Goal: Task Accomplishment & Management: Manage account settings

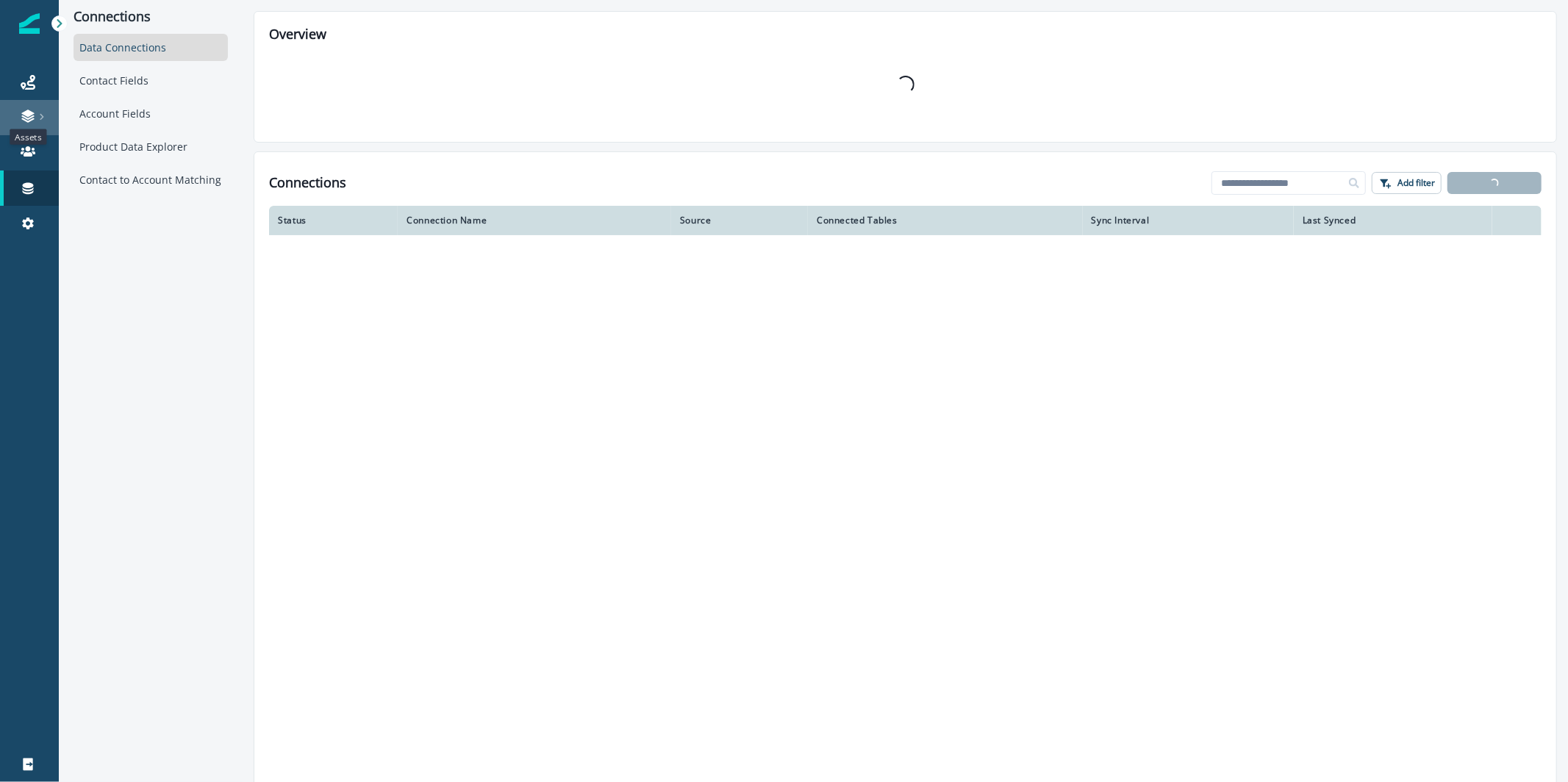
click at [31, 112] on icon at bounding box center [27, 113] width 12 height 7
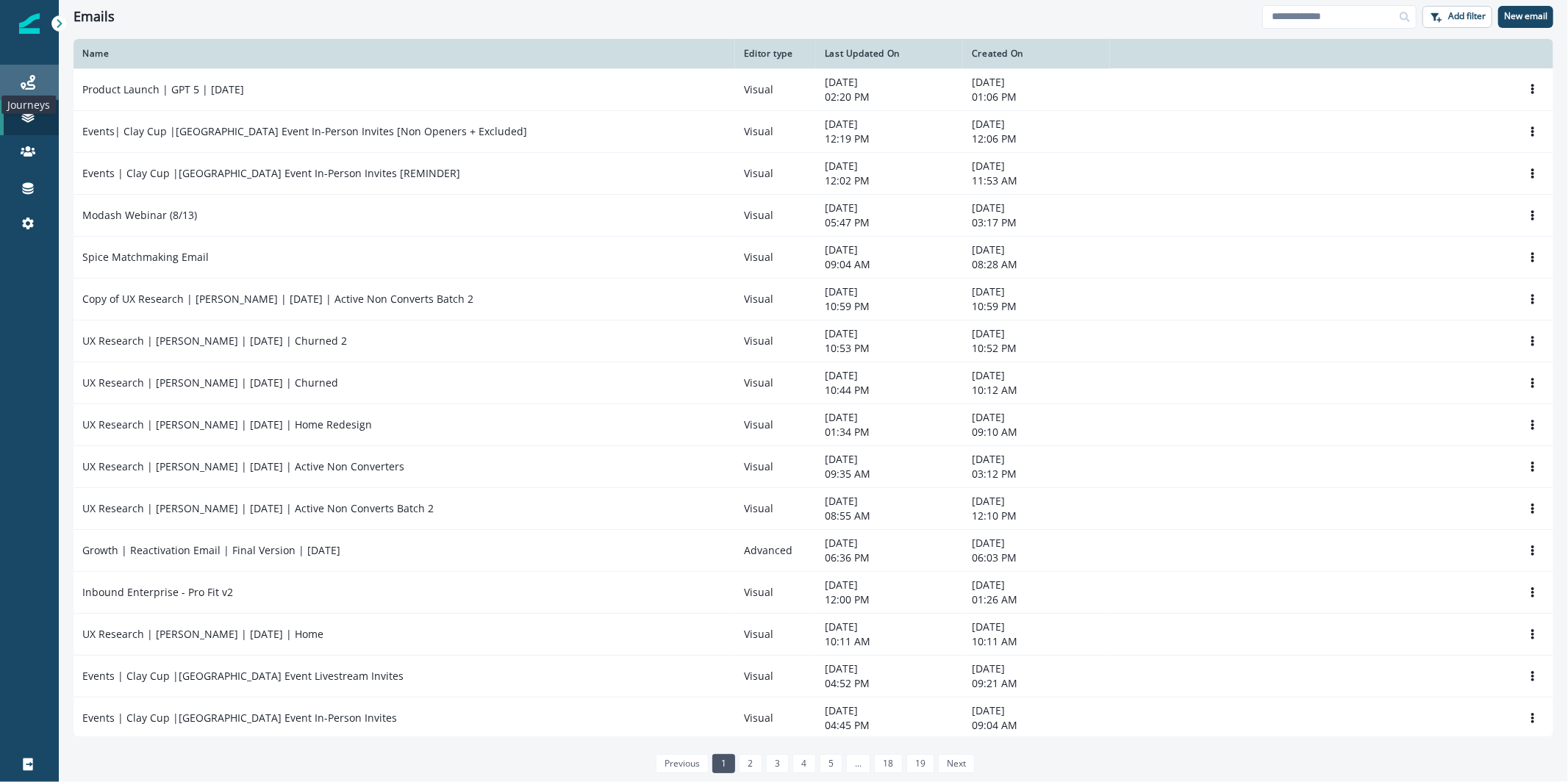
click at [35, 85] on icon at bounding box center [28, 82] width 15 height 15
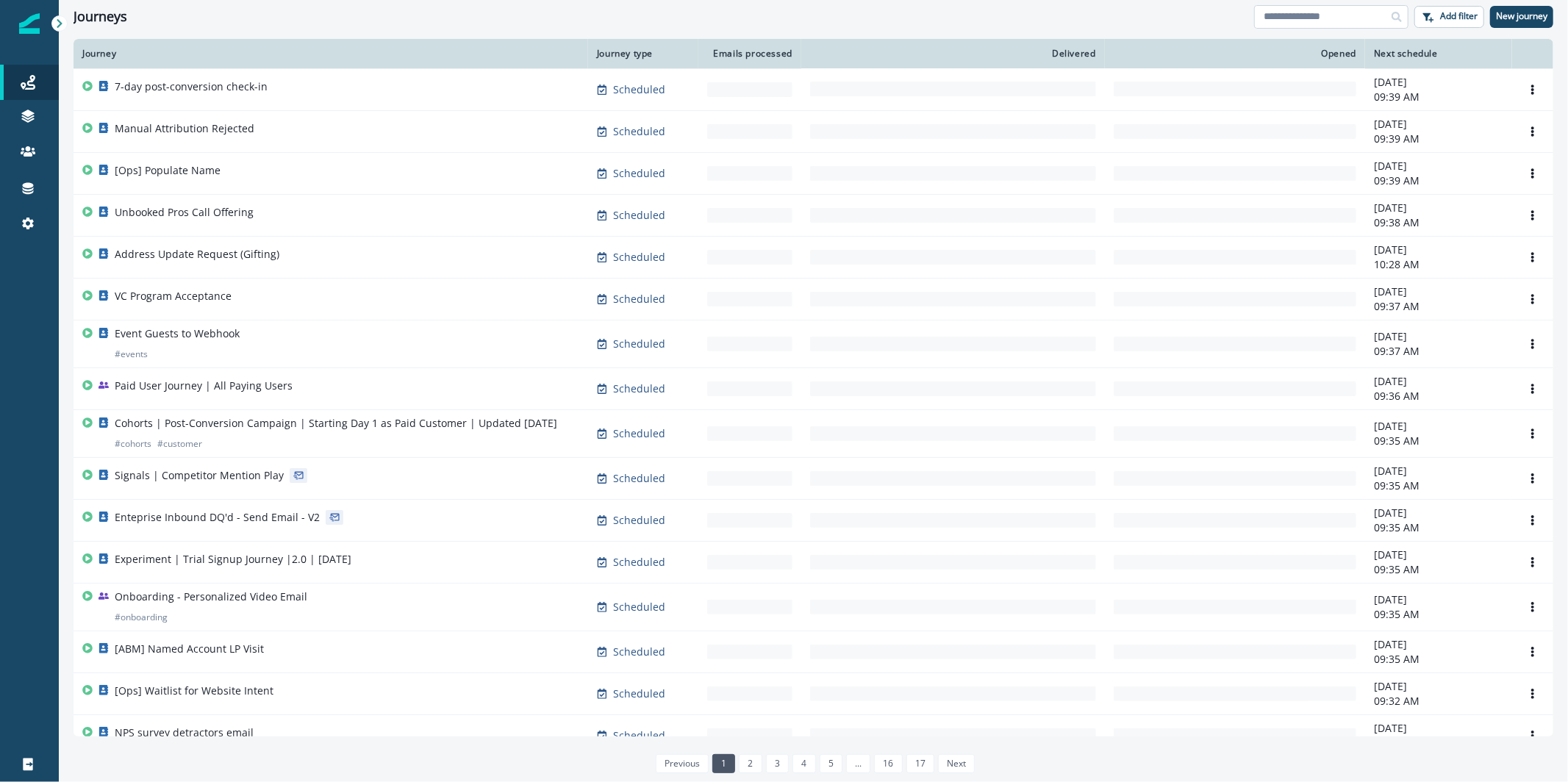
click at [1307, 26] on input at bounding box center [1331, 17] width 154 height 24
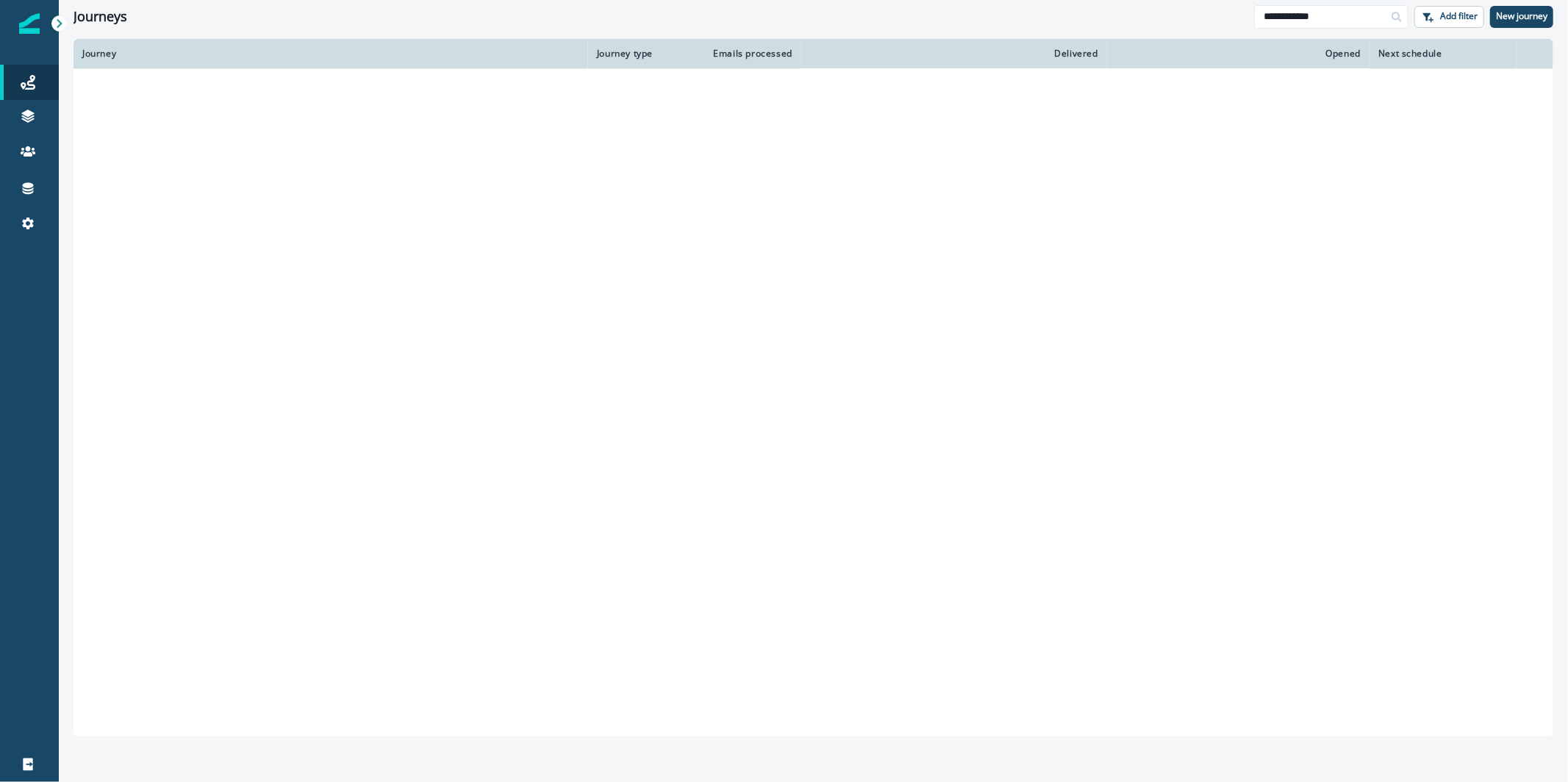
type input "**********"
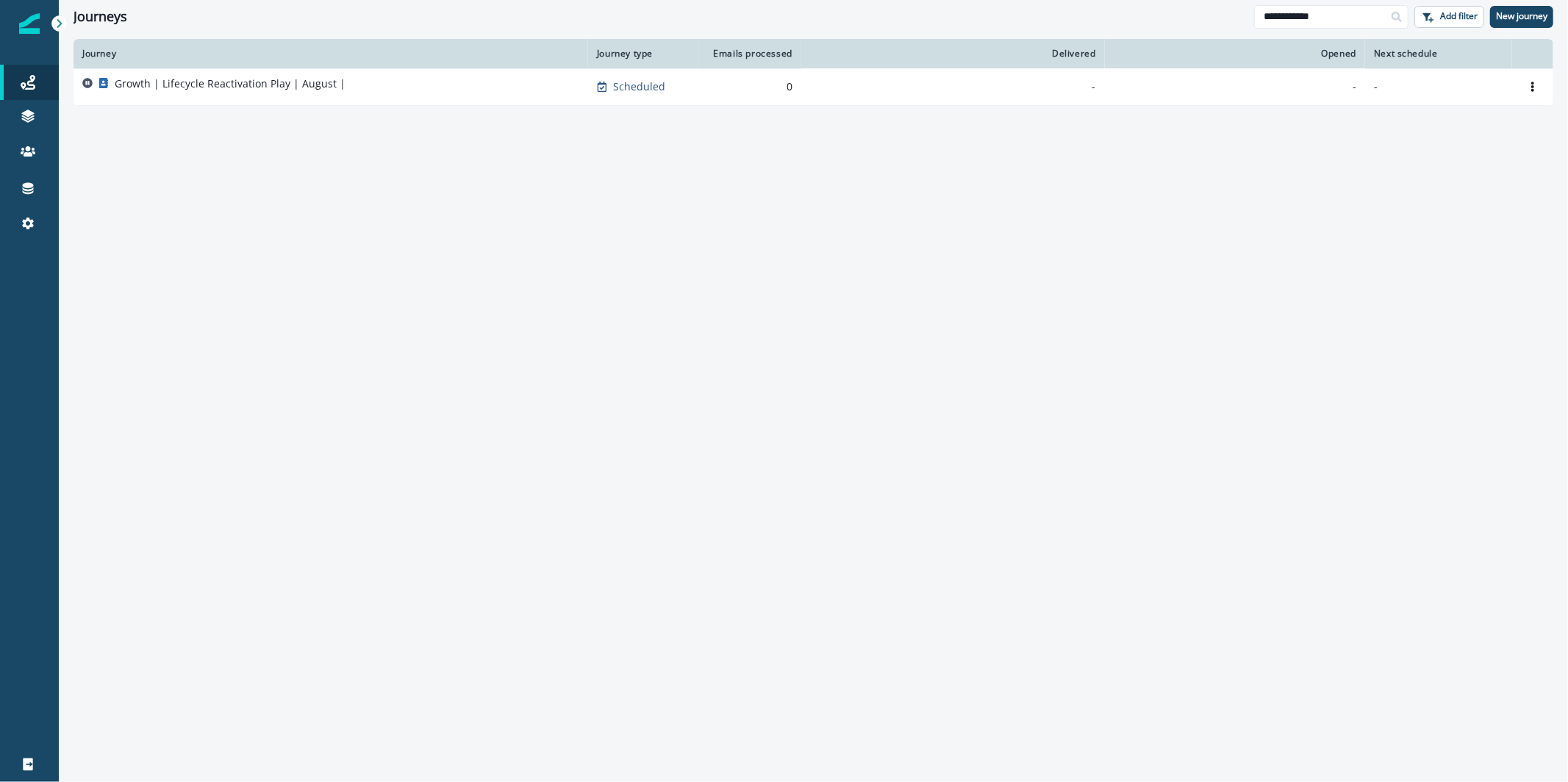
click at [481, 85] on div "Growth | Lifecycle Reactivation Play | August |" at bounding box center [331, 87] width 497 height 21
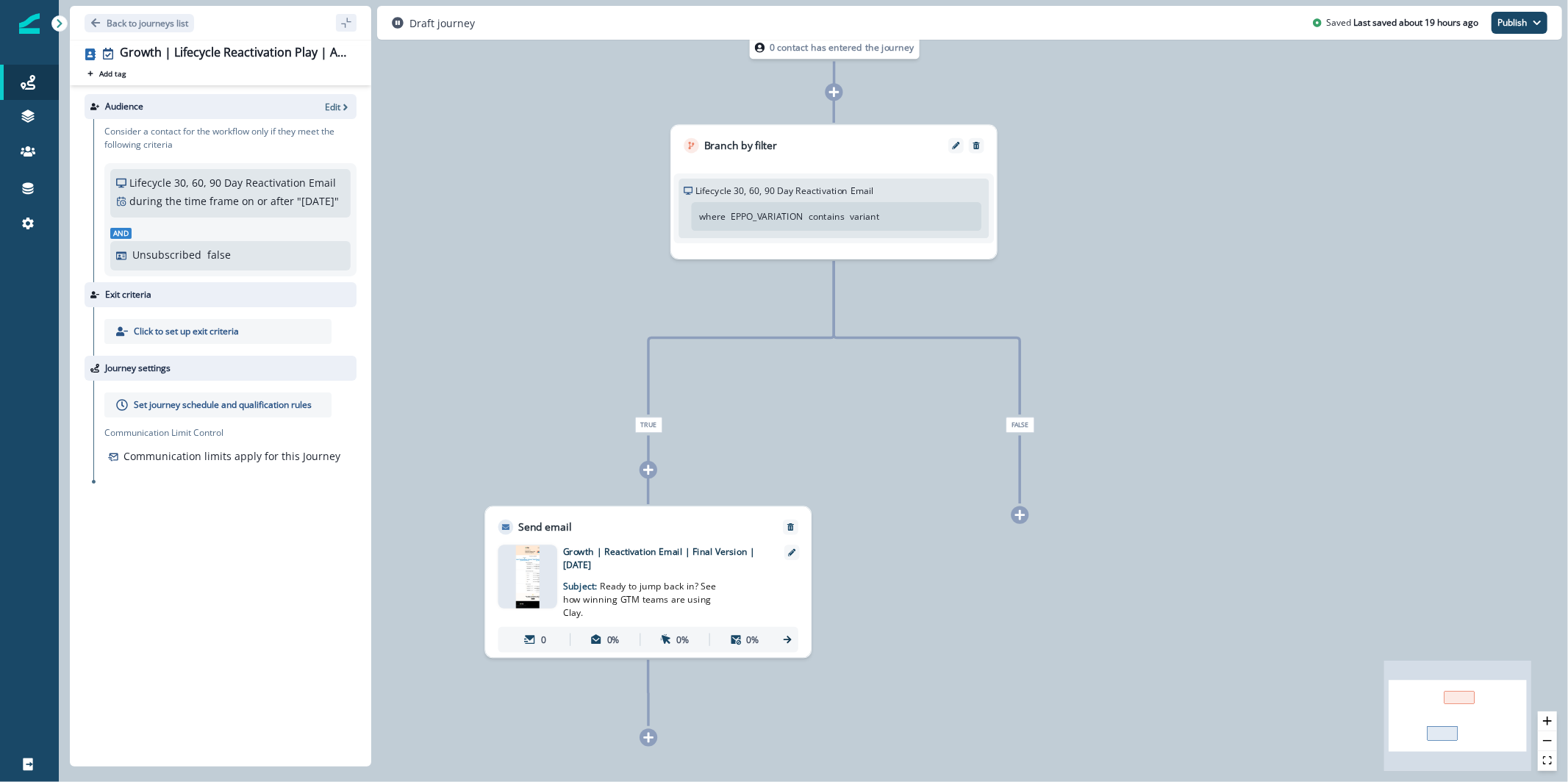
click at [525, 585] on img at bounding box center [528, 576] width 24 height 64
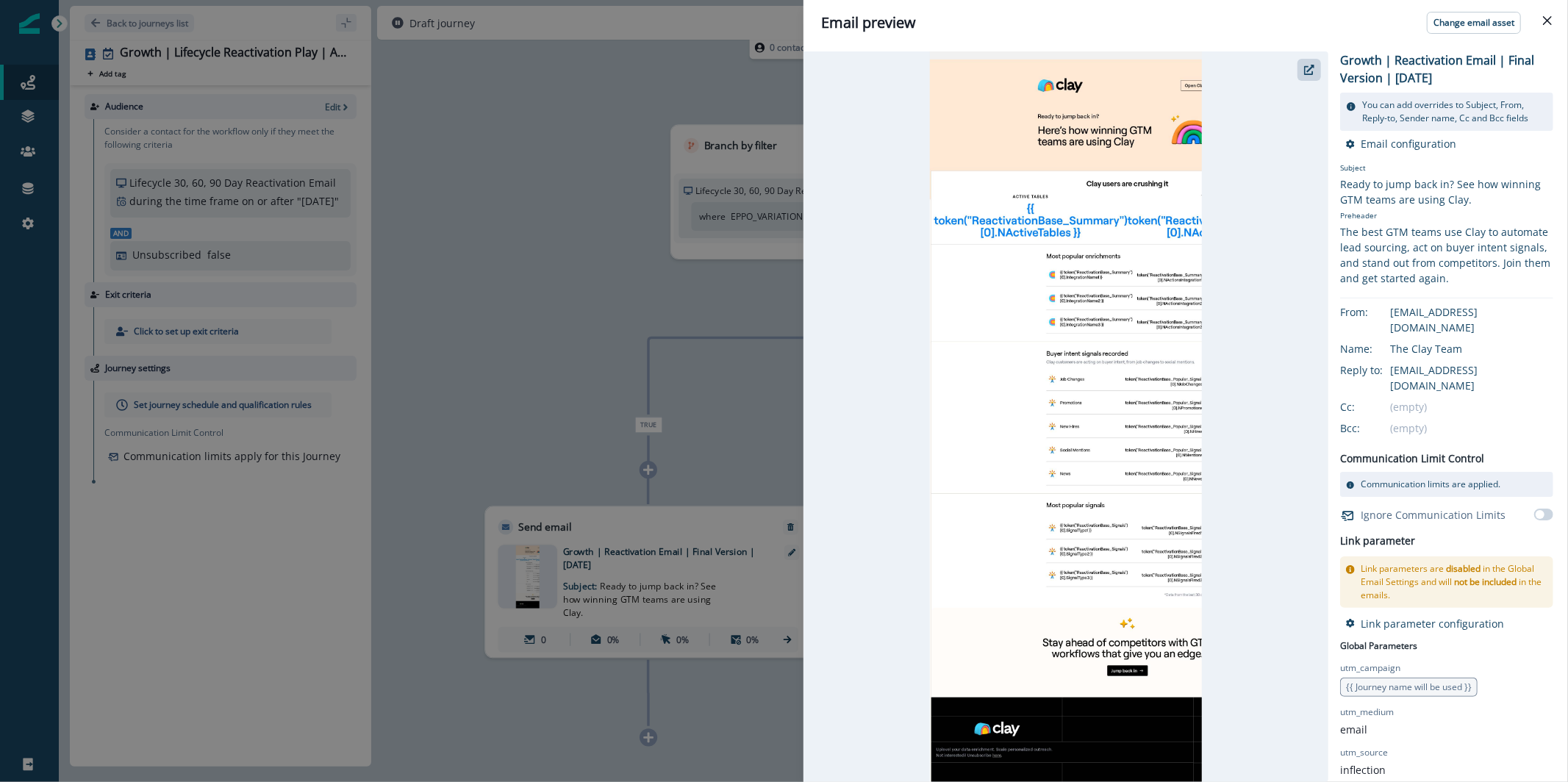
click at [591, 106] on div "Email preview Change email asset Growth | Reactivation Email | Final Version | …" at bounding box center [784, 391] width 1568 height 782
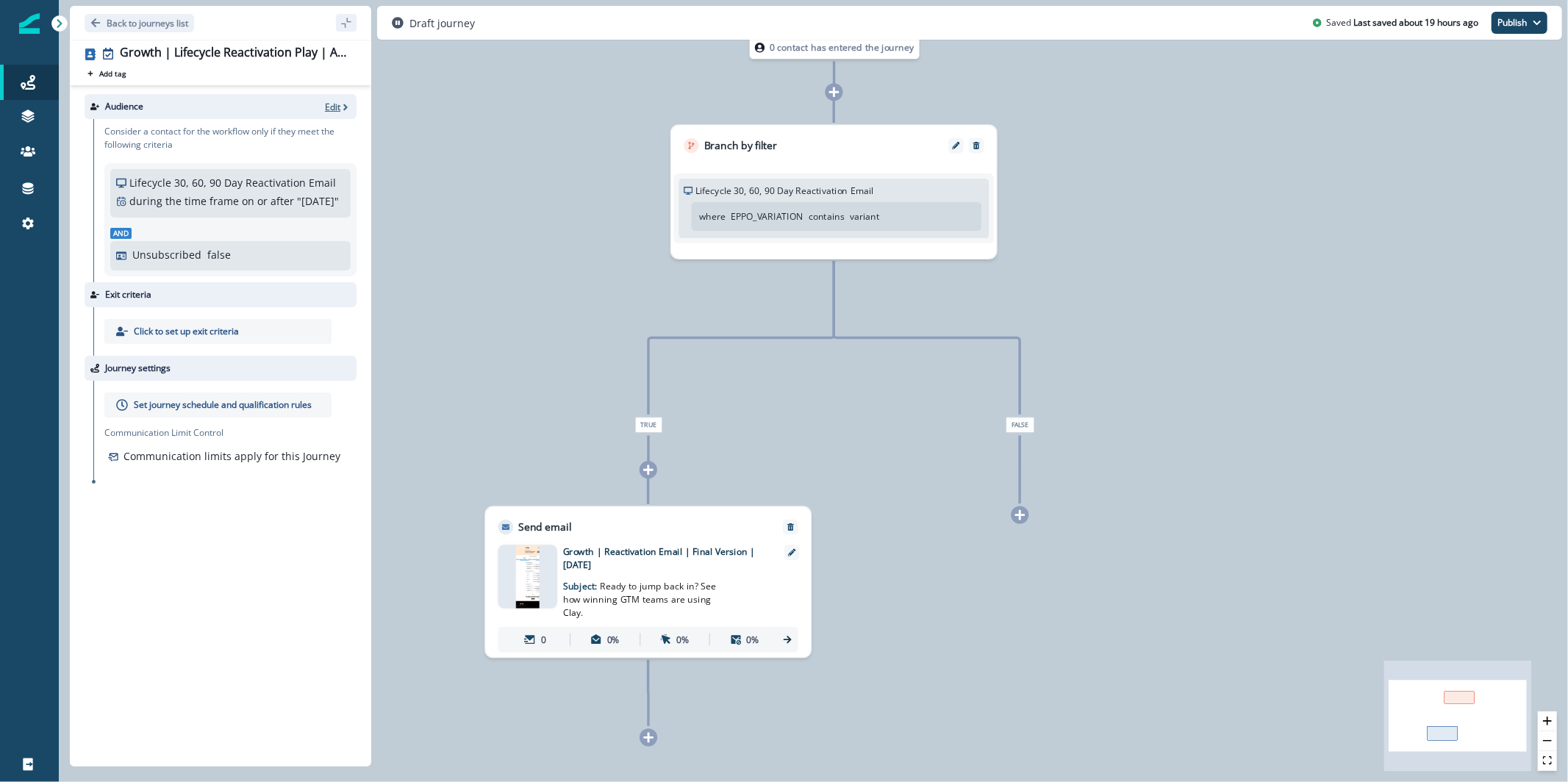
click at [344, 105] on icon "button" at bounding box center [345, 107] width 10 height 10
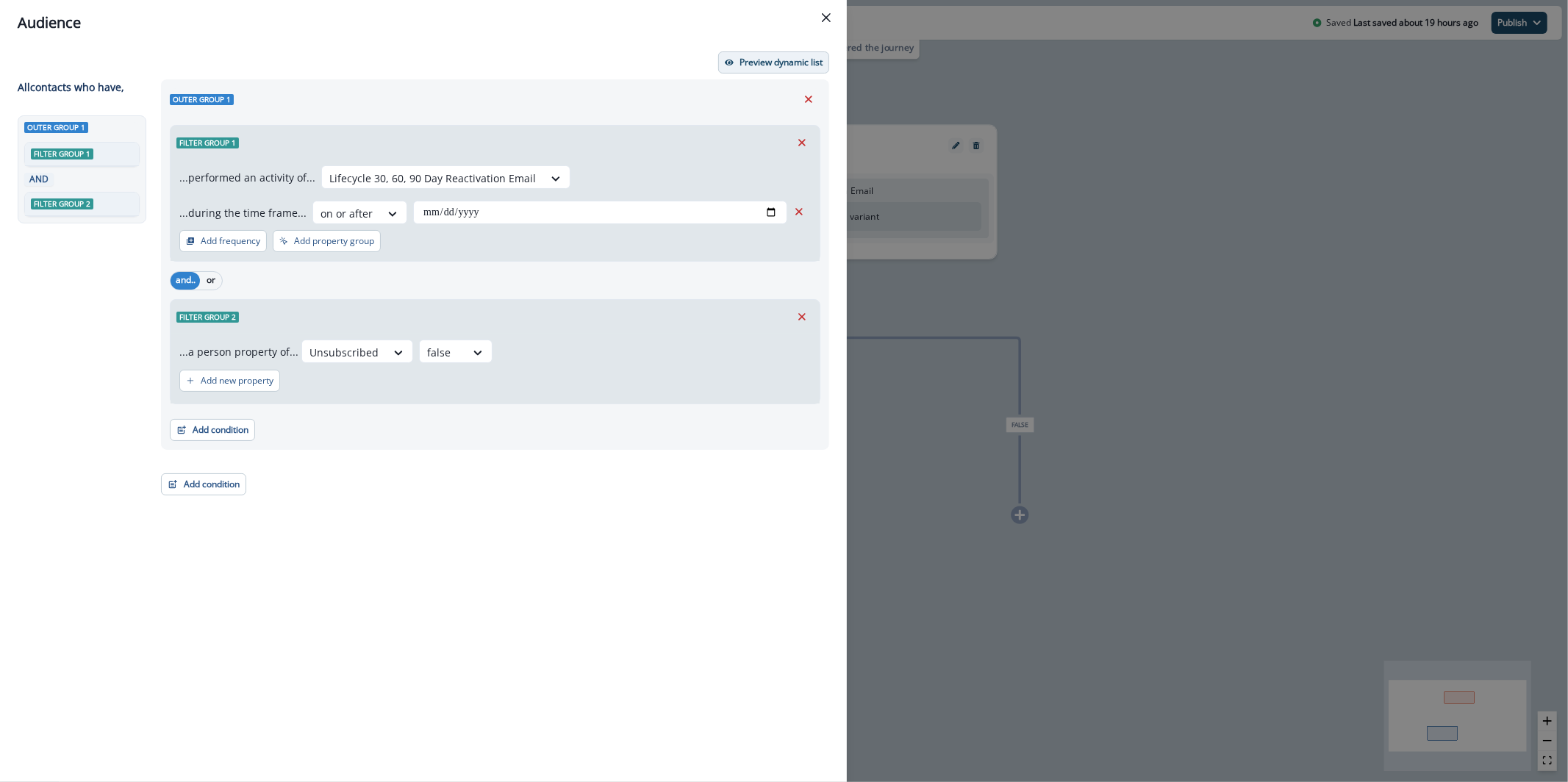
click at [781, 71] on button "Preview dynamic list" at bounding box center [774, 62] width 111 height 22
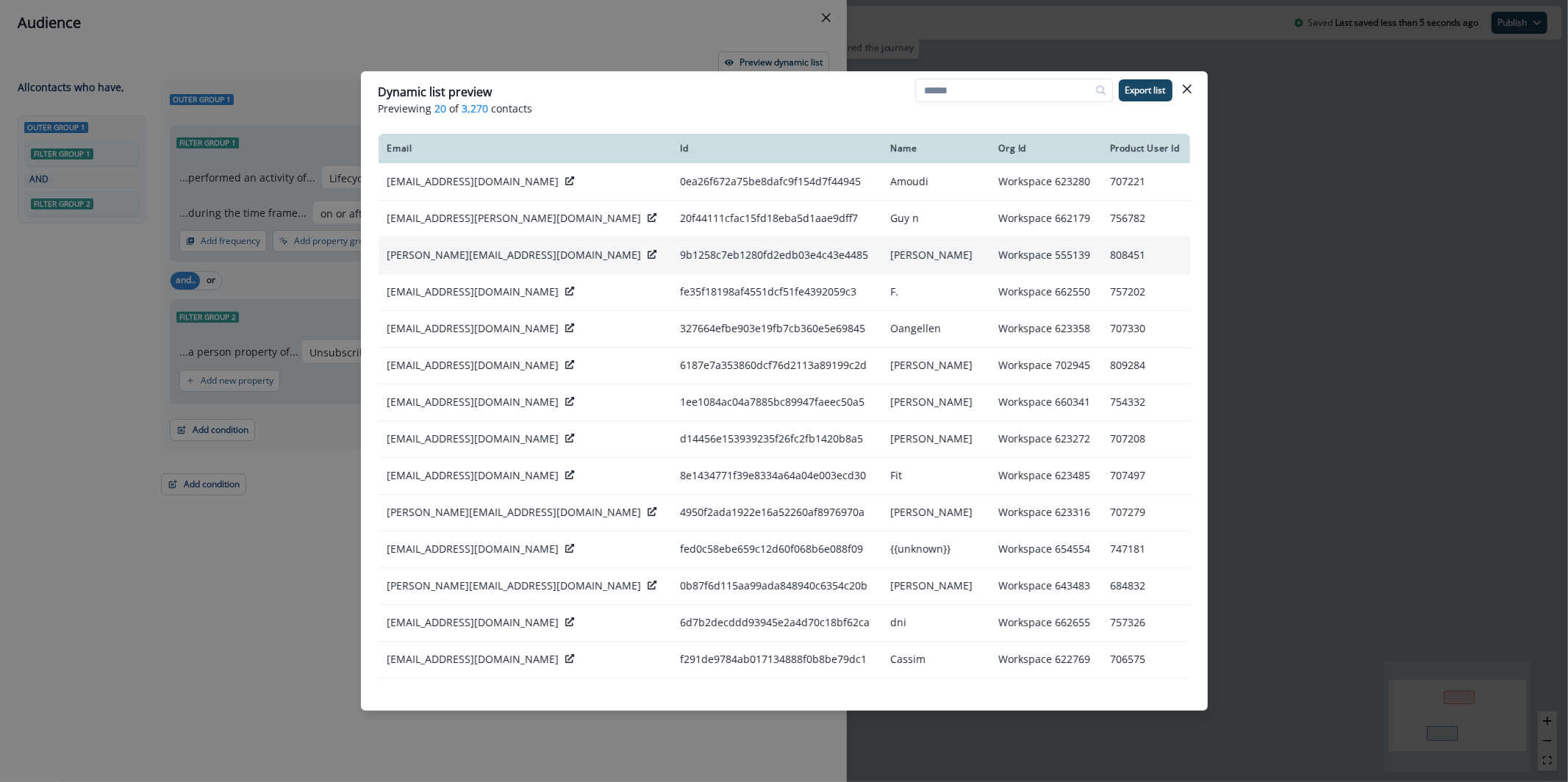
click at [452, 256] on p "lynch@fynk.com" at bounding box center [515, 255] width 255 height 15
copy div "lynch@fynk.com"
click at [1196, 87] on button "Close" at bounding box center [1187, 89] width 24 height 24
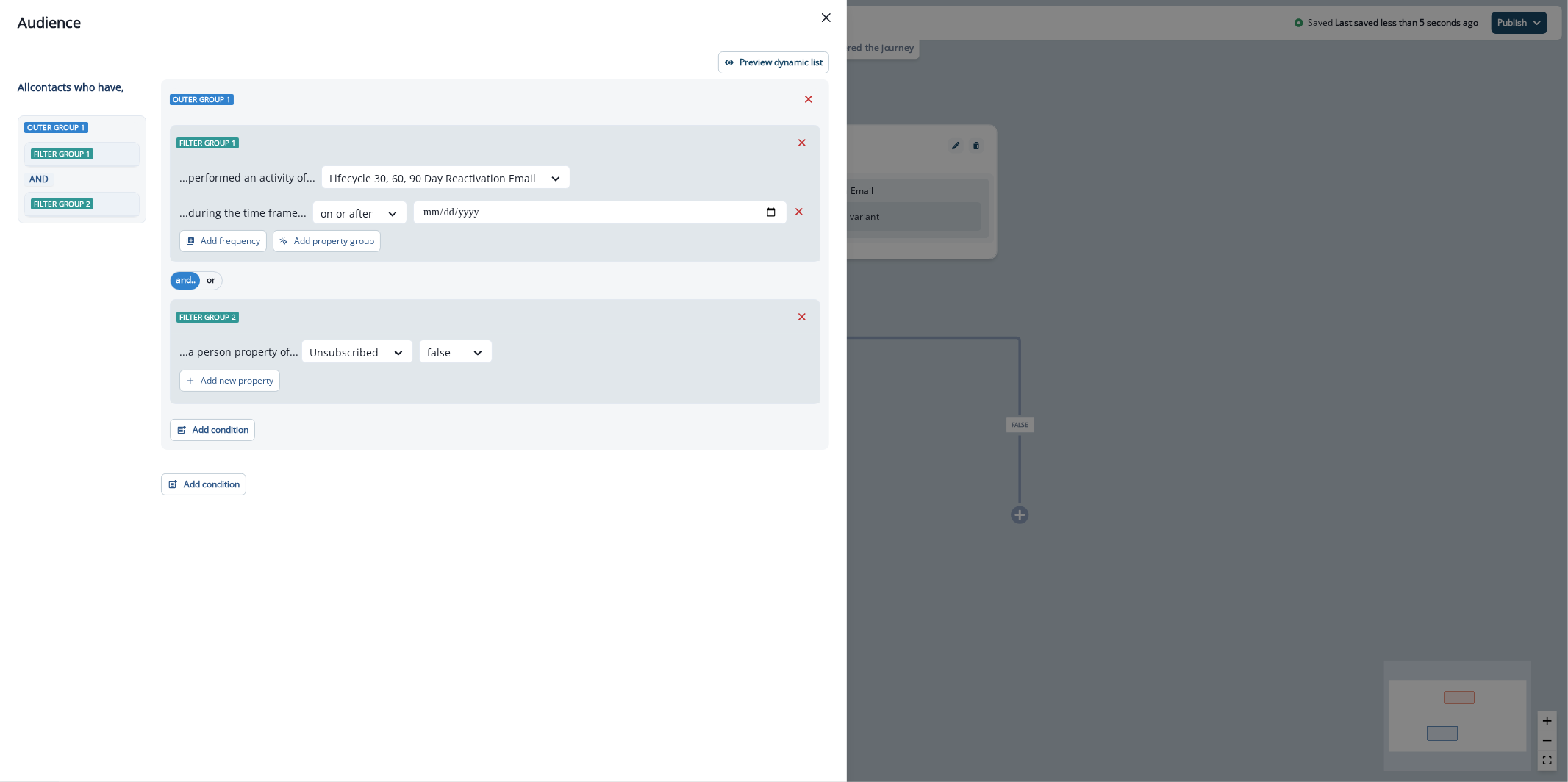
click at [809, 18] on div "Audience" at bounding box center [423, 22] width 812 height 22
click at [822, 22] on button "Close" at bounding box center [826, 17] width 24 height 24
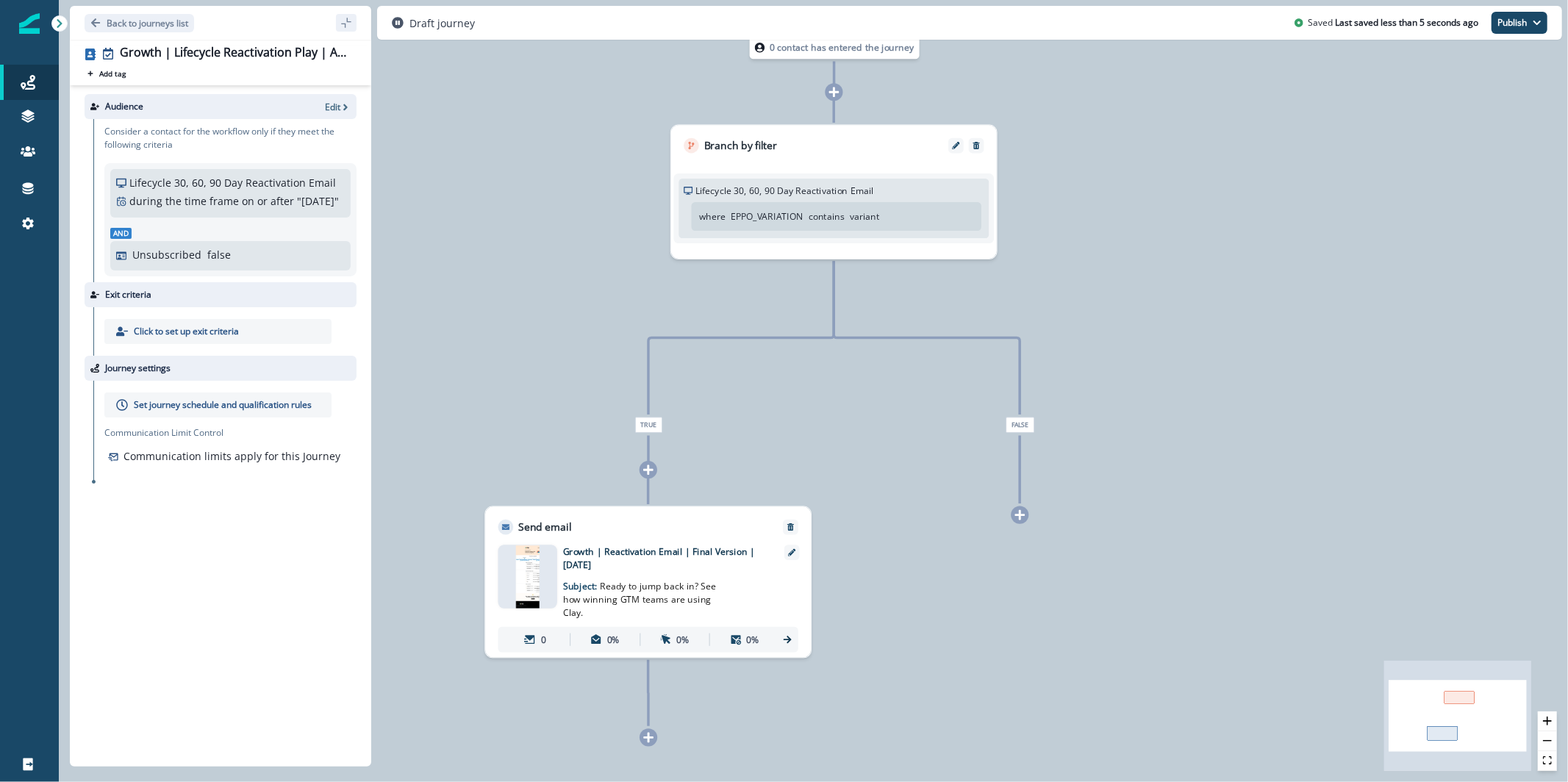
click at [536, 576] on img at bounding box center [528, 576] width 24 height 64
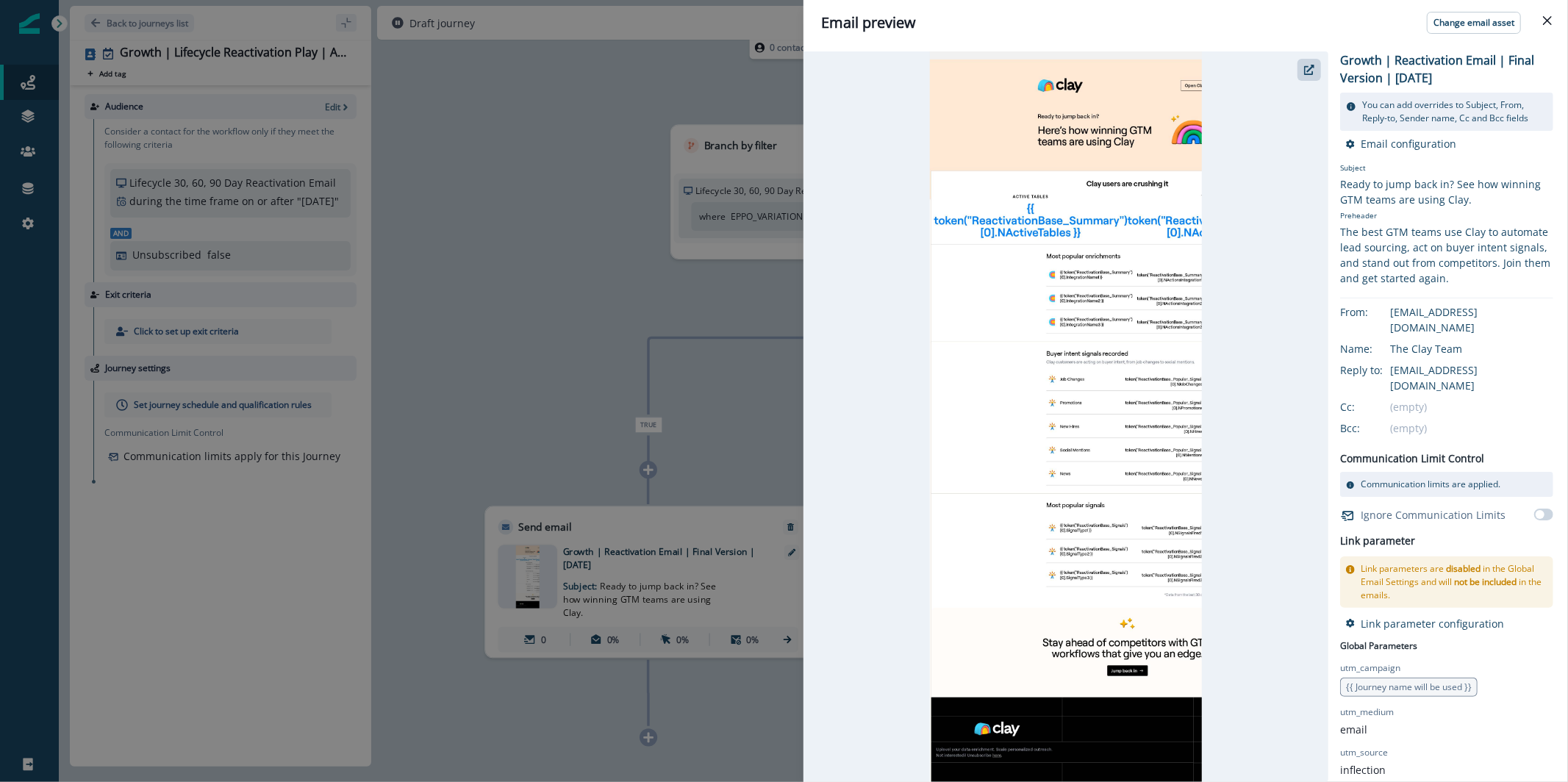
click at [1296, 68] on div at bounding box center [1067, 417] width 525 height 731
click at [1313, 68] on icon "button" at bounding box center [1310, 70] width 10 height 10
click at [522, 109] on div "Email preview Change email asset Growth | Reactivation Email | Final Version | …" at bounding box center [784, 391] width 1568 height 782
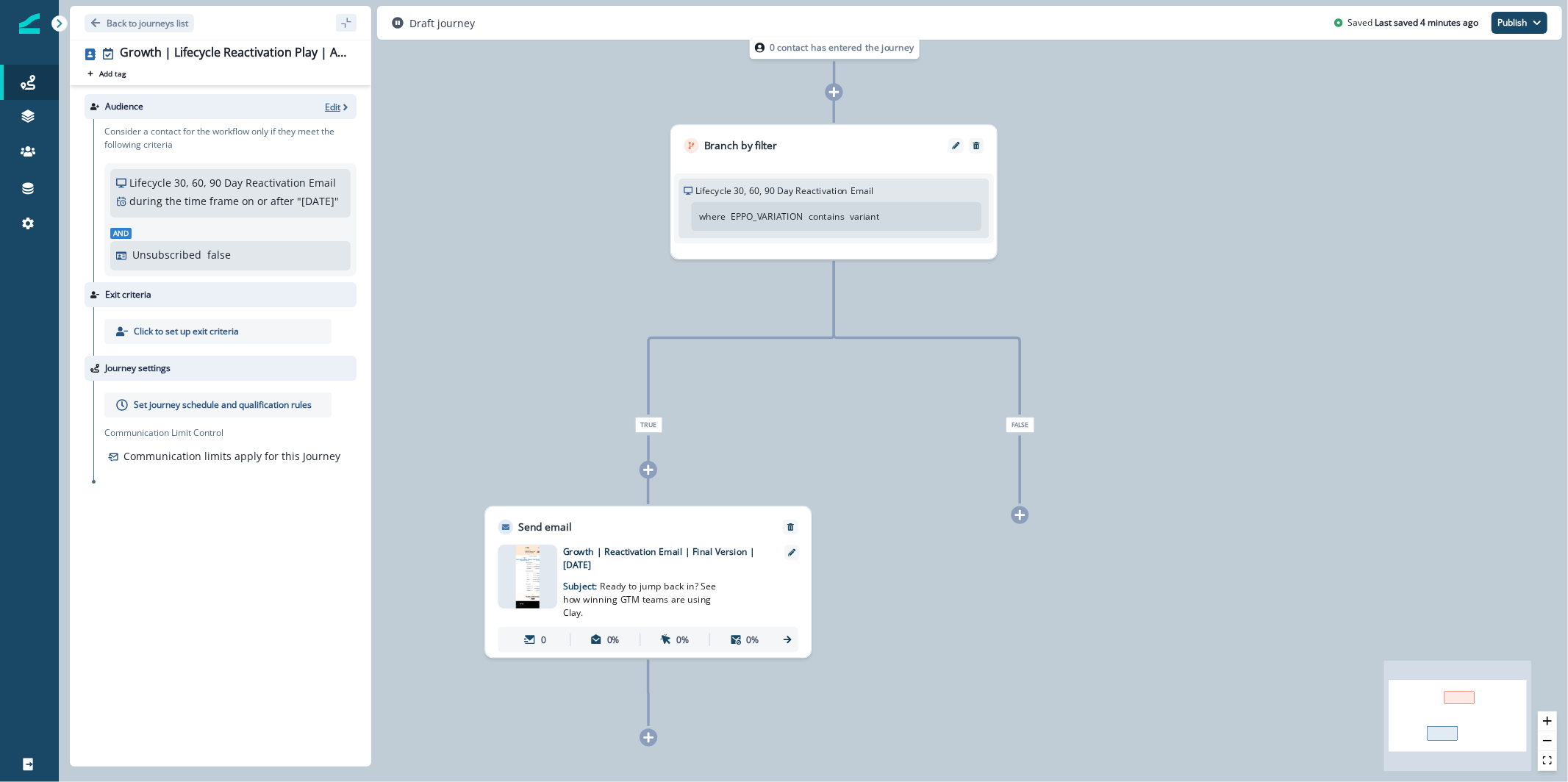
click at [343, 112] on icon "button" at bounding box center [345, 107] width 10 height 10
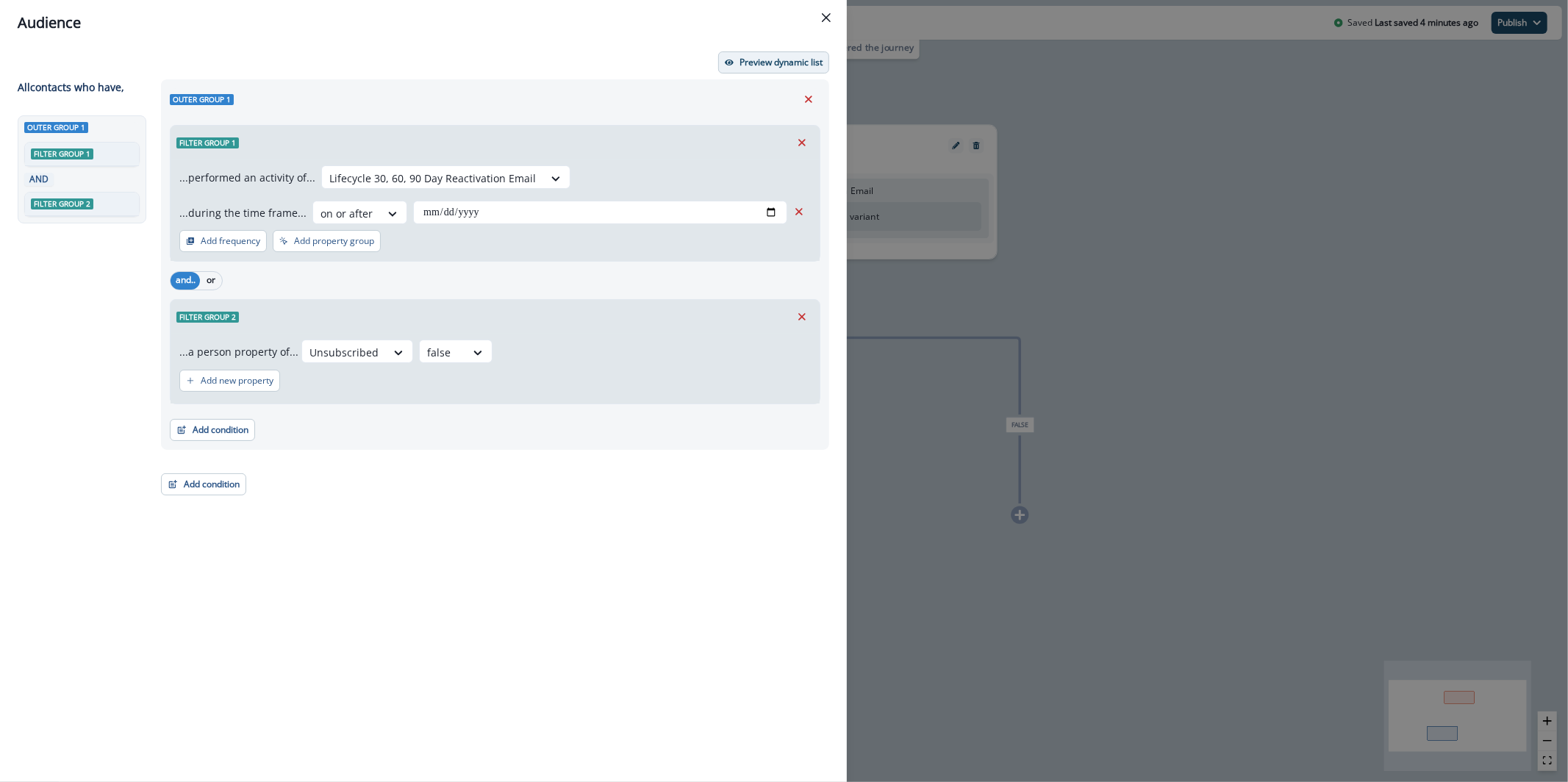
click at [747, 66] on p "Preview dynamic list" at bounding box center [781, 63] width 83 height 10
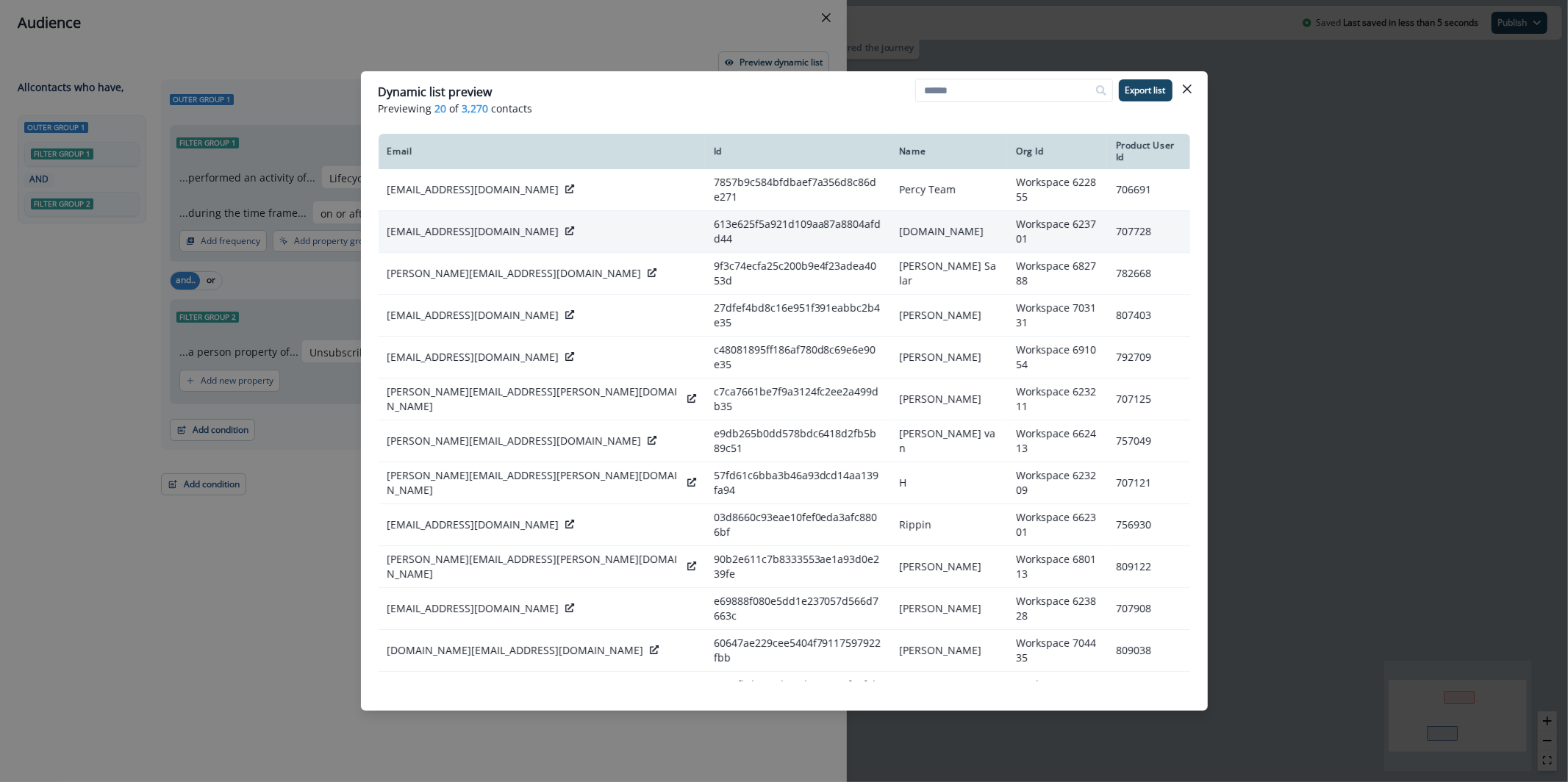
click at [408, 224] on p "dev102@beeble.com" at bounding box center [473, 231] width 172 height 15
copy div "dev102@beeble.com"
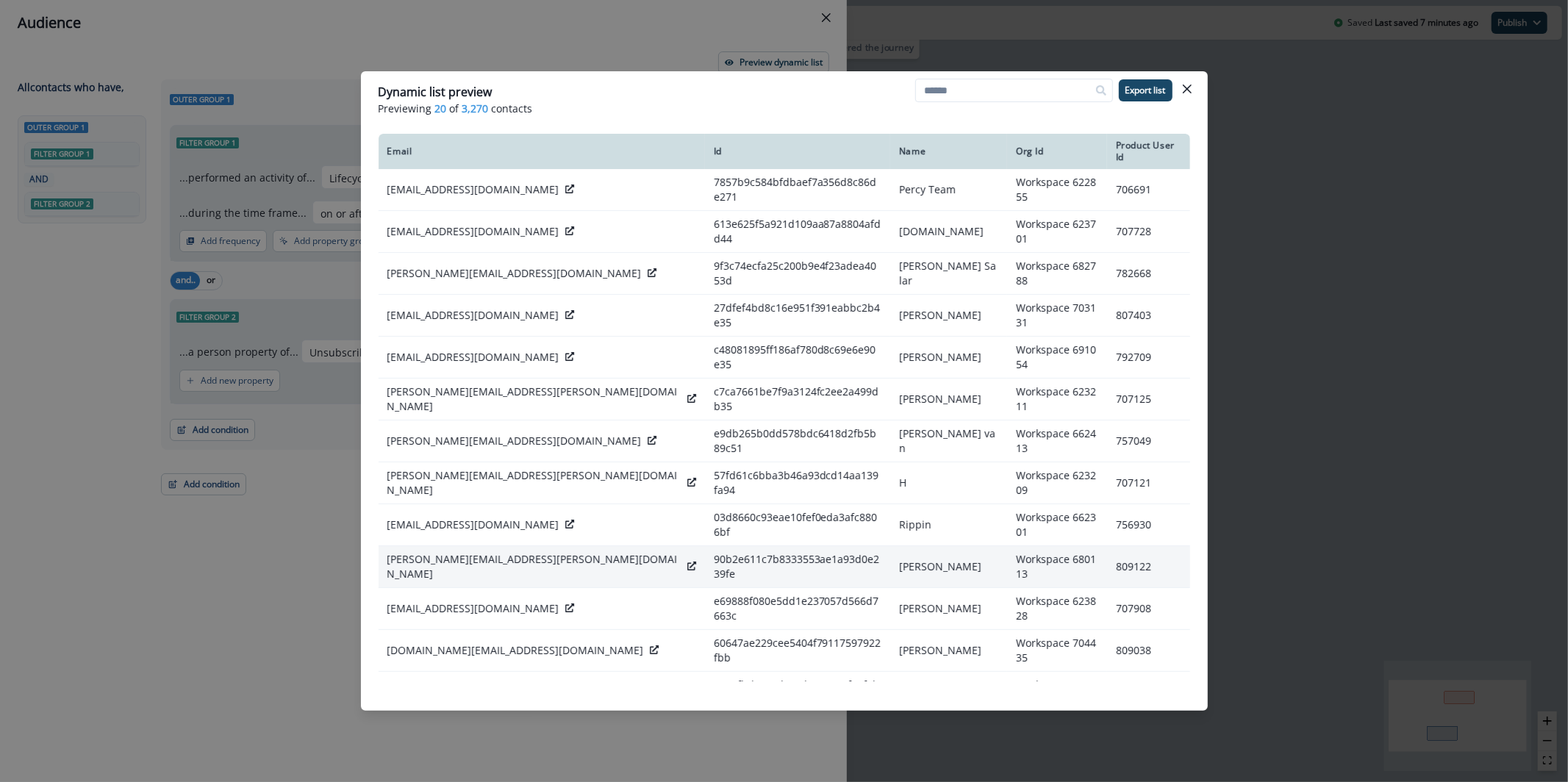
click at [447, 552] on p "aaron.pollock@thredup.com" at bounding box center [534, 567] width 294 height 30
copy div "aaron.pollock@thredup.com"
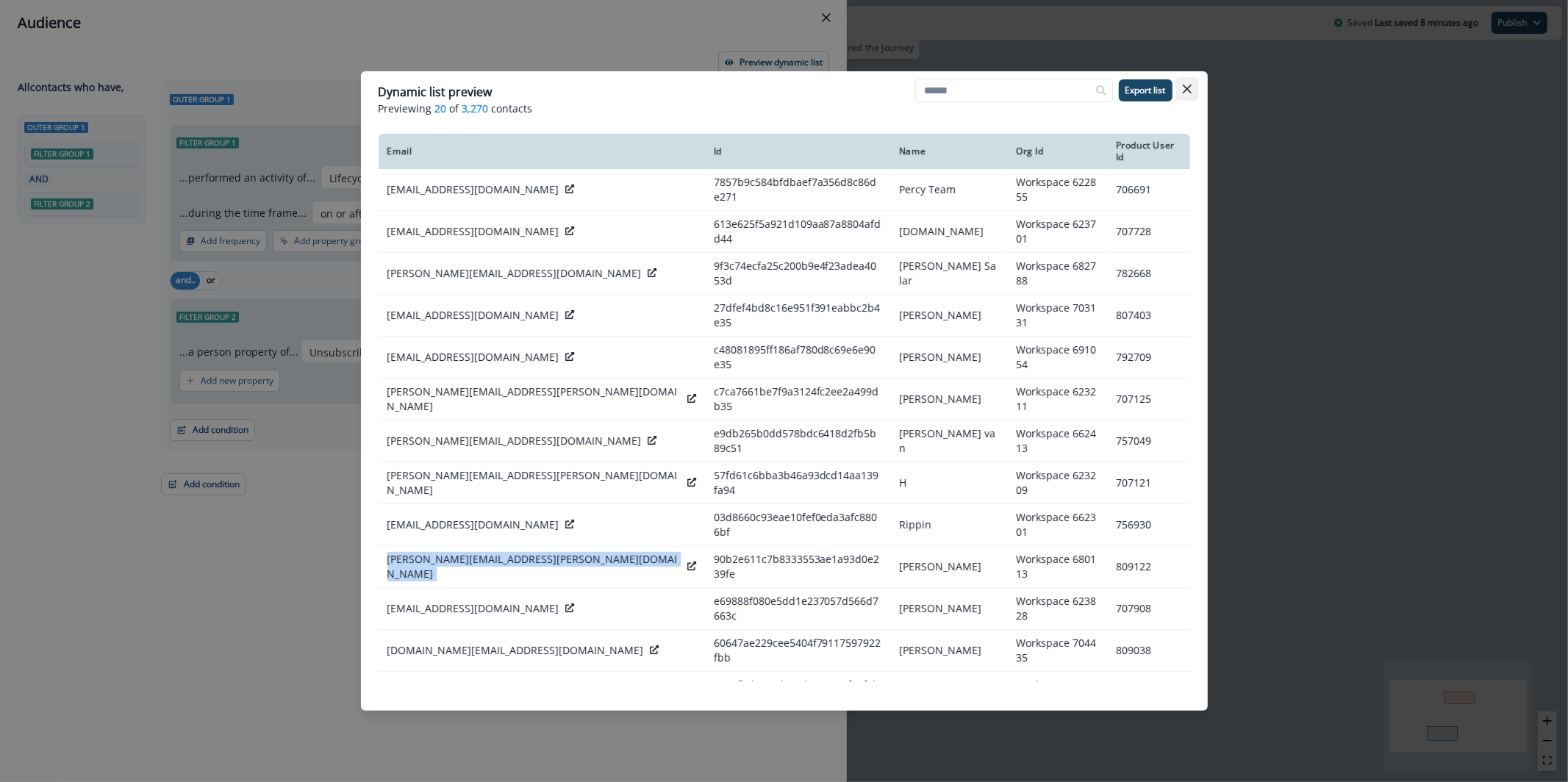
click at [1192, 89] on button "Close" at bounding box center [1187, 89] width 24 height 24
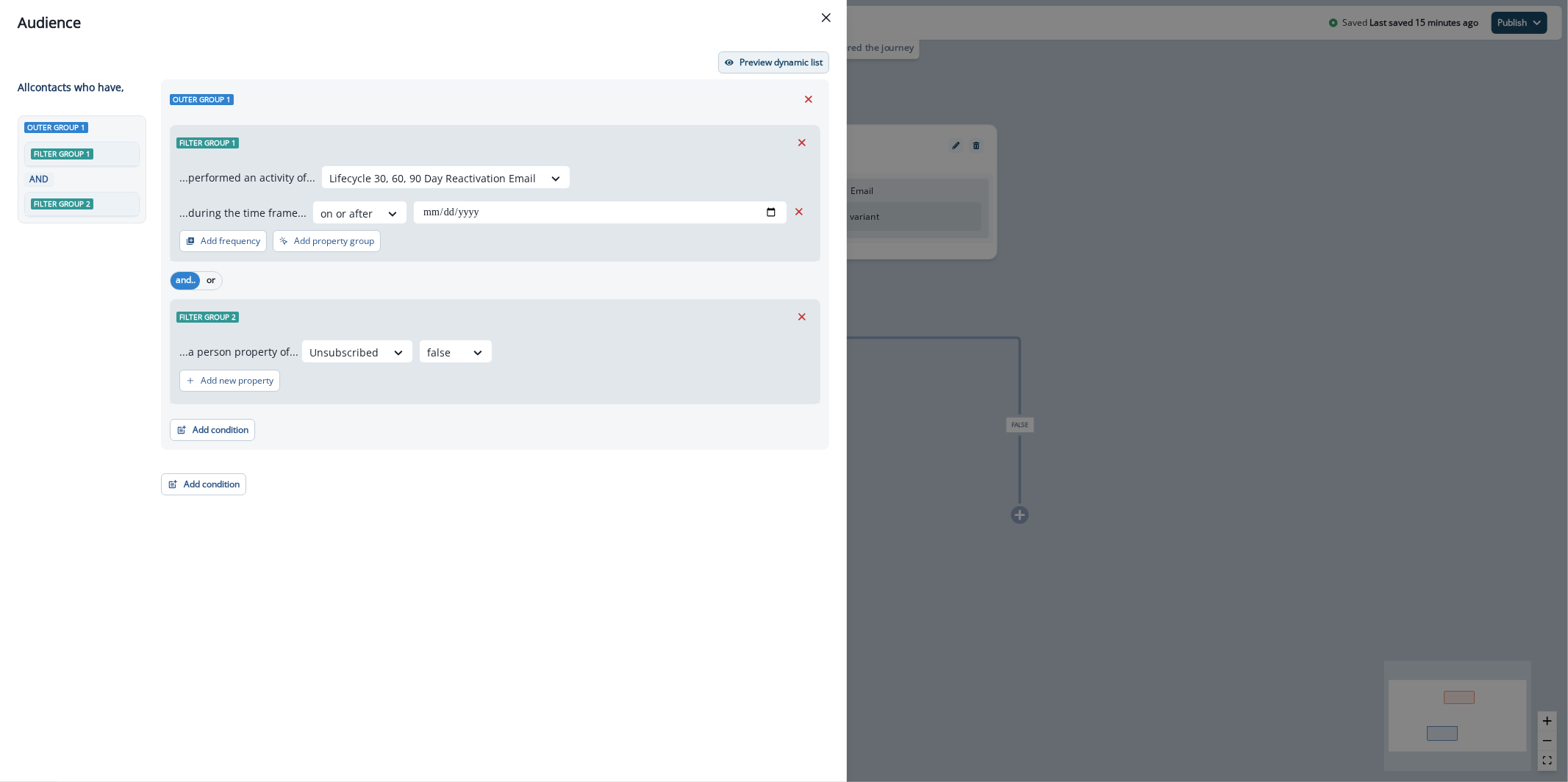
click at [766, 62] on p "Preview dynamic list" at bounding box center [781, 63] width 83 height 10
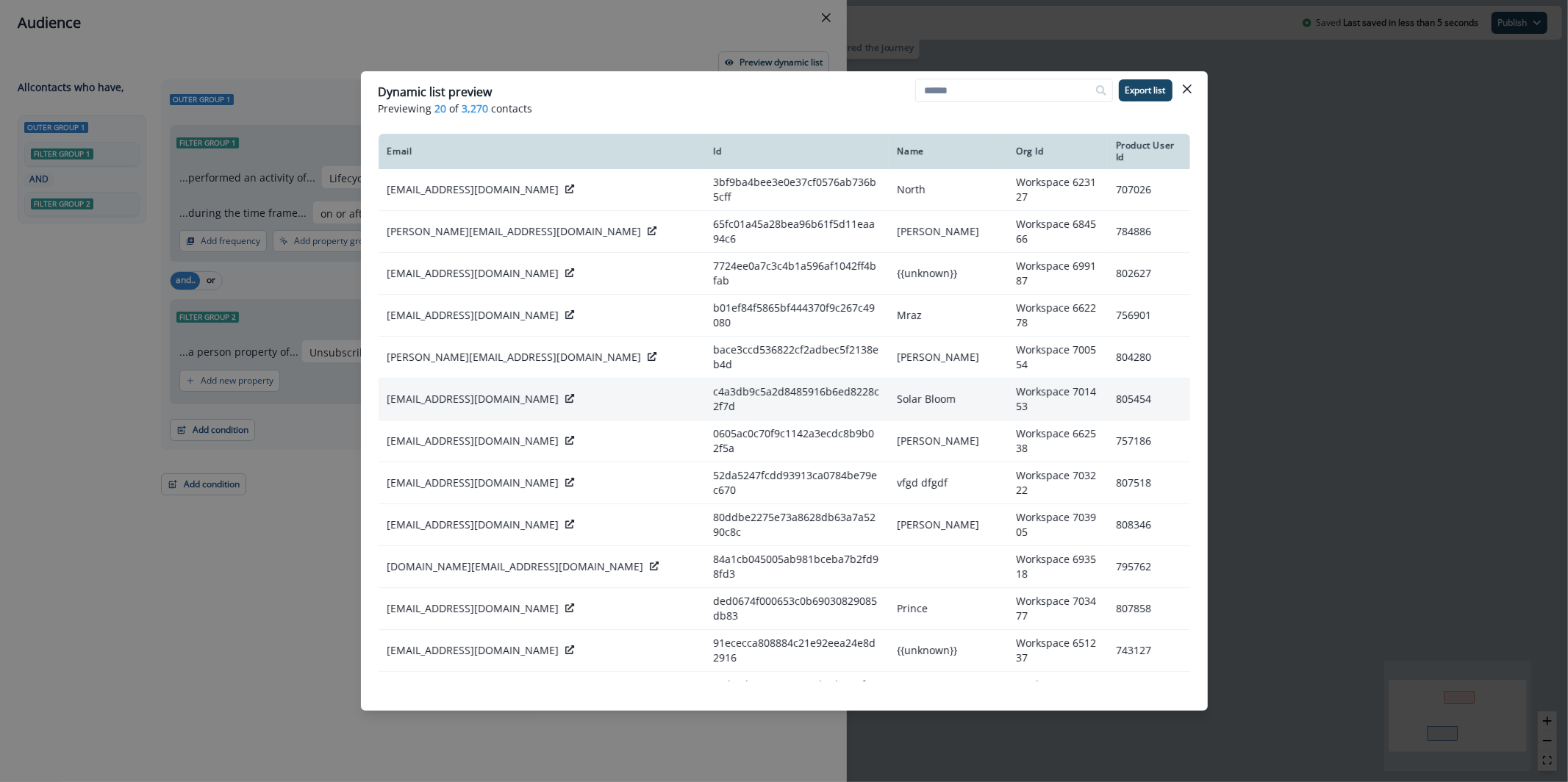
scroll to position [216, 0]
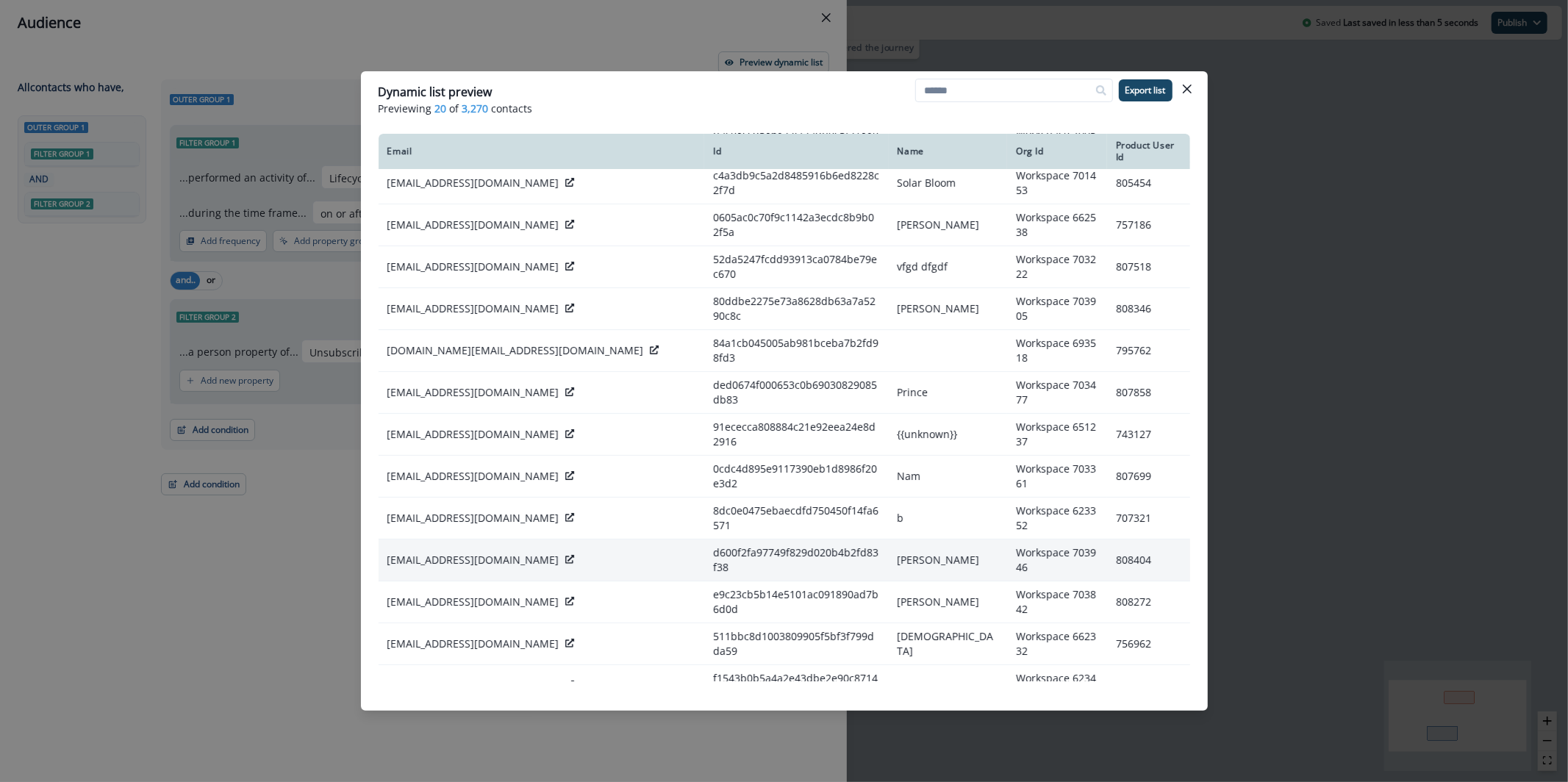
click at [465, 540] on td "nick@wisestaticlib.lol" at bounding box center [542, 561] width 326 height 42
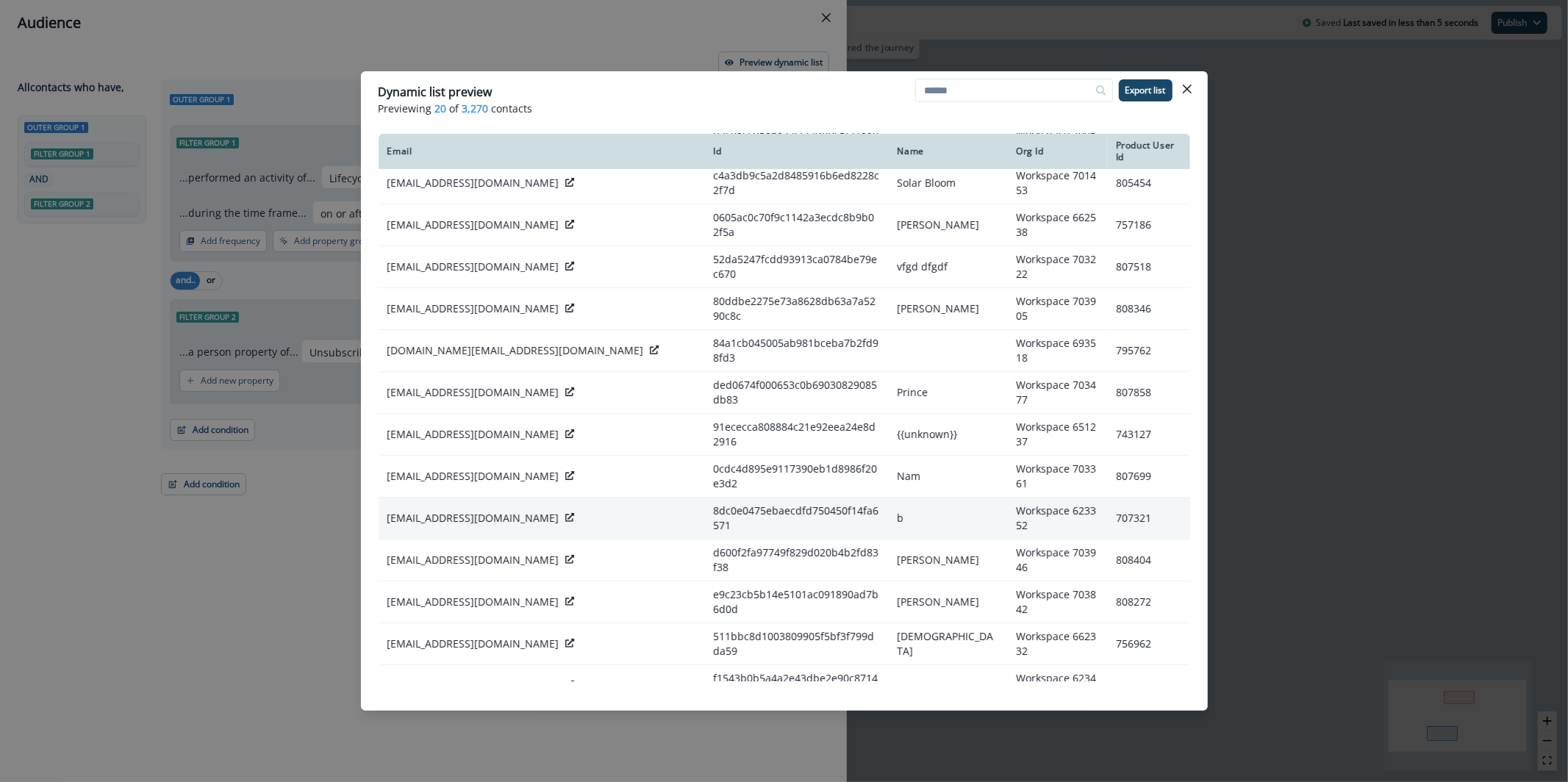
click at [422, 498] on td "r58@apl20.shop" at bounding box center [542, 519] width 326 height 42
click at [422, 511] on p "r58@apl20.shop" at bounding box center [473, 518] width 172 height 15
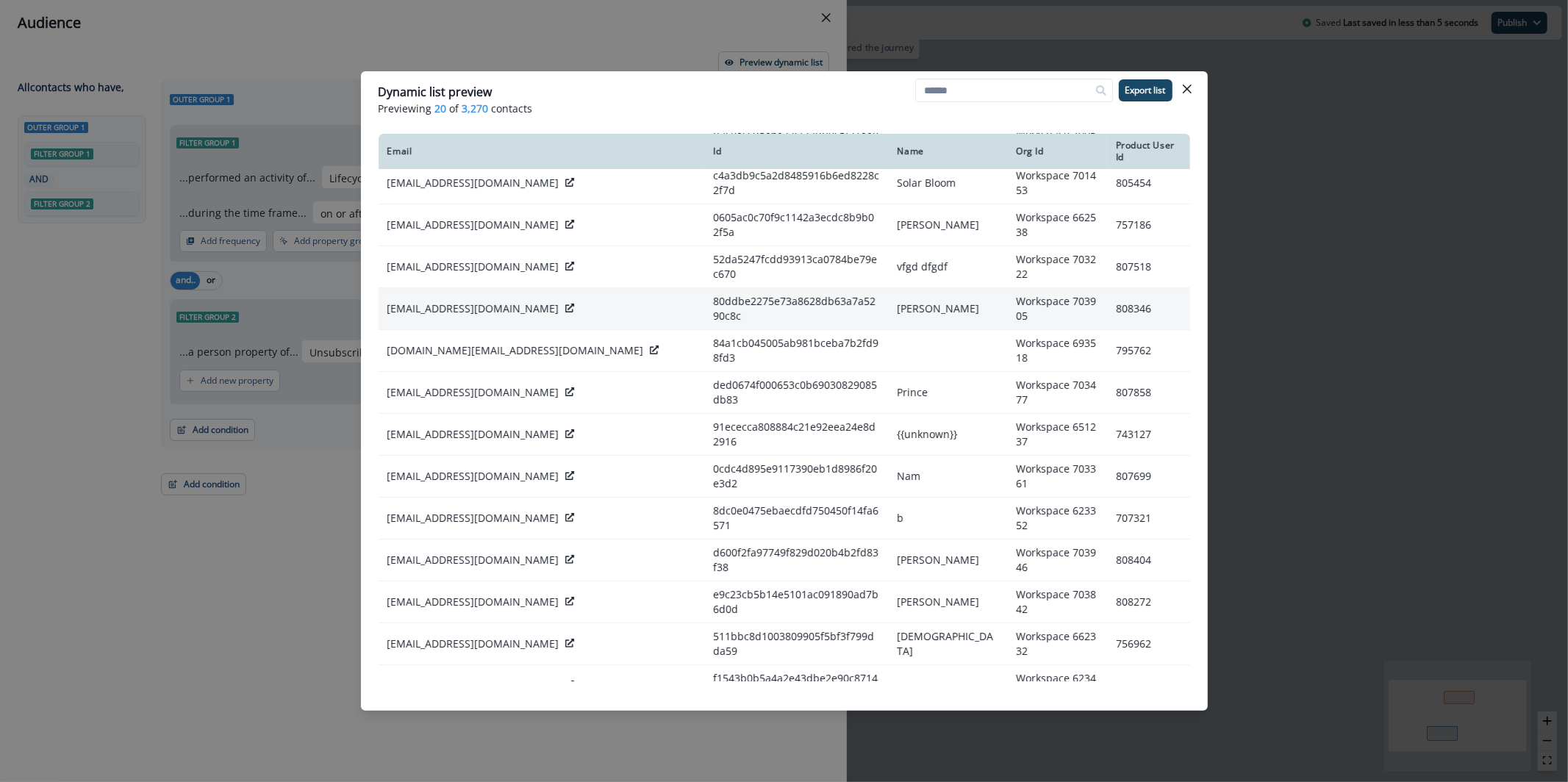
click at [468, 302] on p "nick@wisematch.shop" at bounding box center [473, 309] width 172 height 15
copy div "nick@wisematch.shop"
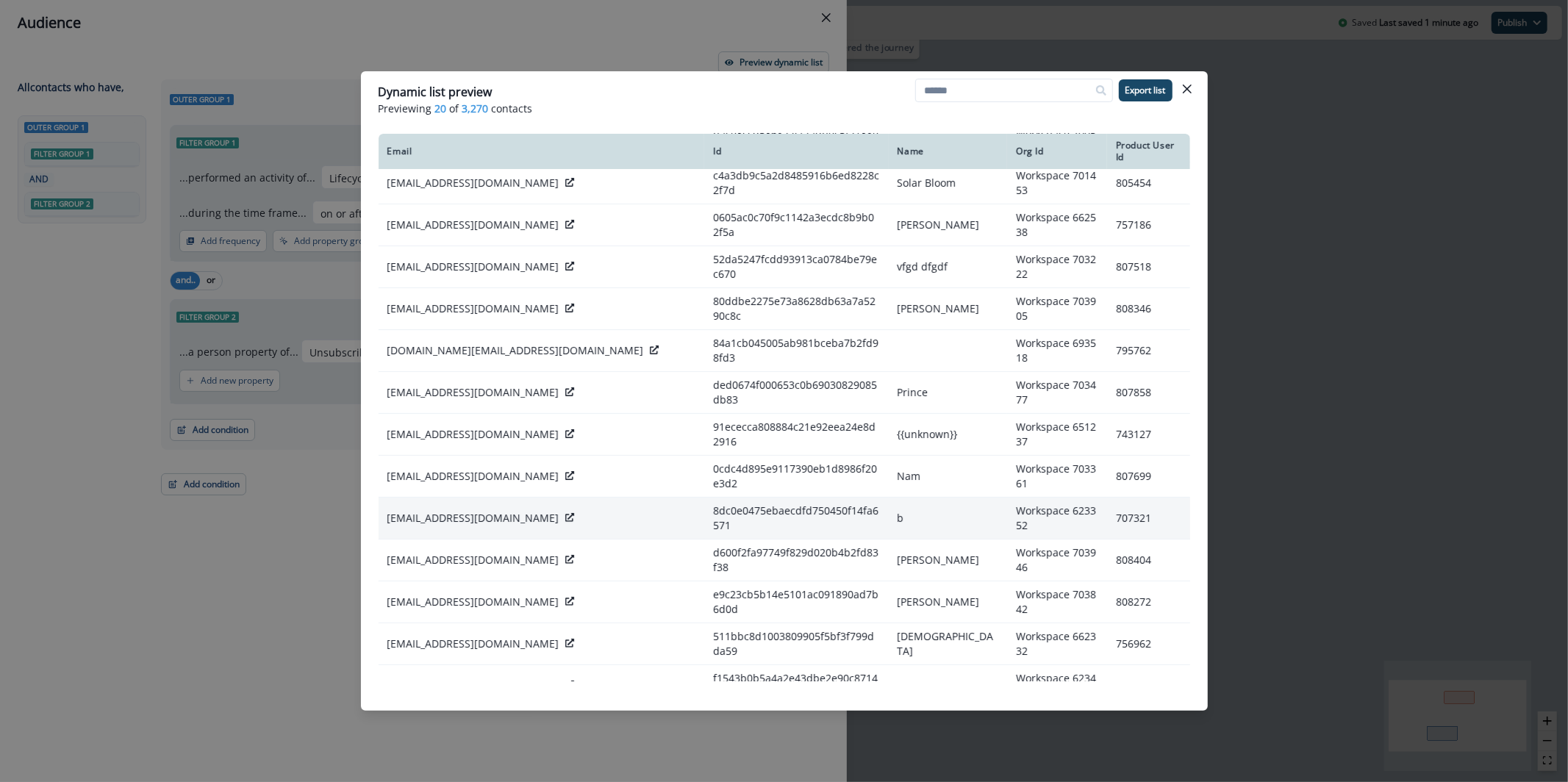
click at [414, 511] on p "r58@apl20.shop" at bounding box center [473, 518] width 172 height 15
copy div "r58@apl20.shop"
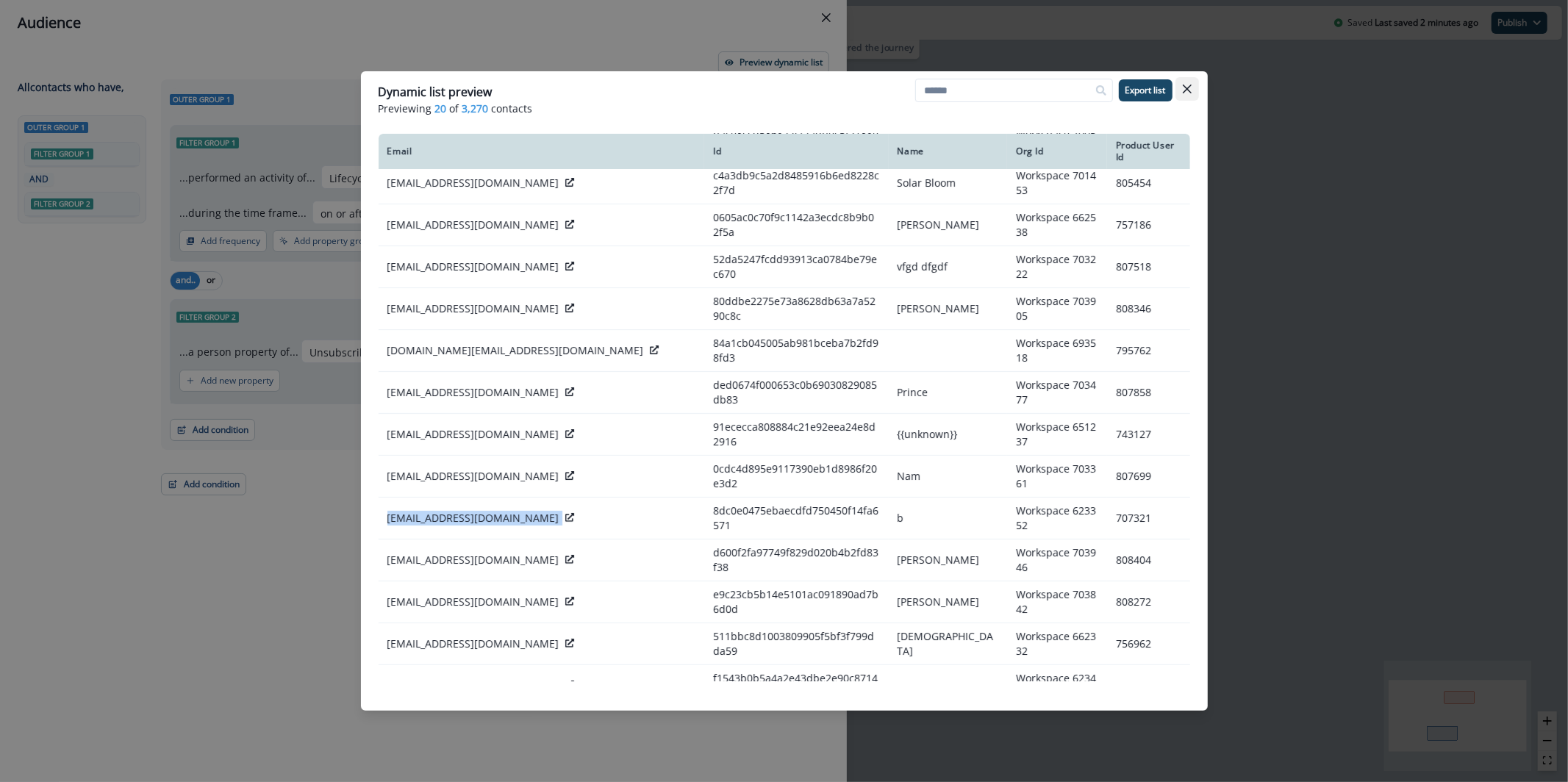
click at [1187, 90] on icon "Close" at bounding box center [1188, 89] width 9 height 9
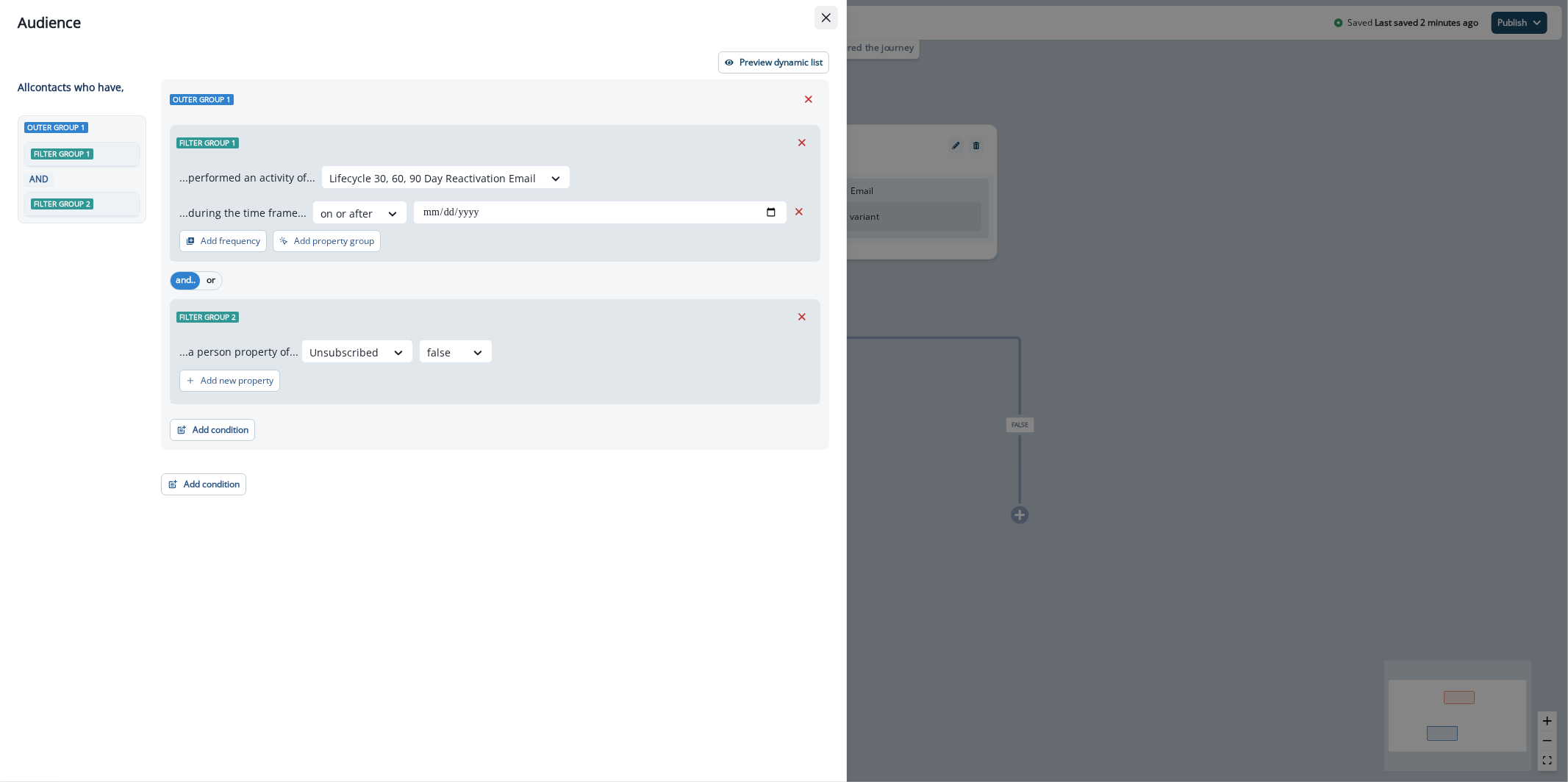
click at [837, 11] on button "Close" at bounding box center [826, 17] width 24 height 24
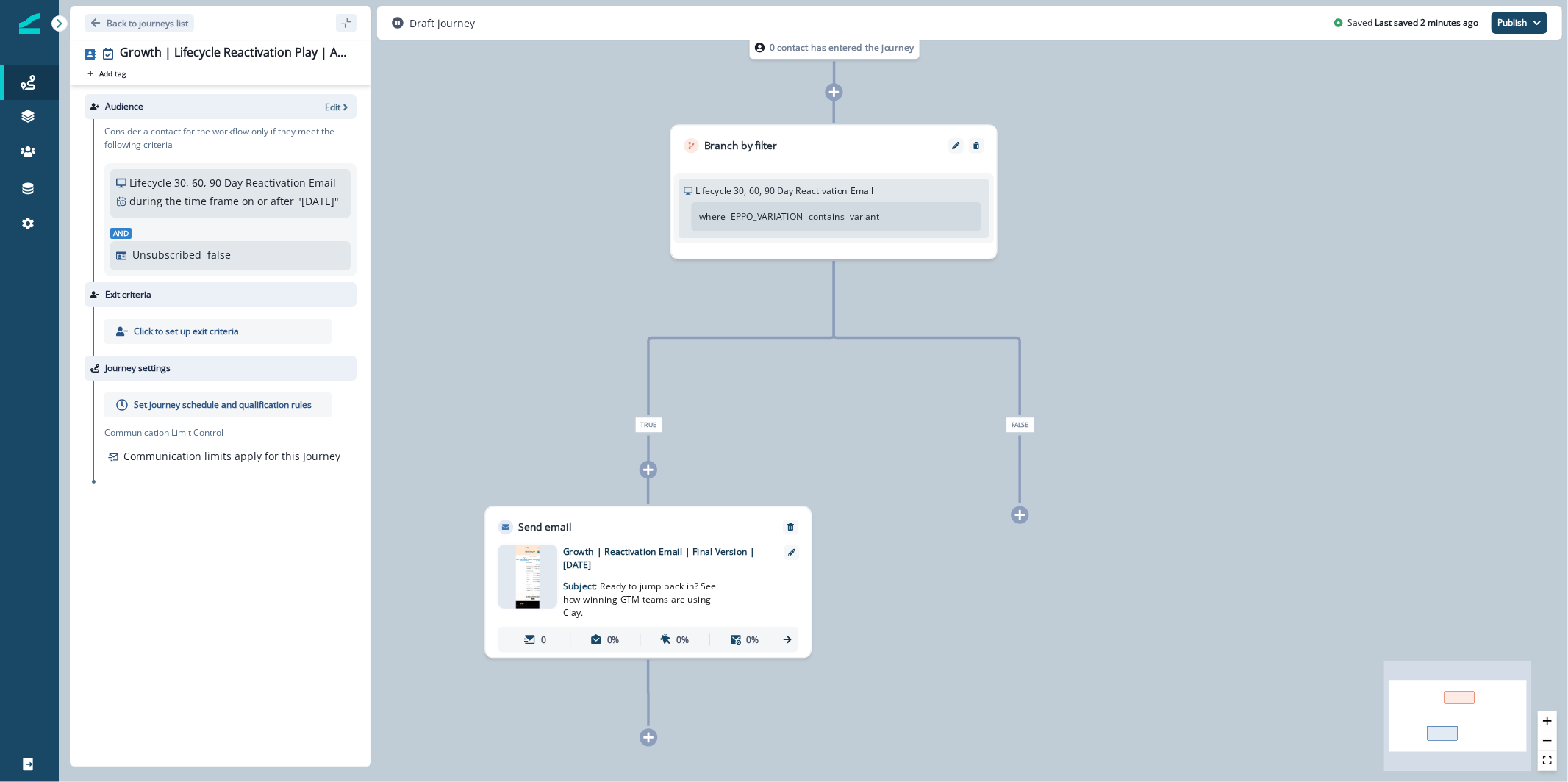
click at [185, 338] on p "Click to set up exit criteria" at bounding box center [186, 331] width 106 height 13
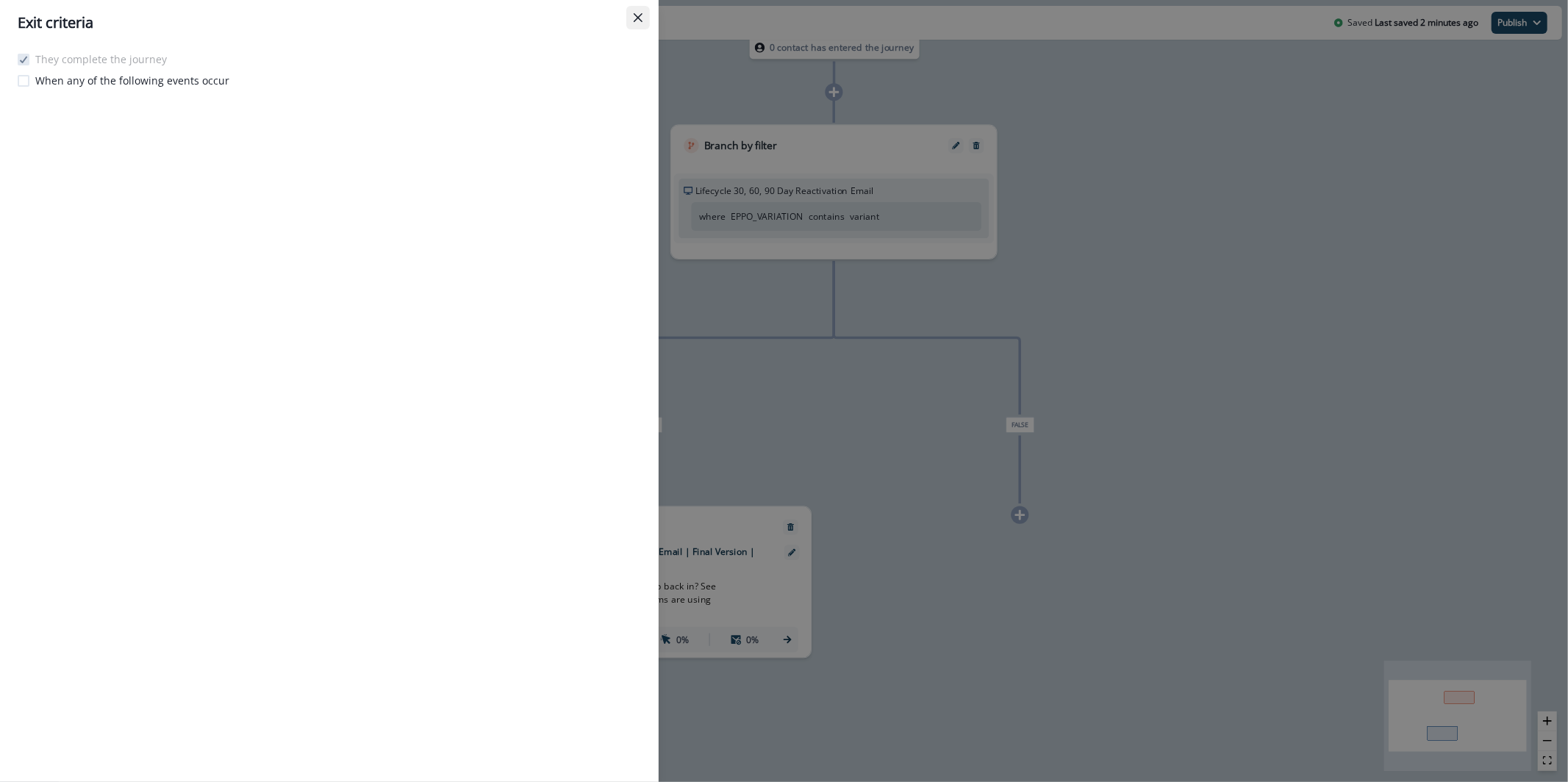
click at [631, 17] on button "Close" at bounding box center [637, 17] width 24 height 24
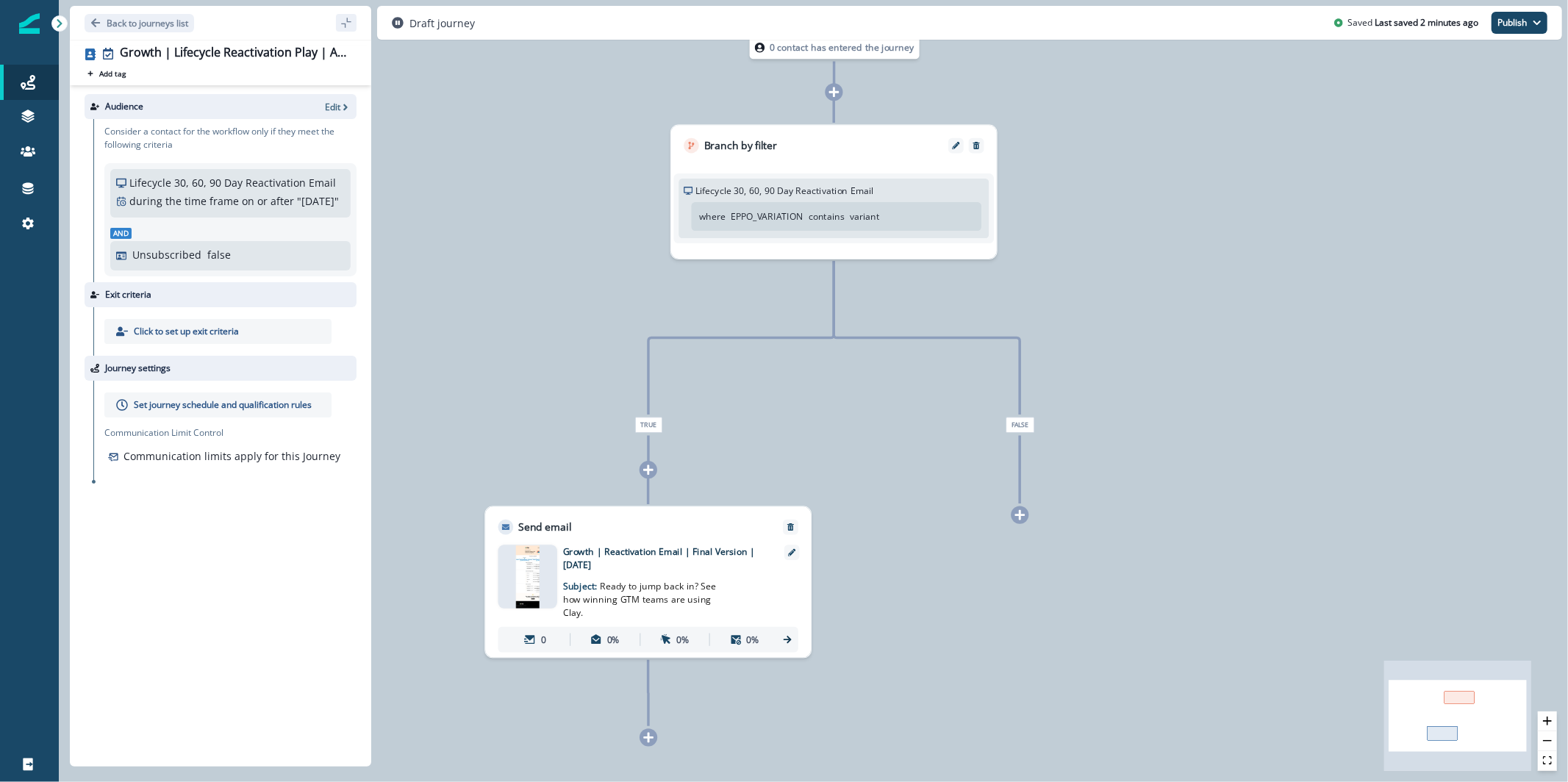
click at [200, 411] on p "Set journey schedule and qualification rules" at bounding box center [222, 405] width 178 height 13
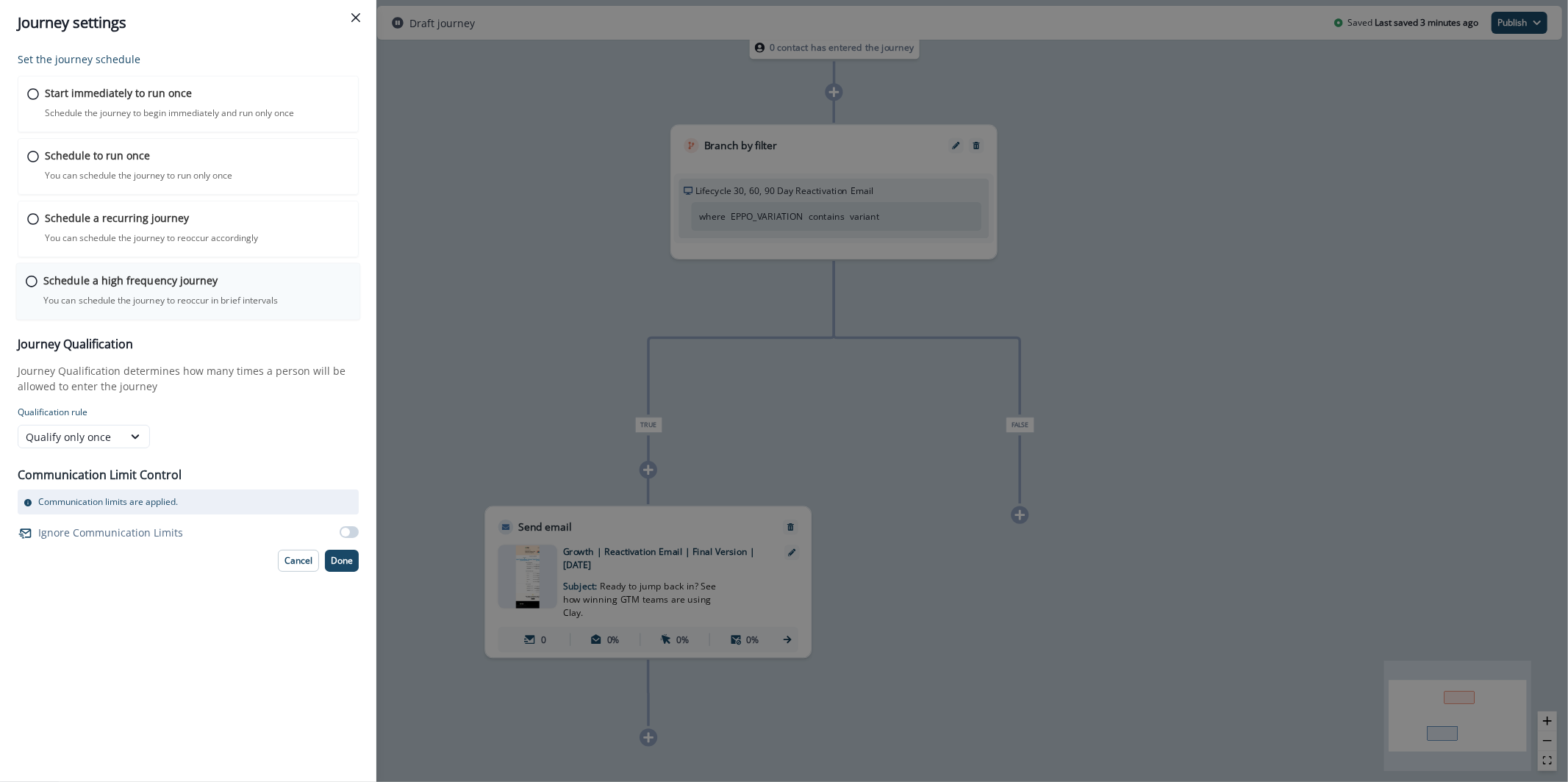
click at [197, 281] on p "Schedule a high frequency journey" at bounding box center [131, 281] width 174 height 16
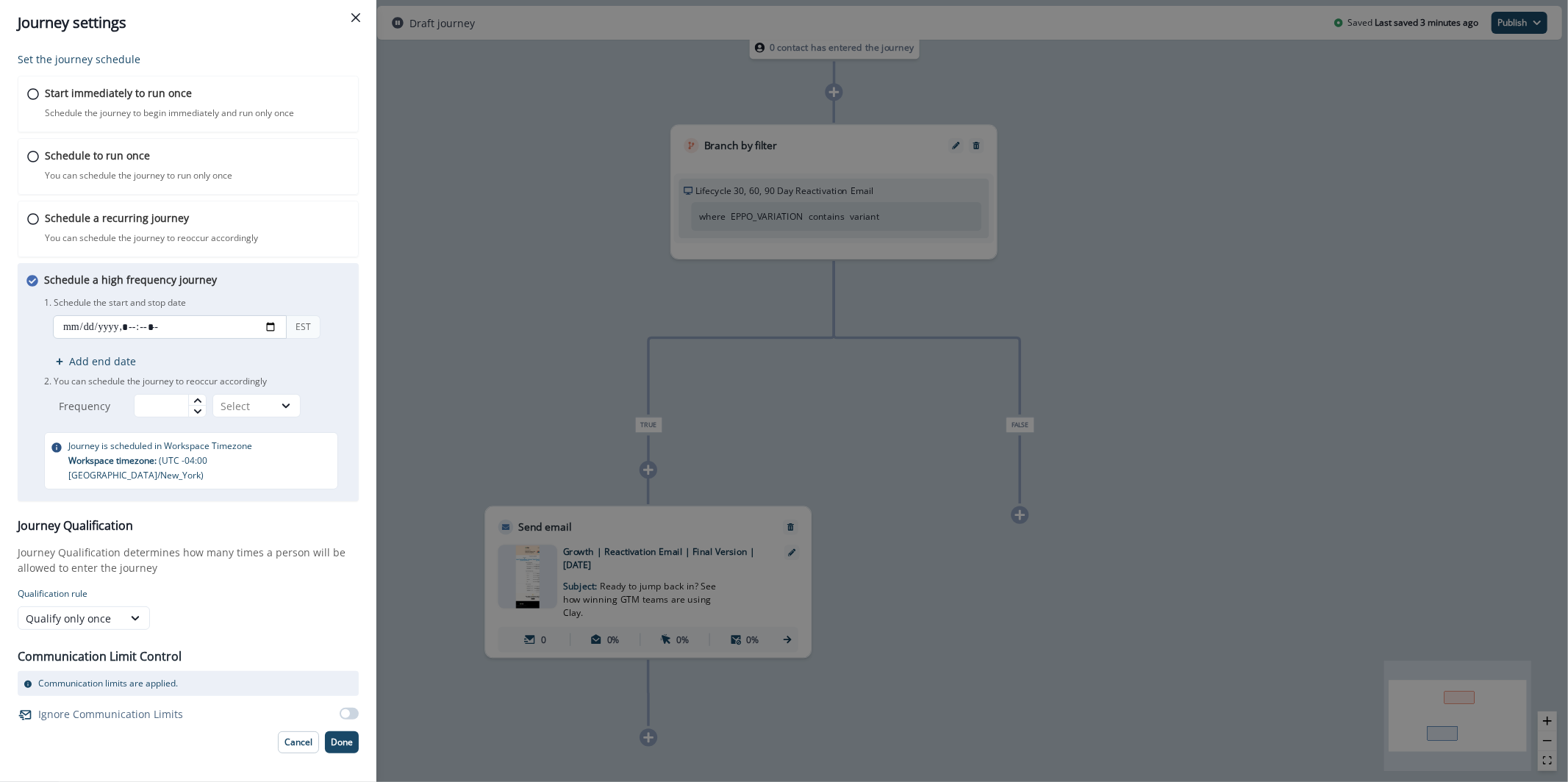
click at [265, 323] on input "datetime-local" at bounding box center [170, 327] width 234 height 24
type input "**********"
click at [181, 405] on input "text" at bounding box center [169, 405] width 72 height 24
click at [198, 405] on div at bounding box center [197, 411] width 17 height 11
type input "*"
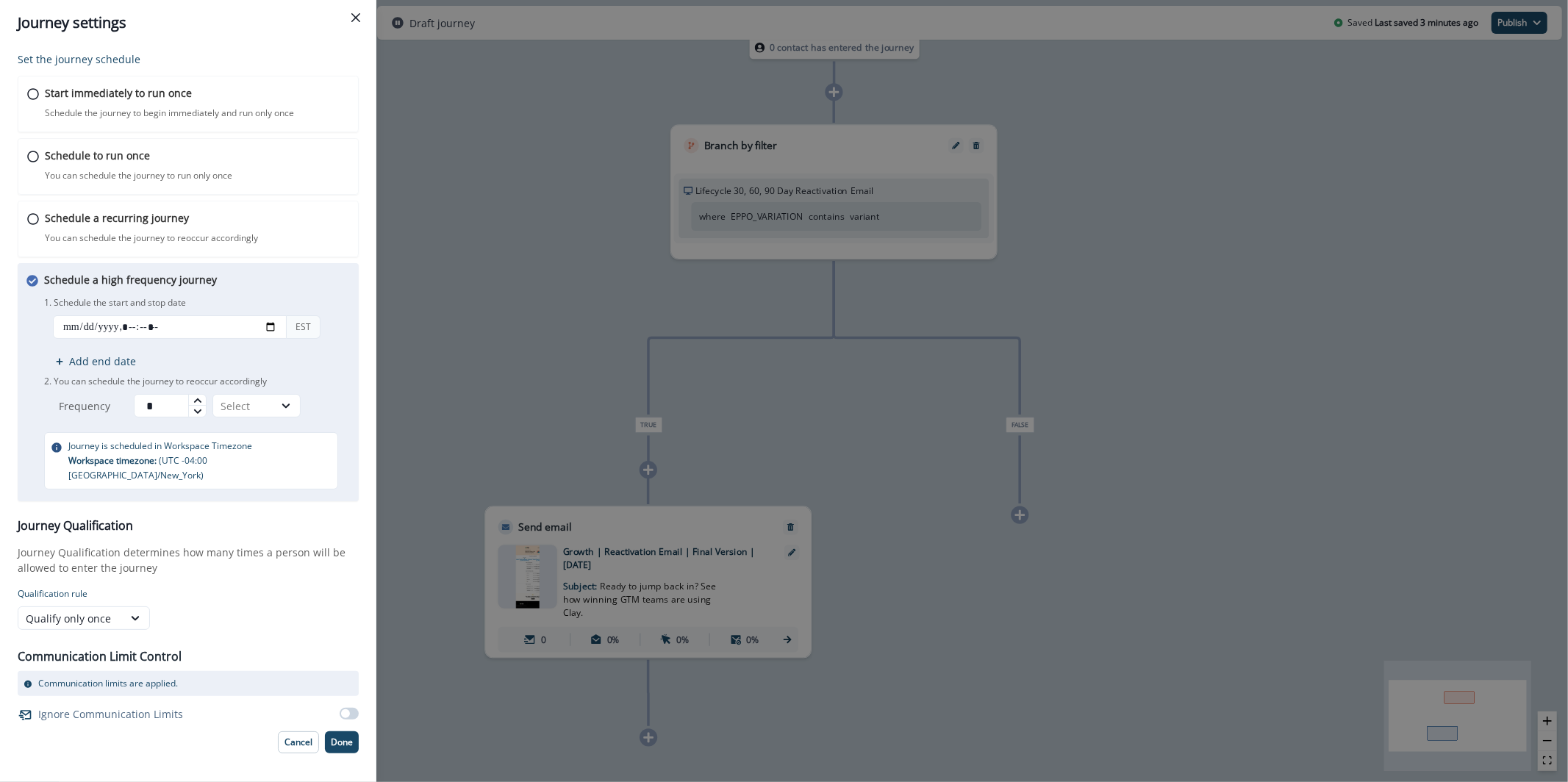
click at [202, 401] on icon at bounding box center [198, 400] width 9 height 9
click at [242, 410] on div "Select" at bounding box center [243, 406] width 45 height 16
click at [264, 452] on div "Minutes" at bounding box center [262, 439] width 88 height 27
click at [174, 410] on input "*" at bounding box center [169, 405] width 72 height 24
type input "**"
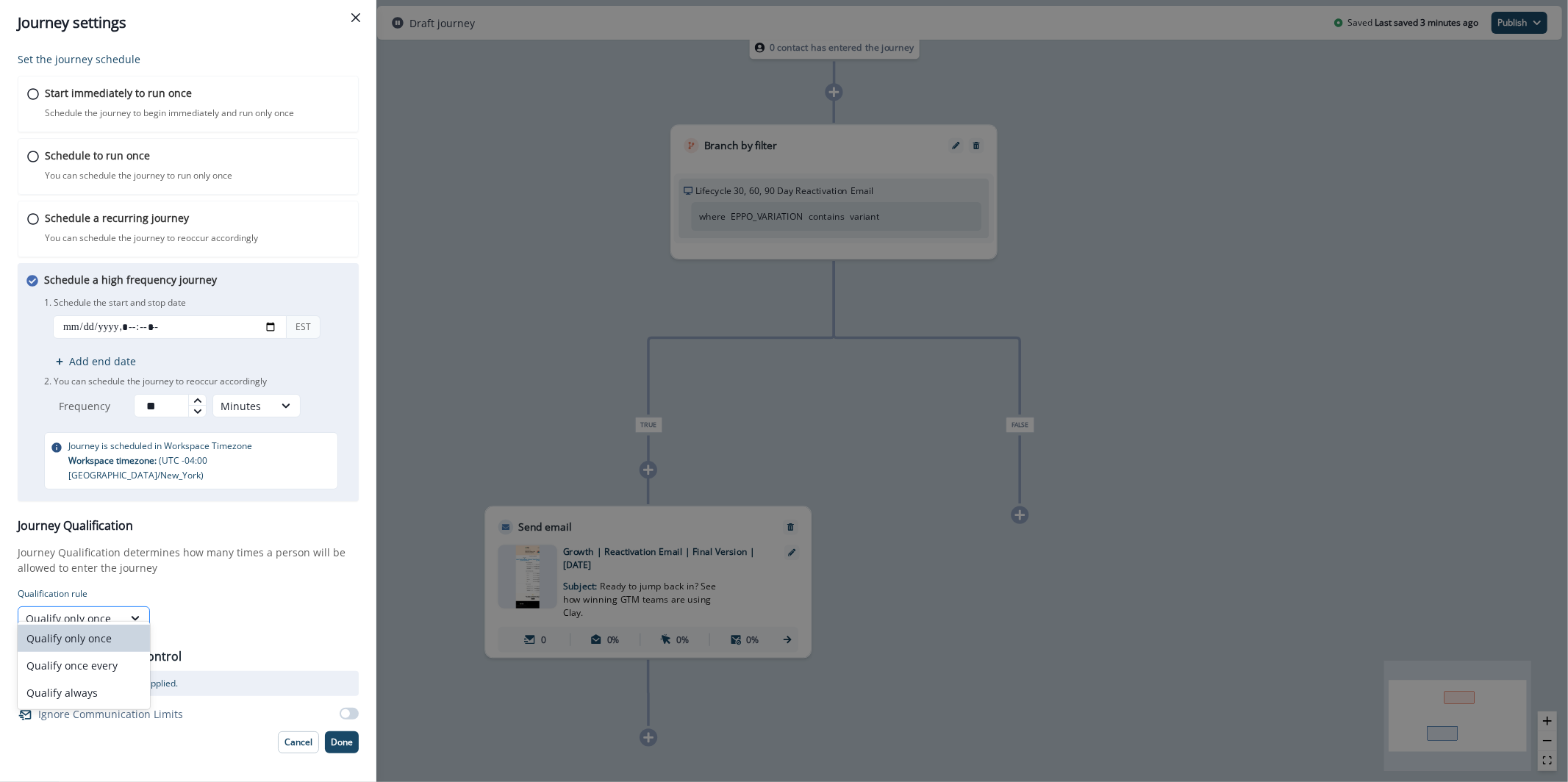
click at [90, 611] on div "Qualify only once" at bounding box center [71, 619] width 90 height 16
click at [101, 685] on div "Qualify always" at bounding box center [84, 692] width 133 height 27
click at [208, 607] on div "Qualify always" at bounding box center [153, 618] width 273 height 24
click at [367, 11] on button "Close" at bounding box center [356, 17] width 24 height 24
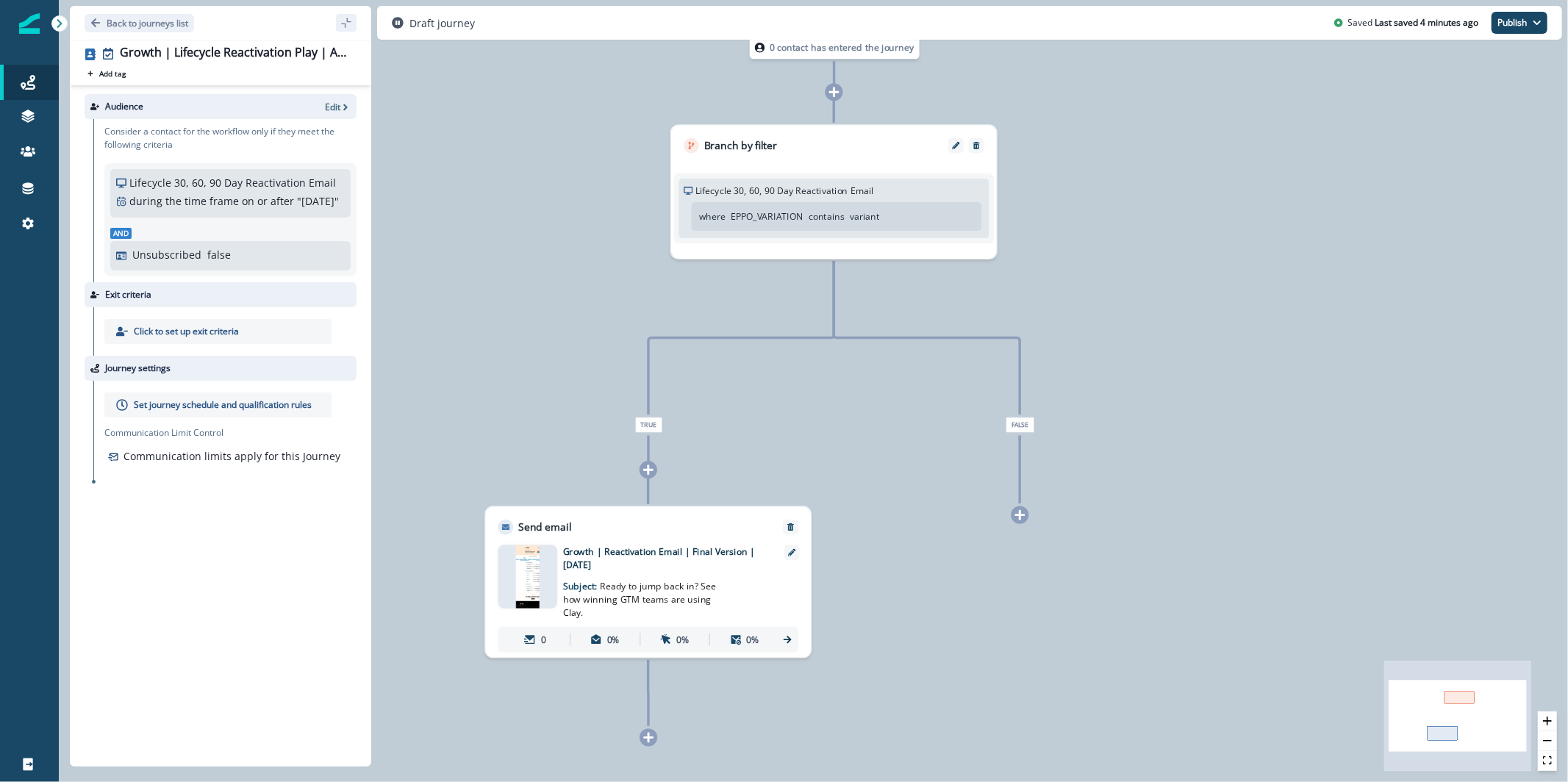
click at [322, 109] on div "Audience Edit" at bounding box center [221, 106] width 272 height 25
click at [326, 109] on p "Edit" at bounding box center [333, 107] width 16 height 12
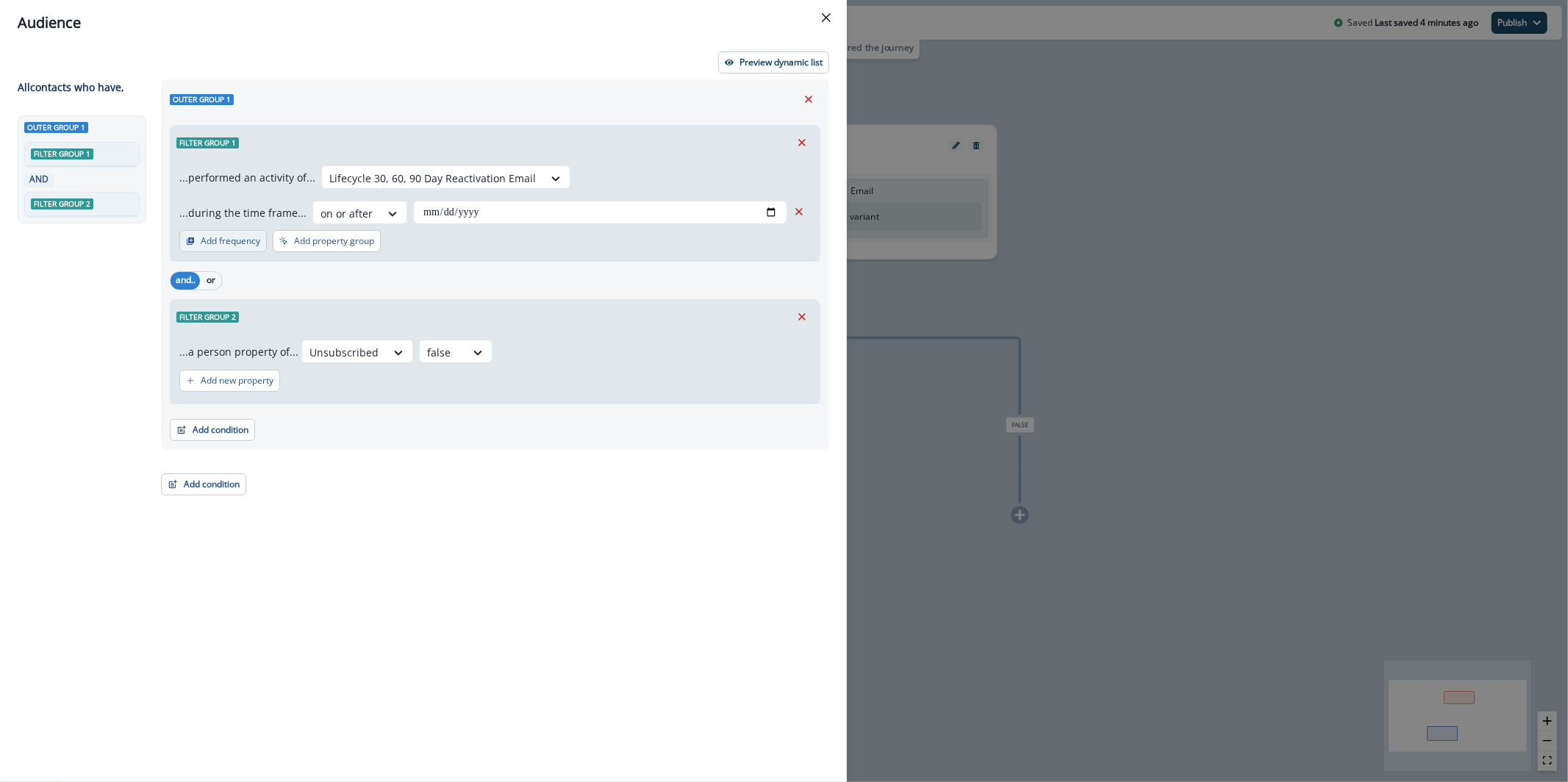
click at [230, 242] on p "Add frequency" at bounding box center [230, 241] width 59 height 10
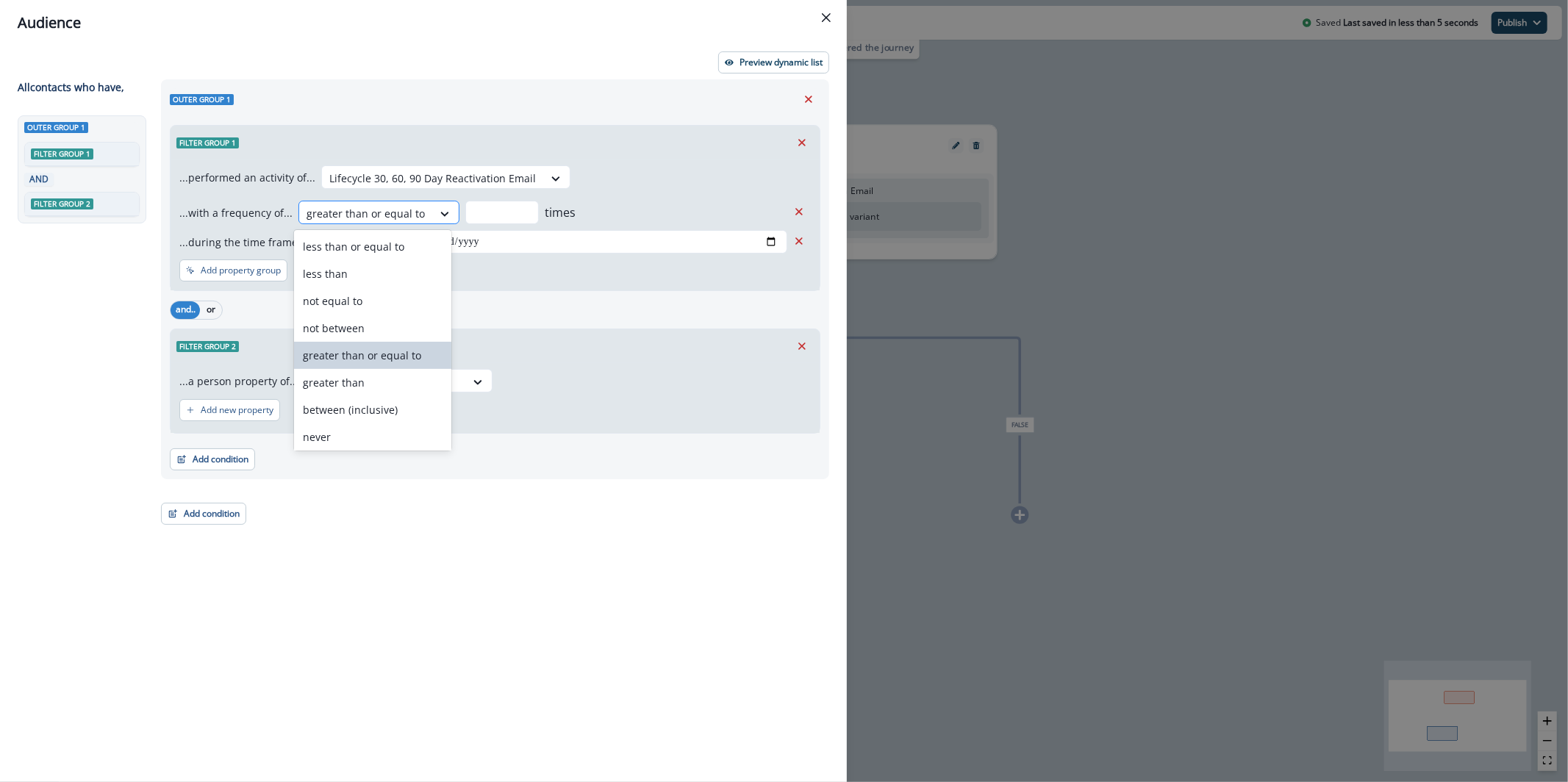
click at [397, 211] on div at bounding box center [366, 213] width 119 height 18
click at [793, 214] on icon "Remove" at bounding box center [799, 211] width 13 height 13
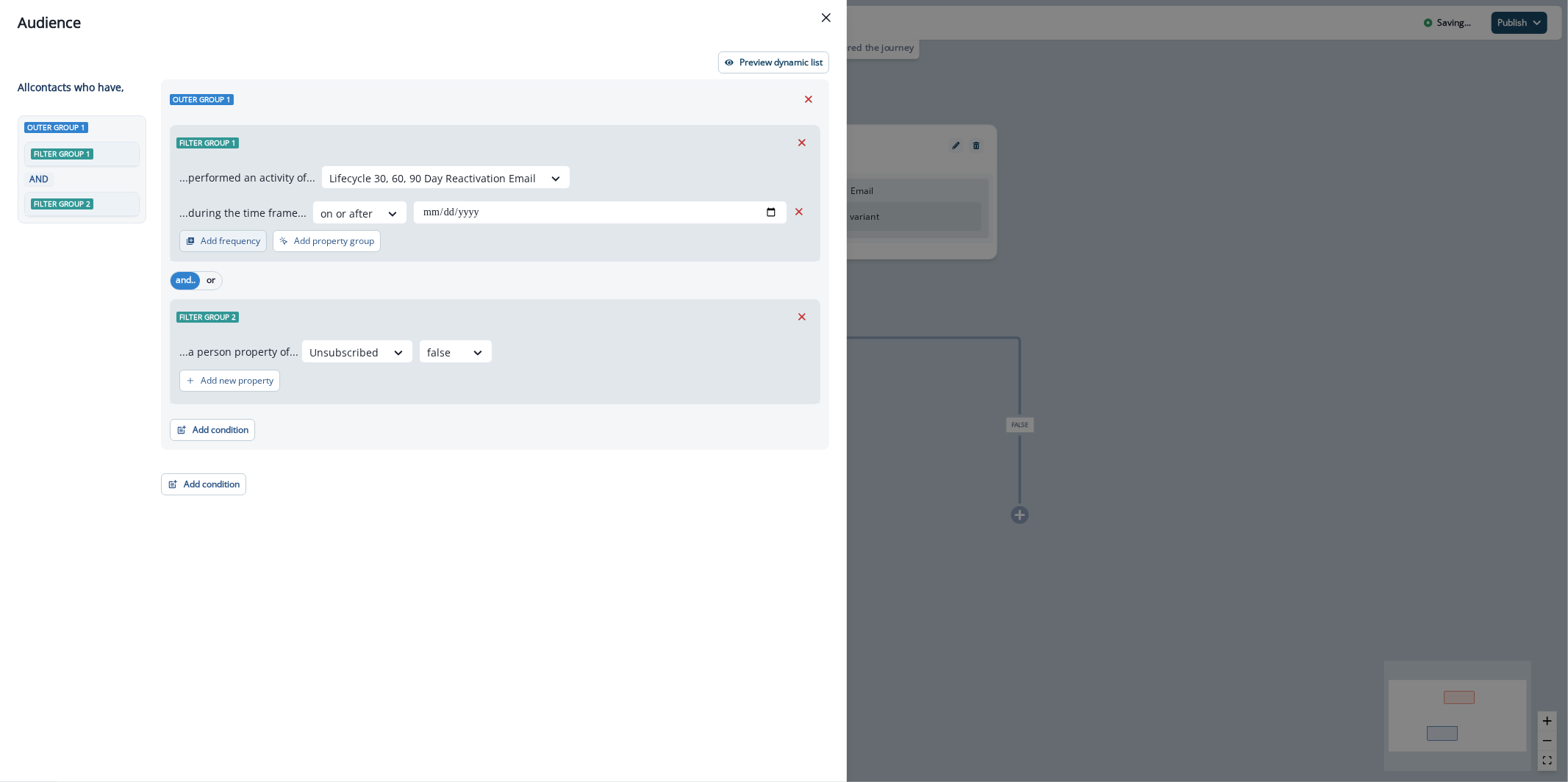
click at [221, 241] on p "Add frequency" at bounding box center [230, 241] width 59 height 10
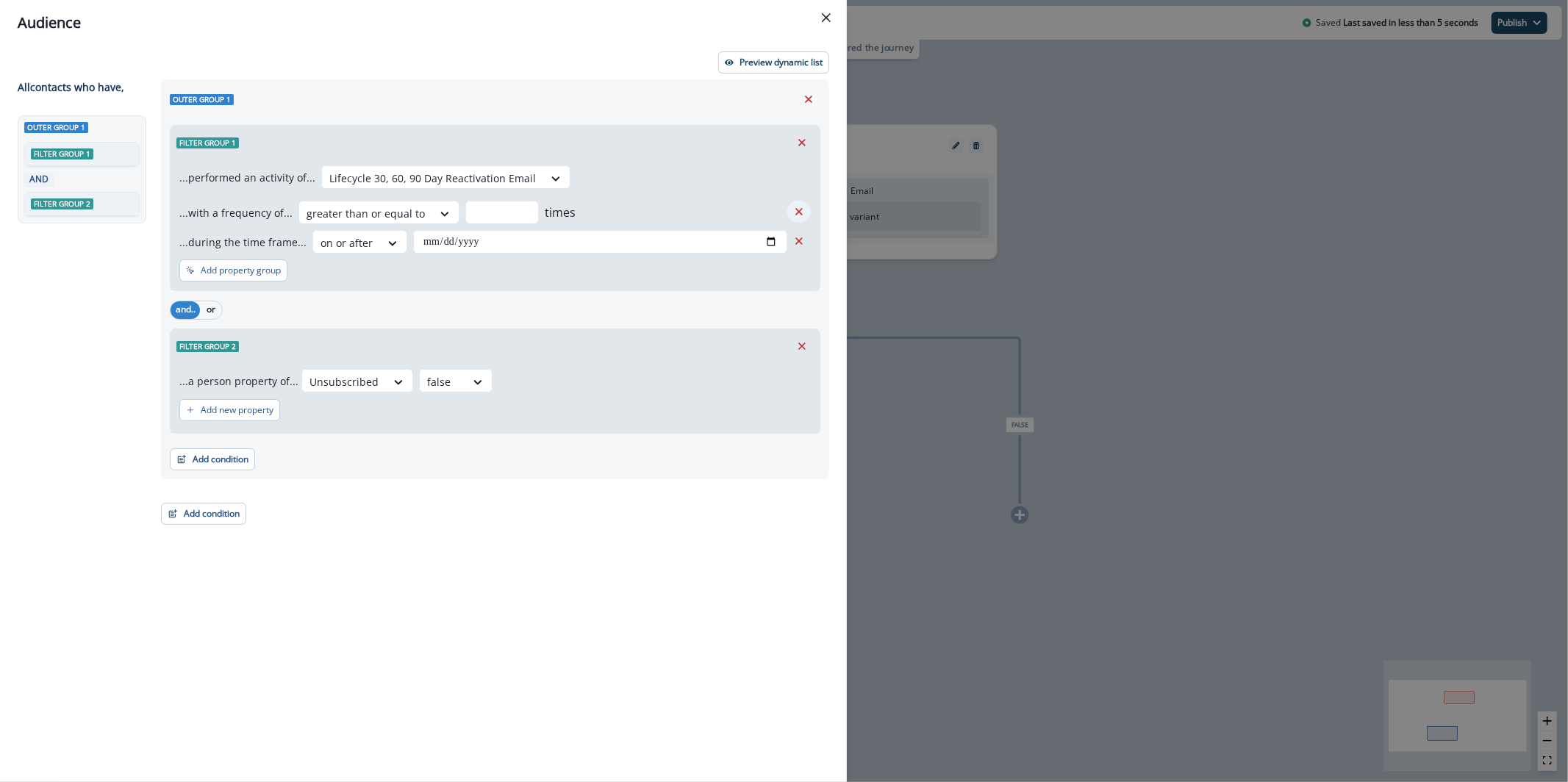
click at [801, 210] on icon "Remove" at bounding box center [799, 211] width 13 height 13
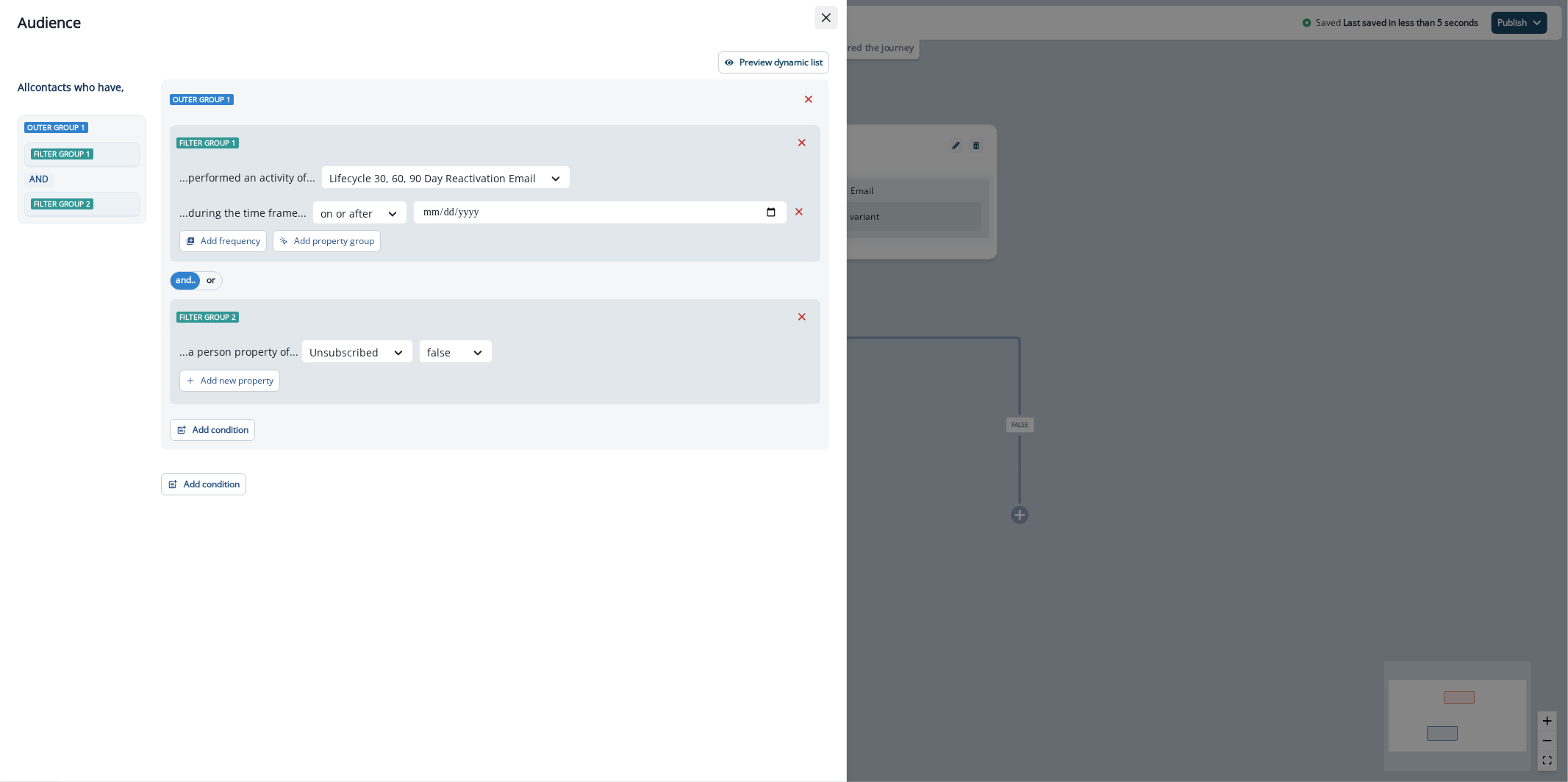
click at [830, 20] on icon "Close" at bounding box center [827, 17] width 9 height 9
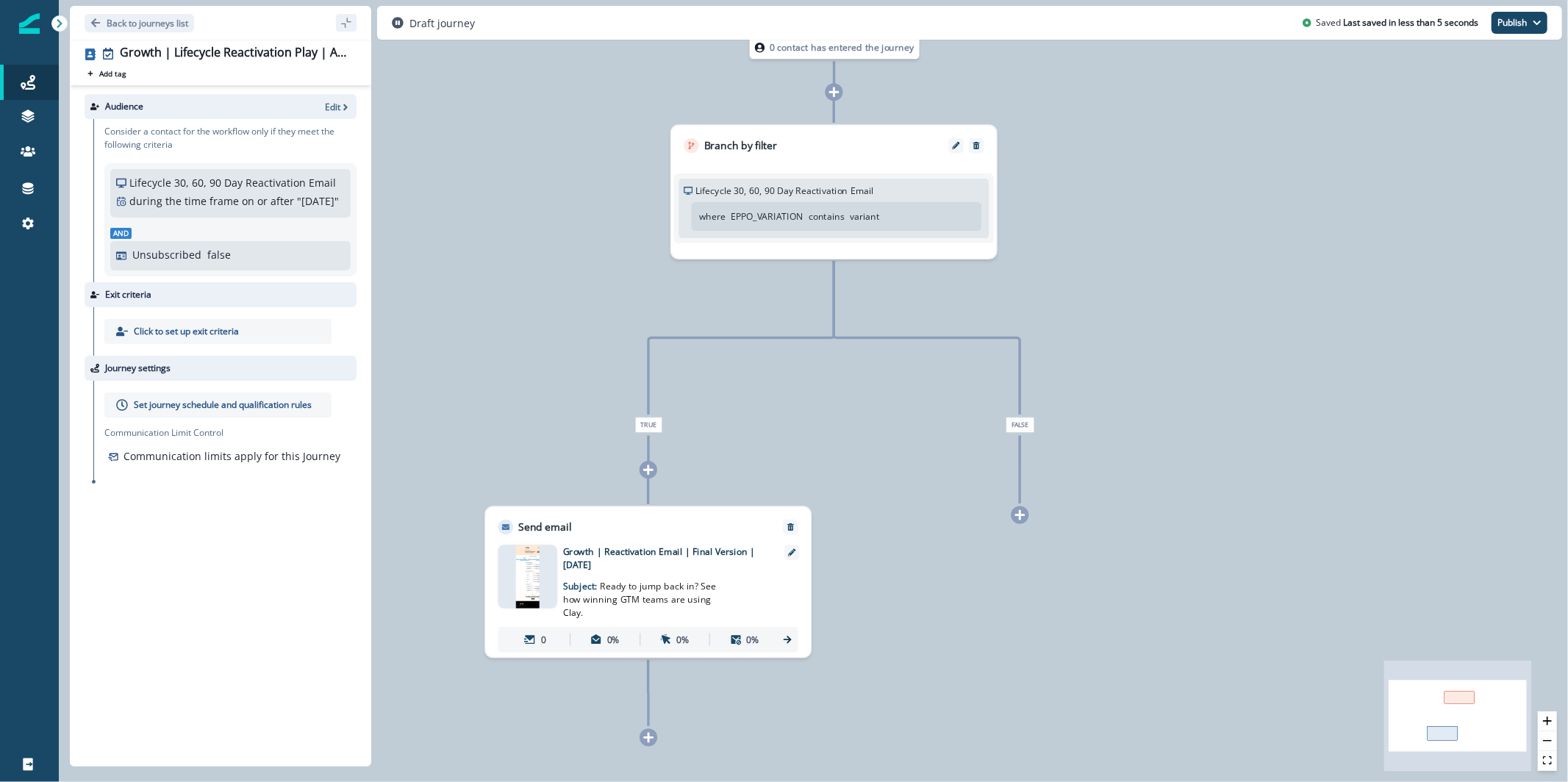
click at [218, 411] on p "Set journey schedule and qualification rules" at bounding box center [222, 405] width 178 height 13
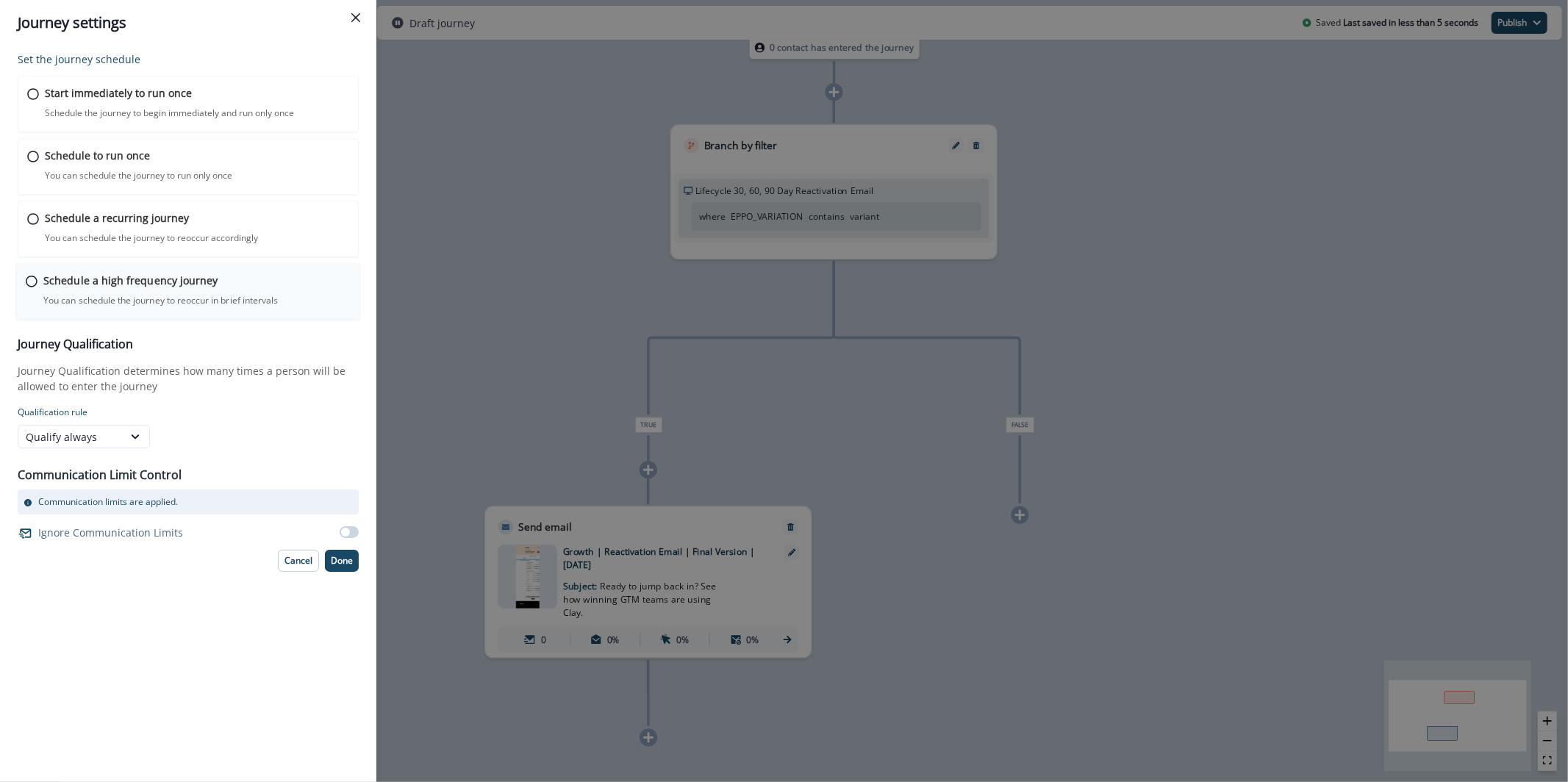
click at [106, 289] on div "Schedule a high frequency journey You can schedule the journey to reoccur in br…" at bounding box center [197, 290] width 307 height 35
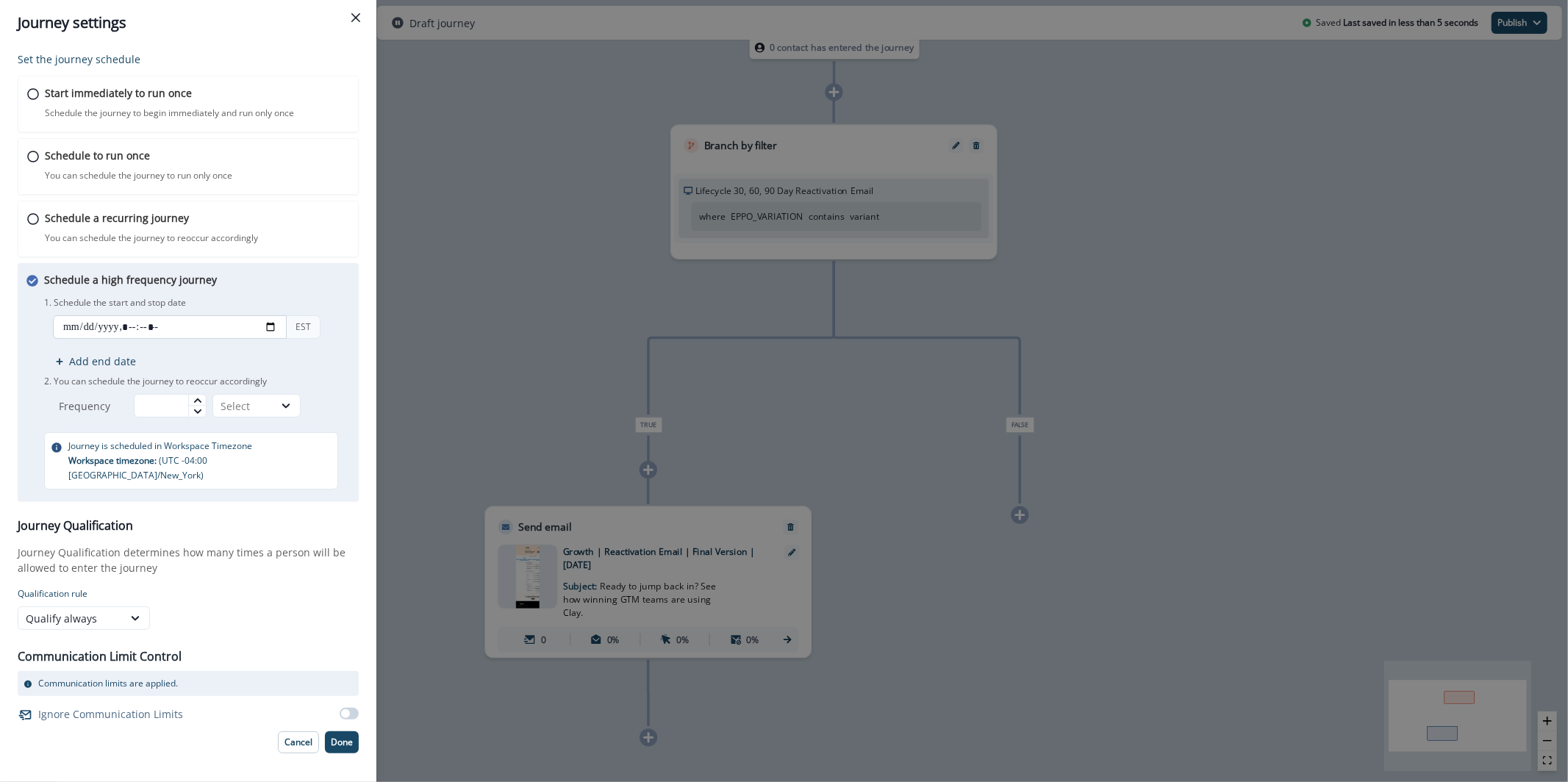
click at [261, 330] on input "datetime-local" at bounding box center [170, 327] width 234 height 24
click at [263, 330] on input "datetime-local" at bounding box center [170, 327] width 234 height 24
click at [324, 569] on div "Journey Qualification Journey Qualification determines how many times a person …" at bounding box center [187, 574] width 341 height 111
click at [174, 326] on input "datetime-local" at bounding box center [170, 327] width 234 height 24
click at [151, 328] on input "datetime-local" at bounding box center [170, 327] width 234 height 24
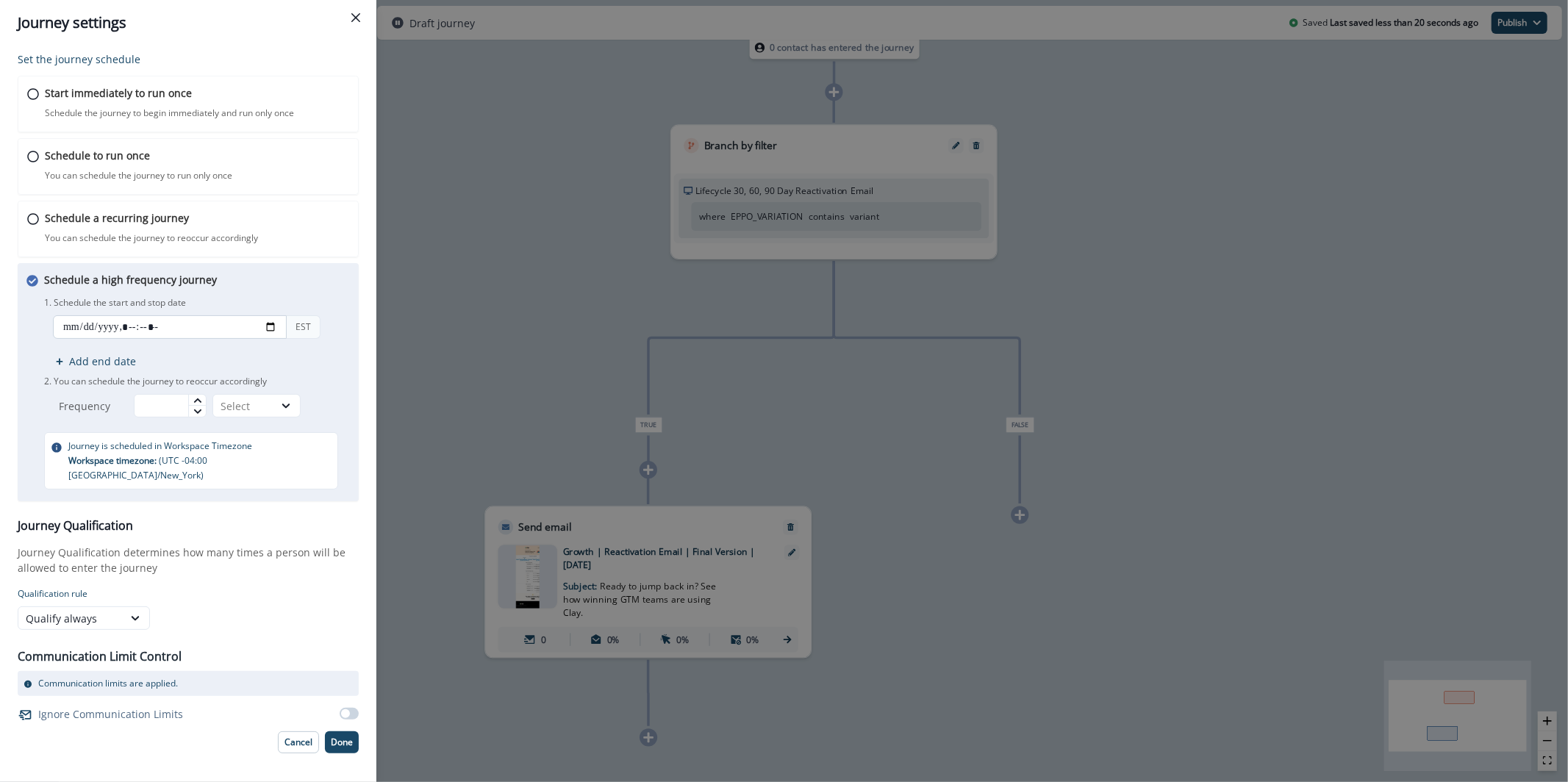
type input "**********"
drag, startPoint x: 192, startPoint y: 385, endPoint x: 185, endPoint y: 402, distance: 18.4
click at [190, 391] on div "1. Schedule the start and stop date EST Add end date 2. You can schedule the jo…" at bounding box center [197, 355] width 306 height 124
click at [183, 404] on input "text" at bounding box center [169, 405] width 72 height 24
click at [199, 404] on icon at bounding box center [198, 400] width 9 height 9
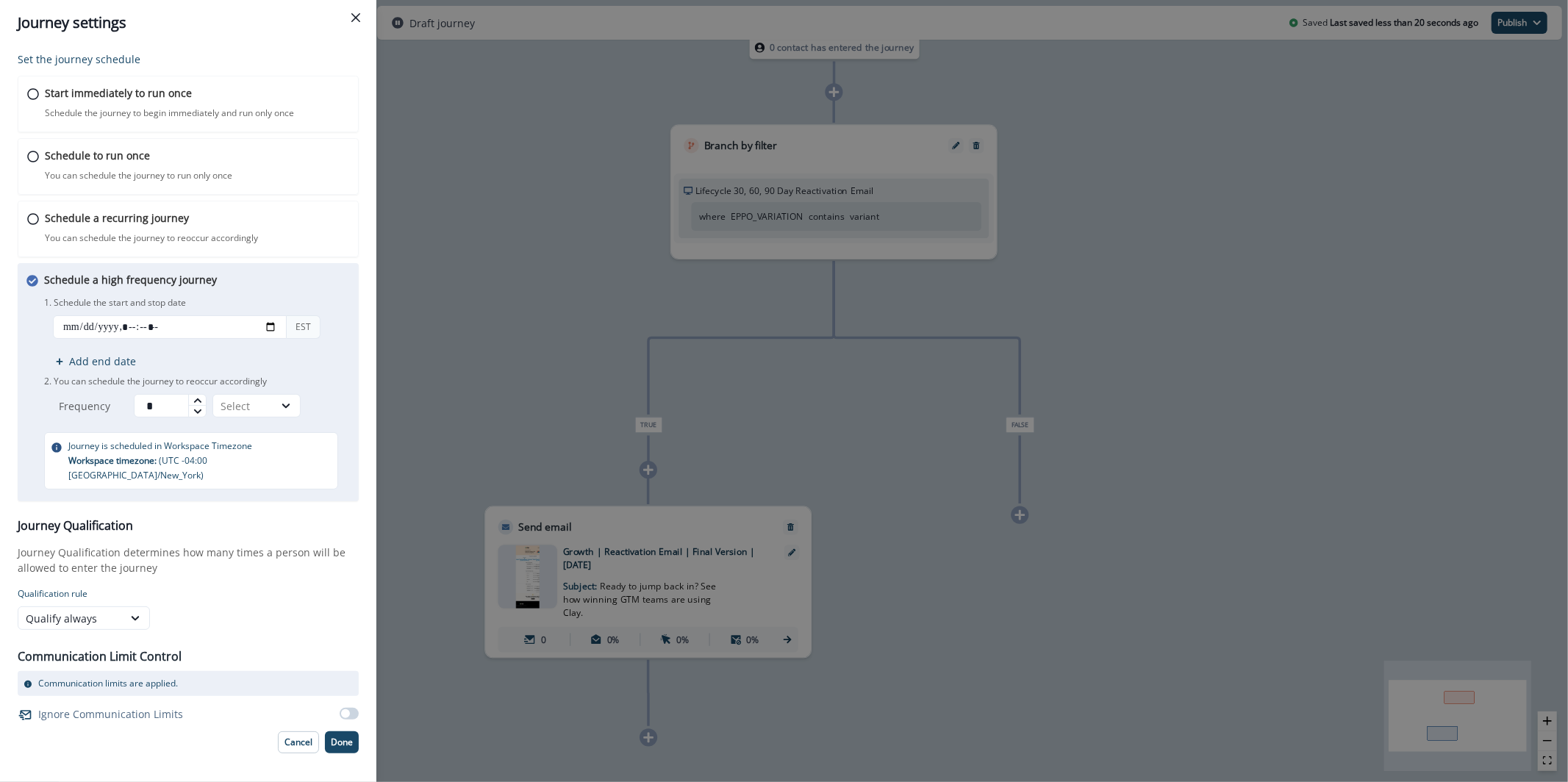
click at [199, 404] on icon at bounding box center [198, 400] width 9 height 9
click at [167, 404] on input "*" at bounding box center [169, 405] width 72 height 24
type input "**"
click at [232, 407] on div "Select" at bounding box center [243, 406] width 45 height 16
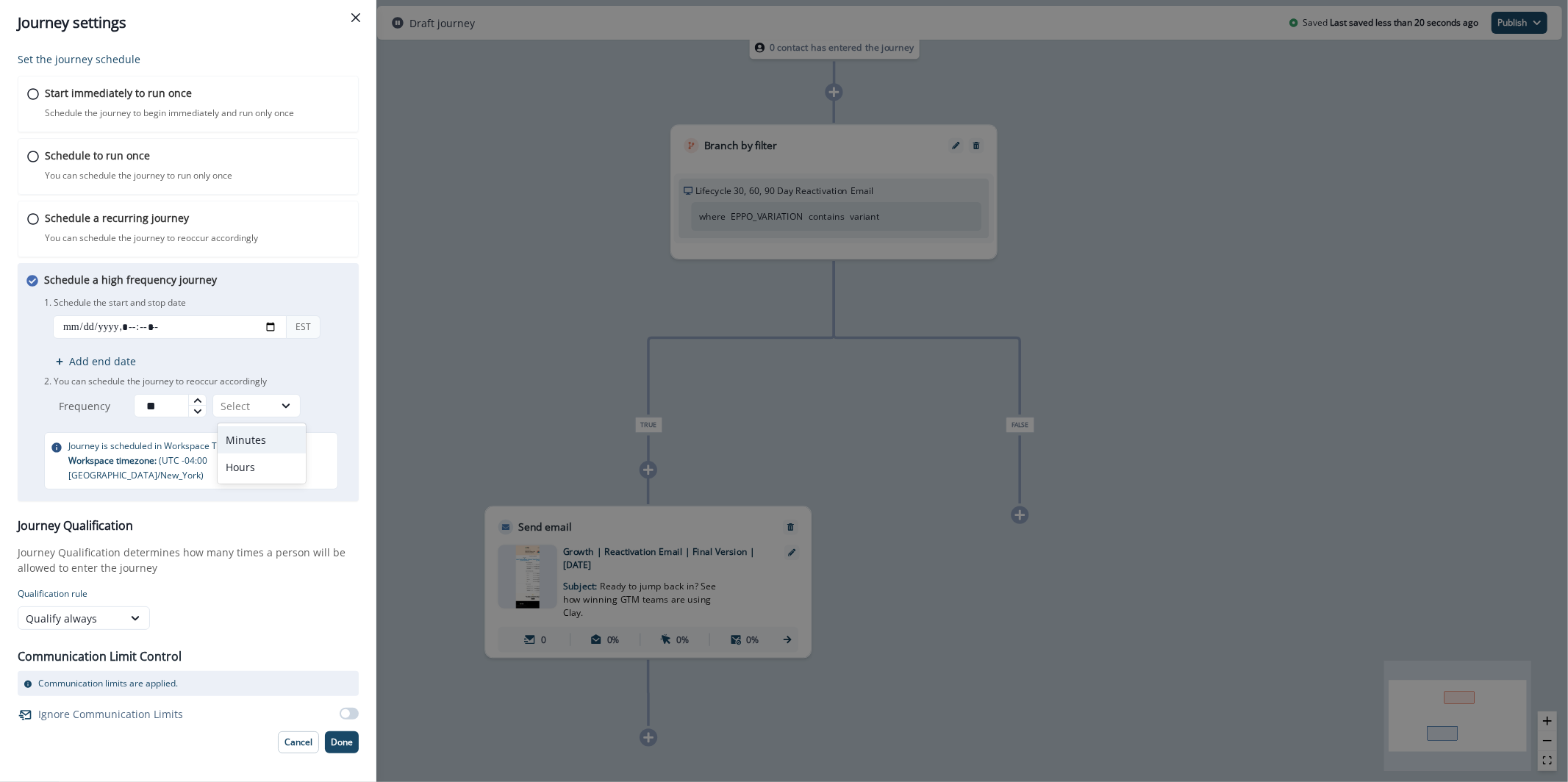
click at [249, 439] on div "Minutes" at bounding box center [262, 439] width 88 height 27
click at [341, 738] on p "Done" at bounding box center [341, 743] width 22 height 10
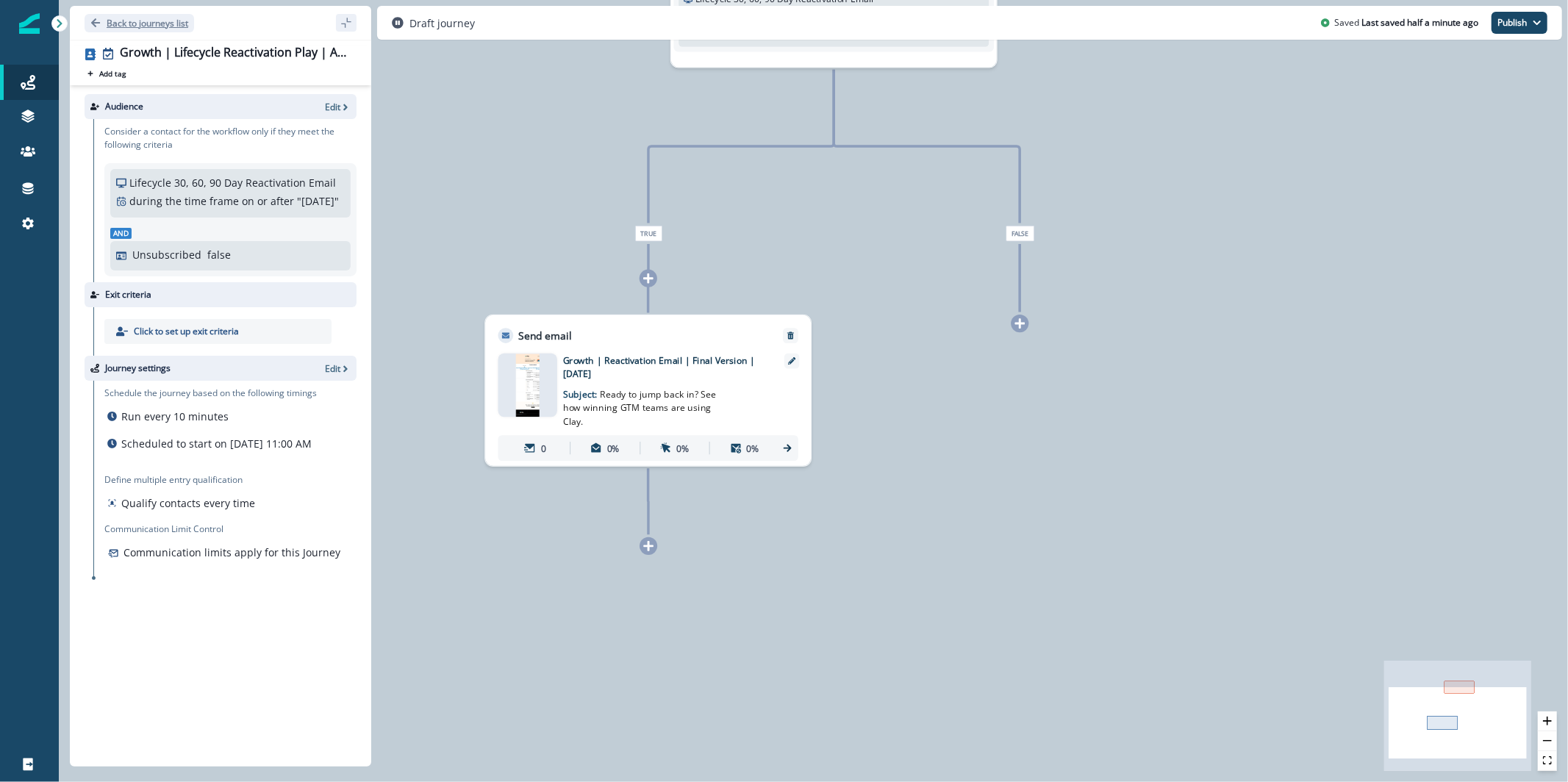
click at [171, 21] on p "Back to journeys list" at bounding box center [147, 23] width 82 height 12
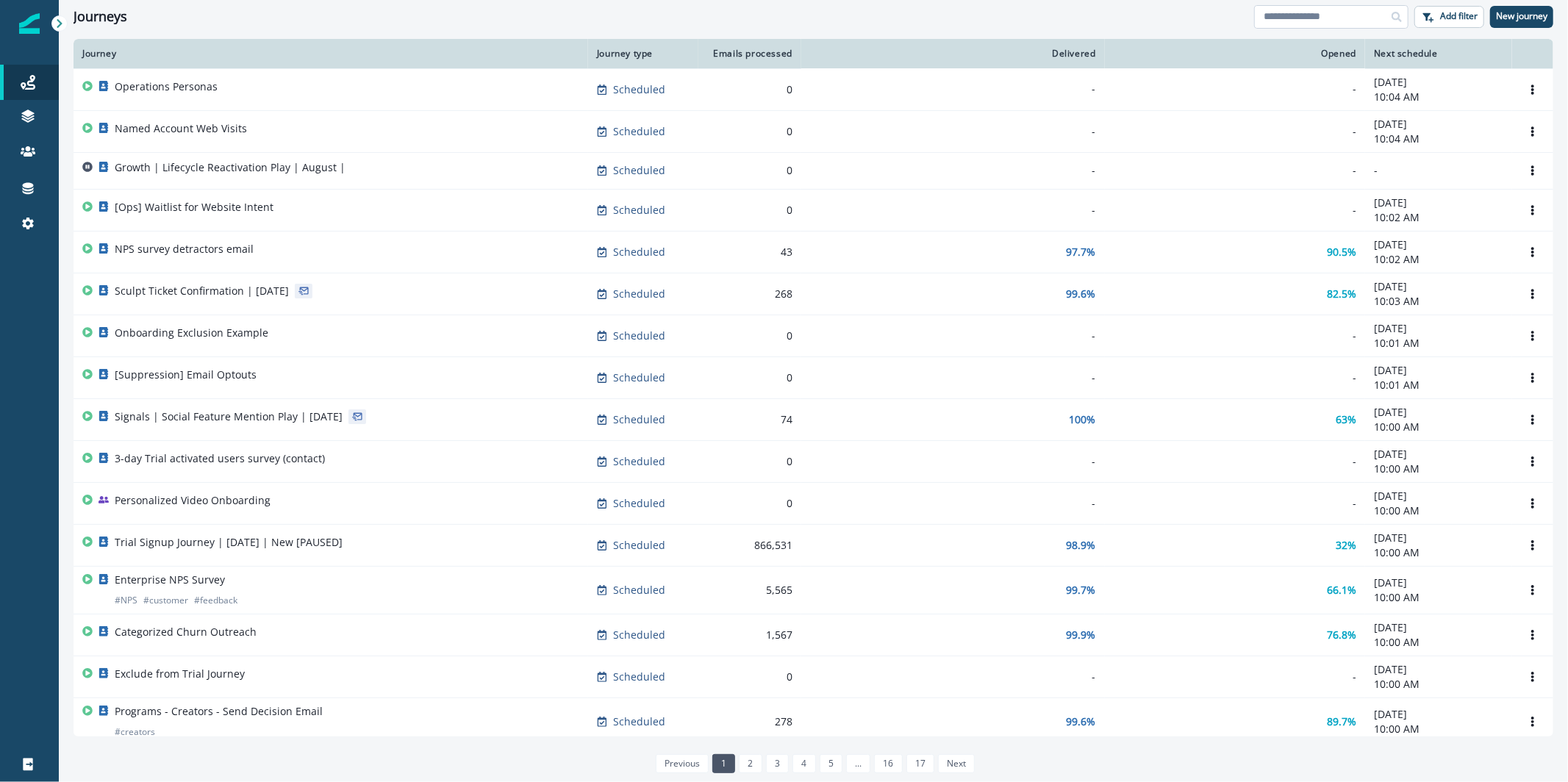
click at [1371, 19] on input at bounding box center [1331, 17] width 154 height 24
click at [1353, 17] on input at bounding box center [1331, 17] width 154 height 24
type input "**********"
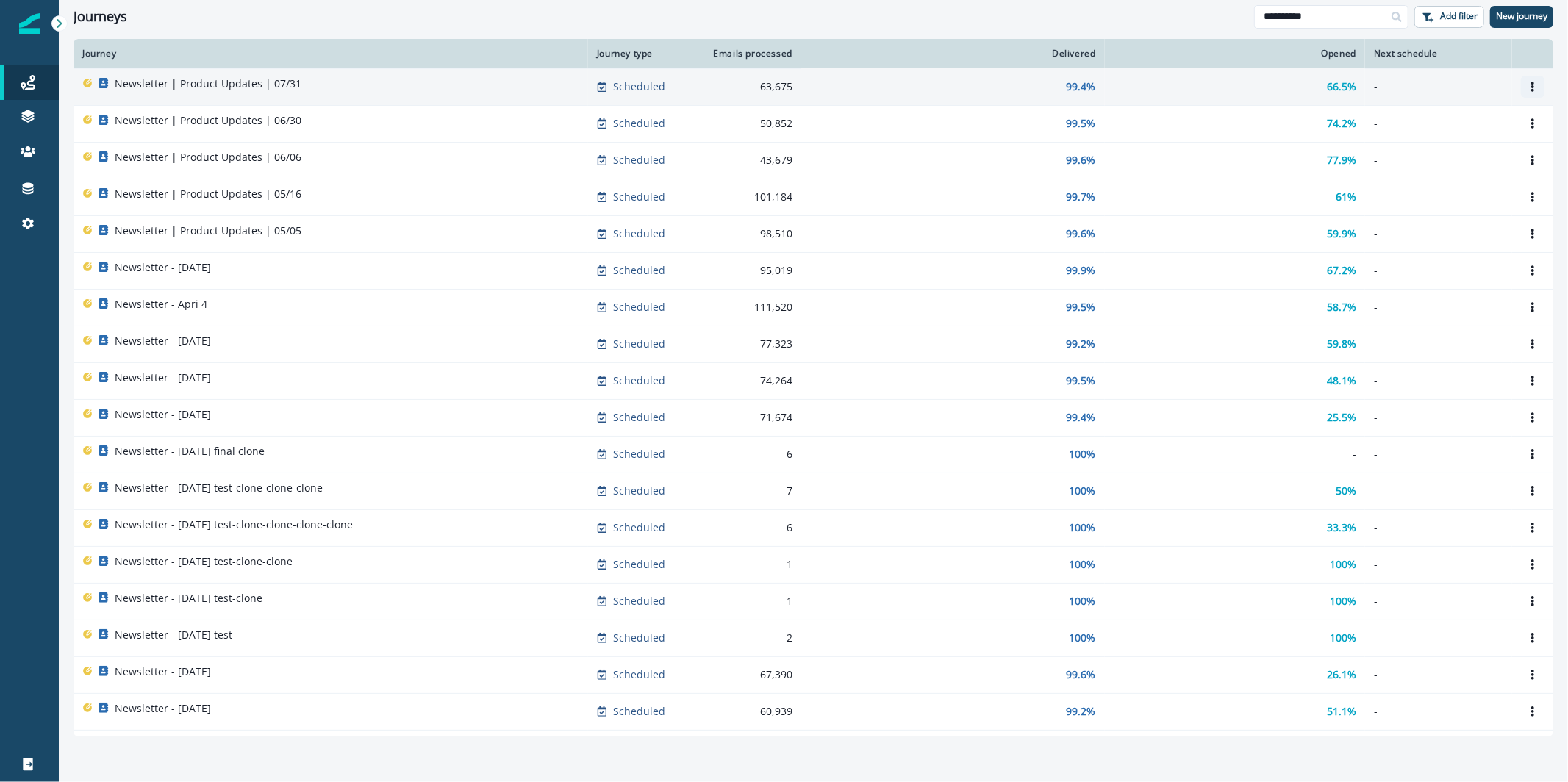
click at [1530, 83] on button "Options" at bounding box center [1532, 86] width 24 height 22
click at [1459, 127] on button "Clone" at bounding box center [1450, 121] width 163 height 24
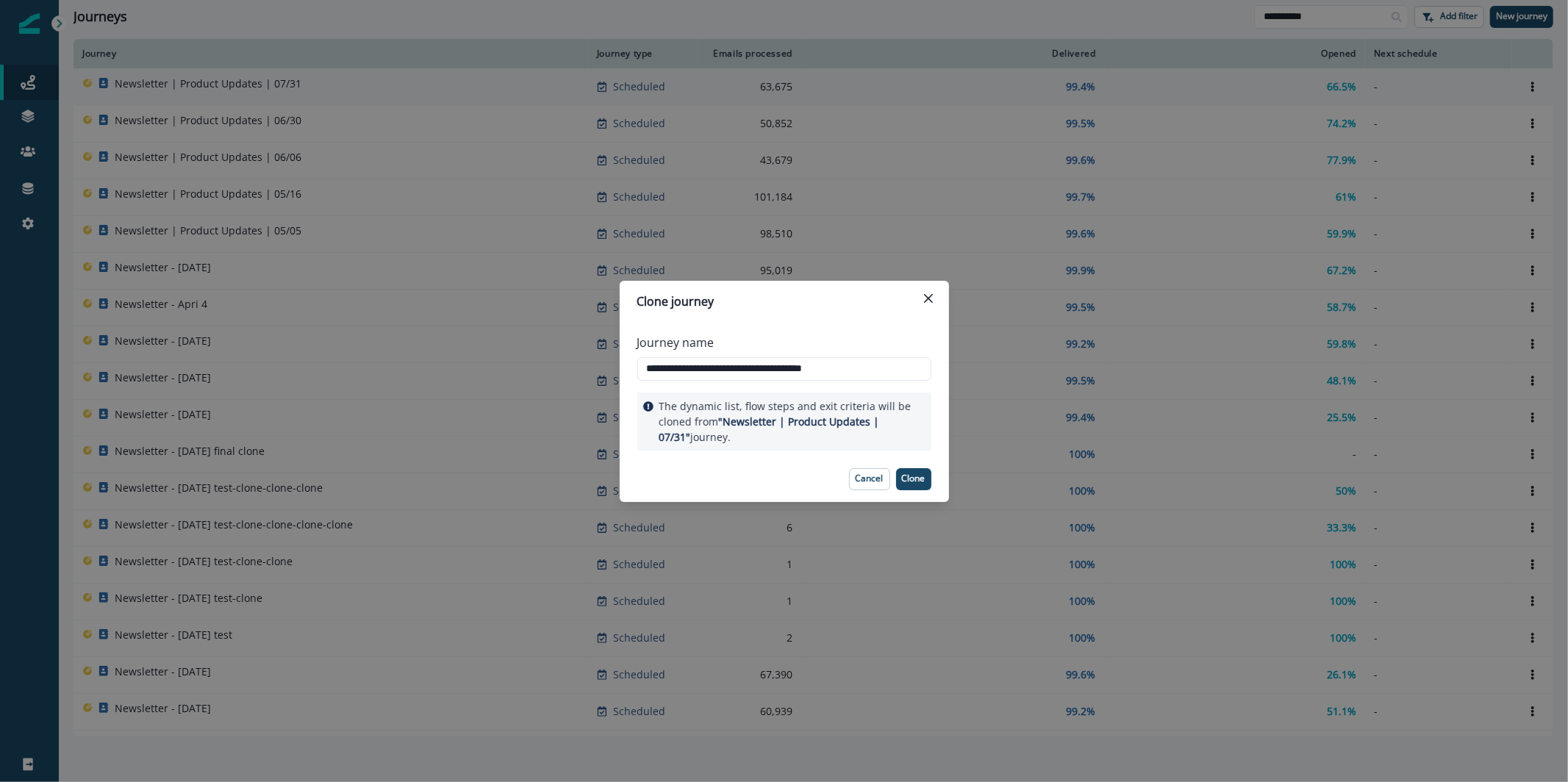
drag, startPoint x: 699, startPoint y: 371, endPoint x: 602, endPoint y: 368, distance: 97.0
click at [602, 368] on div "**********" at bounding box center [784, 391] width 1568 height 782
drag, startPoint x: 818, startPoint y: 369, endPoint x: 733, endPoint y: 369, distance: 85.0
click at [733, 369] on input "**********" at bounding box center [784, 369] width 294 height 24
drag, startPoint x: 773, startPoint y: 366, endPoint x: 884, endPoint y: 366, distance: 111.0
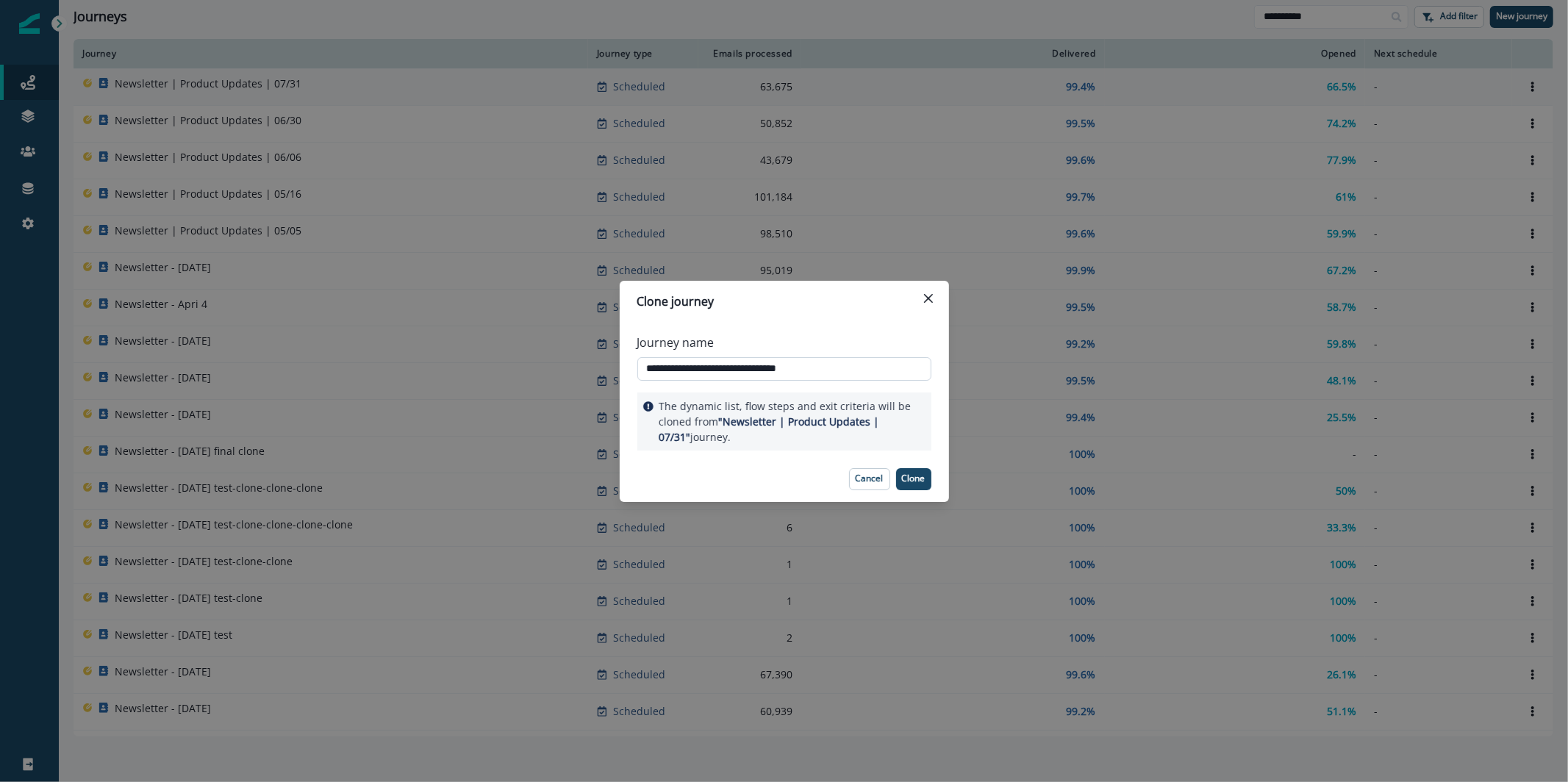
click at [884, 366] on input "**********" at bounding box center [784, 369] width 294 height 24
type input "**********"
click at [922, 490] on button "Clone" at bounding box center [914, 479] width 35 height 22
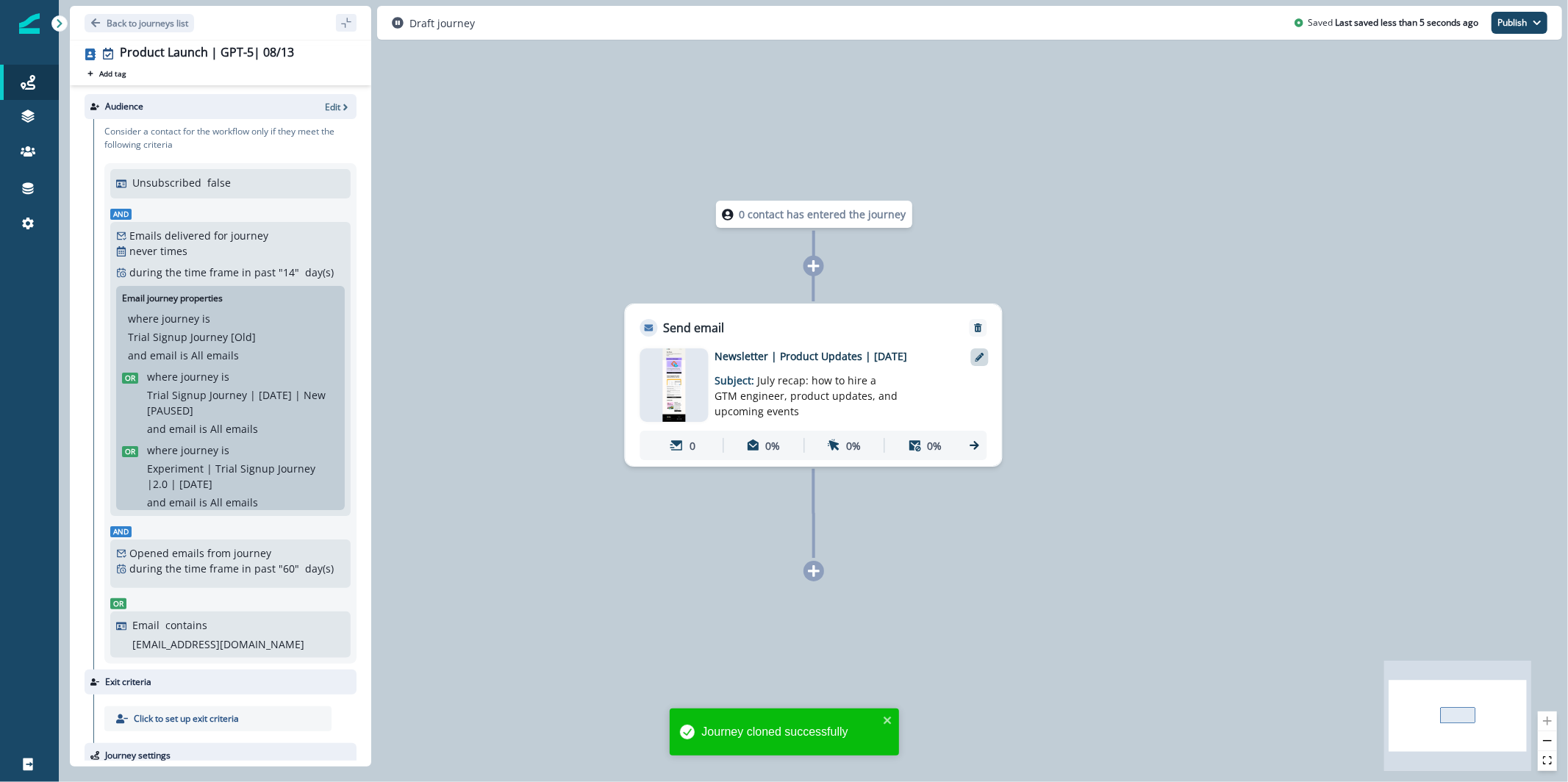
click at [977, 354] on icon at bounding box center [980, 357] width 9 height 9
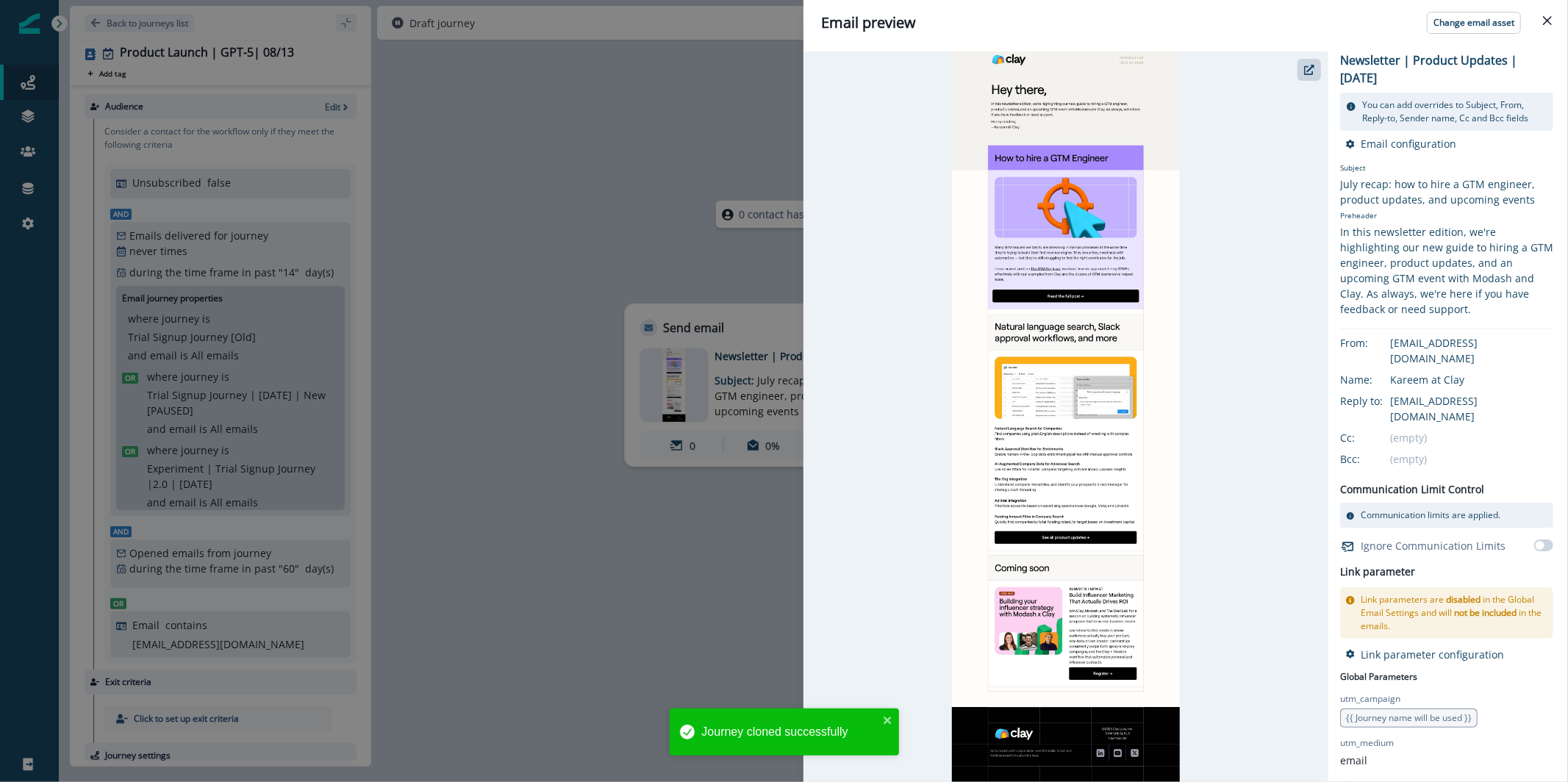
click at [1474, 36] on header "Email preview Change email asset" at bounding box center [1186, 23] width 765 height 45
click at [1473, 31] on button "Change email asset" at bounding box center [1475, 22] width 94 height 22
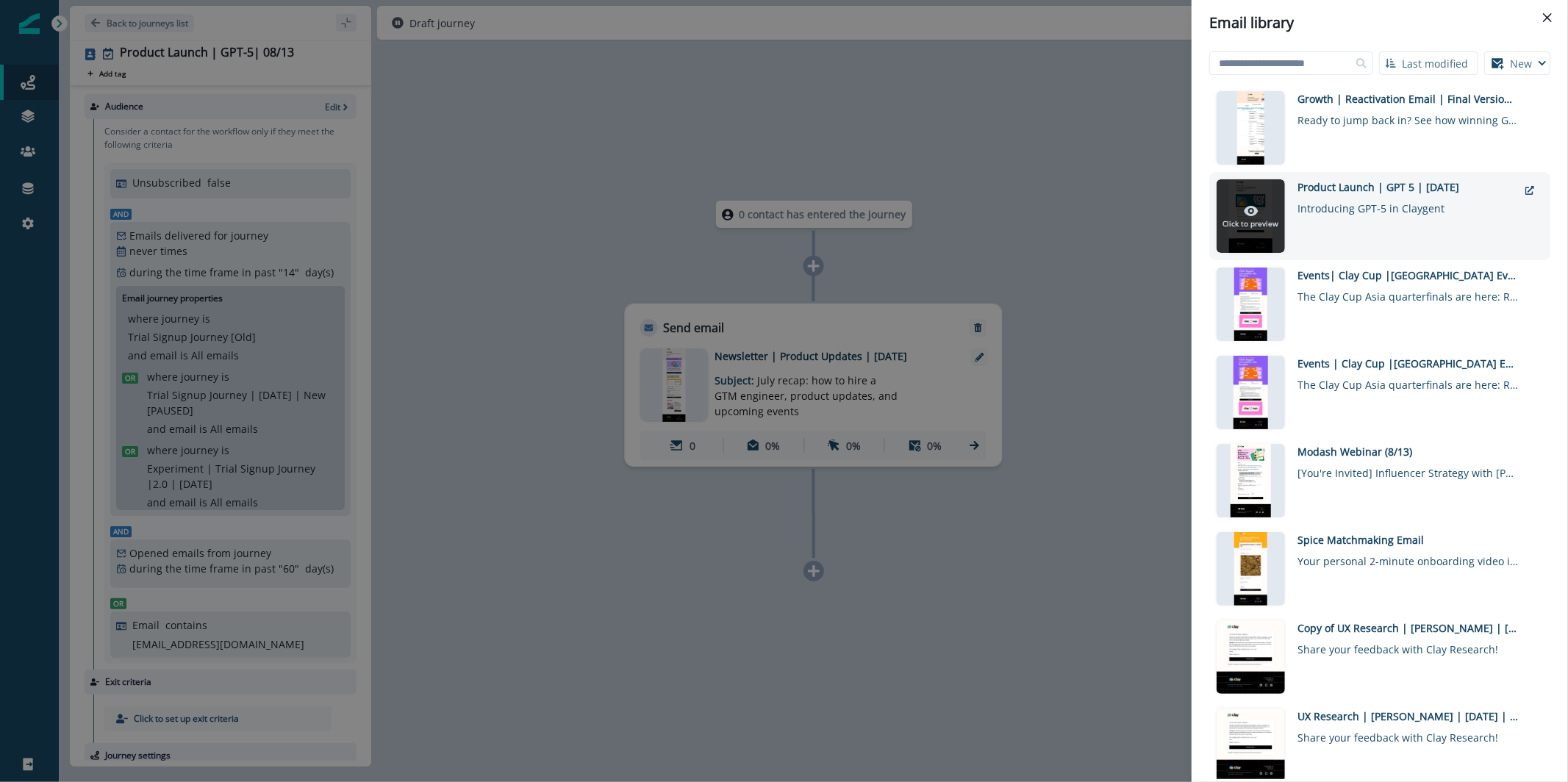
click at [1244, 222] on p "Click to preview" at bounding box center [1251, 223] width 56 height 11
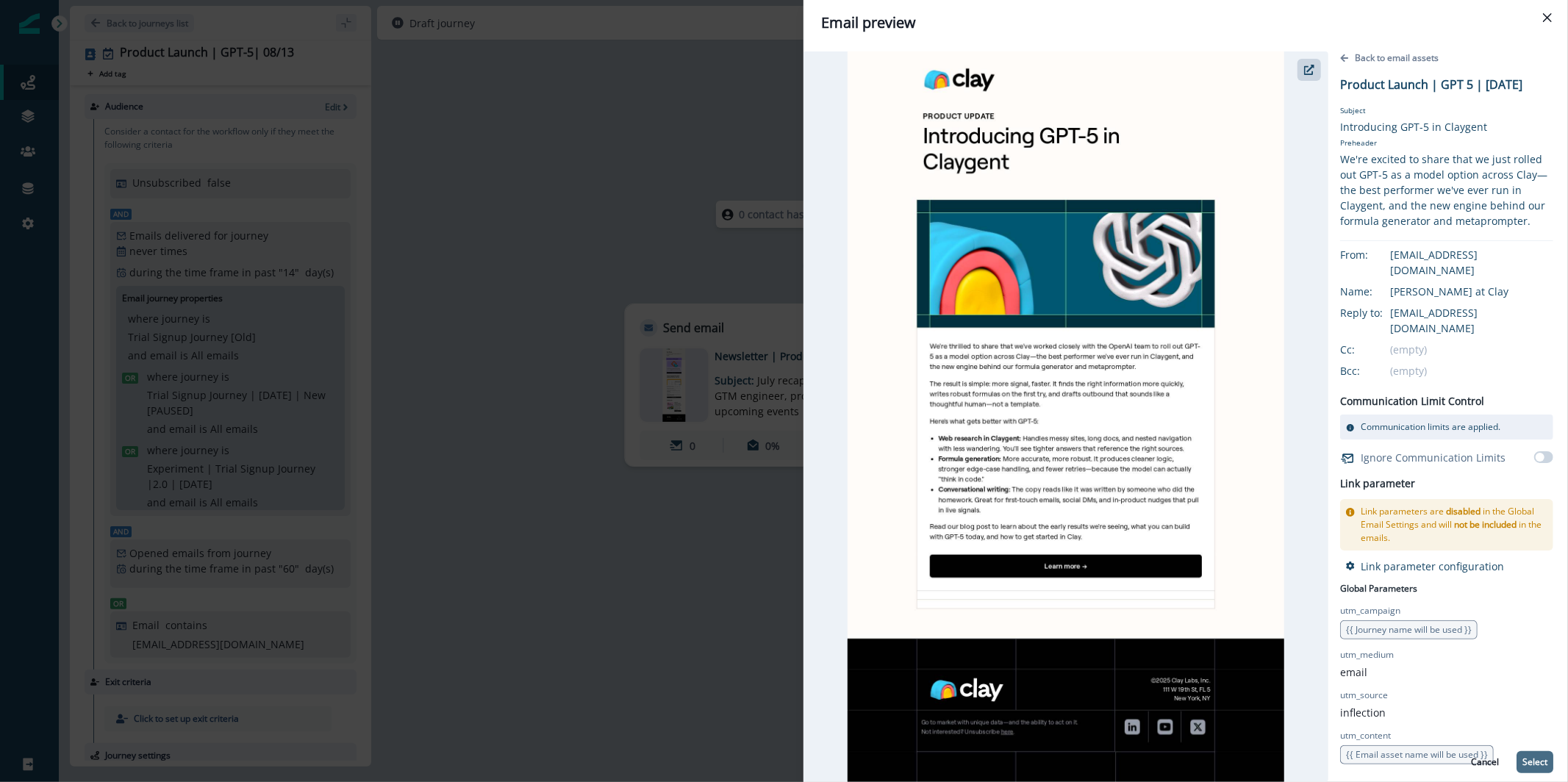
click at [1544, 768] on button "Select" at bounding box center [1535, 762] width 37 height 22
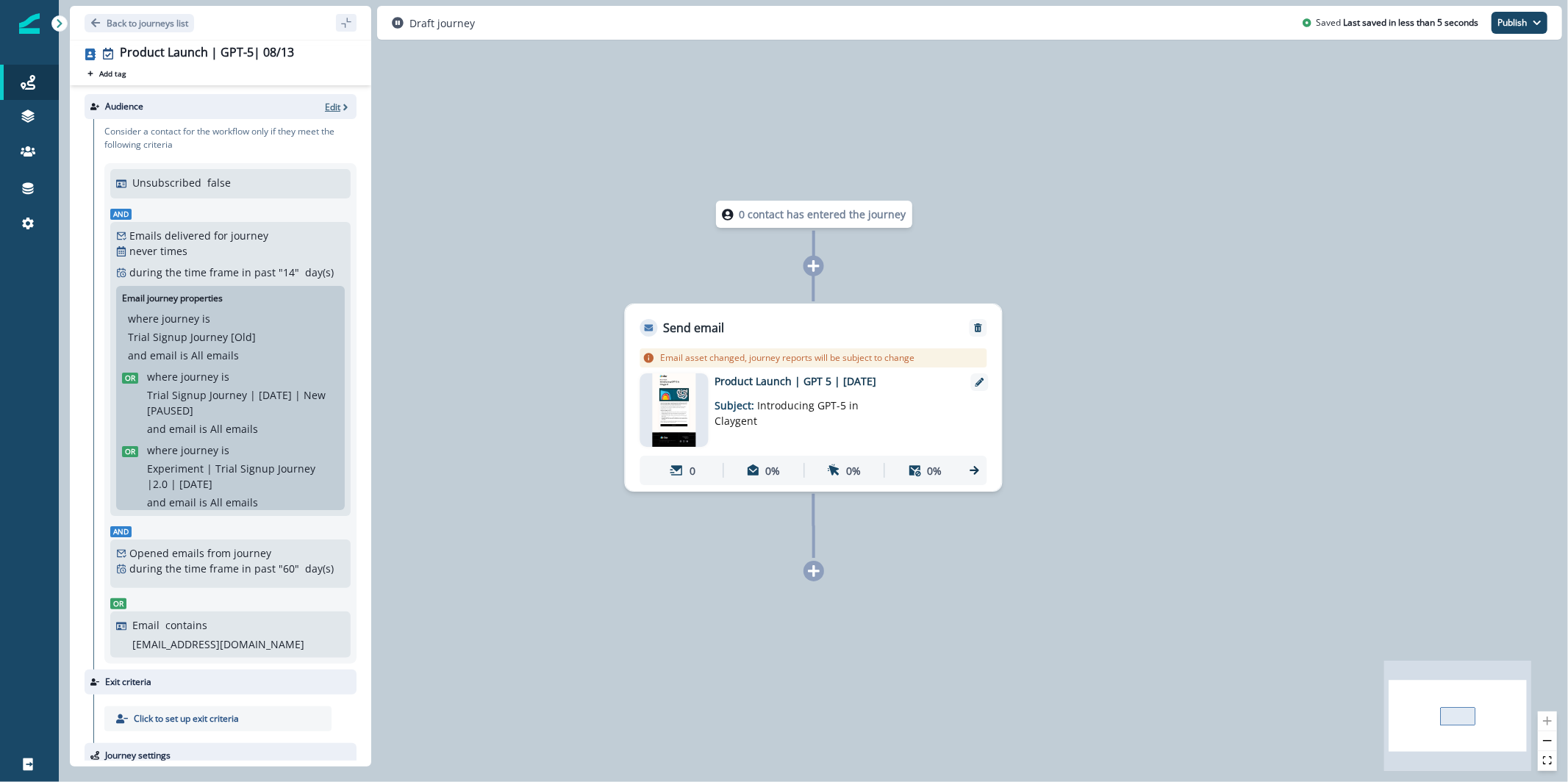
click at [325, 104] on p "Edit" at bounding box center [333, 107] width 16 height 12
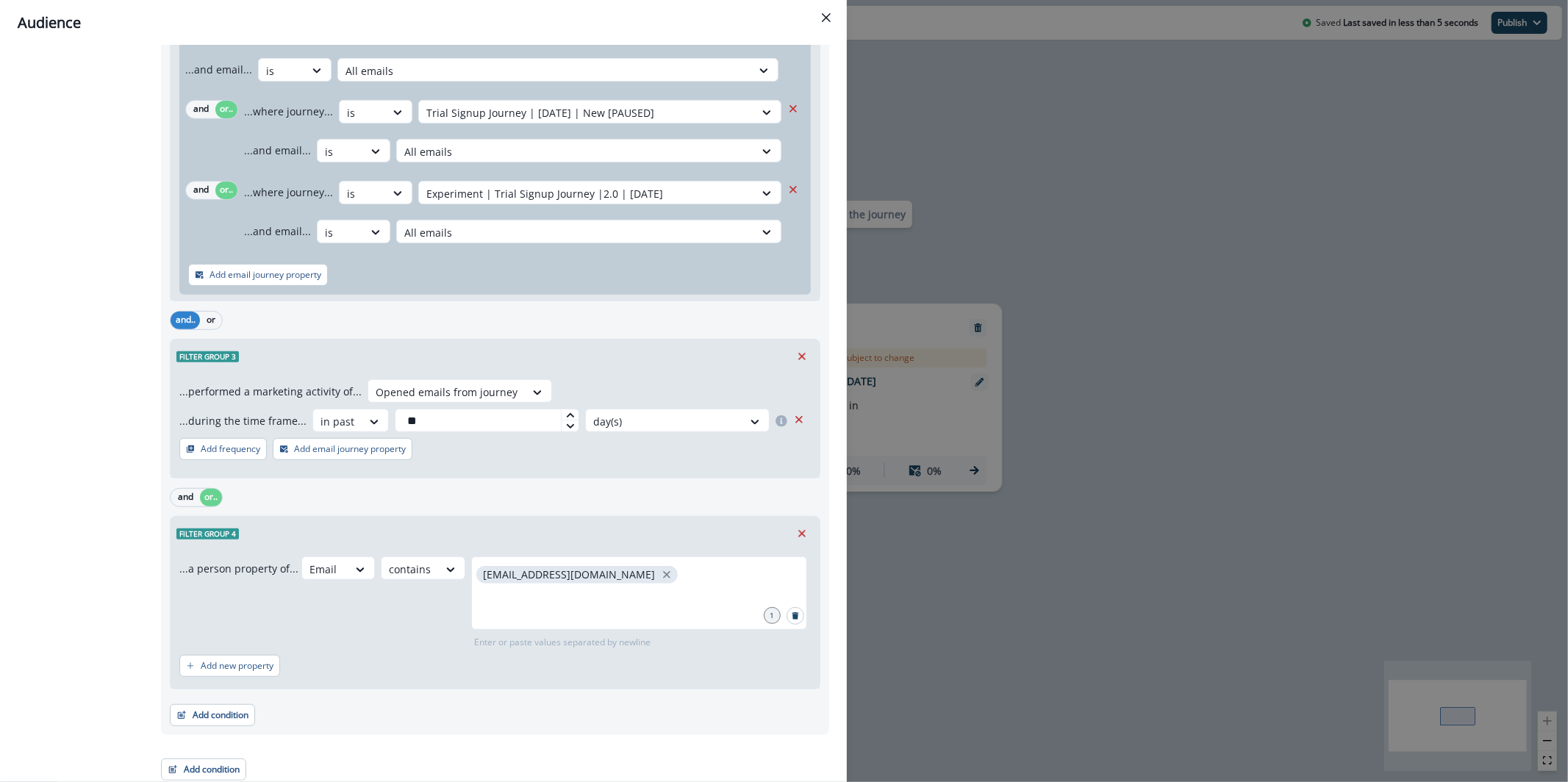
scroll to position [426, 0]
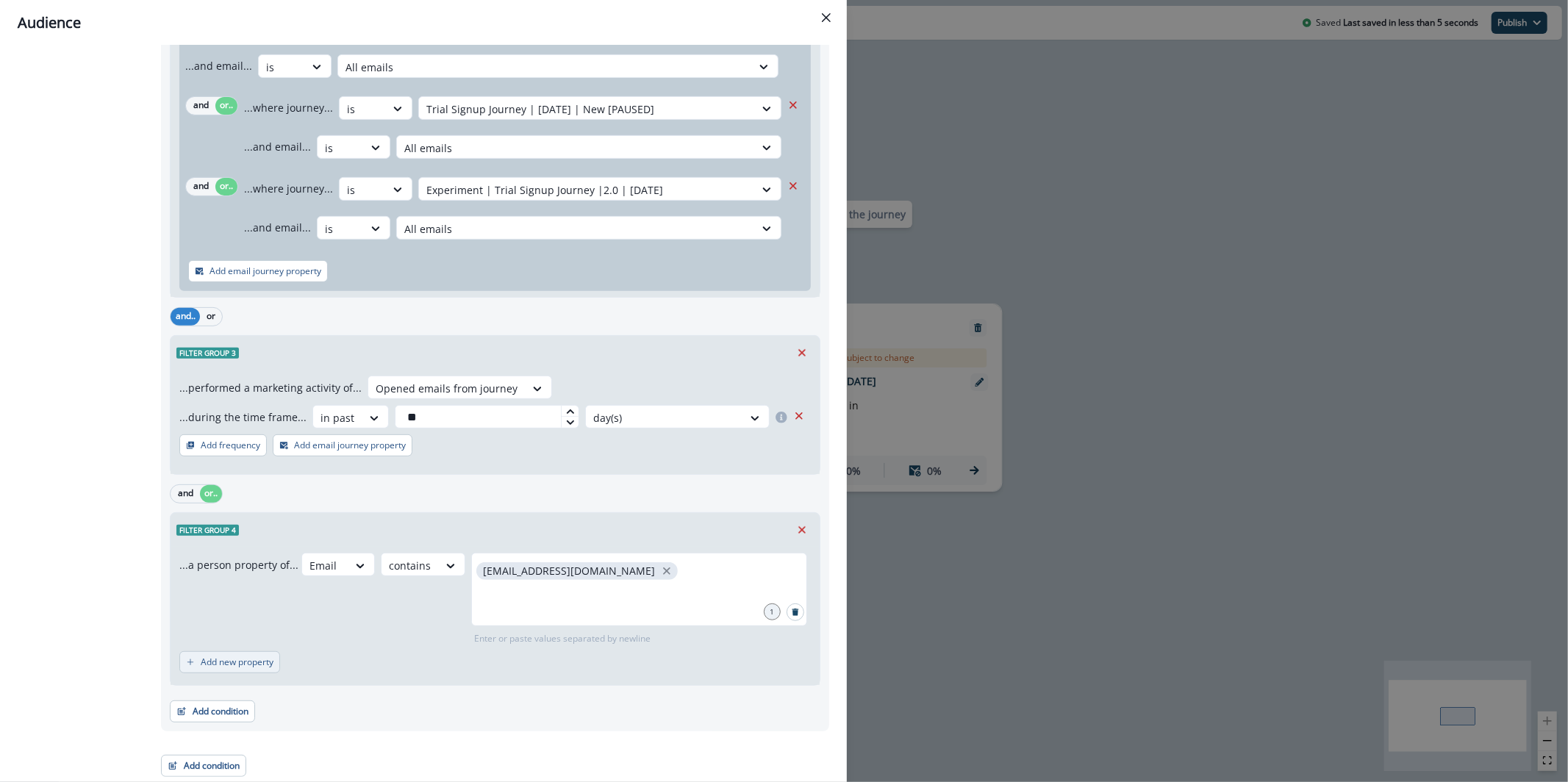
click at [256, 667] on p "Add new property" at bounding box center [236, 663] width 72 height 10
click at [218, 673] on button "or" at bounding box center [220, 670] width 22 height 17
click at [310, 575] on div at bounding box center [324, 565] width 31 height 18
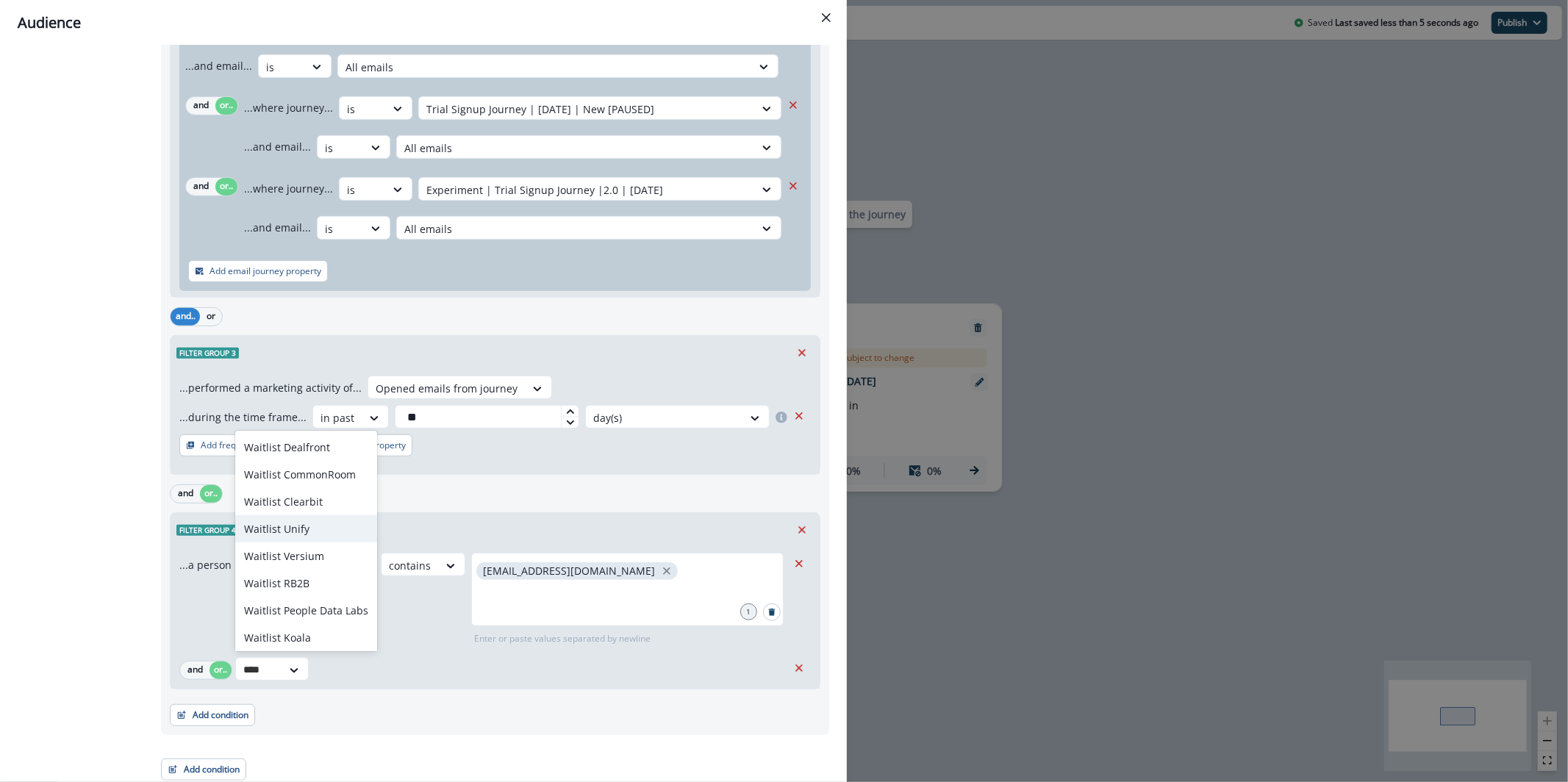
type input "****"
click at [785, 713] on div "Add condition Contact properties A person property Performed a product event Pe…" at bounding box center [495, 708] width 651 height 37
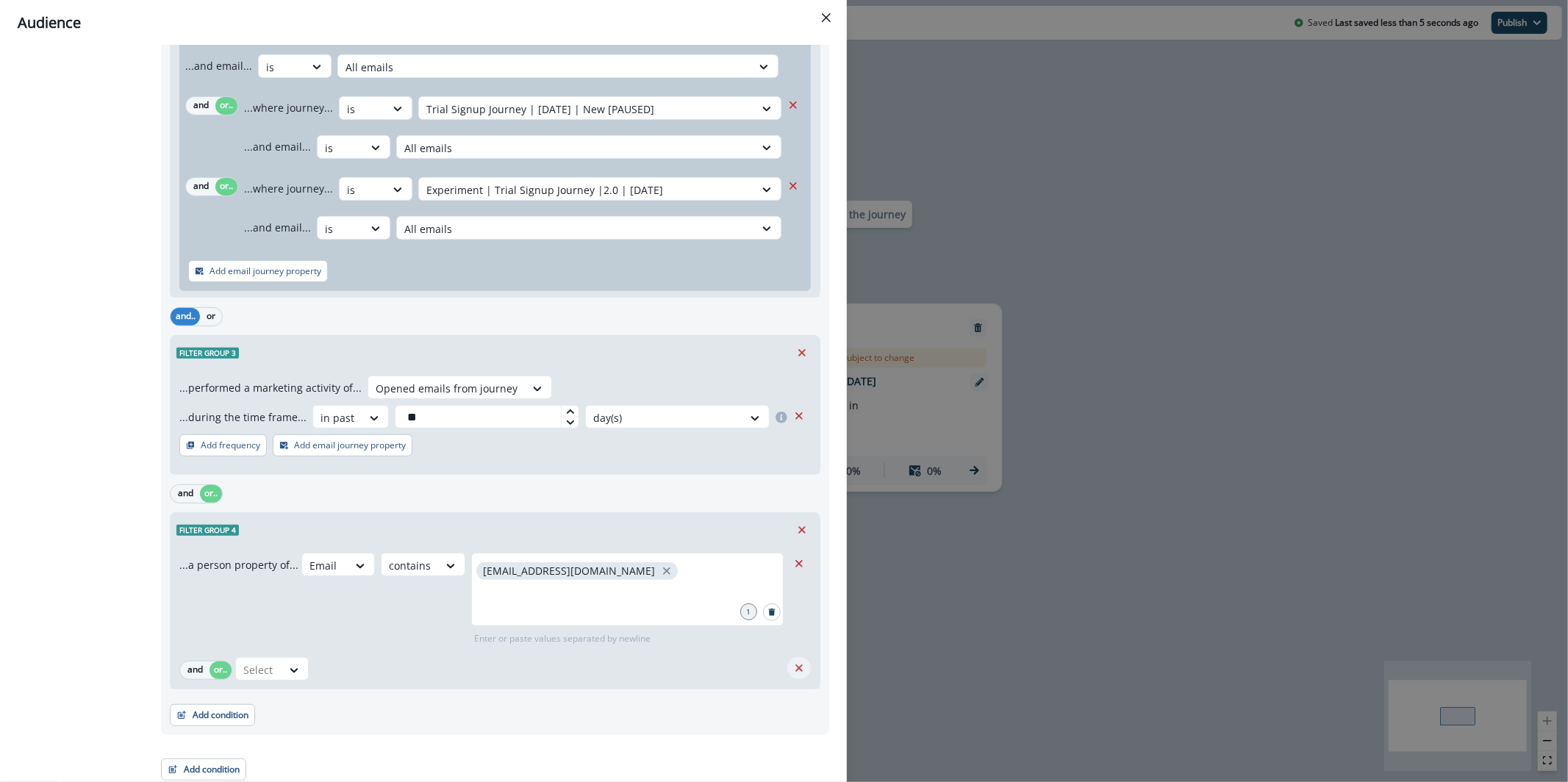
click at [793, 670] on icon "Remove" at bounding box center [799, 668] width 13 height 13
click at [194, 717] on button "Add condition" at bounding box center [213, 711] width 85 height 22
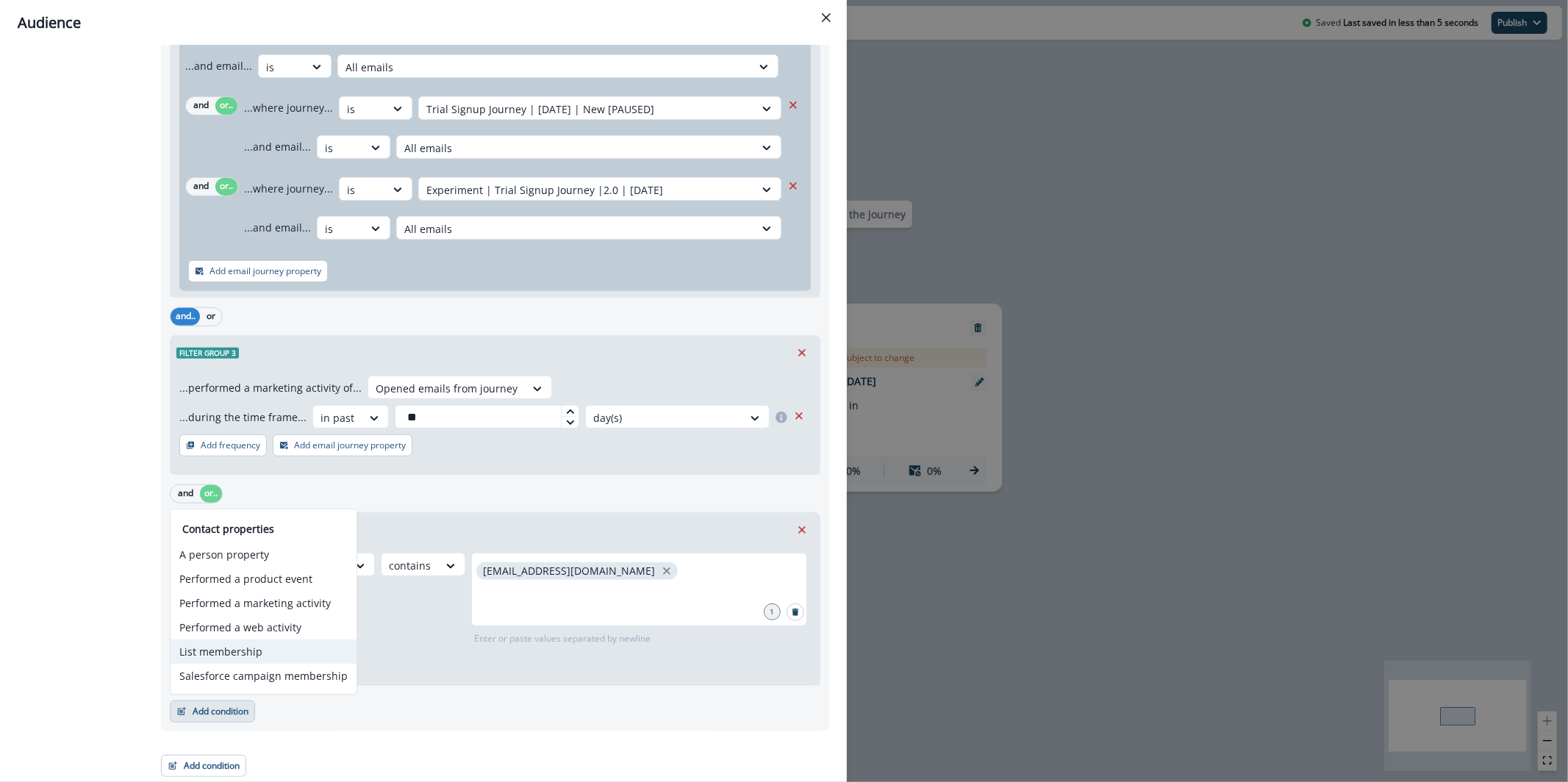
click at [272, 646] on button "List membership" at bounding box center [263, 652] width 186 height 24
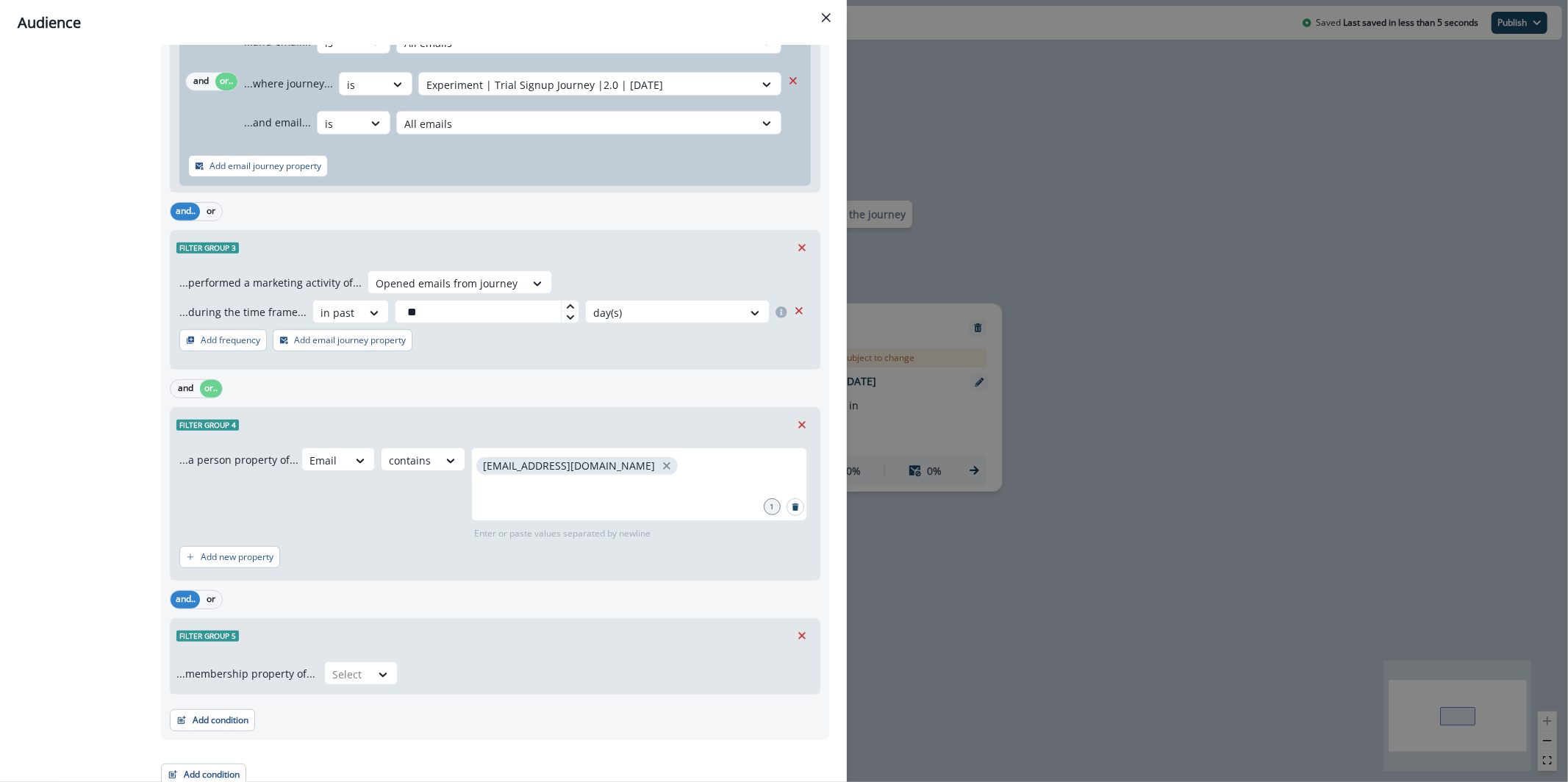
scroll to position [541, 0]
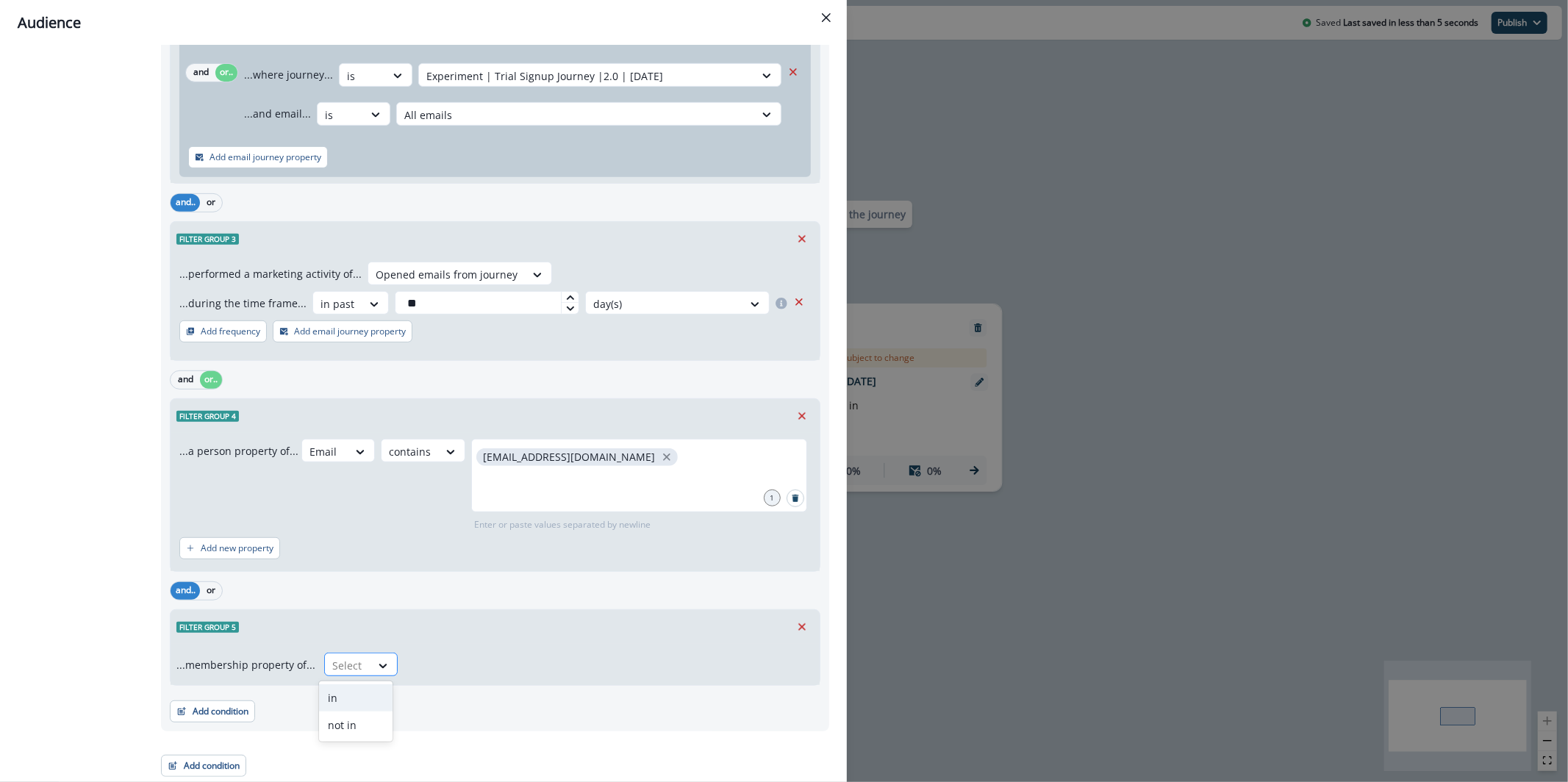
click at [343, 672] on div at bounding box center [347, 665] width 31 height 18
click at [344, 691] on div "in" at bounding box center [356, 697] width 73 height 27
click at [494, 656] on div at bounding box center [597, 665] width 365 height 18
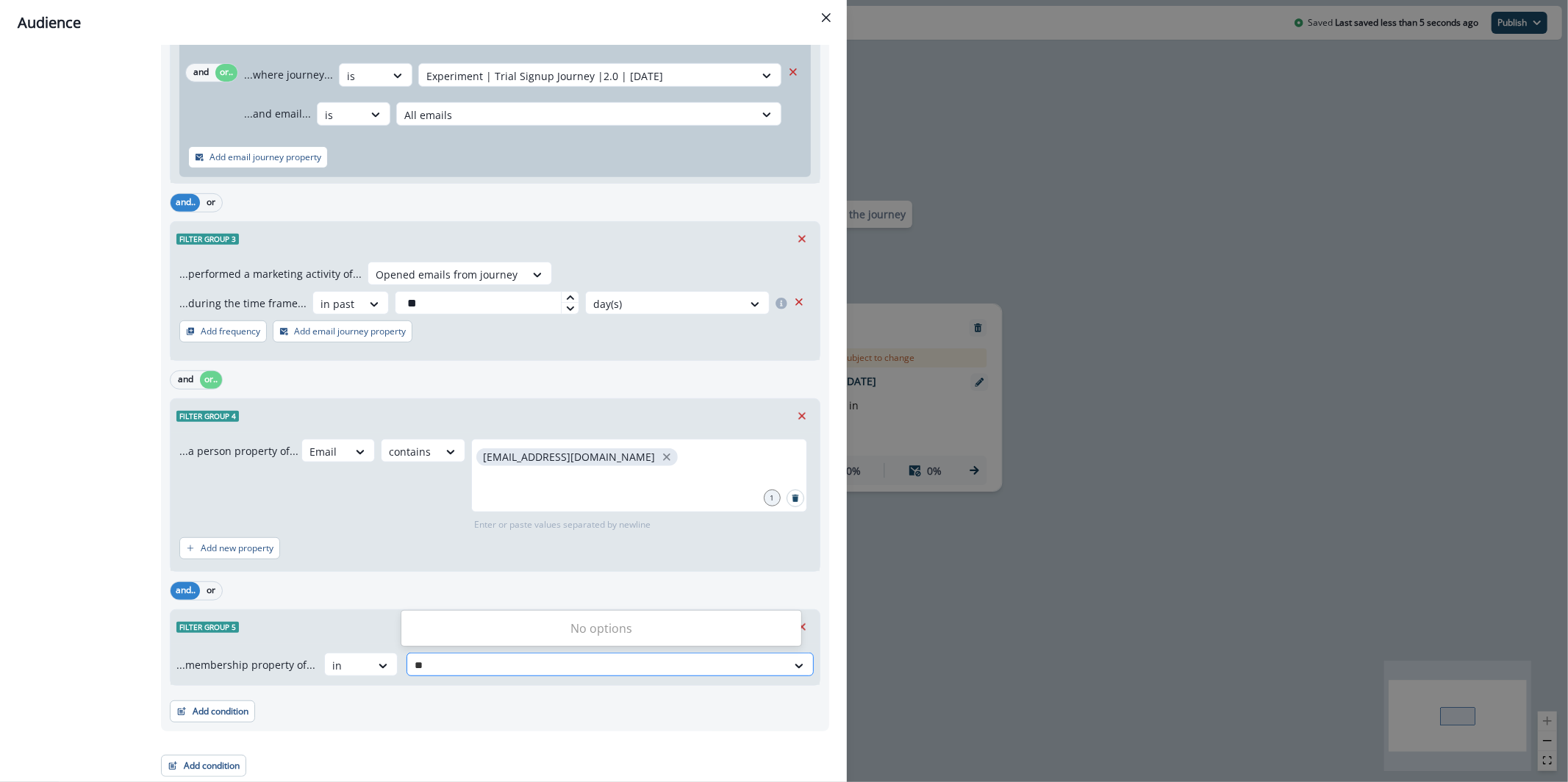
type input "*"
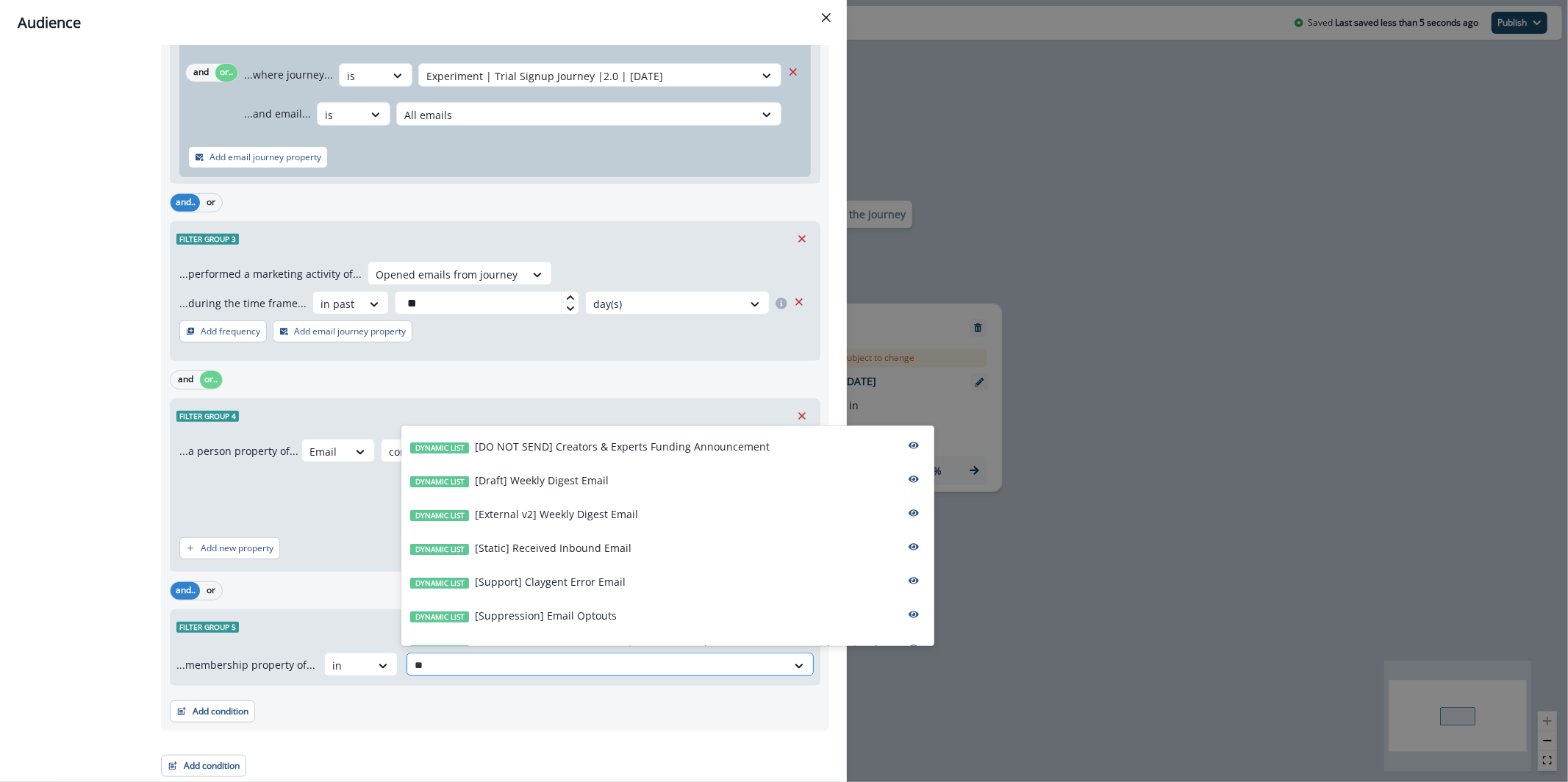
type input "*"
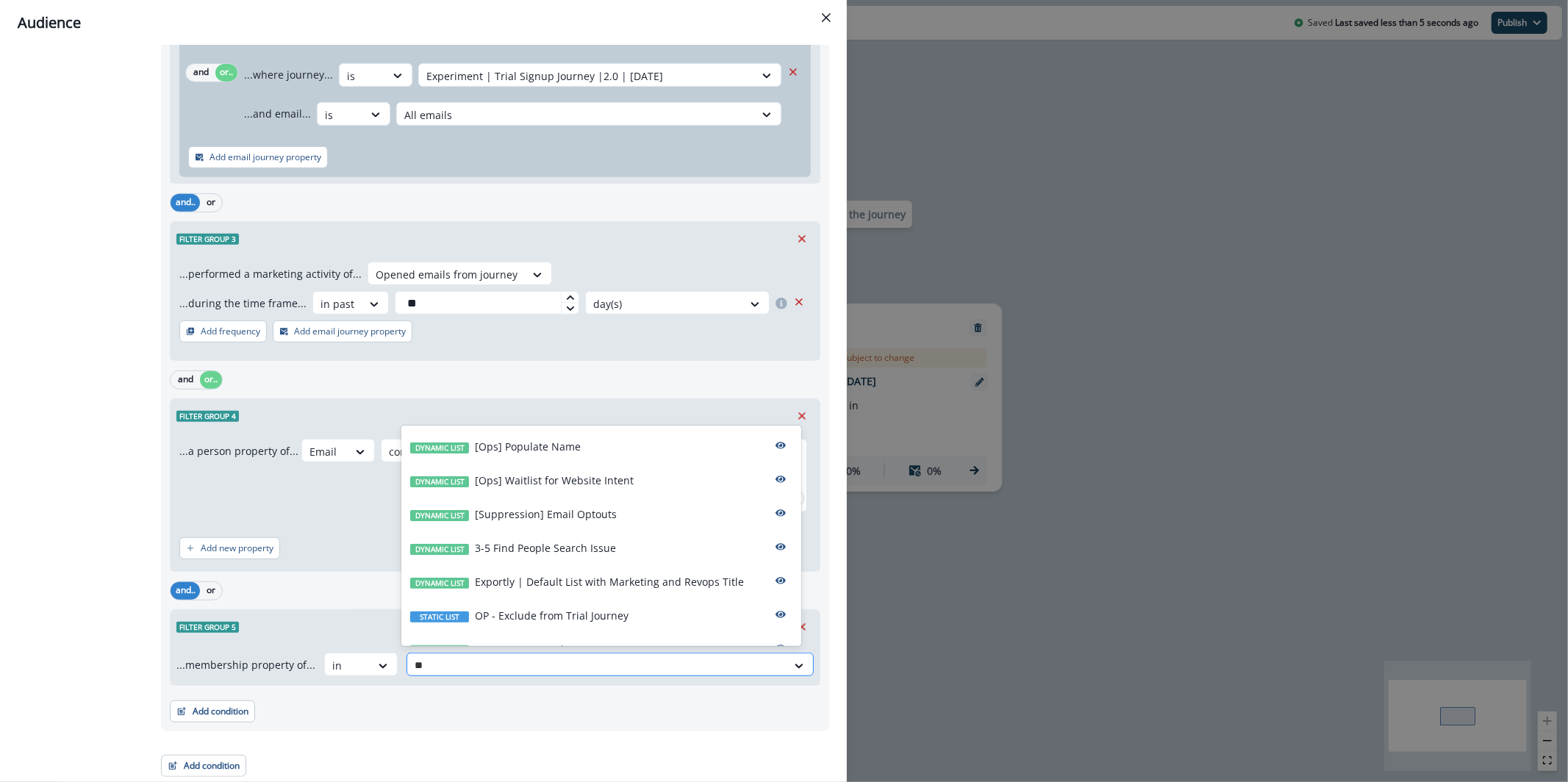
type input "*"
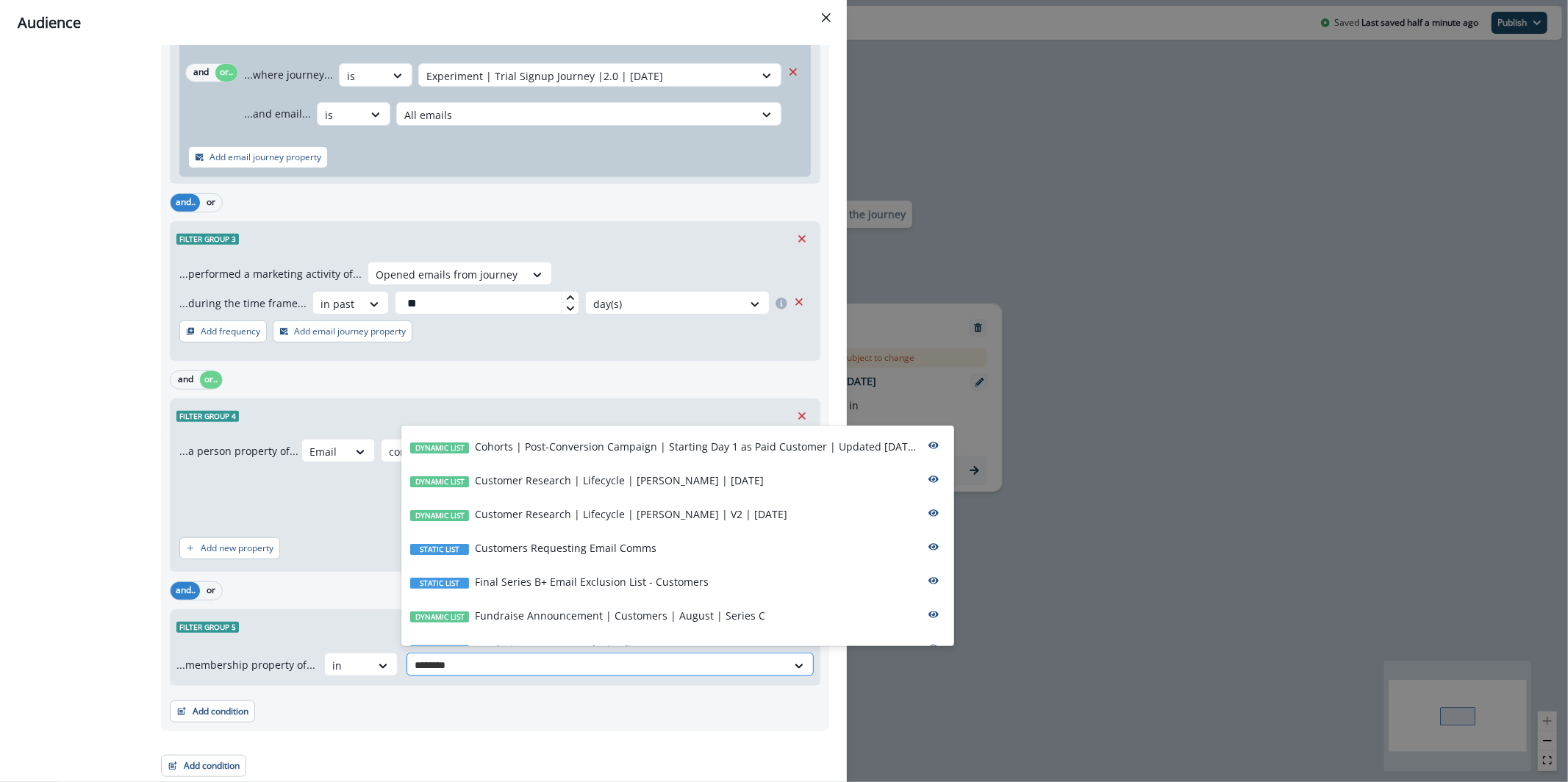
type input "*********"
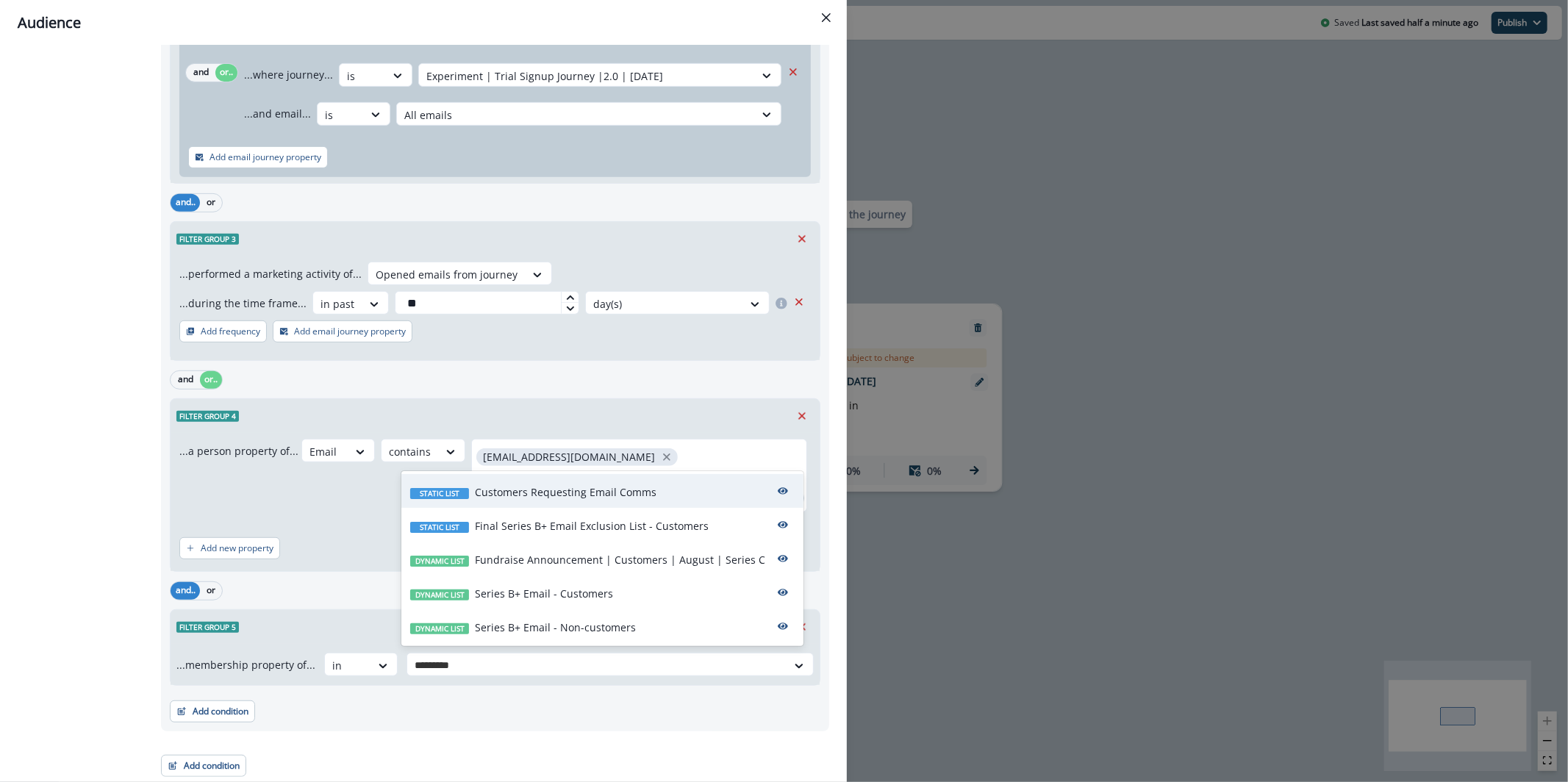
click at [568, 494] on p "Customers Requesting Email Comms" at bounding box center [566, 493] width 181 height 16
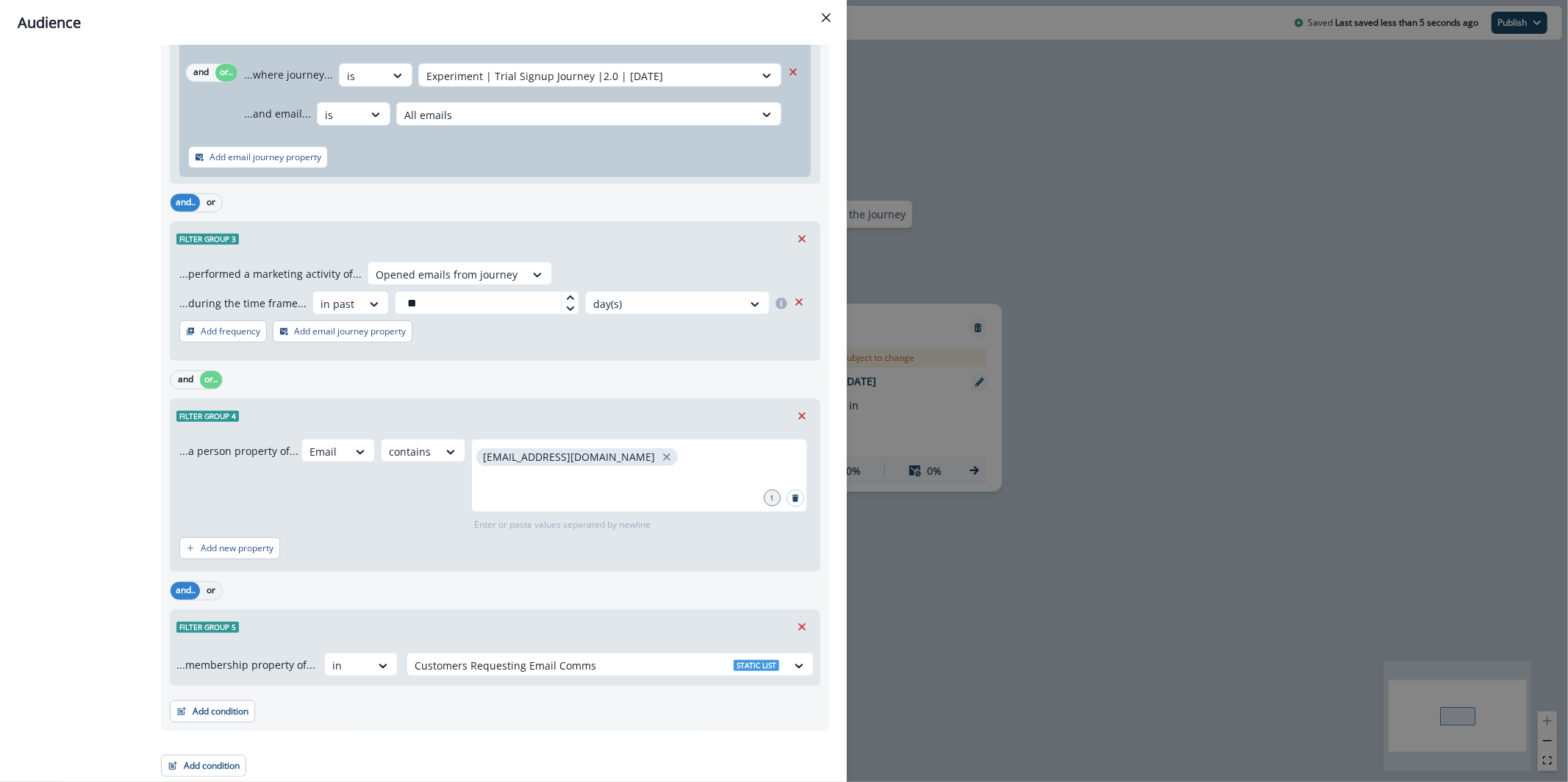
click at [214, 597] on button "or" at bounding box center [210, 591] width 22 height 17
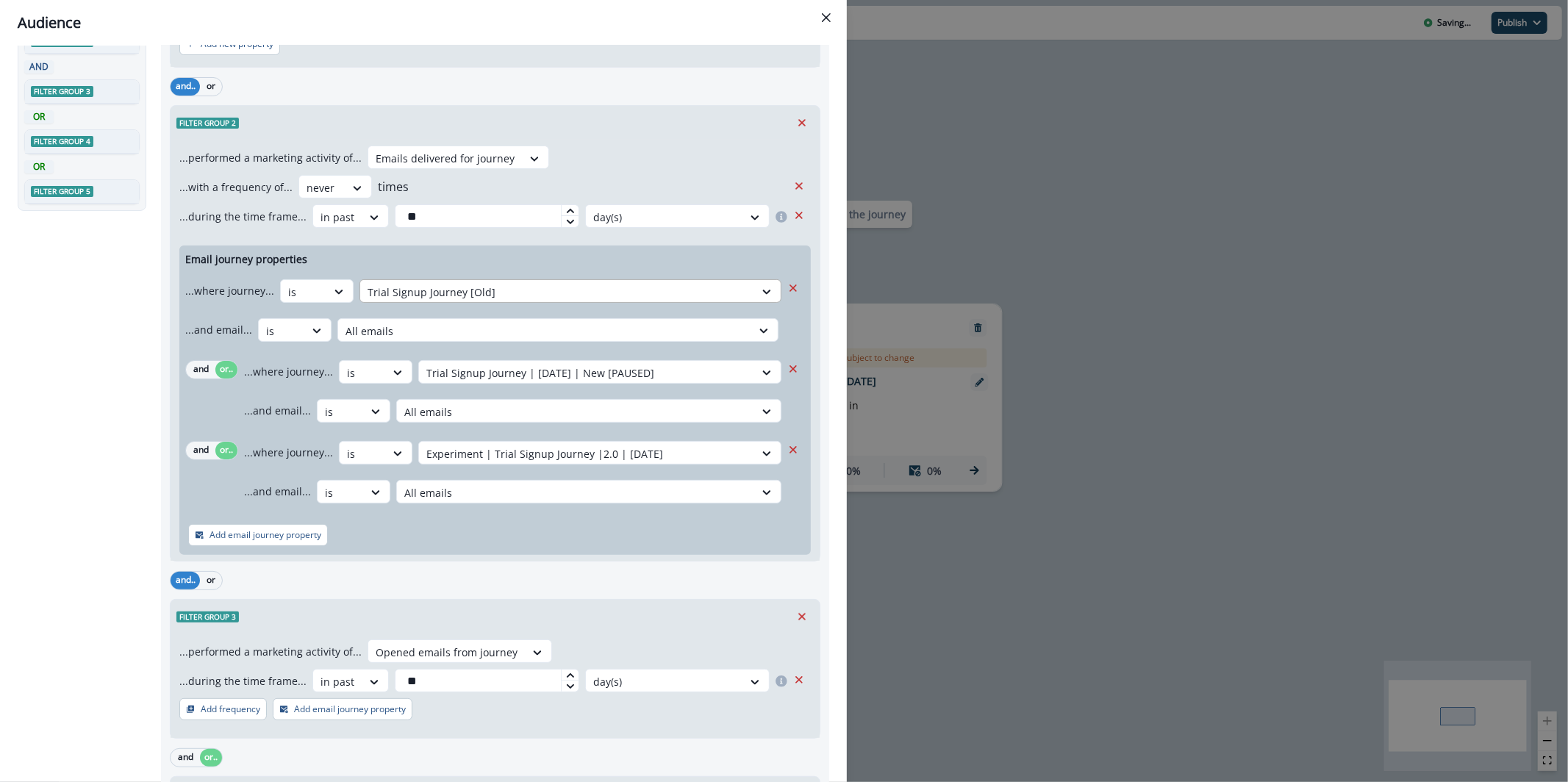
scroll to position [0, 0]
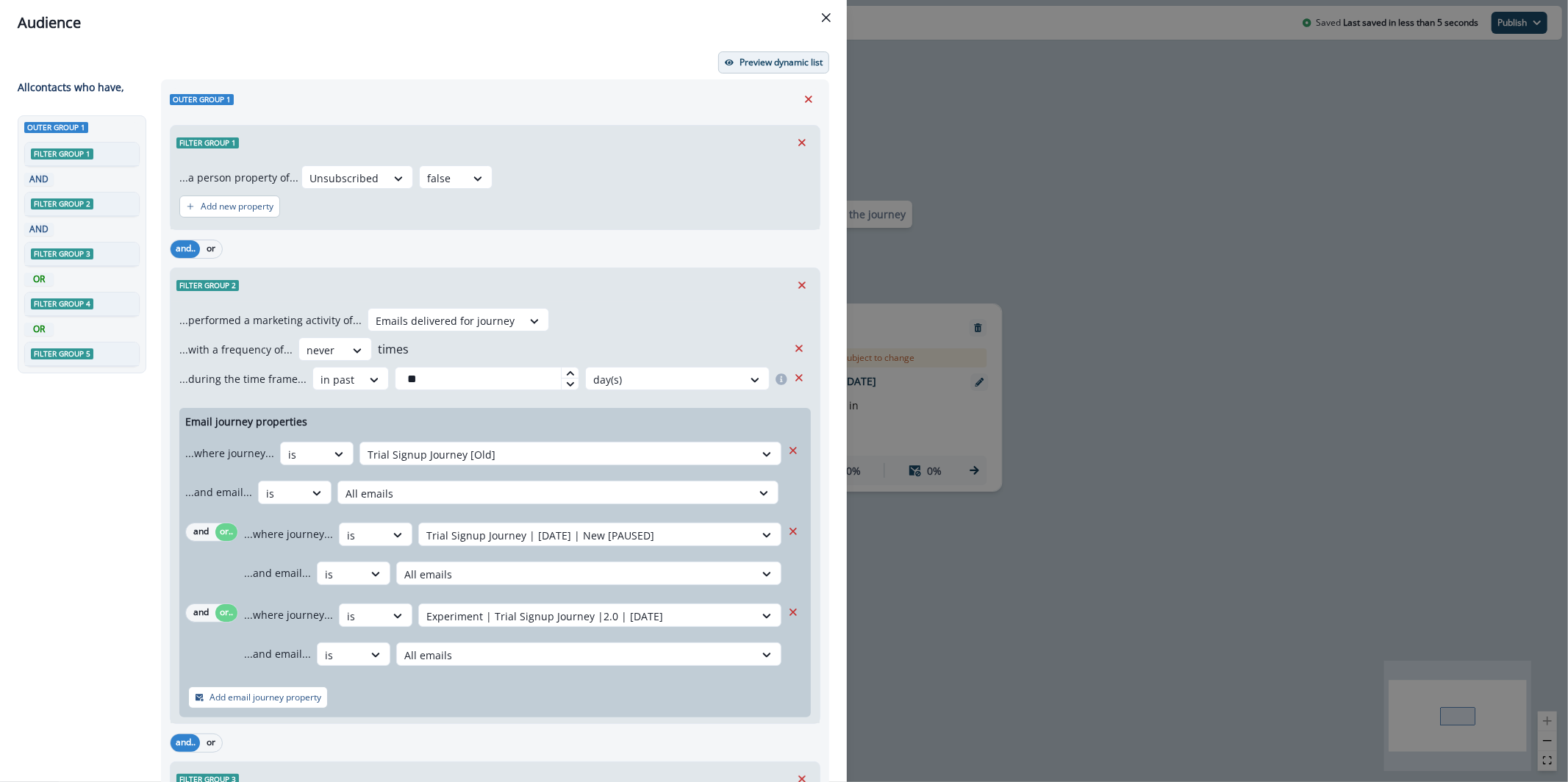
click at [743, 63] on p "Preview dynamic list" at bounding box center [781, 63] width 83 height 10
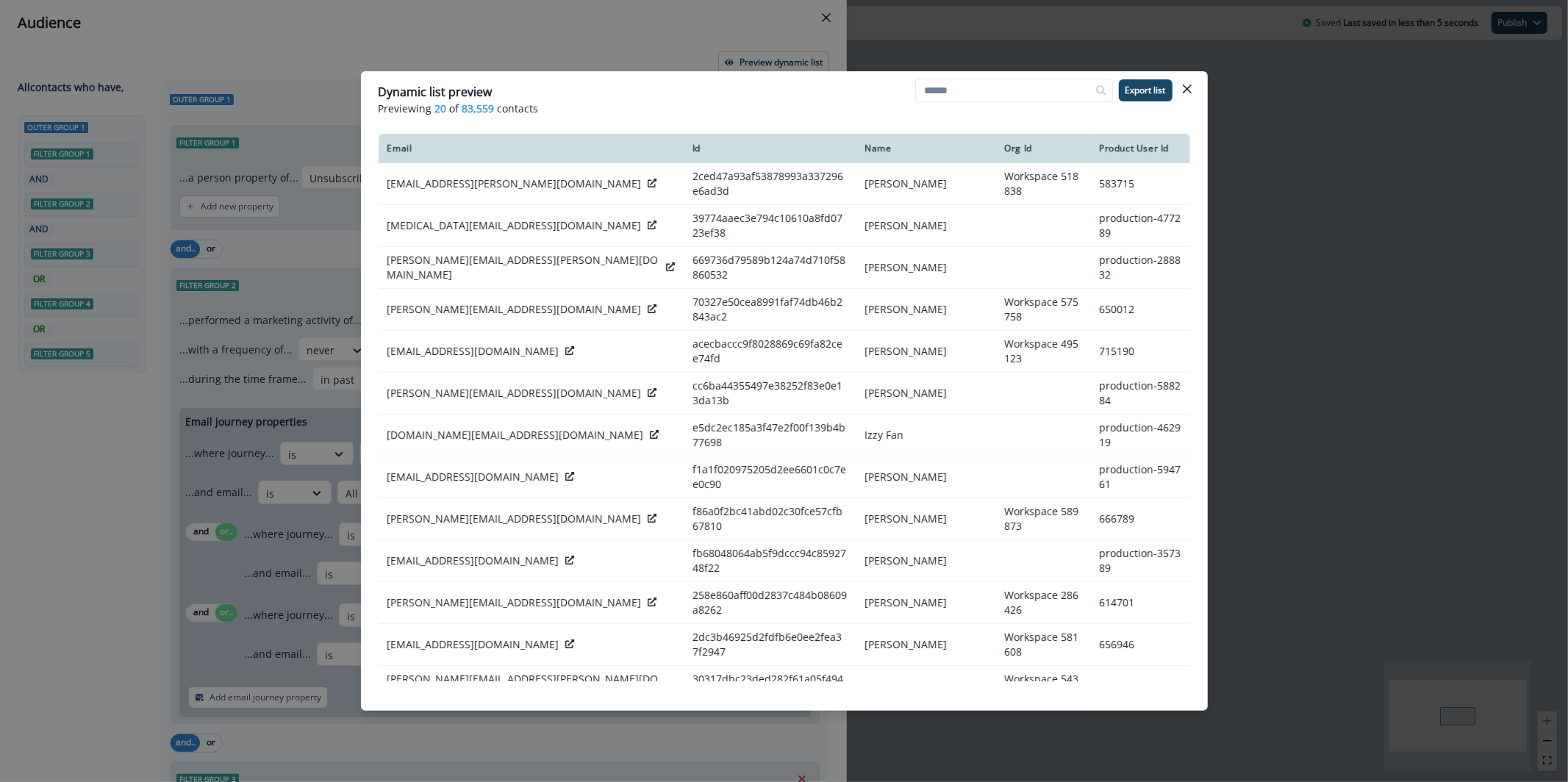
click at [678, 31] on div "Dynamic list preview Previewing 20 of 83,559 contacts Export list Email Id Name…" at bounding box center [784, 391] width 1568 height 782
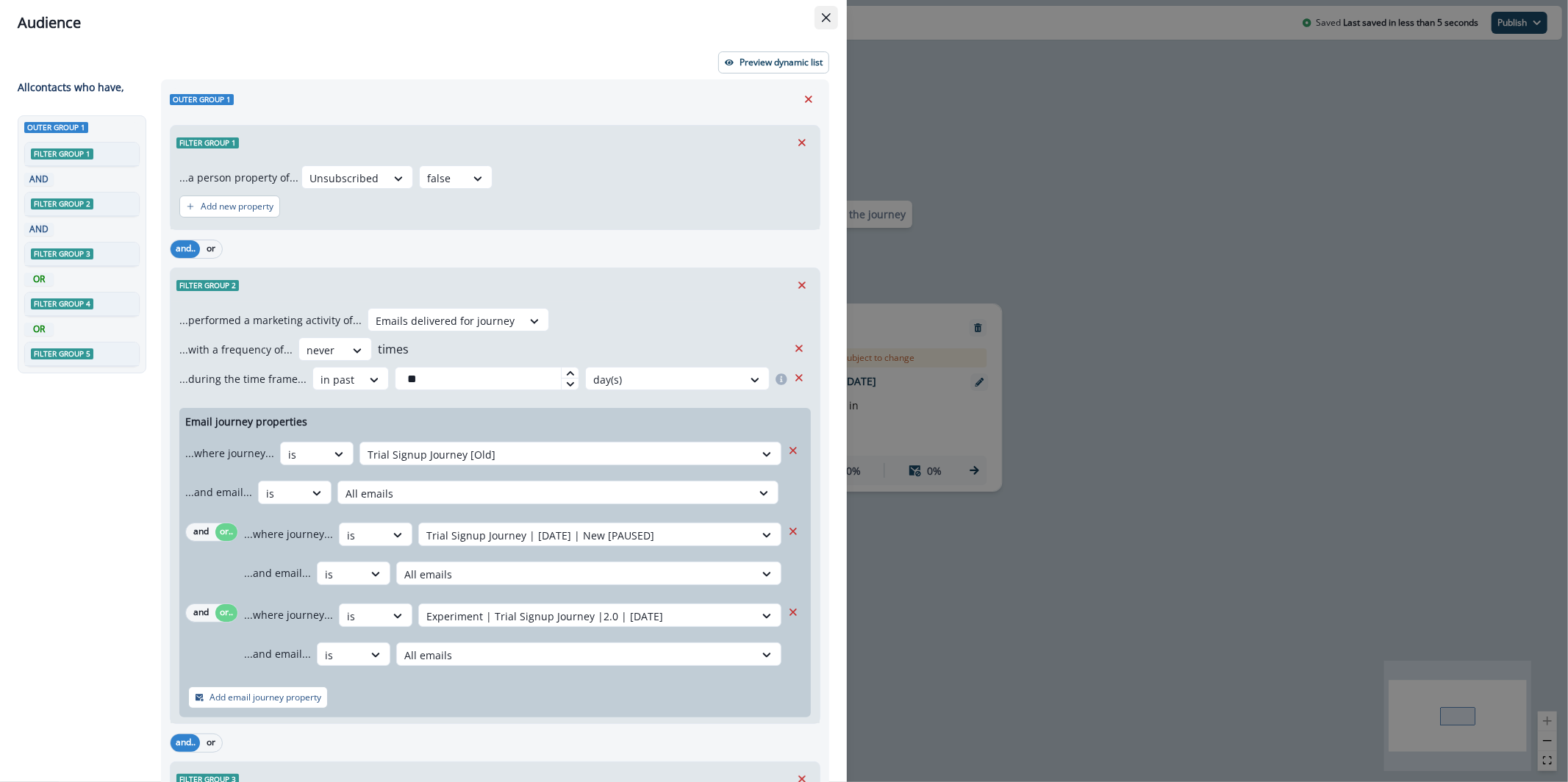
click at [823, 17] on icon "Close" at bounding box center [827, 17] width 9 height 9
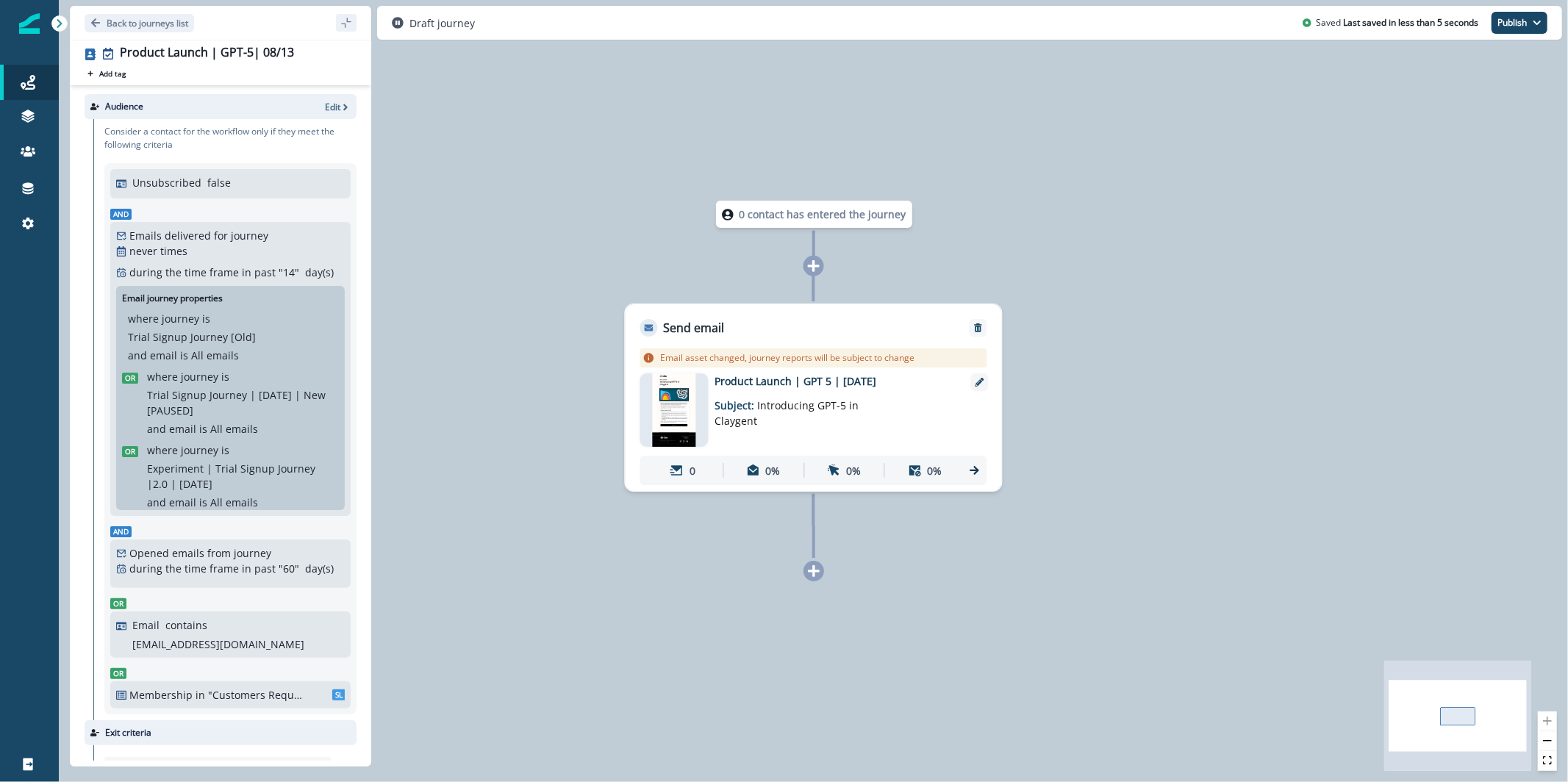
click at [692, 408] on img at bounding box center [674, 410] width 44 height 73
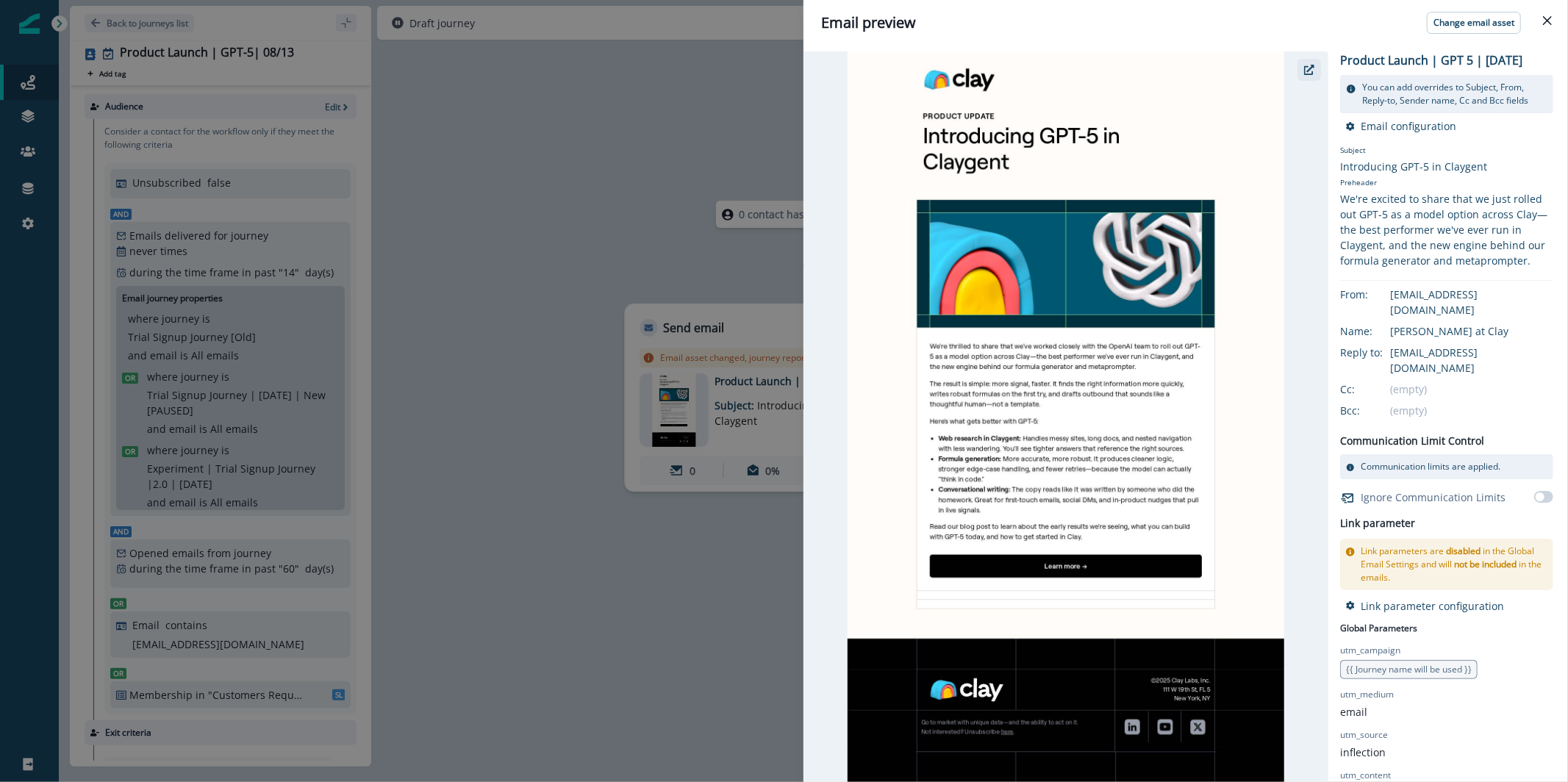
click at [1301, 67] on button "button" at bounding box center [1309, 69] width 24 height 22
click at [642, 195] on div "Email preview Change email asset Product Launch | GPT 5 | August 2025 You can a…" at bounding box center [784, 391] width 1568 height 782
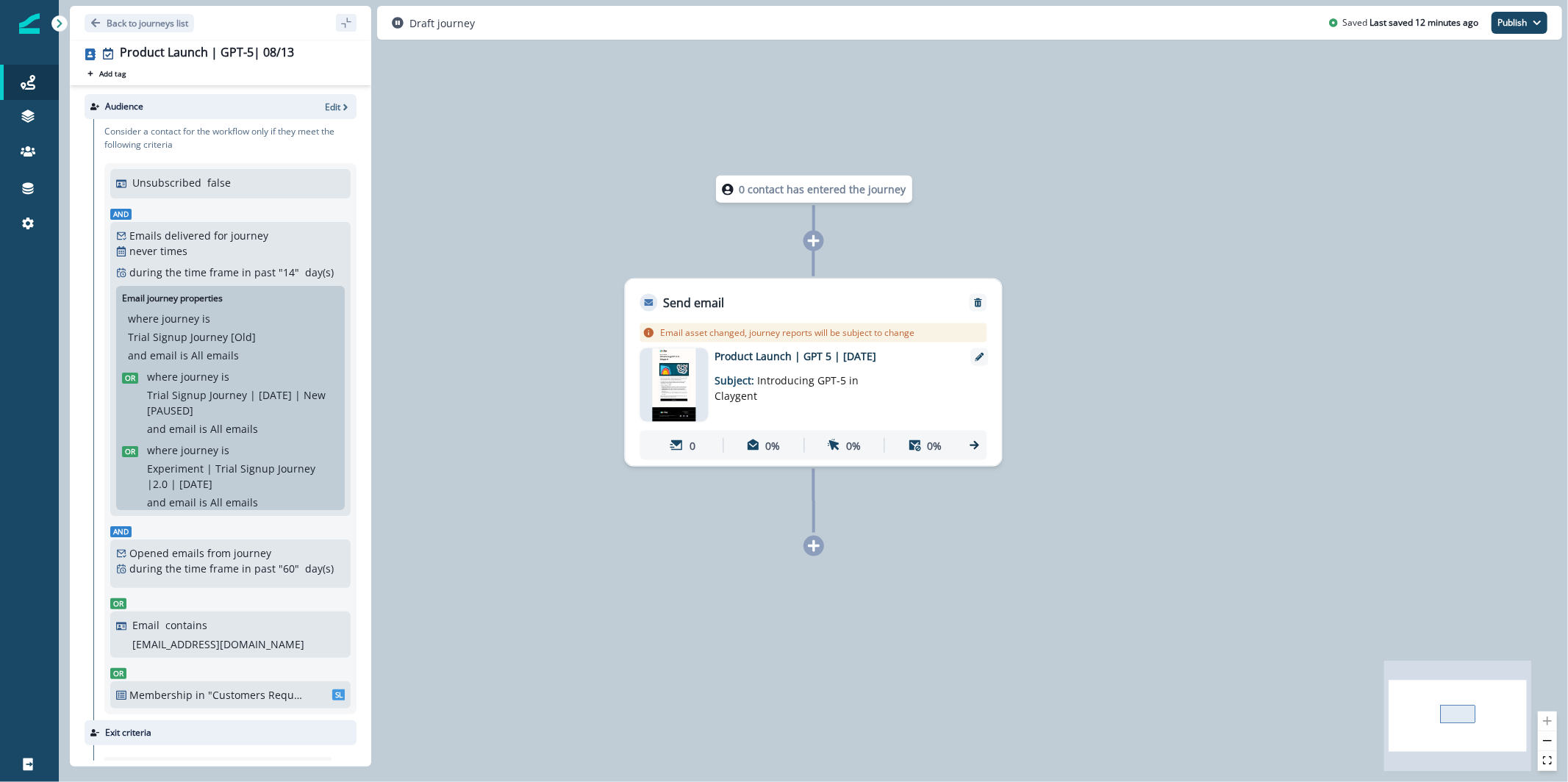
click at [334, 113] on div "Audience Edit" at bounding box center [221, 106] width 272 height 25
click at [340, 112] on icon "button" at bounding box center [345, 107] width 10 height 10
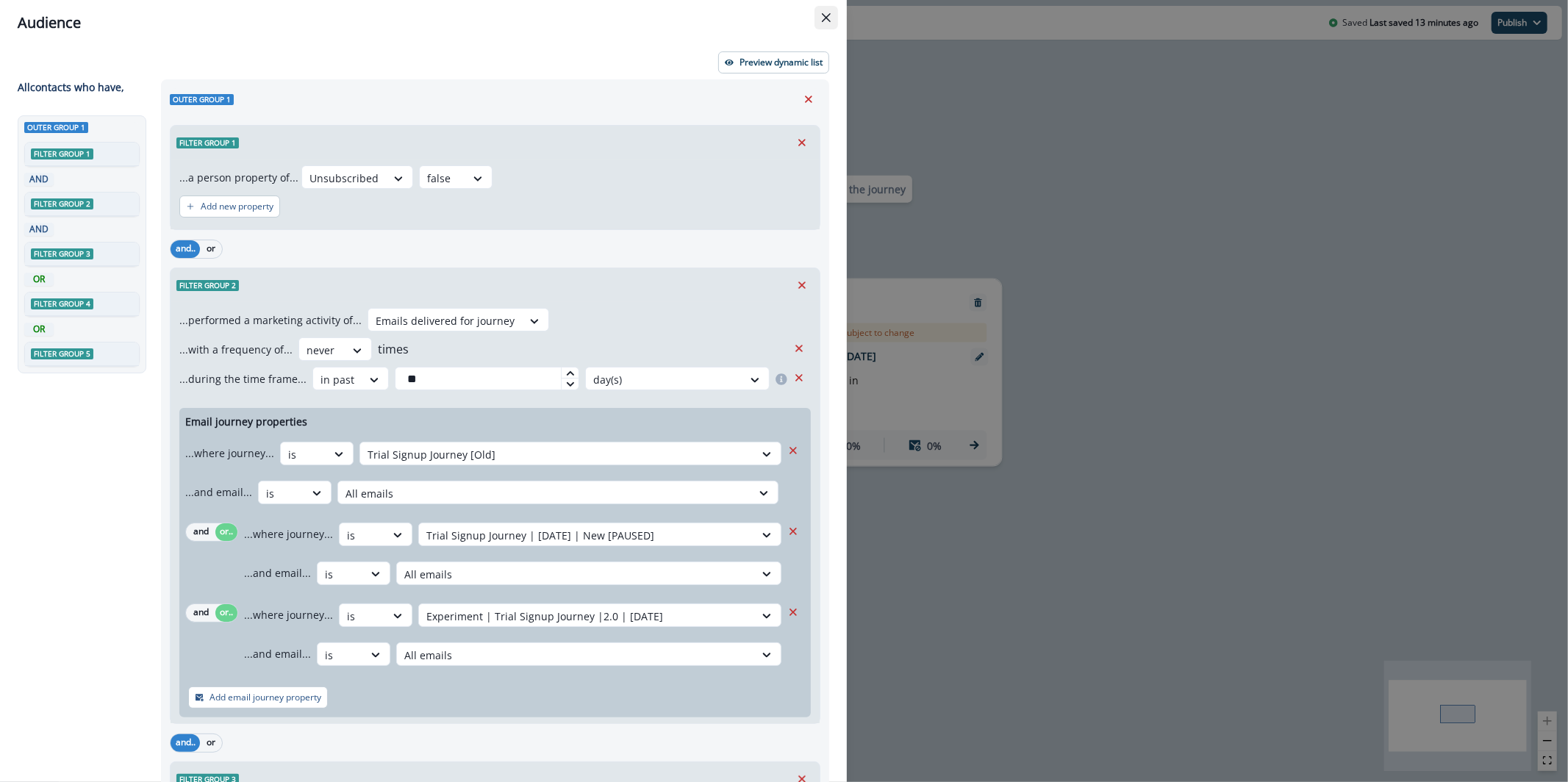
click at [816, 17] on button "Close" at bounding box center [826, 17] width 24 height 24
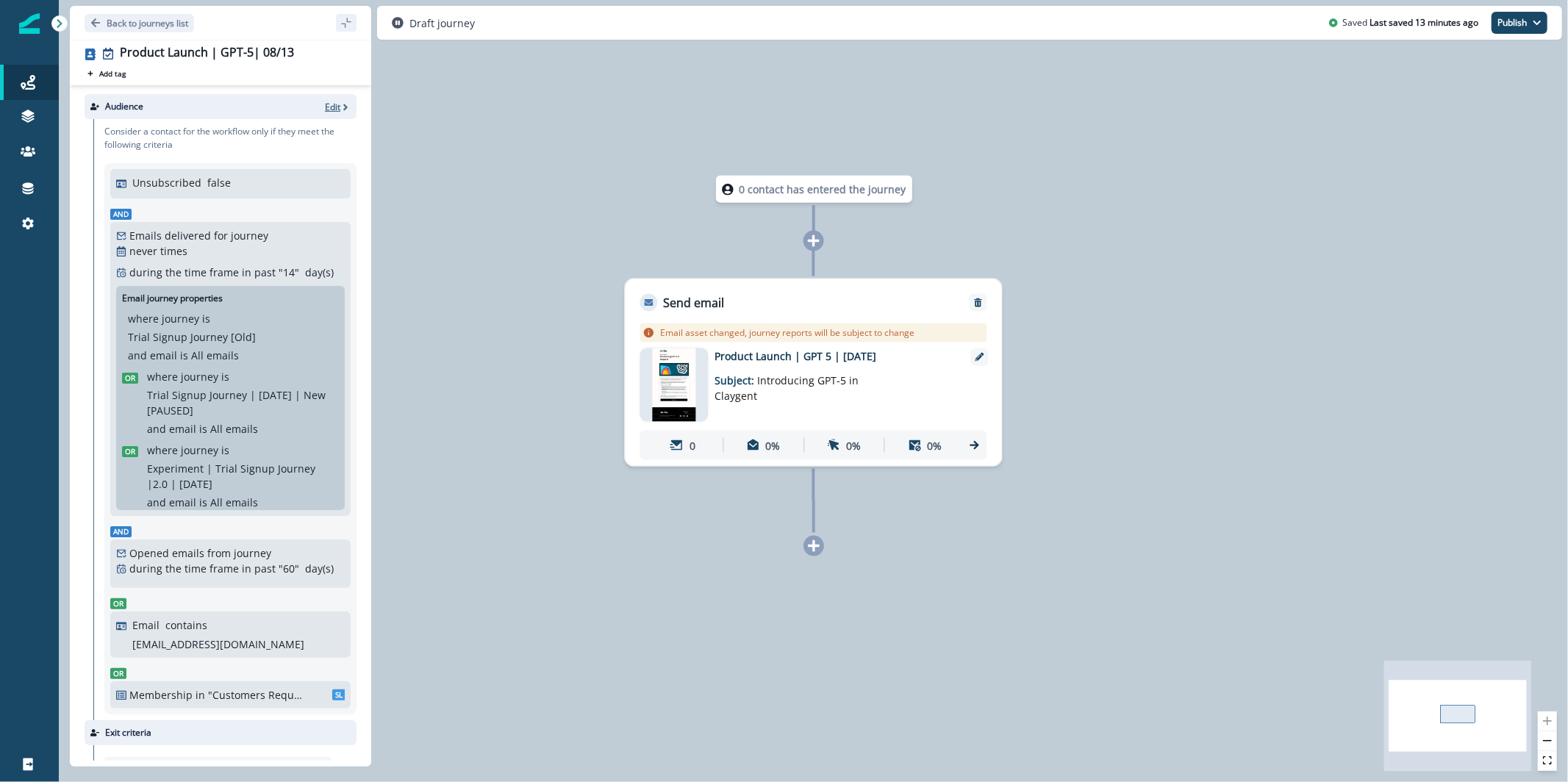
click at [325, 112] on p "Edit" at bounding box center [333, 107] width 16 height 12
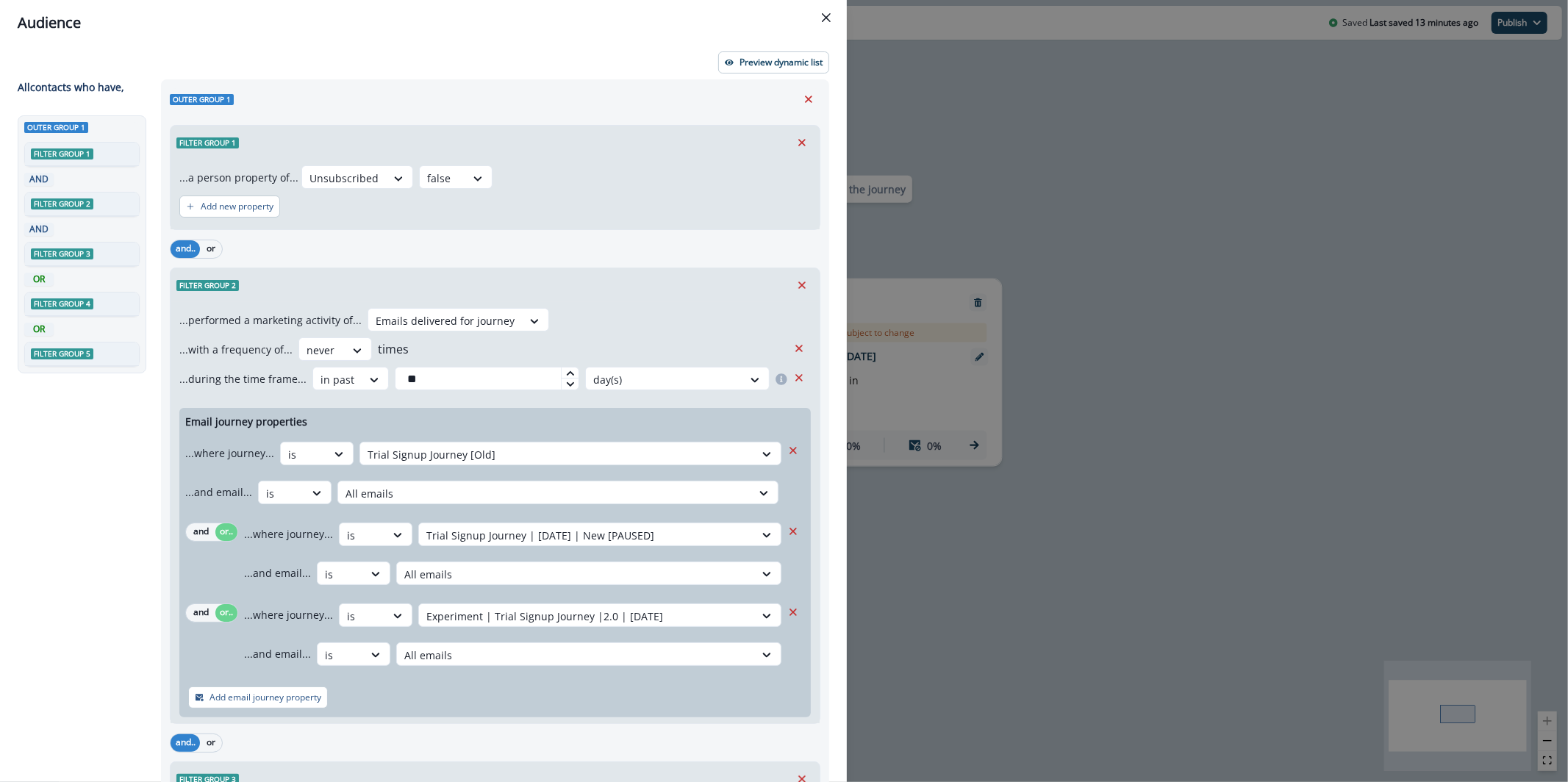
click at [742, 45] on div "Preview dynamic list All contact s who have, Outer group 1 Filter group 1 AND F…" at bounding box center [423, 413] width 847 height 737
click at [736, 51] on button "Preview dynamic list" at bounding box center [774, 62] width 111 height 22
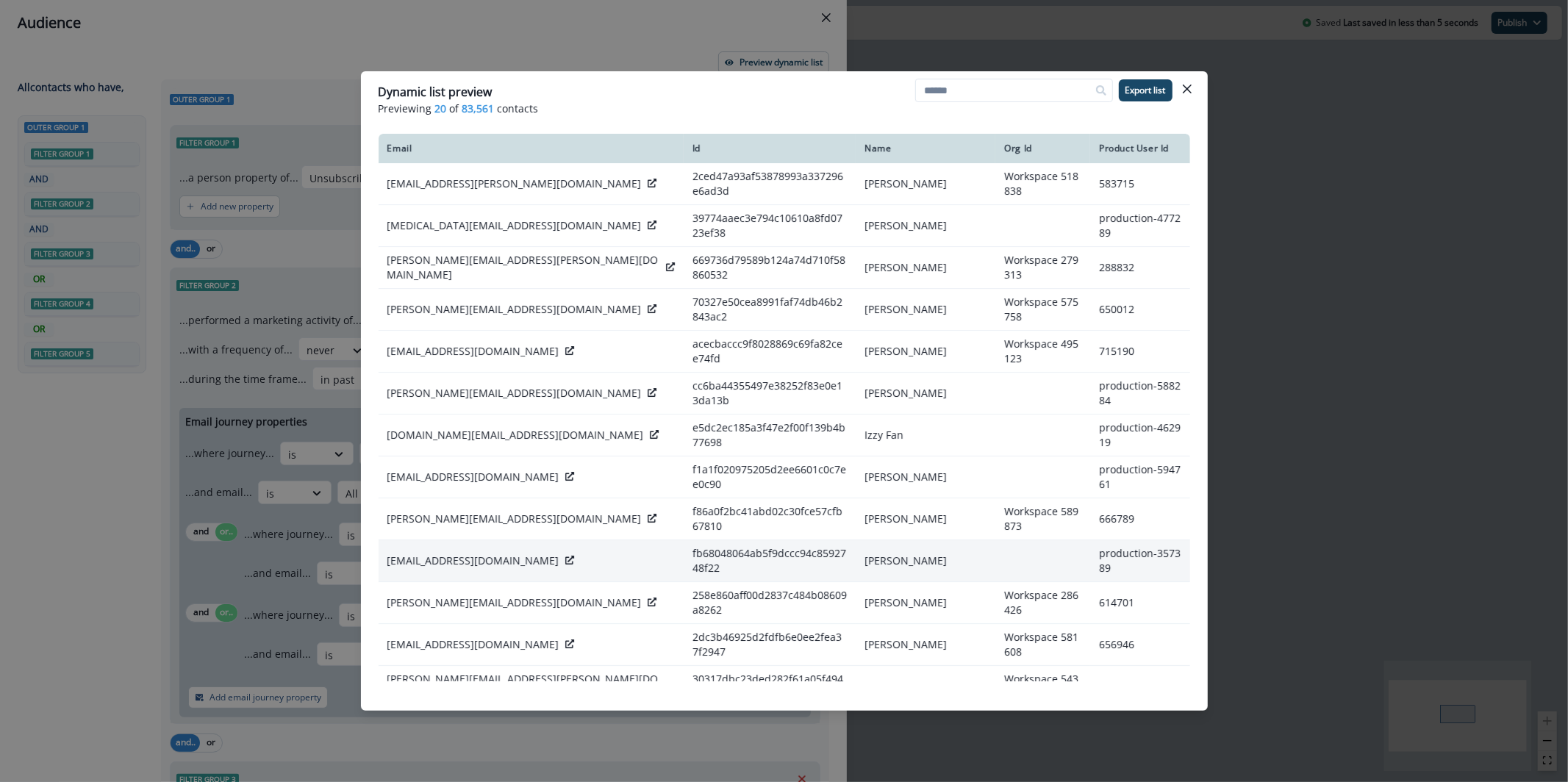
click at [434, 554] on p "ben@singularitylpo.com" at bounding box center [473, 561] width 172 height 15
copy div "ben@singularitylpo.com"
click at [1189, 93] on button "Close" at bounding box center [1187, 89] width 24 height 24
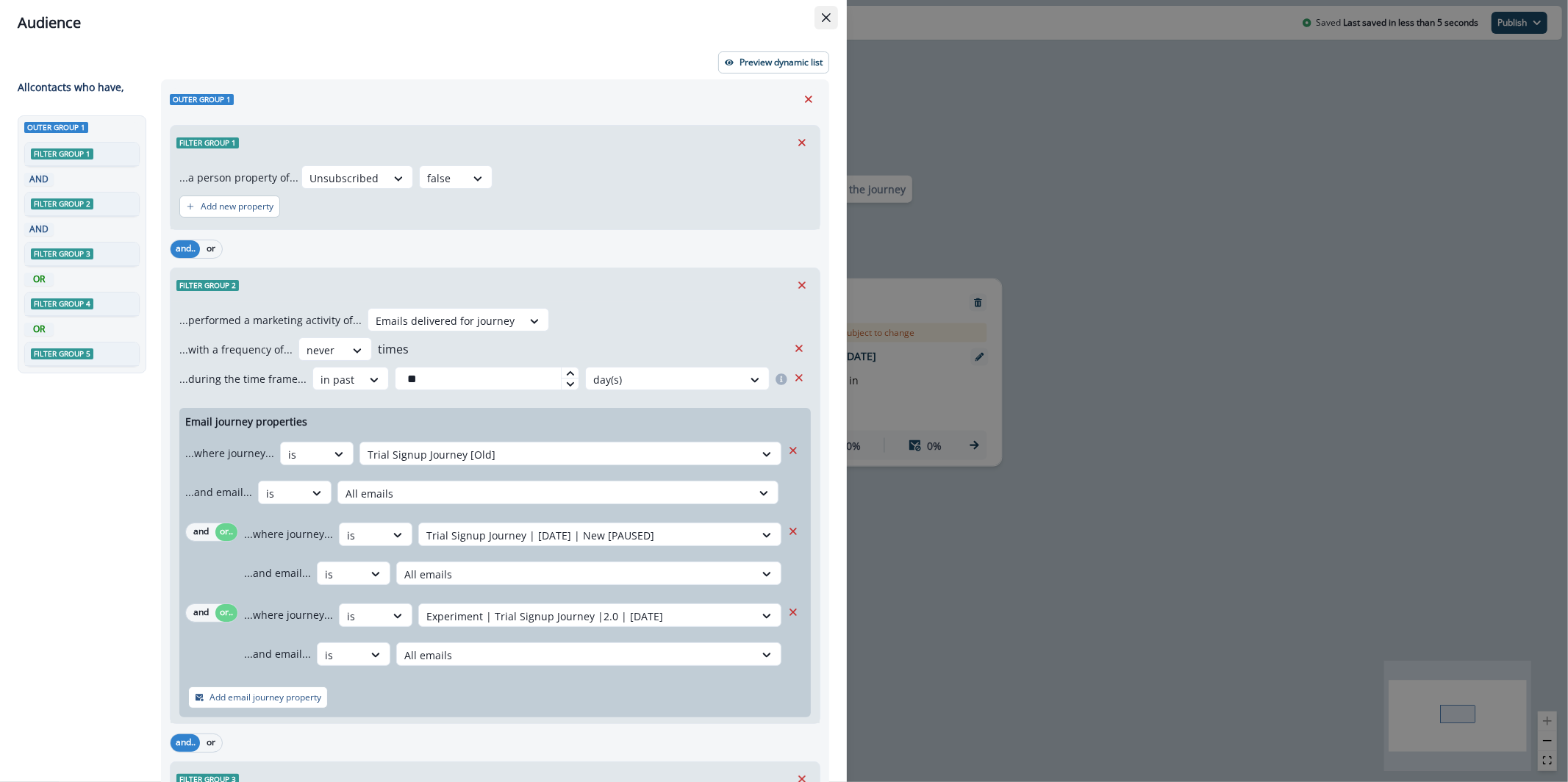
click at [834, 12] on button "Close" at bounding box center [826, 17] width 24 height 24
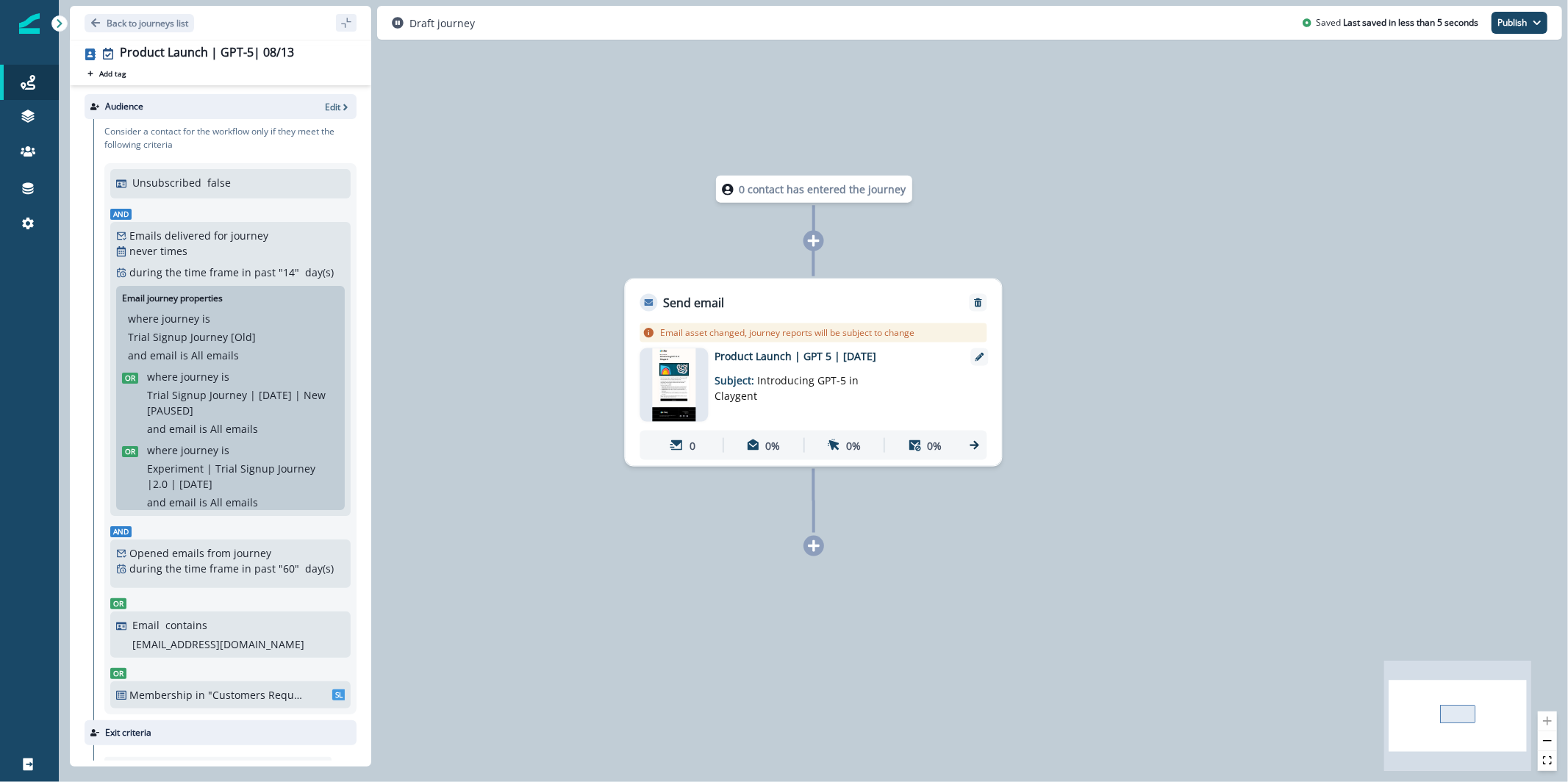
click at [687, 371] on img at bounding box center [674, 385] width 44 height 73
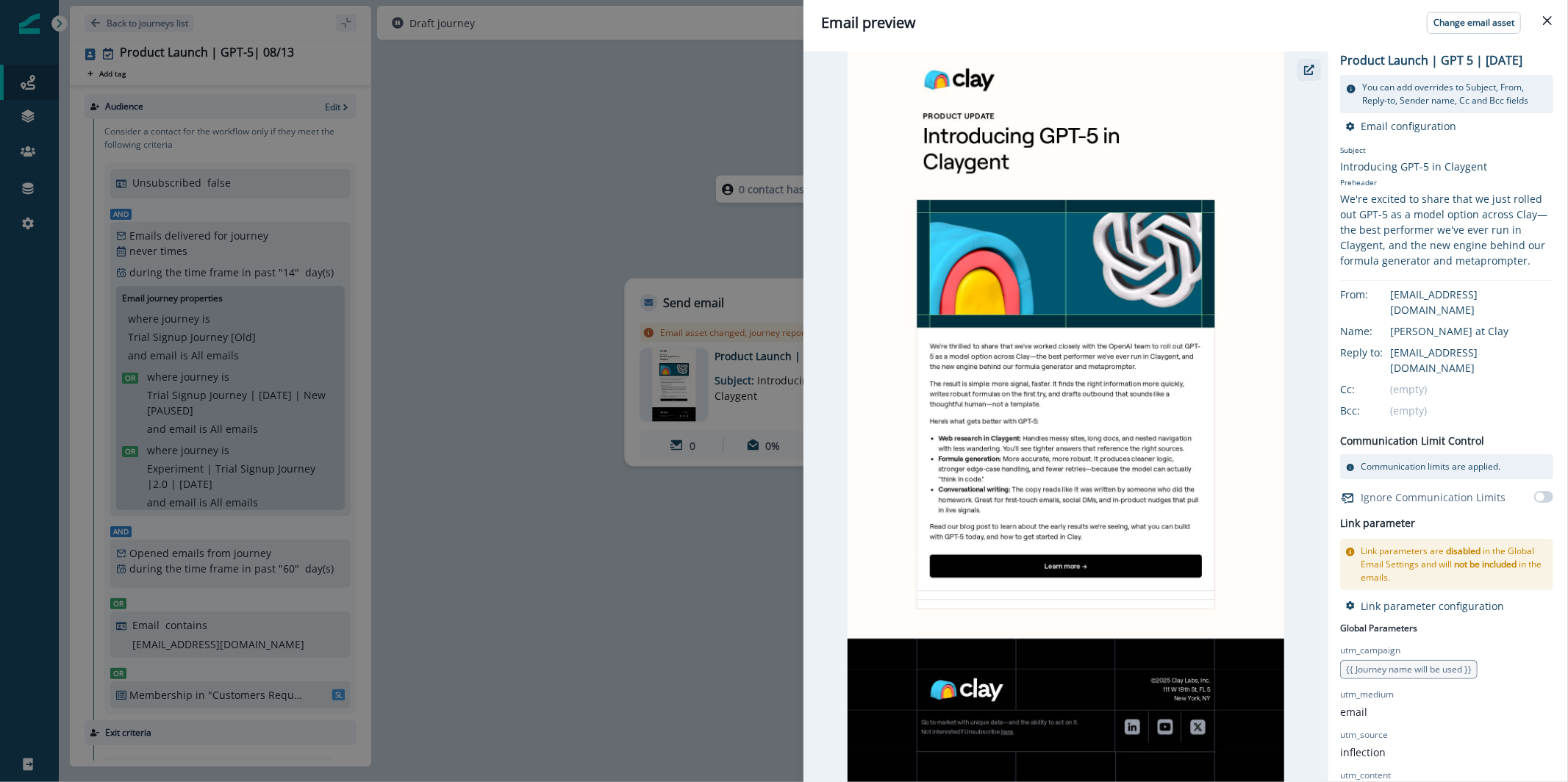
click at [1312, 59] on button "button" at bounding box center [1309, 69] width 24 height 22
click at [1310, 64] on button "button" at bounding box center [1309, 69] width 24 height 22
click at [461, 171] on div "Email preview Change email asset Product Launch | GPT 5 | August 2025 You can a…" at bounding box center [784, 391] width 1568 height 782
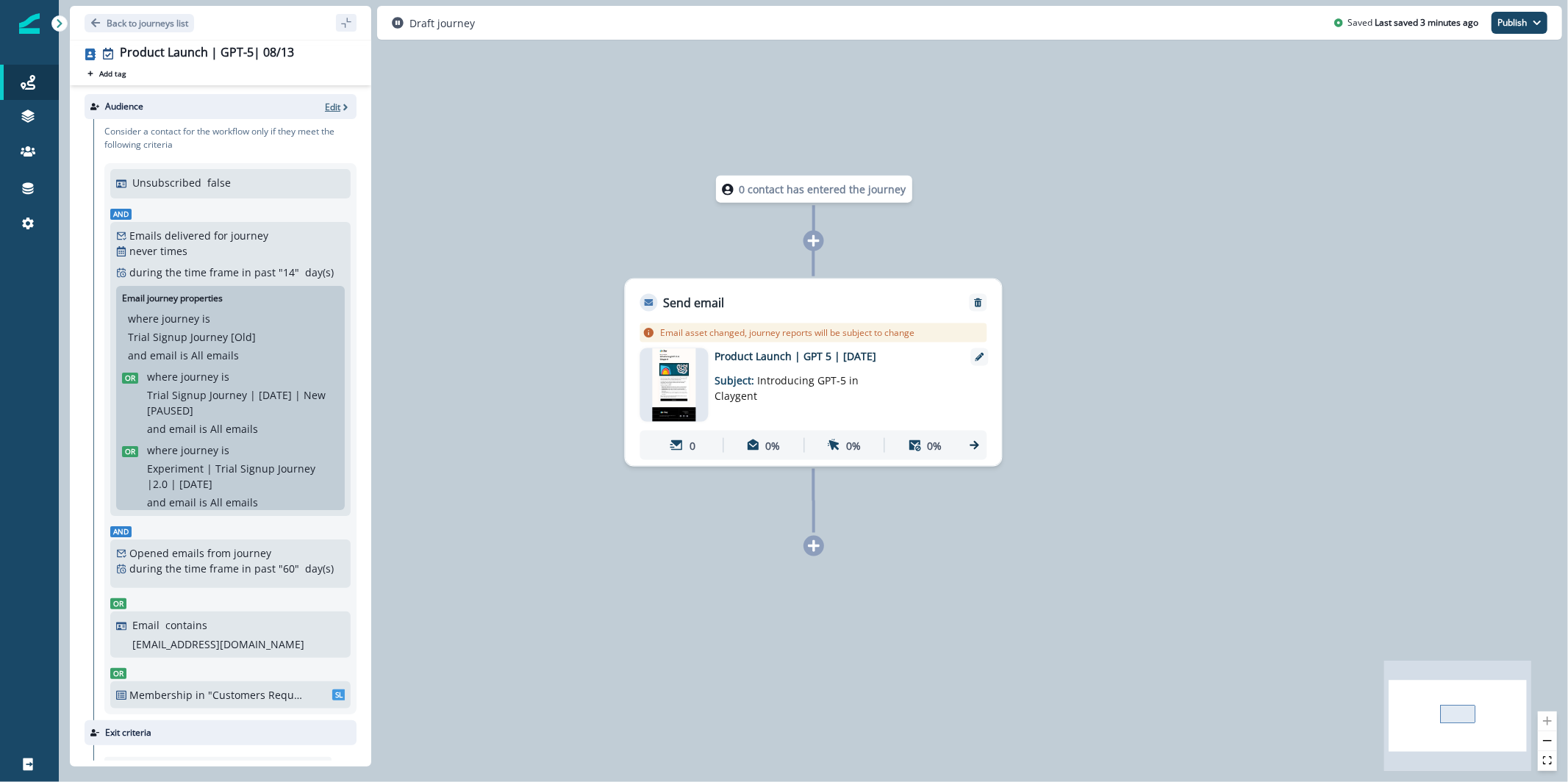
click at [325, 105] on p "Edit" at bounding box center [333, 107] width 16 height 12
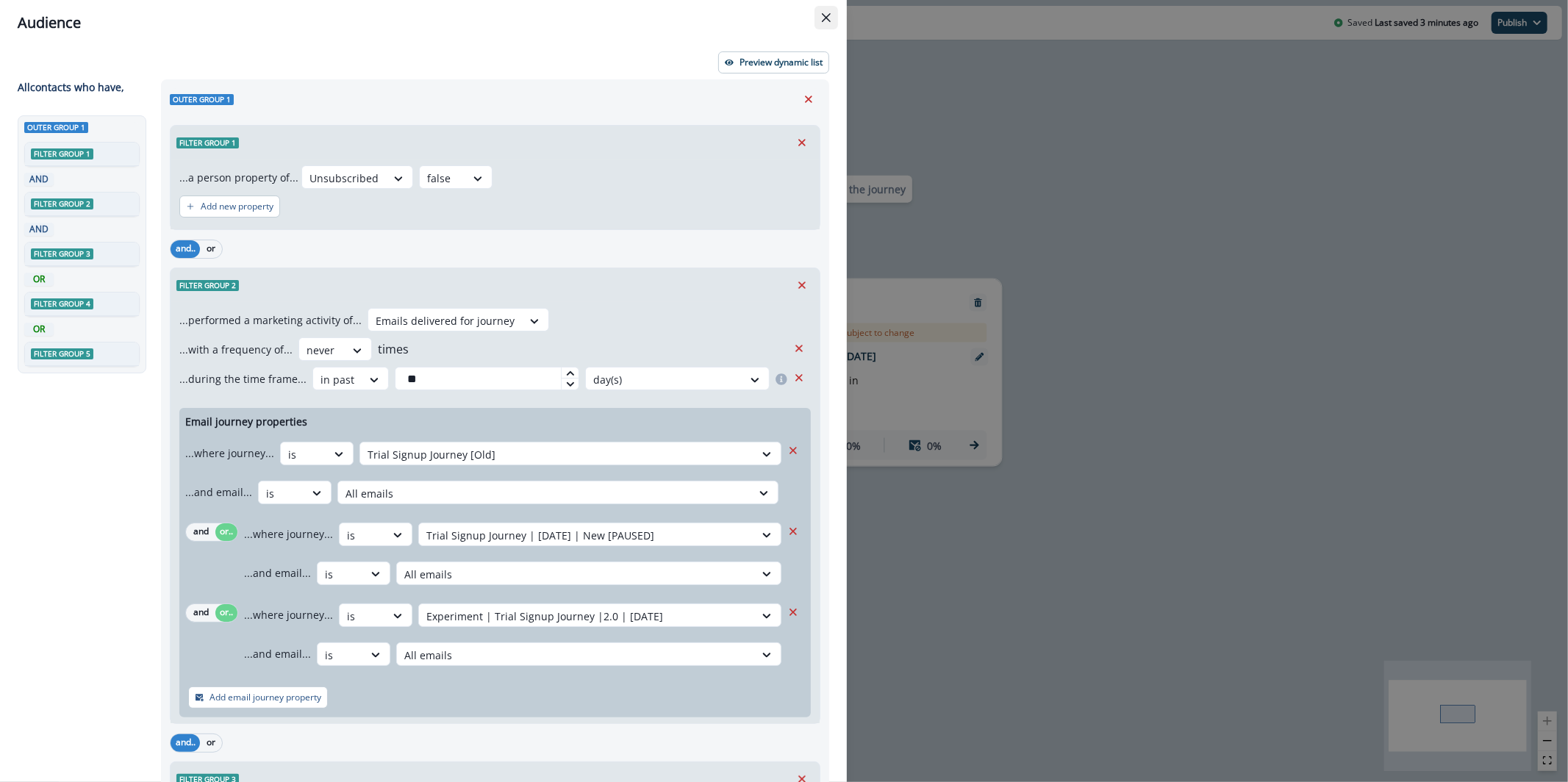
click at [833, 7] on button "Close" at bounding box center [826, 17] width 24 height 24
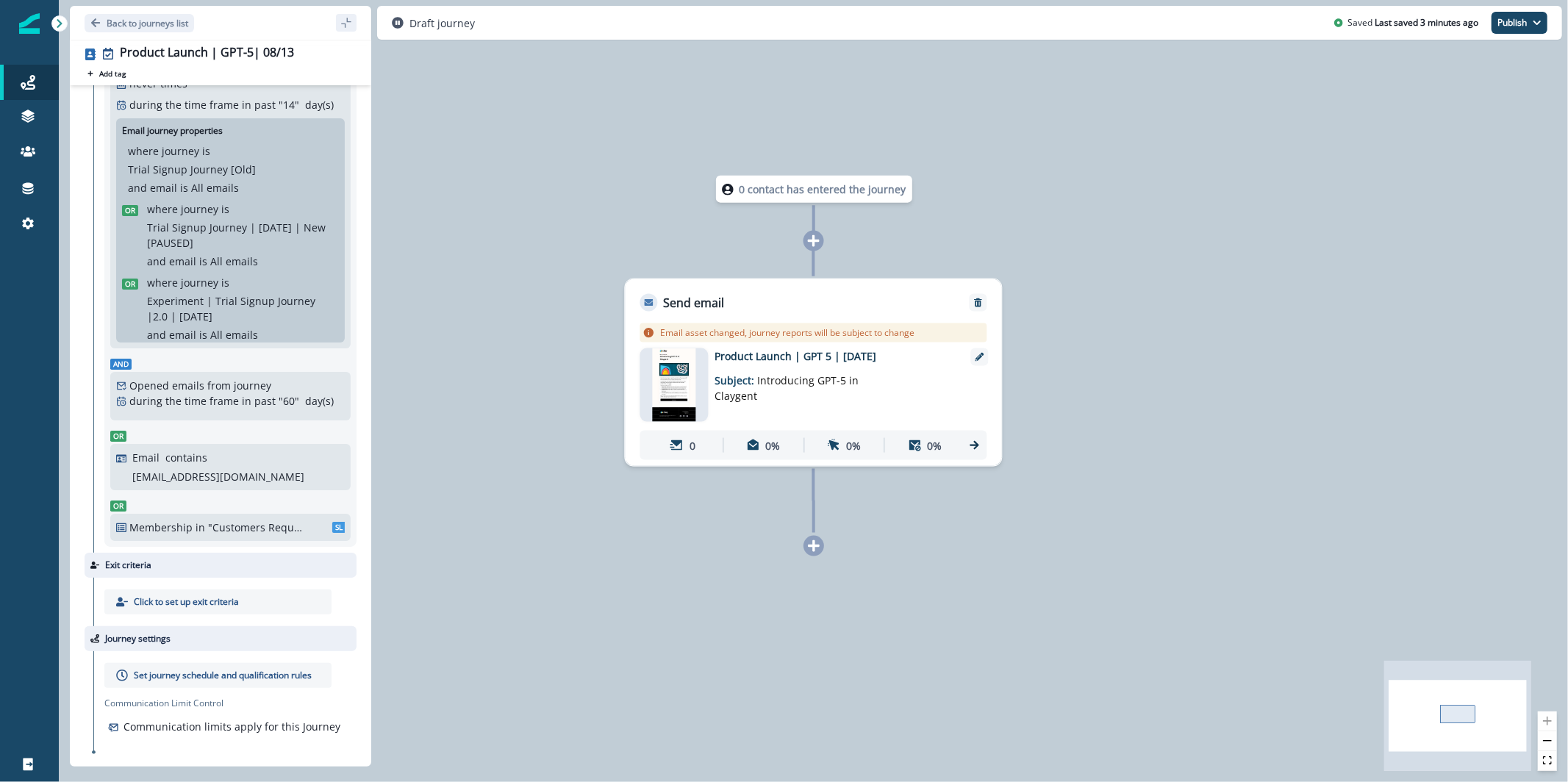
scroll to position [180, 0]
click at [193, 669] on p "Set journey schedule and qualification rules" at bounding box center [222, 675] width 178 height 13
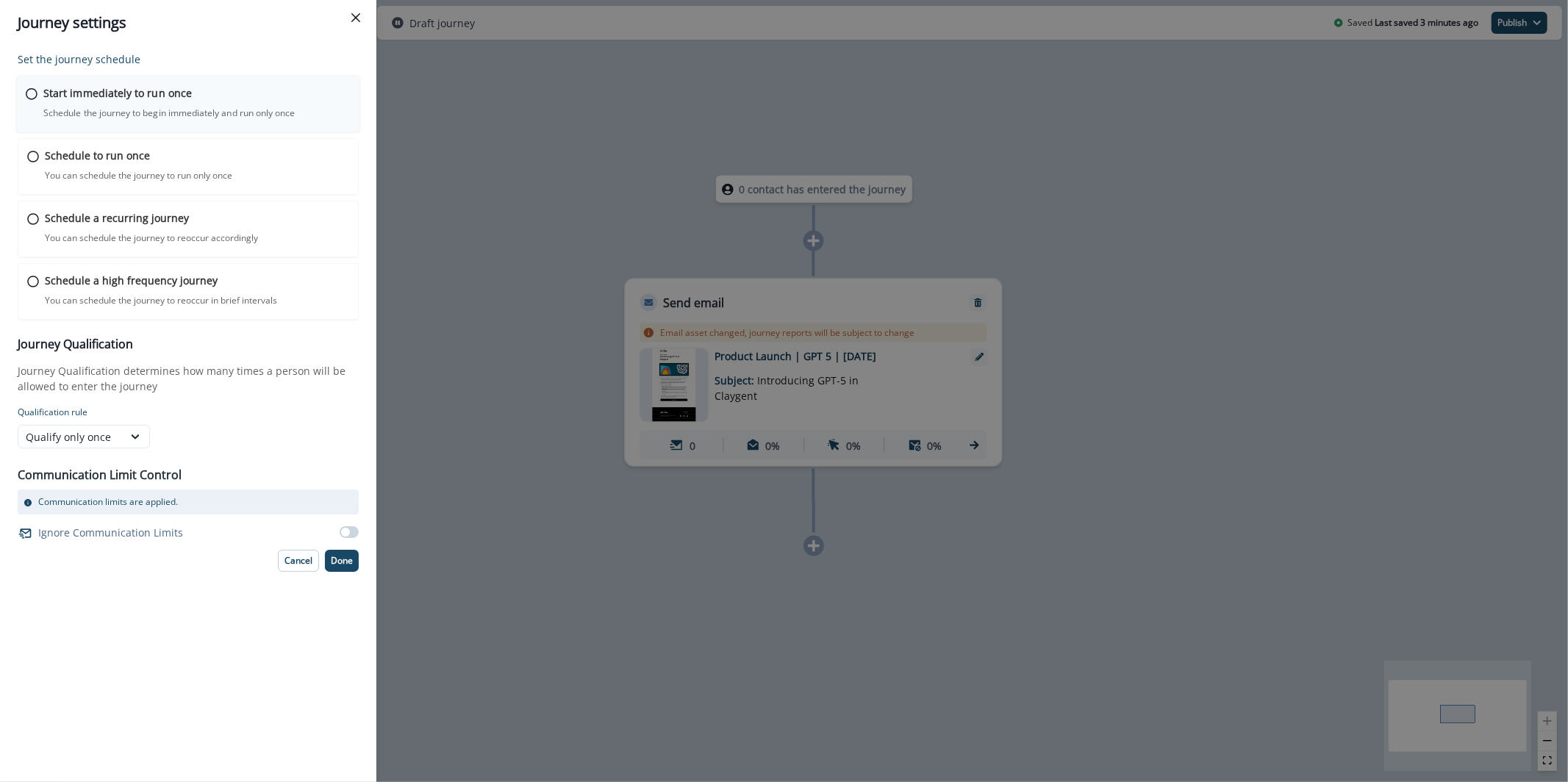
click at [185, 99] on p "Start immediately to run once" at bounding box center [118, 93] width 148 height 16
click at [191, 187] on div "Schedule to run once You can schedule the journey to run only once Journey is s…" at bounding box center [188, 166] width 344 height 58
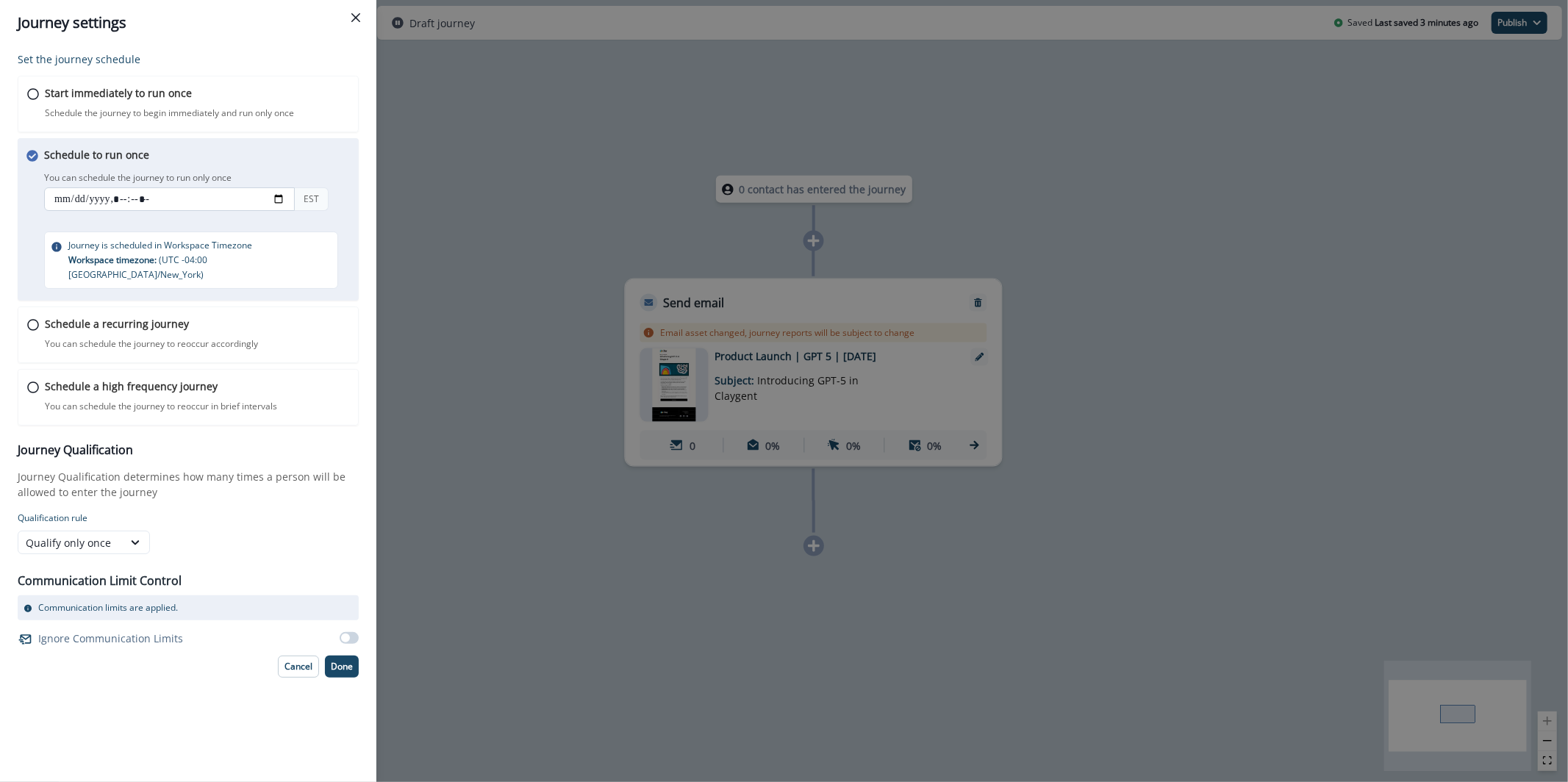
click at [277, 201] on input "datetime-local" at bounding box center [170, 199] width 251 height 24
click at [146, 198] on input "datetime-local" at bounding box center [170, 199] width 251 height 24
click at [143, 200] on input "datetime-local" at bounding box center [170, 199] width 251 height 24
type input "**********"
click at [353, 656] on button "Done" at bounding box center [342, 666] width 34 height 22
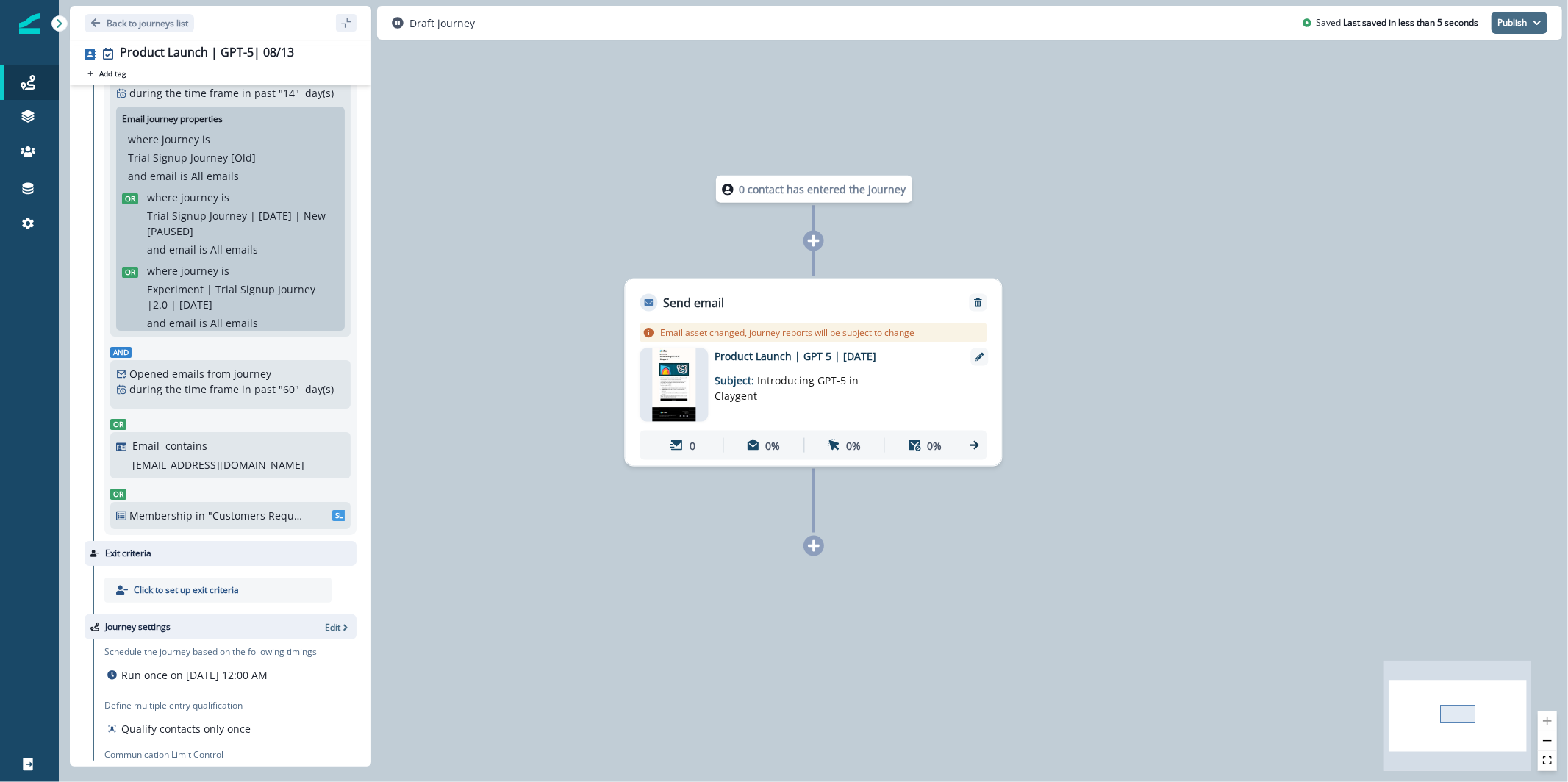
click at [1507, 31] on button "Publish" at bounding box center [1520, 22] width 56 height 22
click at [1482, 65] on button "as active journey" at bounding box center [1465, 59] width 163 height 26
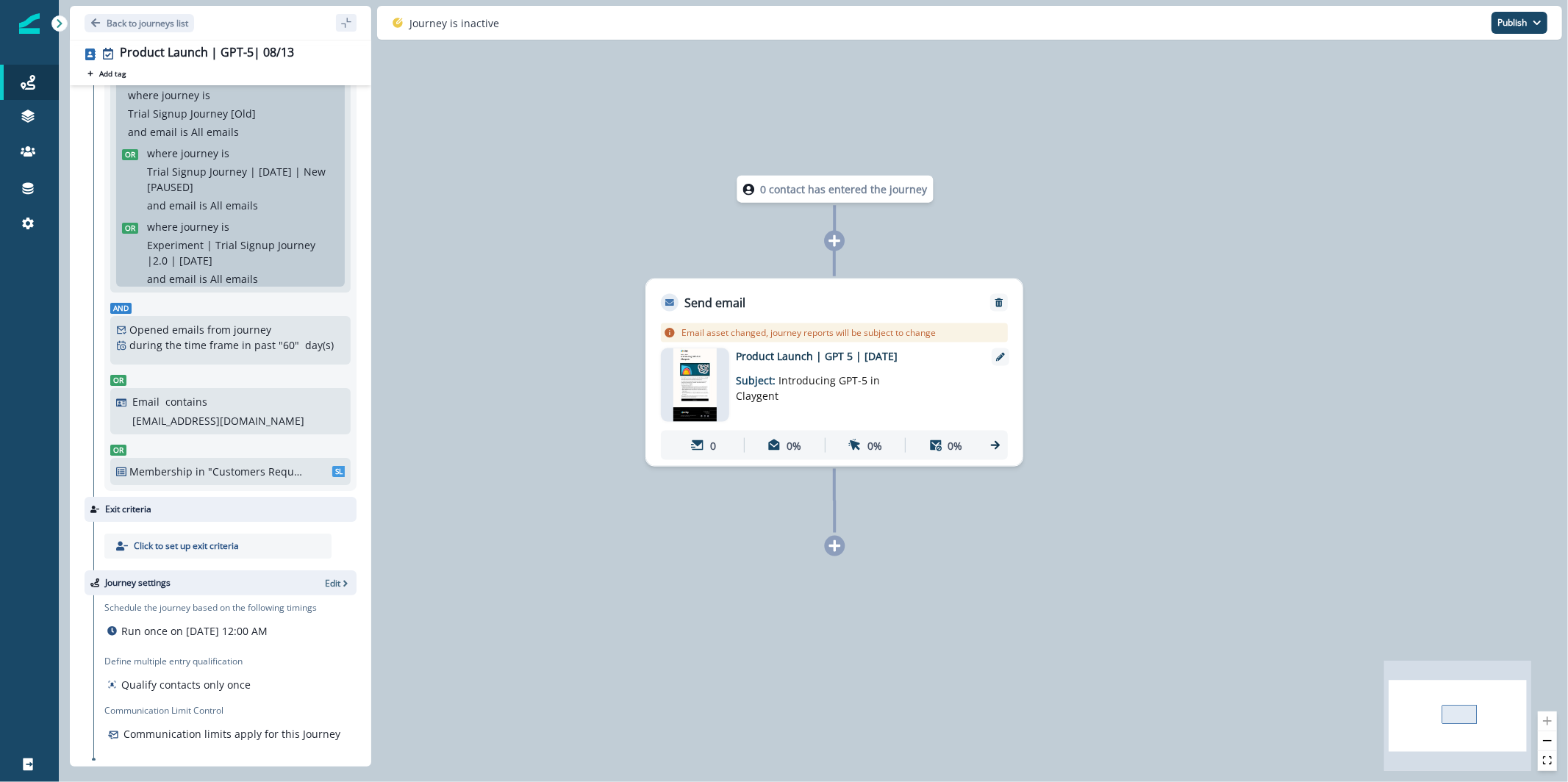
scroll to position [229, 0]
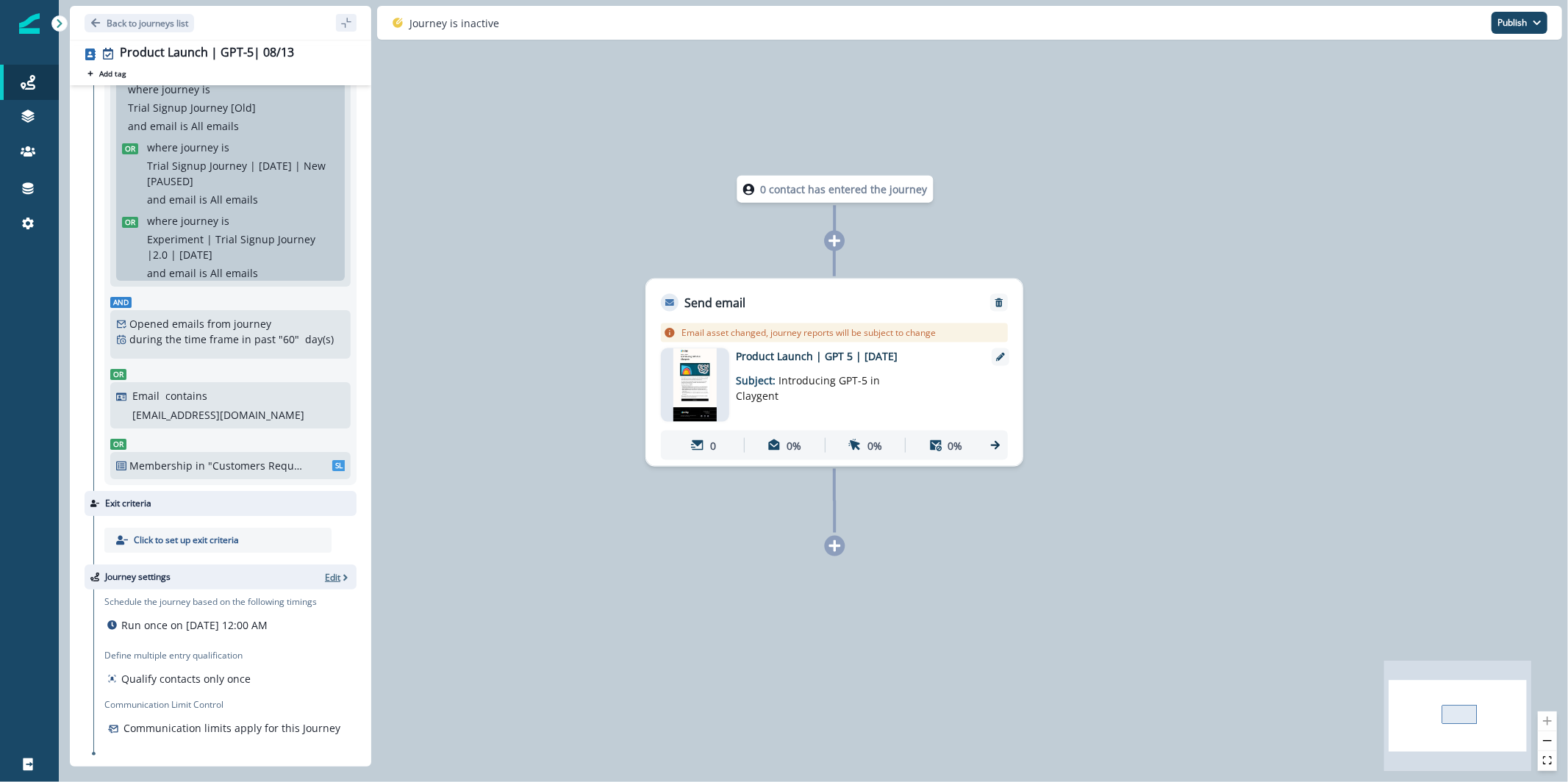
click at [325, 581] on p "Edit" at bounding box center [333, 577] width 16 height 12
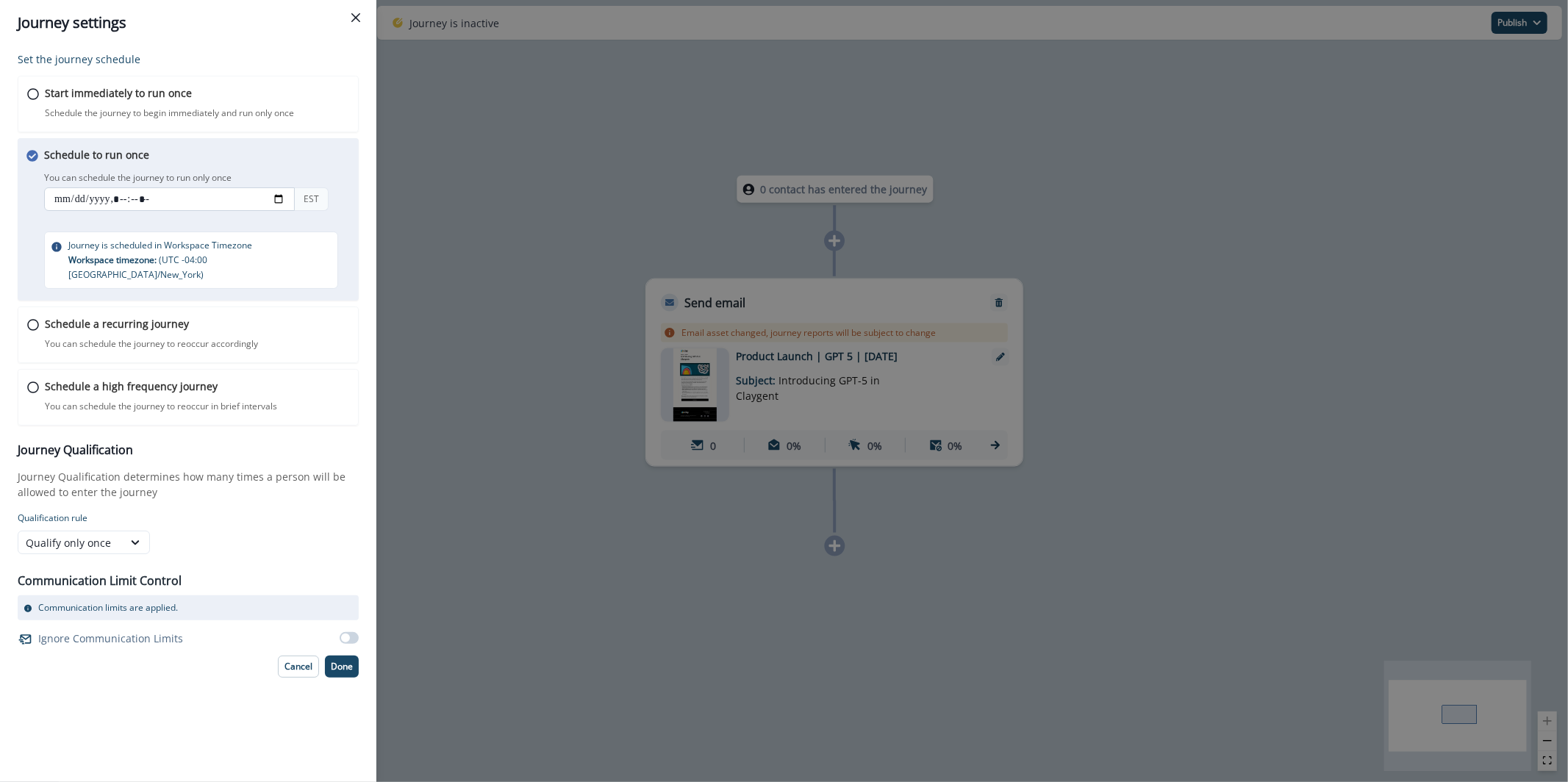
click at [151, 202] on input "datetime-local" at bounding box center [170, 199] width 251 height 24
type input "**********"
click at [344, 662] on p "Done" at bounding box center [341, 667] width 22 height 10
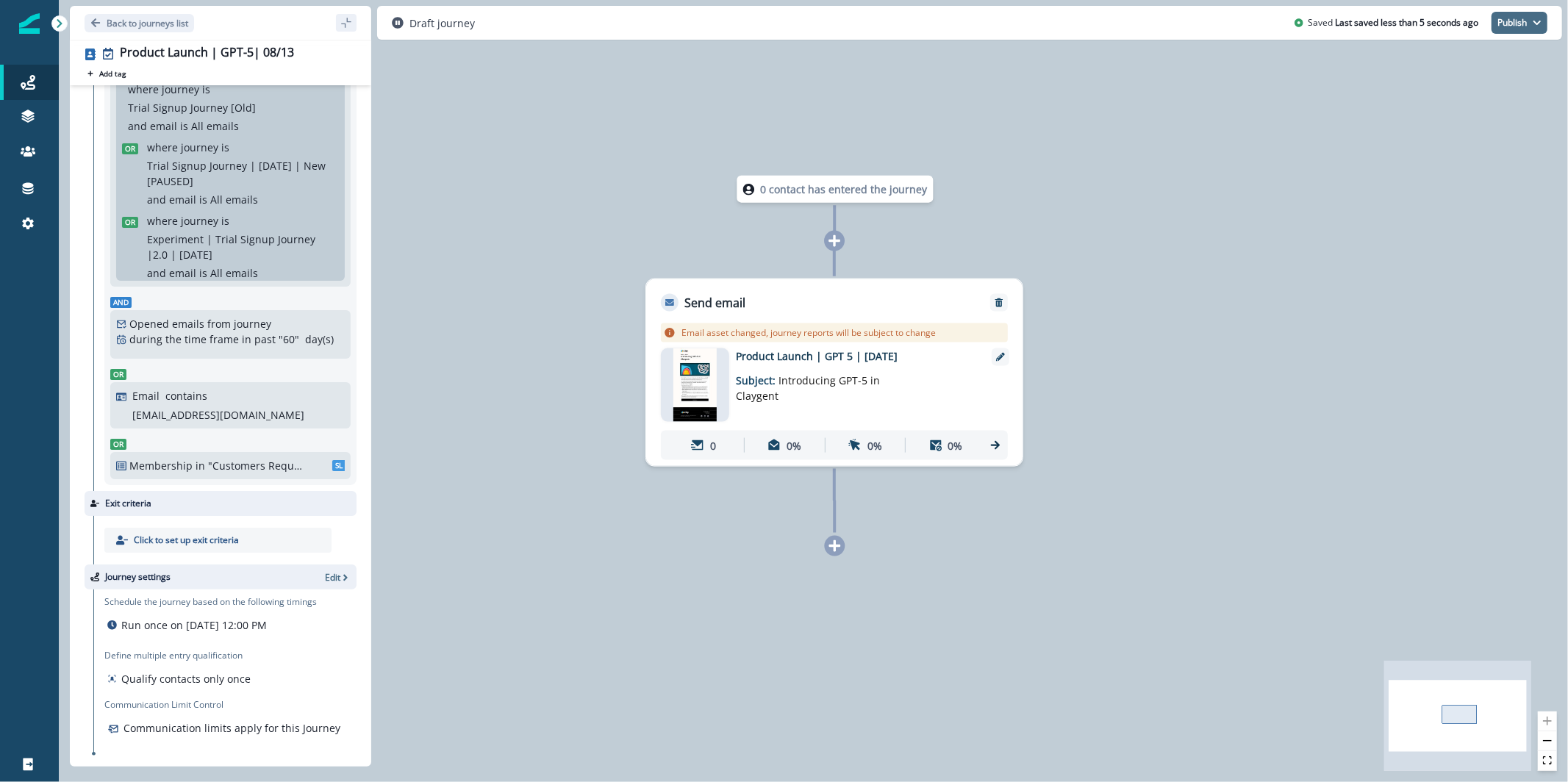
click at [1538, 19] on icon "button" at bounding box center [1537, 23] width 9 height 9
click at [1510, 55] on button "as active journey" at bounding box center [1465, 59] width 163 height 26
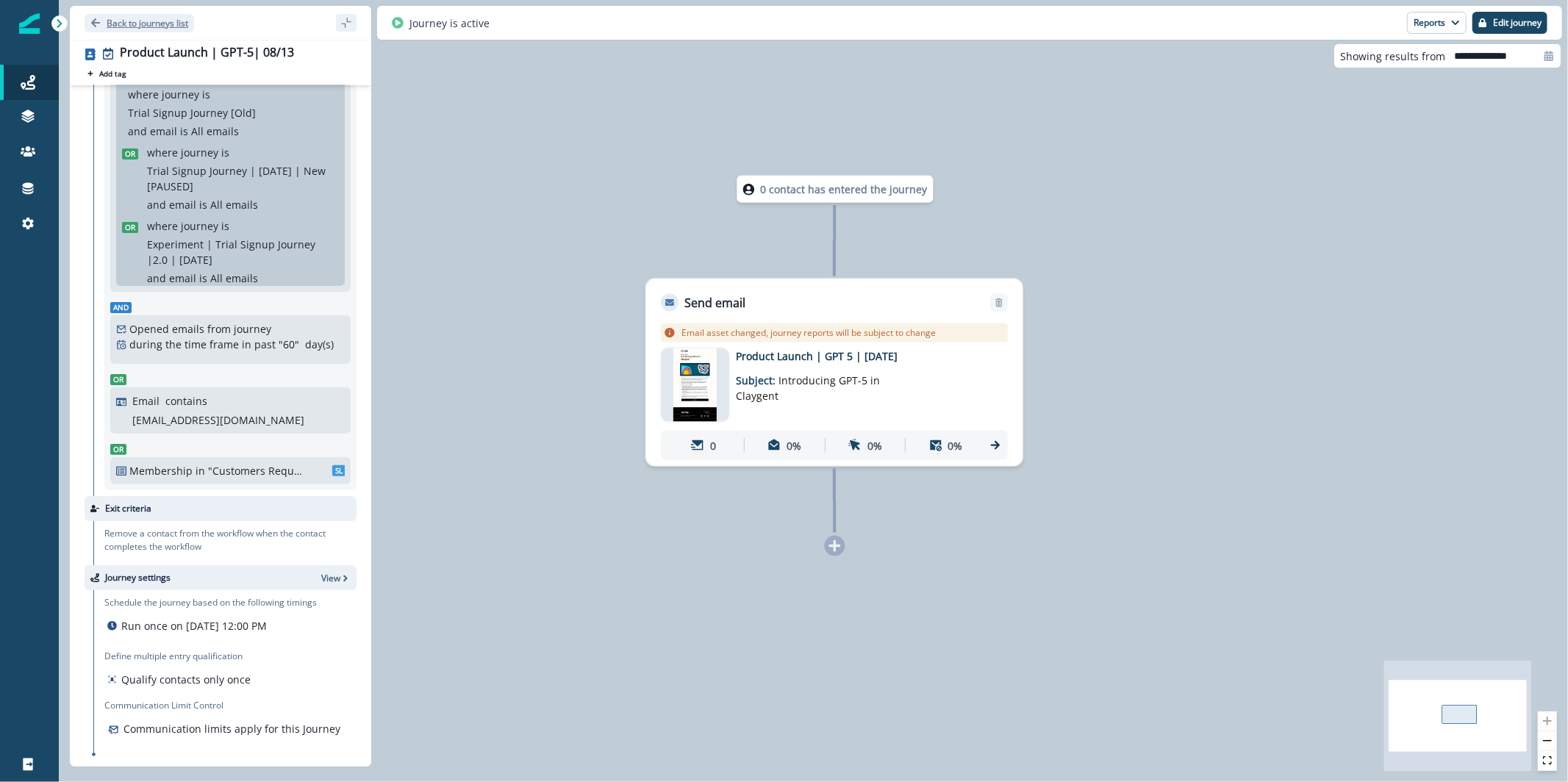
click at [163, 26] on p "Back to journeys list" at bounding box center [147, 23] width 82 height 12
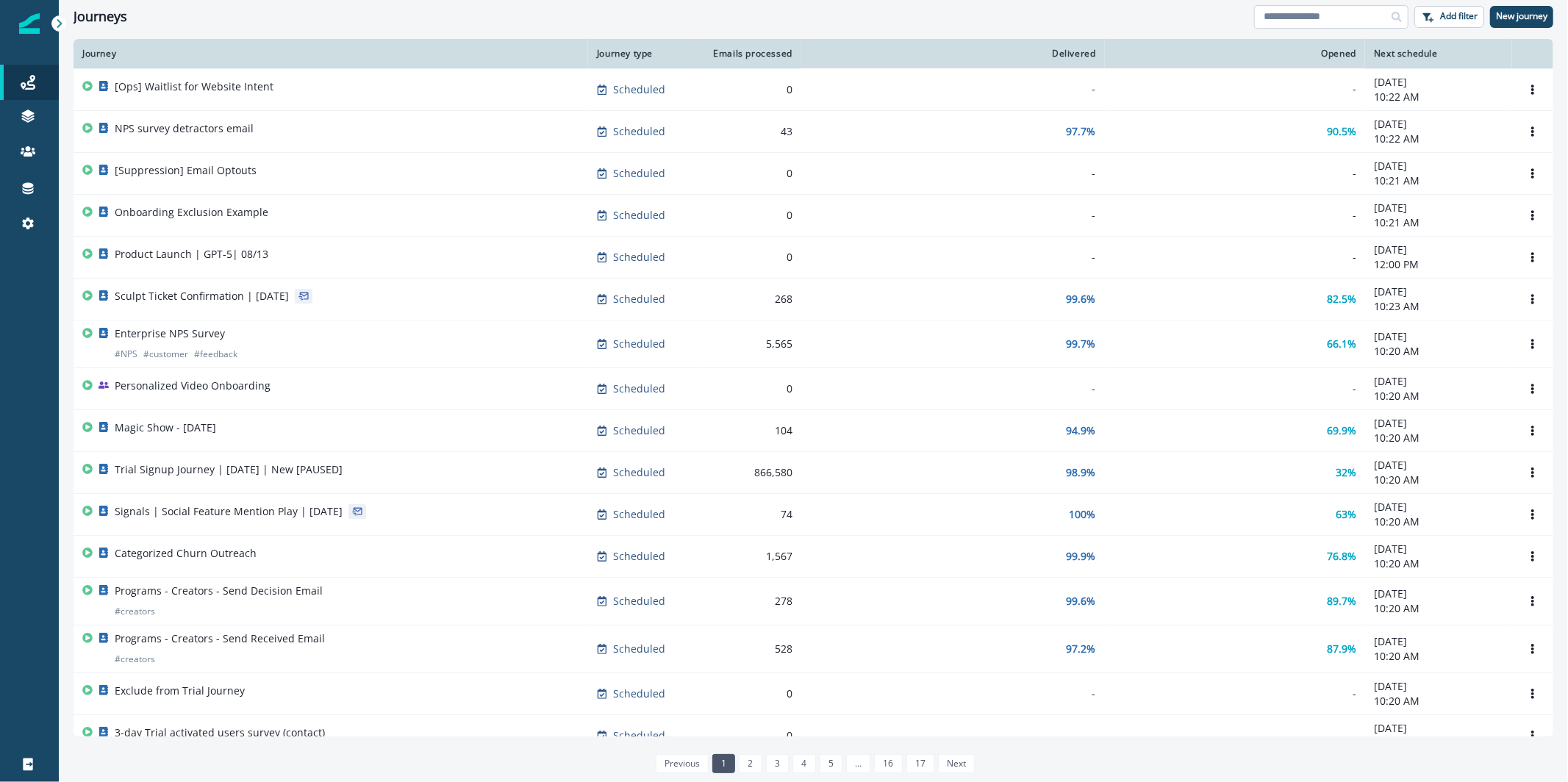
click at [1285, 16] on input at bounding box center [1331, 17] width 154 height 24
type input "**********"
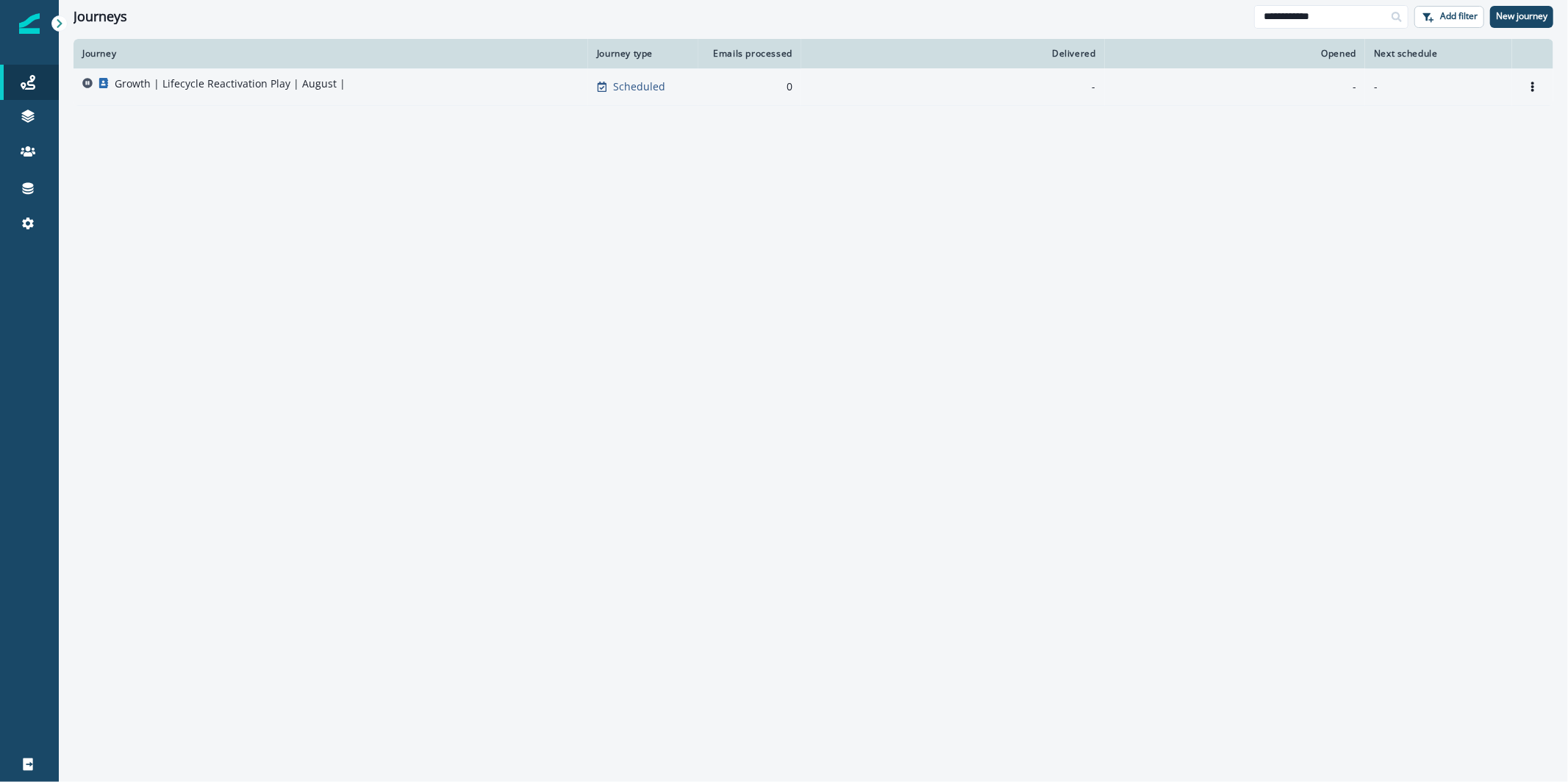
click at [245, 93] on div "Growth | Lifecycle Reactivation Play | August |" at bounding box center [230, 87] width 231 height 21
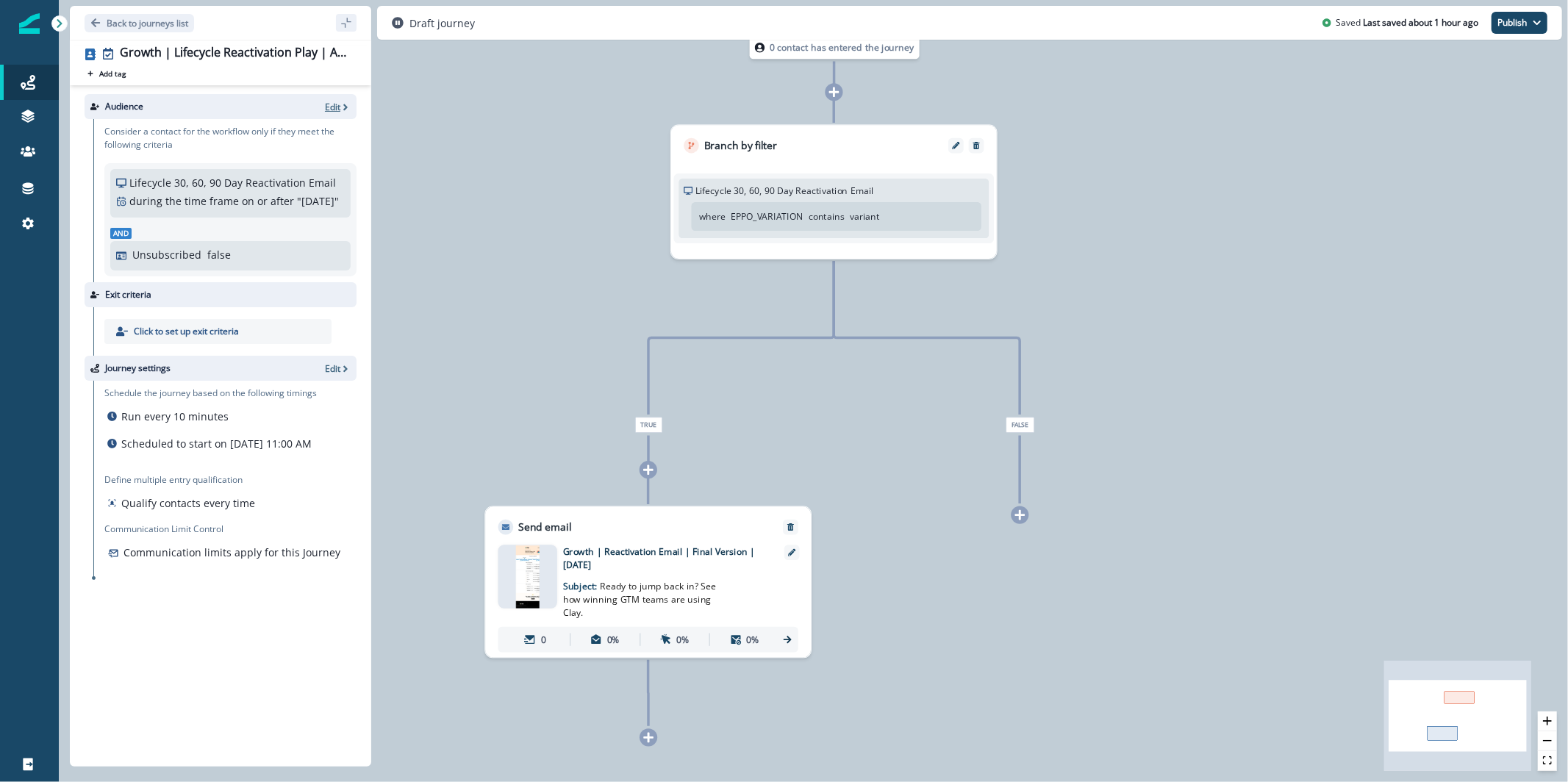
click at [344, 102] on icon "button" at bounding box center [345, 107] width 10 height 10
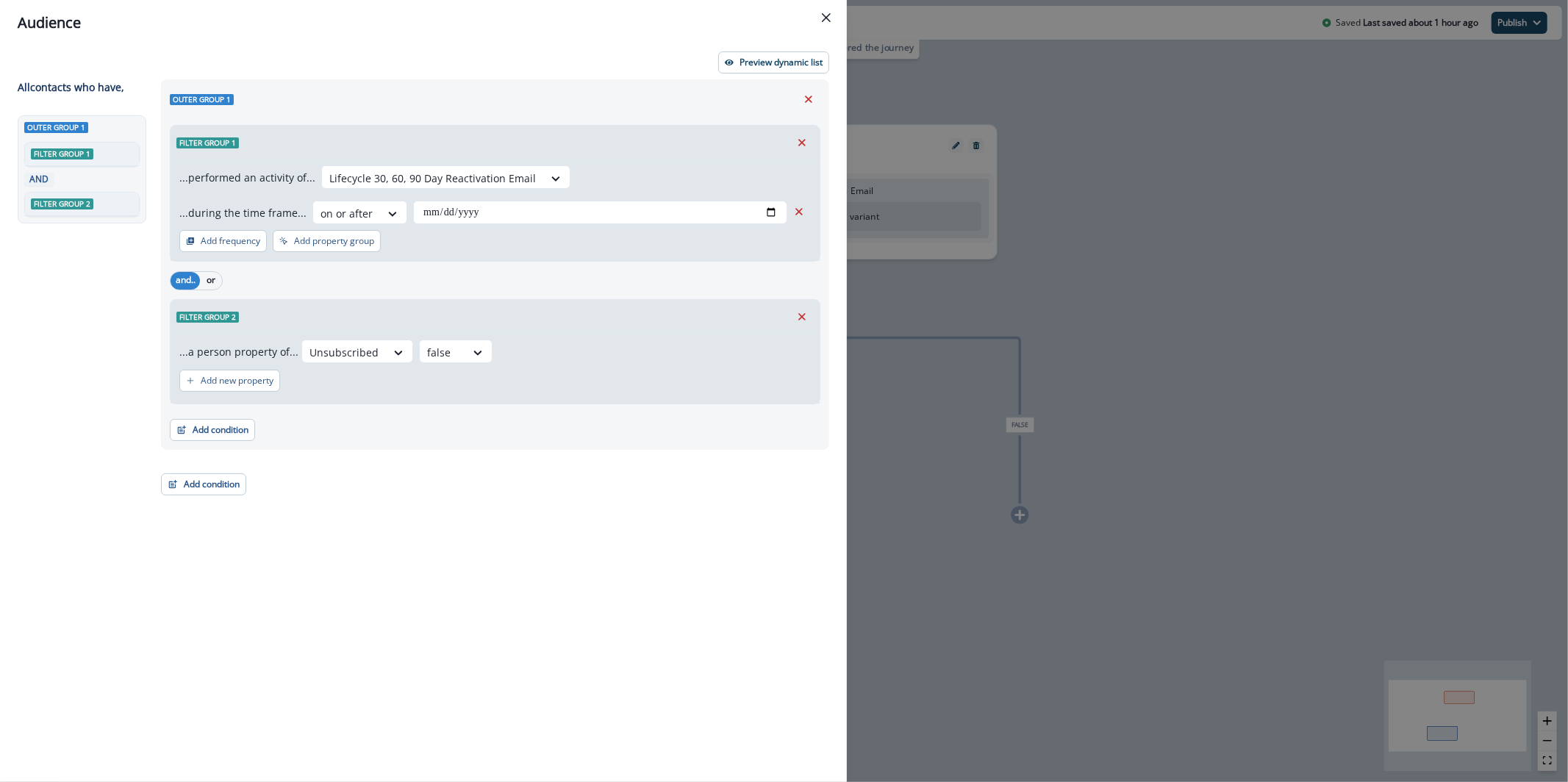
click at [1509, 268] on div "**********" at bounding box center [784, 391] width 1568 height 782
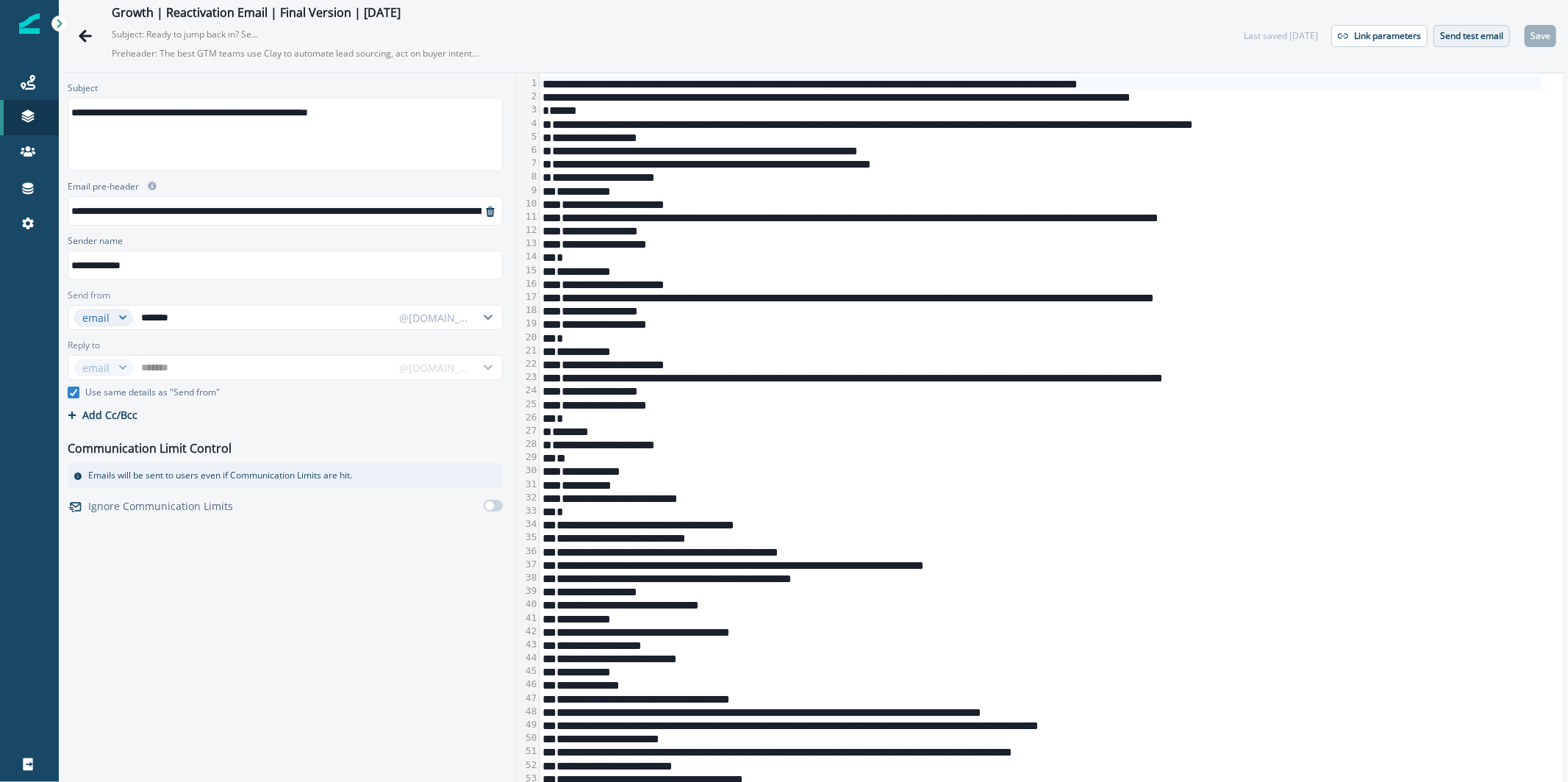
click at [1487, 31] on p "Send test email" at bounding box center [1472, 36] width 64 height 10
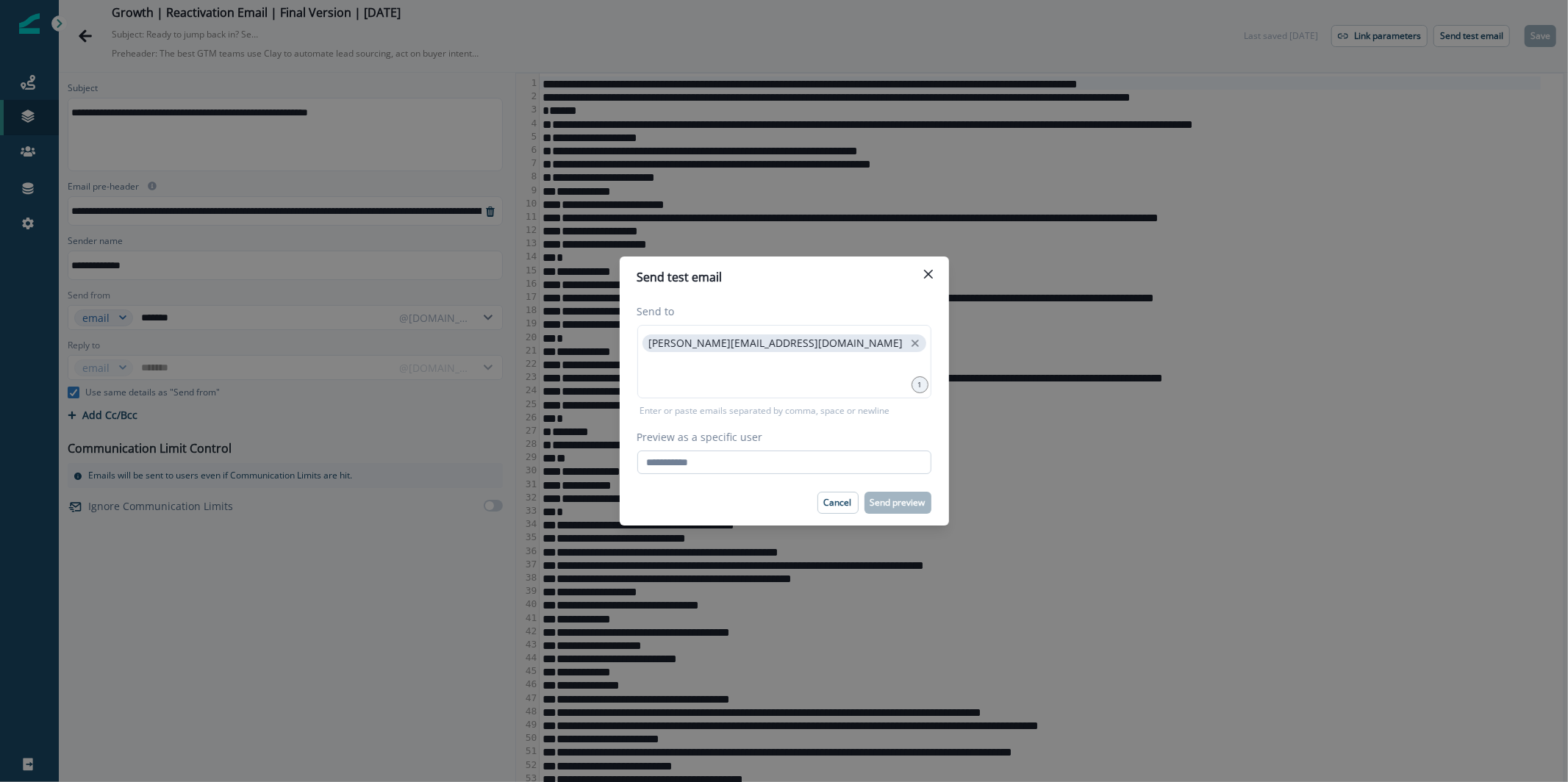
click at [776, 468] on input "Preview as a specific user" at bounding box center [784, 462] width 294 height 24
paste input "**********"
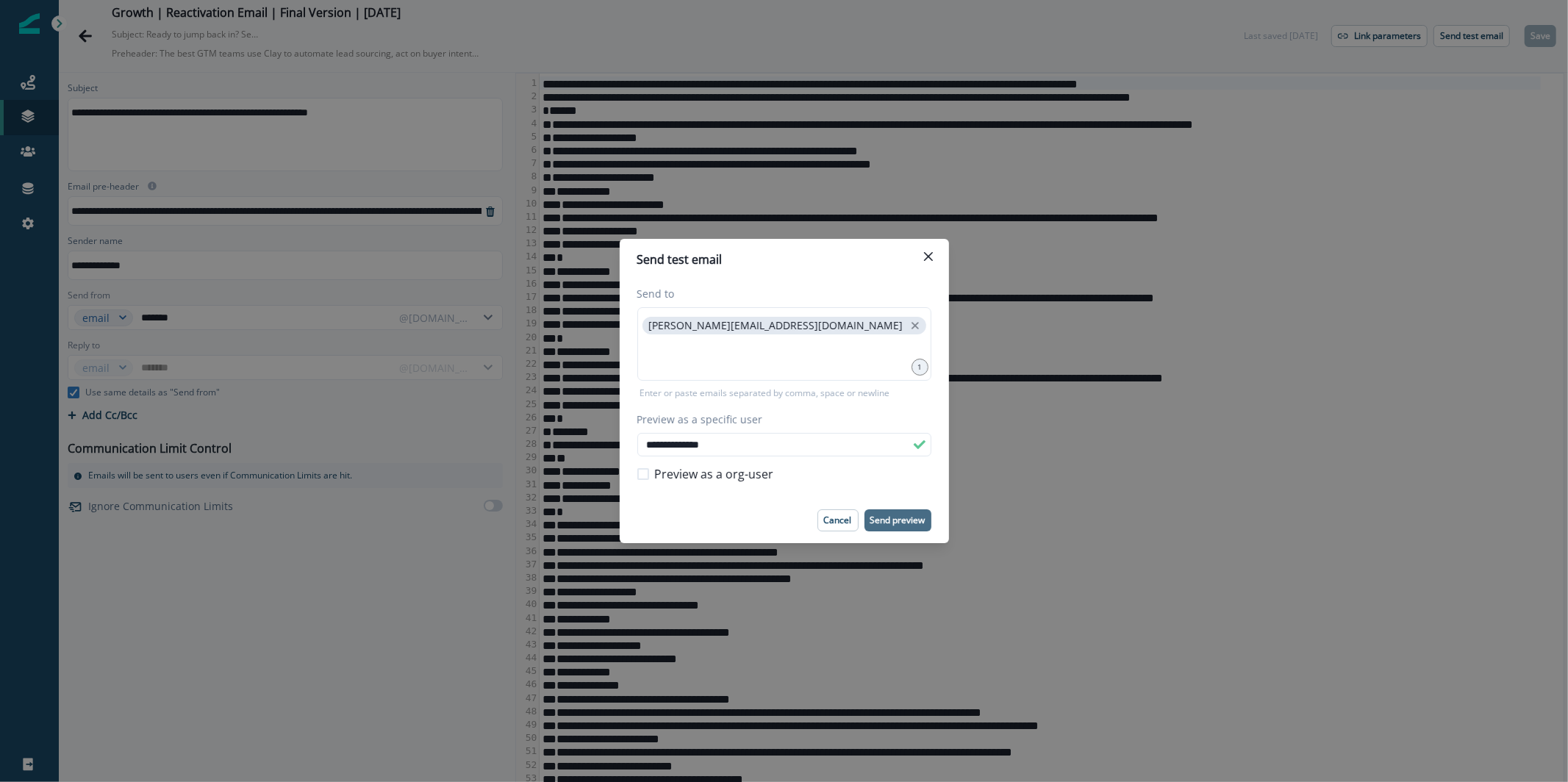
type input "**********"
click at [896, 530] on button "Send preview" at bounding box center [898, 520] width 67 height 22
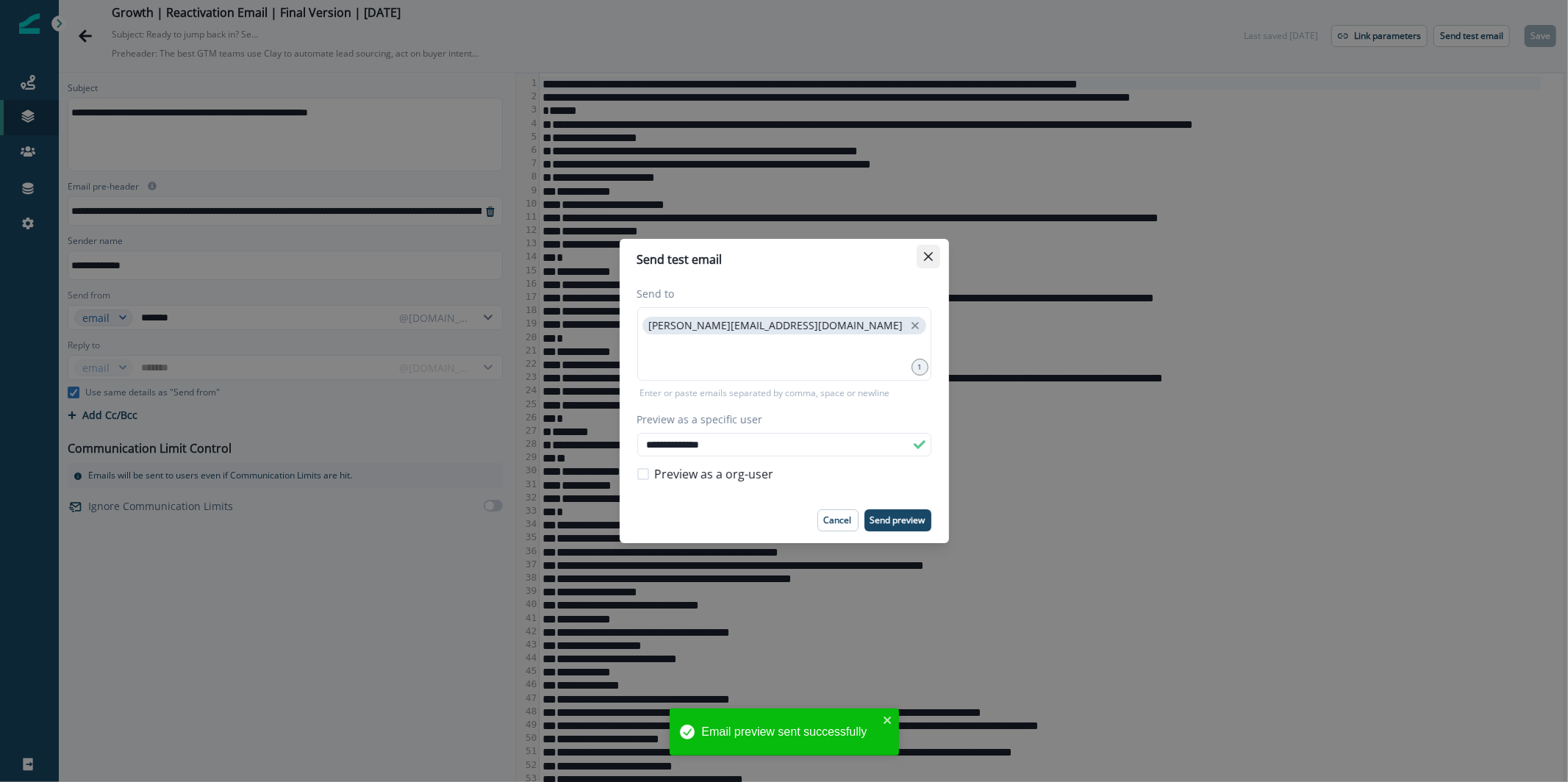
click at [928, 255] on icon "Close" at bounding box center [929, 256] width 9 height 9
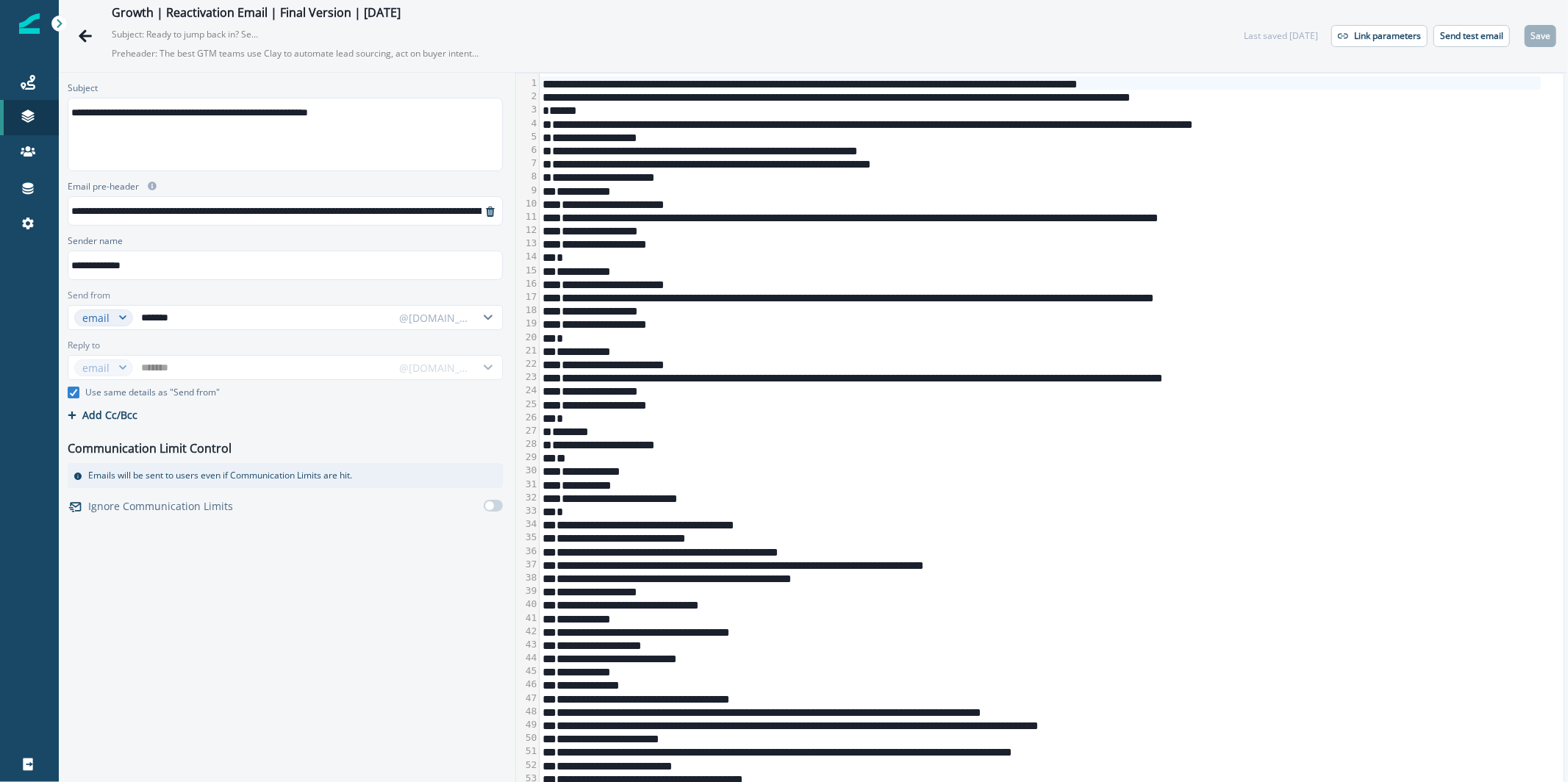
click at [288, 207] on div "**********" at bounding box center [429, 210] width 722 height 22
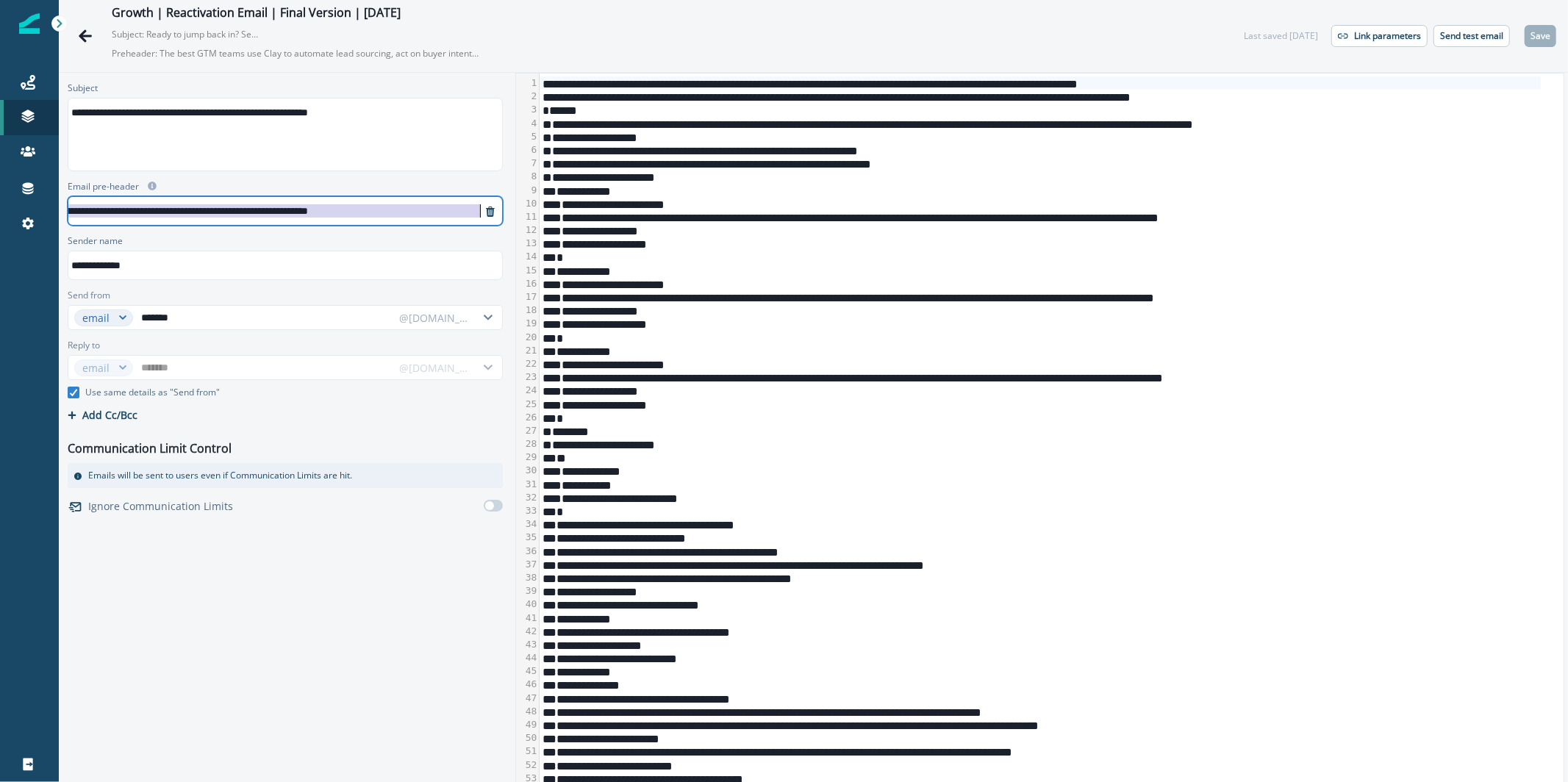
click at [313, 206] on div "**********" at bounding box center [120, 210] width 722 height 22
click at [261, 200] on div "**********" at bounding box center [120, 210] width 722 height 22
click at [99, 200] on div "**********" at bounding box center [120, 210] width 722 height 22
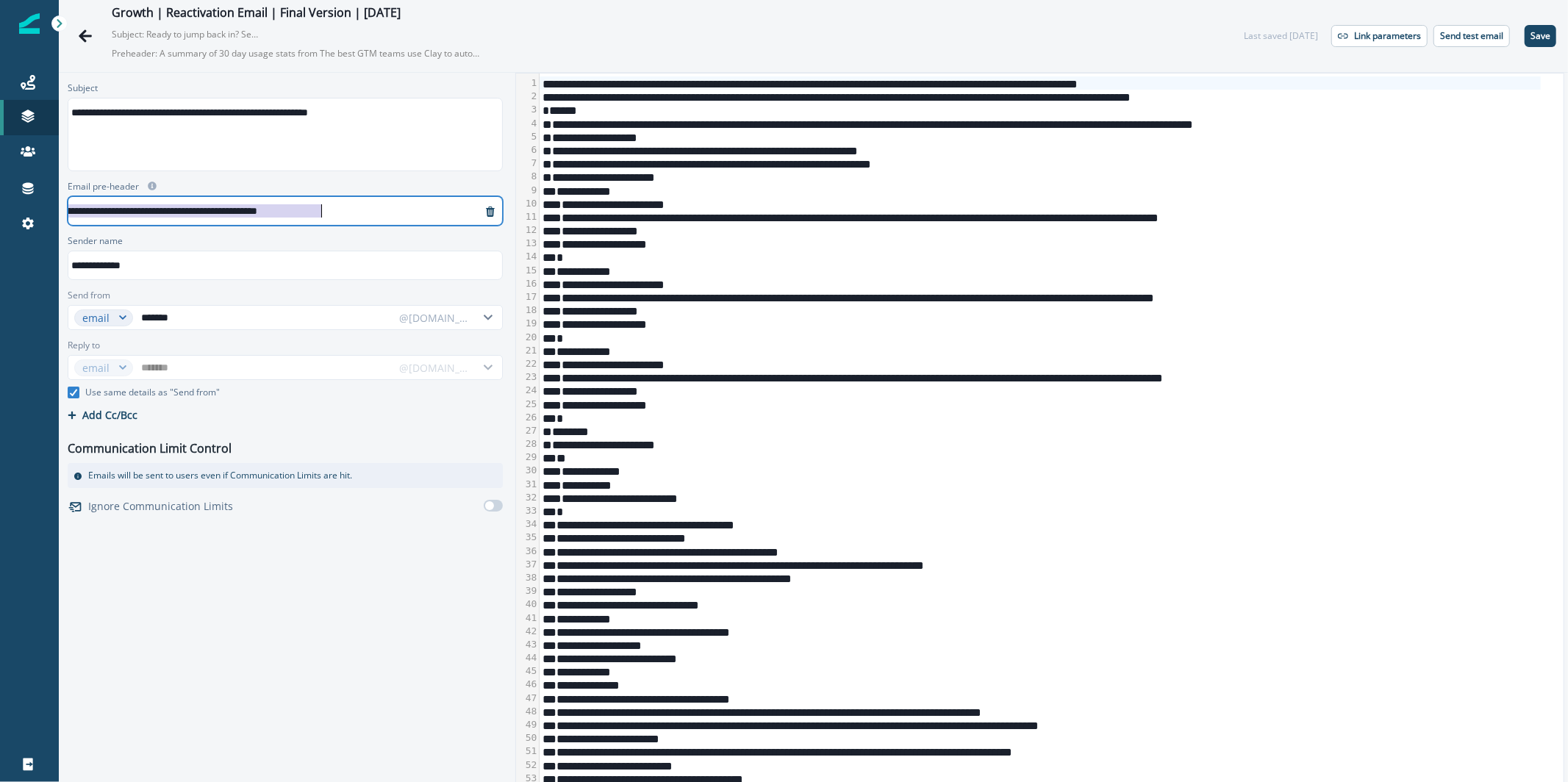
drag, startPoint x: 260, startPoint y: 204, endPoint x: 304, endPoint y: 202, distance: 44.0
click at [304, 202] on div "**********" at bounding box center [27, 210] width 909 height 22
drag, startPoint x: 460, startPoint y: 210, endPoint x: 597, endPoint y: 219, distance: 137.3
click at [597, 219] on div "**********" at bounding box center [813, 435] width 1510 height 725
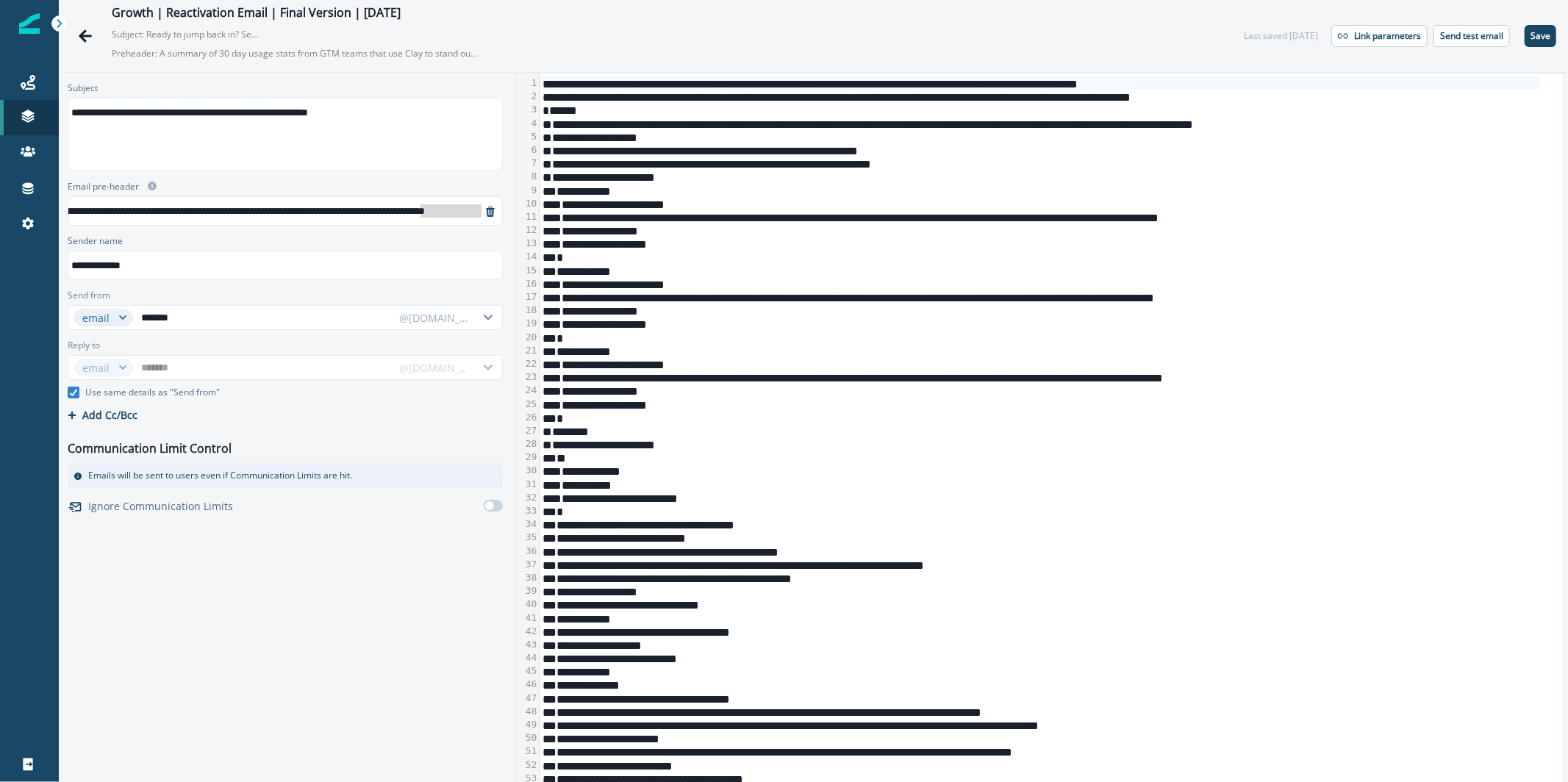
scroll to position [5, 0]
click at [143, 208] on div "**********" at bounding box center [376, 210] width 616 height 22
click at [1485, 31] on p "Send test email" at bounding box center [1472, 36] width 64 height 10
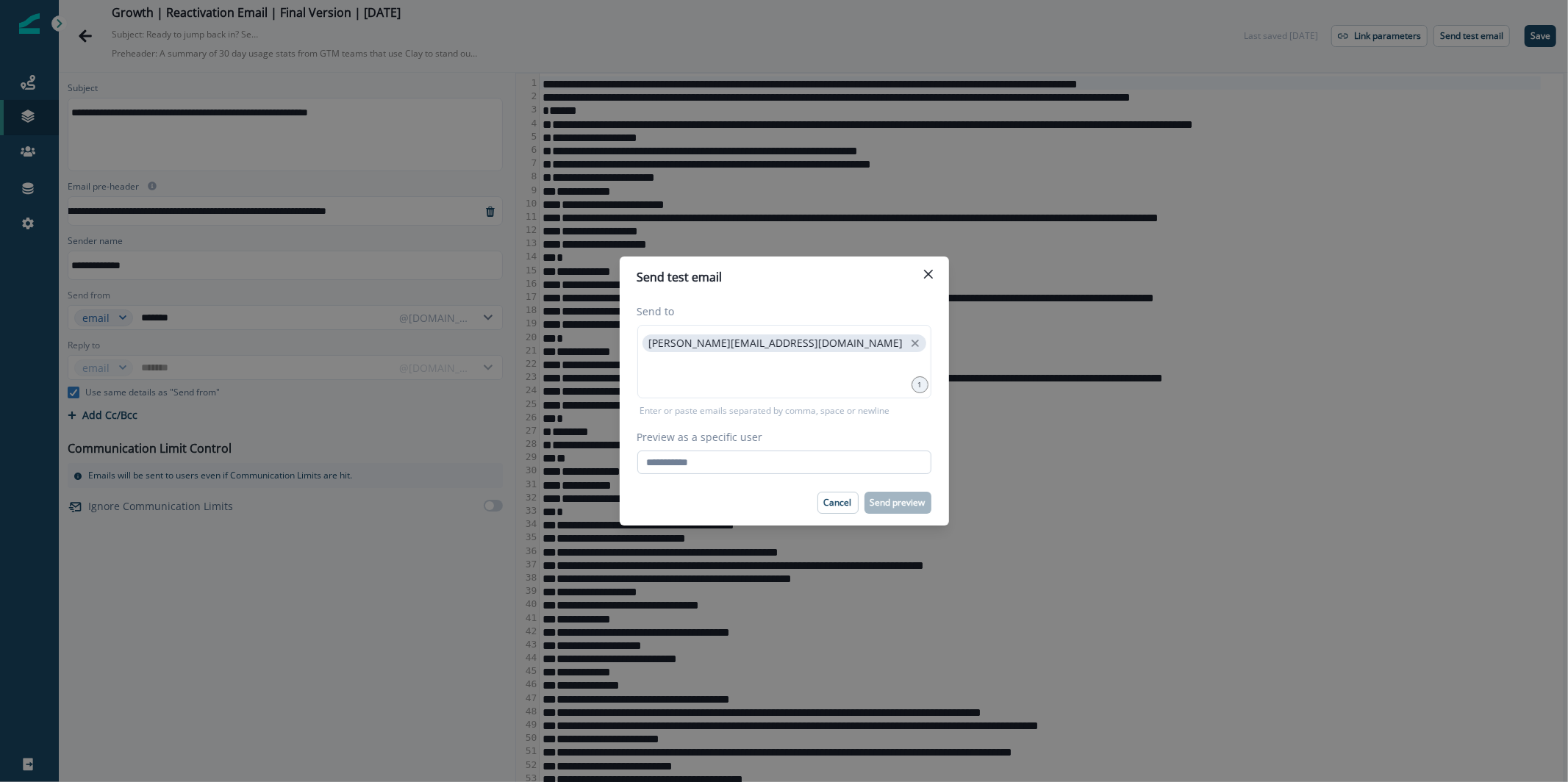
click at [794, 466] on input "Preview as a specific user" at bounding box center [784, 462] width 294 height 24
paste input "**********"
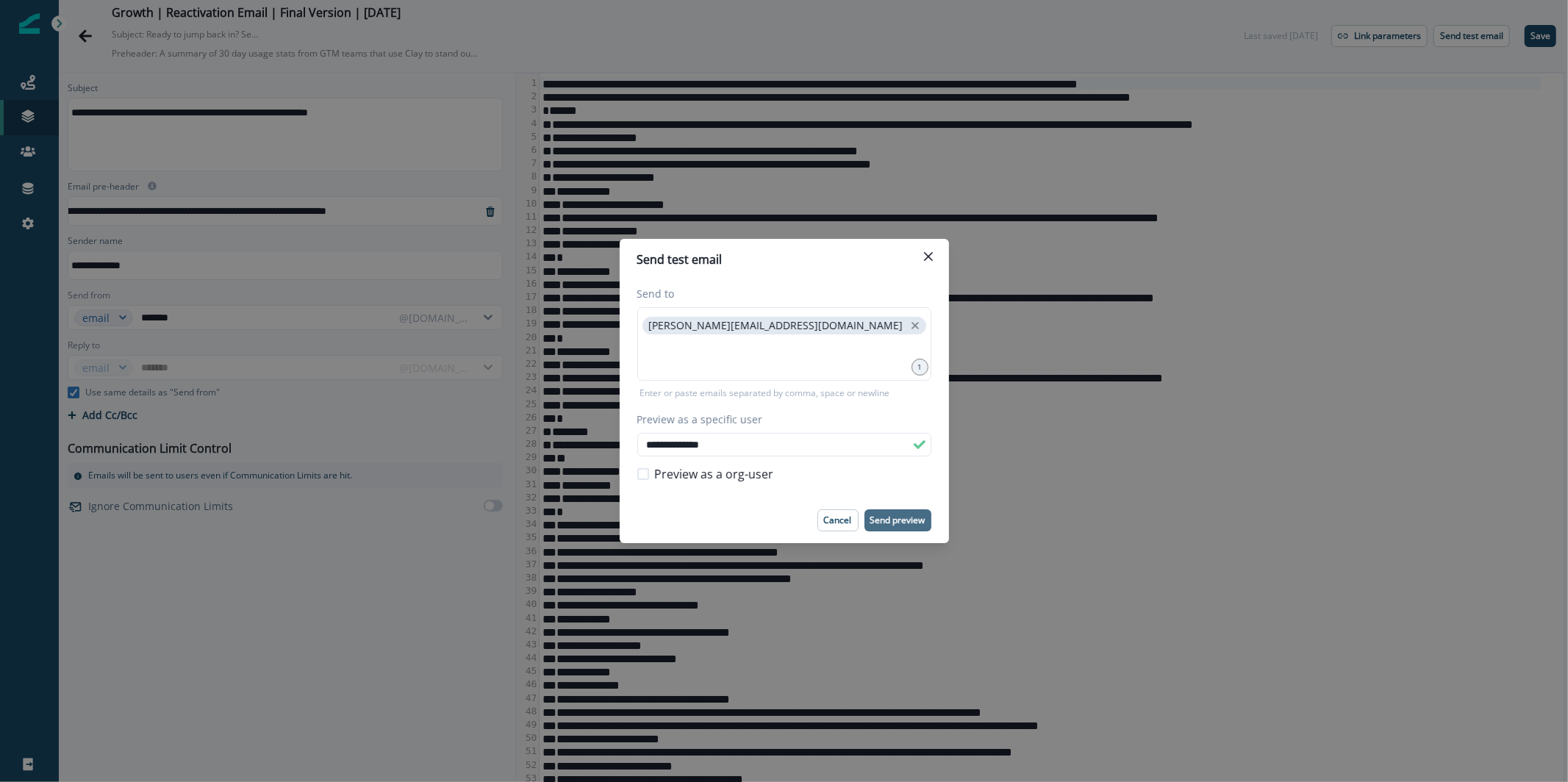
type input "**********"
click at [893, 518] on p "Send preview" at bounding box center [897, 520] width 55 height 10
click at [922, 257] on button "Close" at bounding box center [928, 256] width 24 height 24
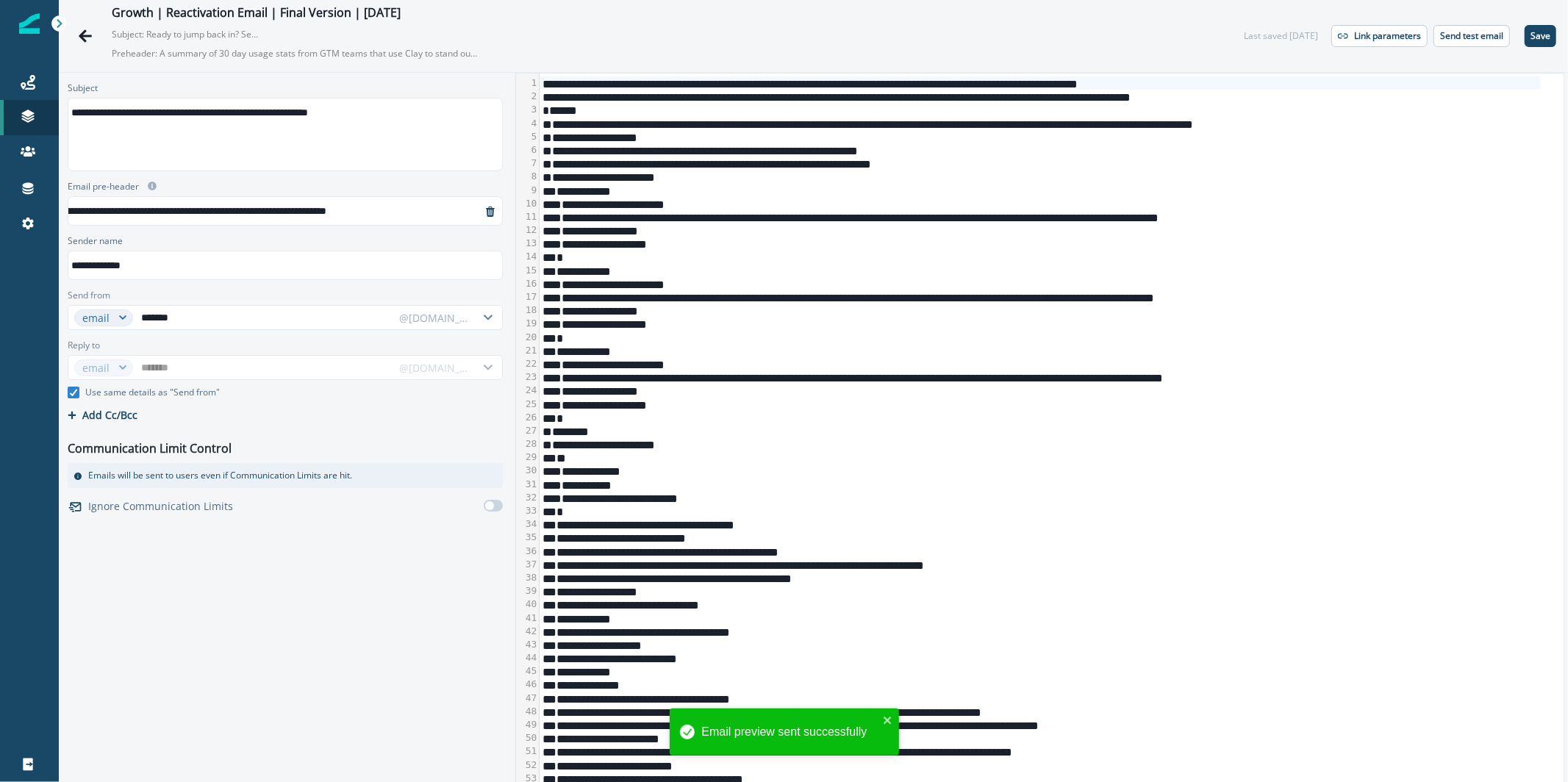
scroll to position [5, 0]
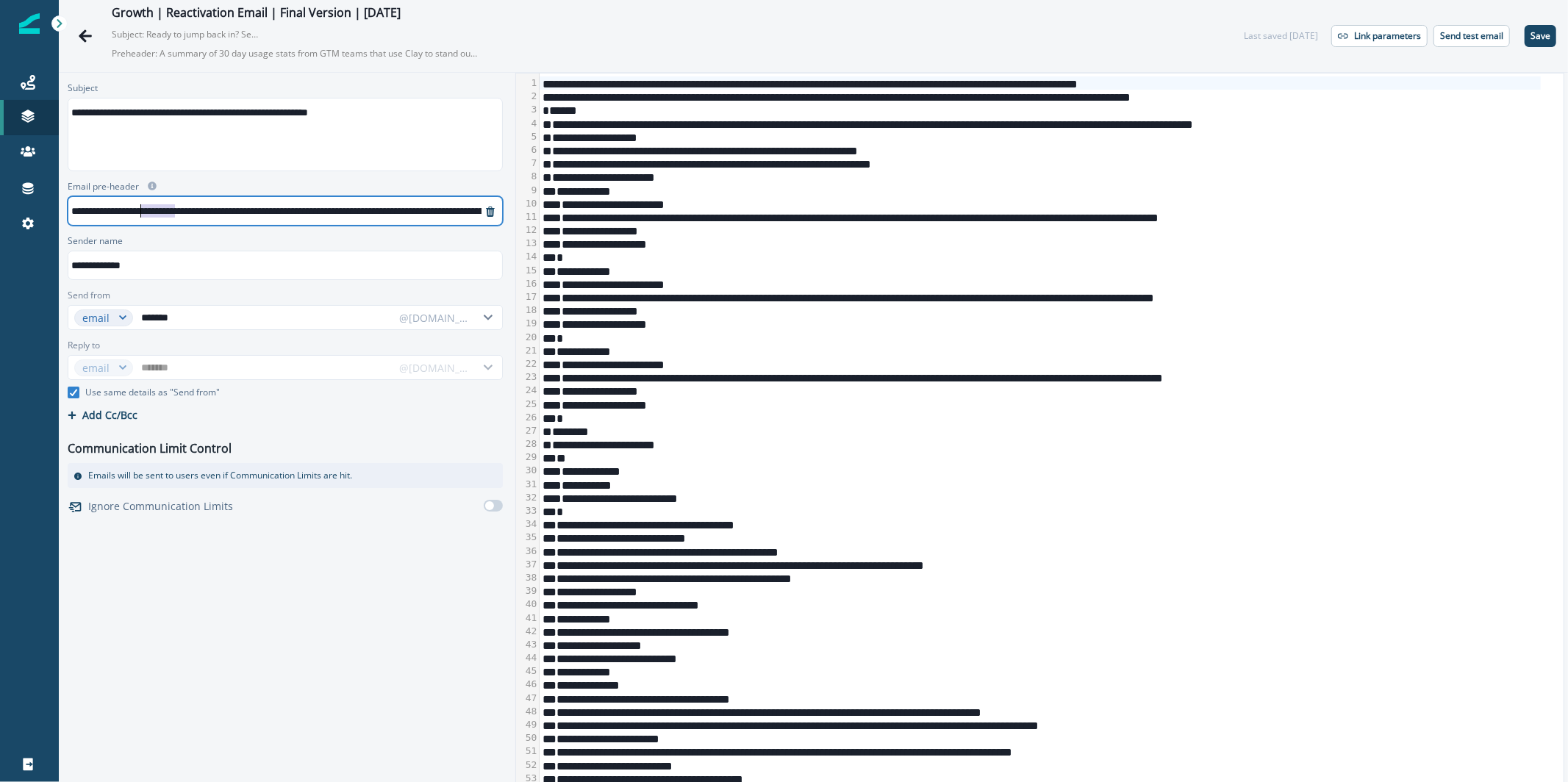
drag, startPoint x: 176, startPoint y: 206, endPoint x: 141, endPoint y: 208, distance: 35.1
click at [141, 208] on div "**********" at bounding box center [376, 210] width 616 height 22
click at [1469, 35] on p "Send test email" at bounding box center [1472, 36] width 64 height 10
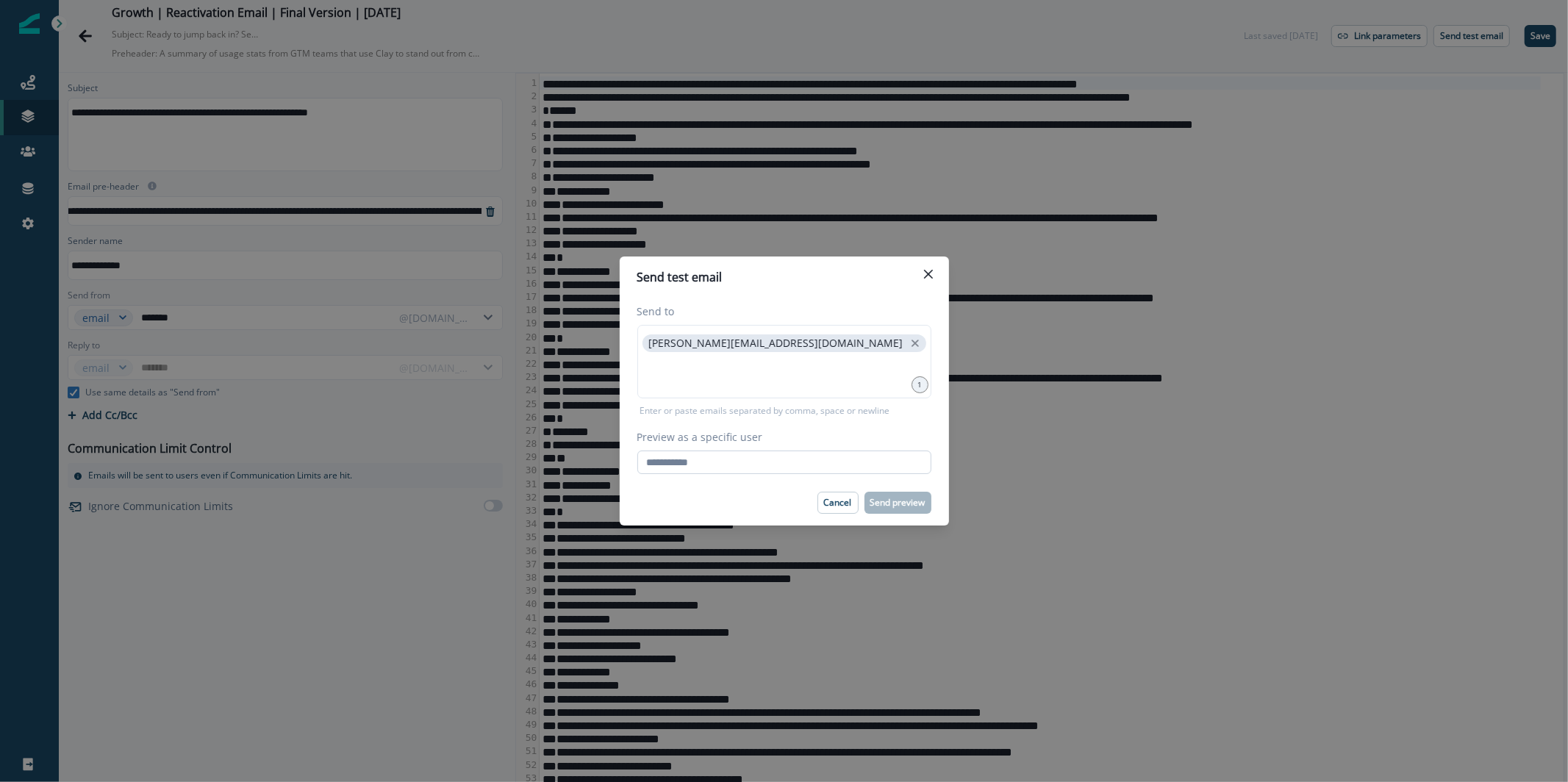
click at [776, 466] on input "Preview as a specific user" at bounding box center [784, 462] width 294 height 24
paste input "**********"
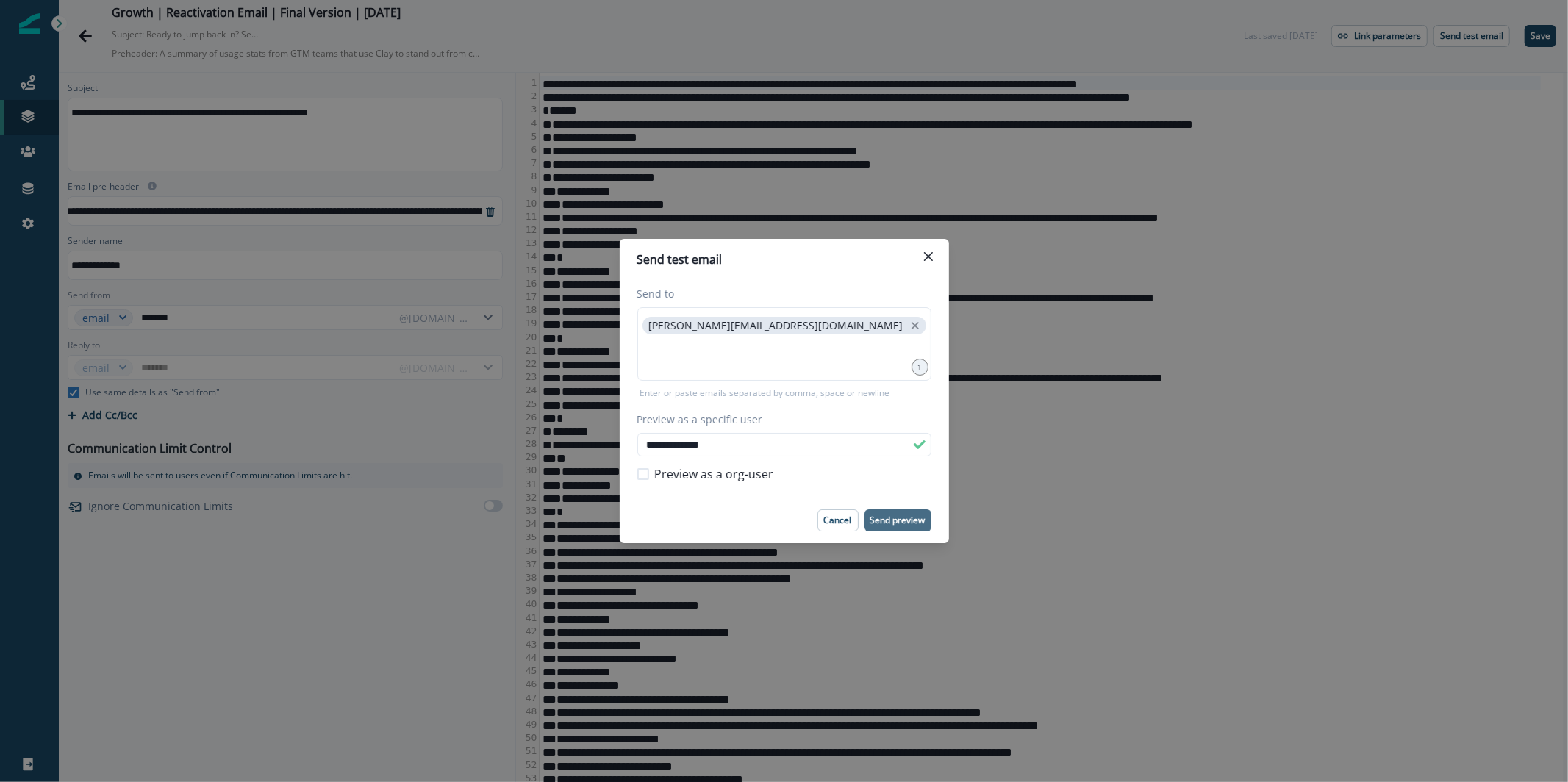
type input "**********"
click at [893, 524] on p "Send preview" at bounding box center [897, 520] width 55 height 10
click at [932, 256] on icon "Close" at bounding box center [929, 256] width 9 height 9
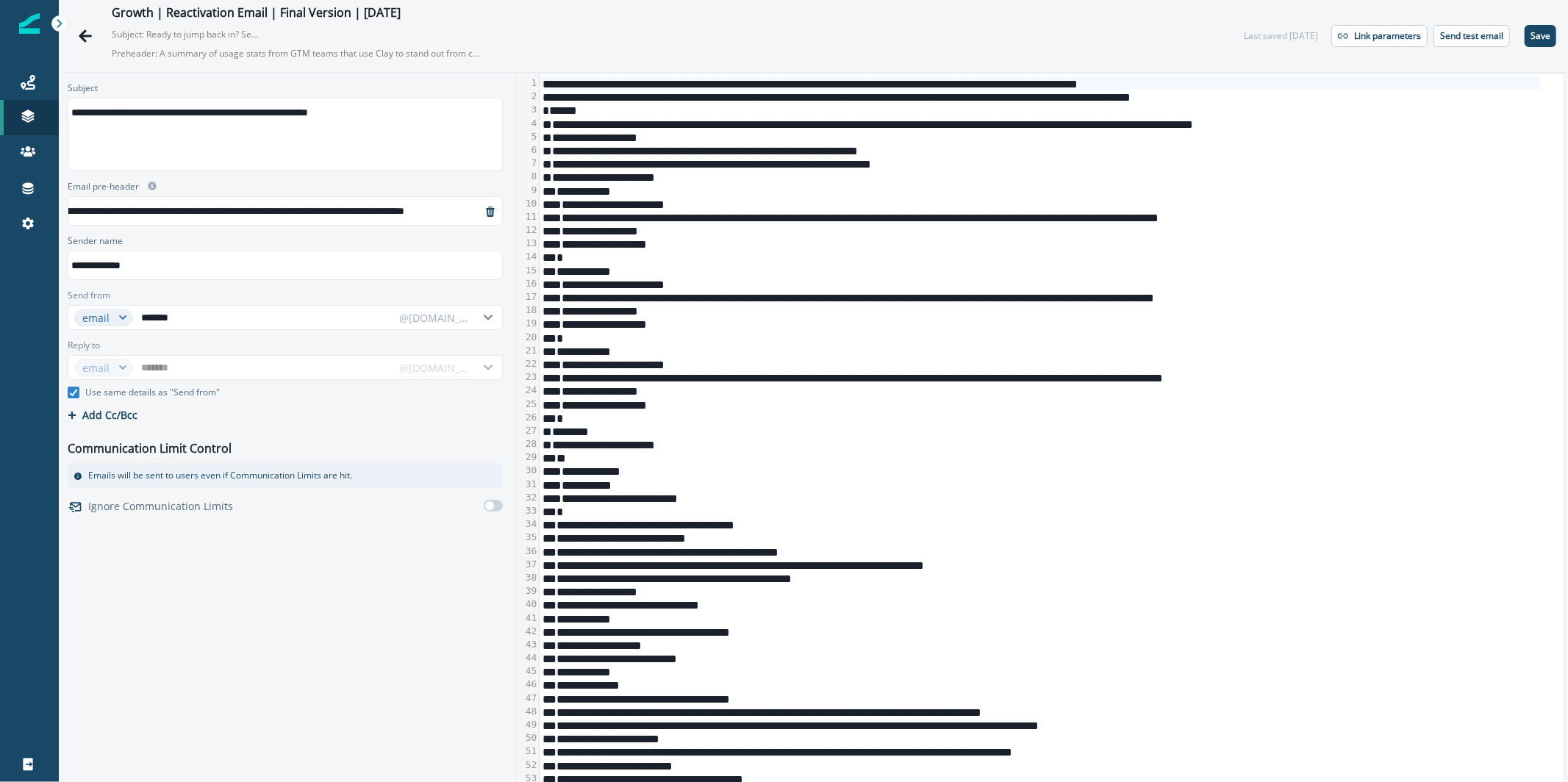
scroll to position [5, 184]
click at [1531, 38] on p "Save" at bounding box center [1540, 36] width 20 height 10
click at [1450, 34] on p "Send test email" at bounding box center [1472, 36] width 64 height 10
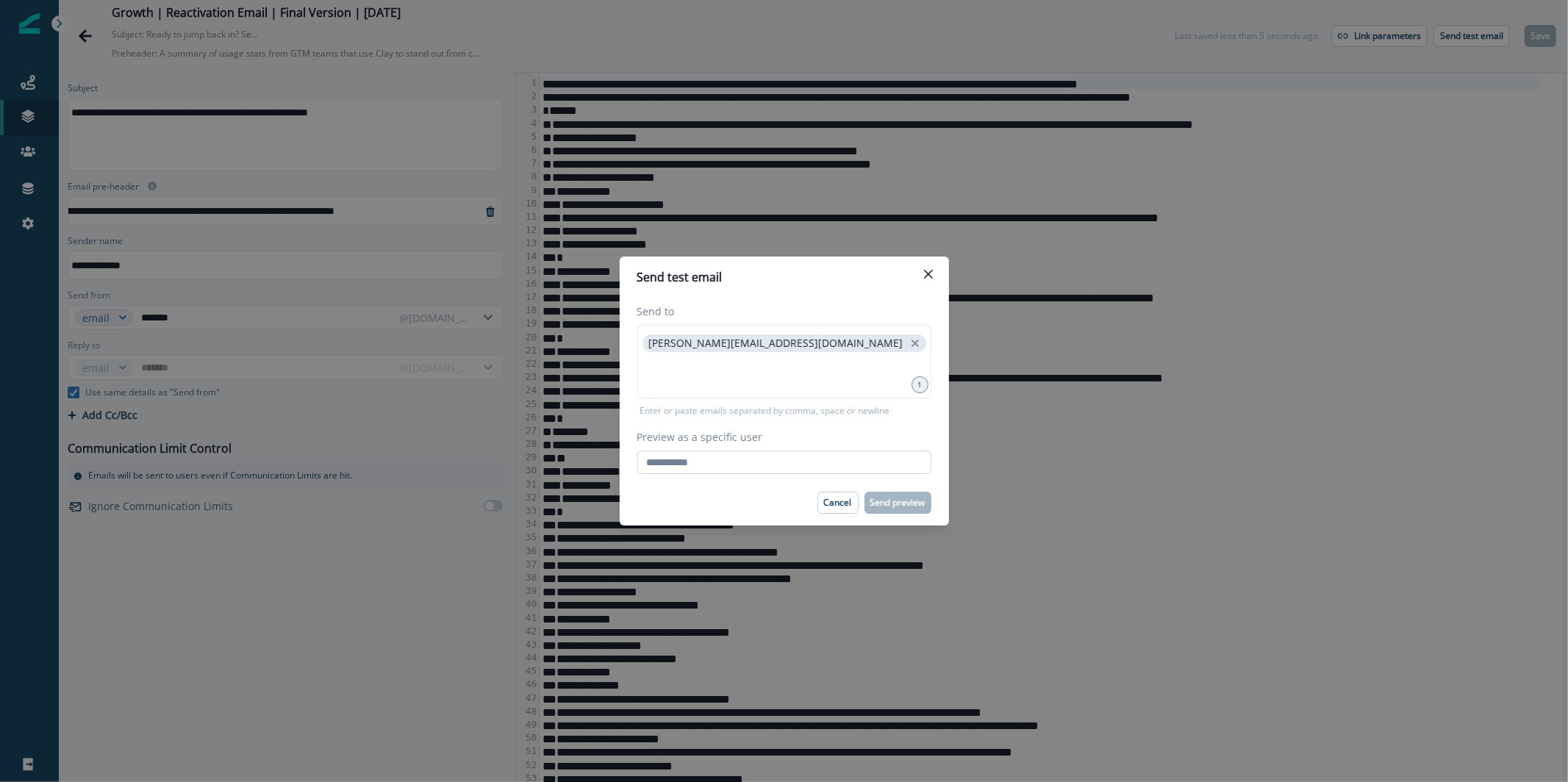
click at [763, 456] on input "Preview as a specific user" at bounding box center [784, 462] width 294 height 24
paste input "**********"
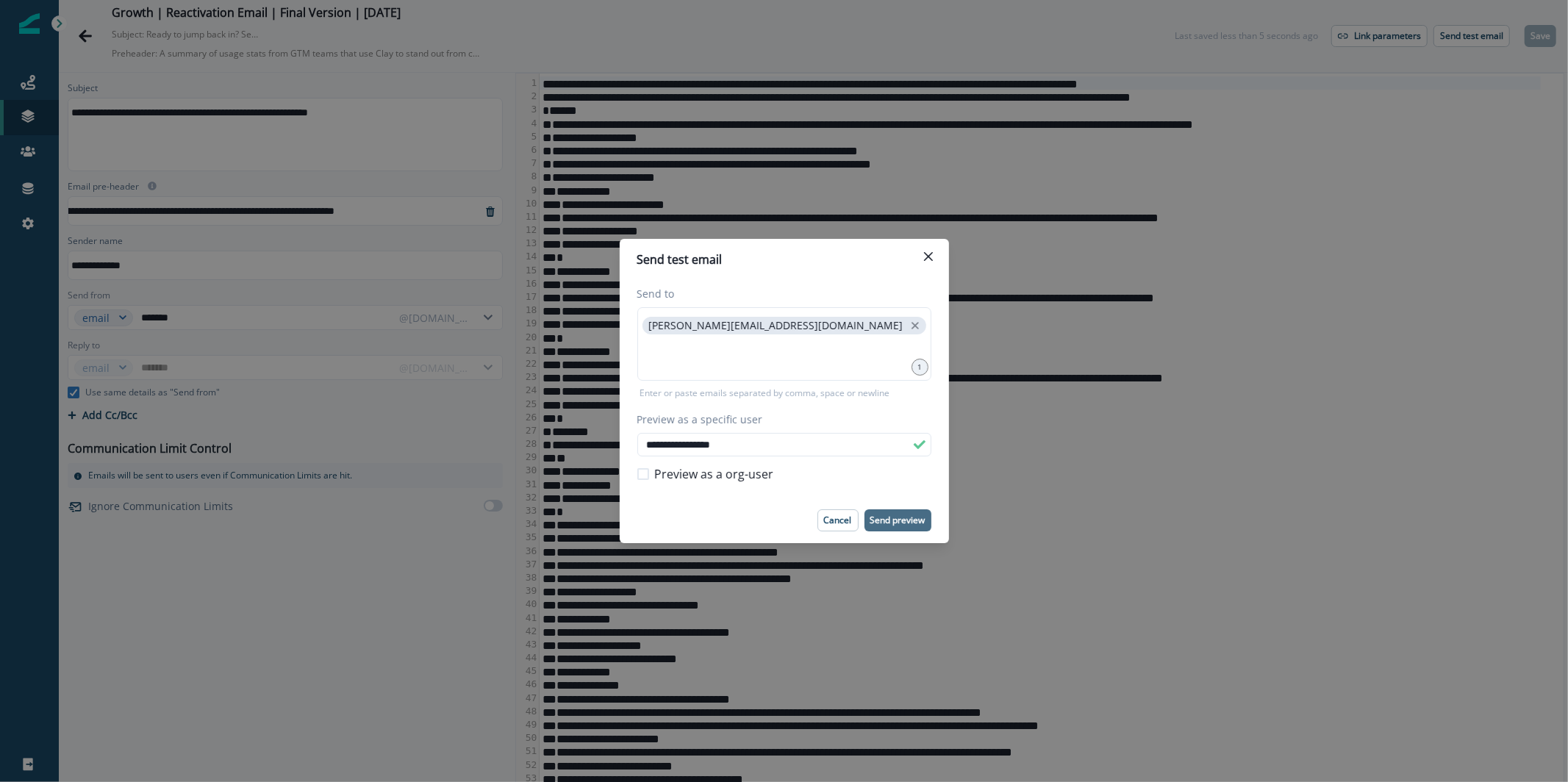
click at [888, 523] on p "Send preview" at bounding box center [897, 520] width 55 height 10
click at [771, 442] on input "**********" at bounding box center [784, 445] width 294 height 24
type input "**********"
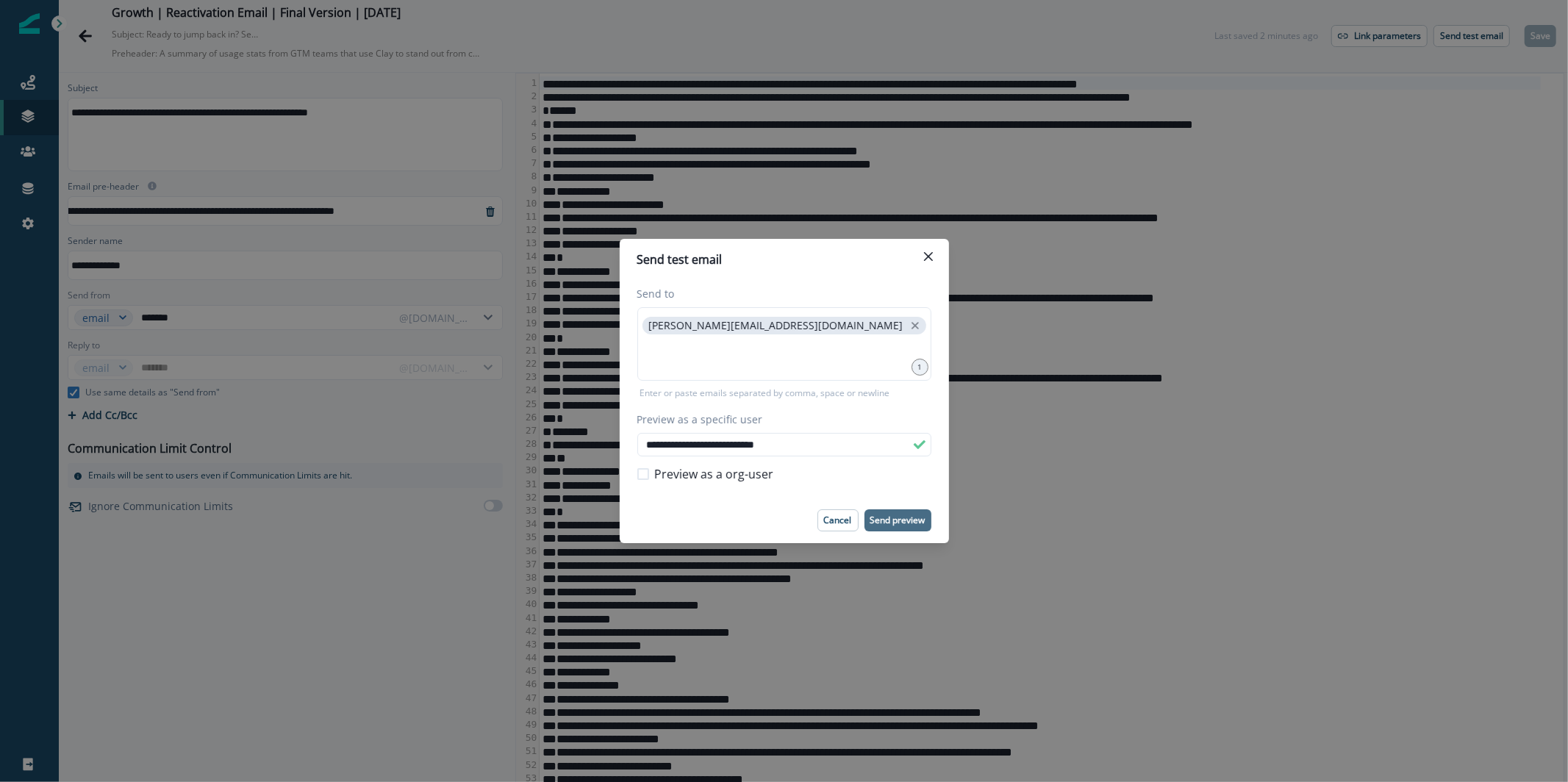
click at [893, 520] on p "Send preview" at bounding box center [897, 520] width 55 height 10
click at [935, 252] on button "Close" at bounding box center [928, 256] width 24 height 24
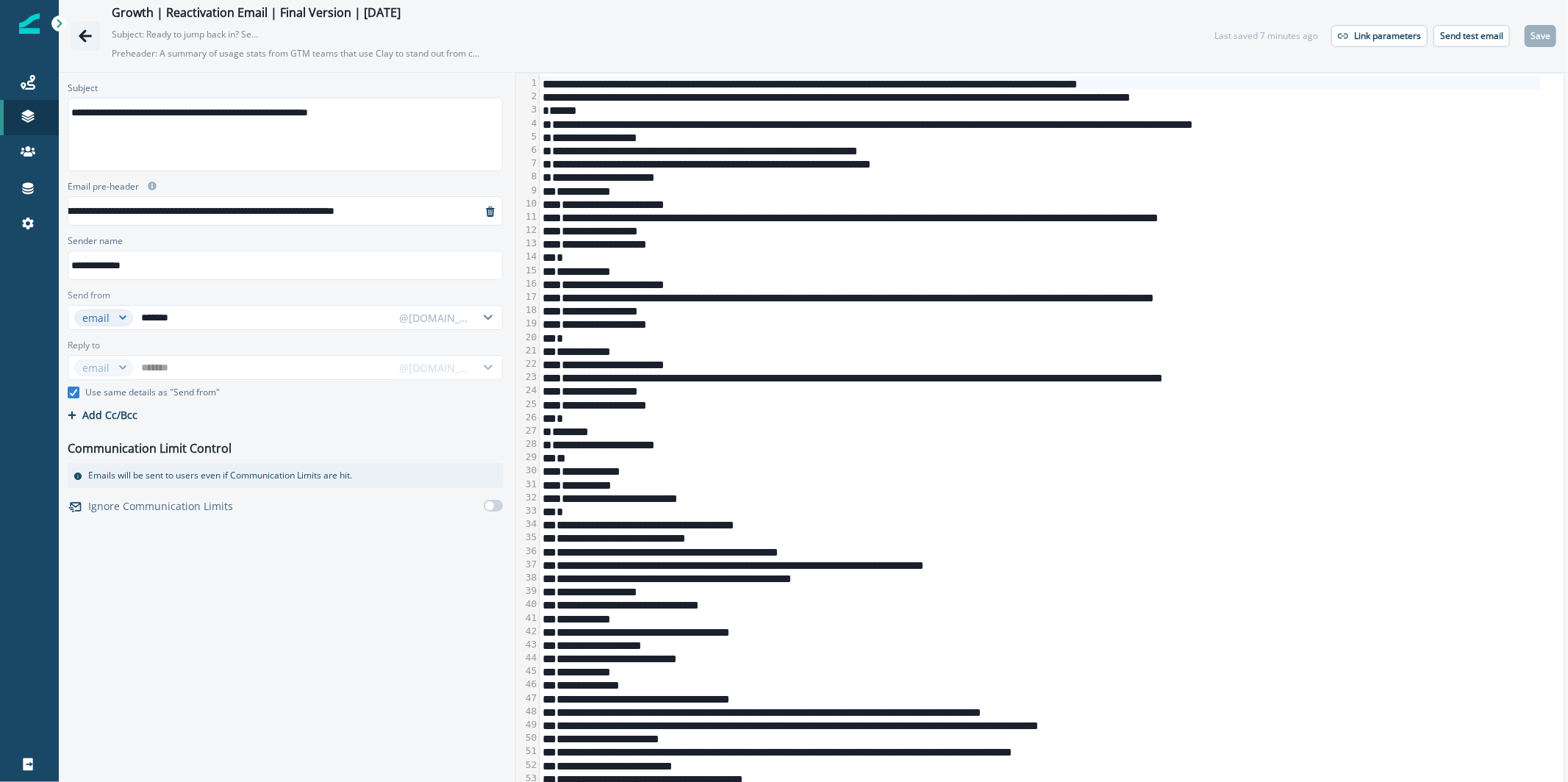
click at [83, 42] on icon "Go back" at bounding box center [85, 36] width 15 height 15
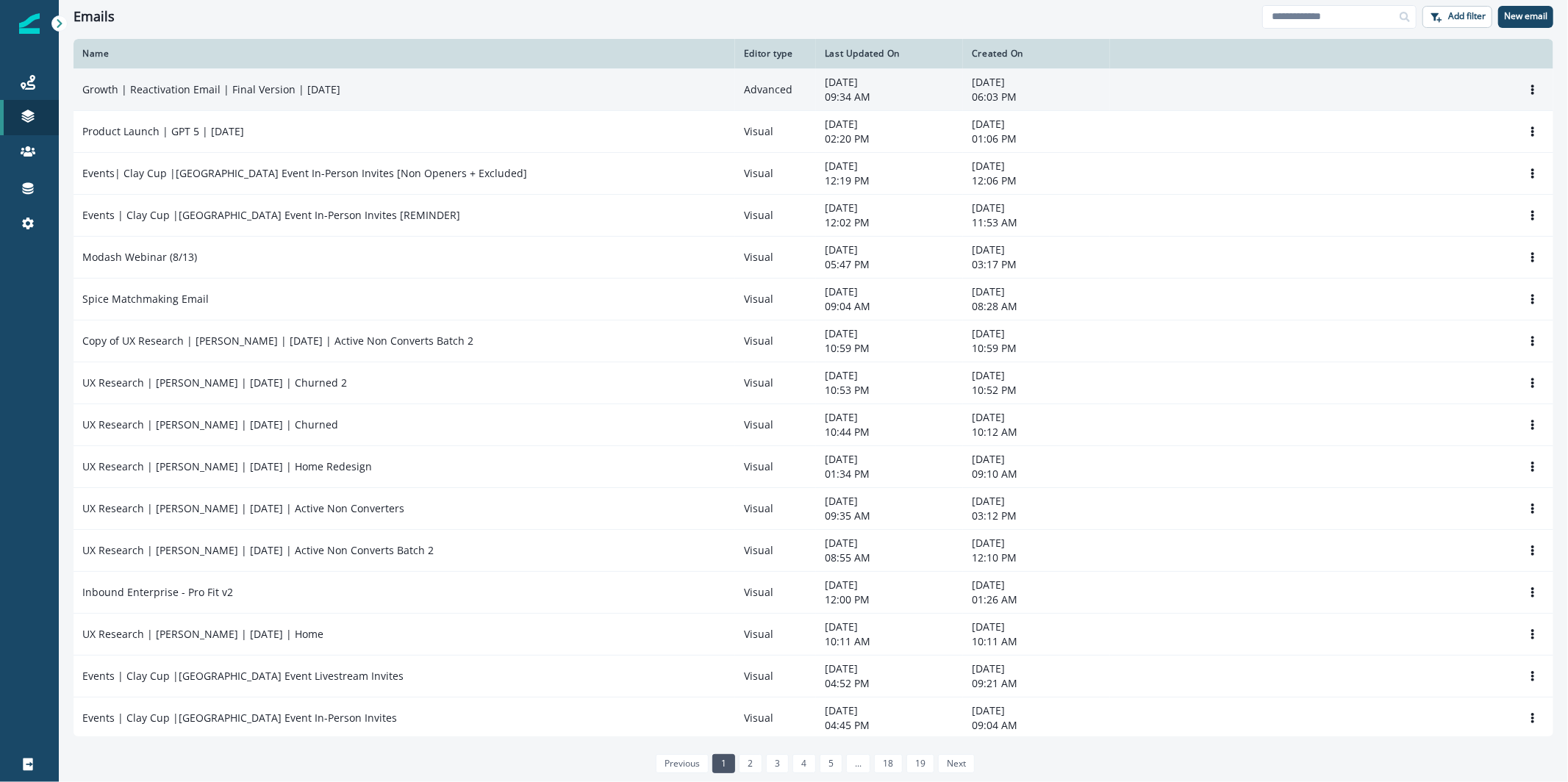
click at [207, 92] on p "Growth | Reactivation Email | Final Version | [DATE]" at bounding box center [211, 89] width 258 height 15
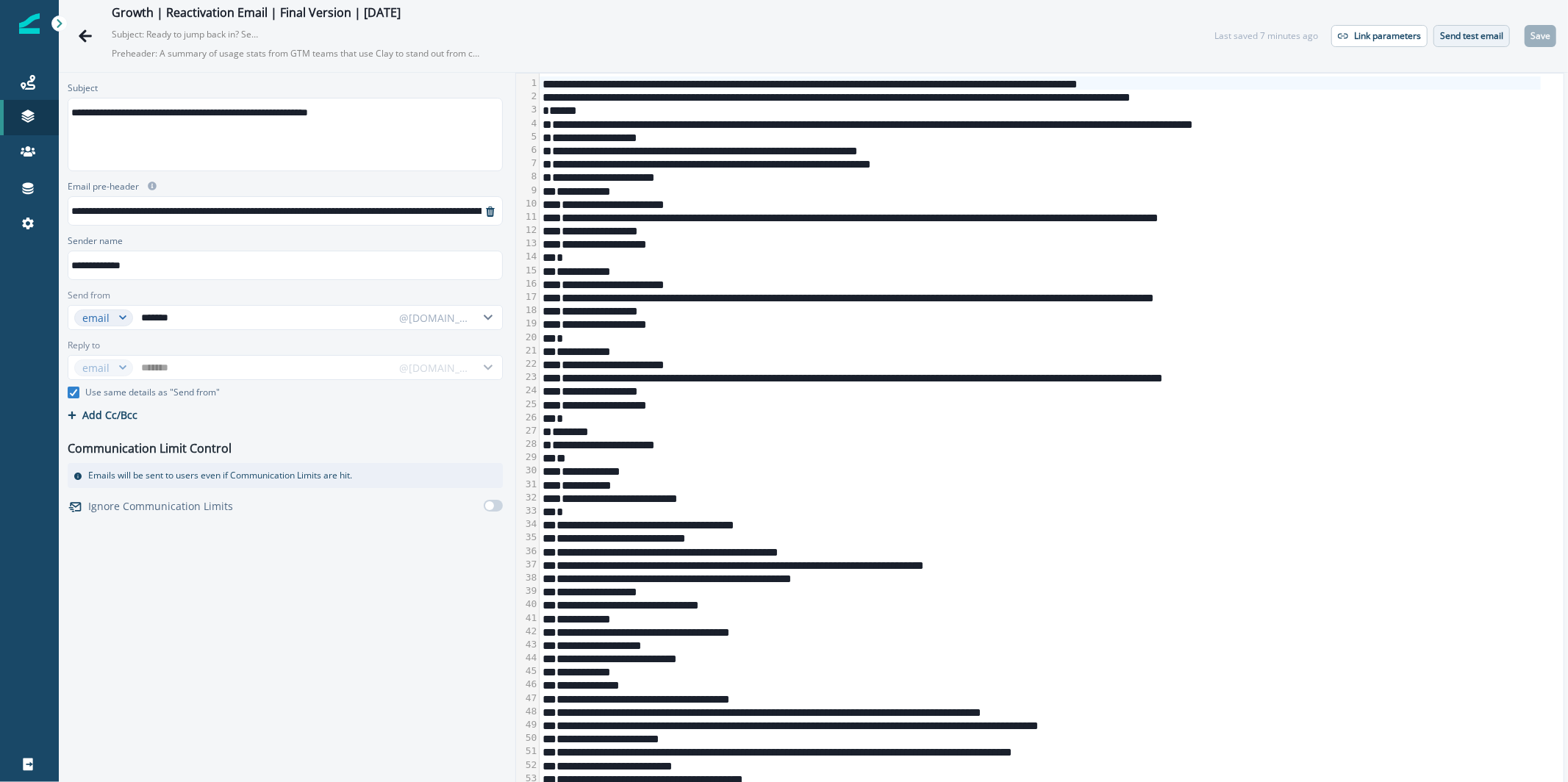
click at [1476, 27] on button "Send test email" at bounding box center [1472, 36] width 77 height 22
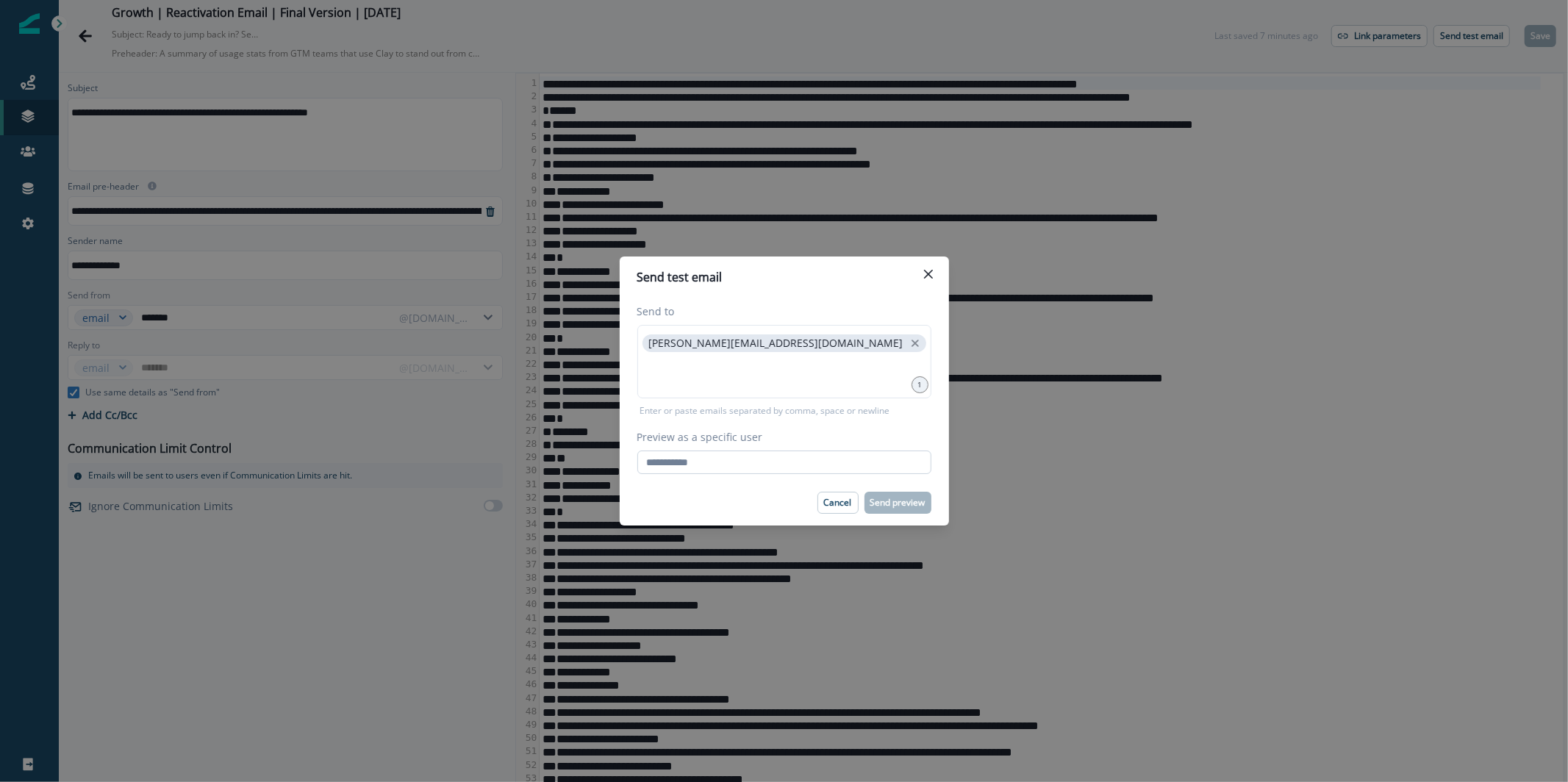
click at [808, 456] on input "Preview as a specific user" at bounding box center [784, 462] width 294 height 24
paste input "**********"
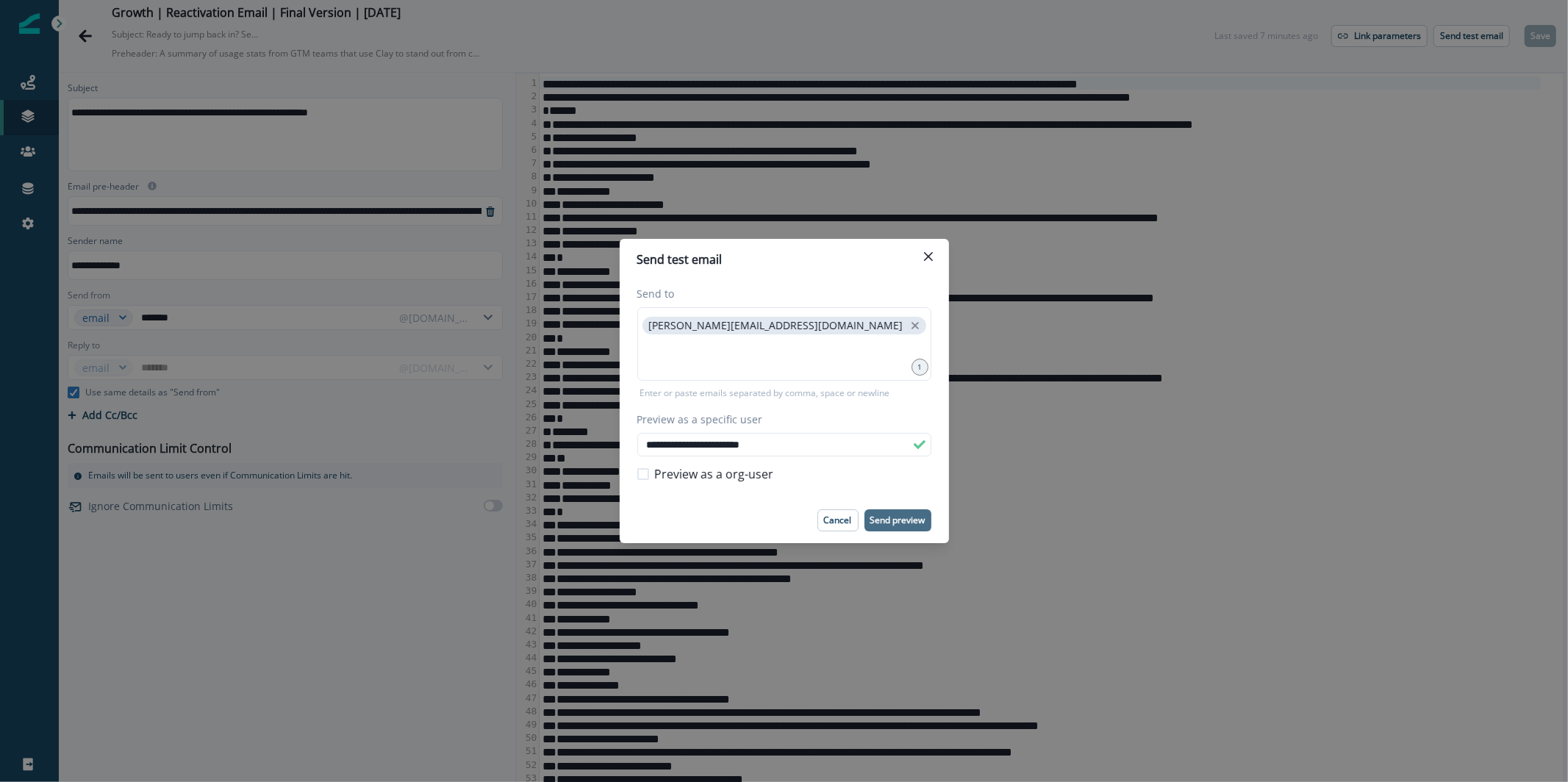
type input "**********"
click at [889, 518] on p "Send preview" at bounding box center [897, 520] width 55 height 10
click at [920, 265] on button "Close" at bounding box center [928, 256] width 24 height 24
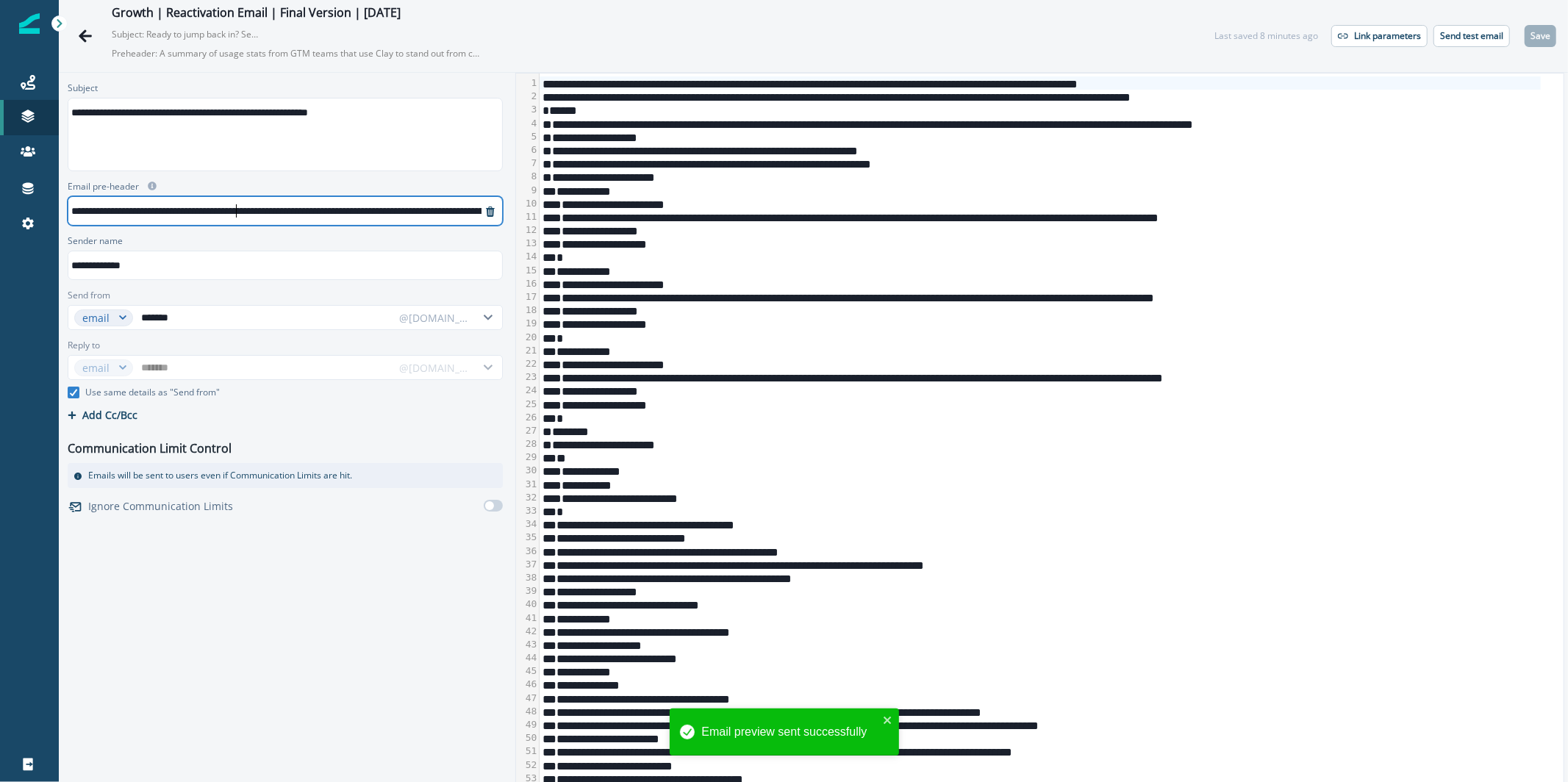
click at [236, 207] on div "**********" at bounding box center [358, 210] width 582 height 22
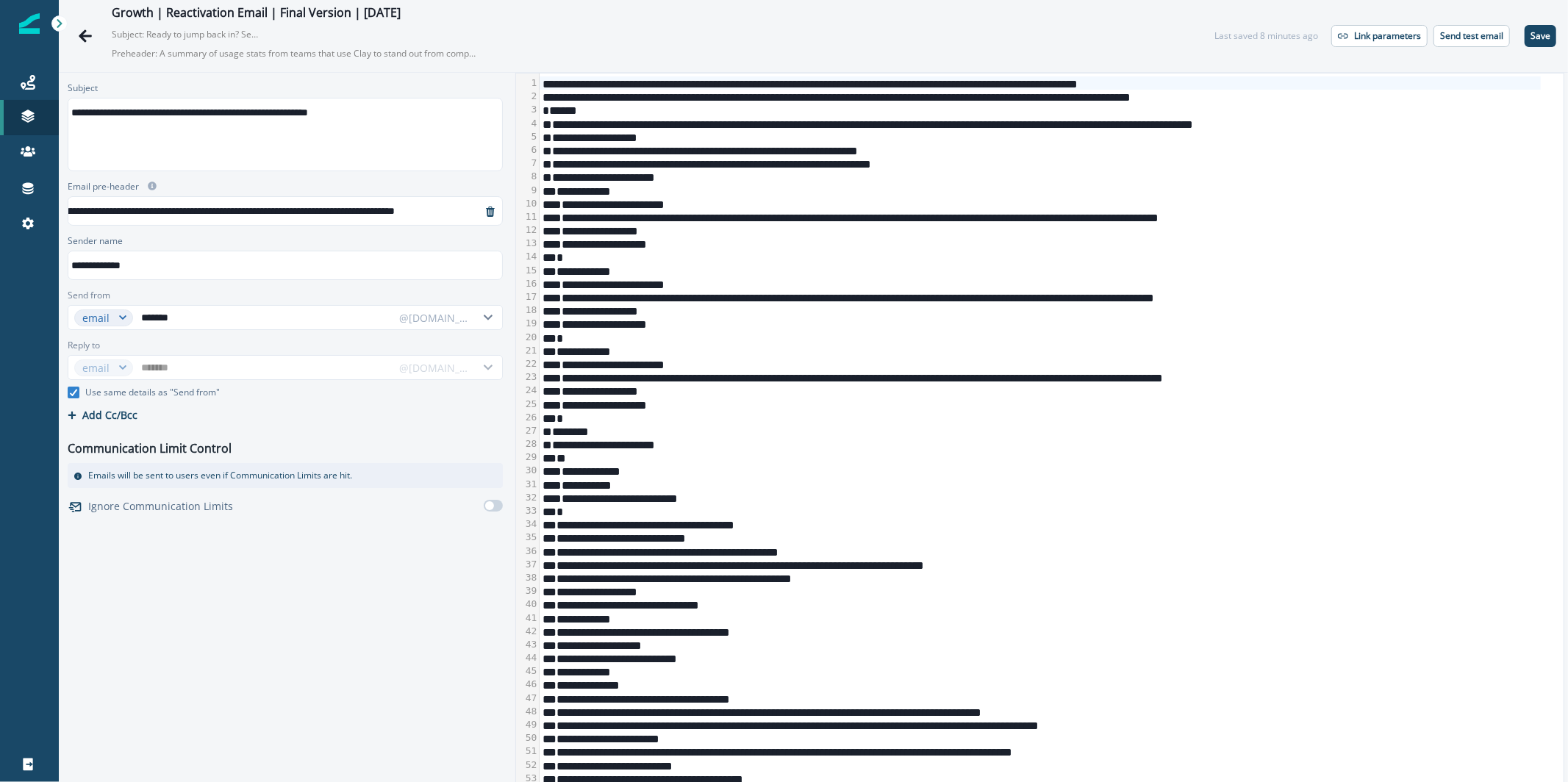
scroll to position [3, 159]
click at [1479, 39] on p "Send test email" at bounding box center [1472, 36] width 64 height 10
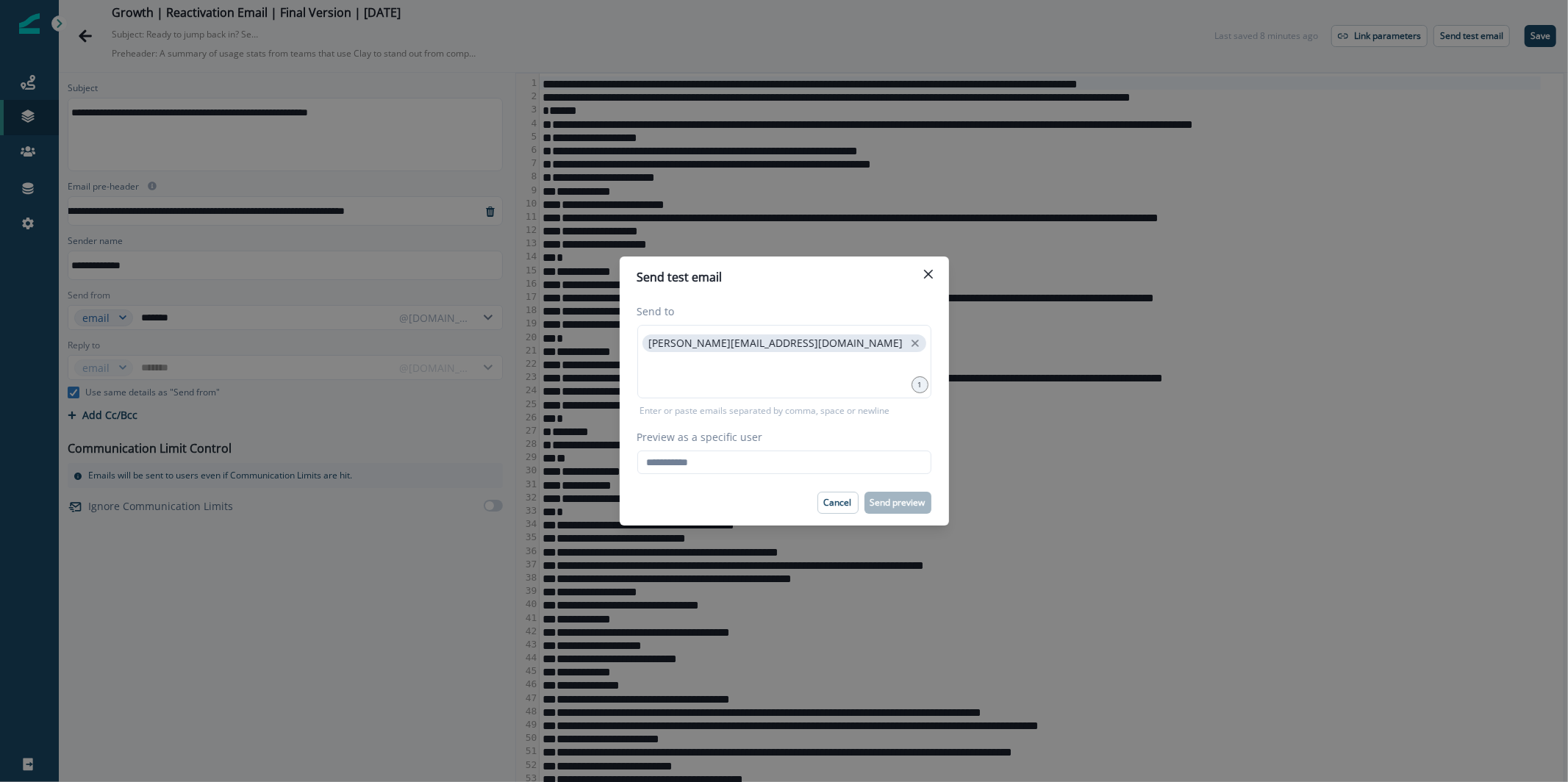
click at [710, 475] on div "Send to karishma.rajaratnam@clay.com 1 Enter or paste emails separated by comma…" at bounding box center [785, 388] width 330 height 182
click at [711, 470] on input "Preview as a specific user" at bounding box center [784, 462] width 294 height 24
paste input "**********"
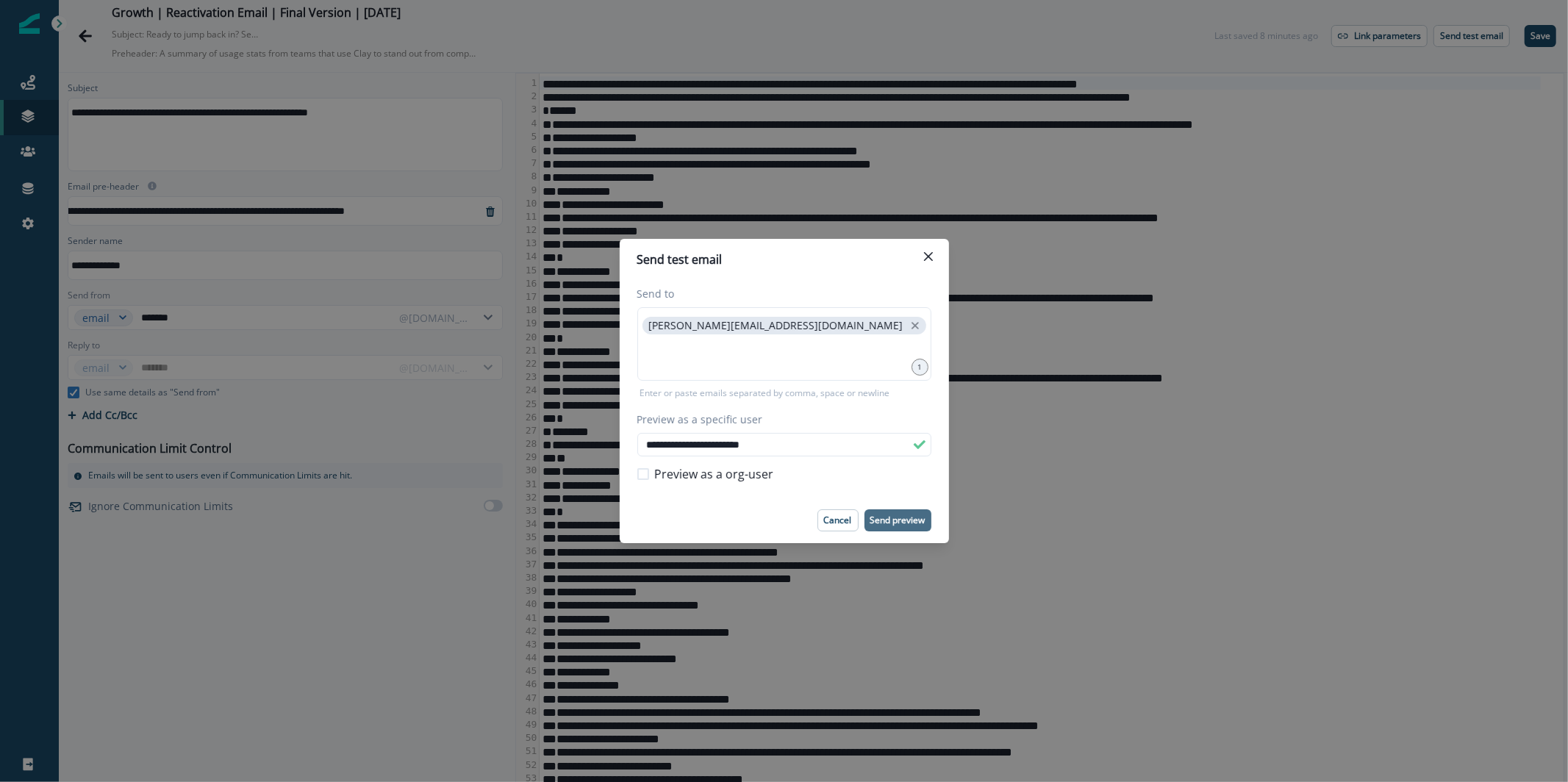
type input "**********"
click at [884, 527] on button "Send preview" at bounding box center [898, 520] width 67 height 22
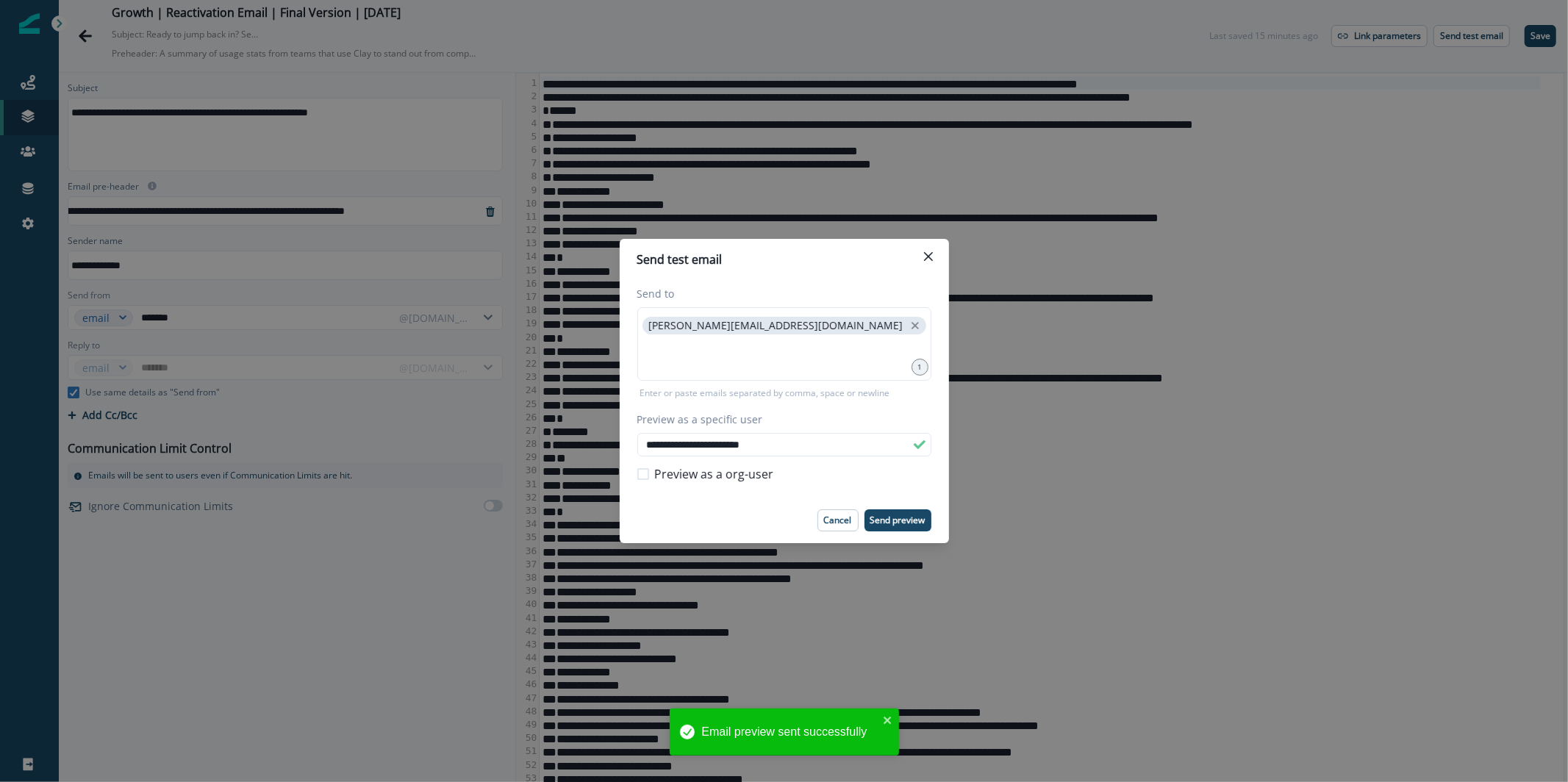
scroll to position [3, 158]
click at [925, 254] on icon "Close" at bounding box center [928, 256] width 9 height 9
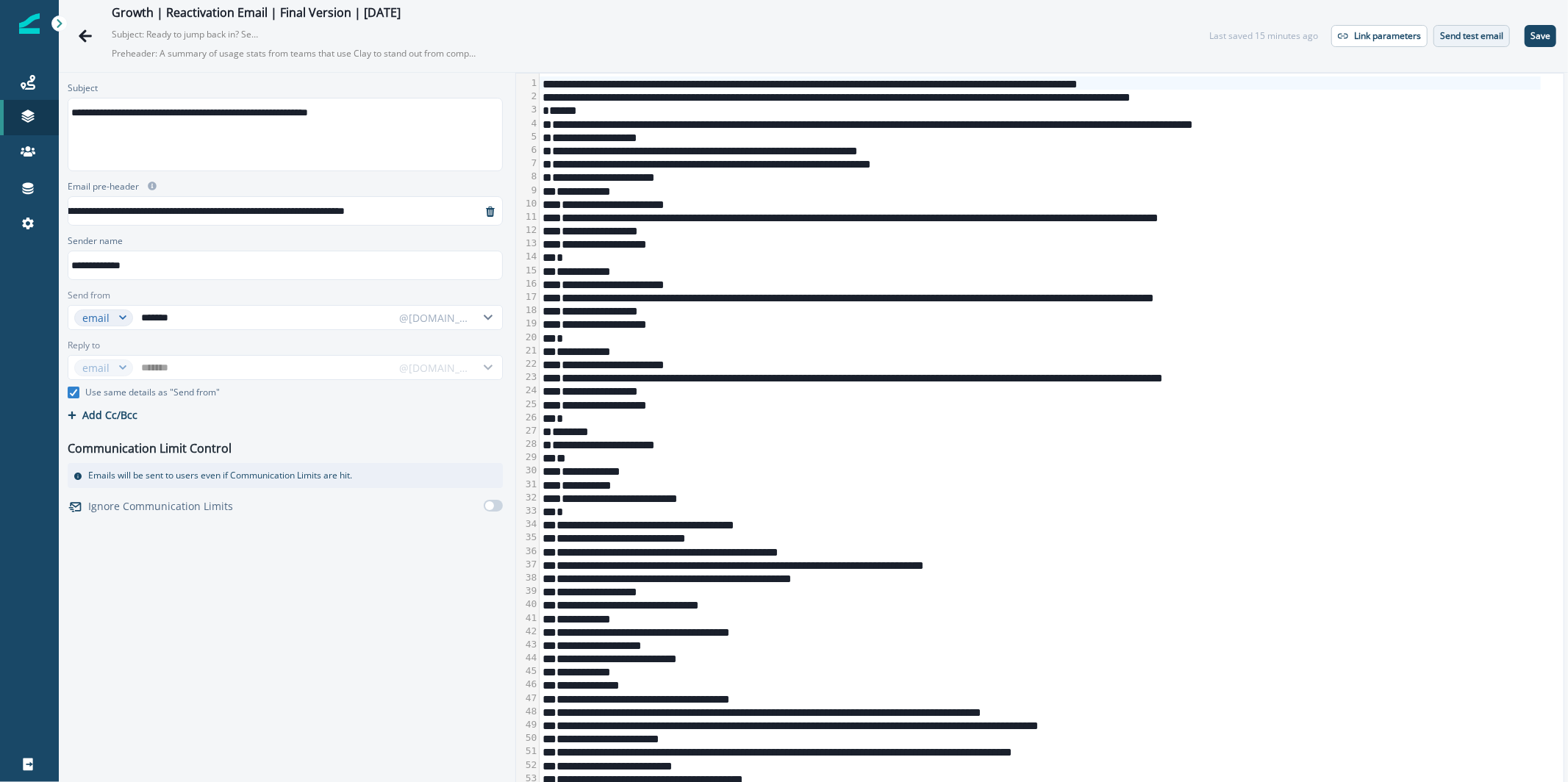
click at [1488, 37] on p "Send test email" at bounding box center [1472, 36] width 64 height 10
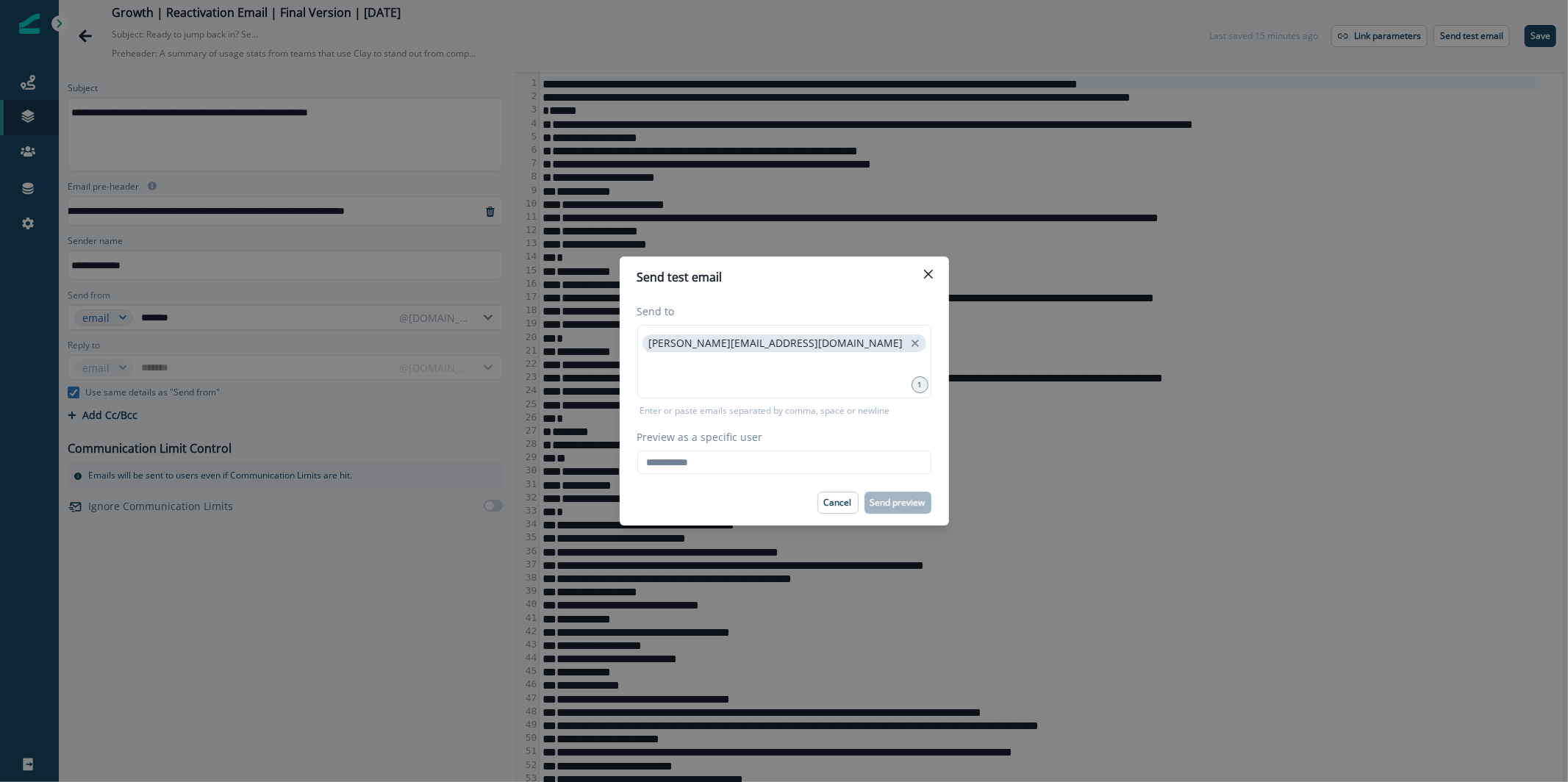
click at [756, 447] on div "Preview as a specific user Loading... Person data unavailable" at bounding box center [784, 451] width 294 height 44
click at [748, 466] on input "Preview as a specific user" at bounding box center [784, 462] width 294 height 24
paste input "**********"
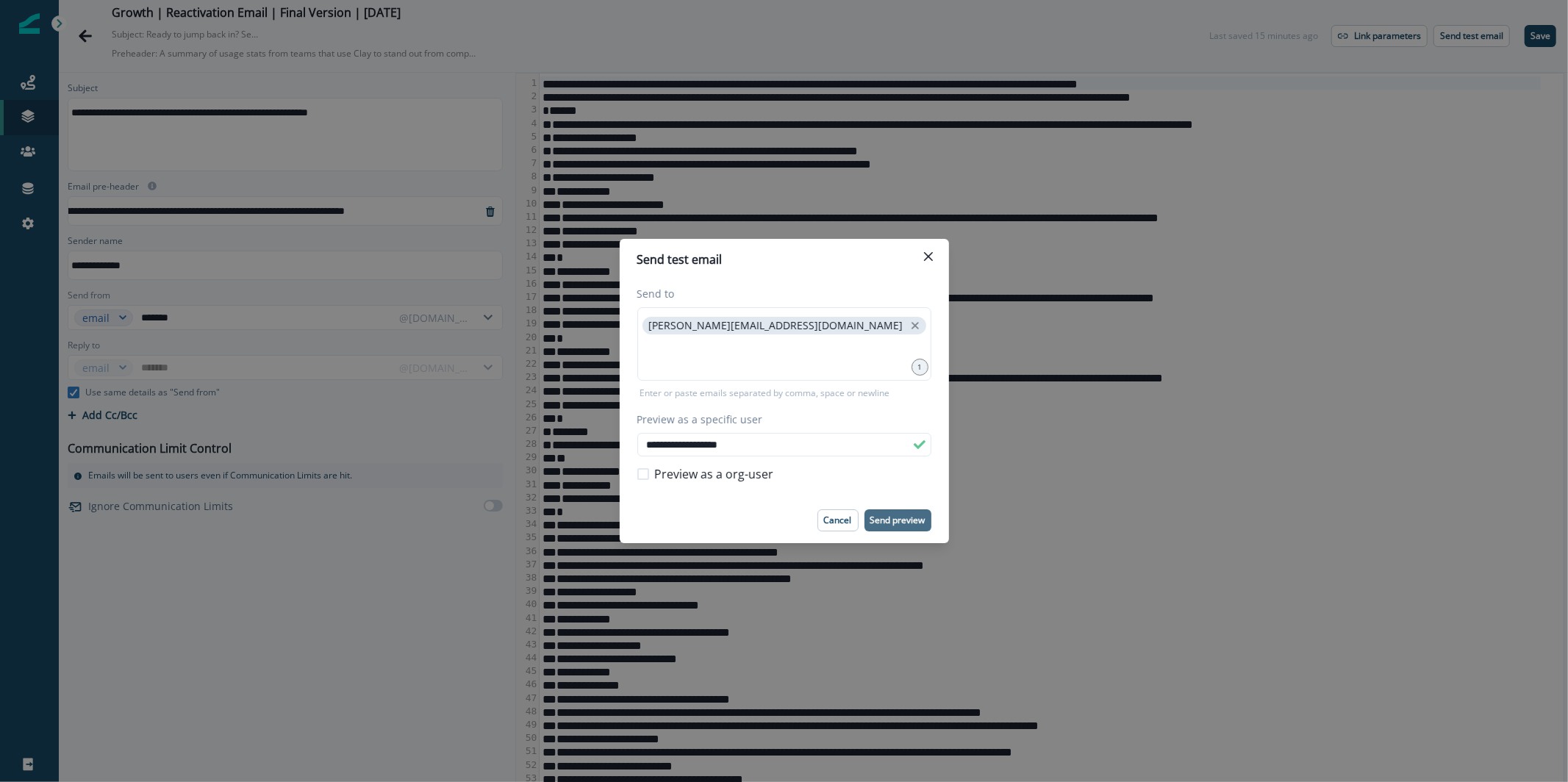
type input "**********"
click at [903, 519] on p "Send preview" at bounding box center [897, 520] width 55 height 10
click at [910, 272] on header "Send test email" at bounding box center [785, 259] width 330 height 41
drag, startPoint x: 921, startPoint y: 257, endPoint x: 931, endPoint y: 248, distance: 13.5
click at [921, 257] on button "Close" at bounding box center [928, 256] width 24 height 24
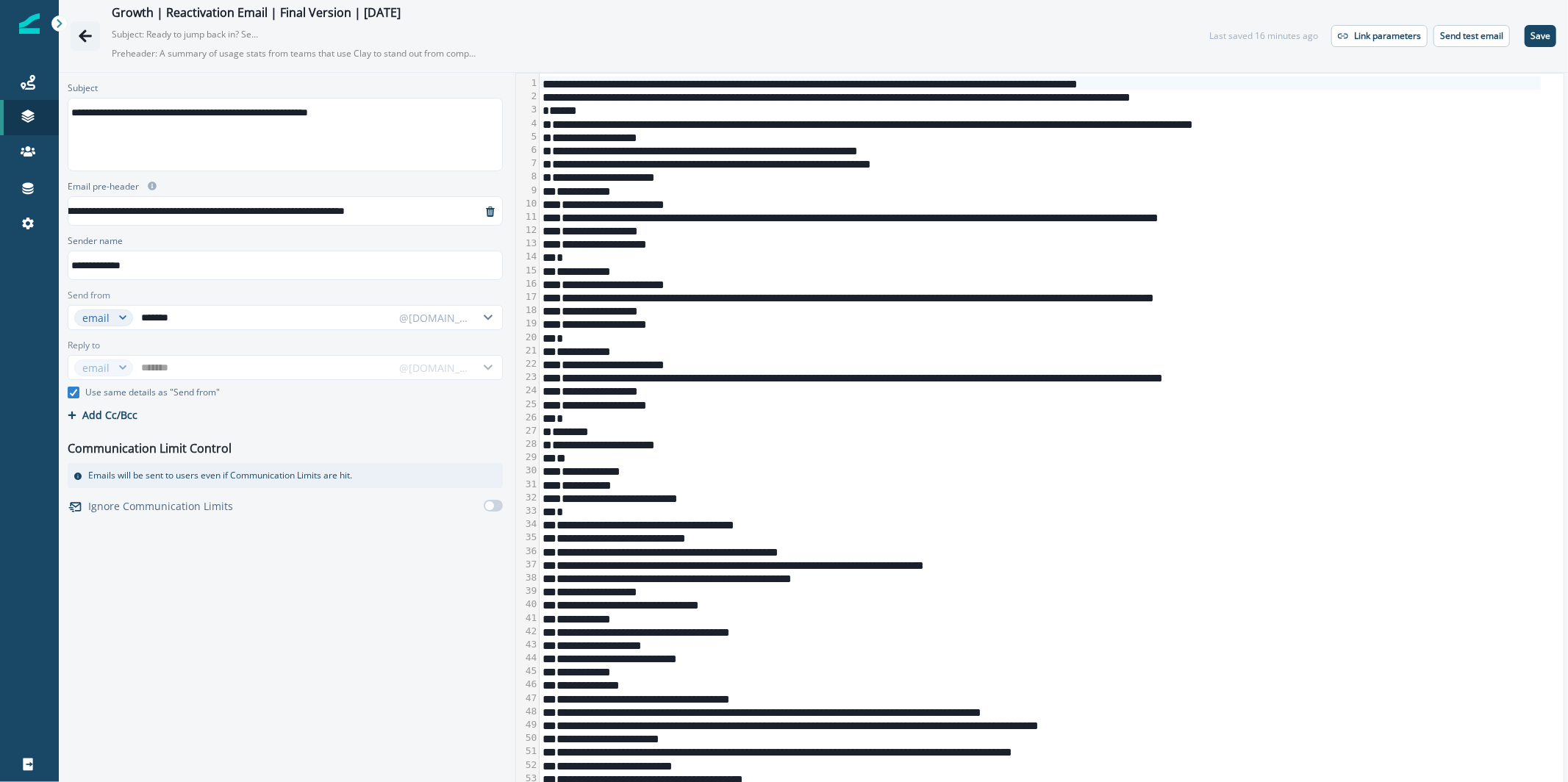
click at [78, 43] on icon "Go back" at bounding box center [85, 36] width 15 height 15
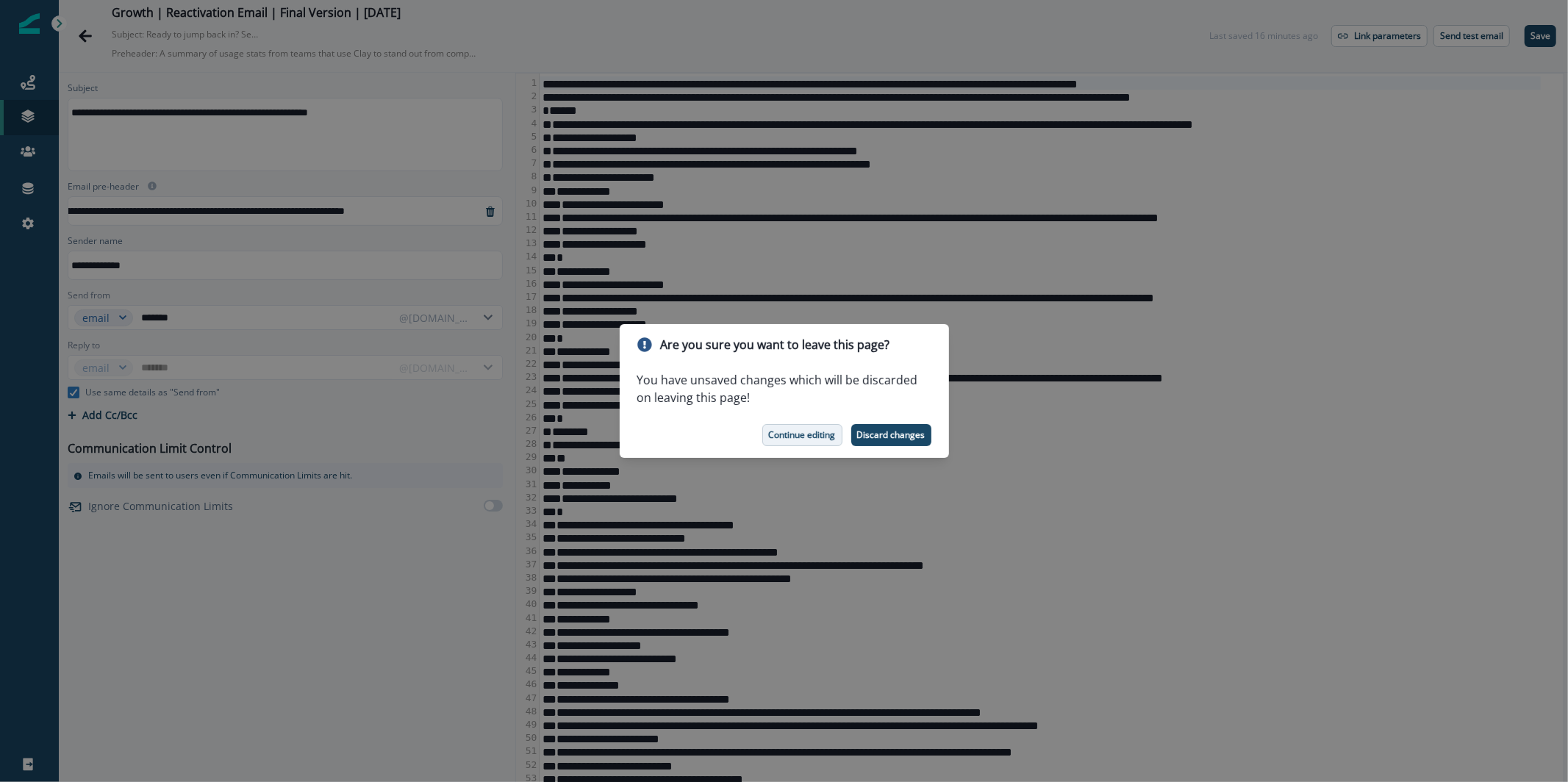
click at [787, 443] on button "Continue editing" at bounding box center [802, 434] width 80 height 22
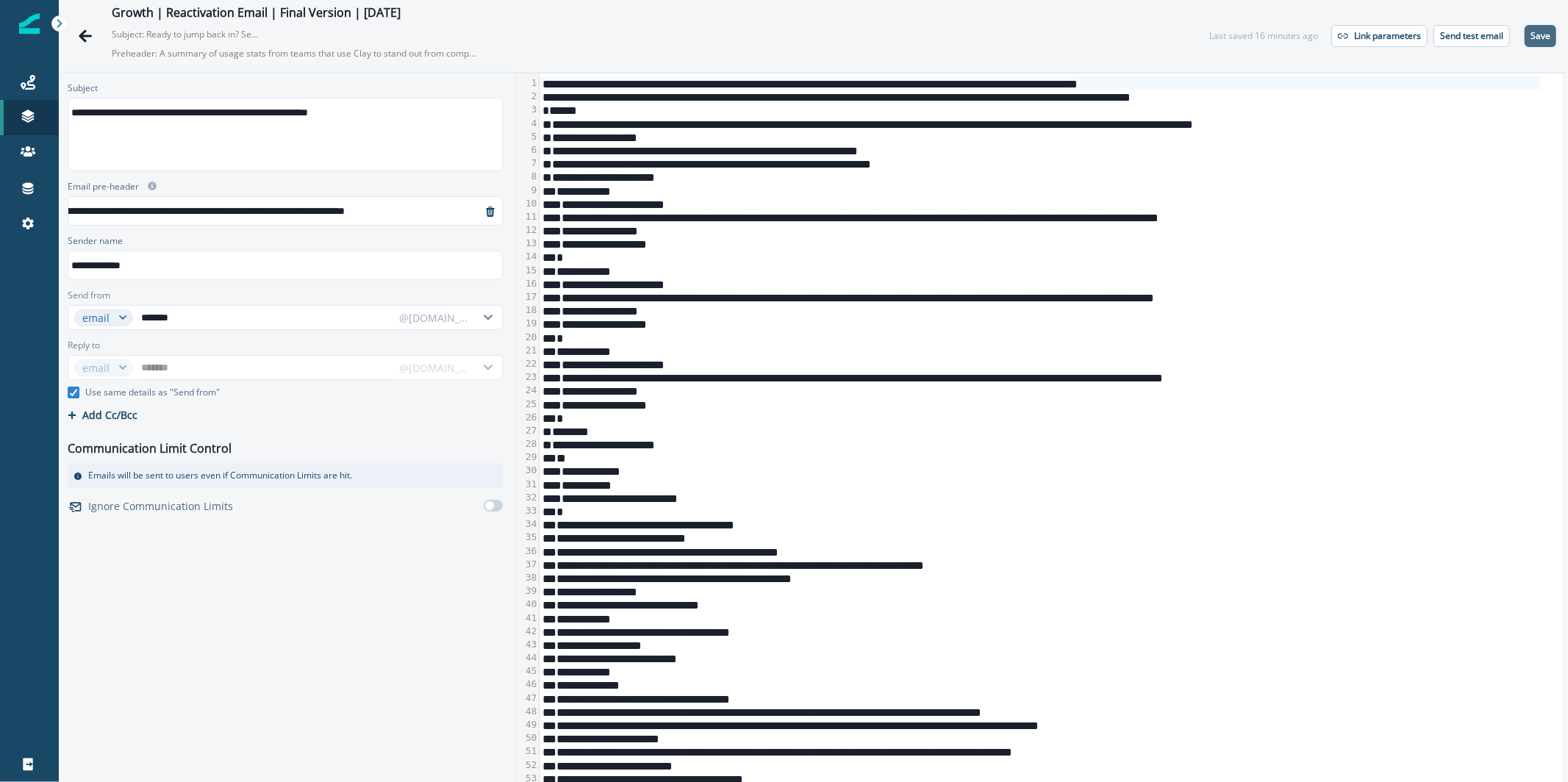
click at [1535, 41] on p "Save" at bounding box center [1540, 36] width 20 height 10
click at [1471, 36] on p "Send test email" at bounding box center [1472, 36] width 64 height 10
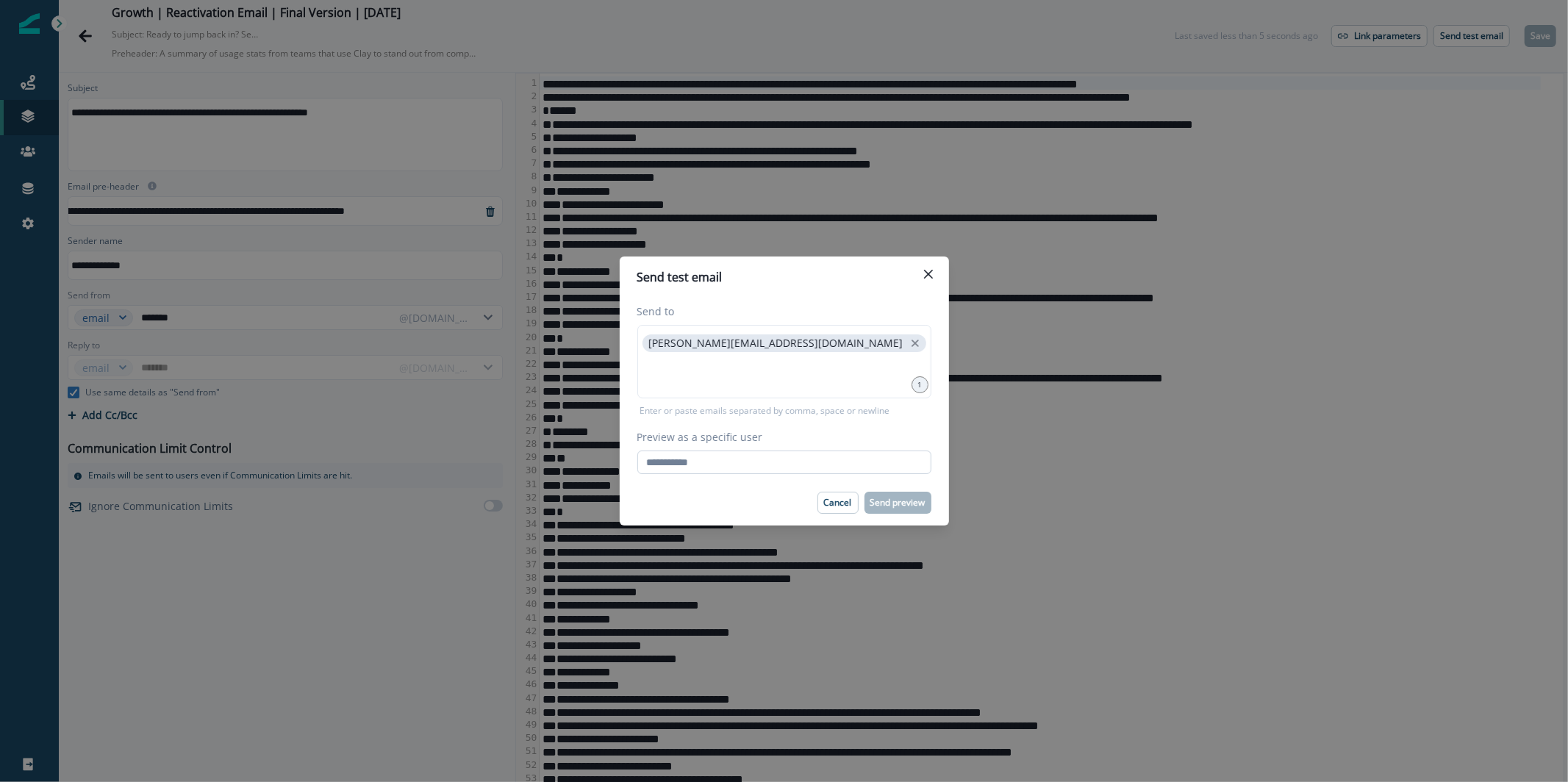
click at [811, 468] on input "Preview as a specific user" at bounding box center [784, 462] width 294 height 24
paste input "**********"
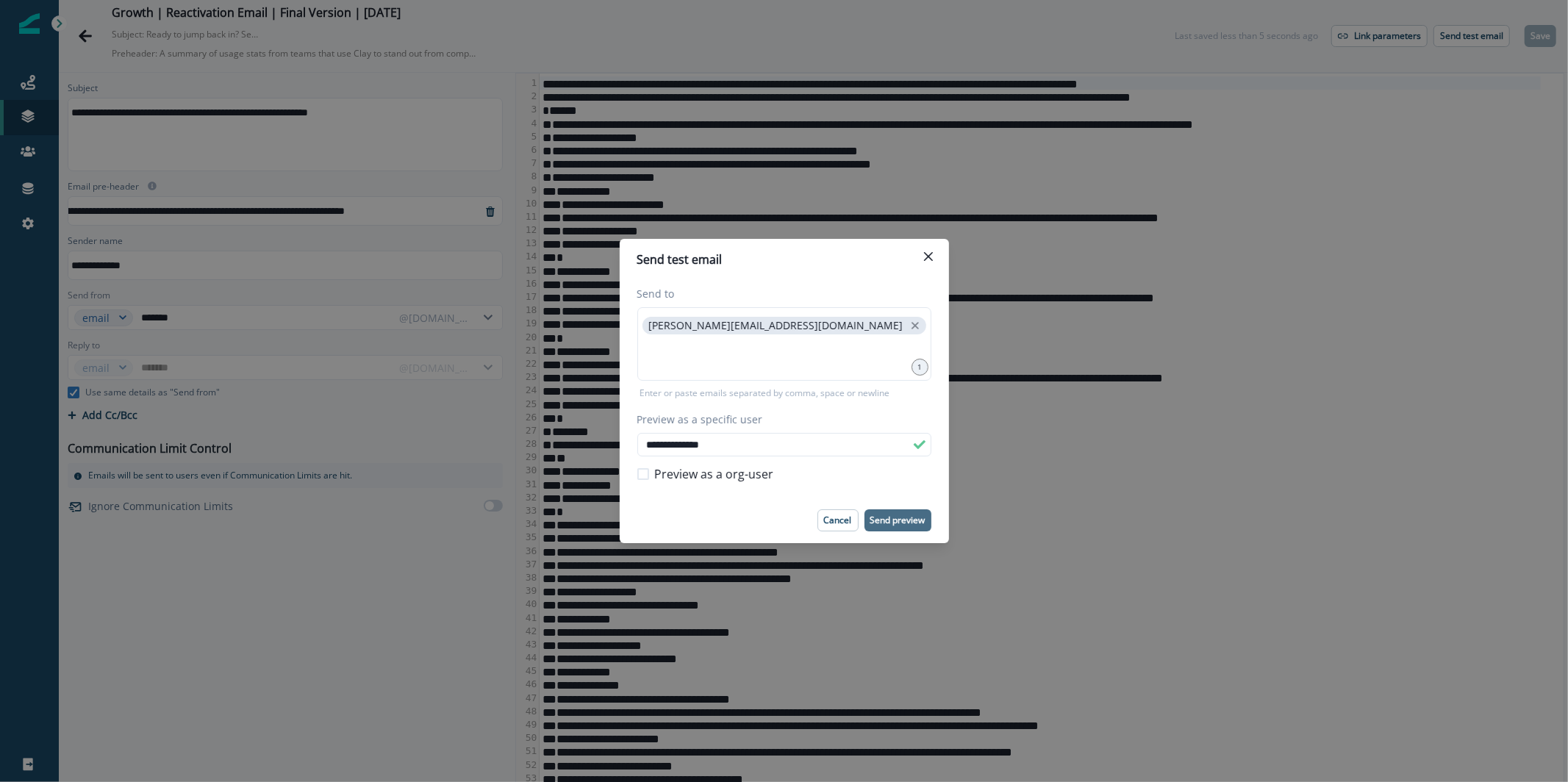
type input "**********"
click at [896, 517] on p "Send preview" at bounding box center [897, 520] width 55 height 10
click at [924, 260] on icon "Close" at bounding box center [929, 256] width 9 height 9
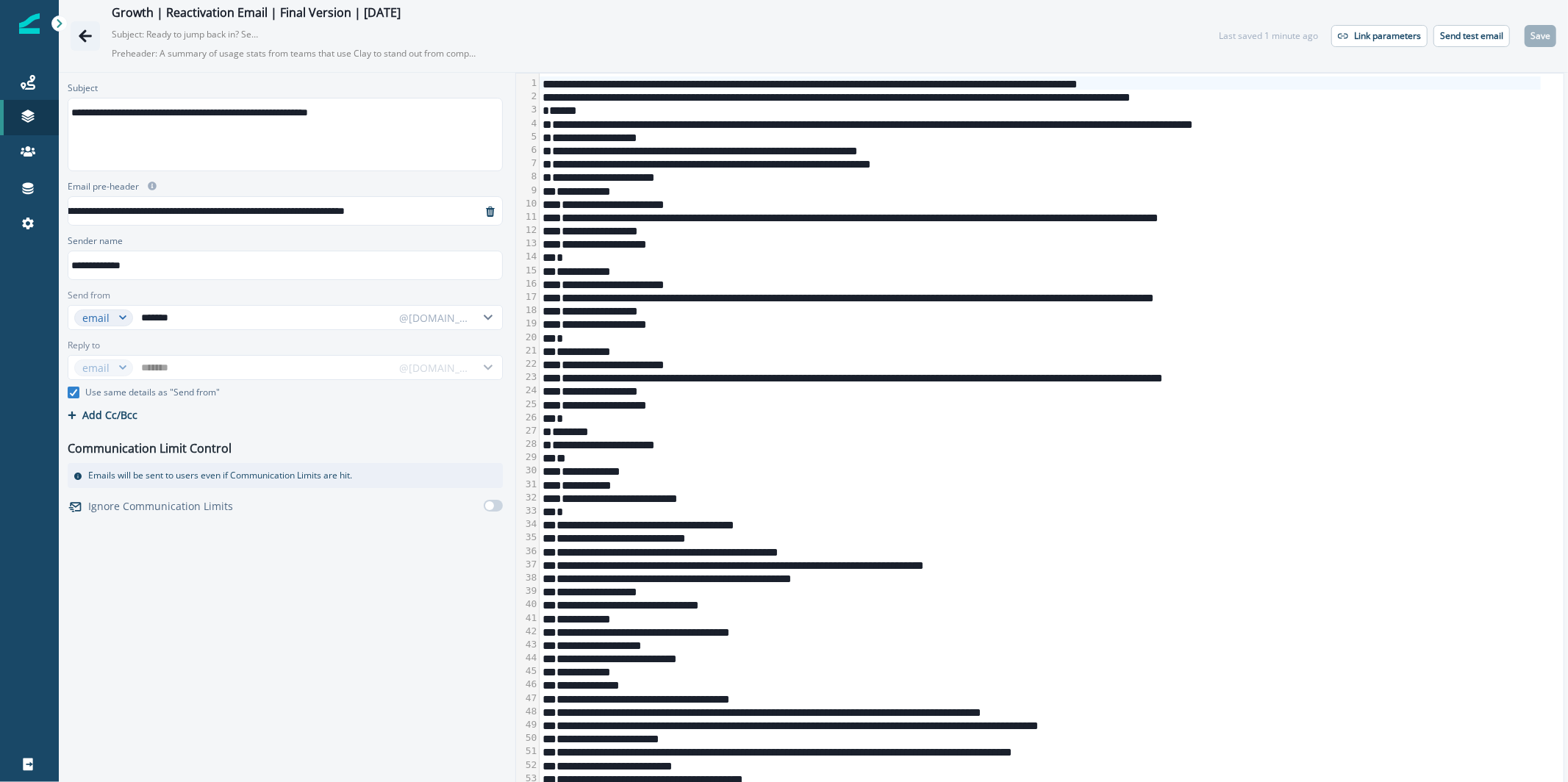
click at [80, 44] on button "Go back" at bounding box center [85, 36] width 30 height 30
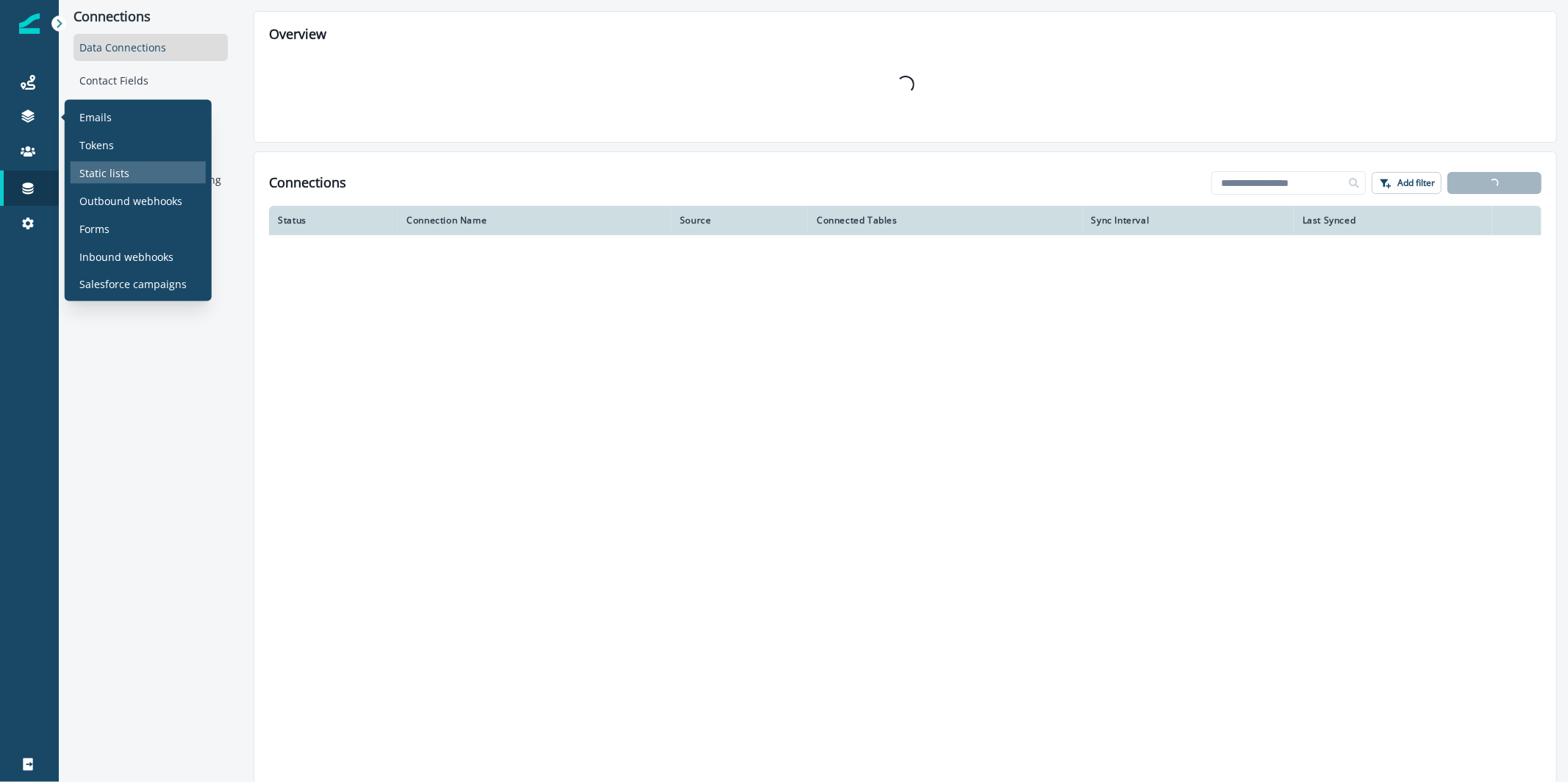
click at [118, 175] on p "Static lists" at bounding box center [104, 173] width 50 height 16
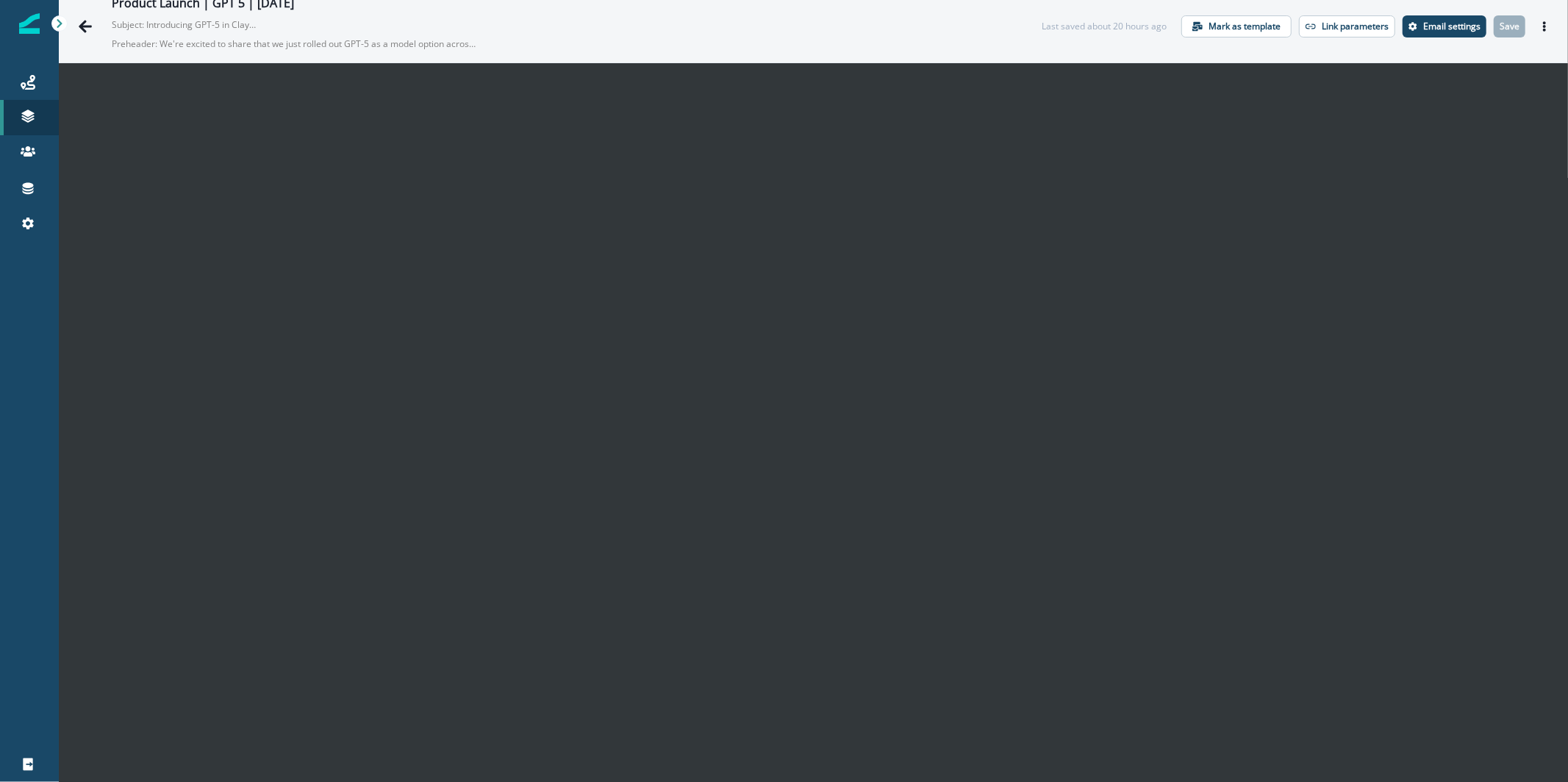
scroll to position [21, 0]
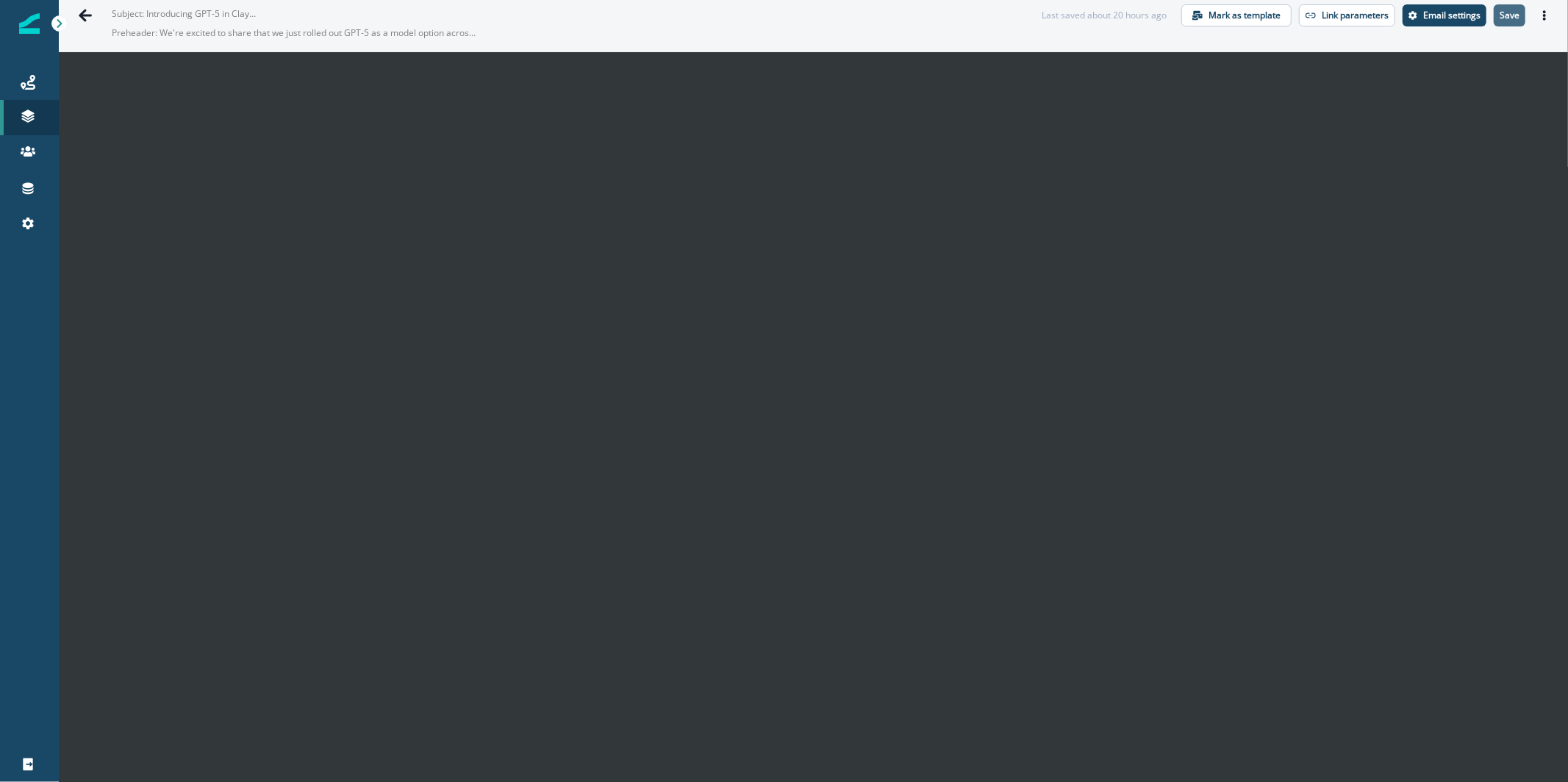
click at [1503, 22] on button "Save" at bounding box center [1510, 15] width 31 height 22
click at [1454, 5] on button "Email settings" at bounding box center [1445, 15] width 84 height 22
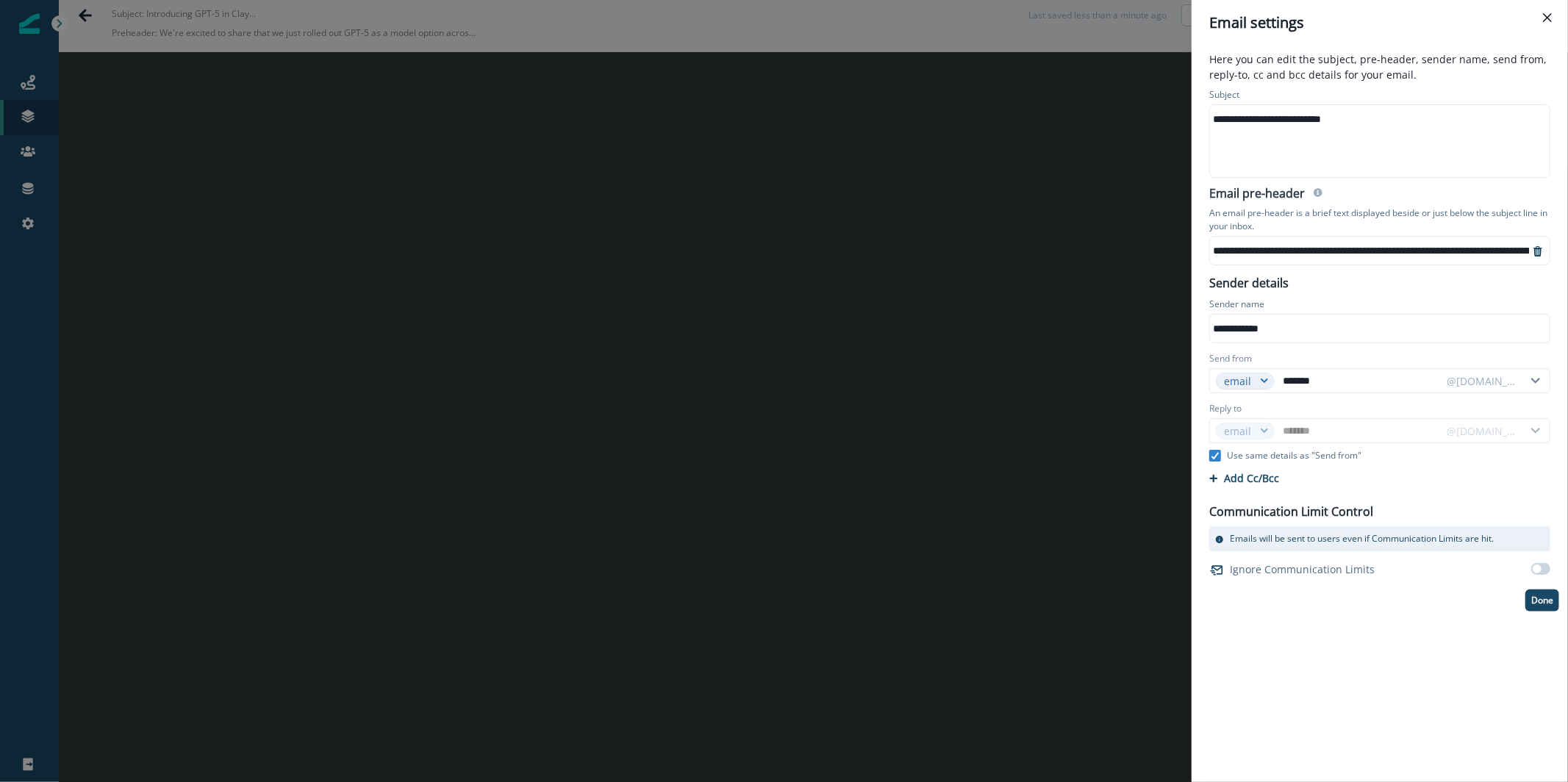
scroll to position [11, 0]
click at [1535, 612] on div "**********" at bounding box center [1381, 413] width 377 height 737
click at [1535, 607] on button "Done" at bounding box center [1542, 600] width 34 height 22
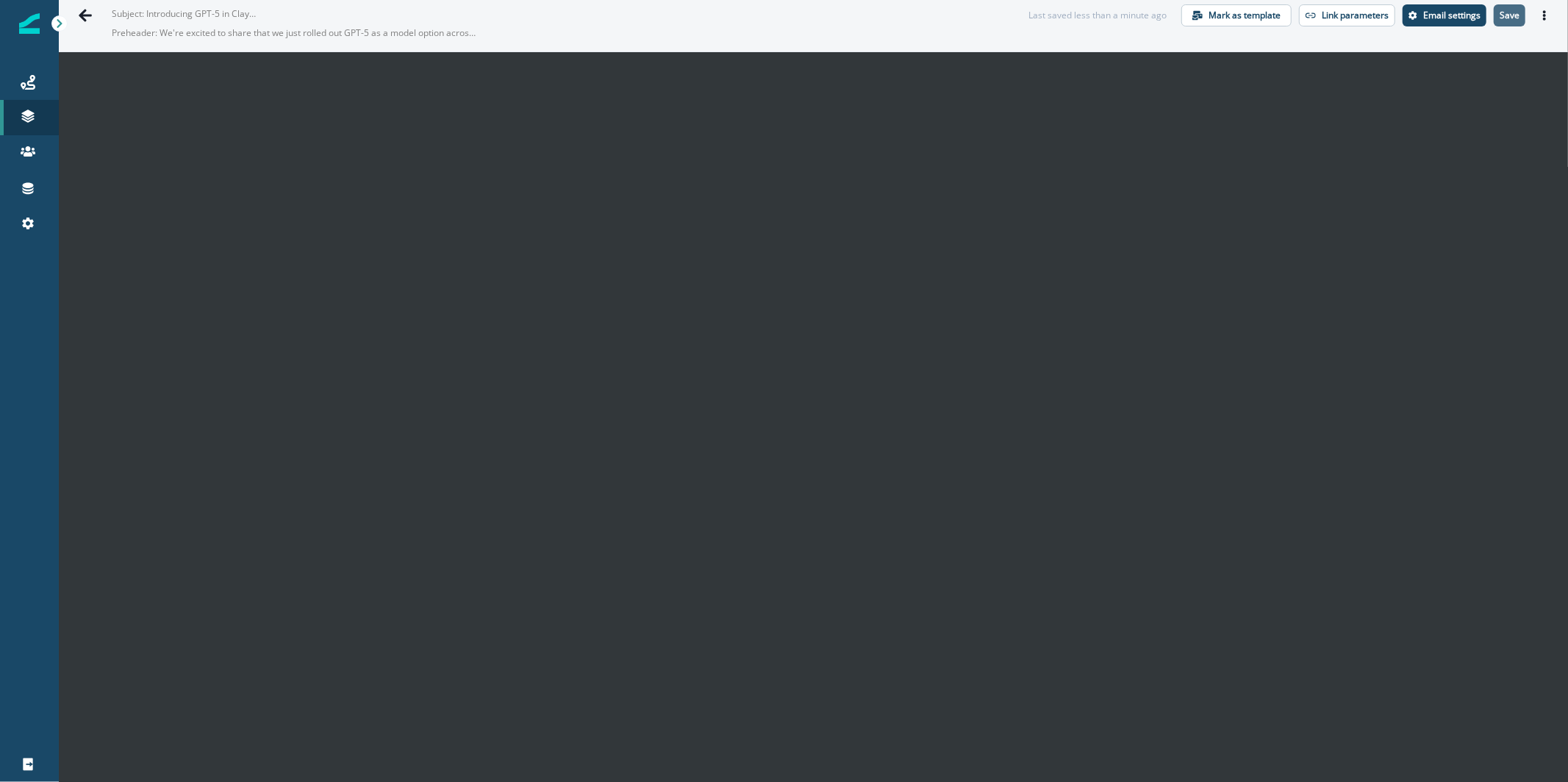
click at [1511, 11] on button "Save" at bounding box center [1510, 15] width 31 height 22
click at [1539, 17] on icon "Actions" at bounding box center [1544, 16] width 10 height 10
click at [1494, 24] on button "Save" at bounding box center [1510, 15] width 31 height 22
click at [1539, 17] on button "Actions" at bounding box center [1544, 15] width 24 height 22
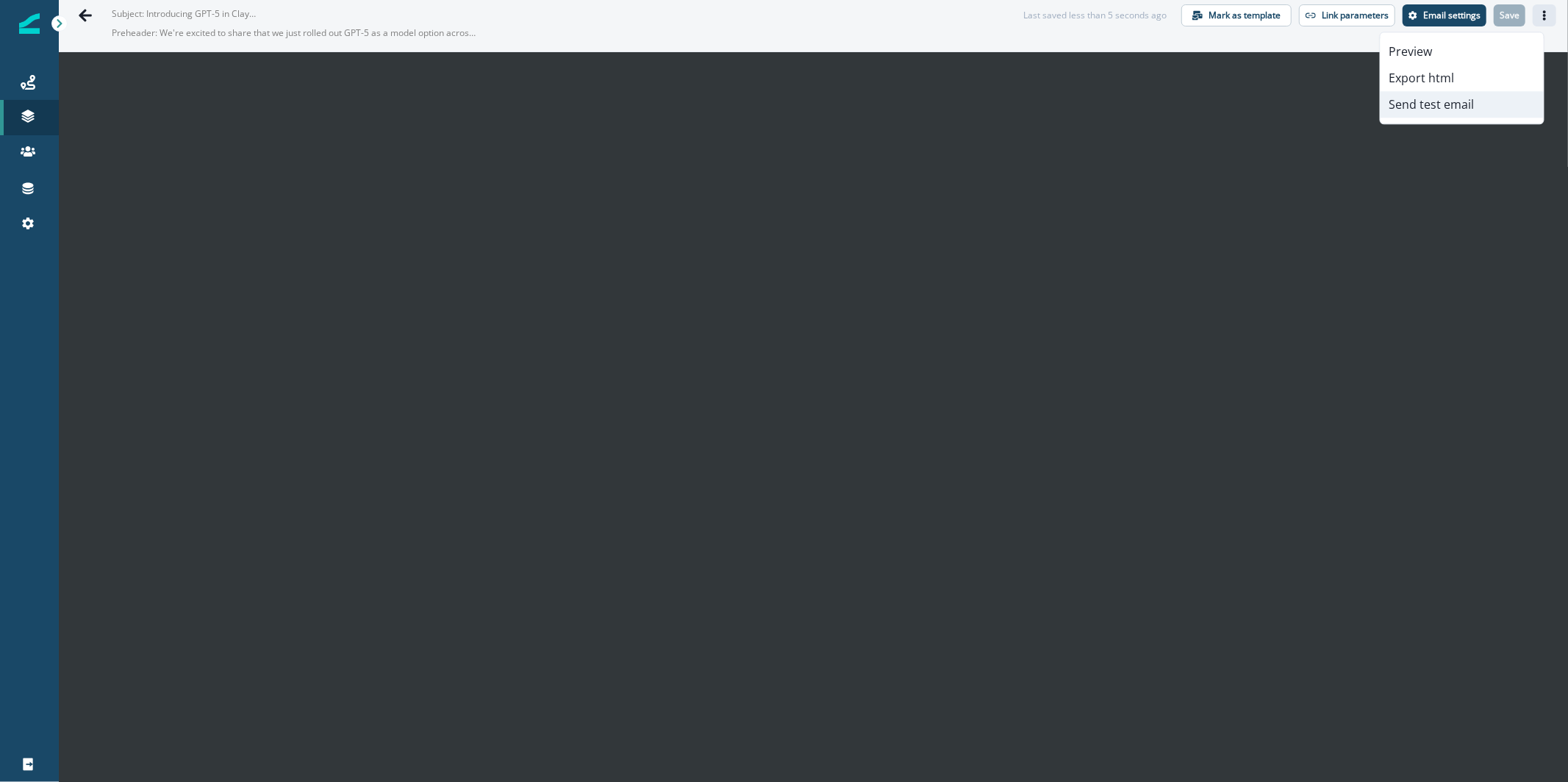
click at [1473, 112] on button "Send test email" at bounding box center [1462, 105] width 163 height 26
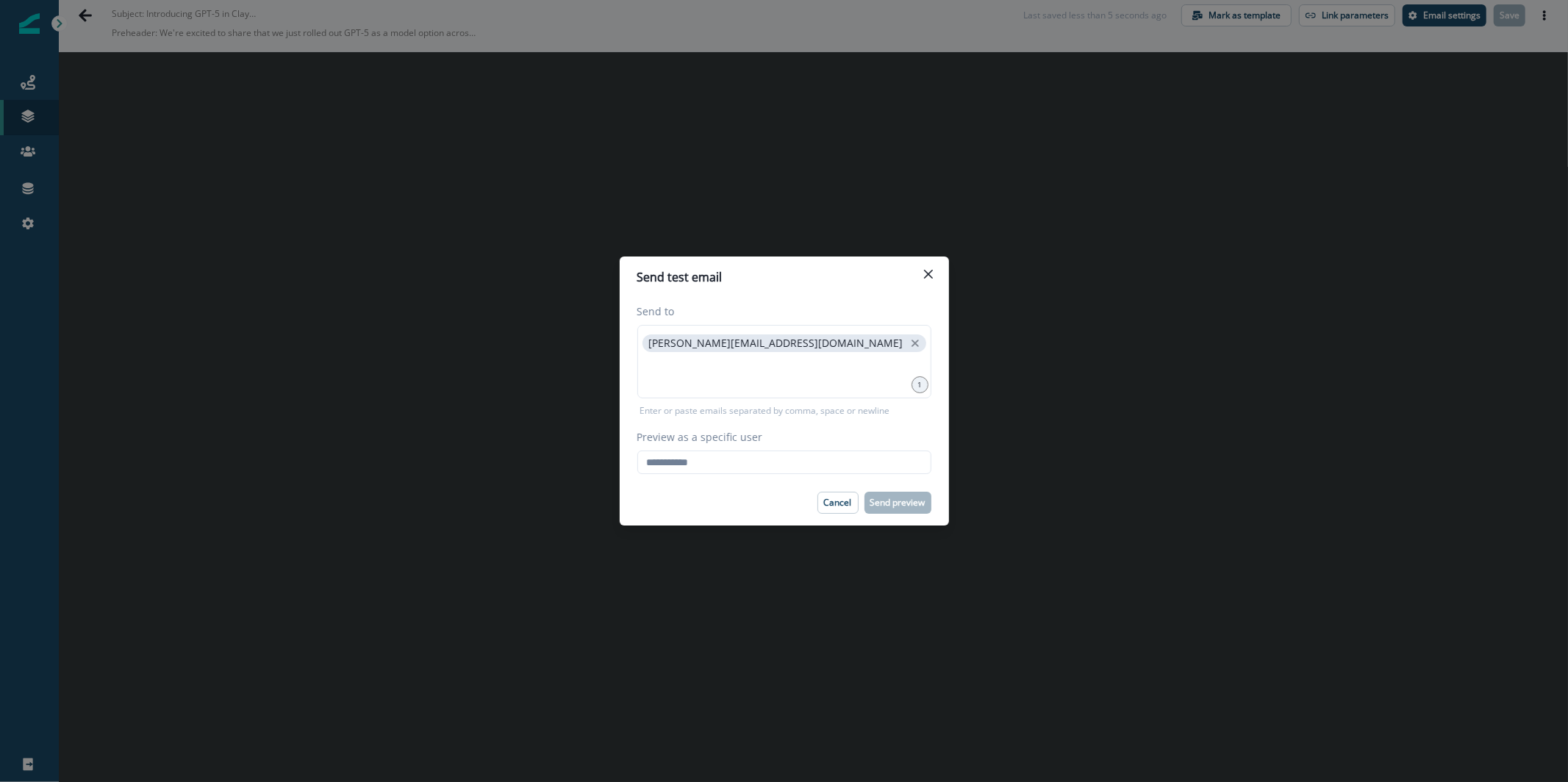
click at [725, 474] on div "Send to karishma.rajaratnam@clay.com 1 Enter or paste emails separated by comma…" at bounding box center [785, 388] width 330 height 182
click at [725, 471] on input "Preview as a specific user" at bounding box center [784, 462] width 294 height 24
paste input "**********"
type input "**********"
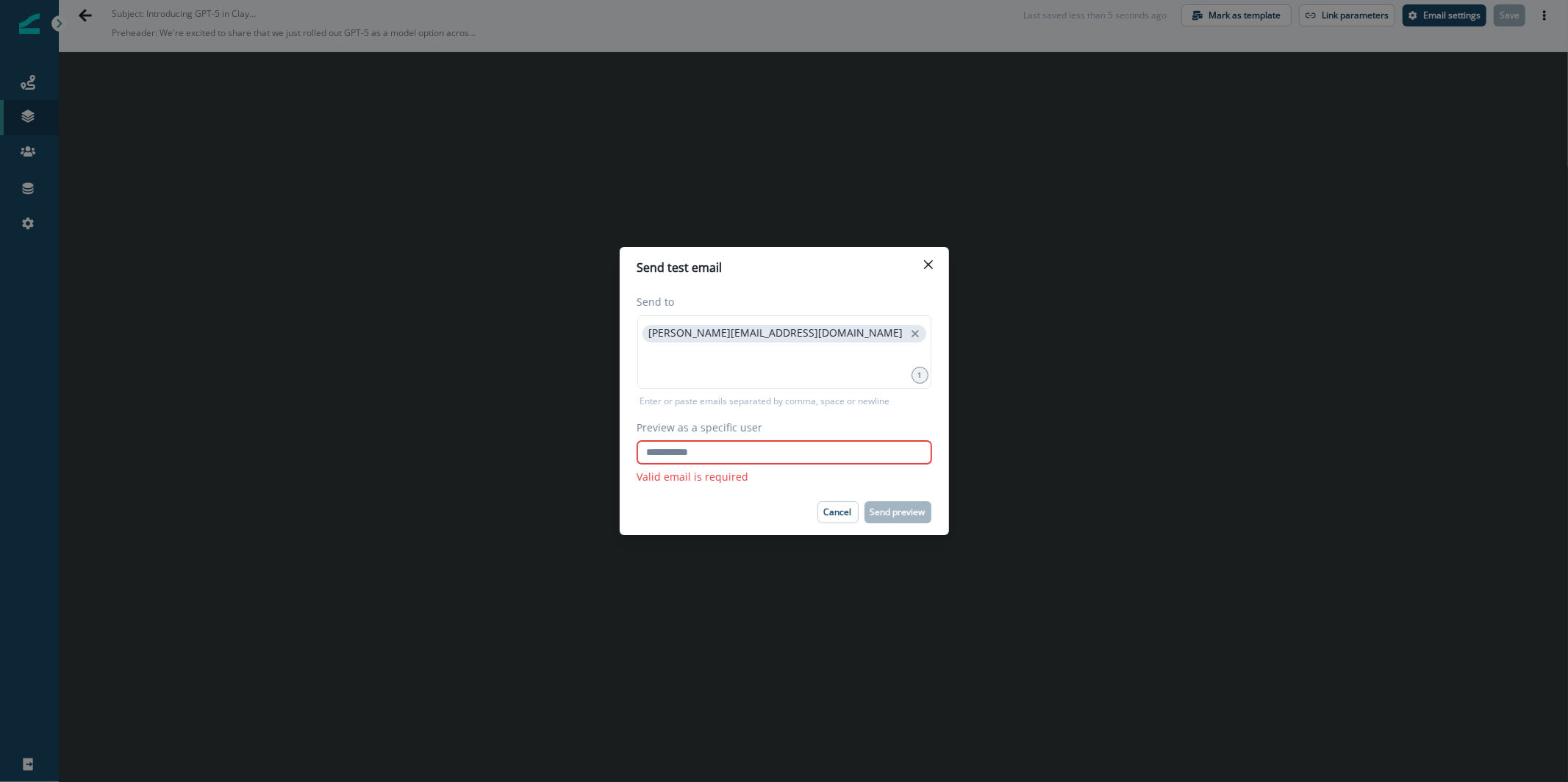
scroll to position [0, 0]
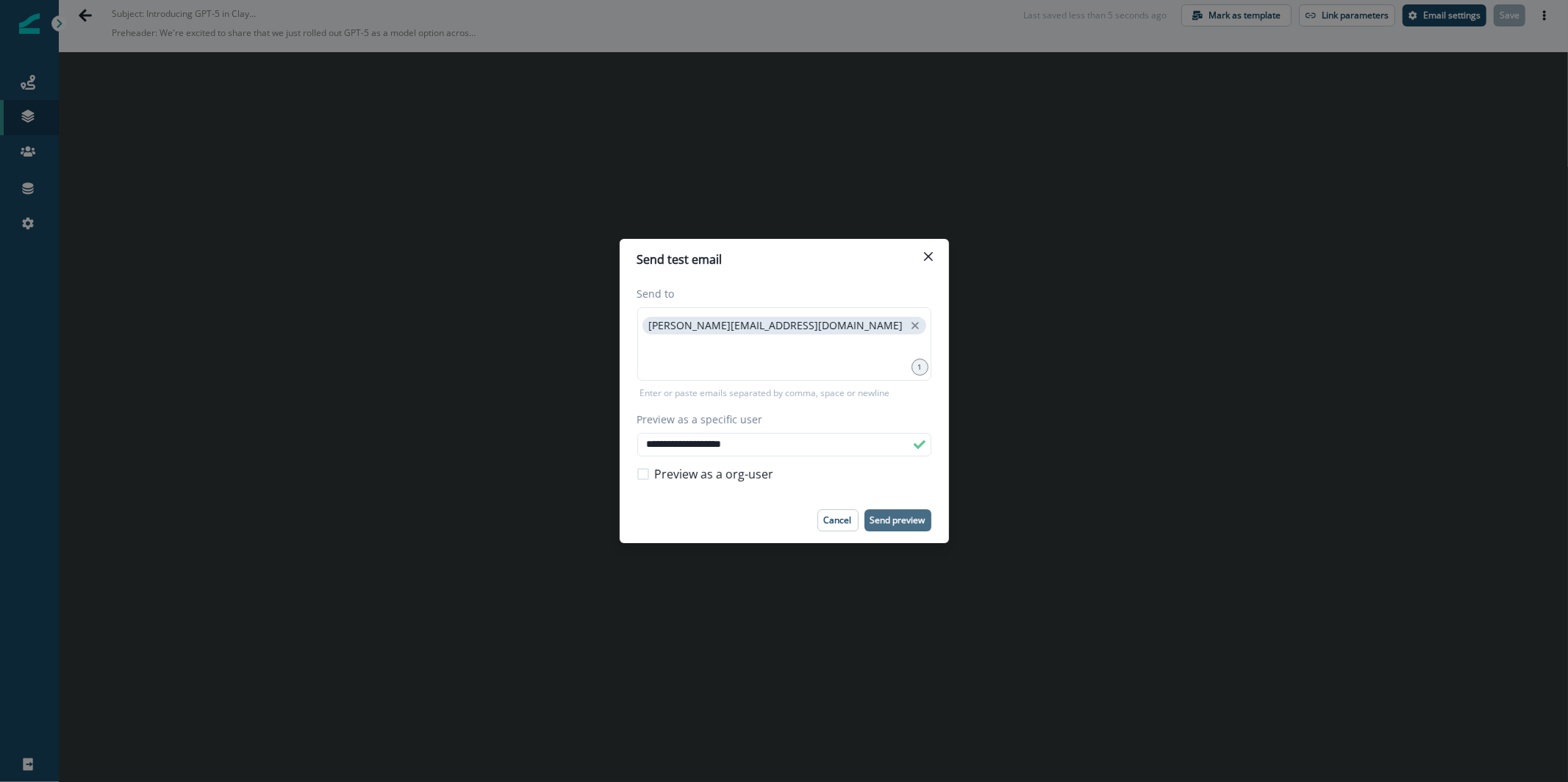
type input "**********"
click at [895, 525] on p "Send preview" at bounding box center [897, 520] width 55 height 10
click at [927, 258] on icon "Close" at bounding box center [928, 256] width 9 height 9
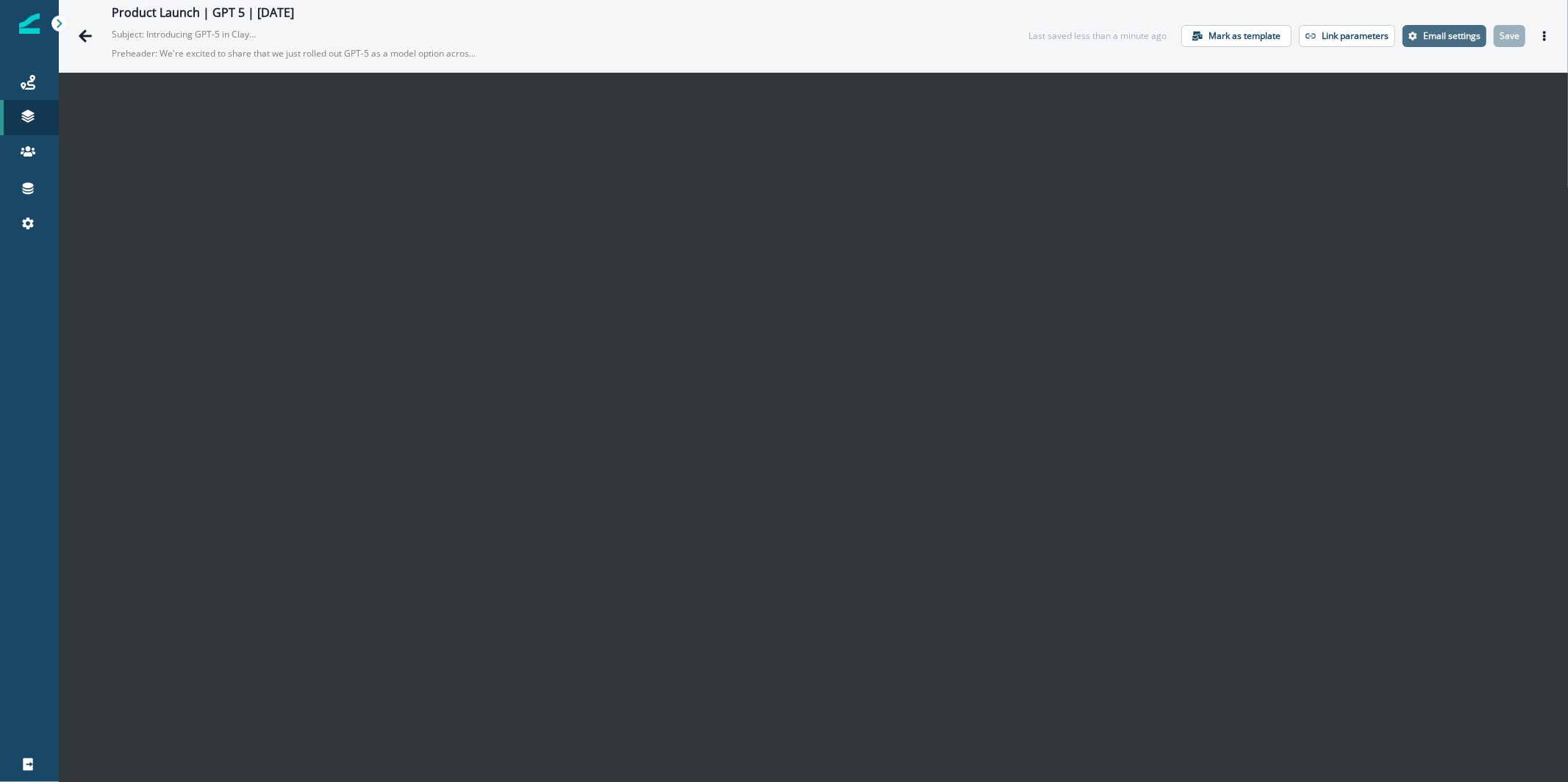
click at [1446, 34] on p "Email settings" at bounding box center [1452, 36] width 58 height 10
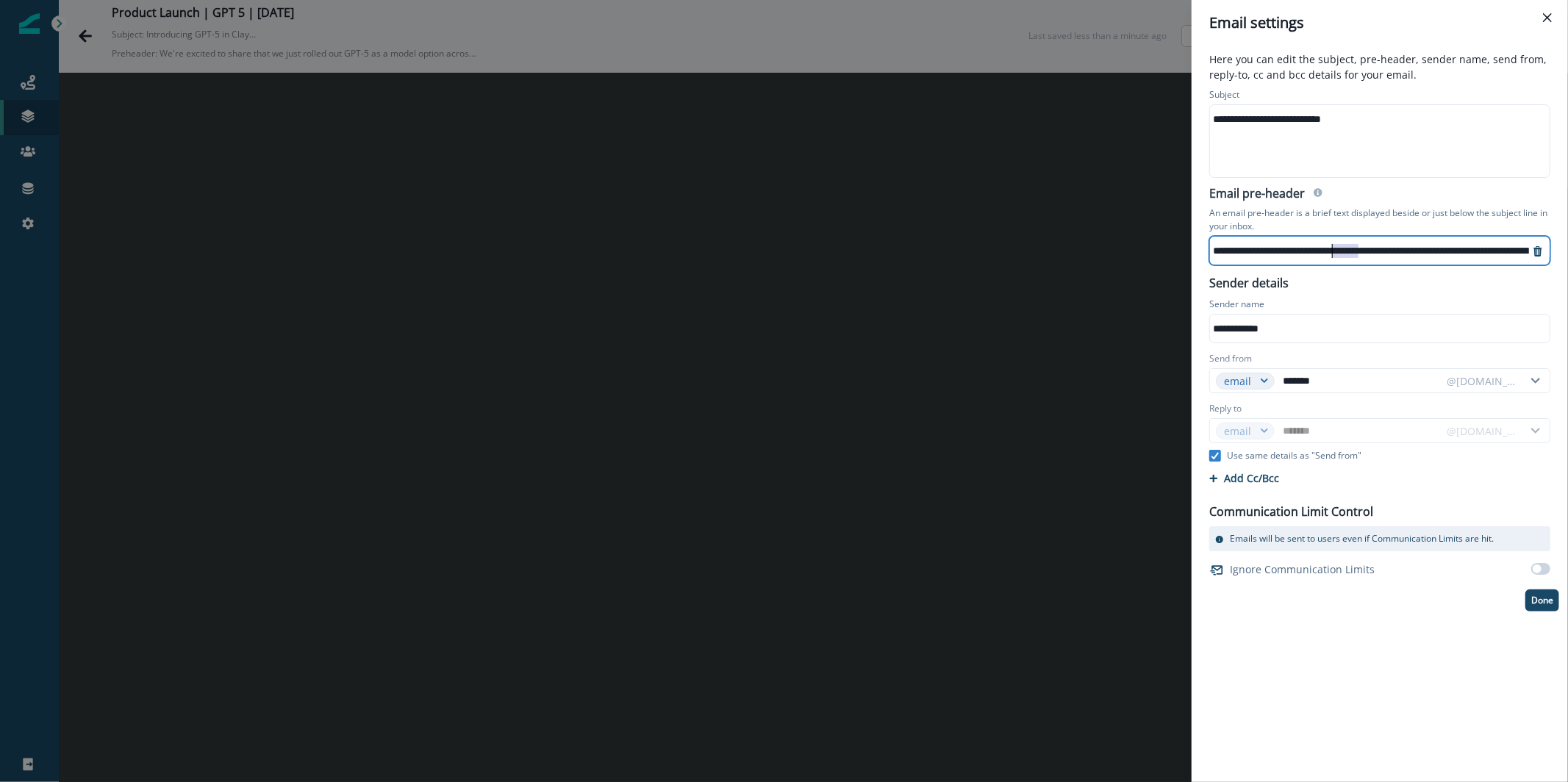
scroll to position [3, 0]
drag, startPoint x: 1357, startPoint y: 248, endPoint x: 1178, endPoint y: 236, distance: 179.4
click at [1178, 236] on div "**********" at bounding box center [784, 391] width 1568 height 782
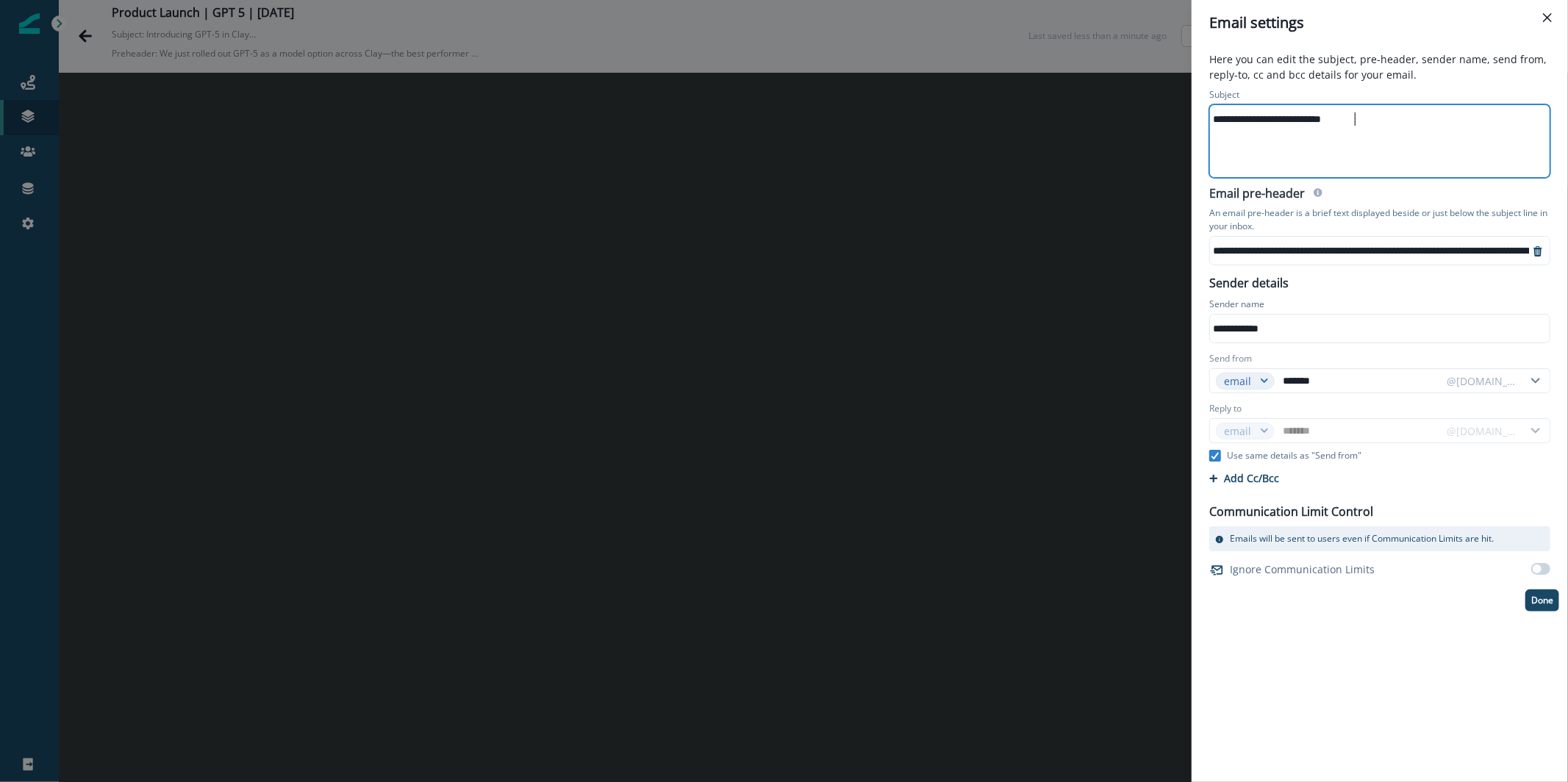
click at [1437, 177] on div "**********" at bounding box center [1380, 141] width 341 height 73
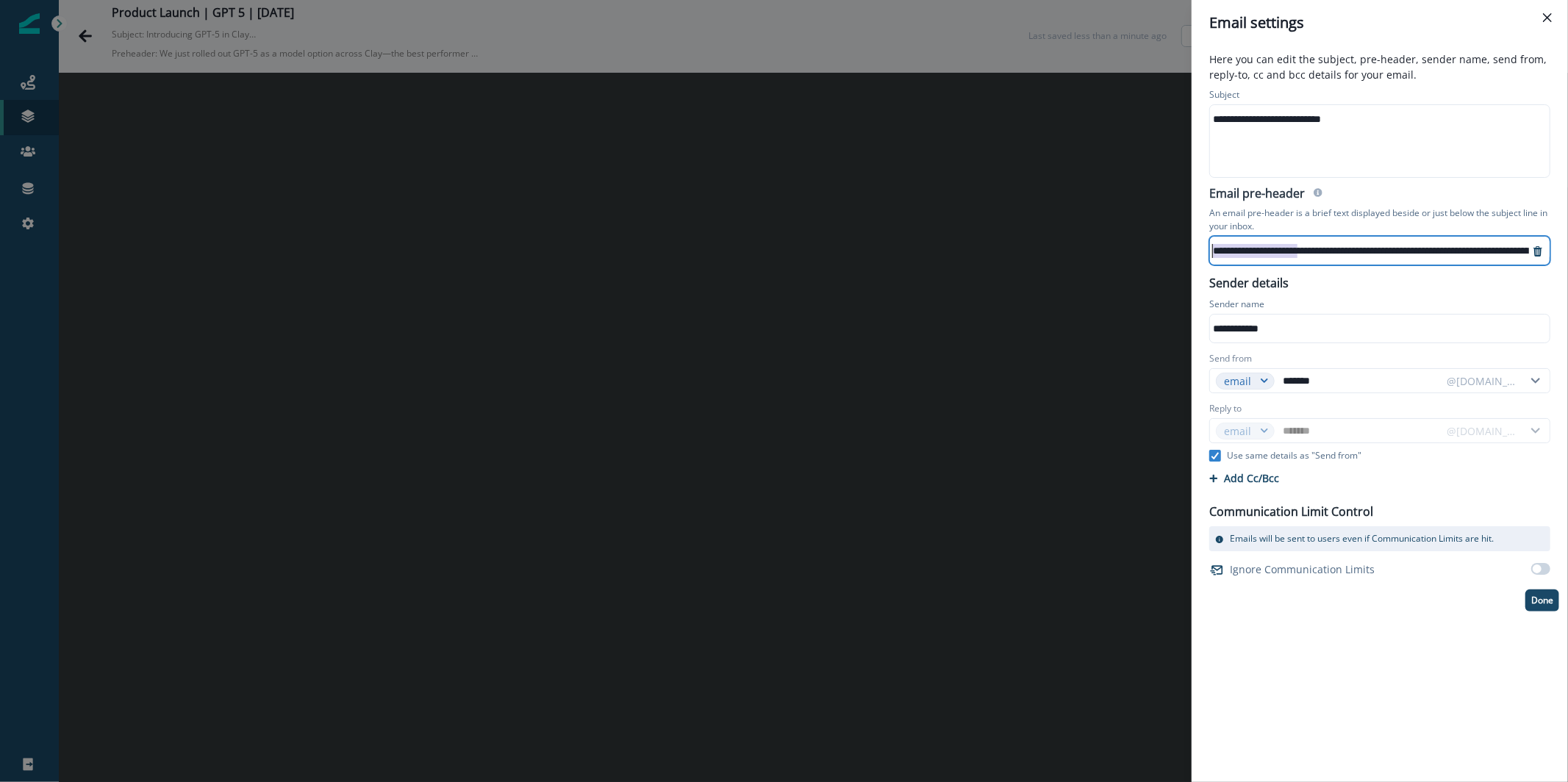
drag, startPoint x: 1299, startPoint y: 246, endPoint x: 1128, endPoint y: 225, distance: 172.3
click at [1129, 226] on div "**********" at bounding box center [784, 391] width 1568 height 782
click at [1246, 246] on div "**********" at bounding box center [1586, 250] width 752 height 22
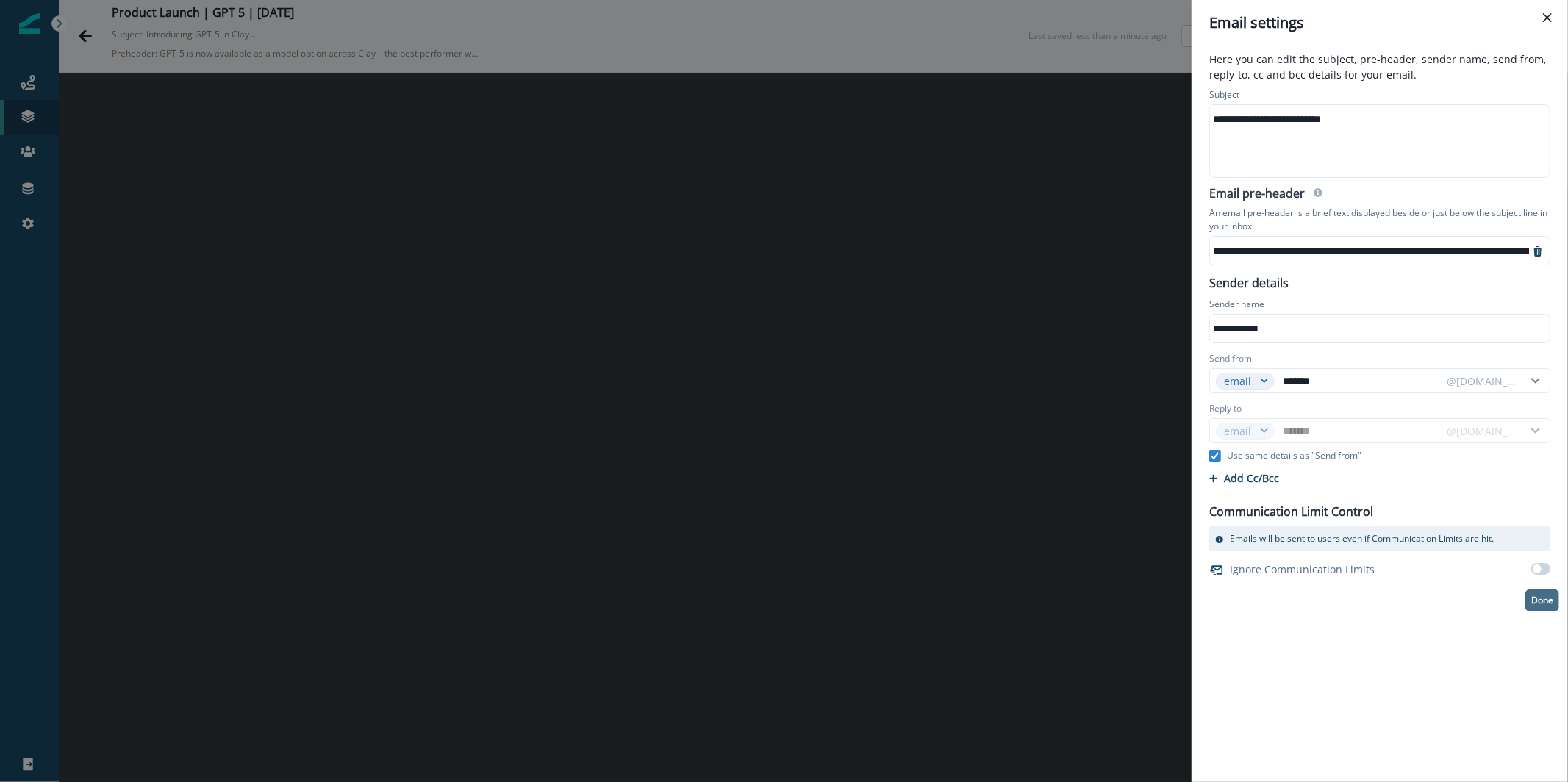
click at [1545, 598] on p "Done" at bounding box center [1542, 601] width 22 height 10
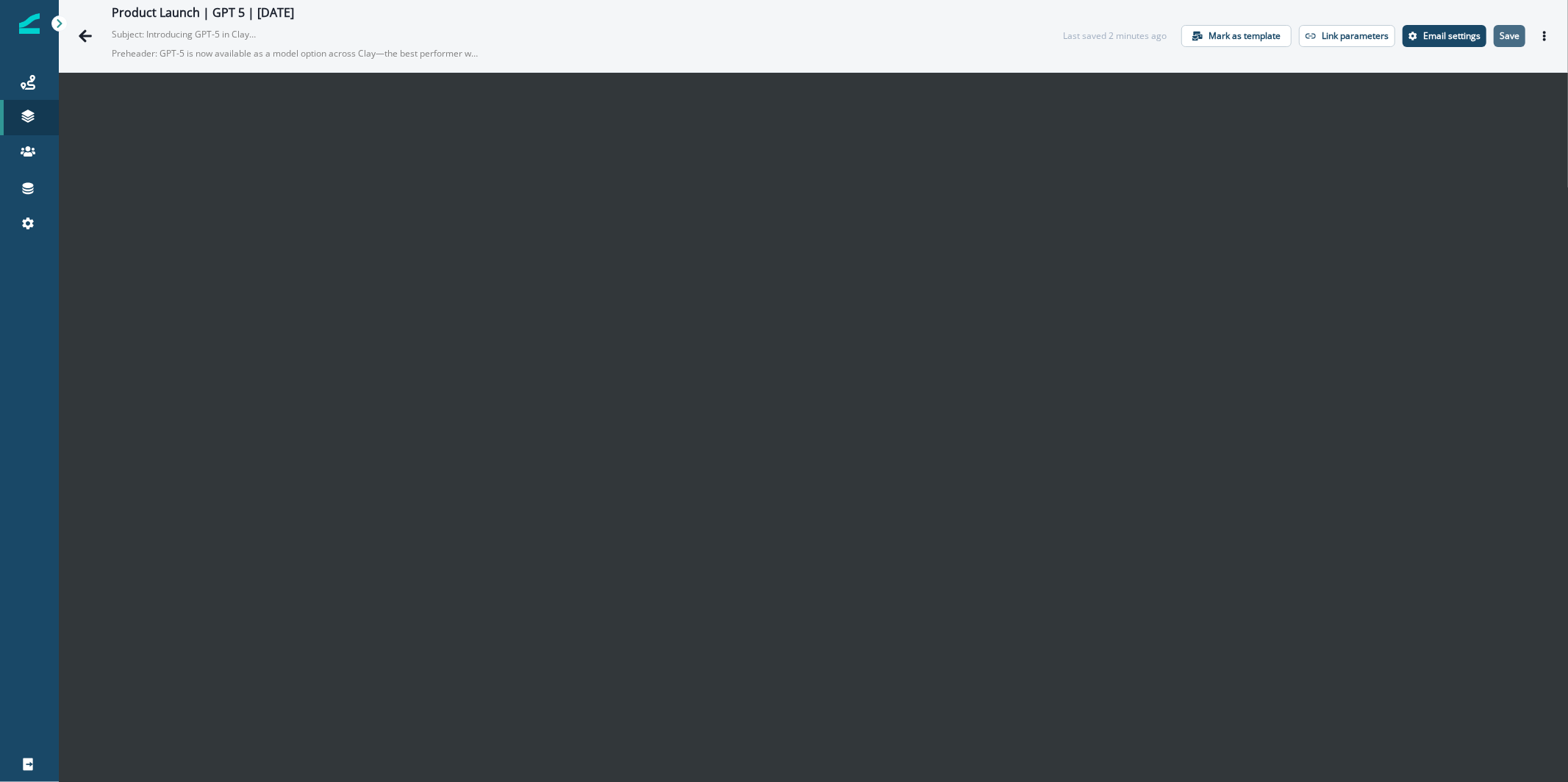
click at [1500, 31] on p "Save" at bounding box center [1510, 36] width 20 height 10
click at [1496, 42] on button "Save" at bounding box center [1510, 36] width 31 height 22
click at [1539, 38] on button "Actions" at bounding box center [1544, 36] width 24 height 22
click at [88, 40] on icon "Go back" at bounding box center [85, 36] width 15 height 15
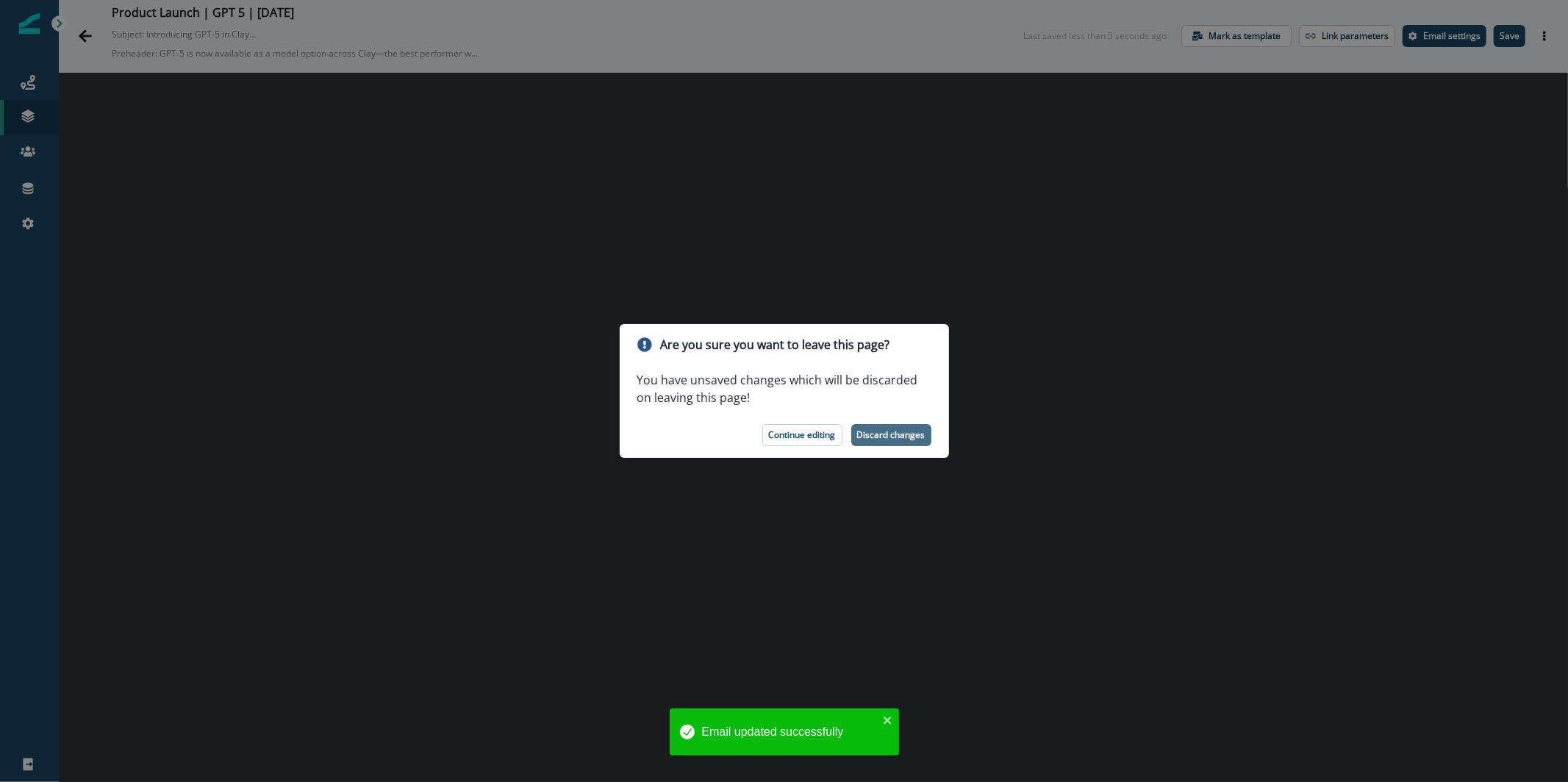
click at [896, 433] on p "Discard changes" at bounding box center [891, 435] width 68 height 10
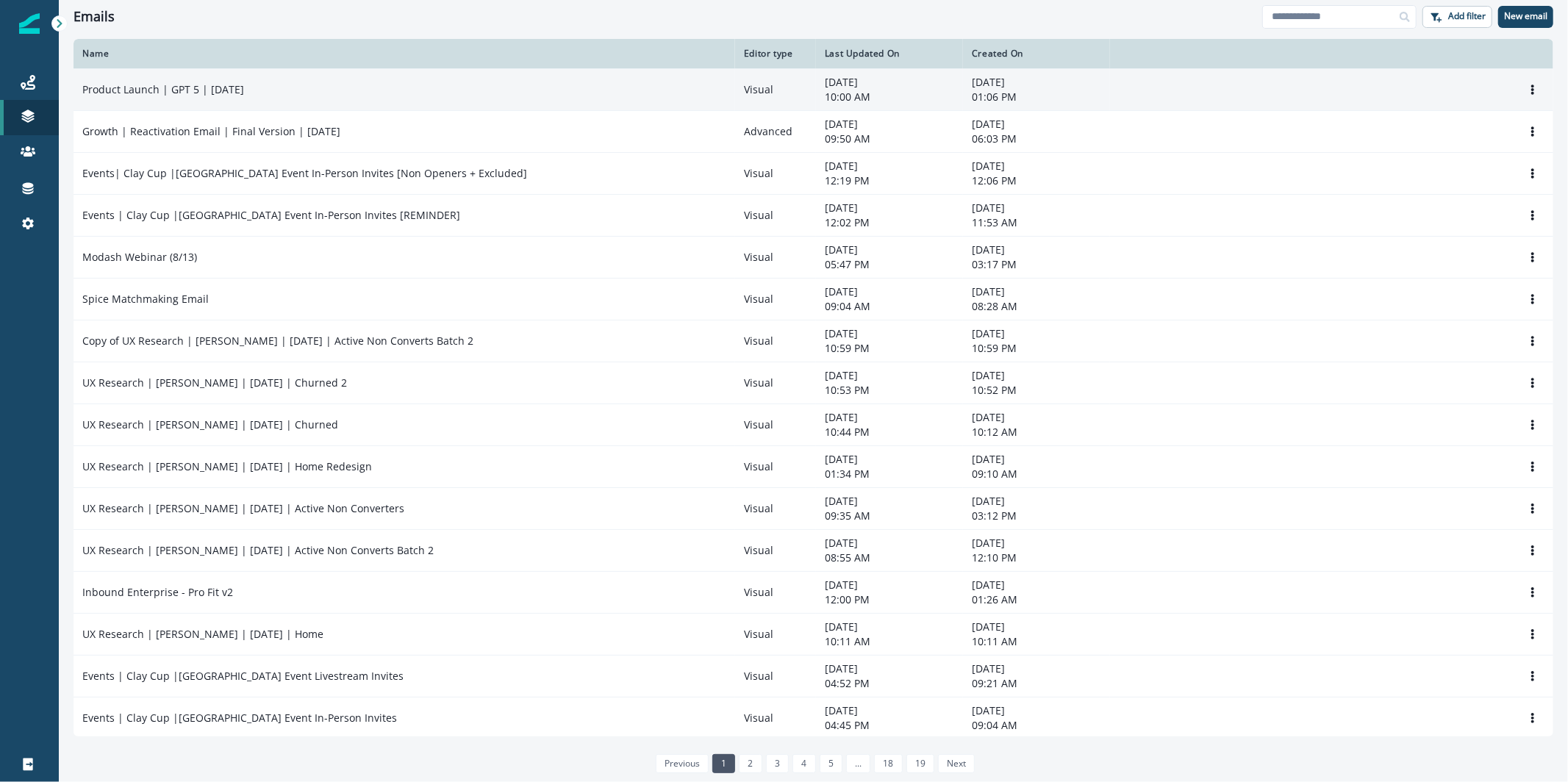
click at [285, 103] on td "Product Launch | GPT 5 | [DATE]" at bounding box center [404, 89] width 662 height 42
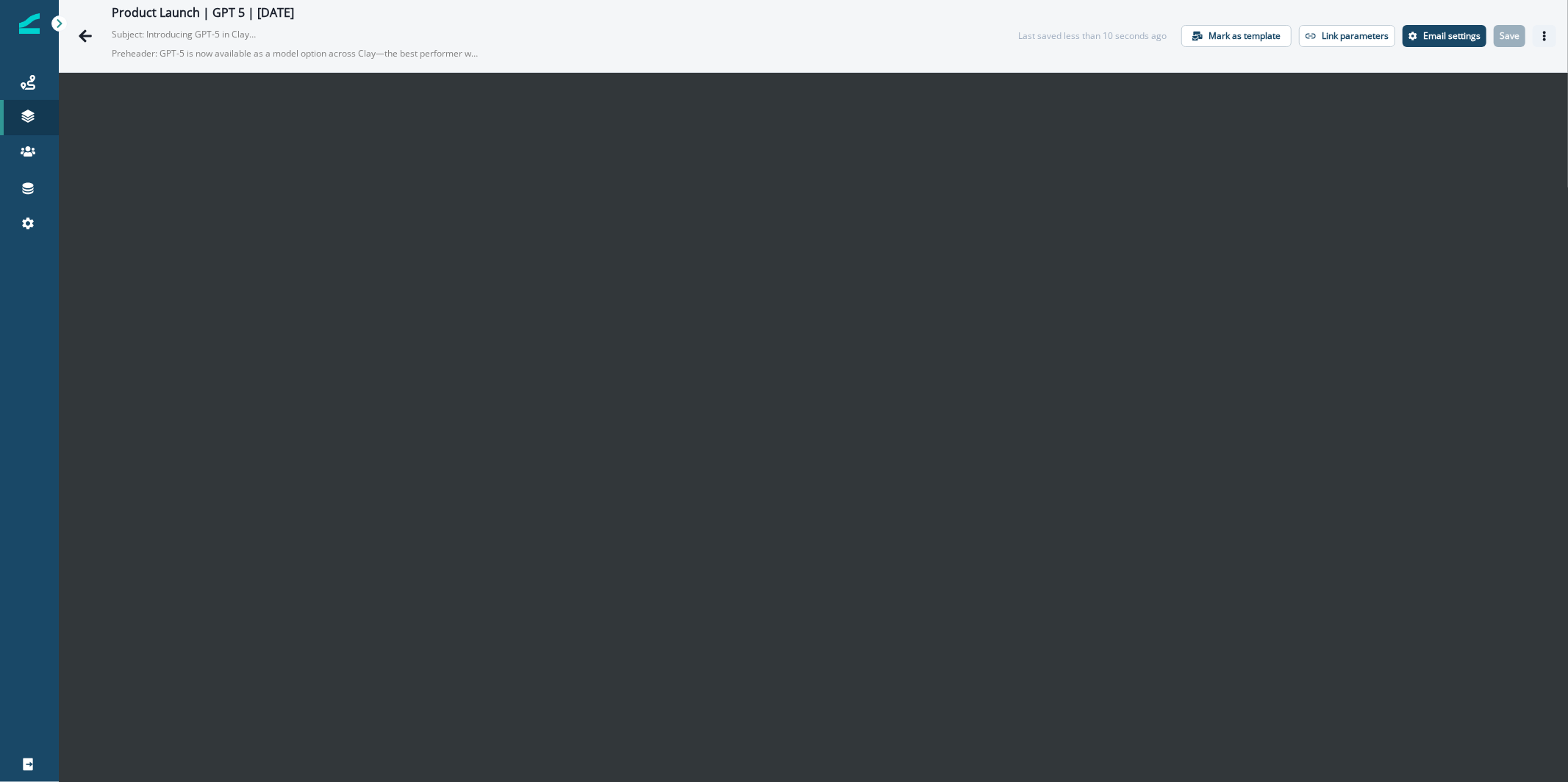
click at [1539, 40] on icon "Actions" at bounding box center [1544, 36] width 10 height 10
click at [1498, 126] on button "Send test email" at bounding box center [1462, 126] width 163 height 26
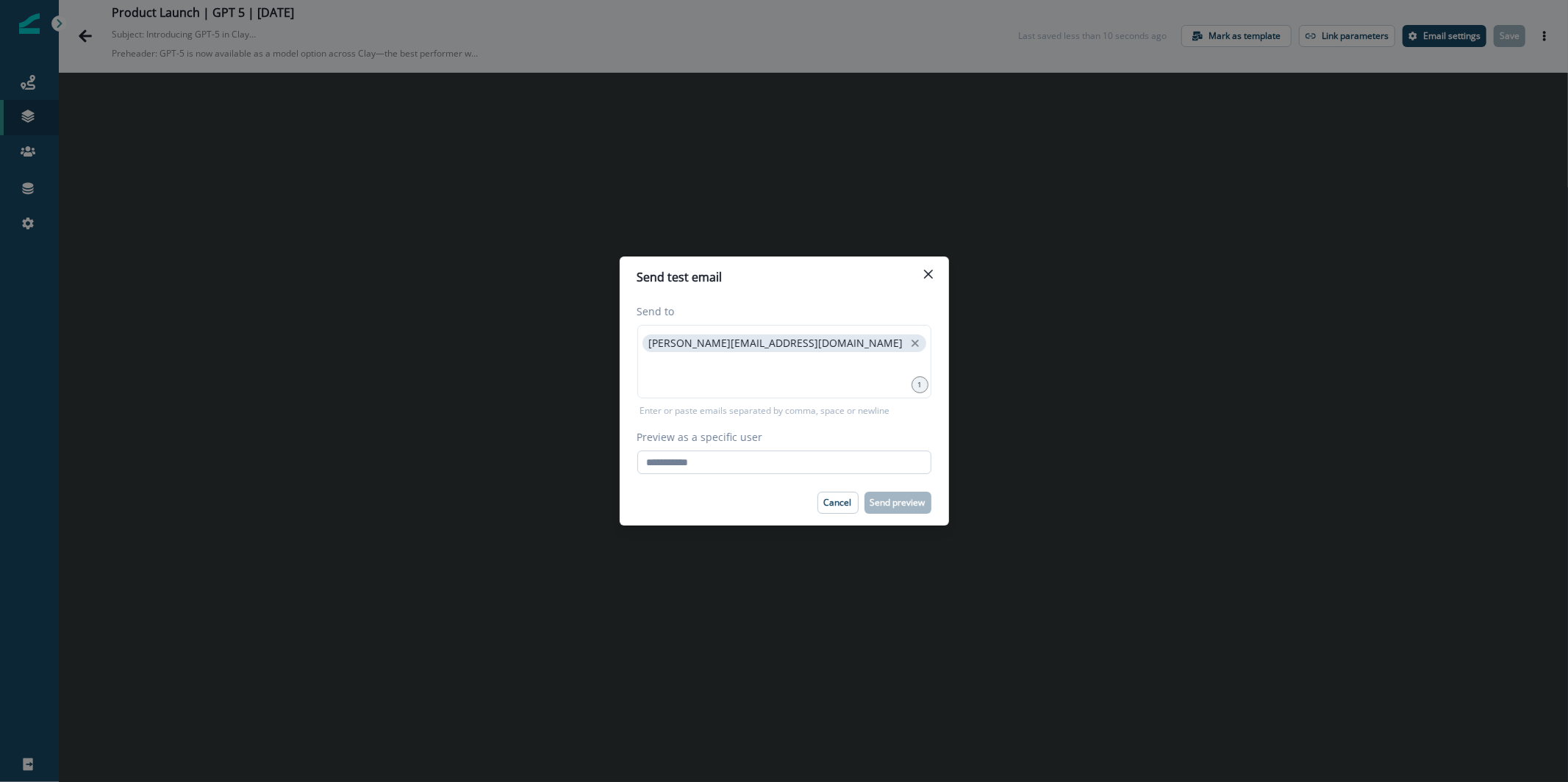
click at [680, 462] on input "Preview as a specific user" at bounding box center [784, 462] width 294 height 24
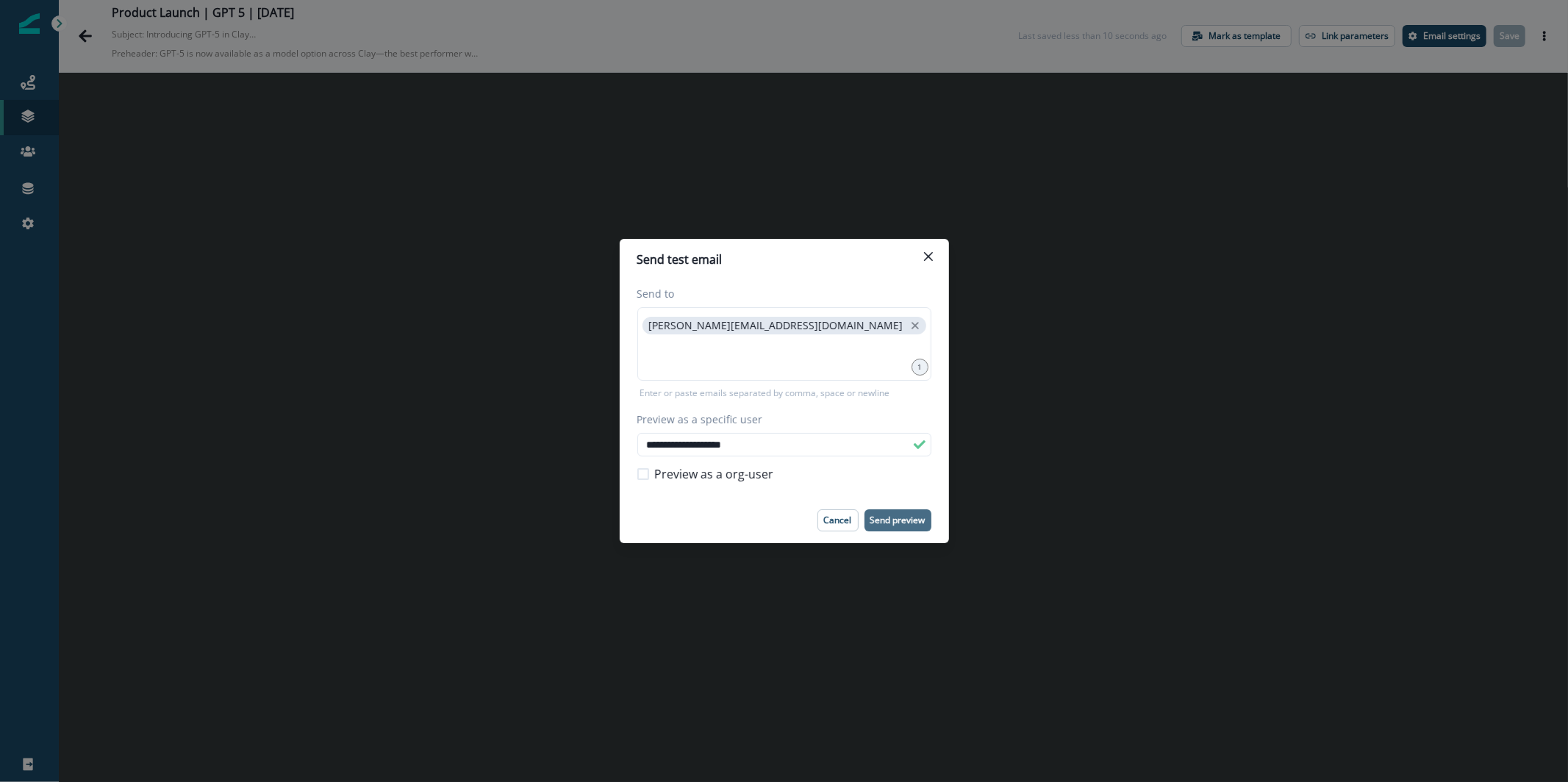
type input "**********"
click at [883, 522] on p "Send preview" at bounding box center [897, 520] width 55 height 10
click at [933, 256] on button "Close" at bounding box center [928, 256] width 24 height 24
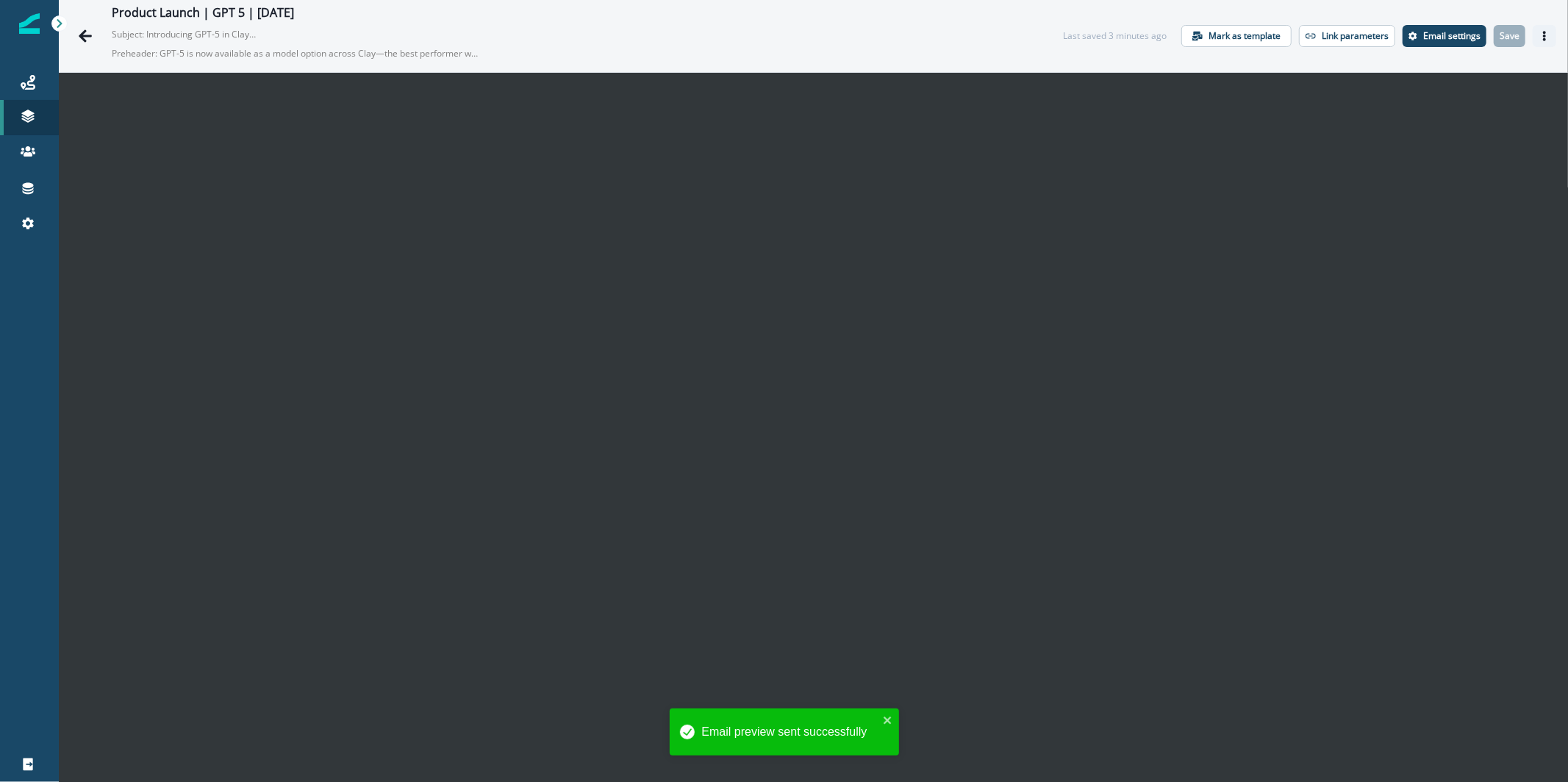
click at [1539, 35] on icon "Actions" at bounding box center [1544, 36] width 10 height 10
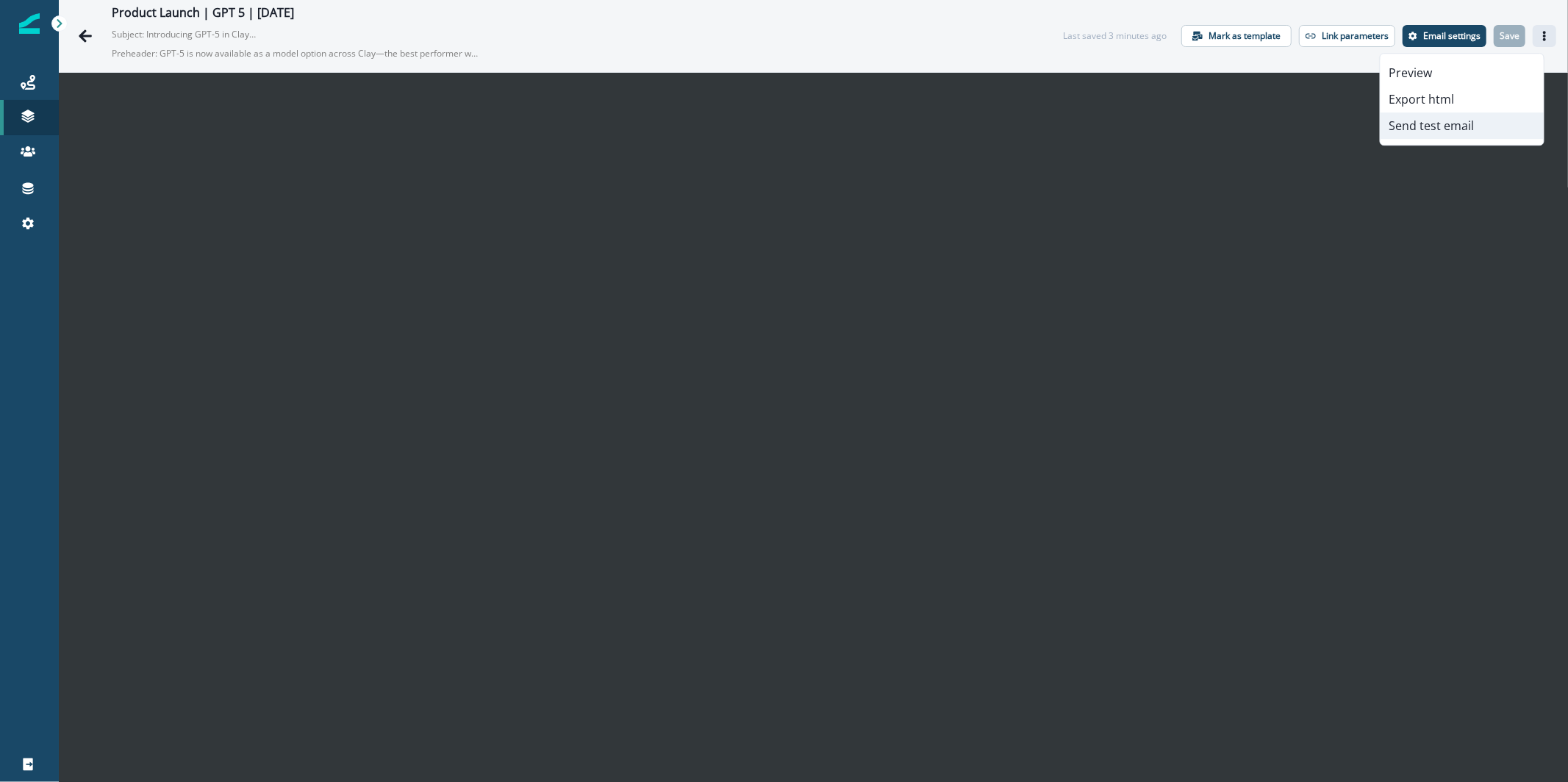
click at [1455, 137] on button "Send test email" at bounding box center [1462, 126] width 163 height 26
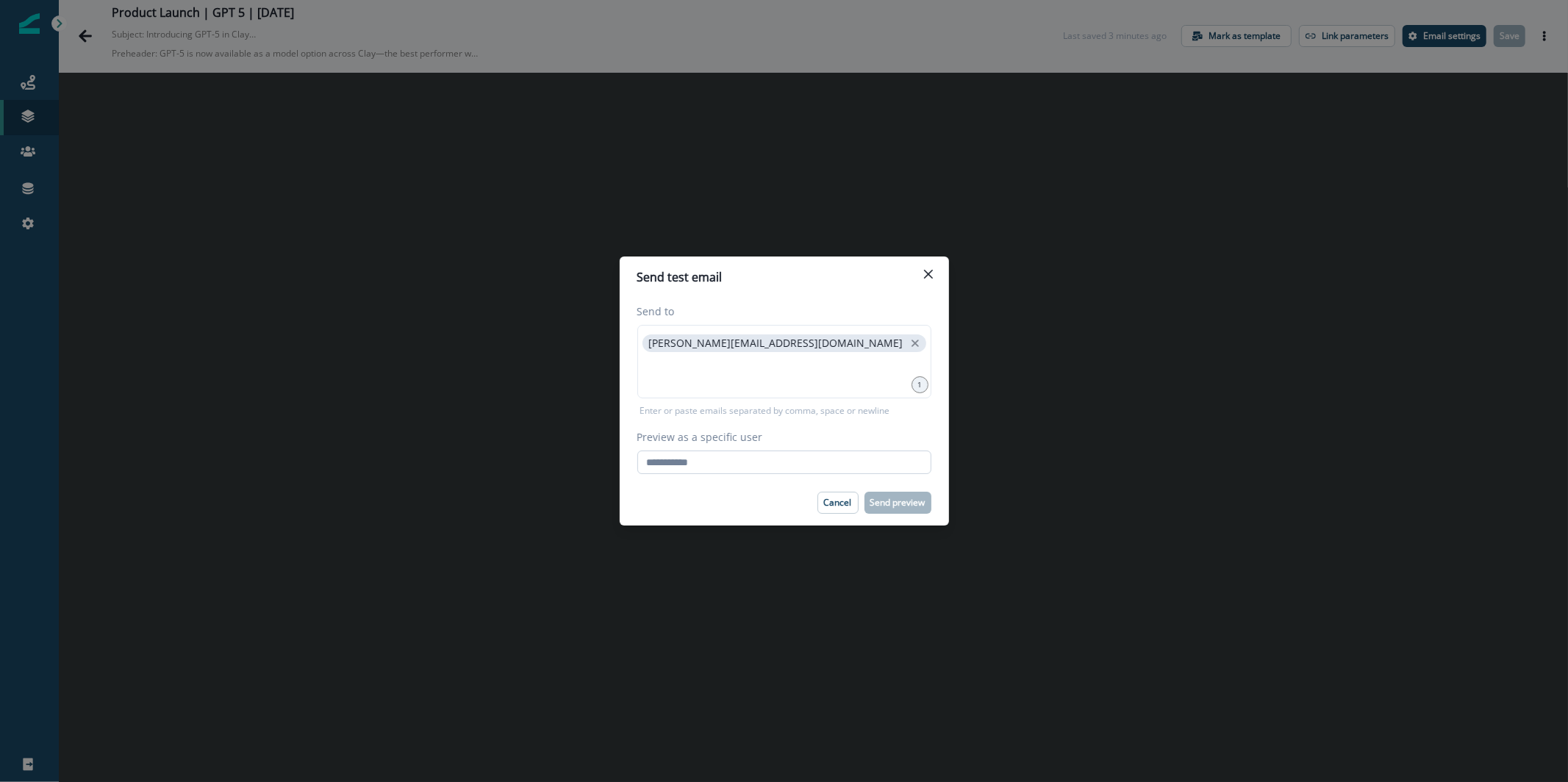
click at [794, 454] on input "Preview as a specific user" at bounding box center [784, 462] width 294 height 24
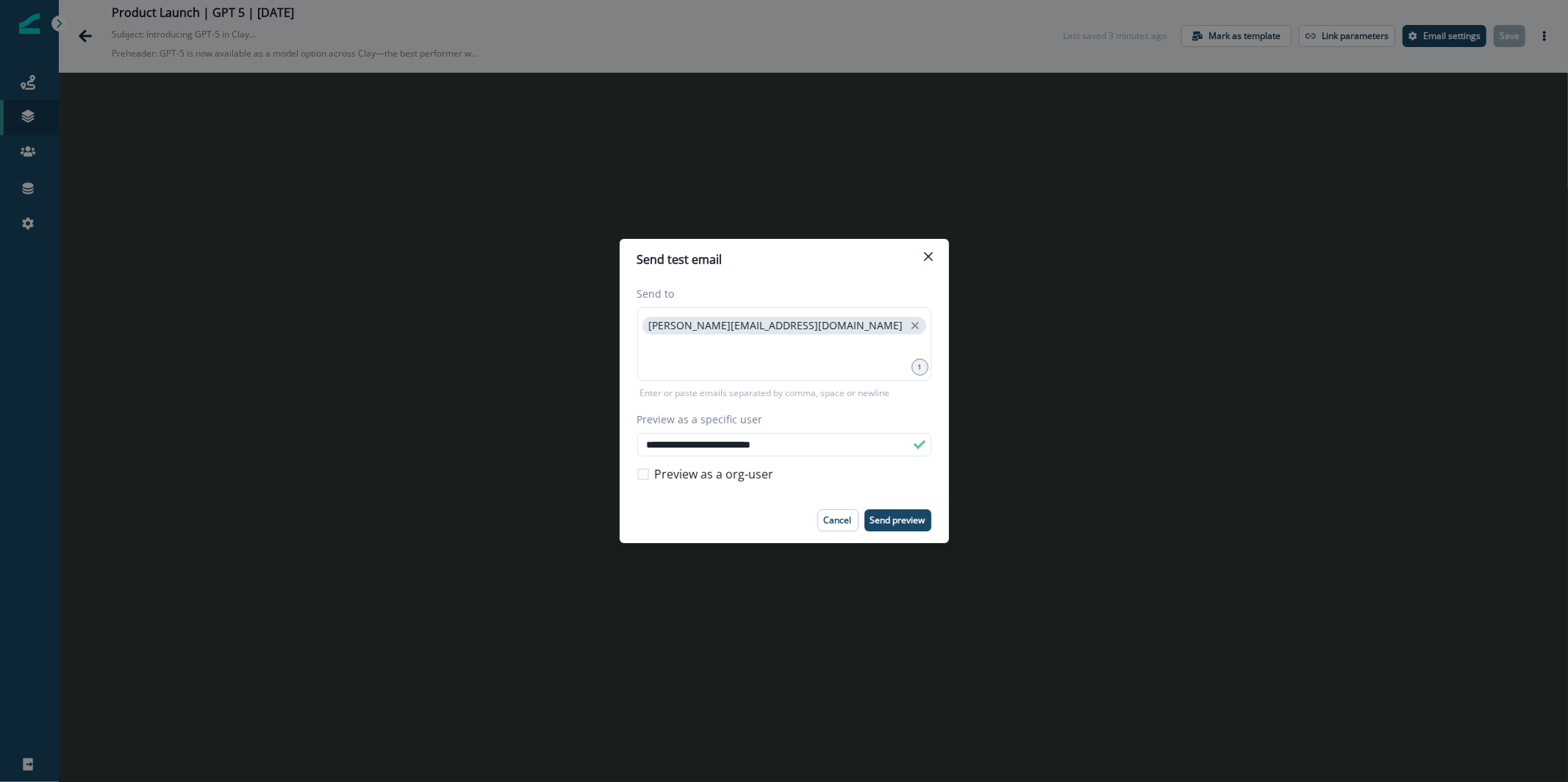
type input "**********"
click at [890, 536] on footer "Cancel Send preview" at bounding box center [785, 520] width 330 height 45
click at [893, 522] on p "Send preview" at bounding box center [897, 520] width 55 height 10
click at [925, 248] on button "Close" at bounding box center [928, 256] width 24 height 24
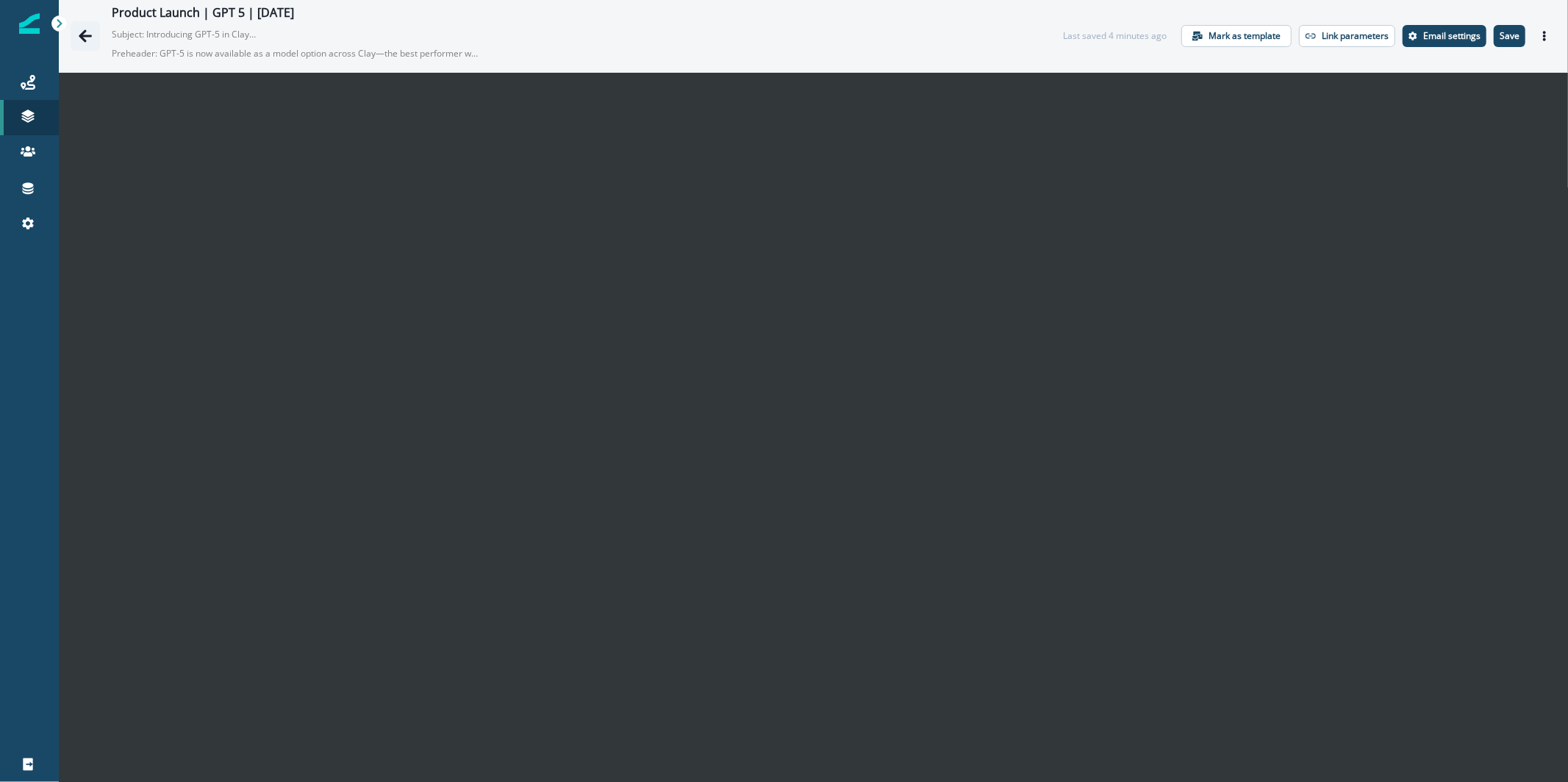
click at [85, 35] on icon "Go back" at bounding box center [85, 36] width 13 height 12
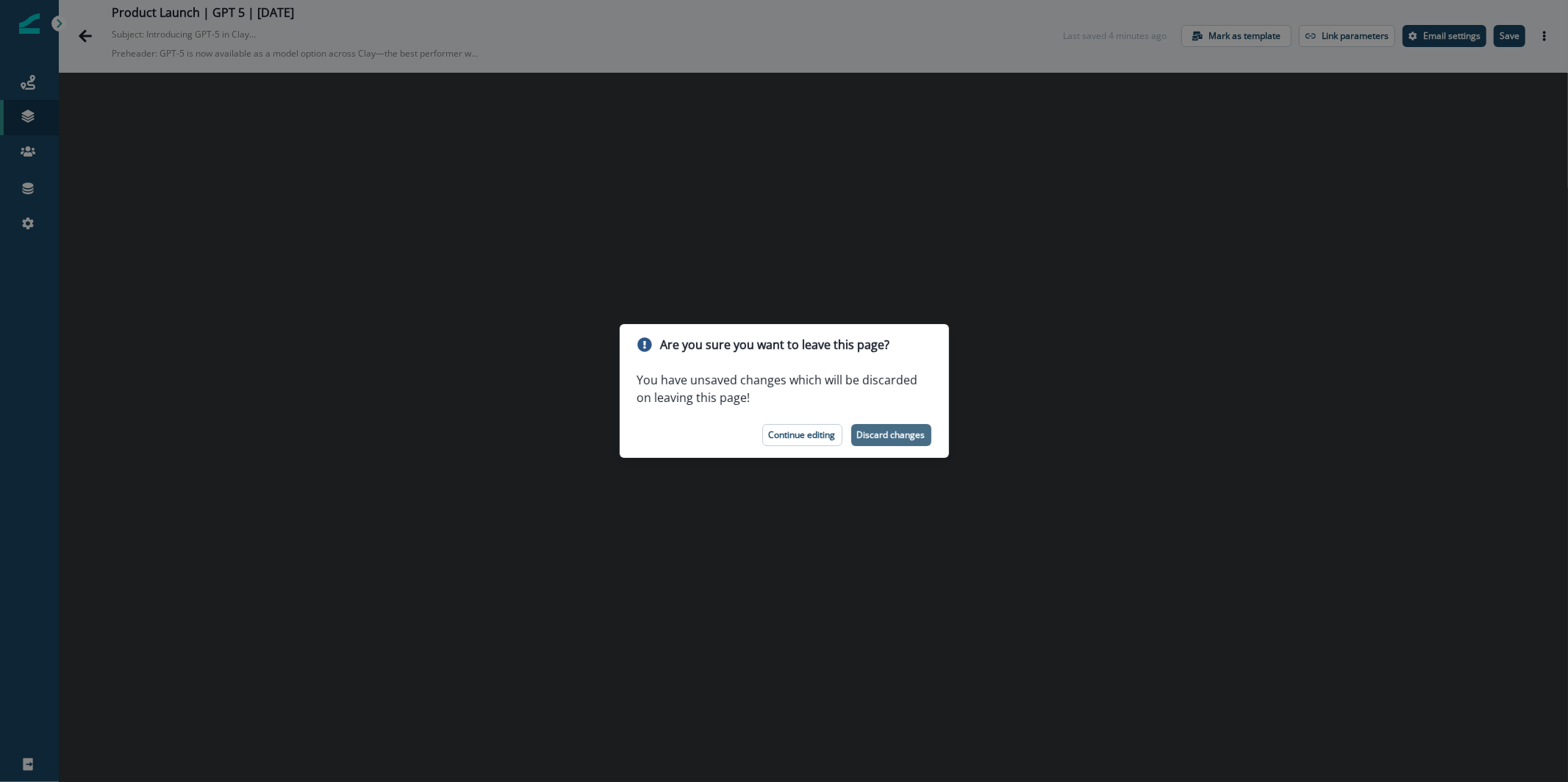
click at [872, 439] on p "Discard changes" at bounding box center [891, 435] width 68 height 10
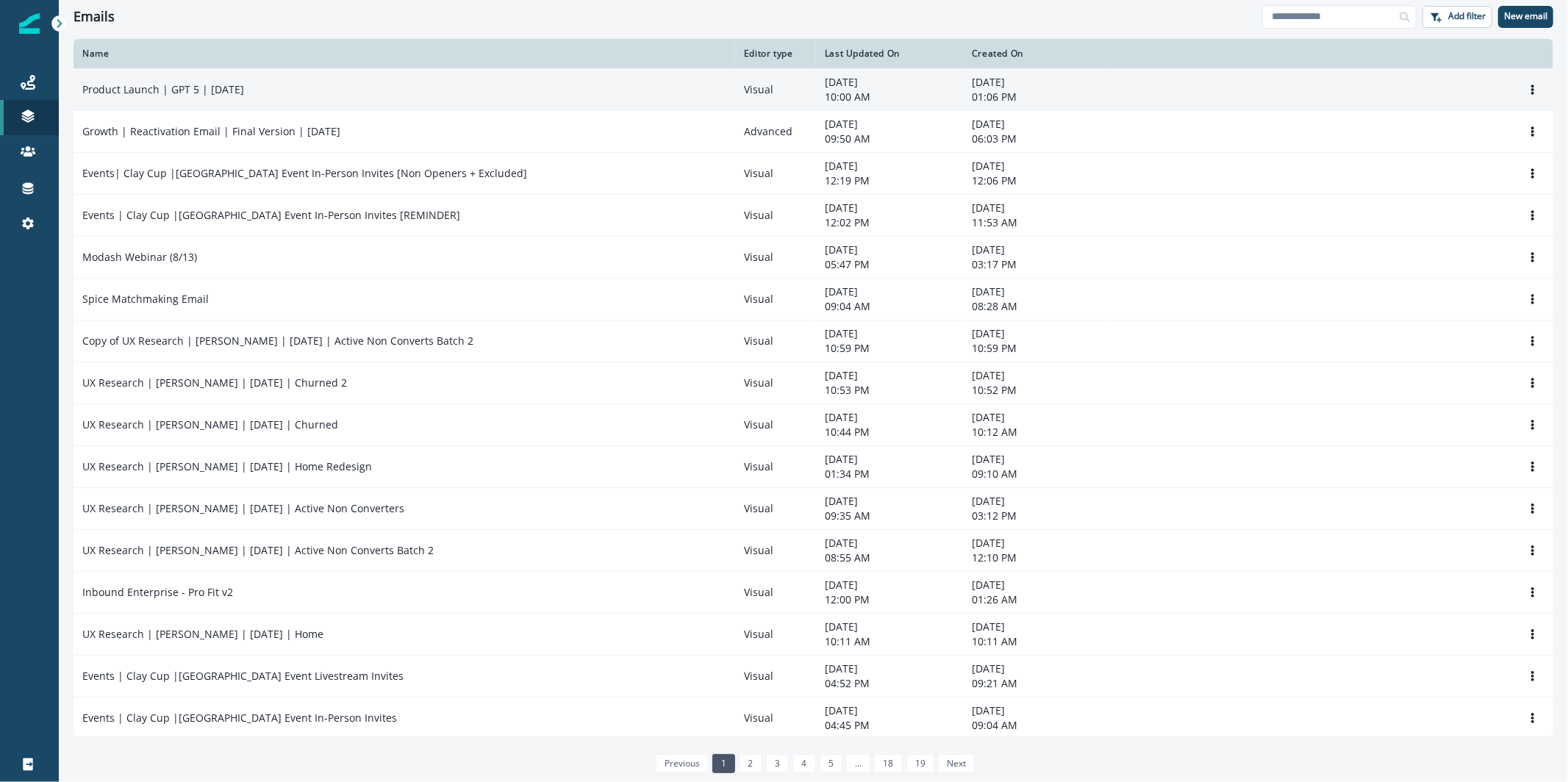
click at [238, 92] on p "Product Launch | GPT 5 | [DATE]" at bounding box center [162, 89] width 161 height 15
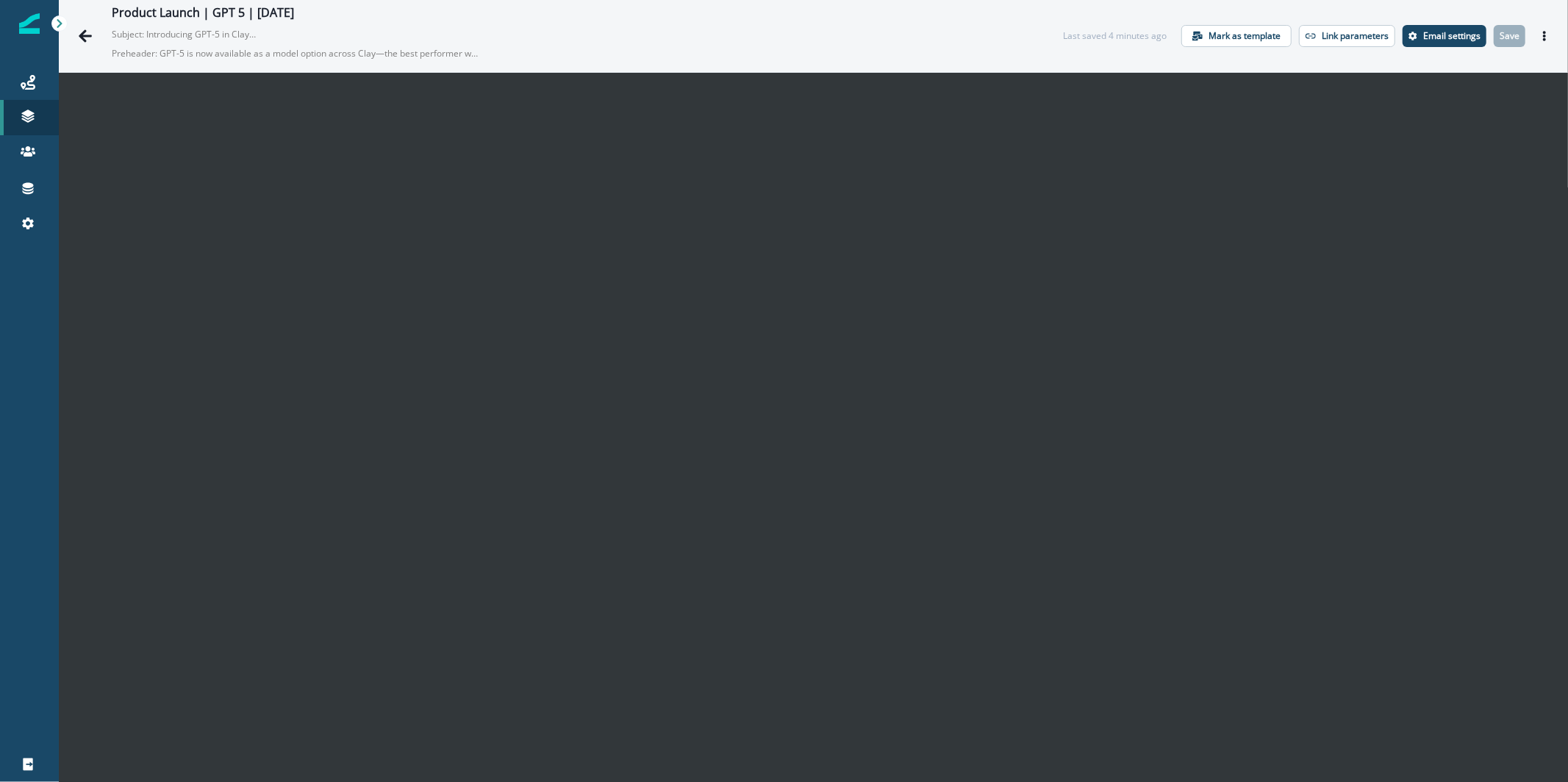
scroll to position [21, 0]
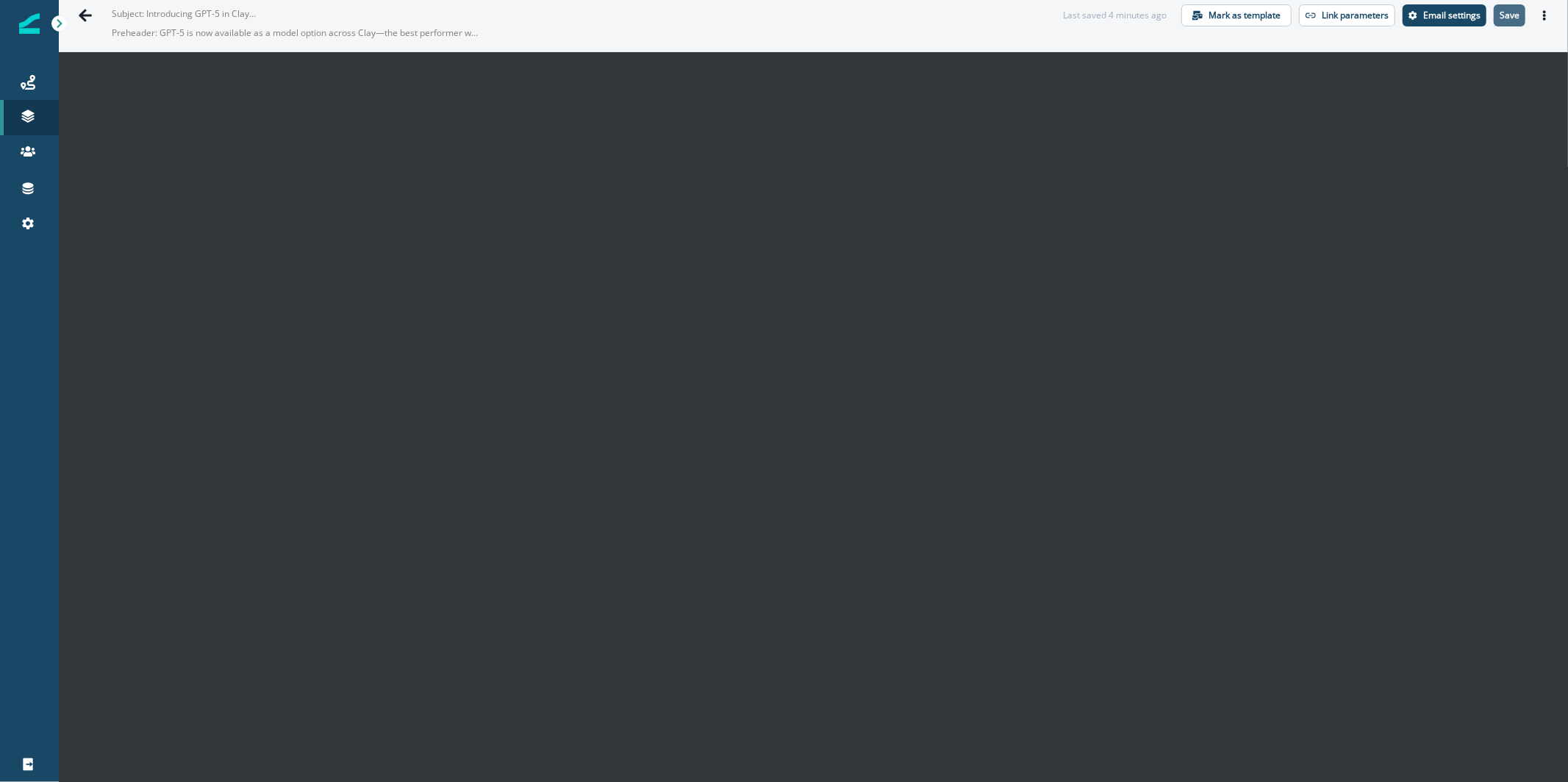
click at [1494, 20] on button "Save" at bounding box center [1510, 15] width 31 height 22
click at [1533, 18] on button "Actions" at bounding box center [1544, 15] width 24 height 22
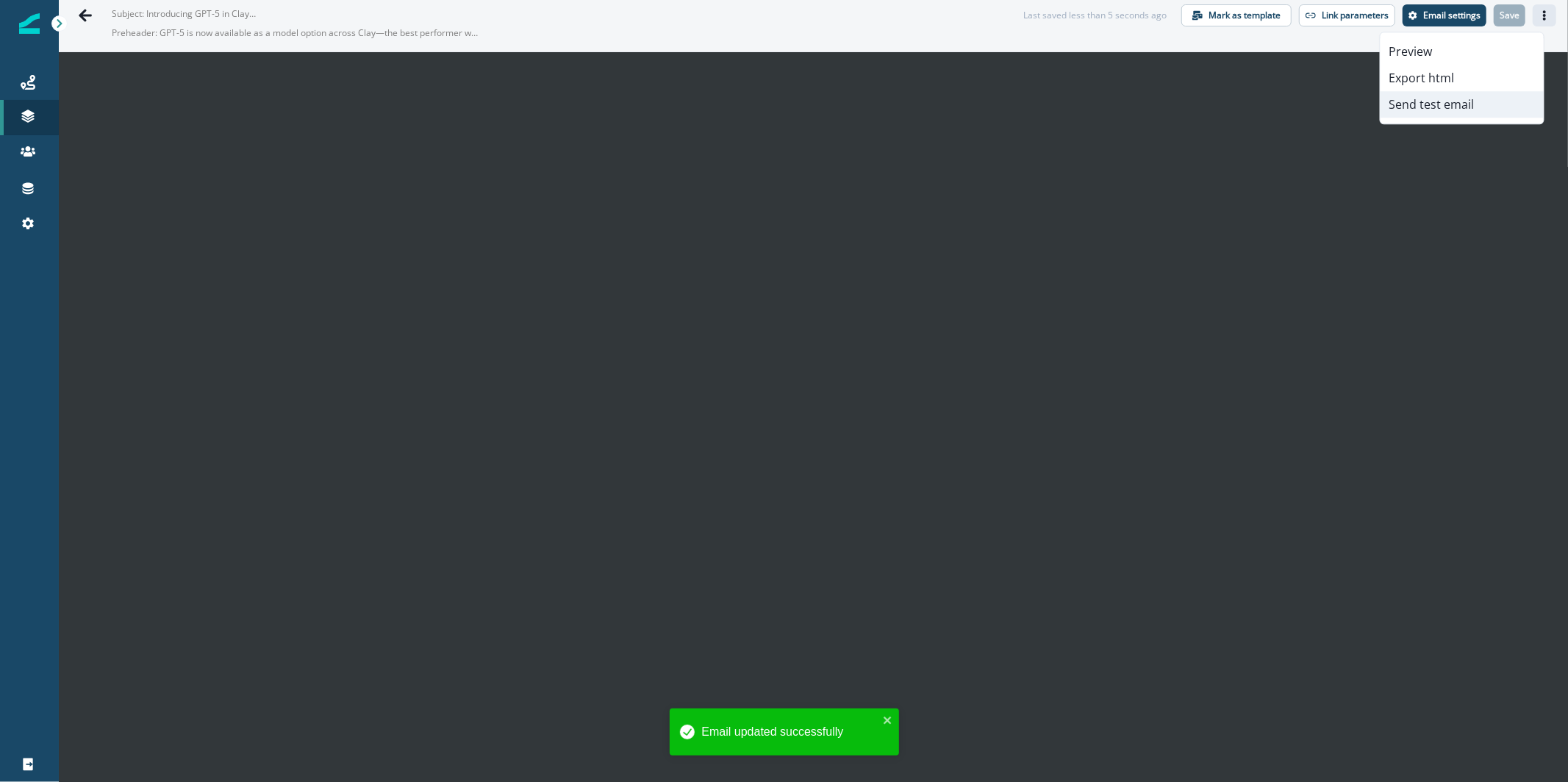
click at [1403, 111] on button "Send test email" at bounding box center [1462, 105] width 163 height 26
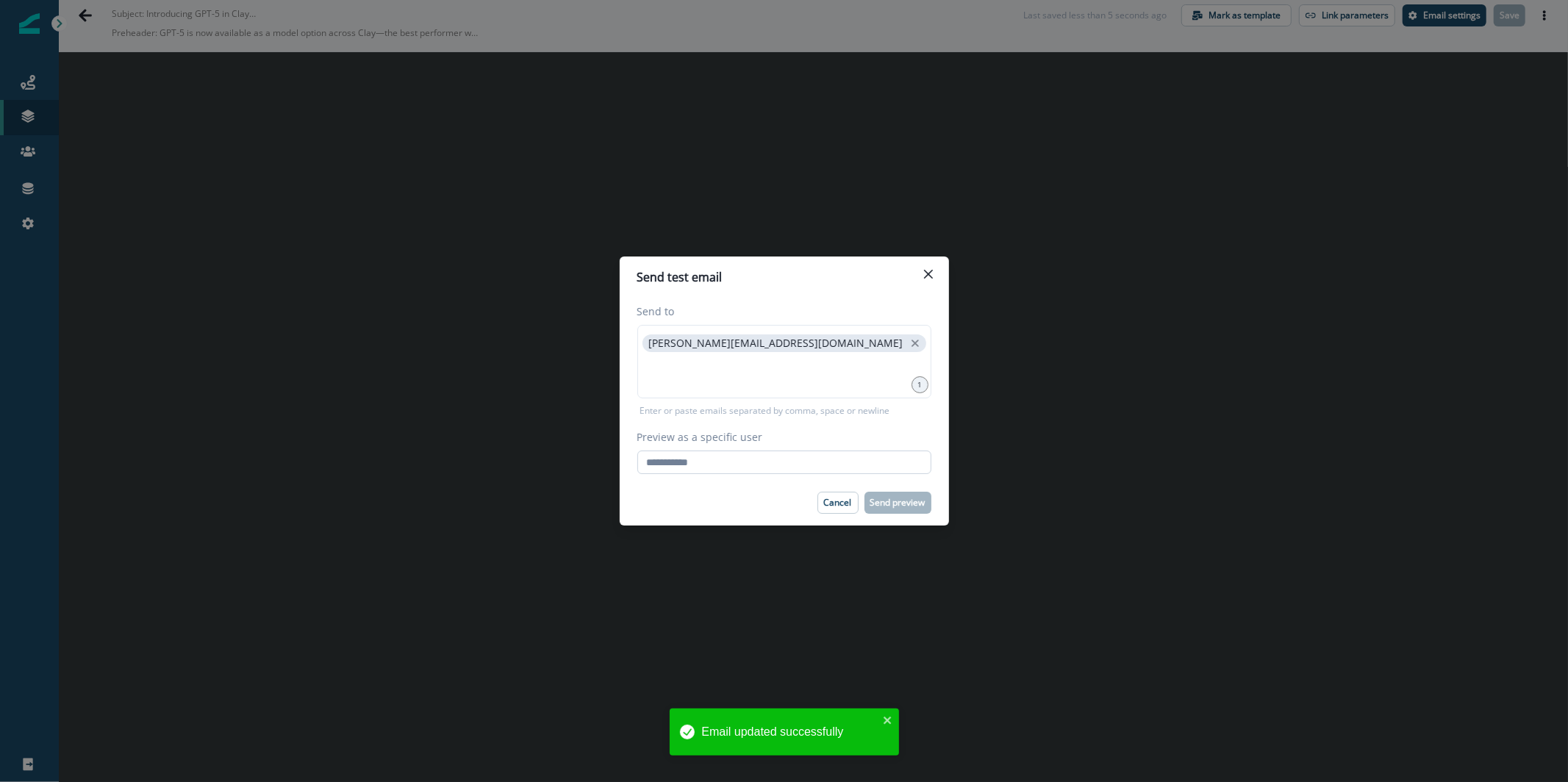
click at [812, 452] on input "Preview as a specific user" at bounding box center [784, 462] width 294 height 24
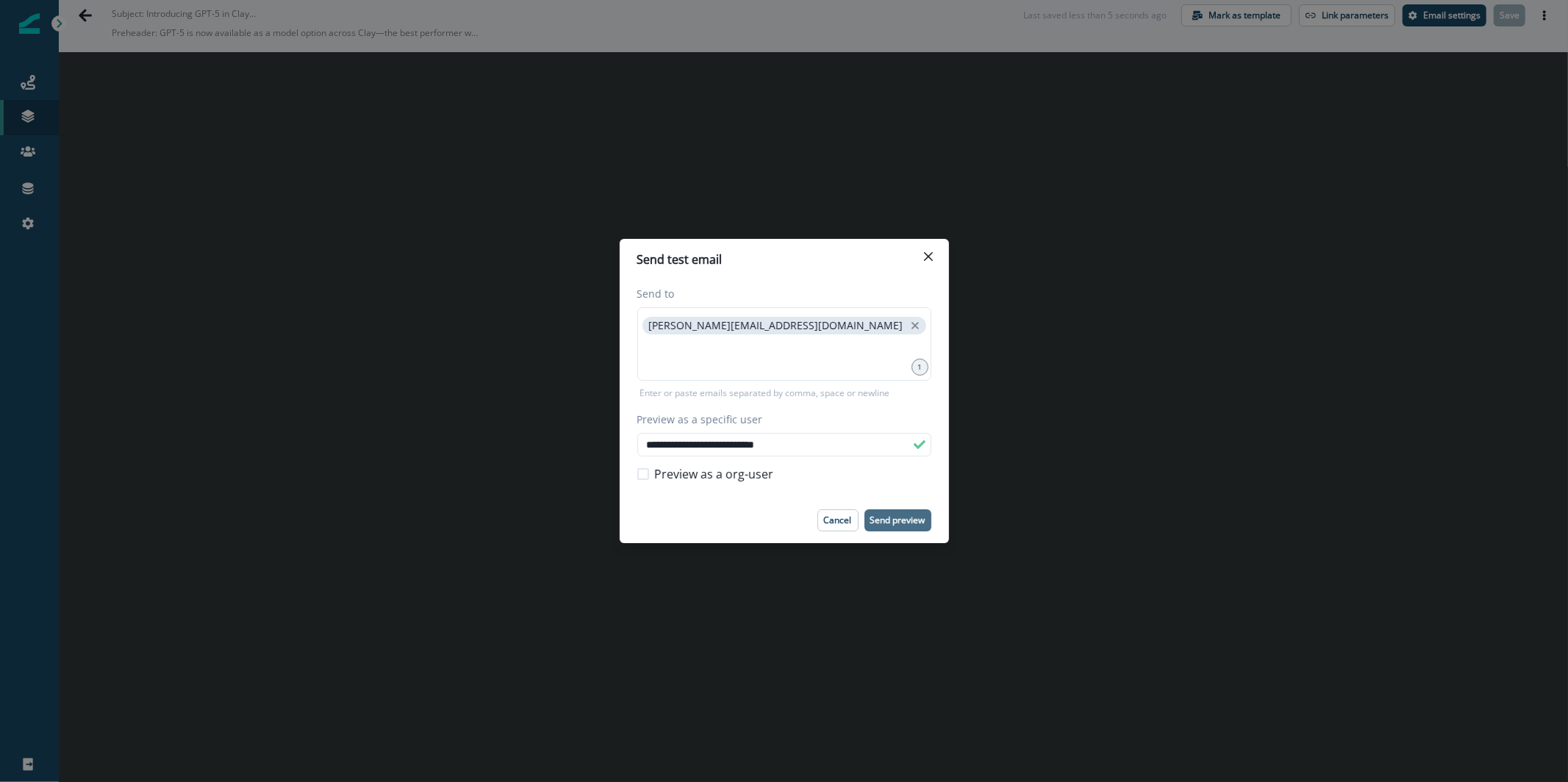
type input "**********"
click at [878, 527] on button "Send preview" at bounding box center [898, 520] width 67 height 22
click at [925, 266] on button "Close" at bounding box center [928, 256] width 24 height 24
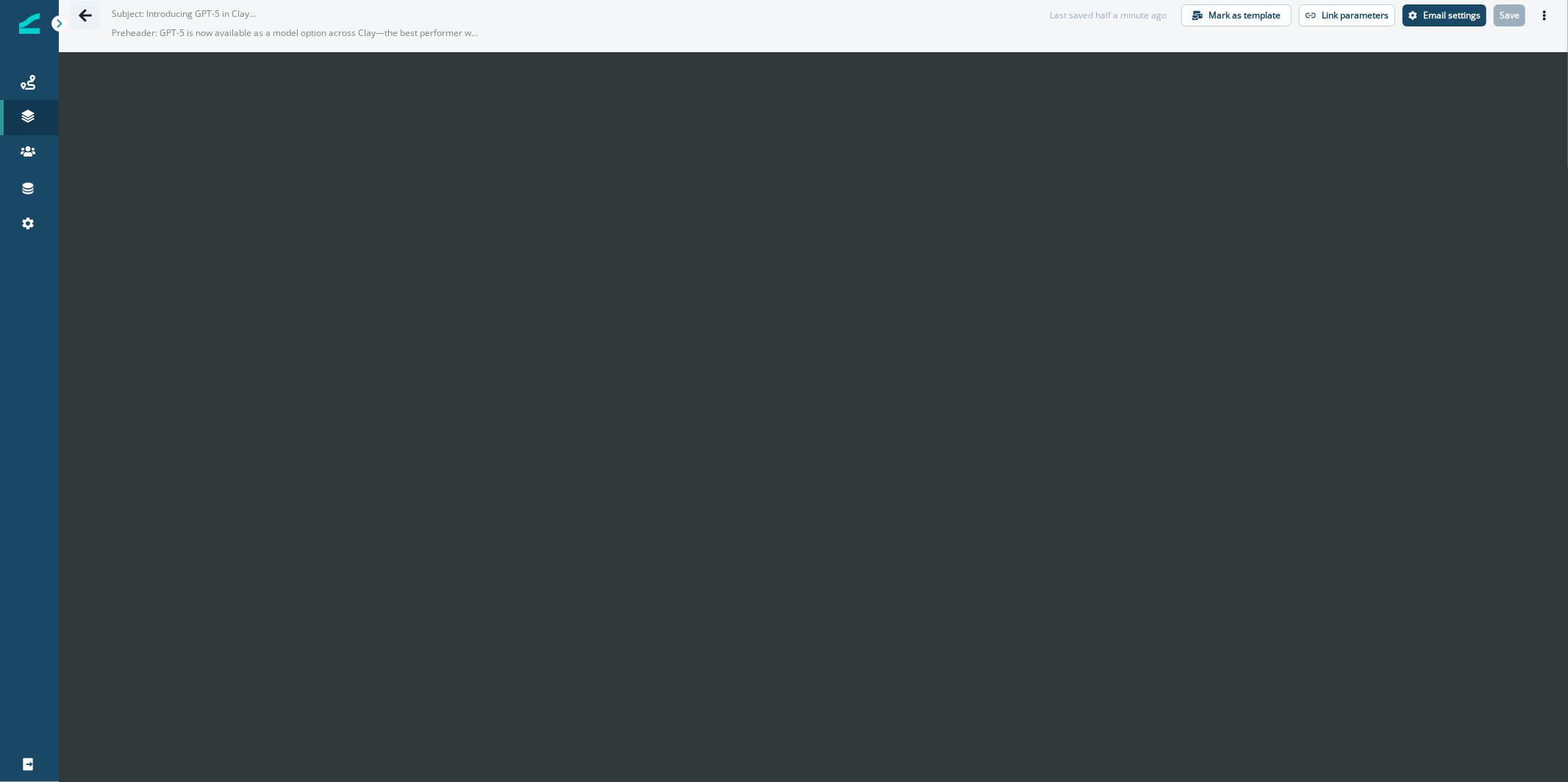
click at [78, 24] on button "Go back" at bounding box center [85, 16] width 30 height 30
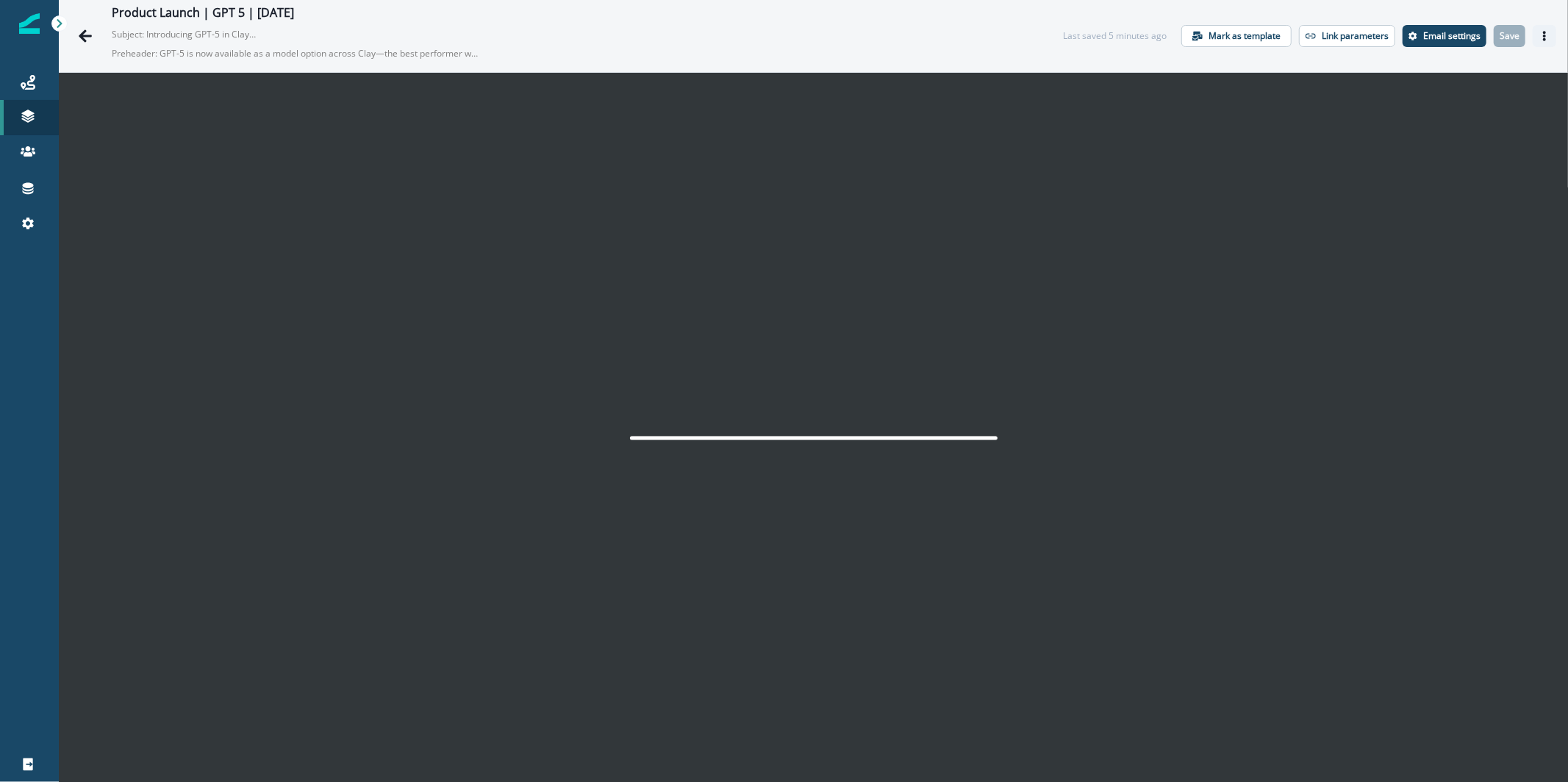
click at [1544, 32] on icon "Actions" at bounding box center [1544, 36] width 3 height 10
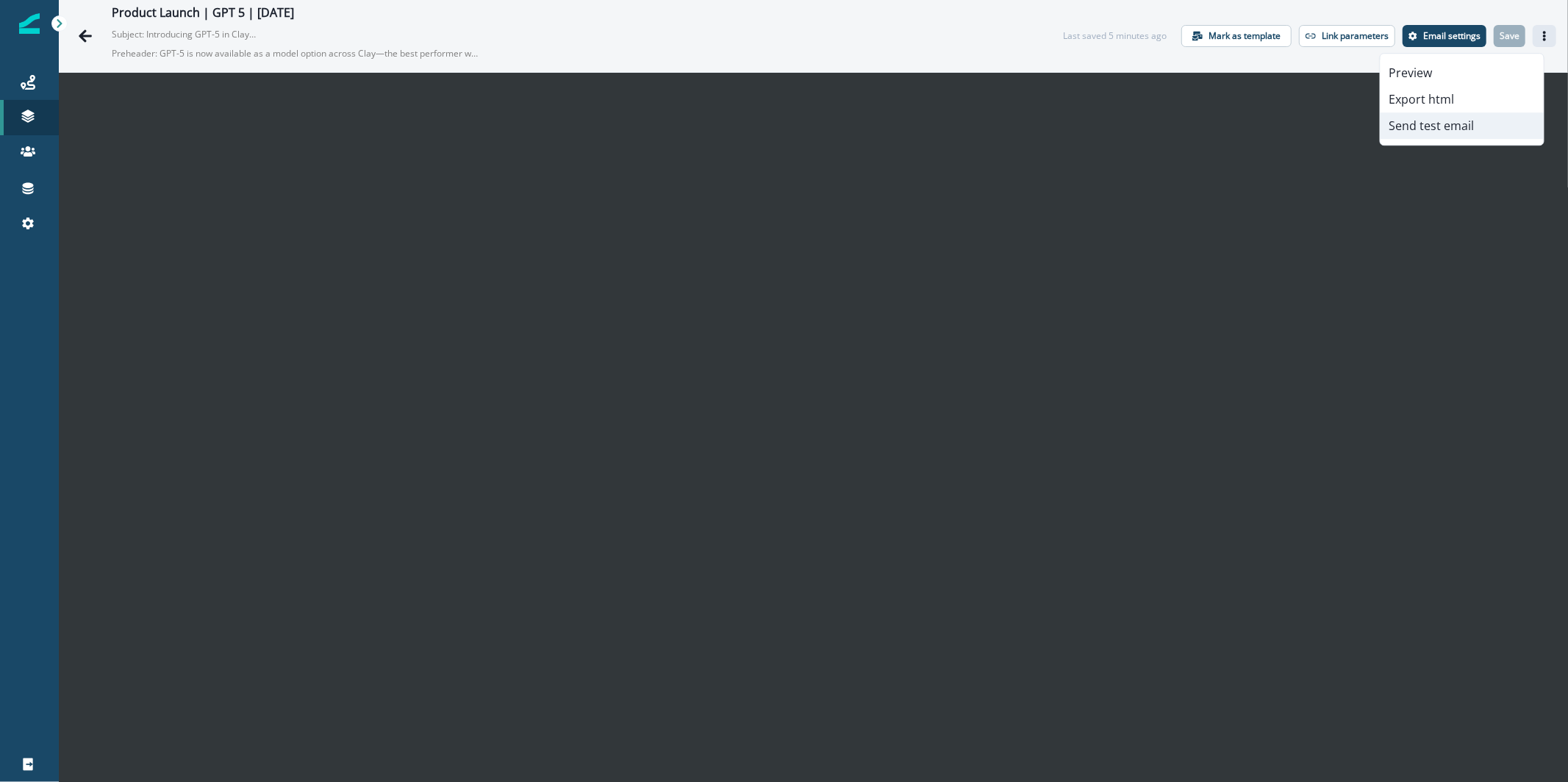
click at [1490, 118] on button "Send test email" at bounding box center [1462, 126] width 163 height 26
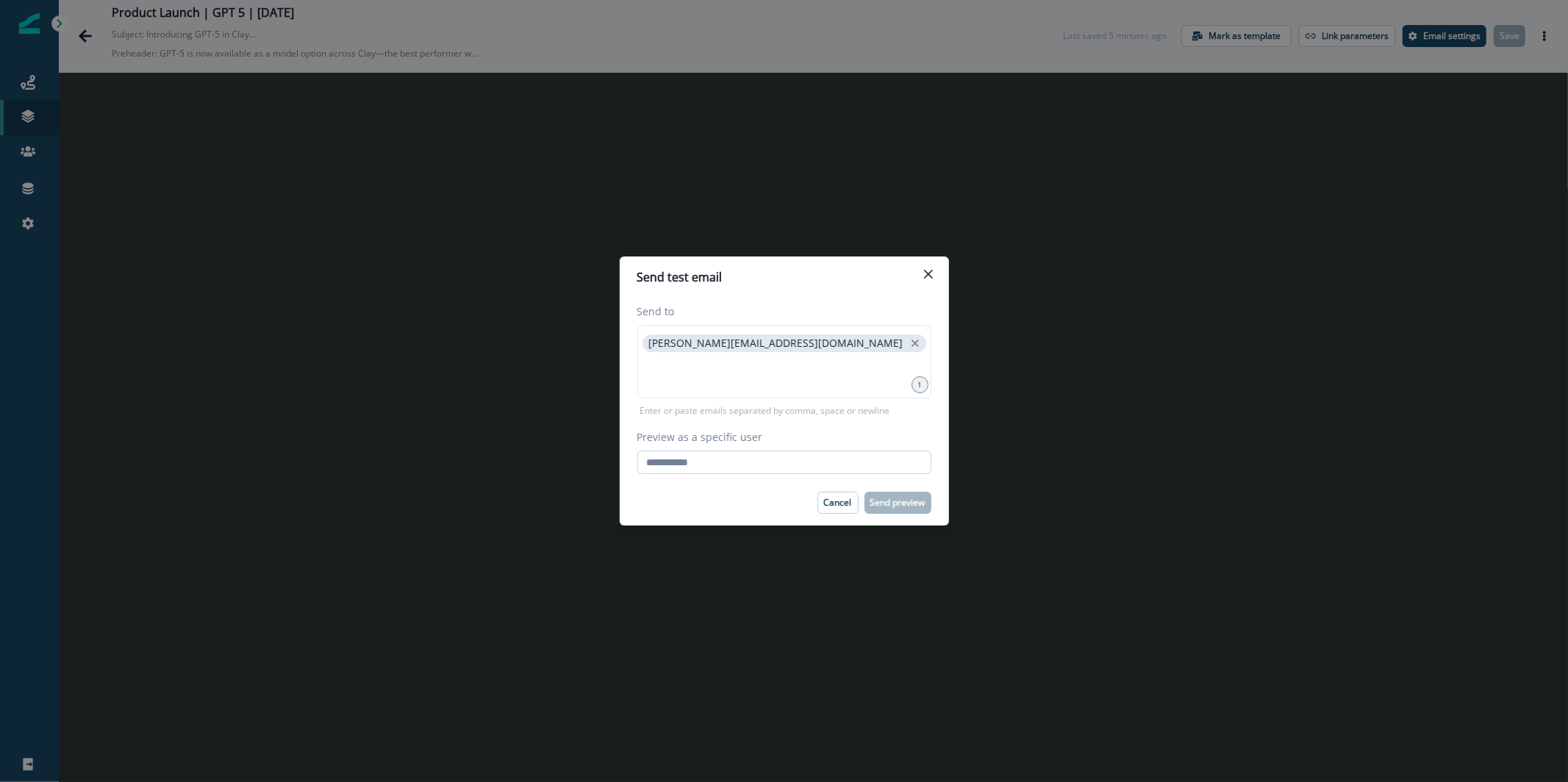
click at [823, 472] on input "Preview as a specific user" at bounding box center [784, 462] width 294 height 24
paste input "**********"
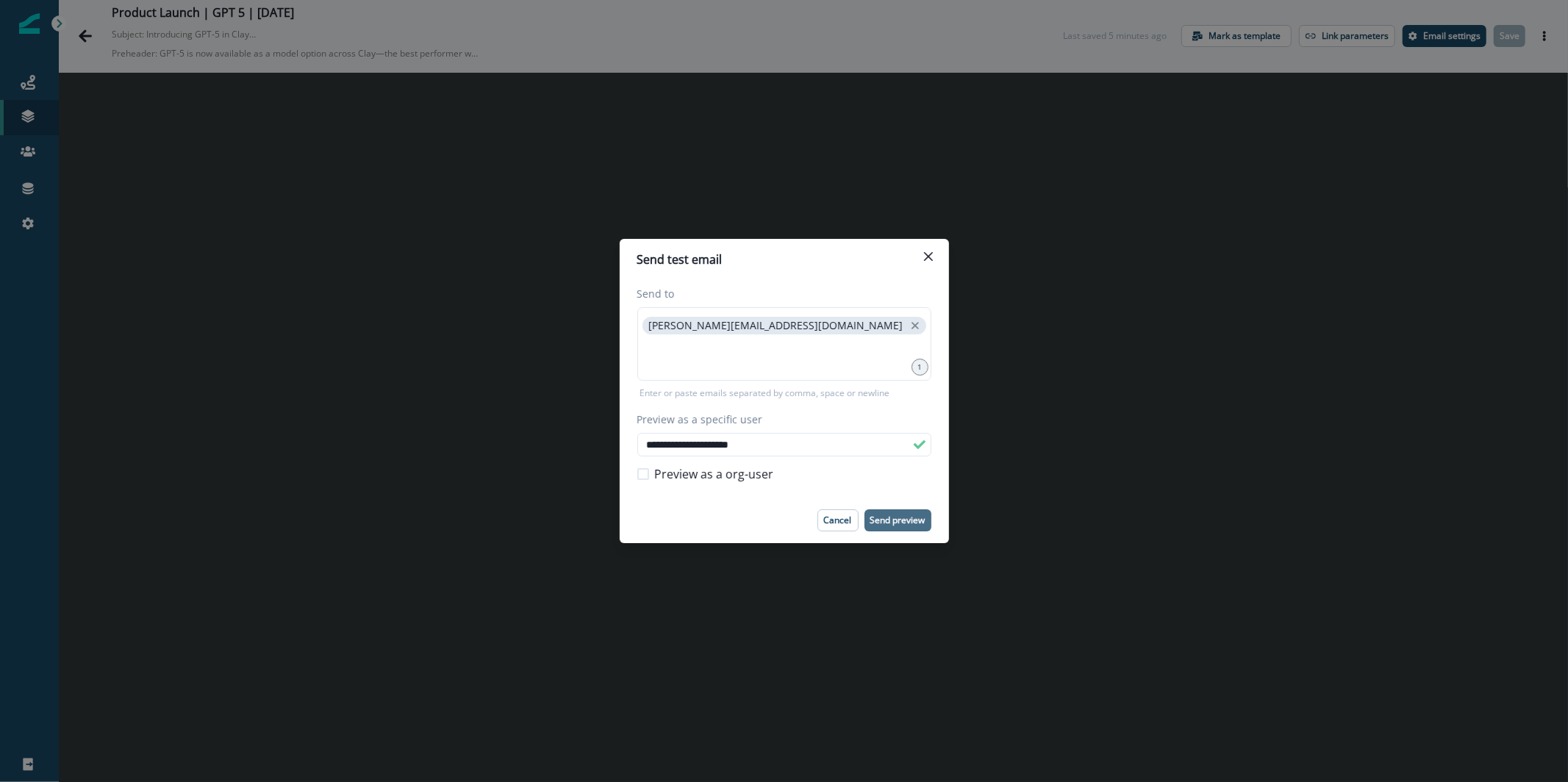
type input "**********"
click at [900, 515] on p "Send preview" at bounding box center [897, 520] width 55 height 10
click at [928, 252] on icon "Close" at bounding box center [929, 256] width 9 height 9
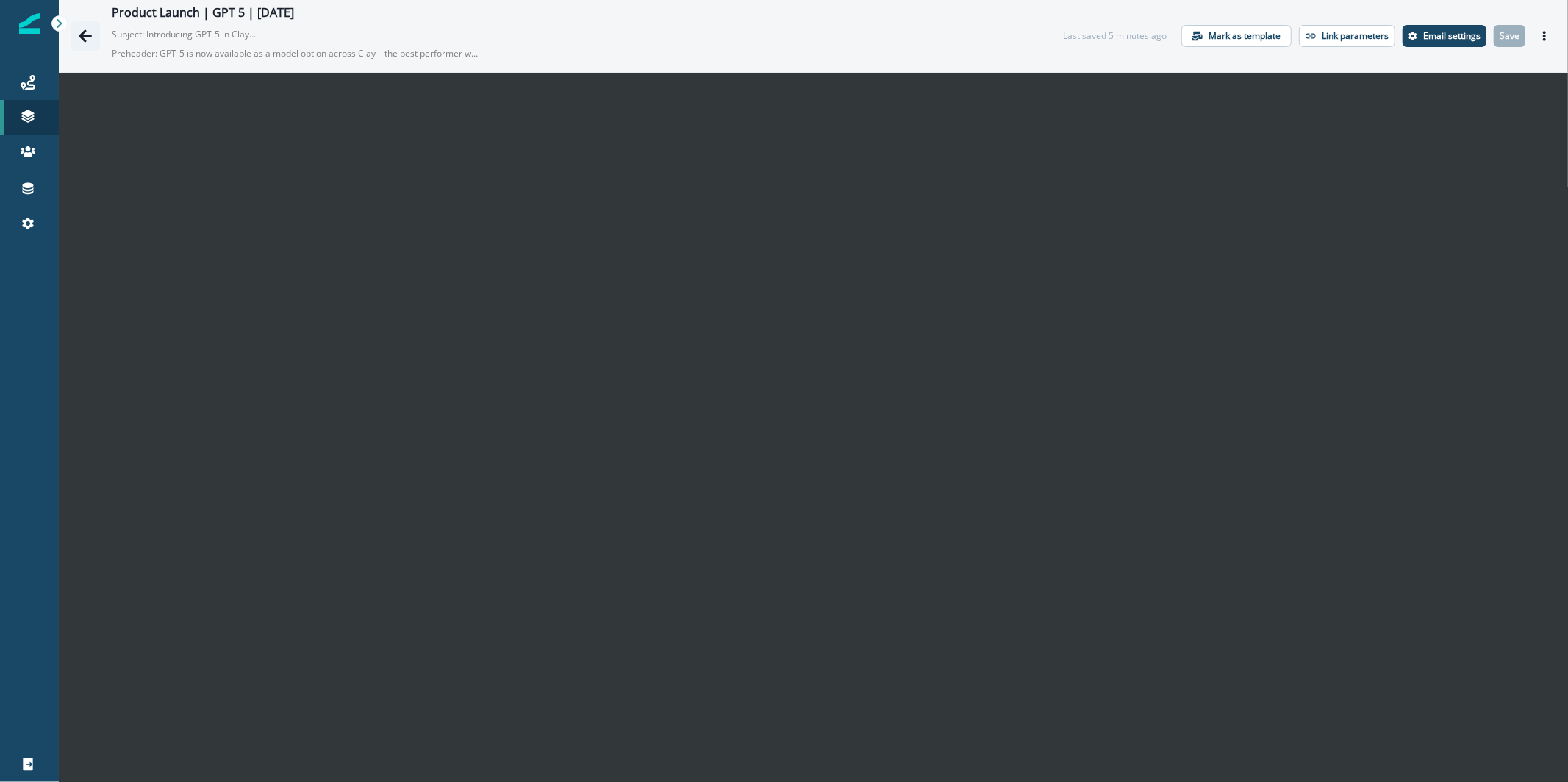
click at [82, 36] on icon "Go back" at bounding box center [85, 36] width 13 height 12
click at [1432, 31] on p "Email settings" at bounding box center [1452, 36] width 58 height 10
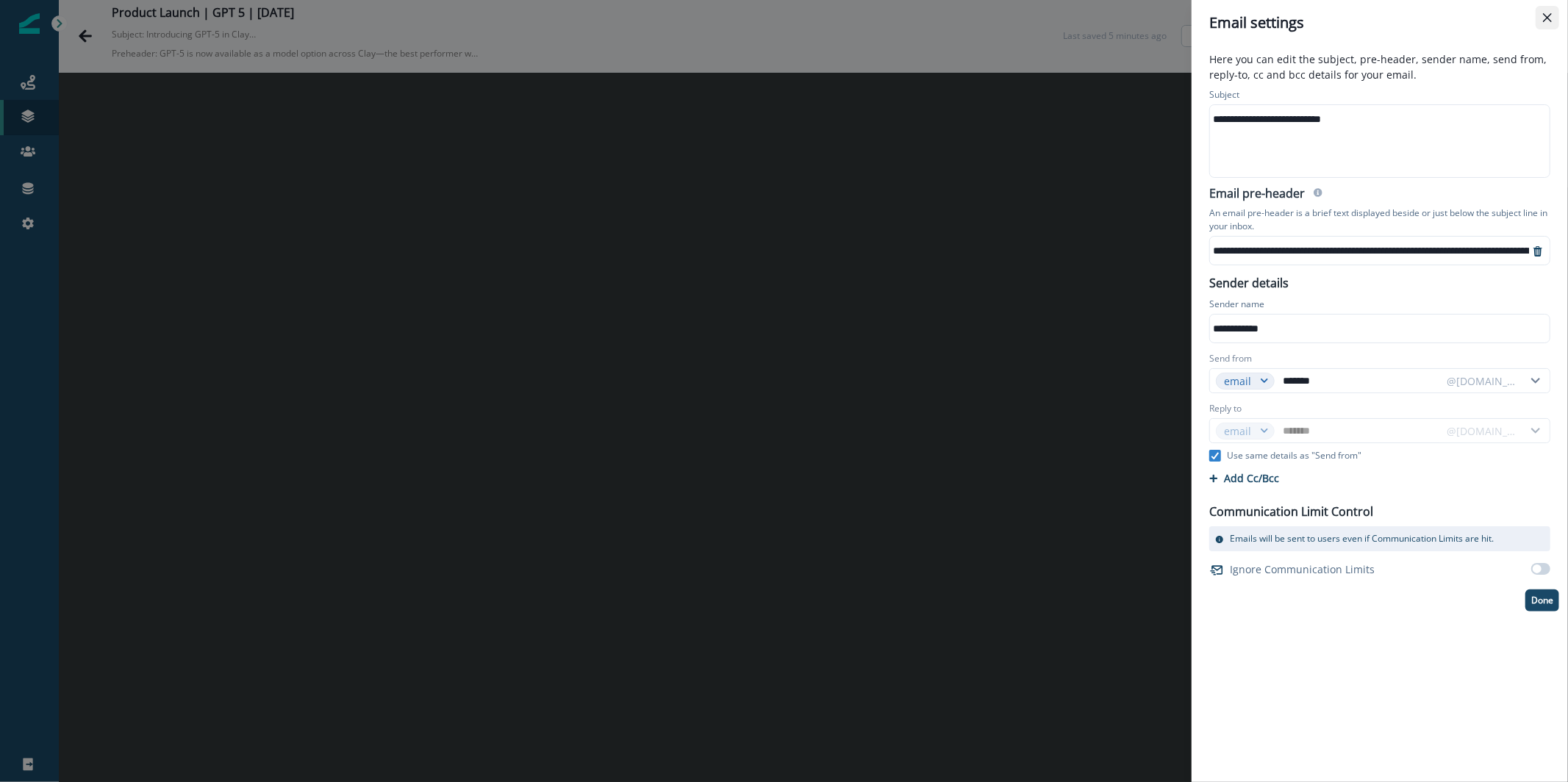
click at [1550, 22] on button "Close" at bounding box center [1547, 17] width 24 height 24
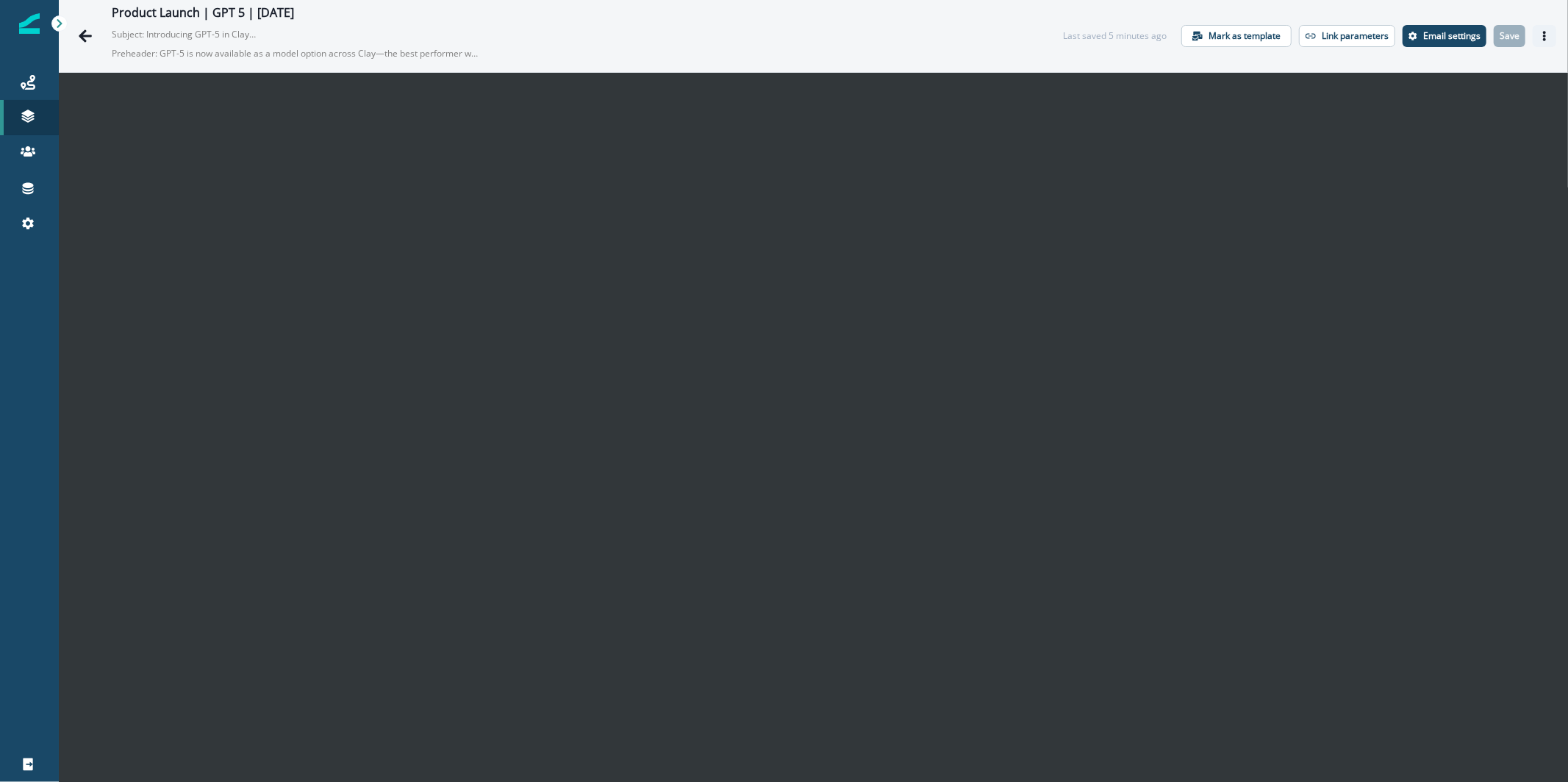
click at [1539, 35] on icon "Actions" at bounding box center [1544, 36] width 10 height 10
click at [1463, 128] on button "Send test email" at bounding box center [1462, 126] width 163 height 26
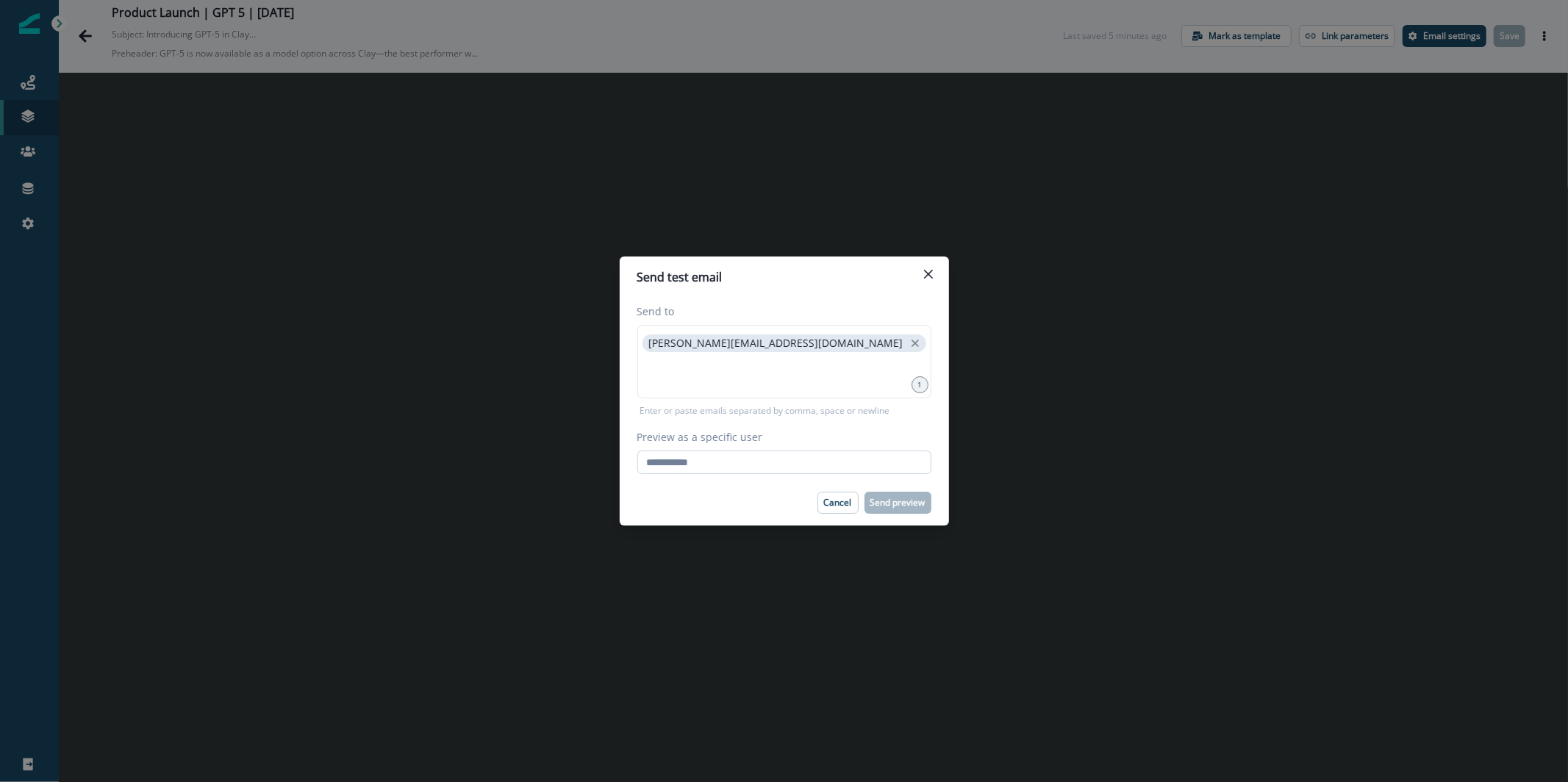
click at [787, 454] on input "Preview as a specific user" at bounding box center [784, 462] width 294 height 24
paste input "**********"
type input "**********"
click at [812, 335] on span "karishma.rajaratnam@clay.com" at bounding box center [784, 343] width 283 height 17
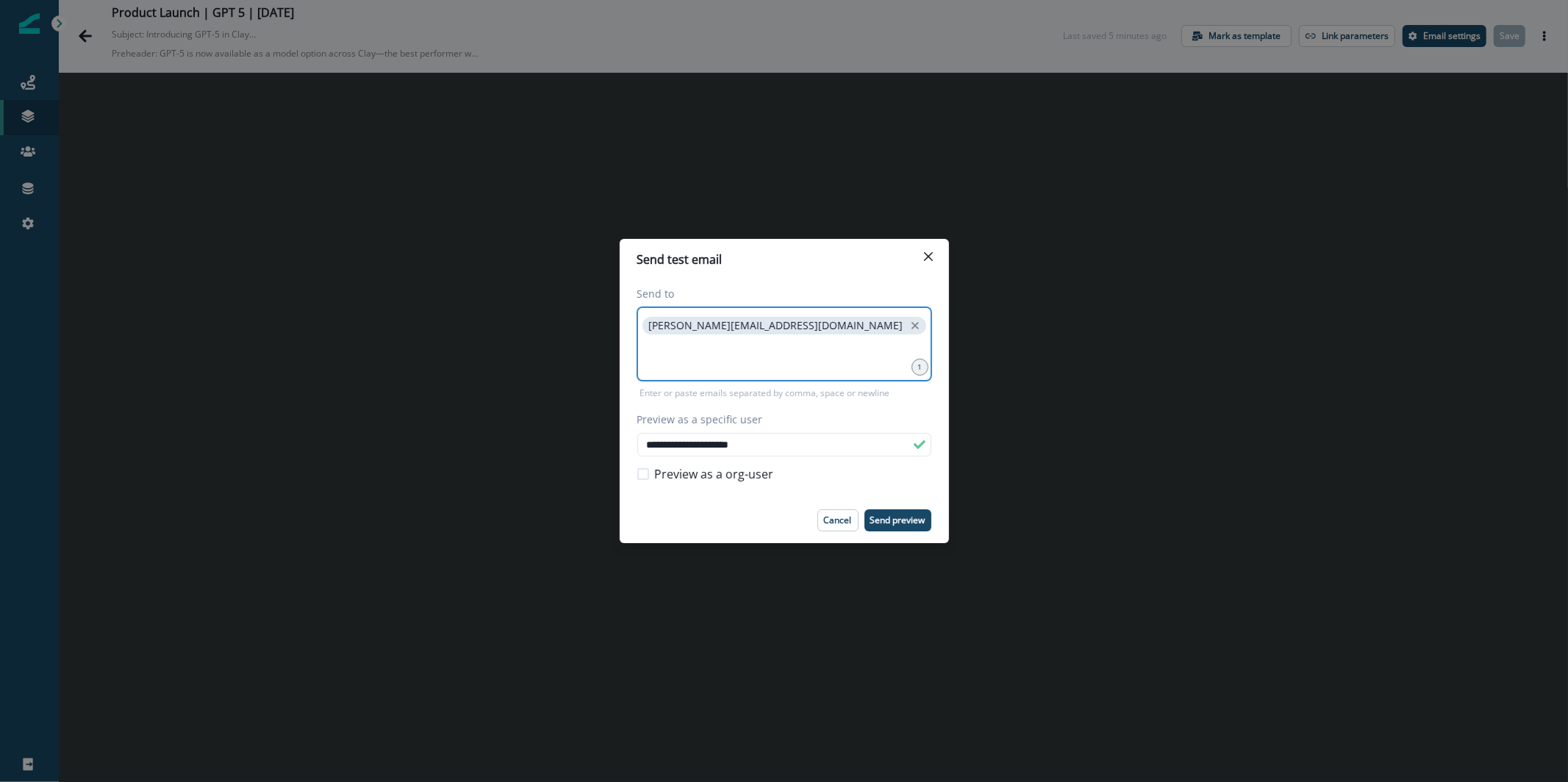
click at [812, 343] on input at bounding box center [785, 356] width 290 height 30
click at [909, 327] on icon "close" at bounding box center [915, 325] width 13 height 13
type input "**********"
click at [888, 515] on p "Send preview" at bounding box center [897, 520] width 55 height 10
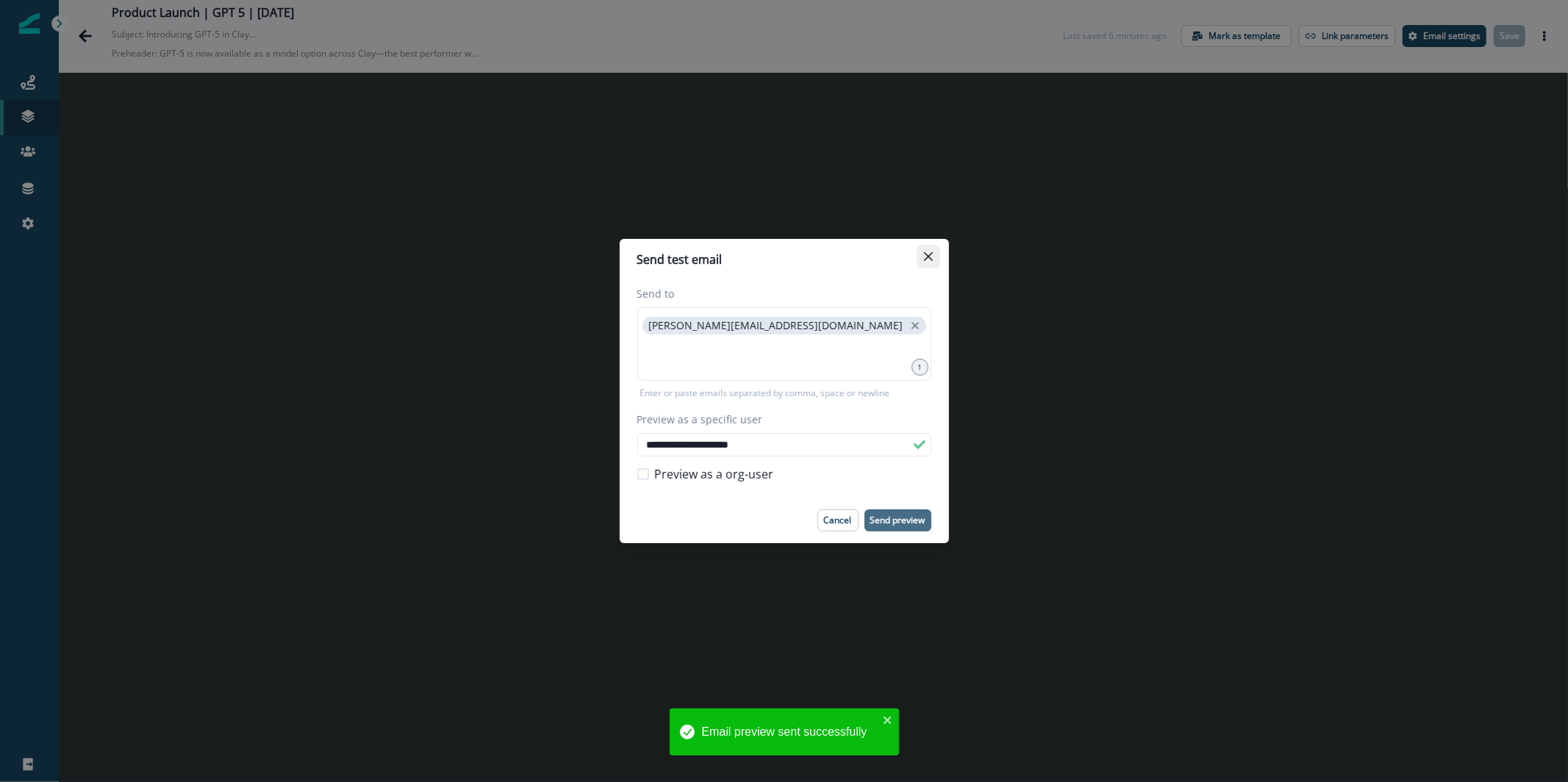
click at [921, 257] on button "Close" at bounding box center [928, 256] width 24 height 24
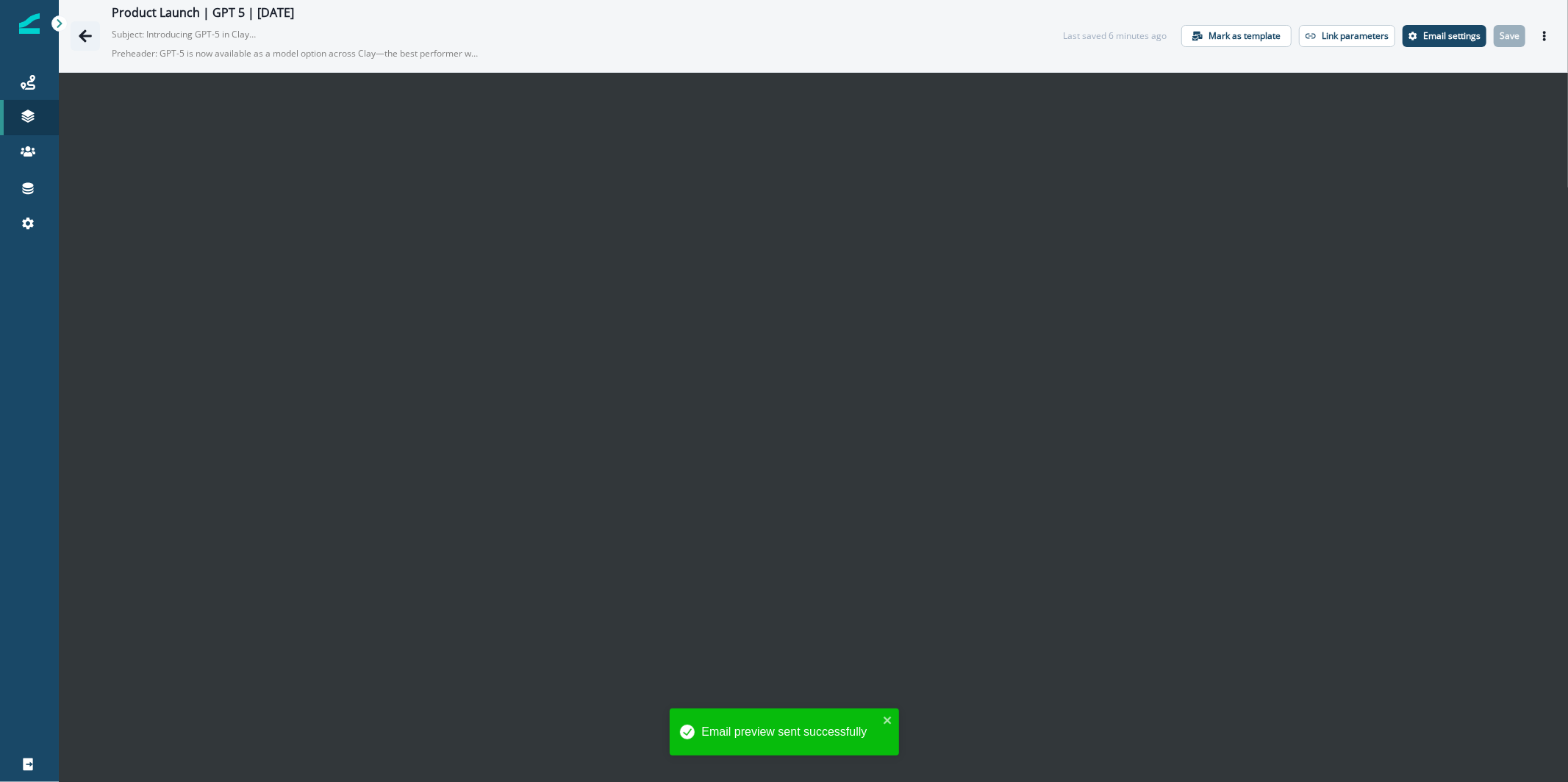
click at [85, 35] on icon "Go back" at bounding box center [85, 36] width 13 height 12
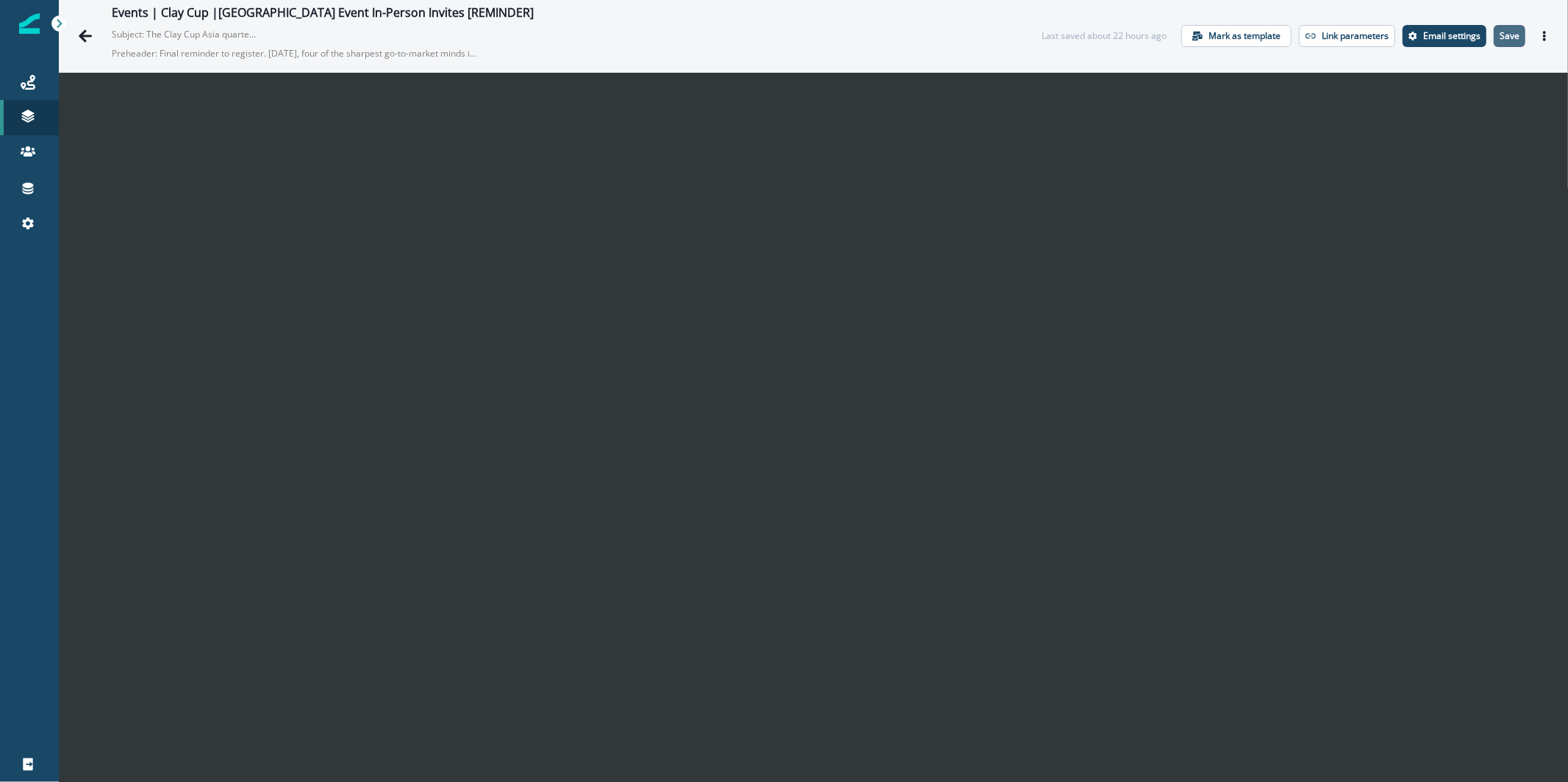
click at [1498, 27] on button "Save" at bounding box center [1510, 36] width 31 height 22
click at [1503, 40] on p "Save" at bounding box center [1510, 36] width 20 height 10
click at [80, 31] on icon "Go back" at bounding box center [85, 36] width 15 height 15
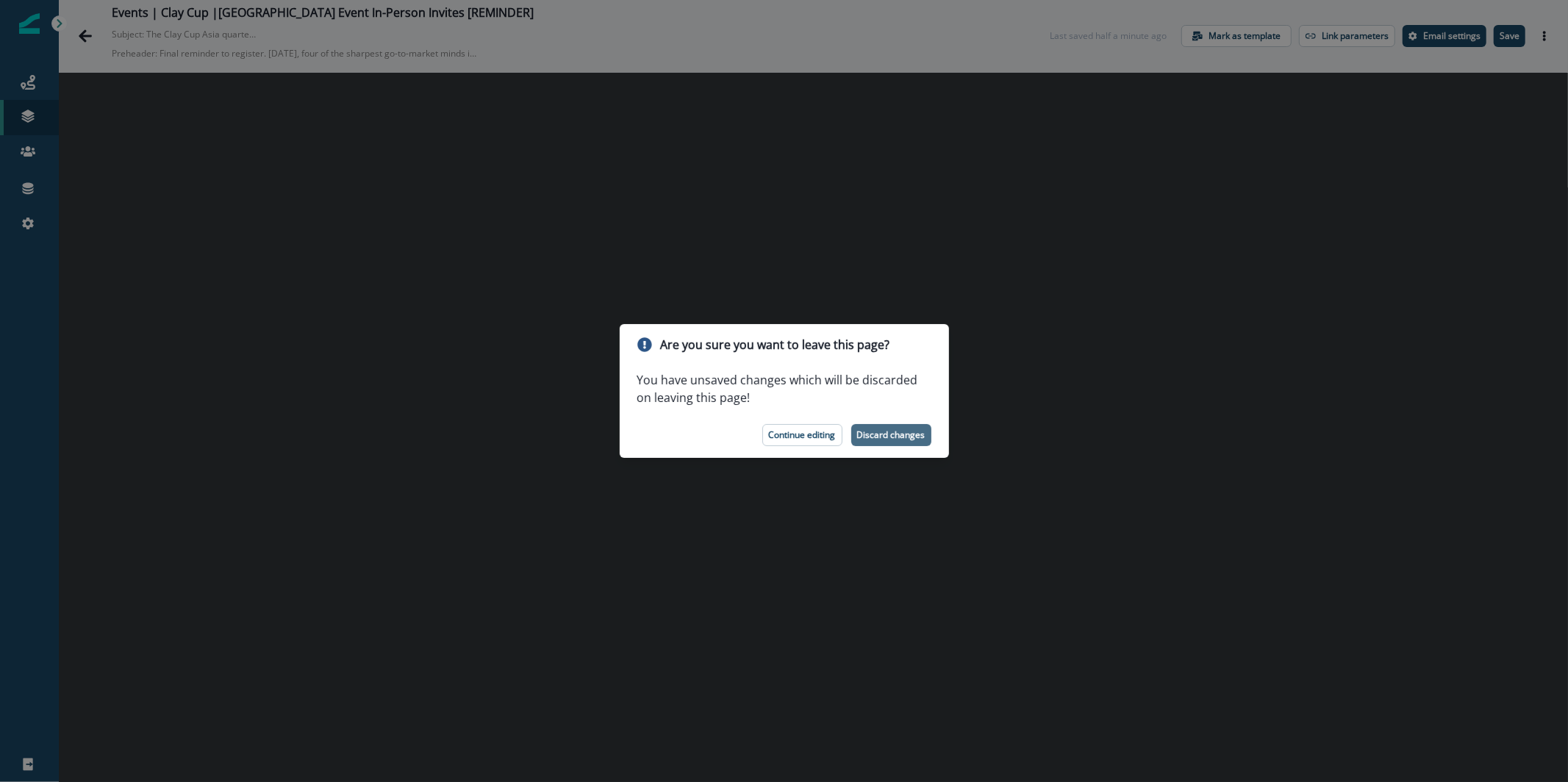
click at [925, 428] on button "Discard changes" at bounding box center [891, 434] width 80 height 22
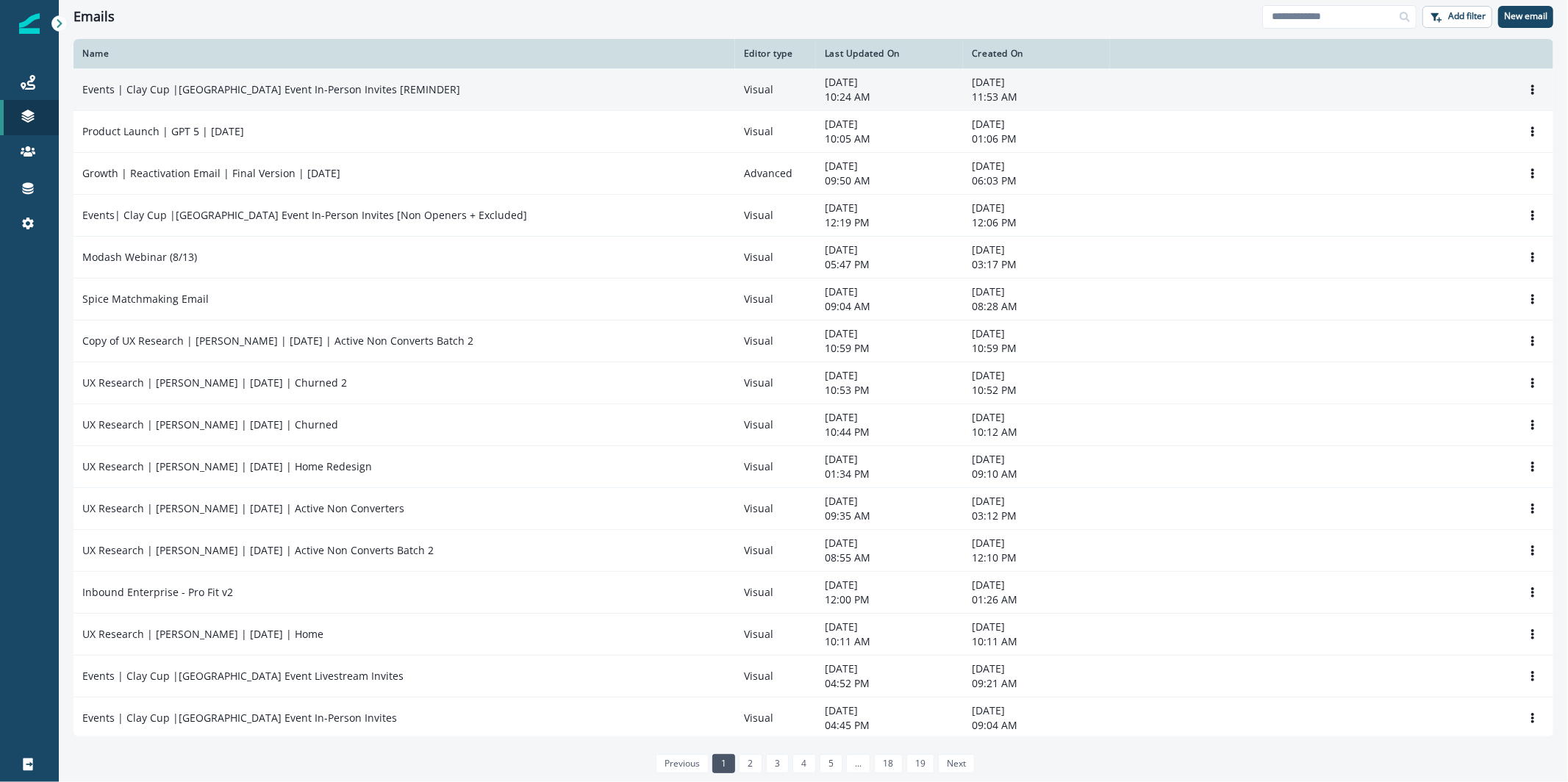
click at [348, 101] on td "Events | Clay Cup |[GEOGRAPHIC_DATA] Event In-Person Invites [REMINDER]" at bounding box center [404, 89] width 662 height 42
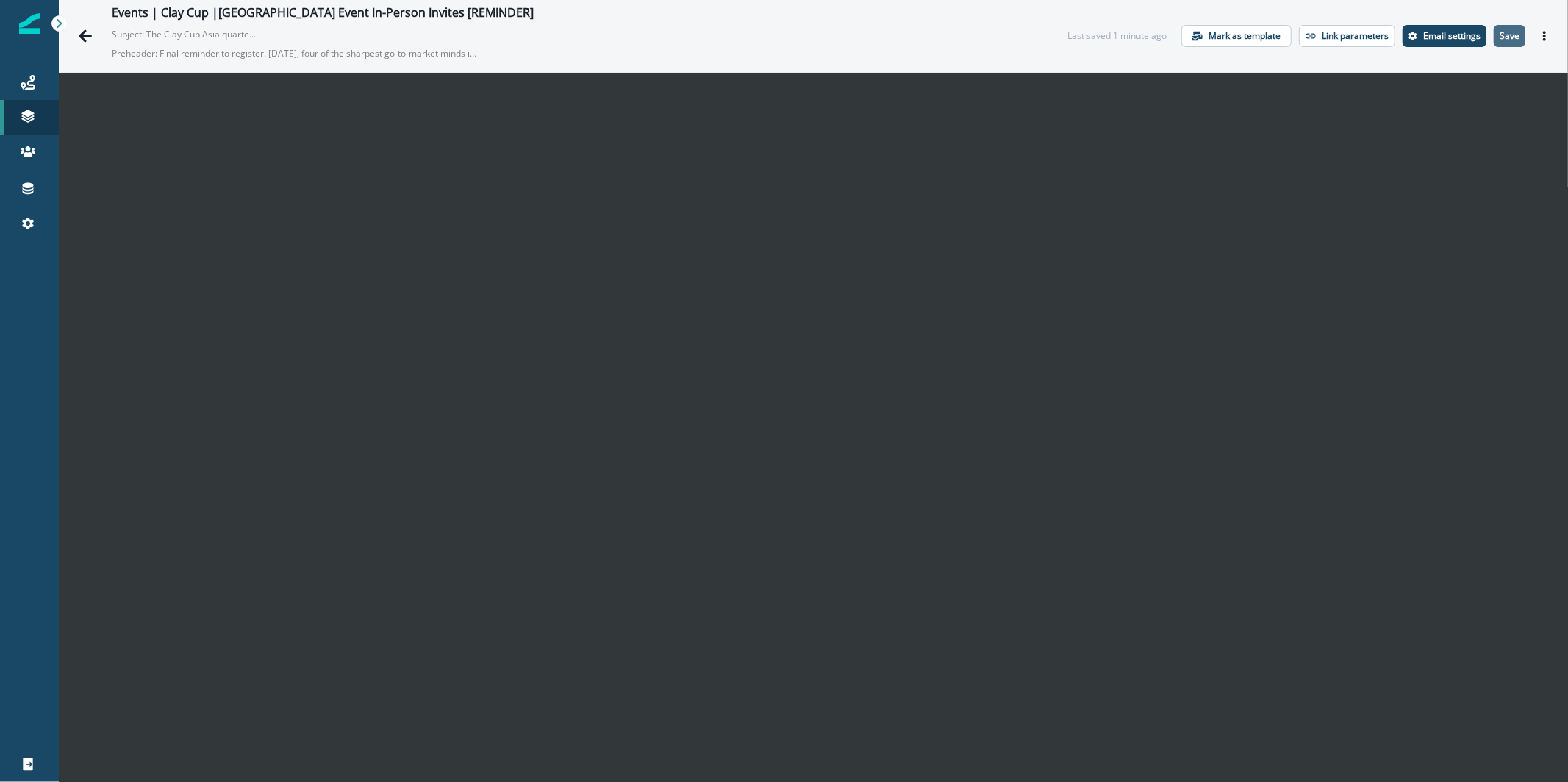
click at [1494, 42] on button "Save" at bounding box center [1510, 36] width 31 height 22
click at [1507, 31] on p "Save" at bounding box center [1510, 36] width 20 height 10
click at [1499, 44] on button "Save" at bounding box center [1510, 36] width 31 height 22
click at [97, 29] on button "Go back" at bounding box center [85, 36] width 30 height 30
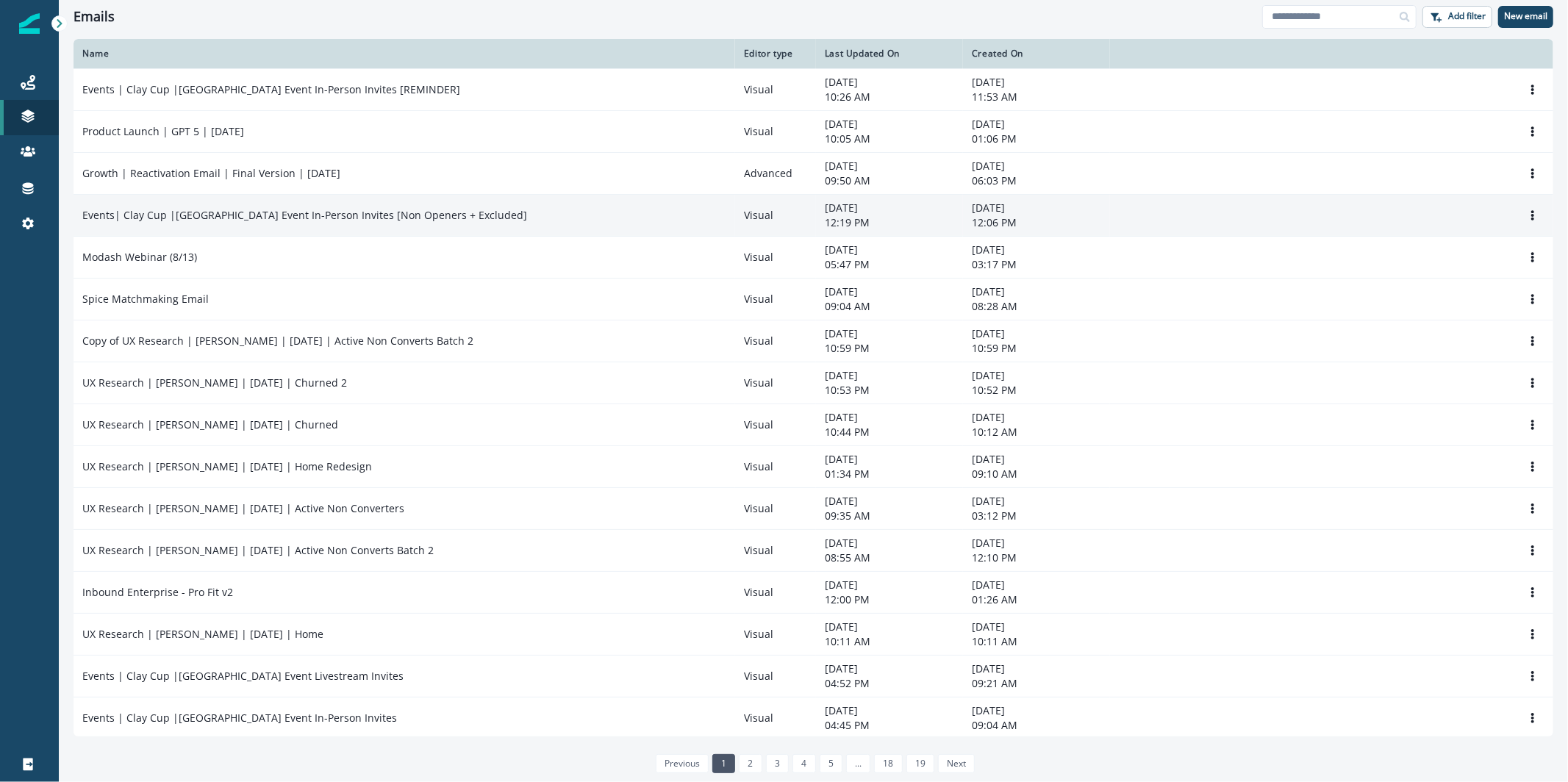
click at [542, 216] on div "Events| Clay Cup |[GEOGRAPHIC_DATA] Event In-Person Invites [Non Openers + Excl…" at bounding box center [404, 215] width 644 height 15
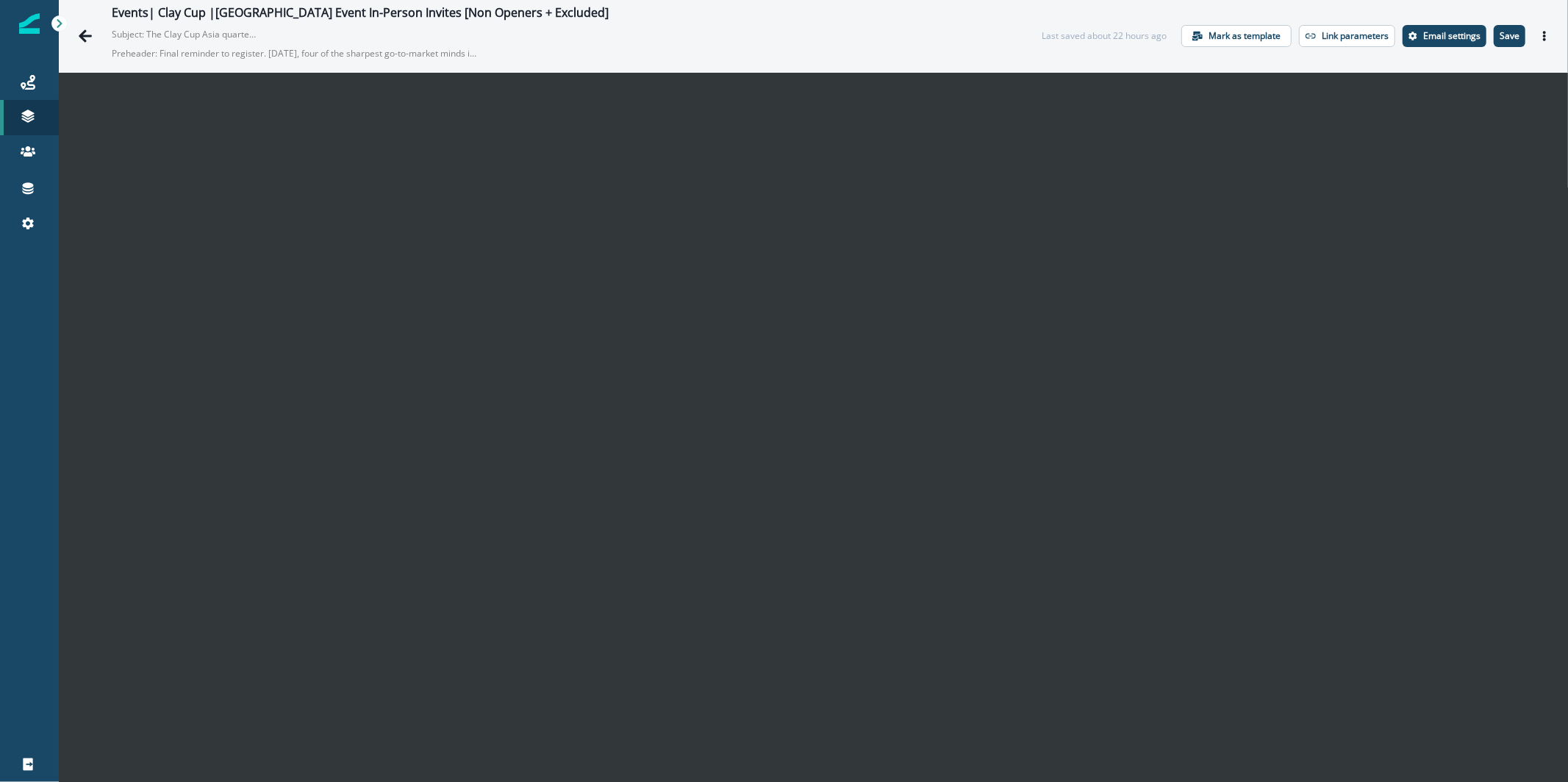
click at [1500, 40] on p "Save" at bounding box center [1510, 36] width 20 height 10
click at [1507, 40] on p "Save" at bounding box center [1510, 36] width 20 height 10
click at [86, 43] on icon "Go back" at bounding box center [85, 36] width 15 height 15
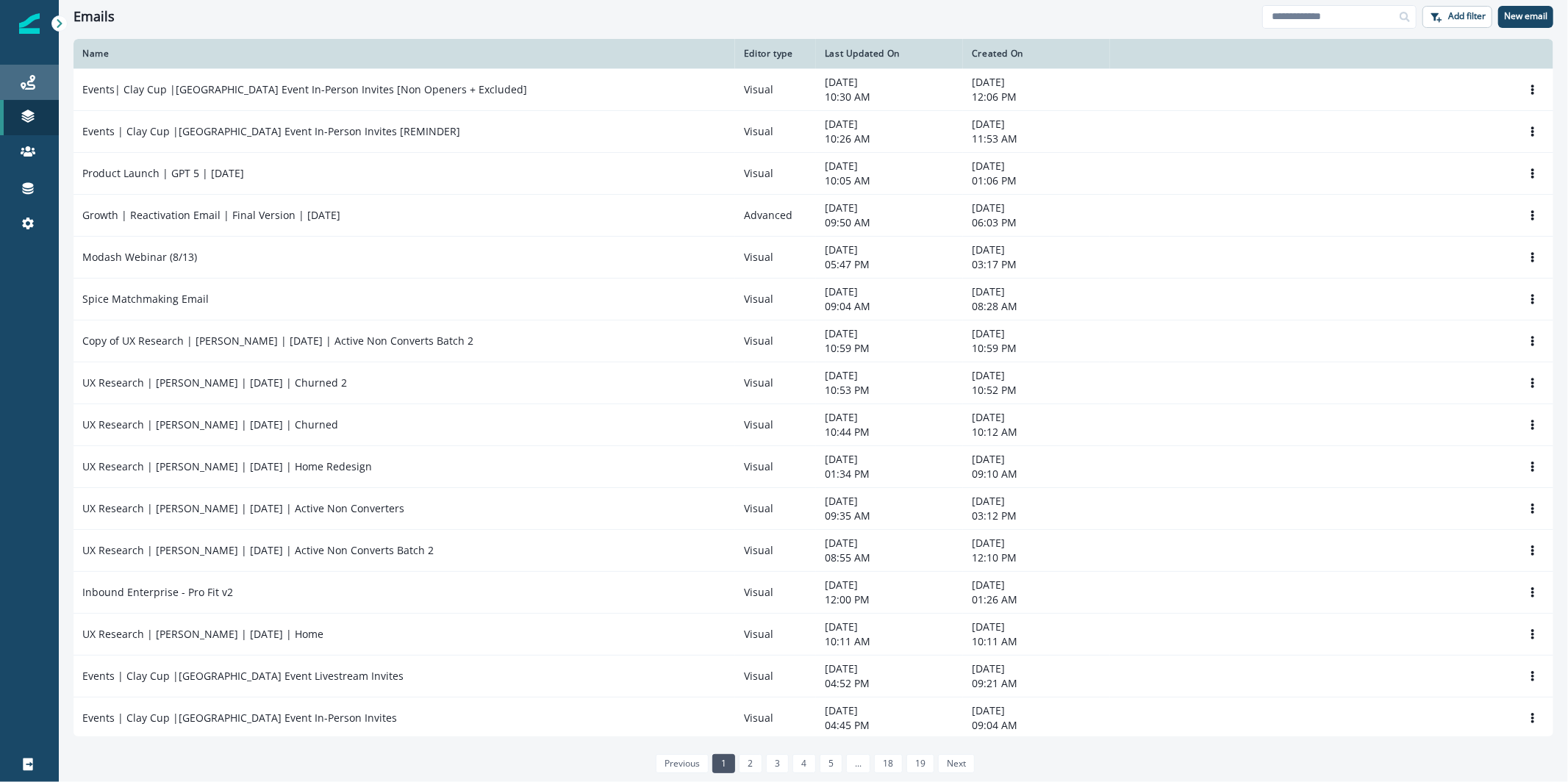
click at [41, 79] on div "Journeys" at bounding box center [30, 82] width 47 height 17
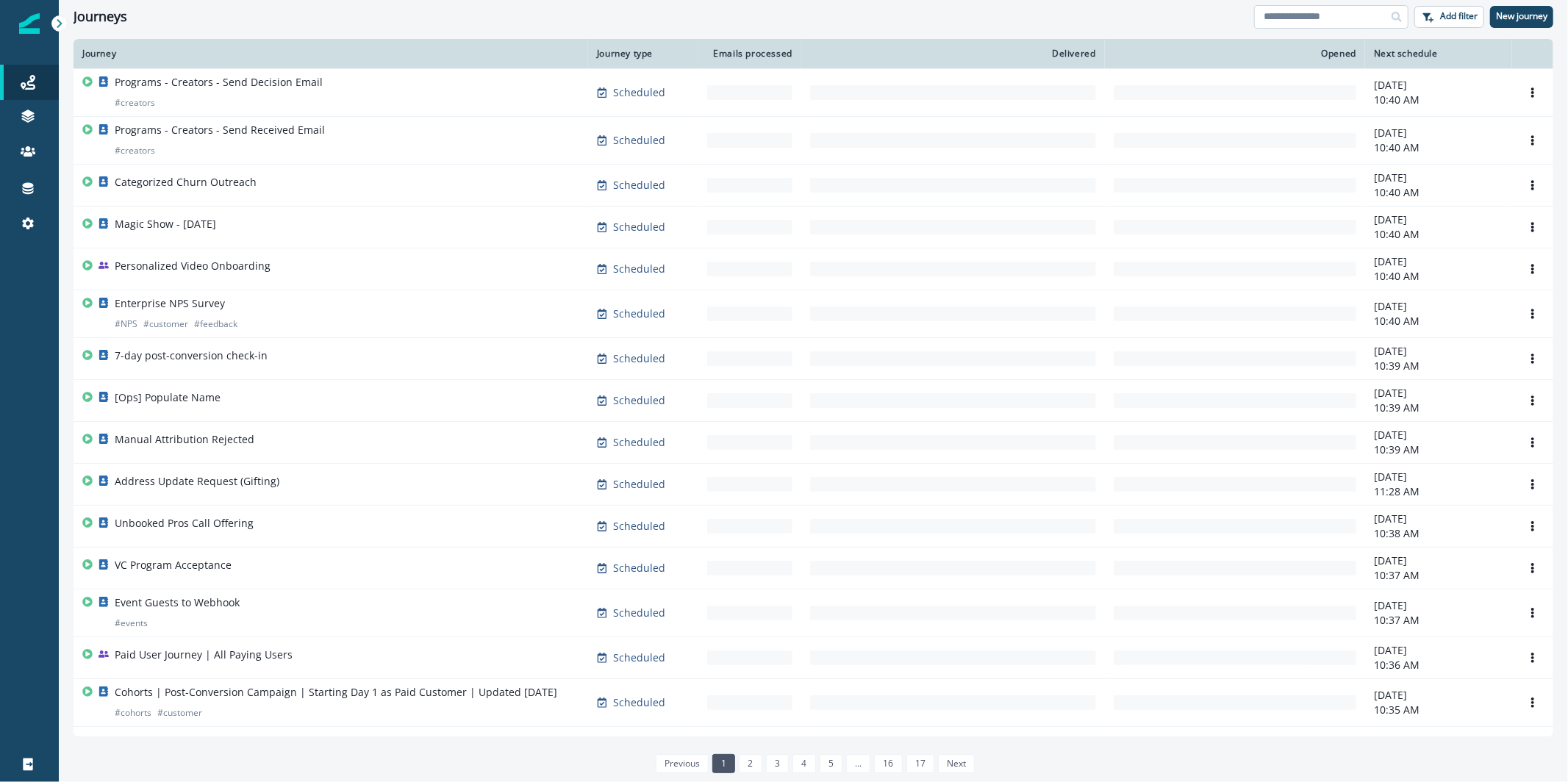
click at [1336, 25] on input at bounding box center [1331, 17] width 154 height 24
type input "********"
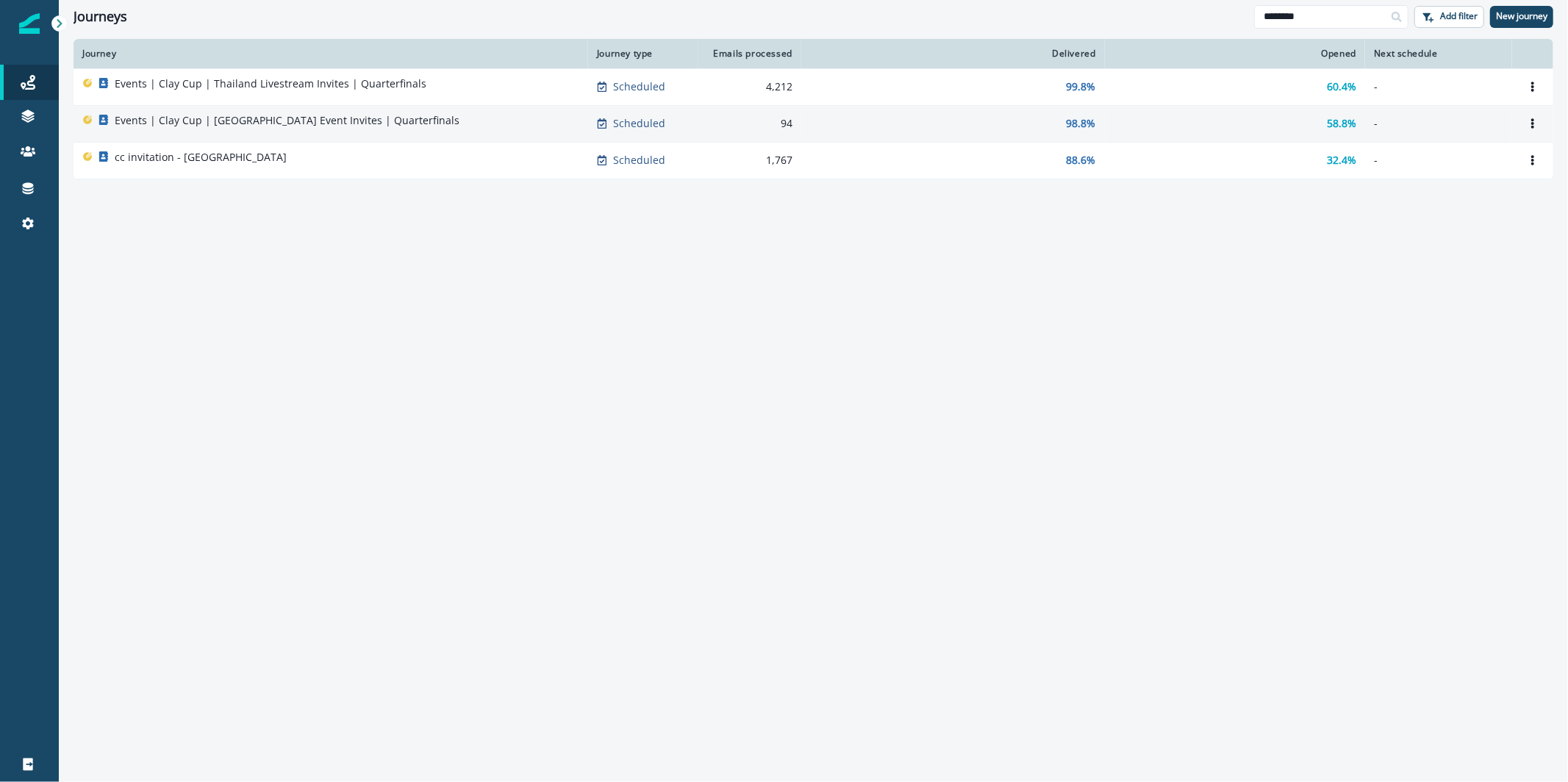
click at [376, 113] on p "Events | Clay Cup | [GEOGRAPHIC_DATA] Event Invites | Quarterfinals" at bounding box center [287, 120] width 344 height 15
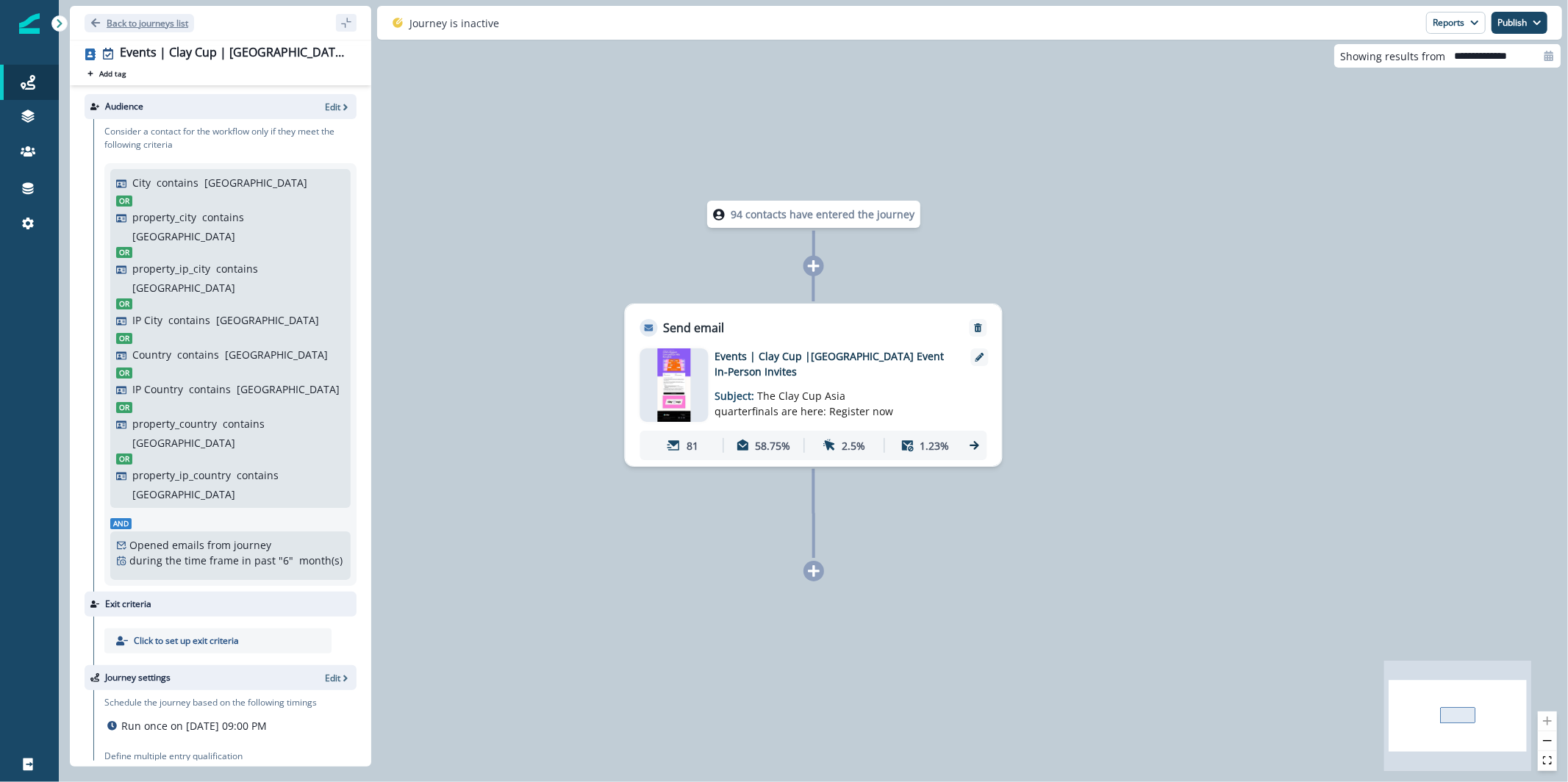
click at [132, 22] on p "Back to journeys list" at bounding box center [147, 23] width 82 height 12
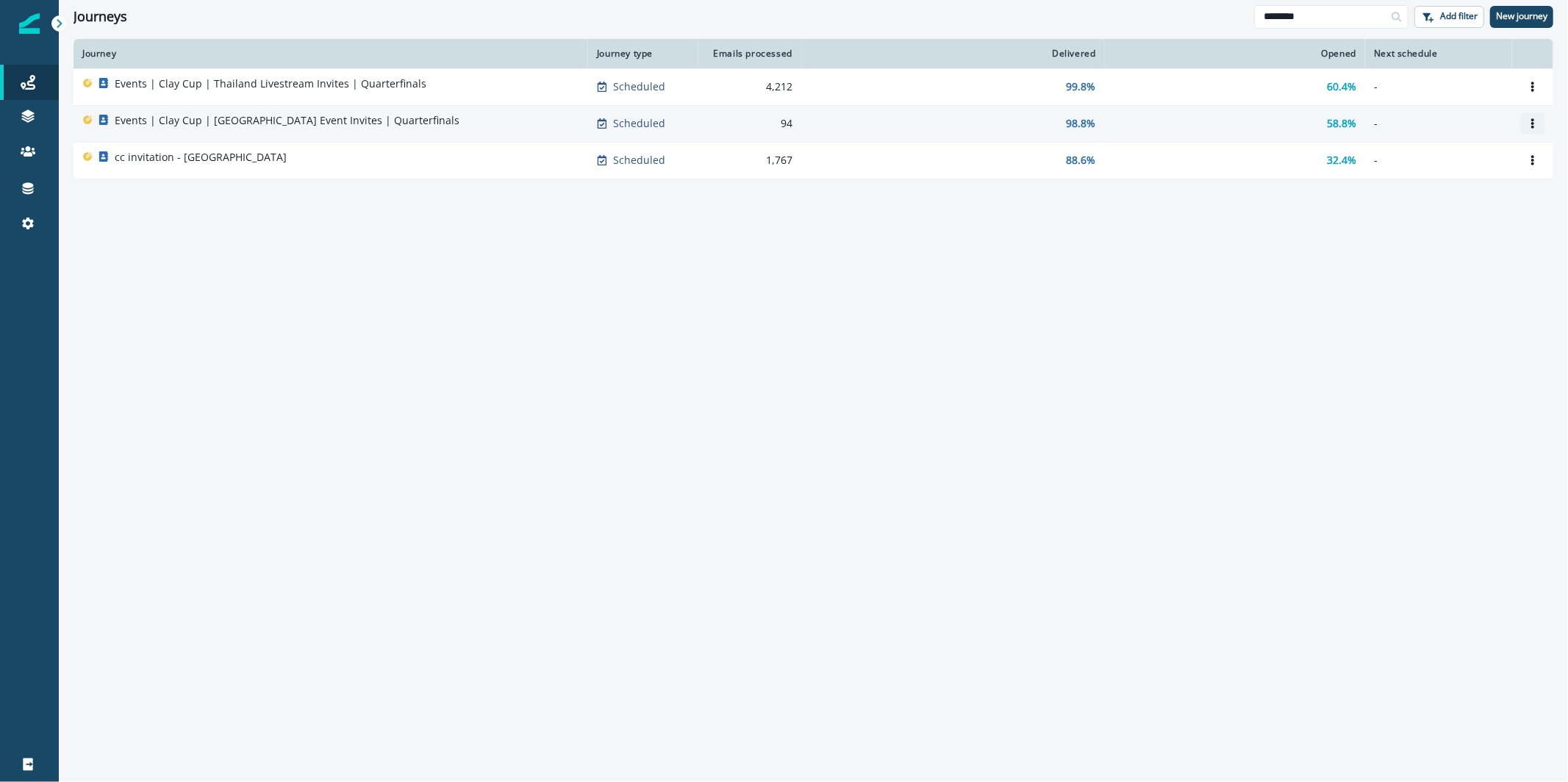
click at [1541, 122] on button "Options" at bounding box center [1532, 123] width 24 height 22
click at [1502, 156] on button "Clone" at bounding box center [1462, 159] width 163 height 24
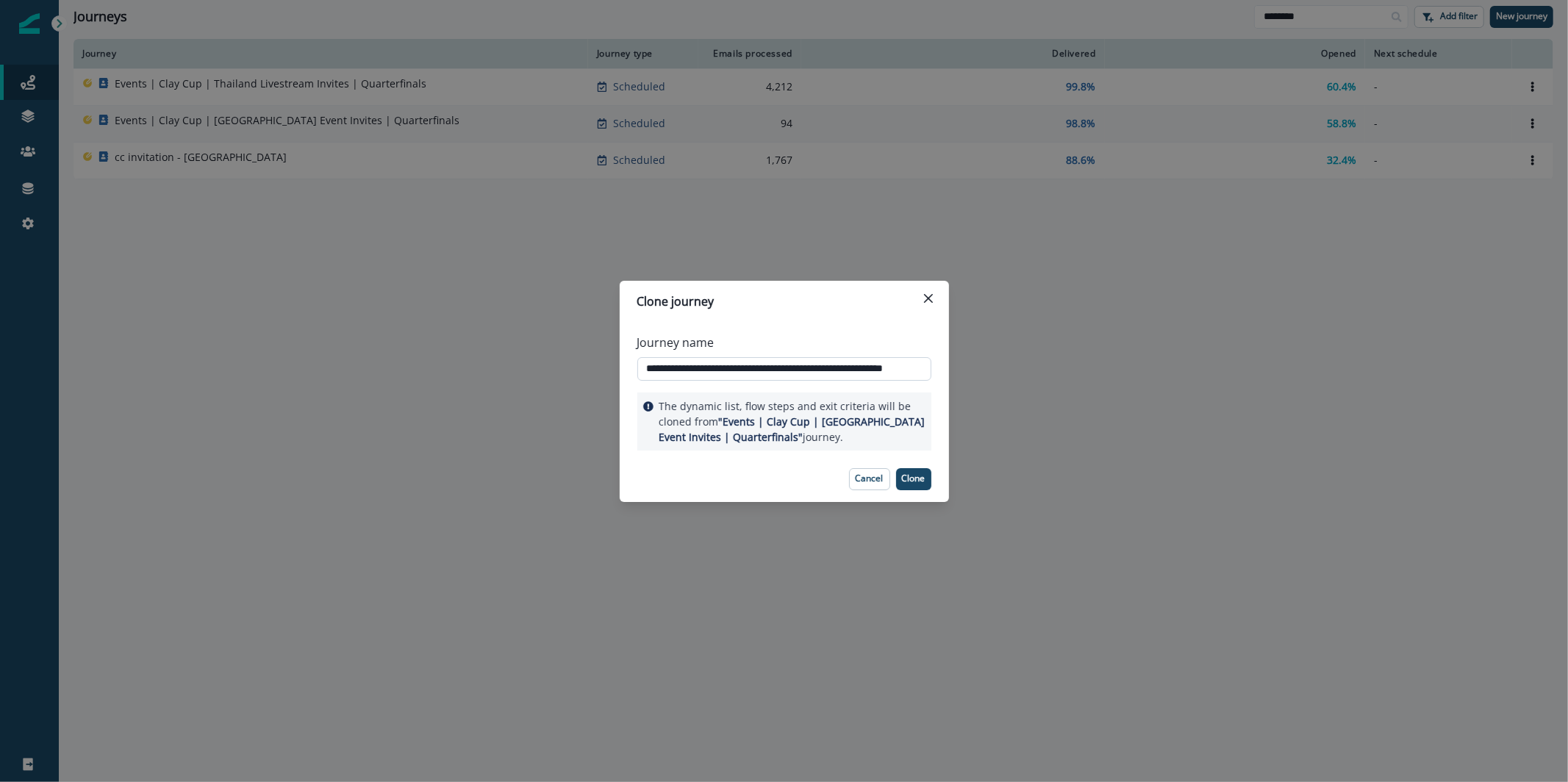
click at [925, 373] on input "**********" at bounding box center [784, 369] width 294 height 24
click at [921, 369] on input "**********" at bounding box center [784, 369] width 294 height 24
drag, startPoint x: 891, startPoint y: 373, endPoint x: 982, endPoint y: 361, distance: 91.8
click at [982, 361] on div "**********" at bounding box center [784, 391] width 1568 height 782
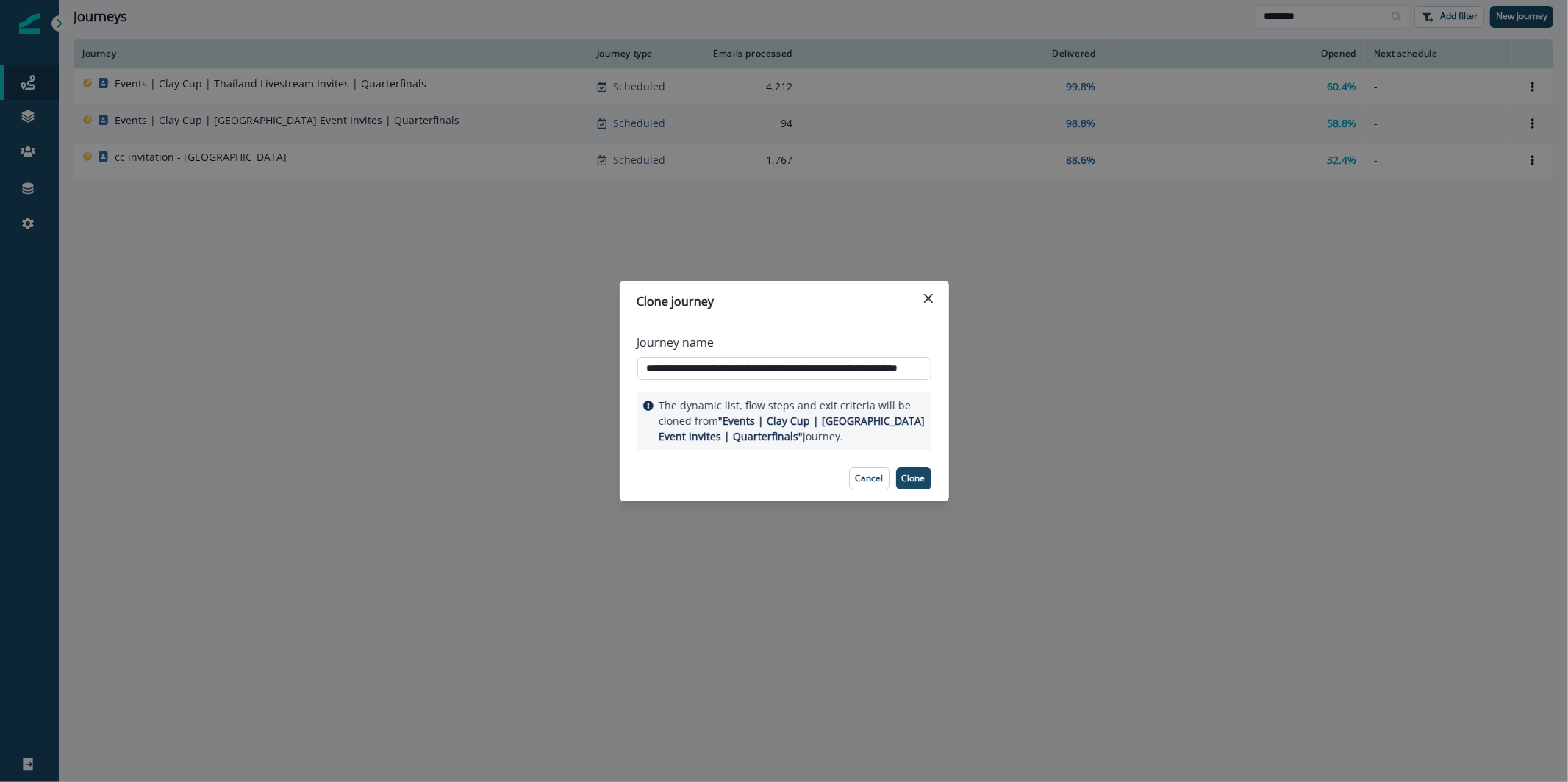
click at [903, 364] on input "**********" at bounding box center [784, 369] width 294 height 24
drag, startPoint x: 884, startPoint y: 369, endPoint x: 939, endPoint y: 368, distance: 55.0
click at [939, 368] on div "**********" at bounding box center [785, 389] width 330 height 134
type input "**********"
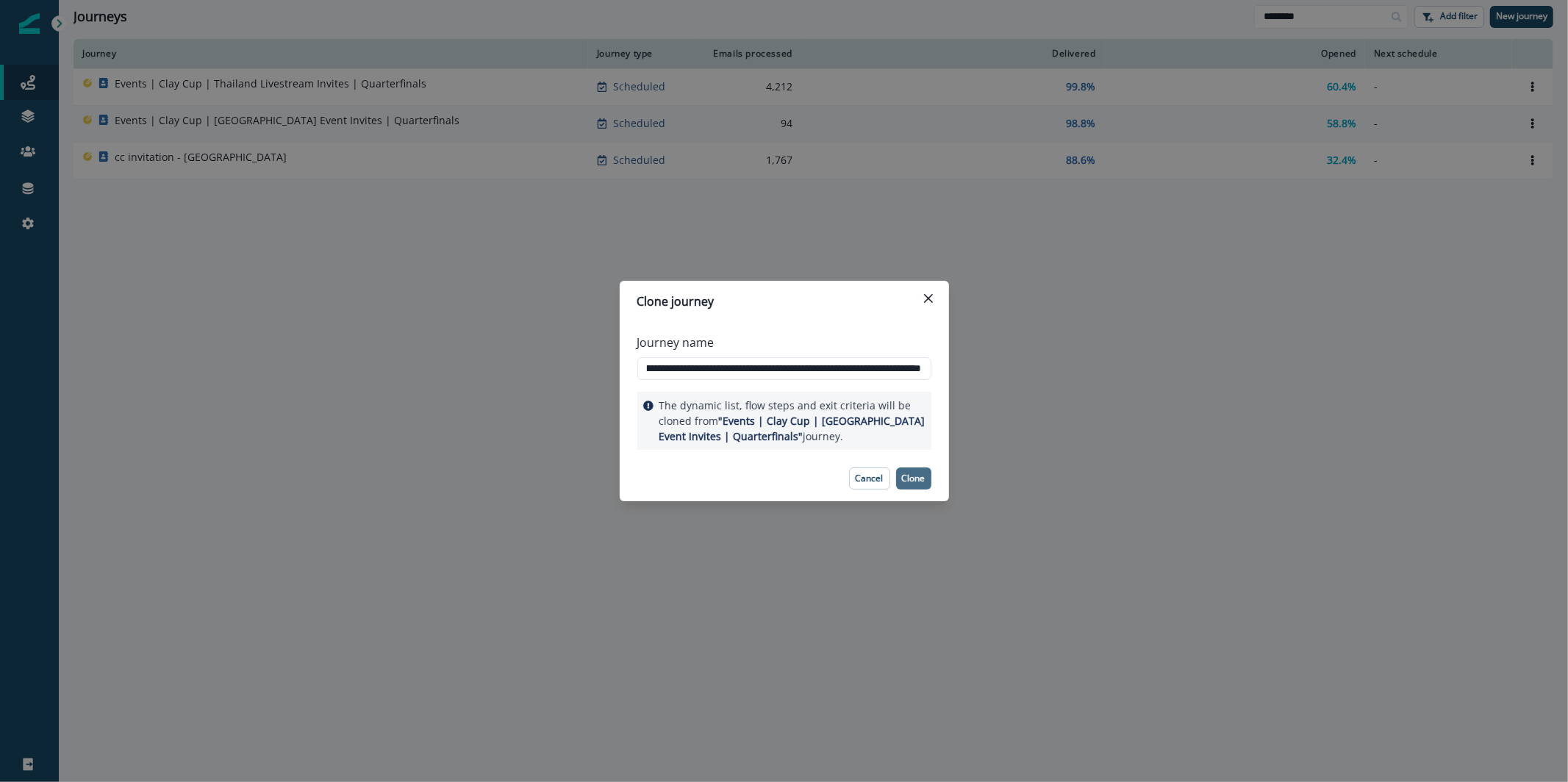
click at [922, 481] on p "Clone" at bounding box center [914, 479] width 24 height 10
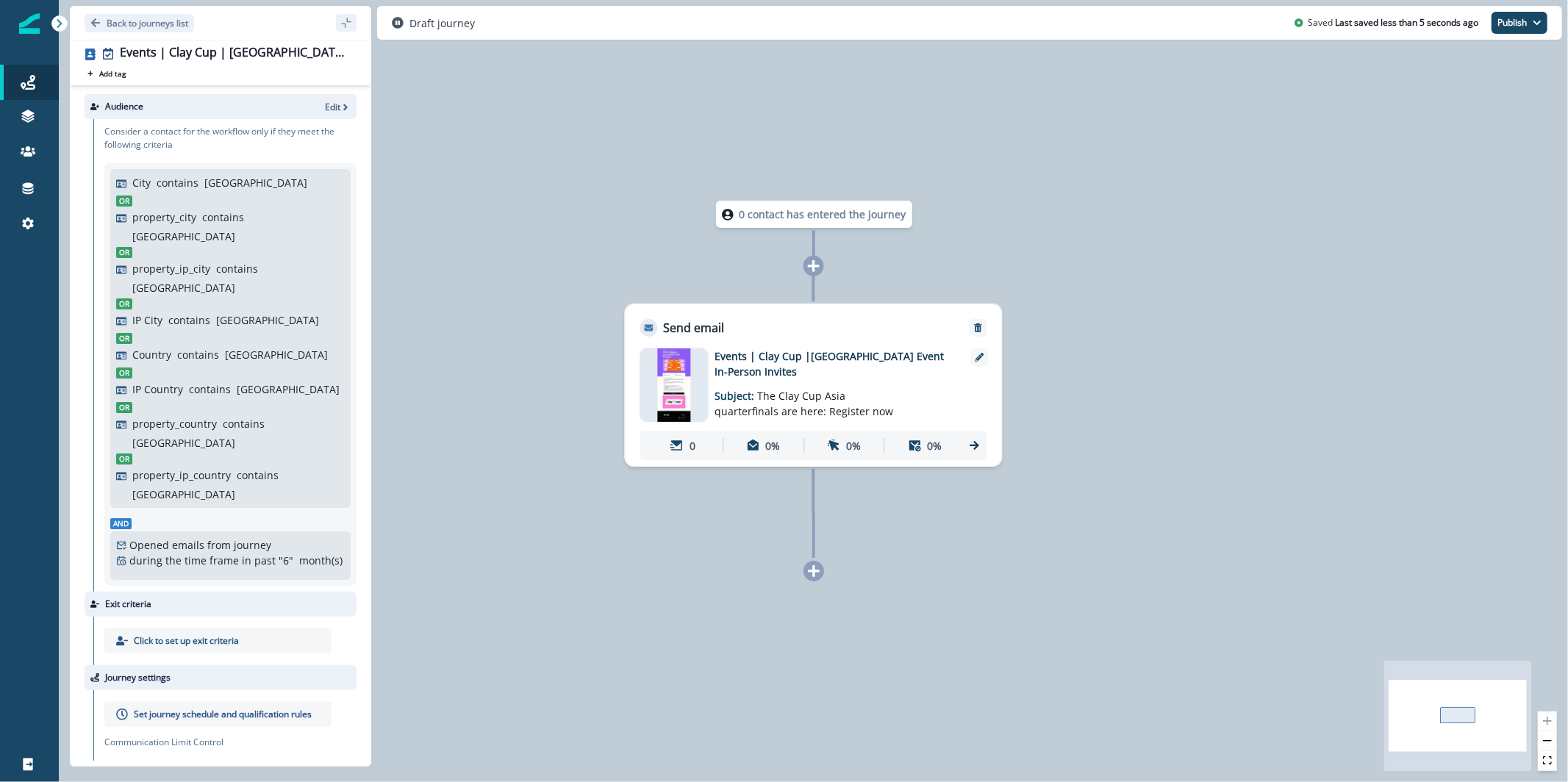
click at [334, 98] on div "Audience Edit" at bounding box center [221, 106] width 272 height 25
click at [335, 101] on p "Edit" at bounding box center [333, 107] width 16 height 12
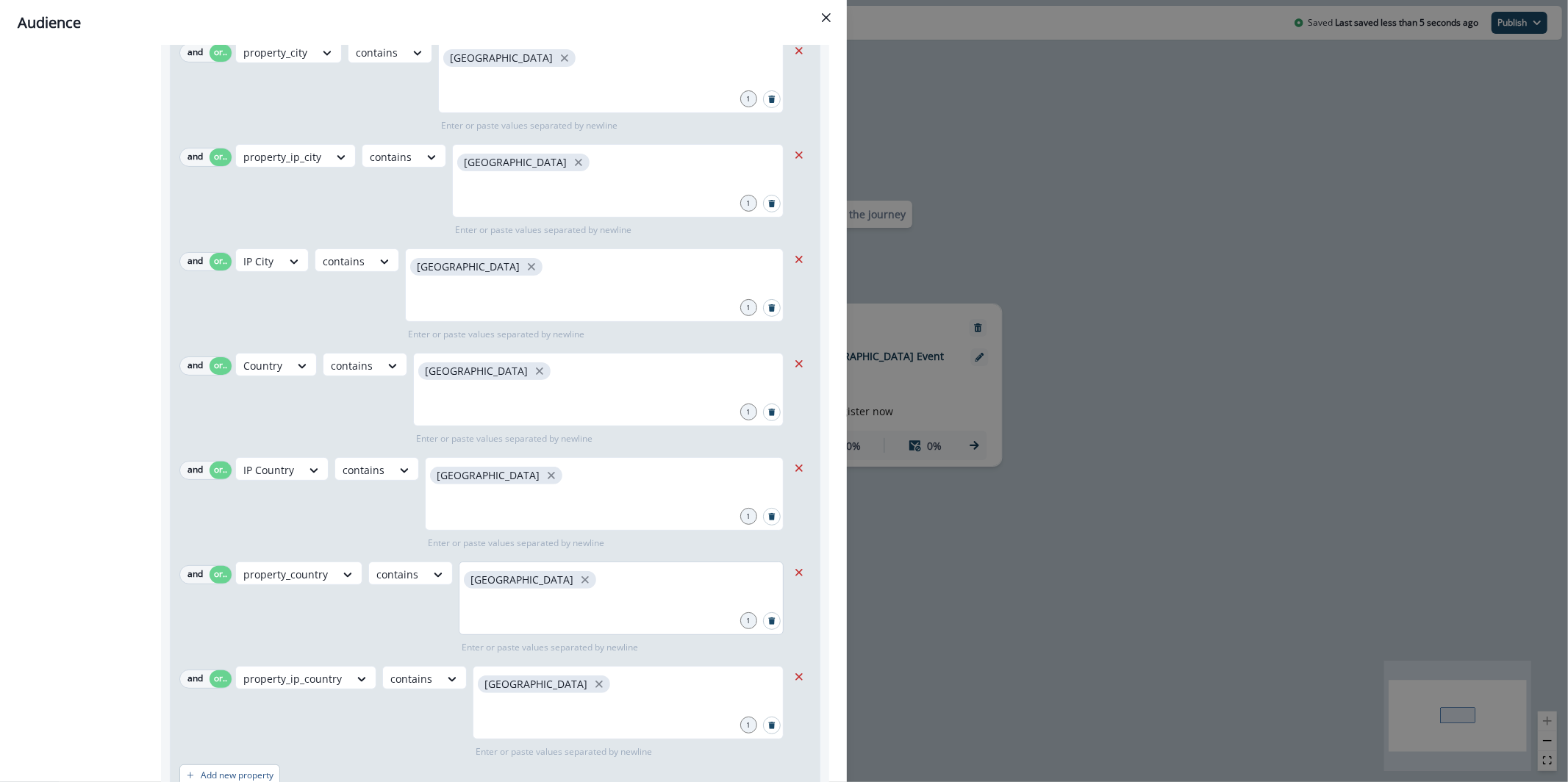
scroll to position [520, 0]
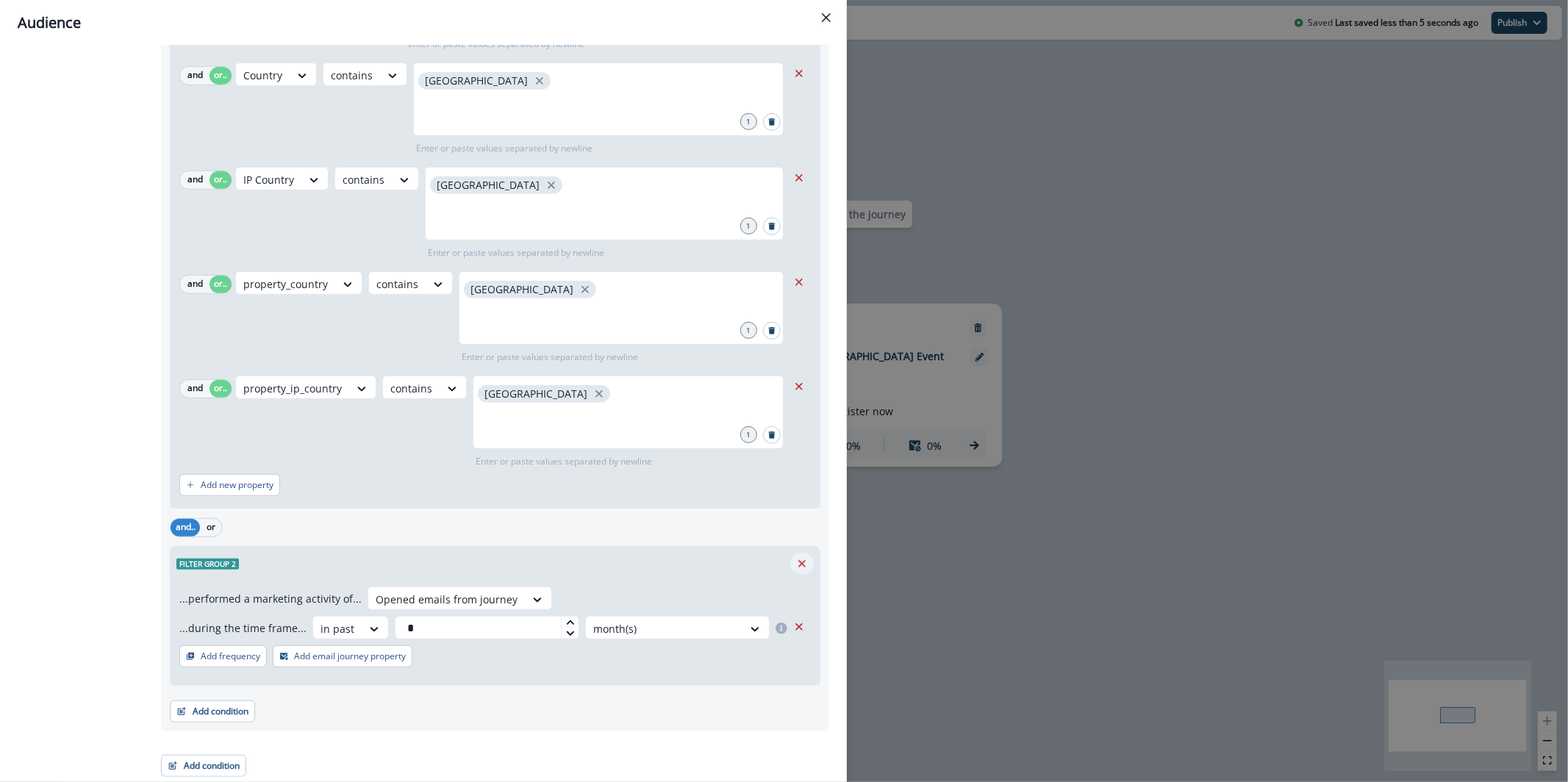
click at [795, 565] on icon "Remove" at bounding box center [801, 563] width 13 height 13
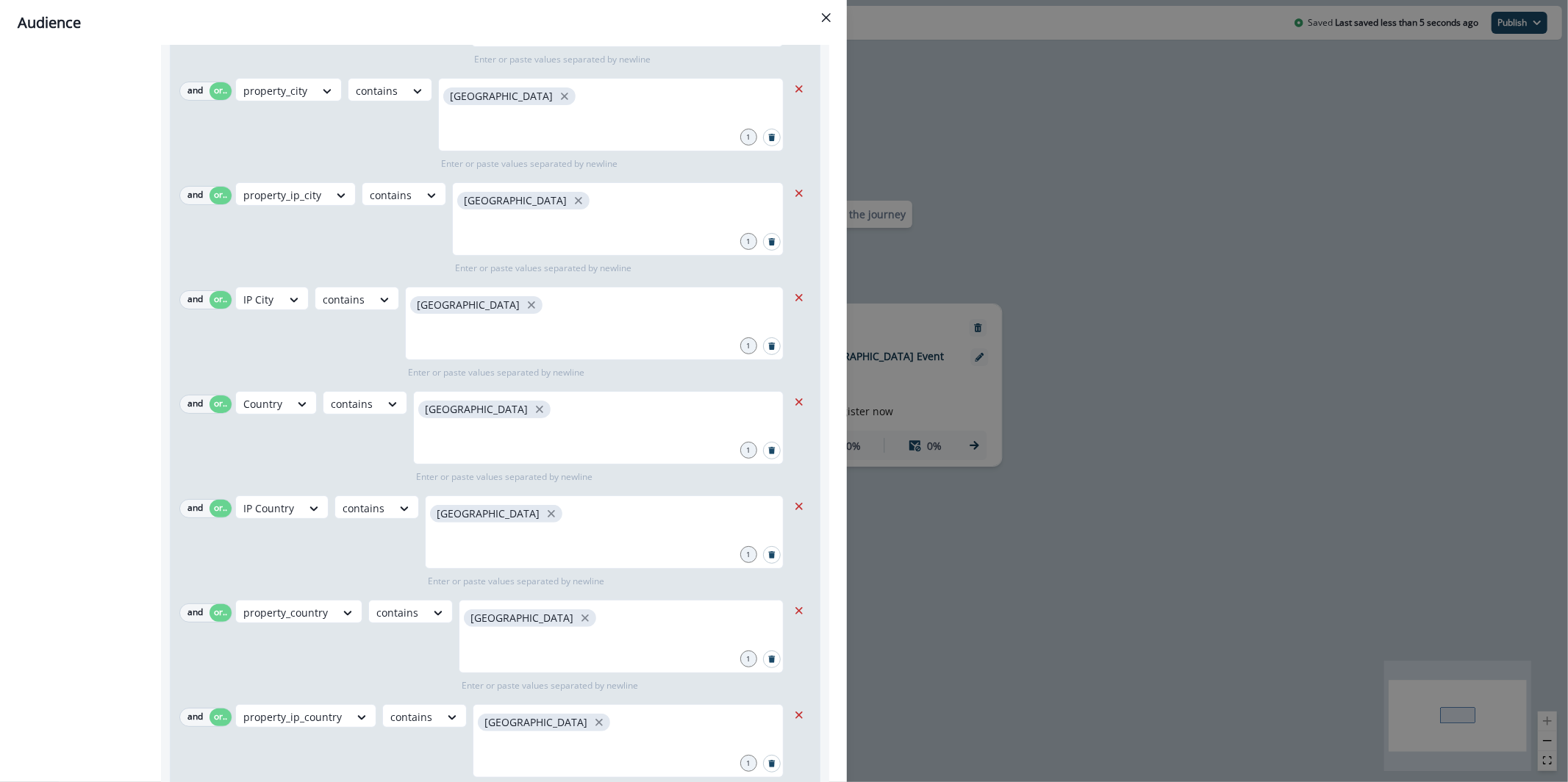
scroll to position [343, 0]
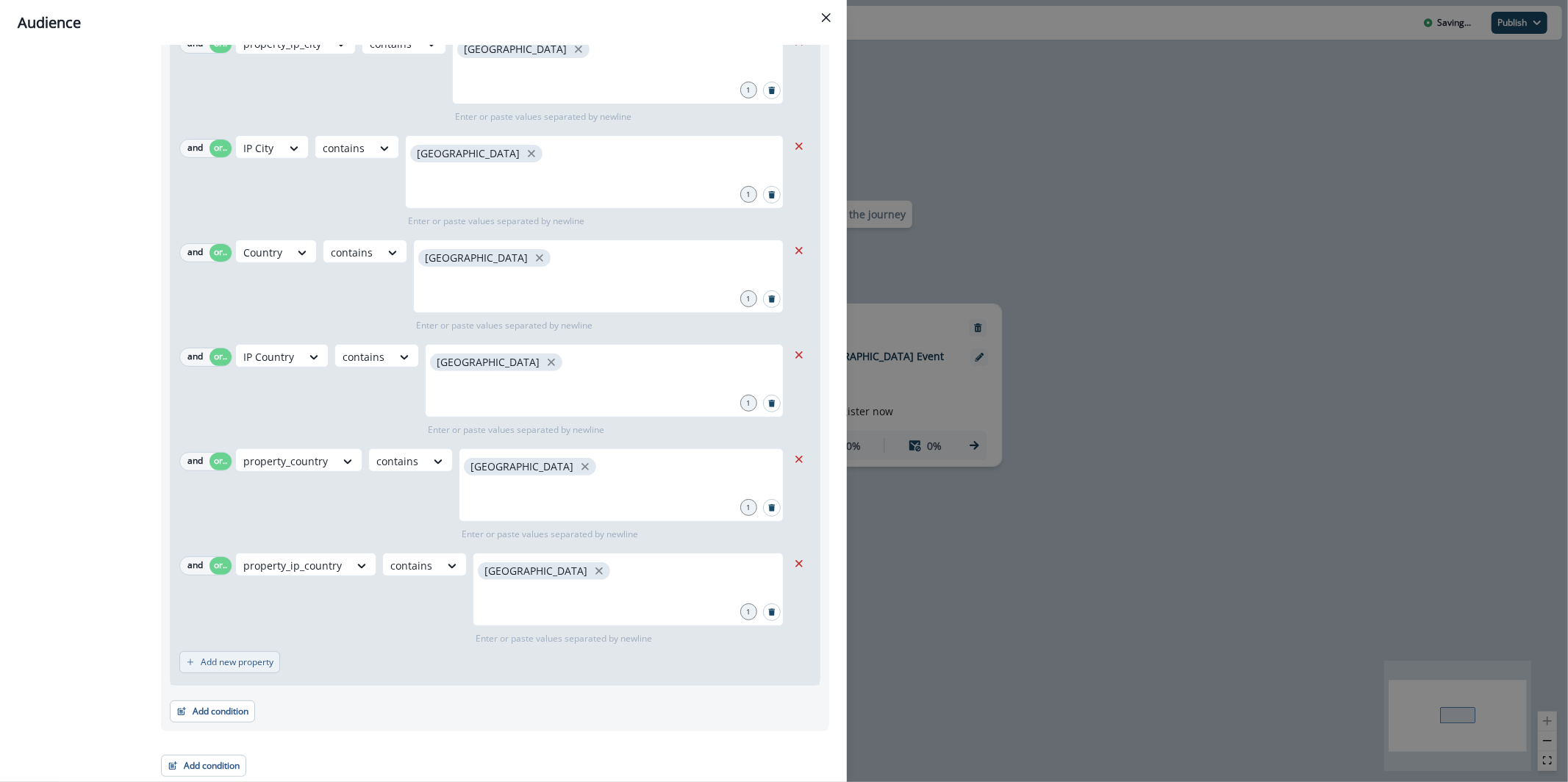
click at [231, 668] on button "Add new property" at bounding box center [230, 662] width 101 height 22
click at [289, 682] on div "and.. or Select" at bounding box center [483, 670] width 608 height 26
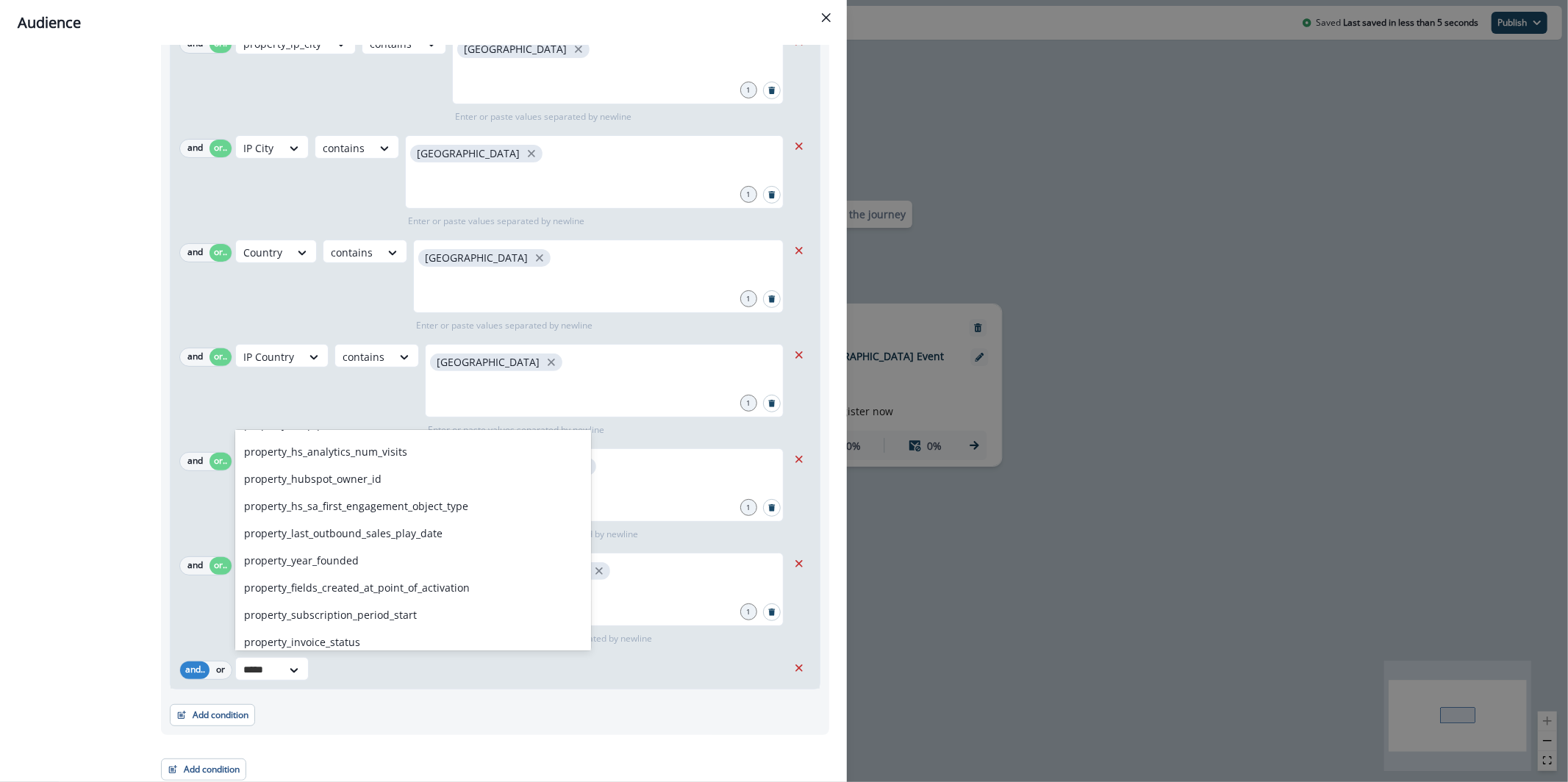
scroll to position [0, 0]
type input "*"
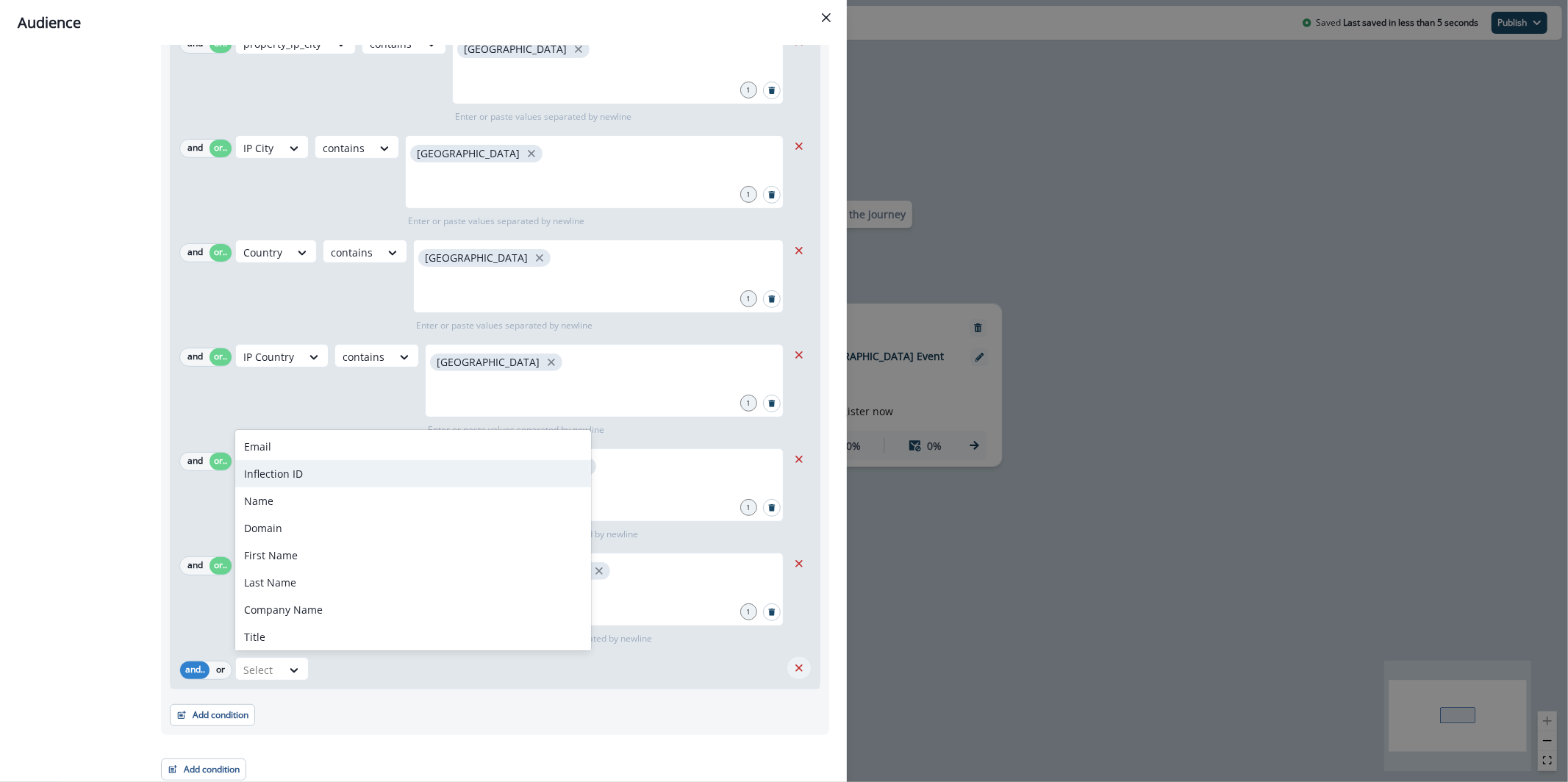
click at [794, 663] on button "Remove" at bounding box center [799, 668] width 24 height 22
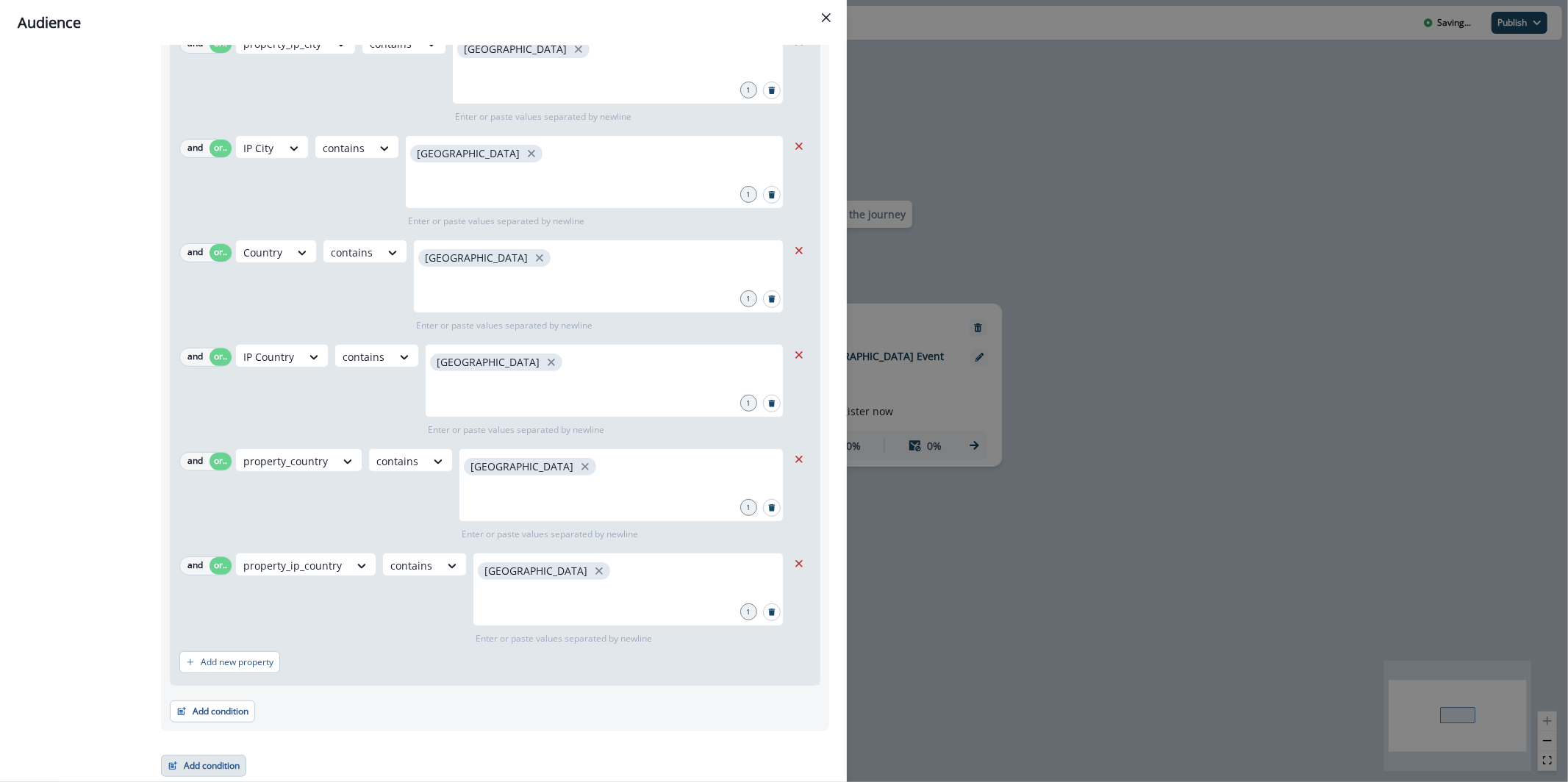
click at [179, 766] on button "Add condition" at bounding box center [204, 765] width 85 height 22
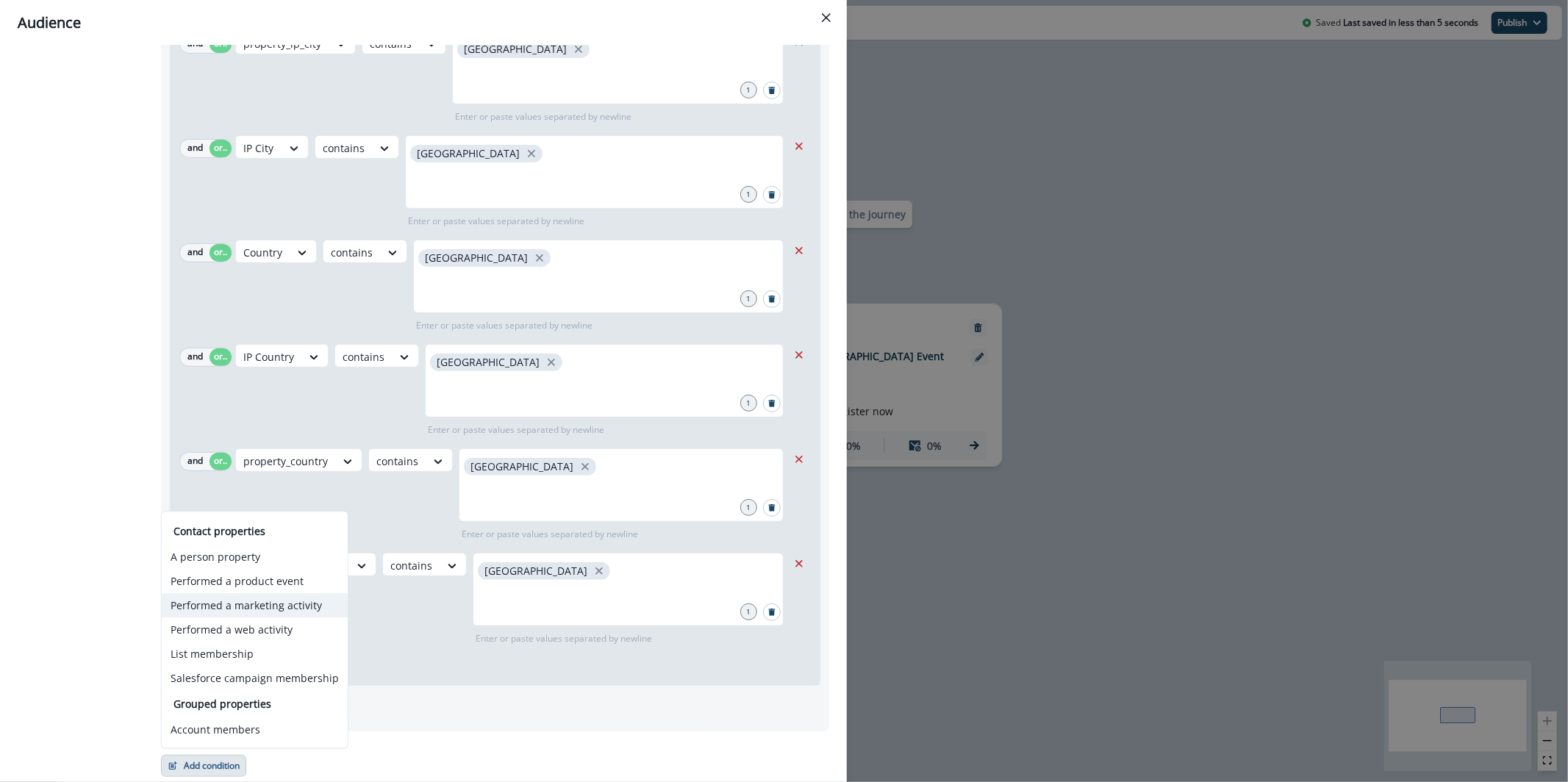
click at [269, 599] on button "Performed a marketing activity" at bounding box center [254, 605] width 186 height 24
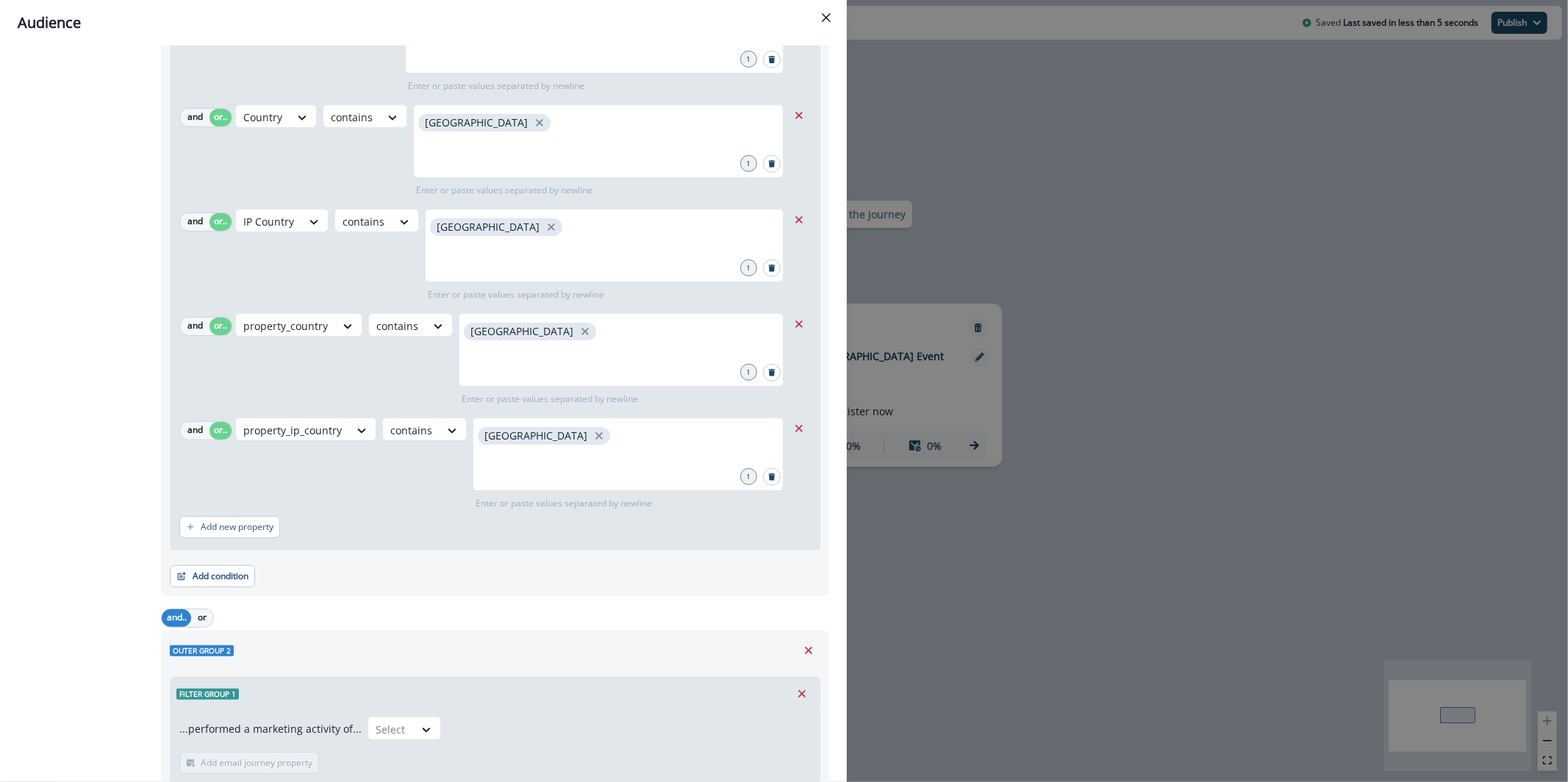
scroll to position [549, 0]
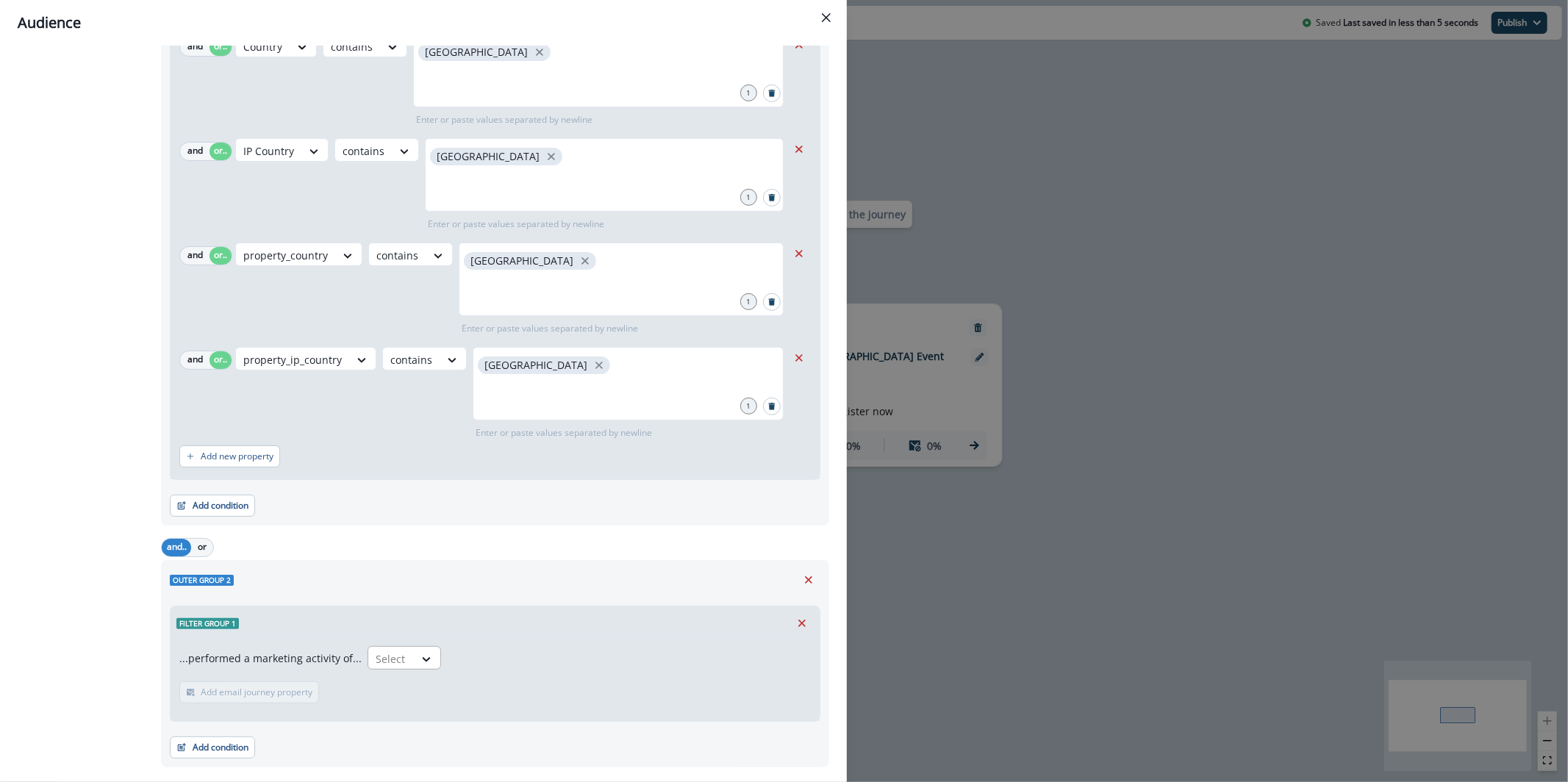
click at [379, 648] on div "Select" at bounding box center [391, 659] width 45 height 24
click at [436, 712] on div "Emails delivered for journey" at bounding box center [466, 718] width 208 height 27
click at [251, 687] on p "Add frequency" at bounding box center [230, 692] width 59 height 10
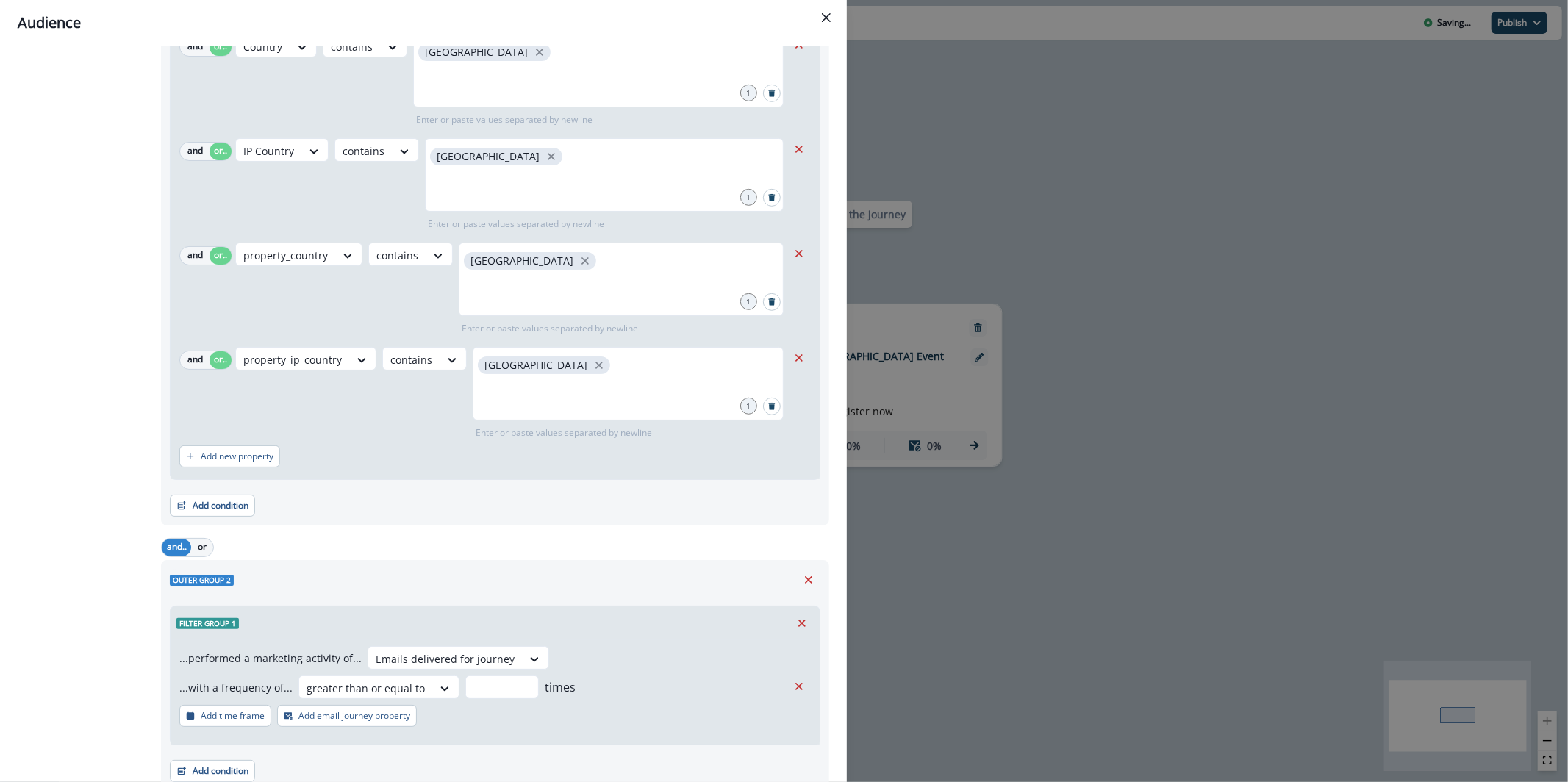
click at [454, 686] on div "...with a frequency of... greater than or equal to times" at bounding box center [483, 687] width 608 height 24
click at [440, 686] on icon at bounding box center [445, 689] width 13 height 15
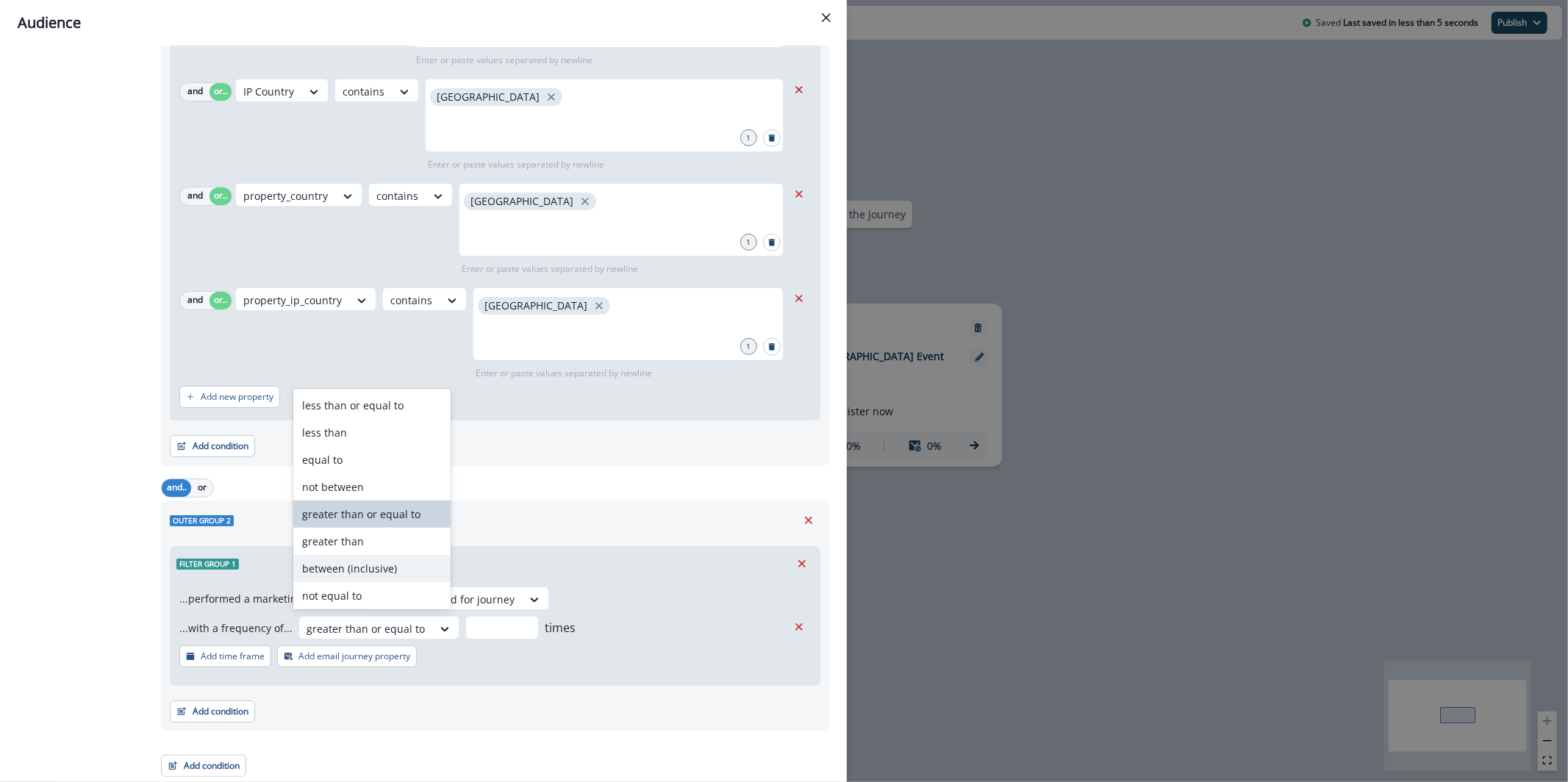
scroll to position [31, 0]
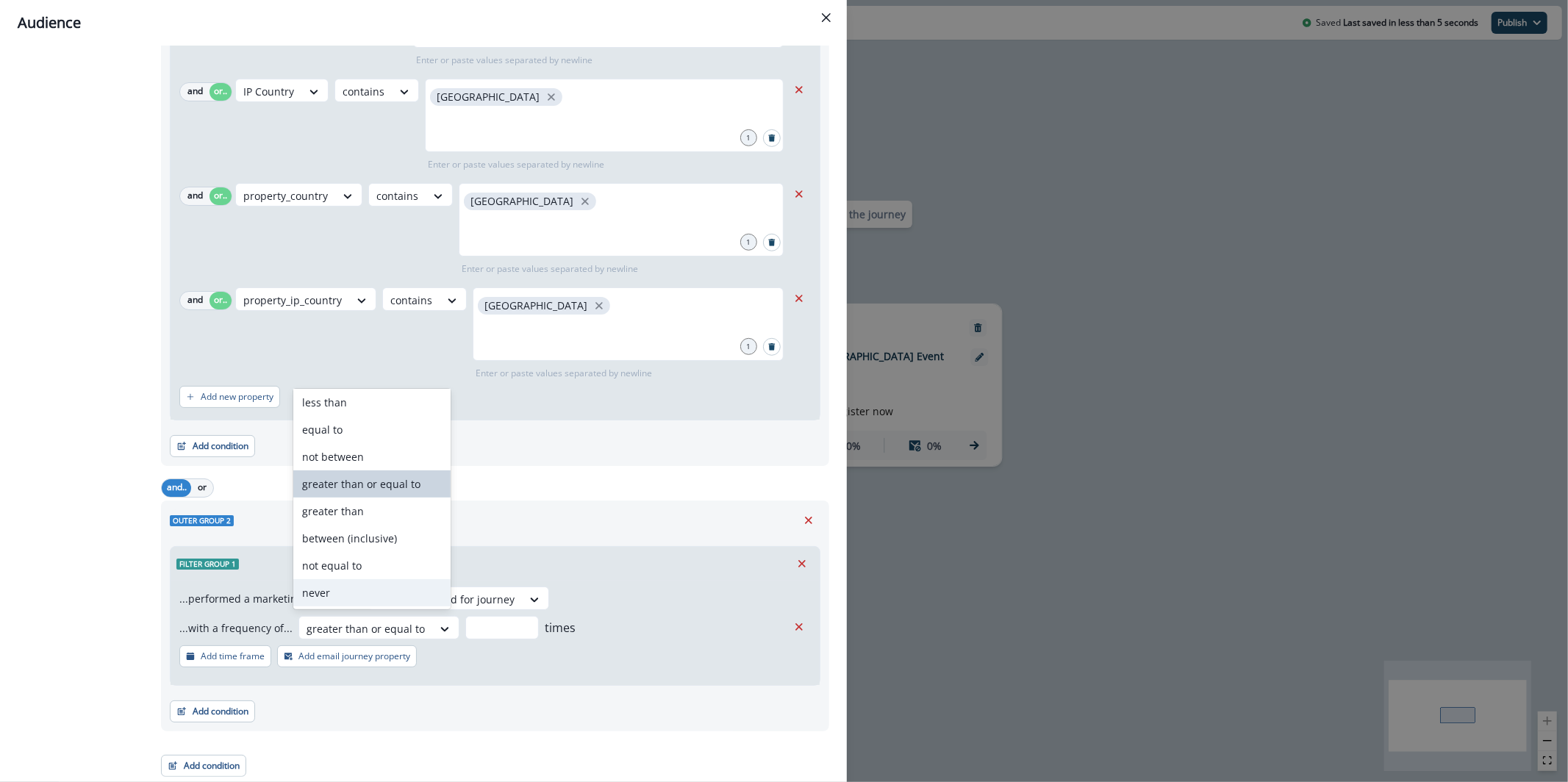
click at [339, 588] on div "never" at bounding box center [372, 592] width 157 height 27
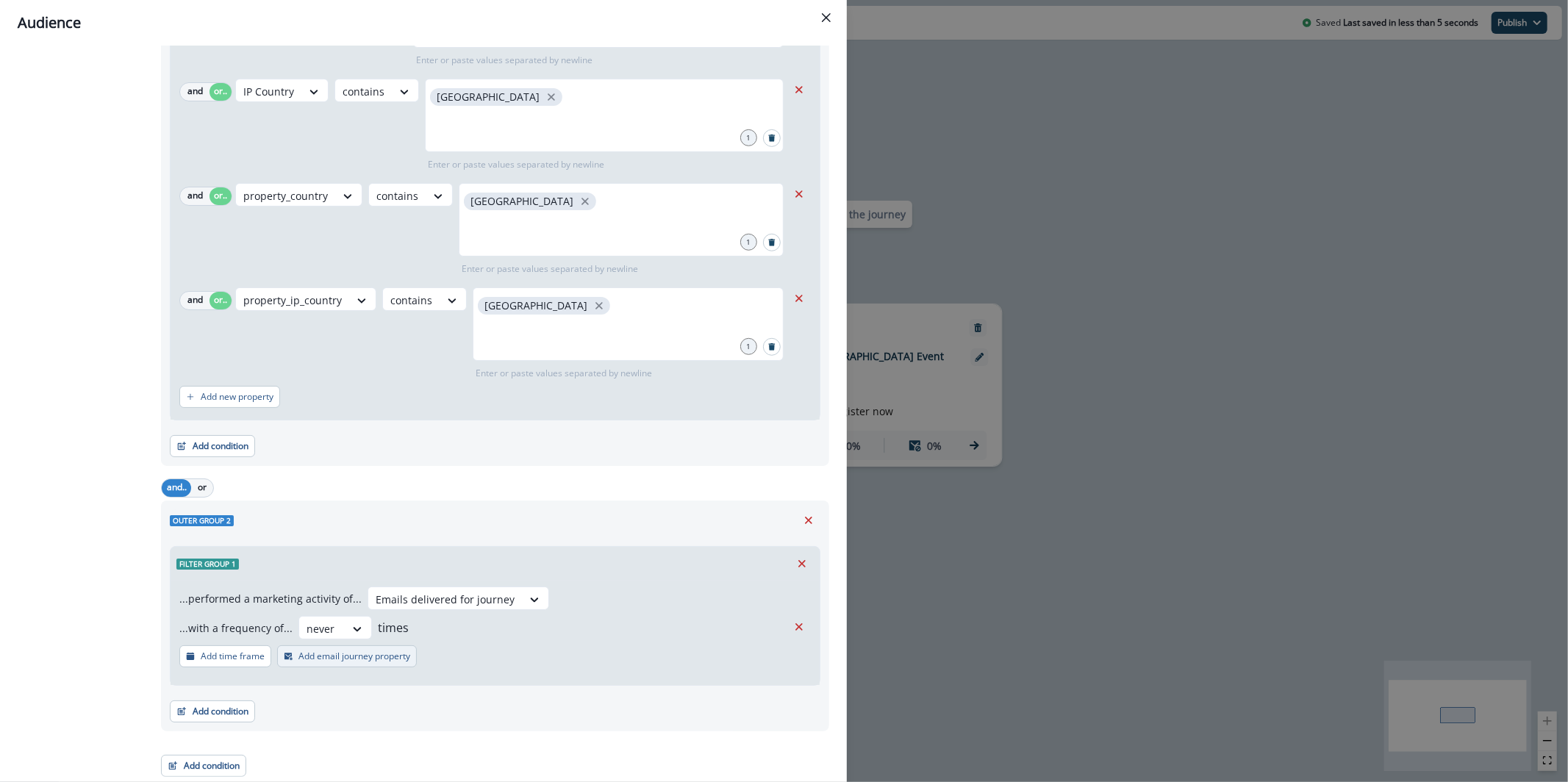
click at [351, 663] on button "Add email journey property" at bounding box center [347, 656] width 140 height 22
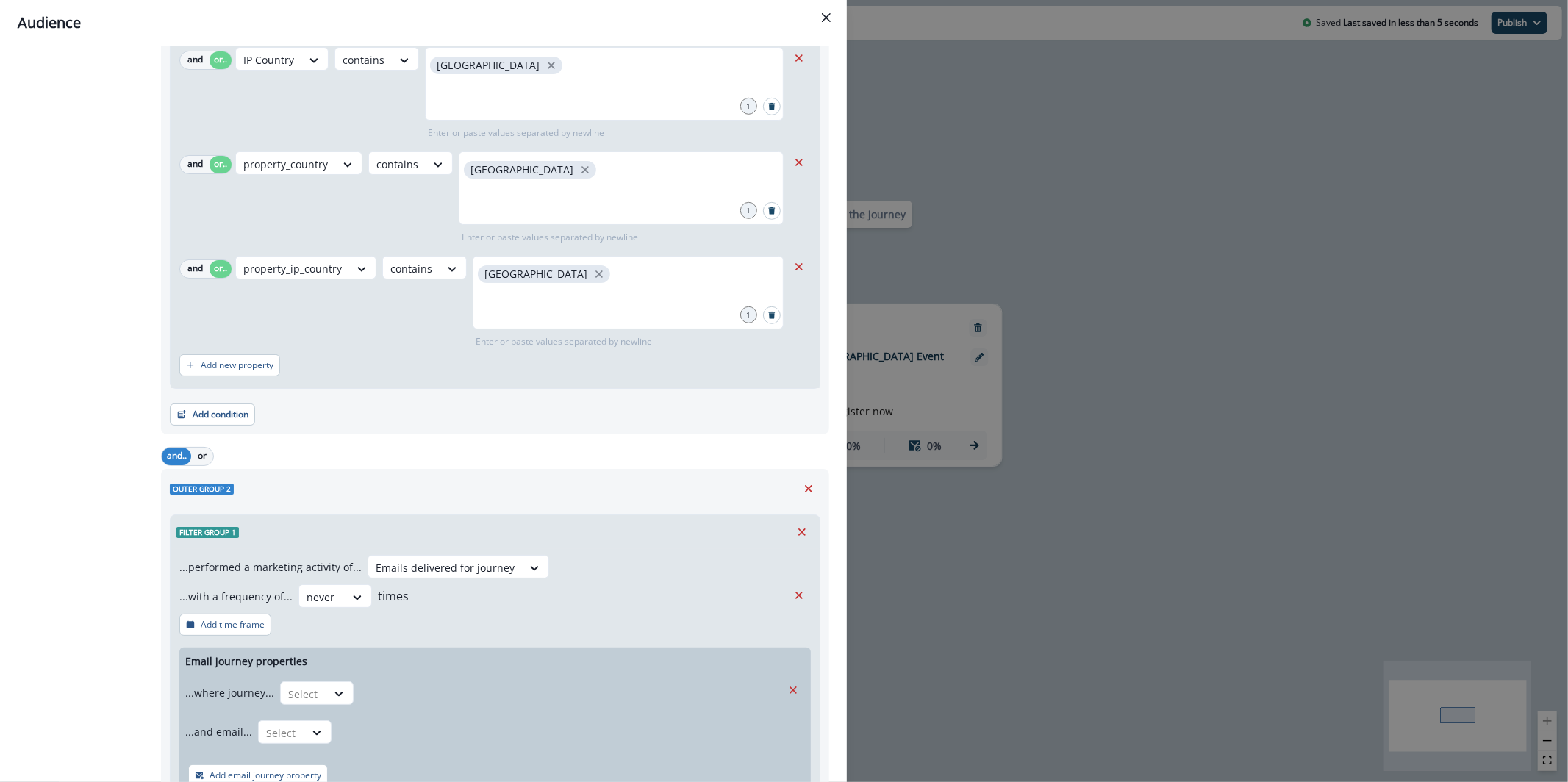
scroll to position [748, 0]
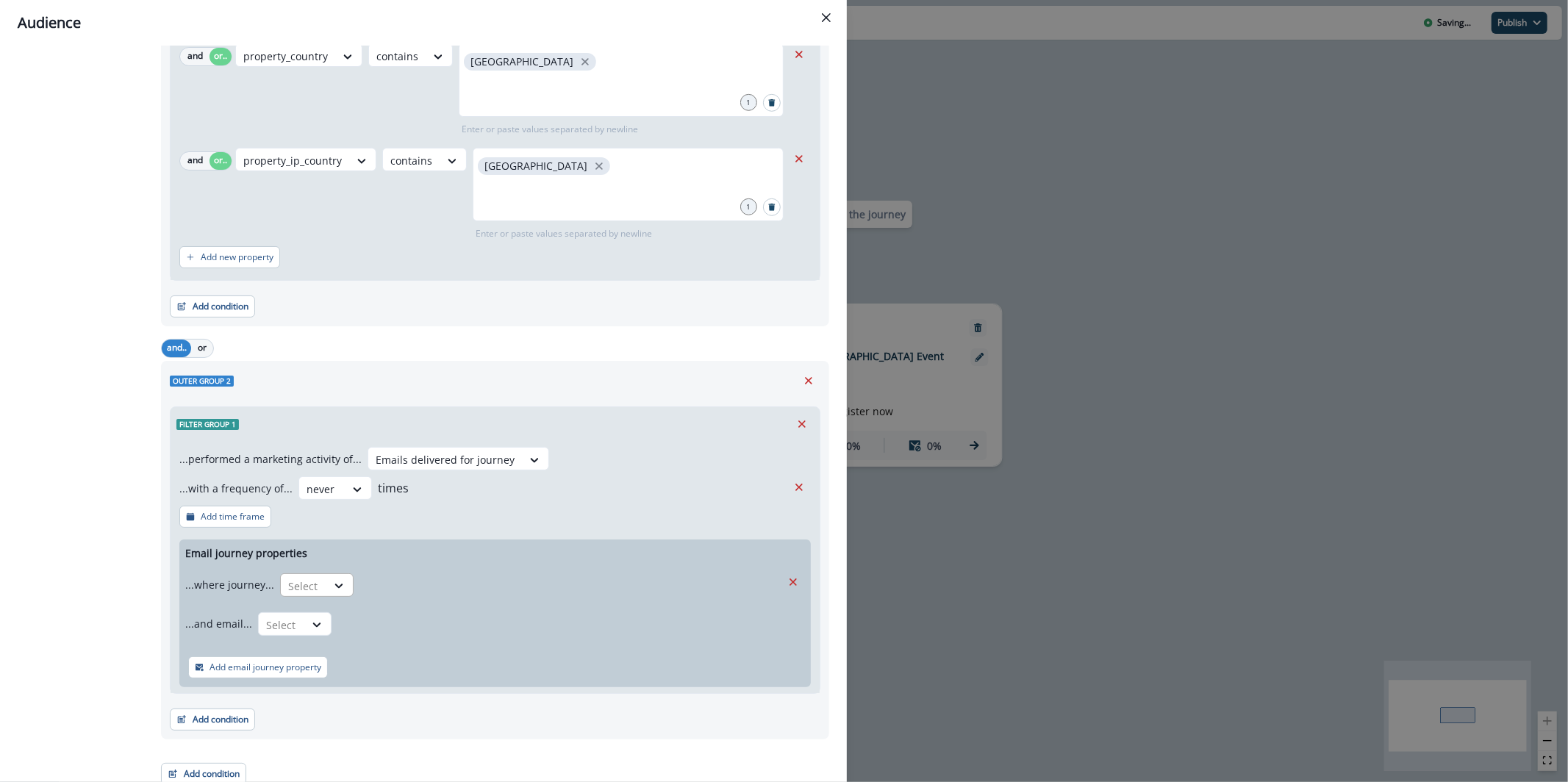
click at [317, 574] on div "Select" at bounding box center [303, 586] width 45 height 24
click at [309, 668] on div "is" at bounding box center [345, 671] width 138 height 27
click at [399, 582] on div at bounding box center [557, 586] width 379 height 18
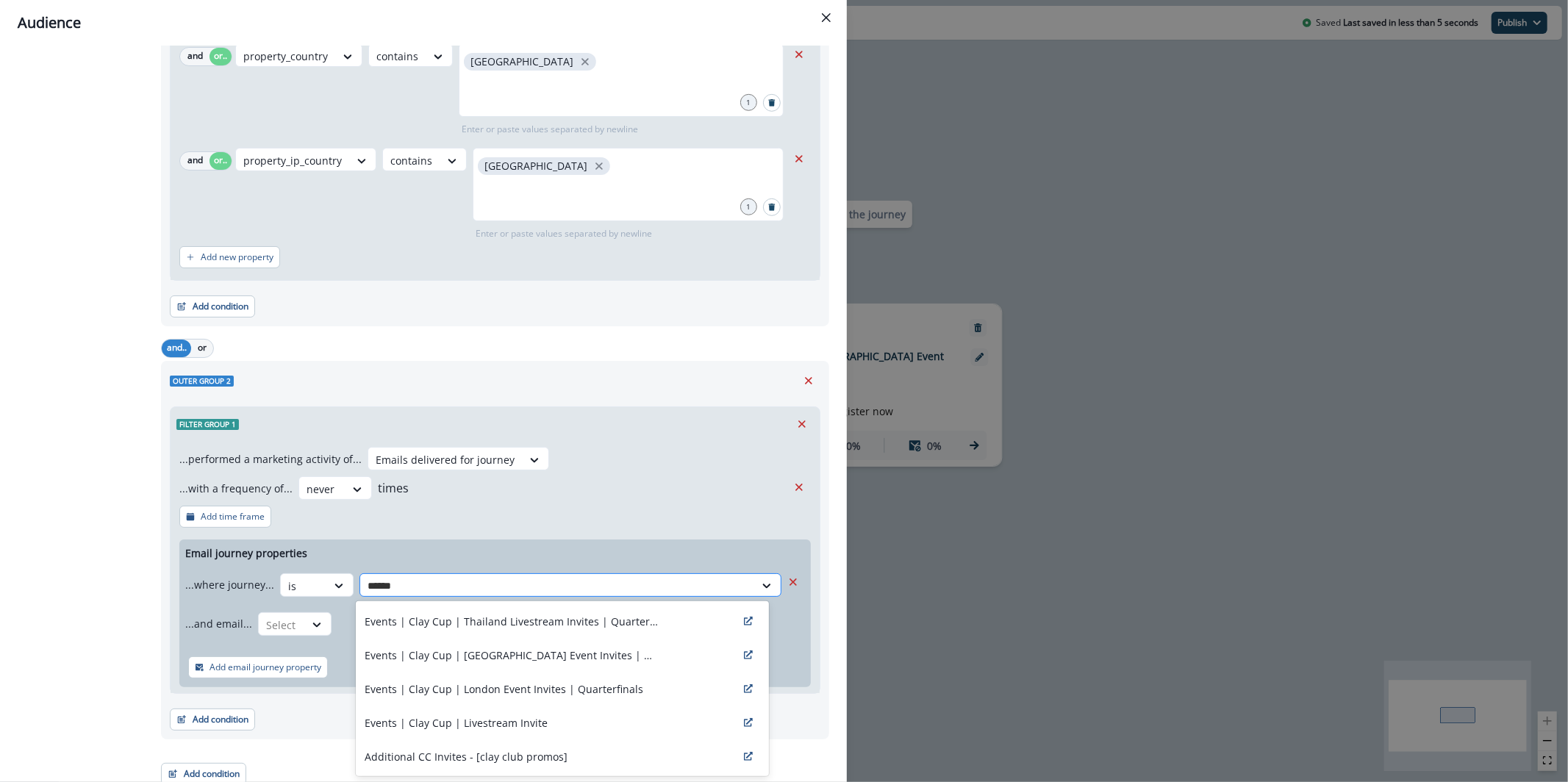
type input "*******"
click at [519, 644] on div "Events | Clay Cup | [GEOGRAPHIC_DATA] Event Invites | Quarterfinals" at bounding box center [562, 655] width 413 height 34
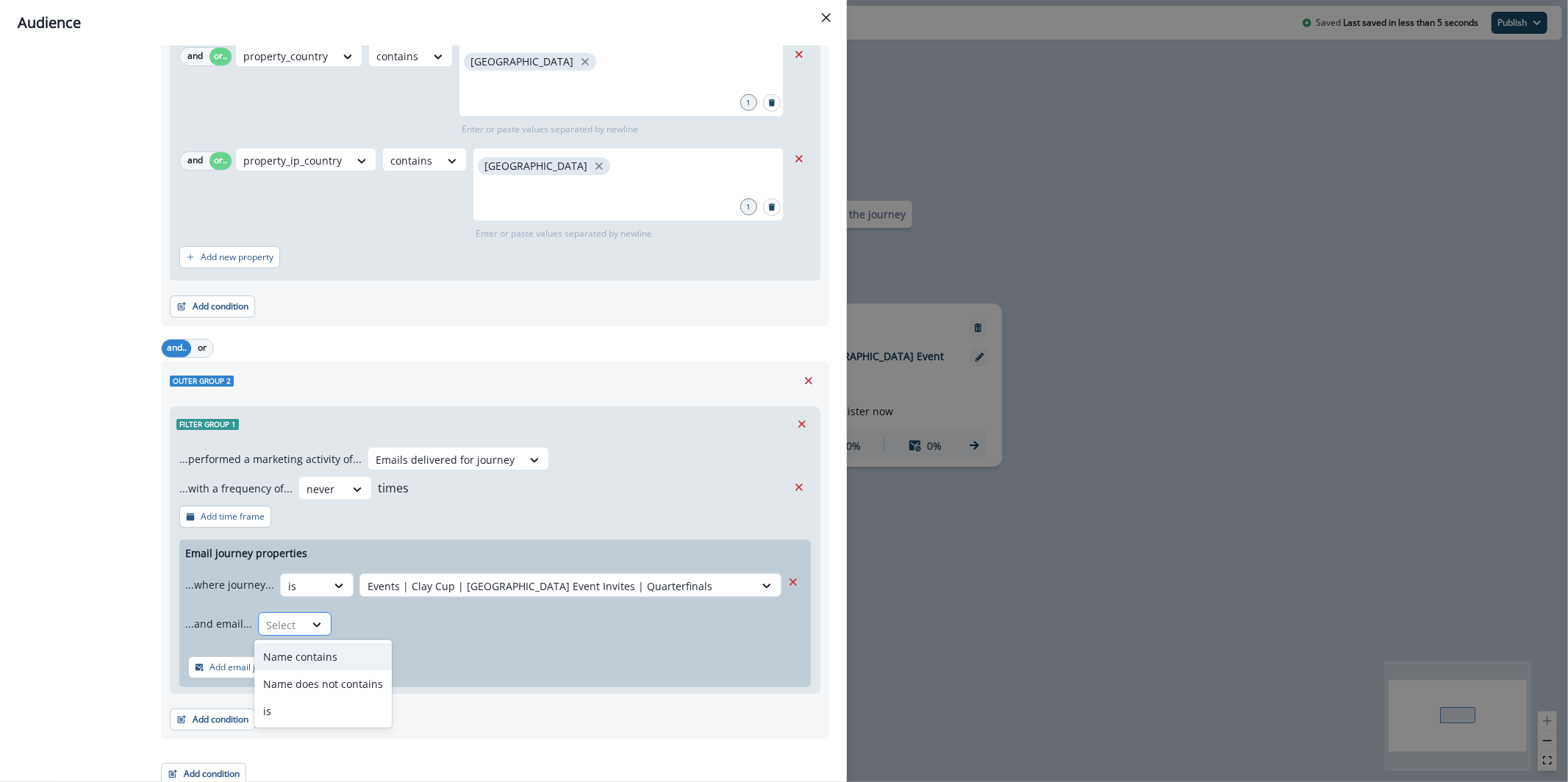
click at [275, 623] on div at bounding box center [281, 625] width 31 height 18
click at [293, 704] on div "is" at bounding box center [324, 711] width 138 height 27
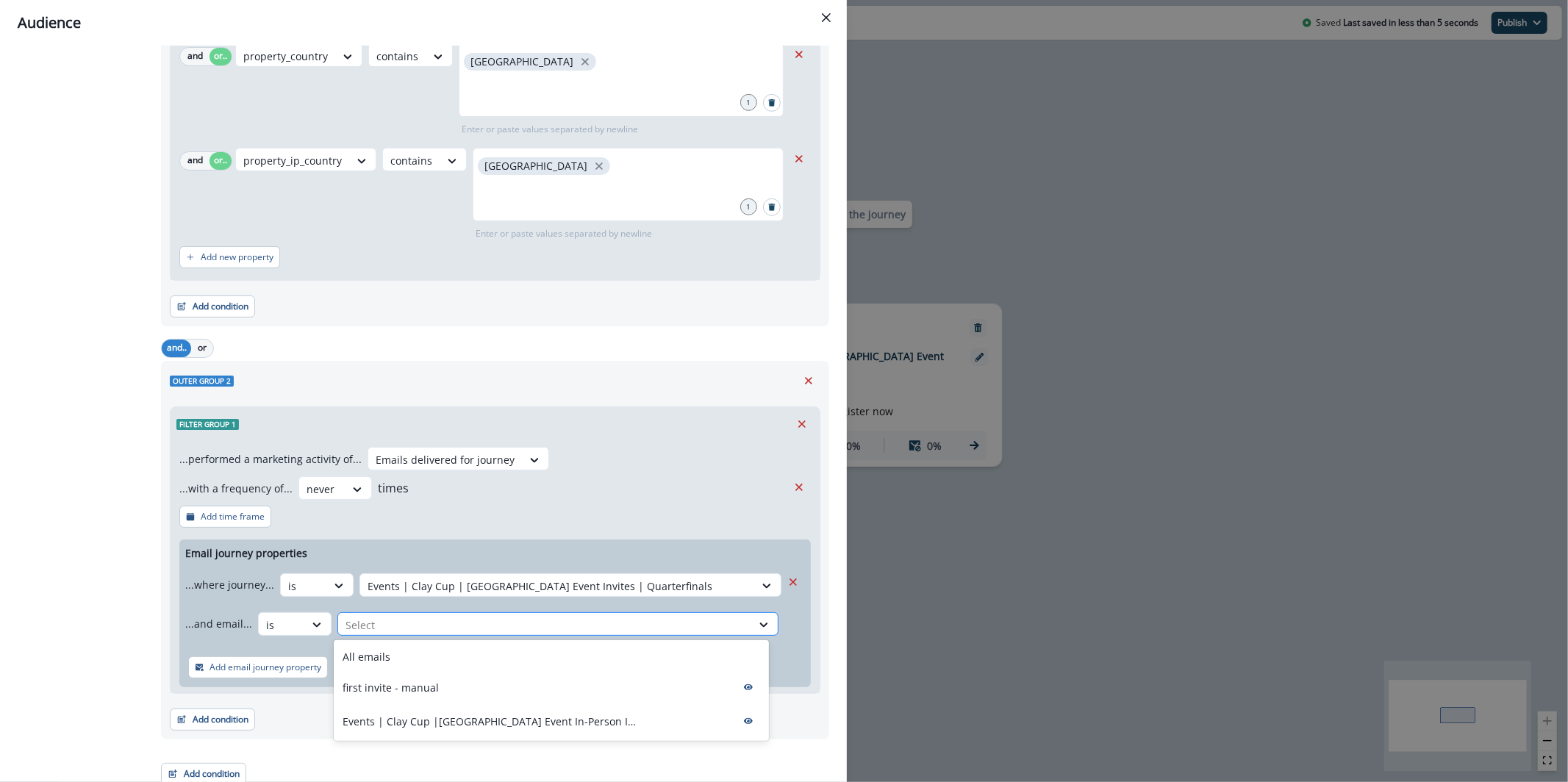
click at [392, 618] on div at bounding box center [544, 625] width 399 height 18
click at [393, 651] on div "All emails" at bounding box center [551, 656] width 435 height 27
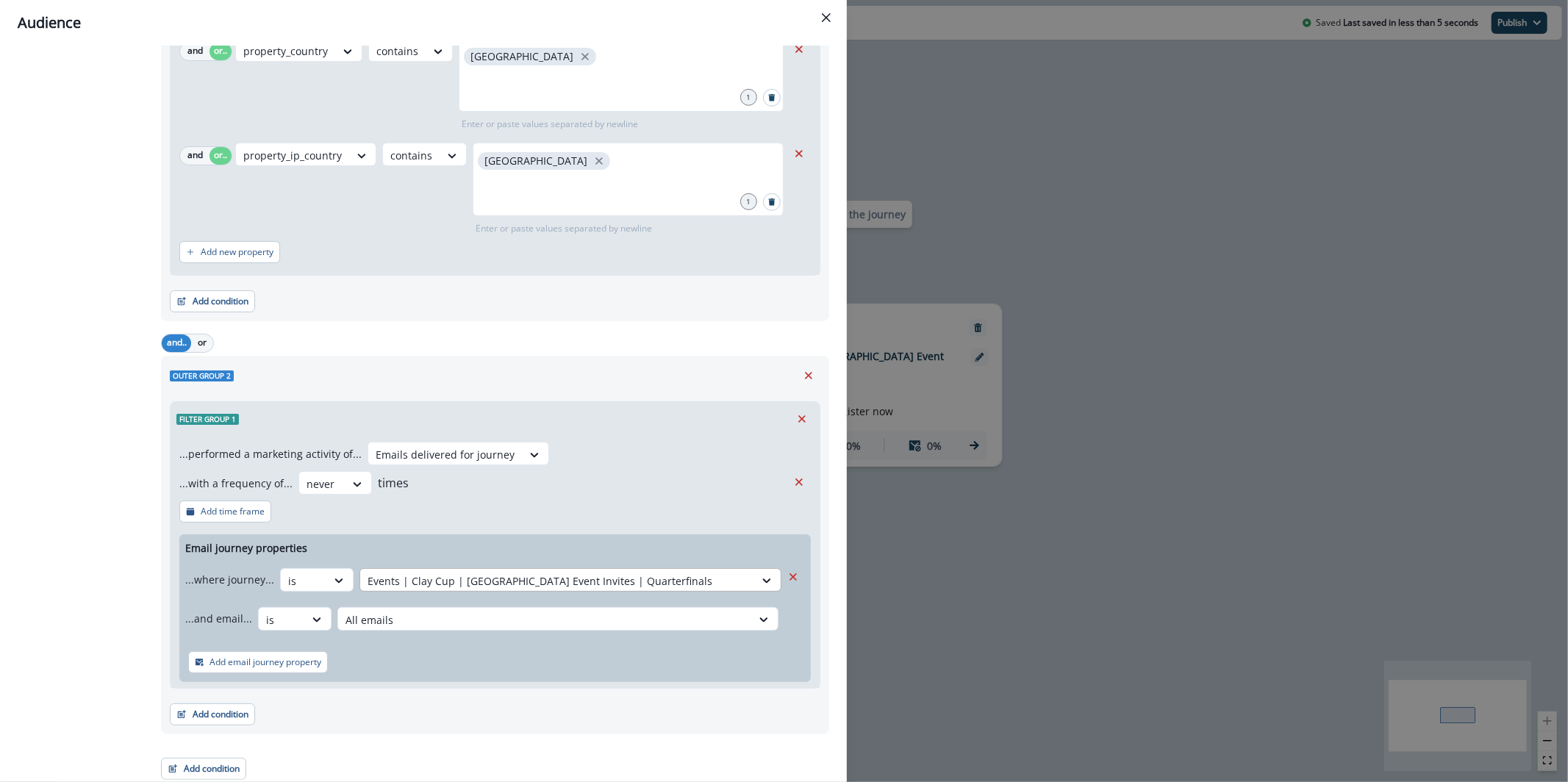
scroll to position [756, 0]
click at [235, 712] on button "Add condition" at bounding box center [213, 711] width 85 height 22
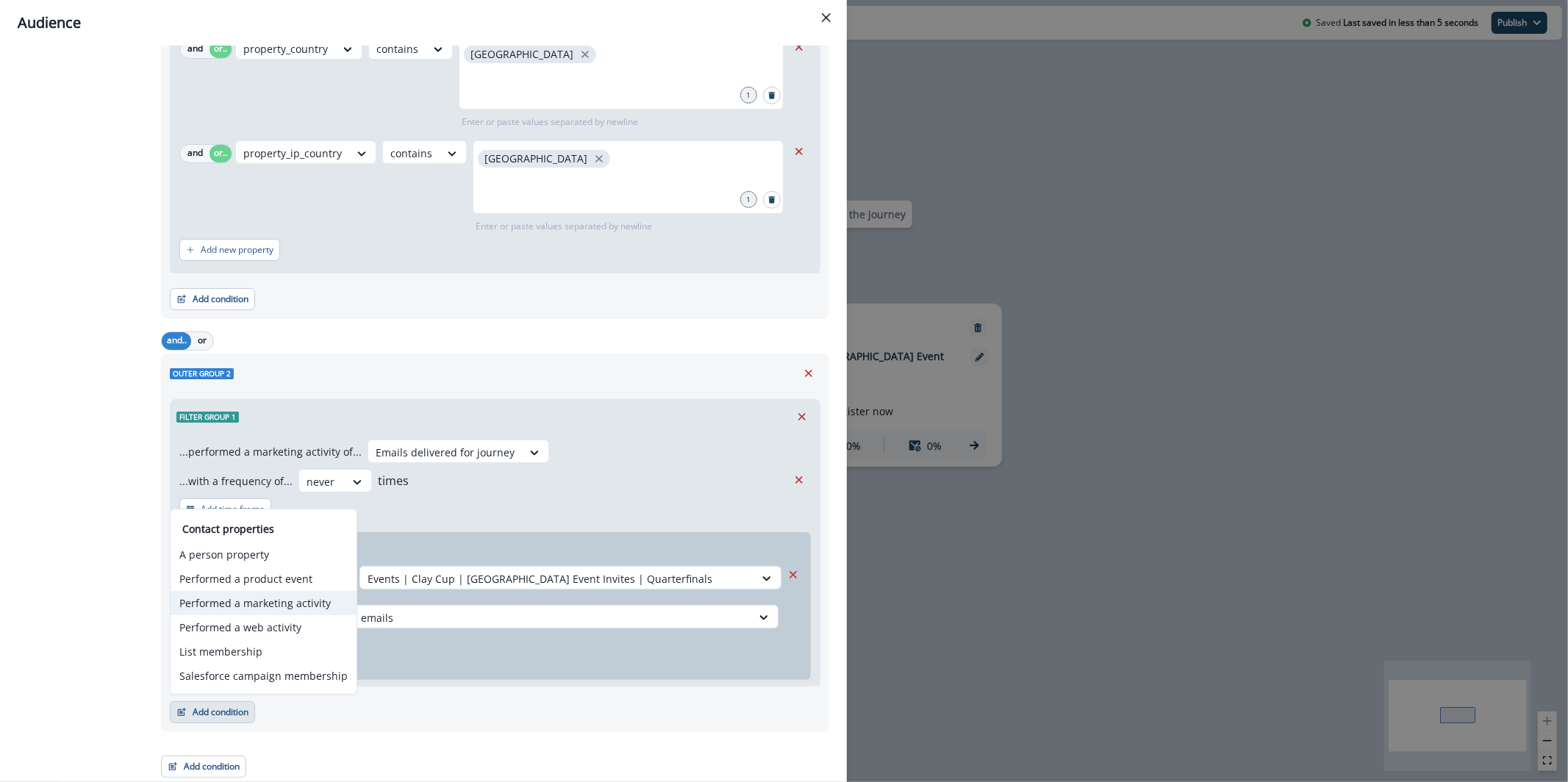
click at [296, 601] on button "Performed a marketing activity" at bounding box center [263, 603] width 186 height 24
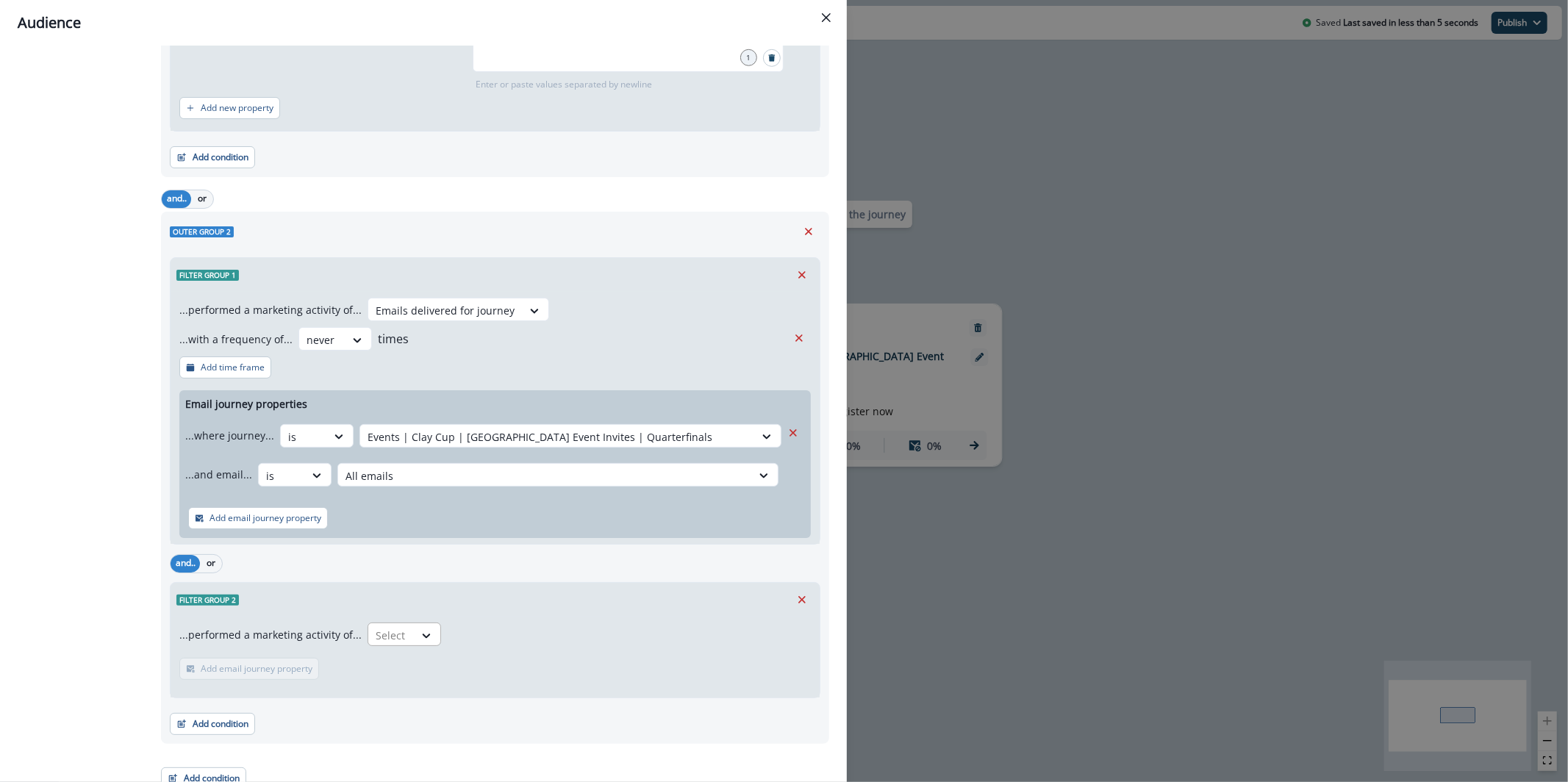
scroll to position [909, 0]
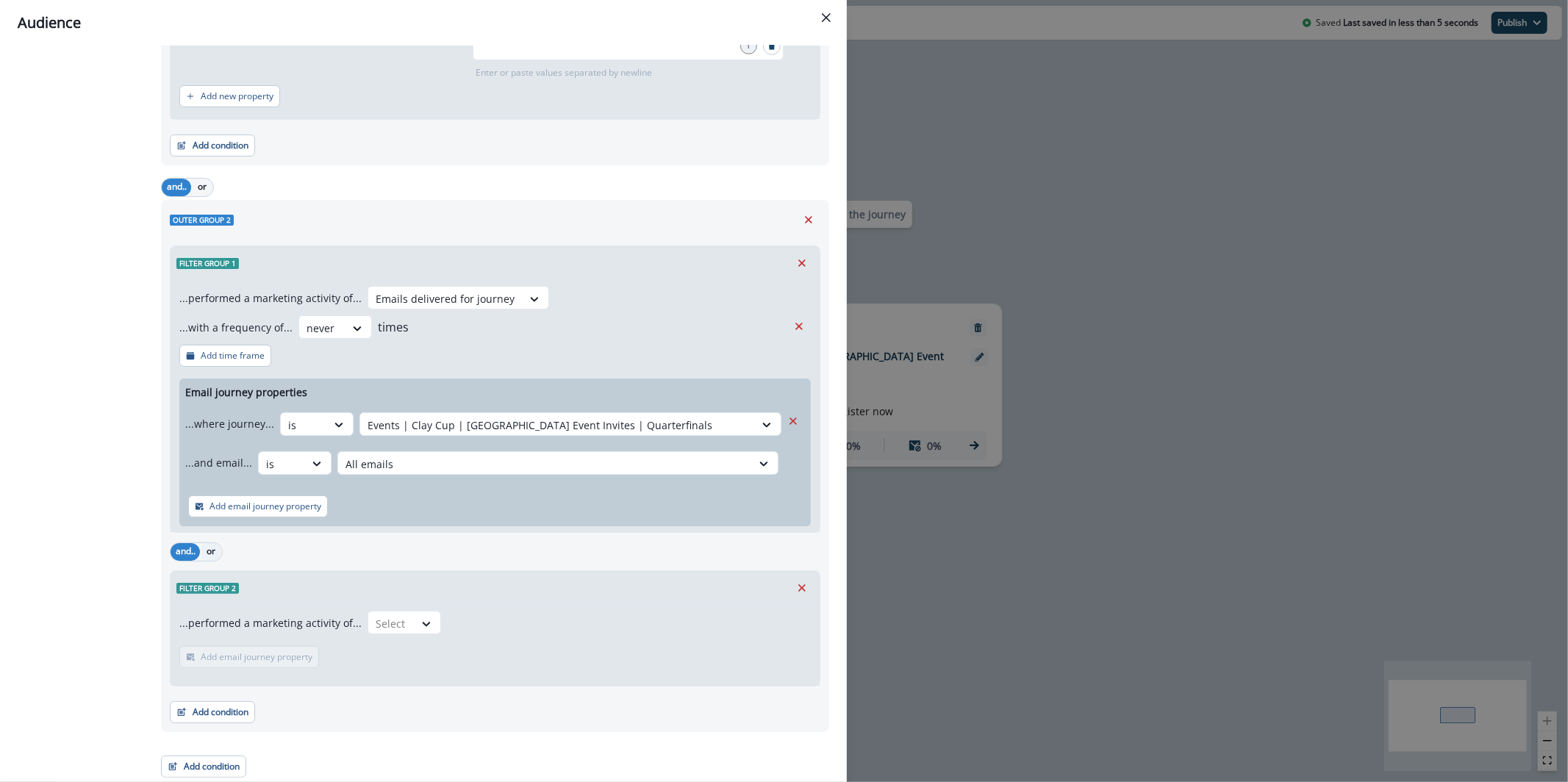
click at [209, 557] on button "or" at bounding box center [210, 552] width 22 height 17
click at [389, 632] on div "Select" at bounding box center [391, 623] width 45 height 24
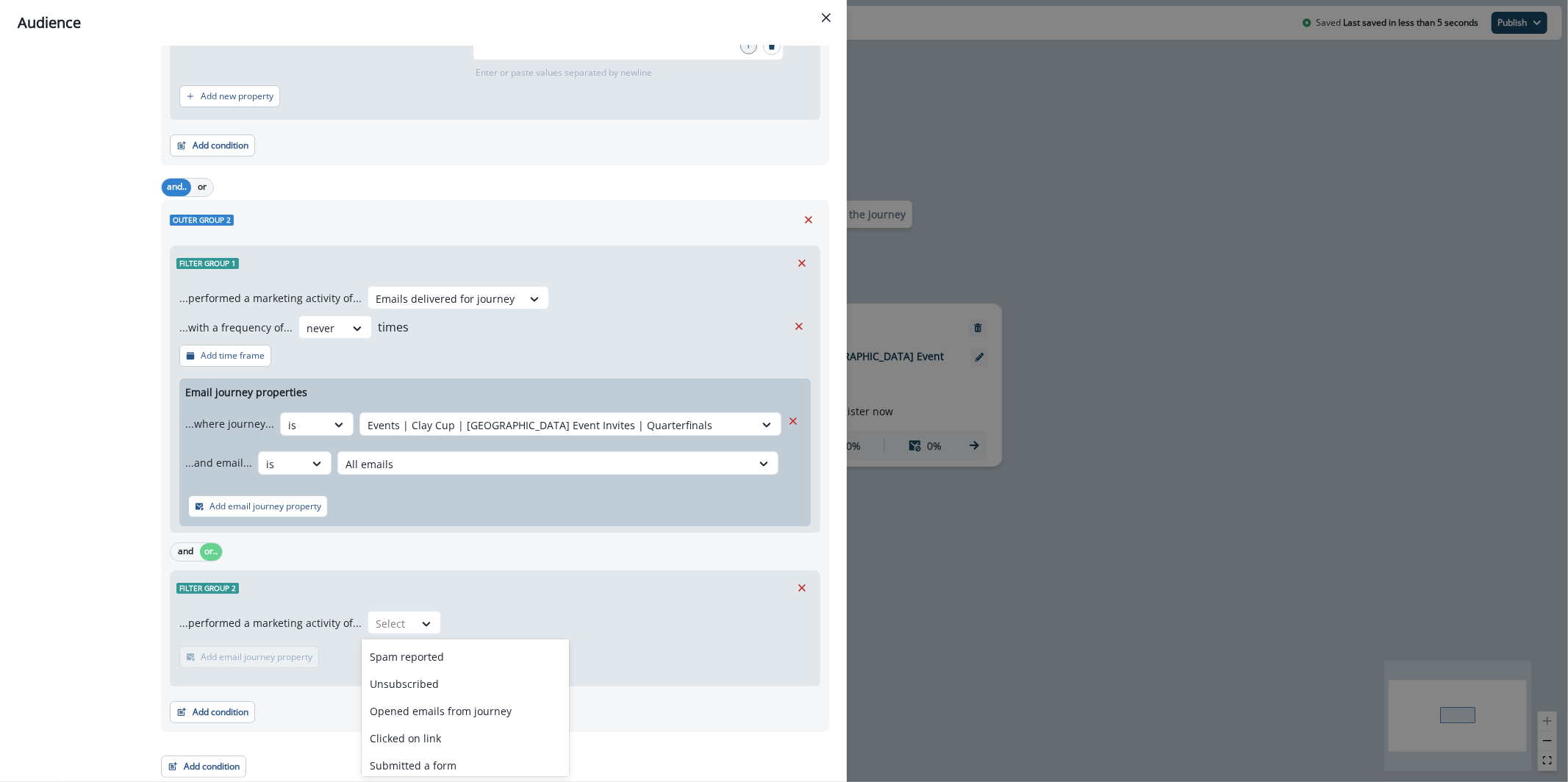
scroll to position [118, 0]
click at [481, 704] on div "Opened emails from journey" at bounding box center [466, 701] width 208 height 27
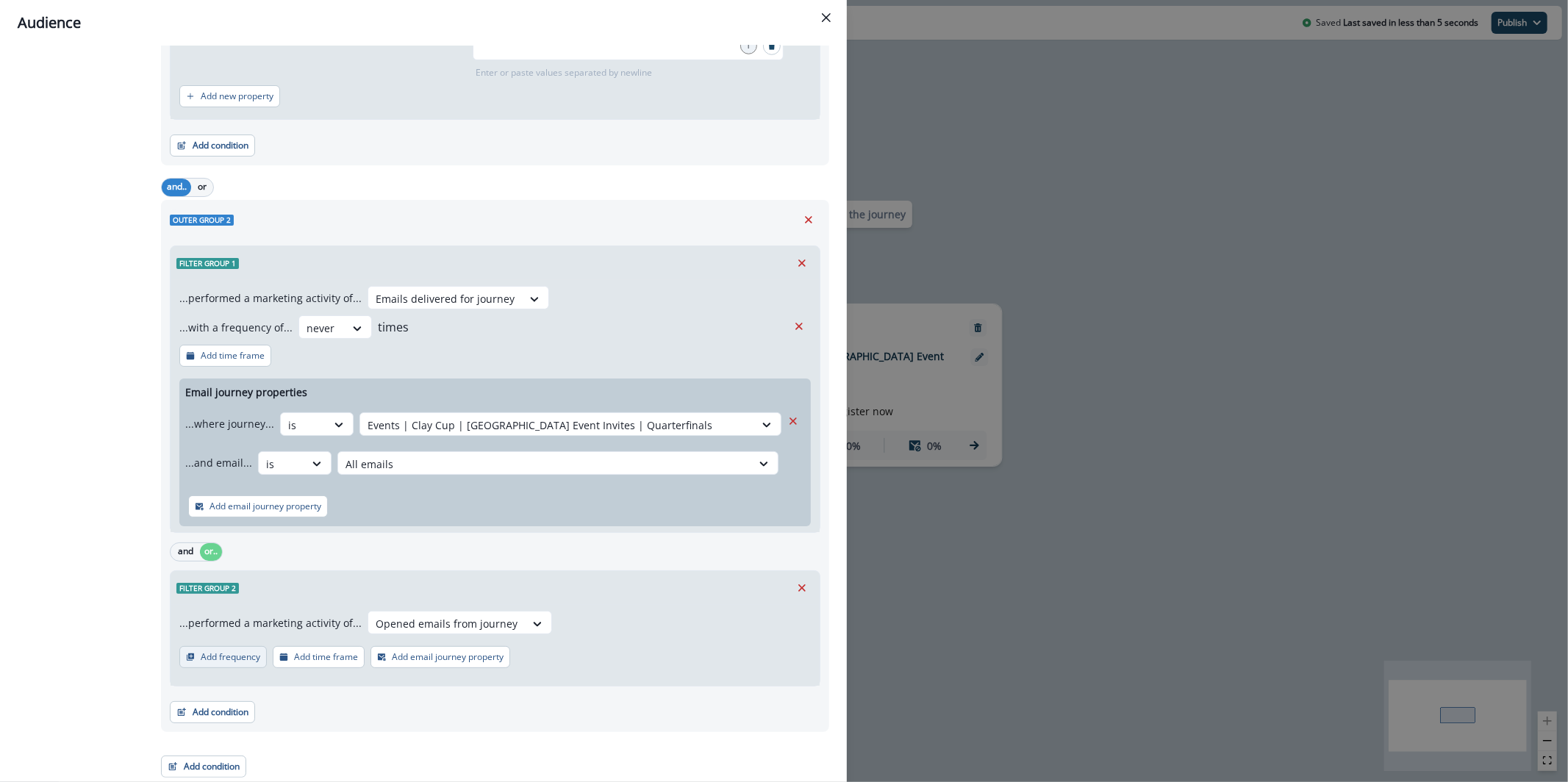
click at [239, 652] on p "Add frequency" at bounding box center [230, 657] width 59 height 10
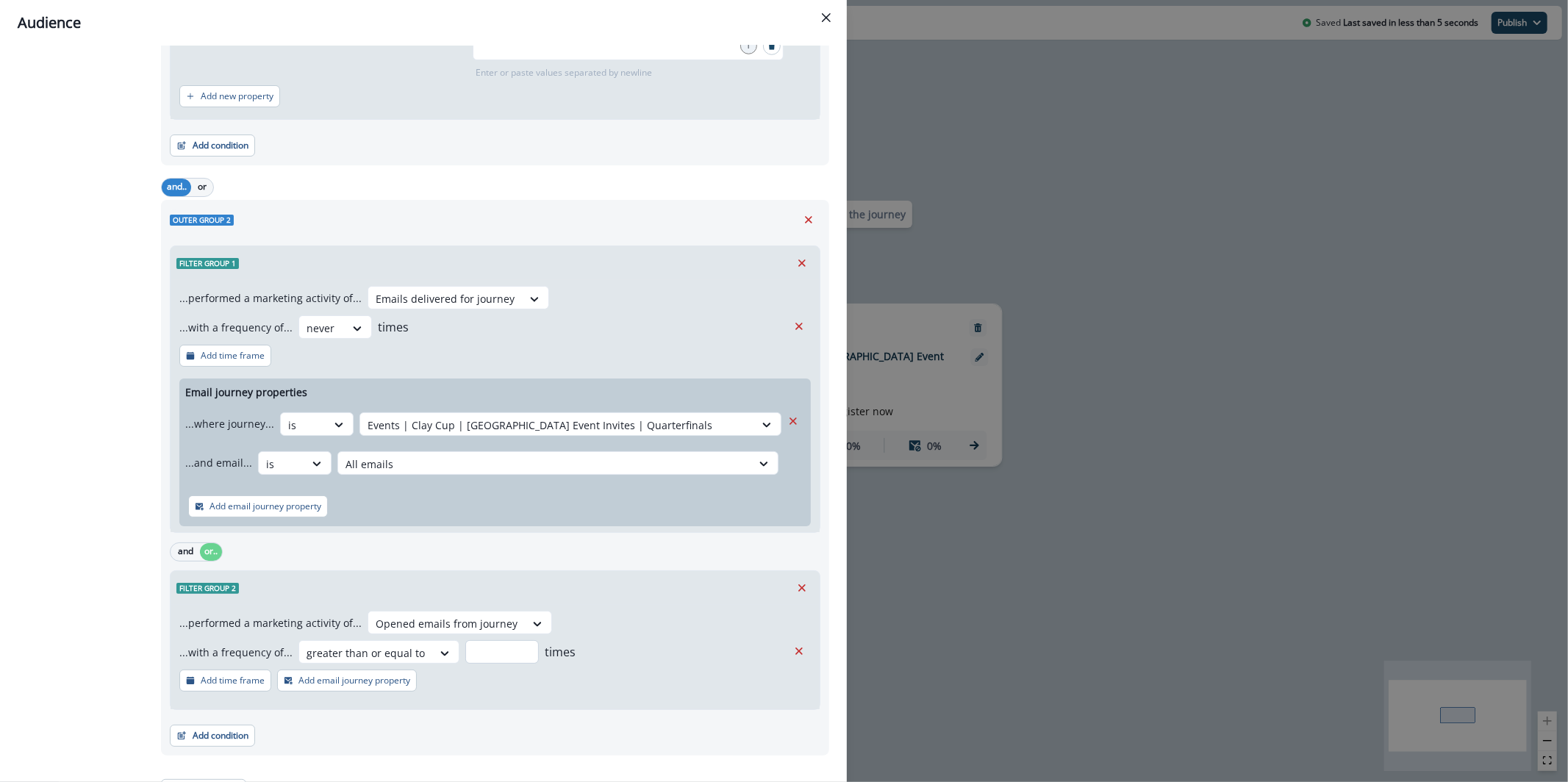
click at [485, 649] on input "number" at bounding box center [502, 651] width 73 height 24
type input "*"
click at [354, 683] on p "Add email journey property" at bounding box center [354, 681] width 112 height 10
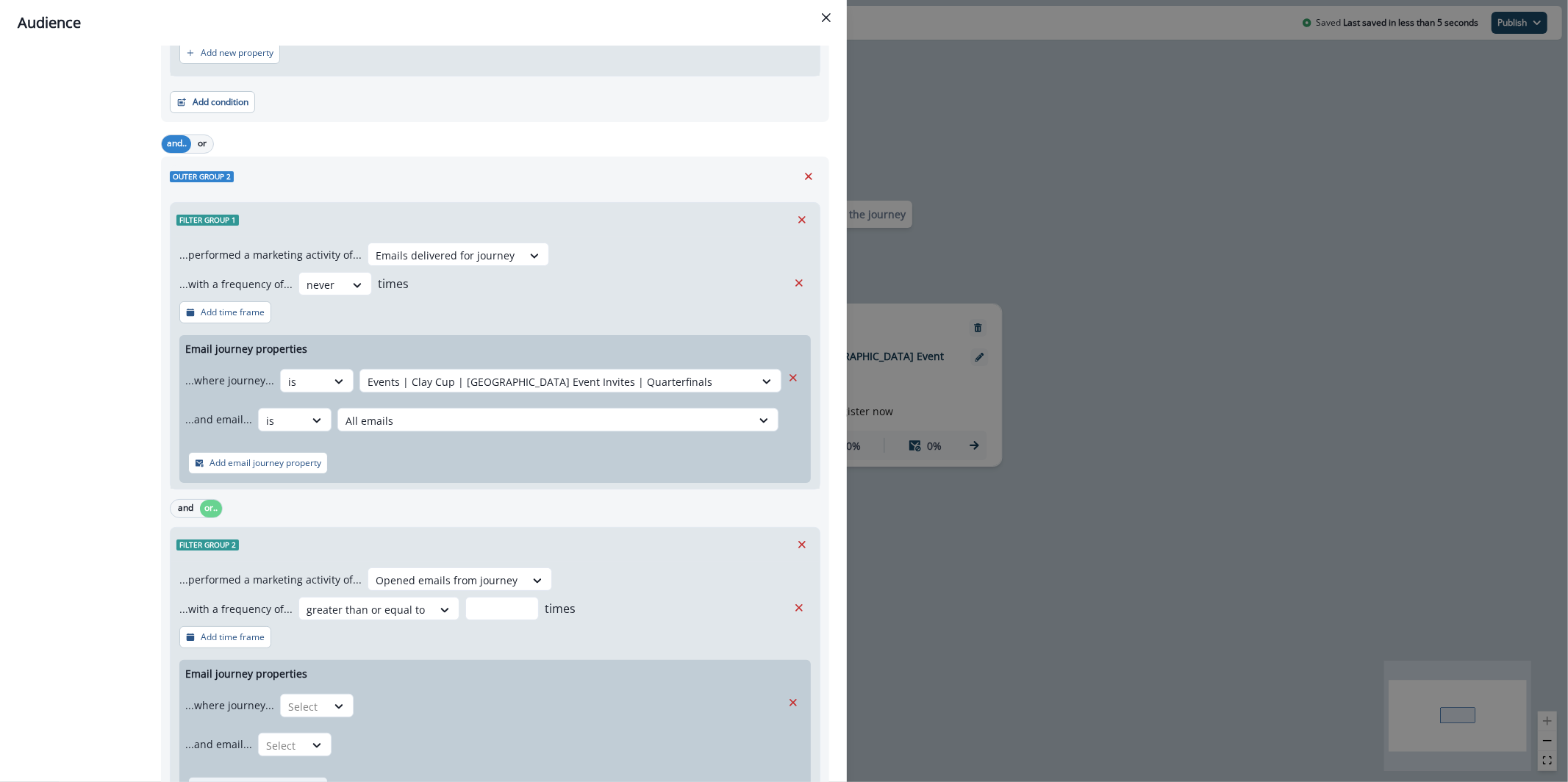
scroll to position [1042, 0]
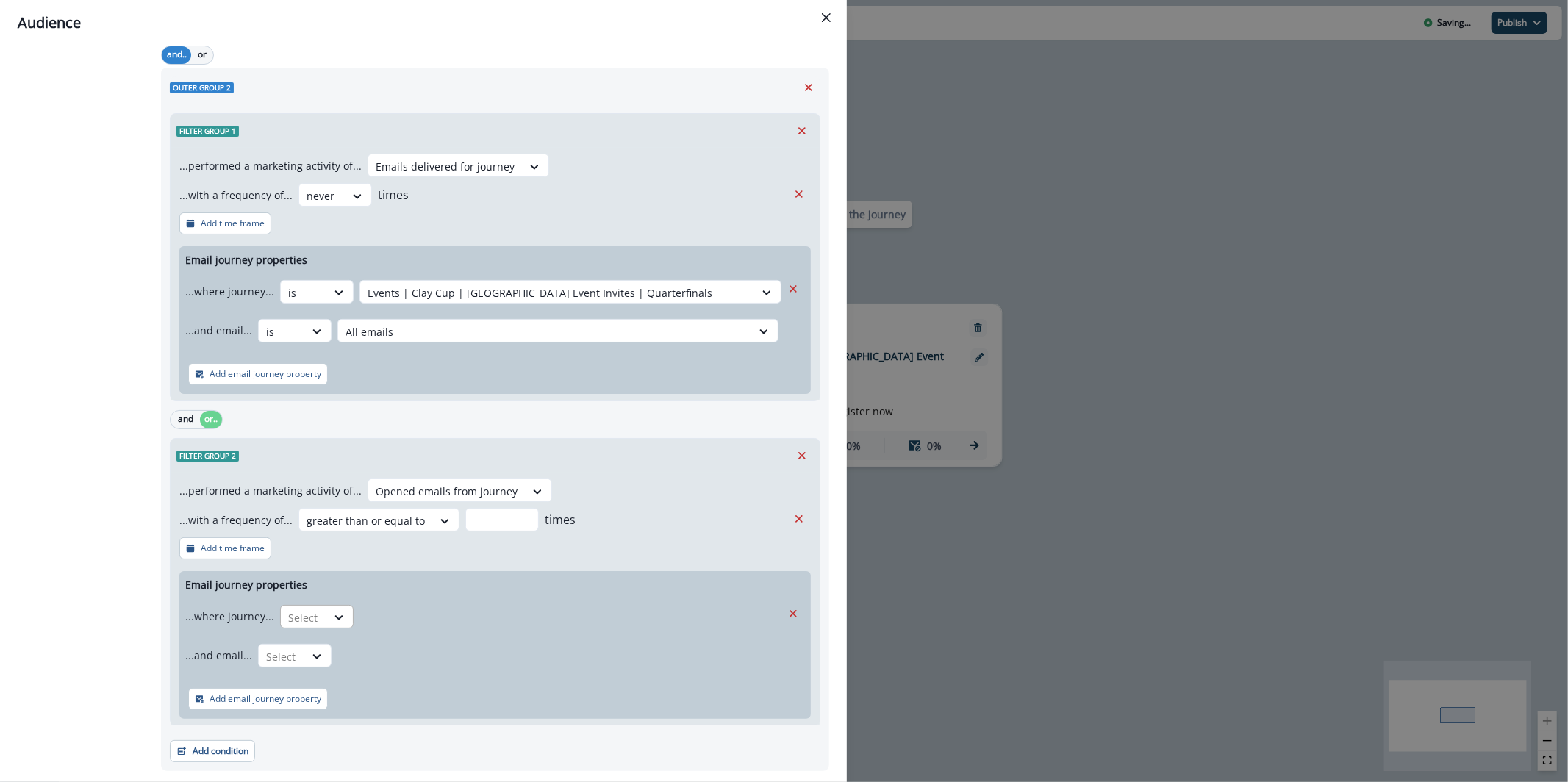
click at [326, 606] on div at bounding box center [339, 618] width 26 height 24
click at [325, 710] on div "is" at bounding box center [345, 704] width 138 height 27
click at [431, 631] on div "...where journey... option is, selected. is Select" at bounding box center [483, 615] width 597 height 36
click at [442, 611] on div at bounding box center [557, 617] width 379 height 18
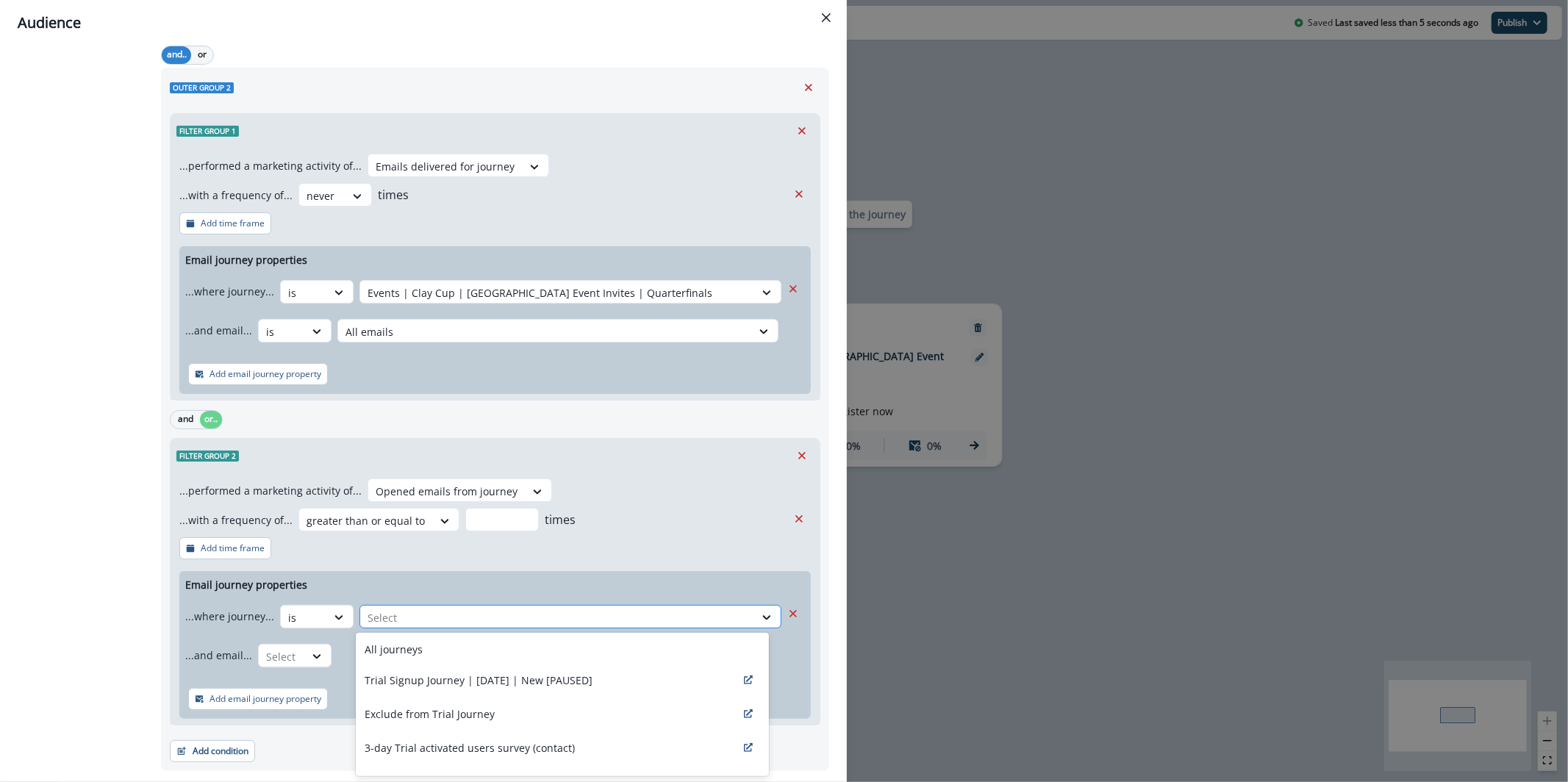
type input "*"
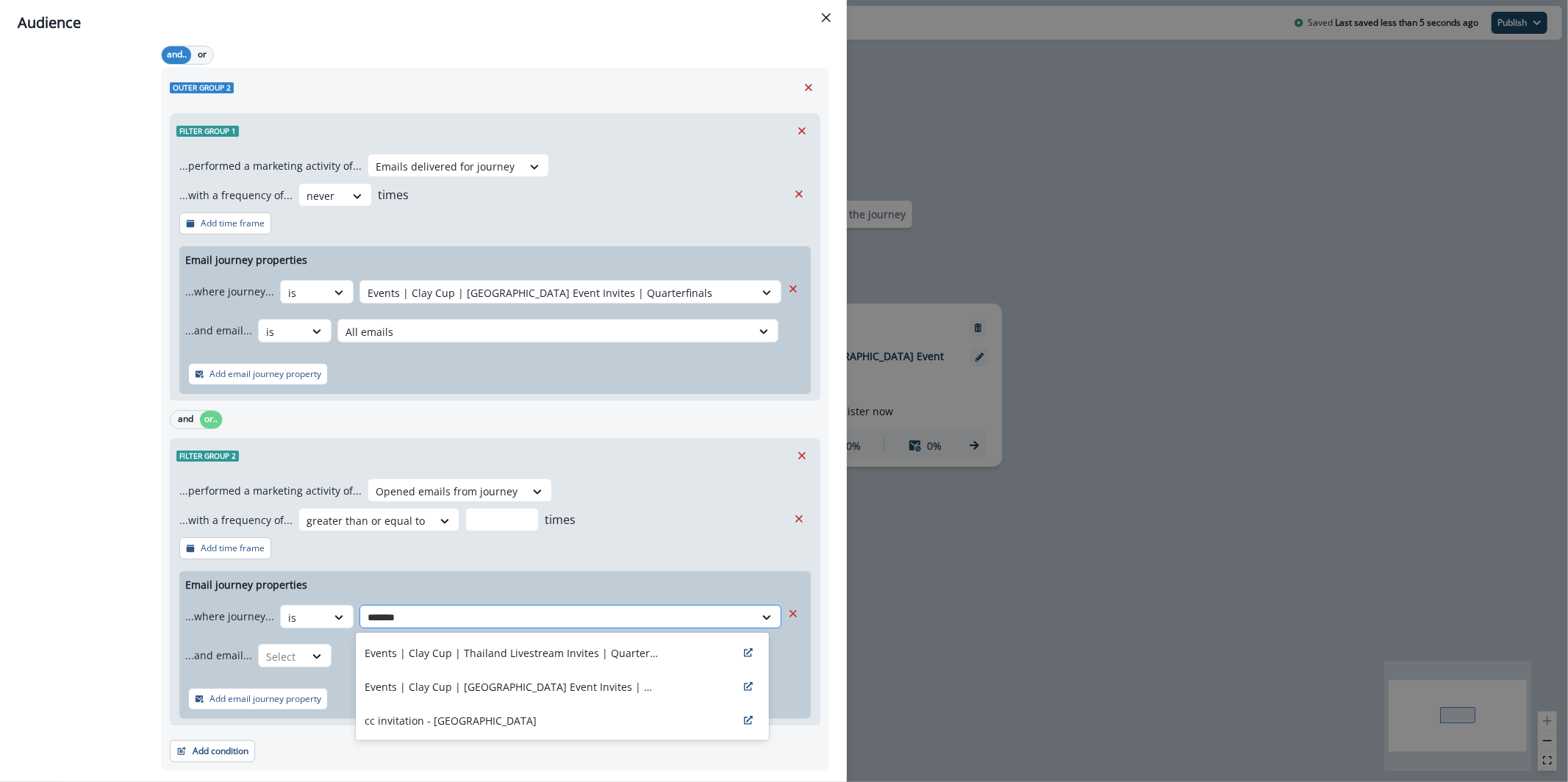
type input "********"
click at [494, 685] on p "Events | Clay Cup | [GEOGRAPHIC_DATA] Event Invites | Quarterfinals" at bounding box center [511, 687] width 294 height 16
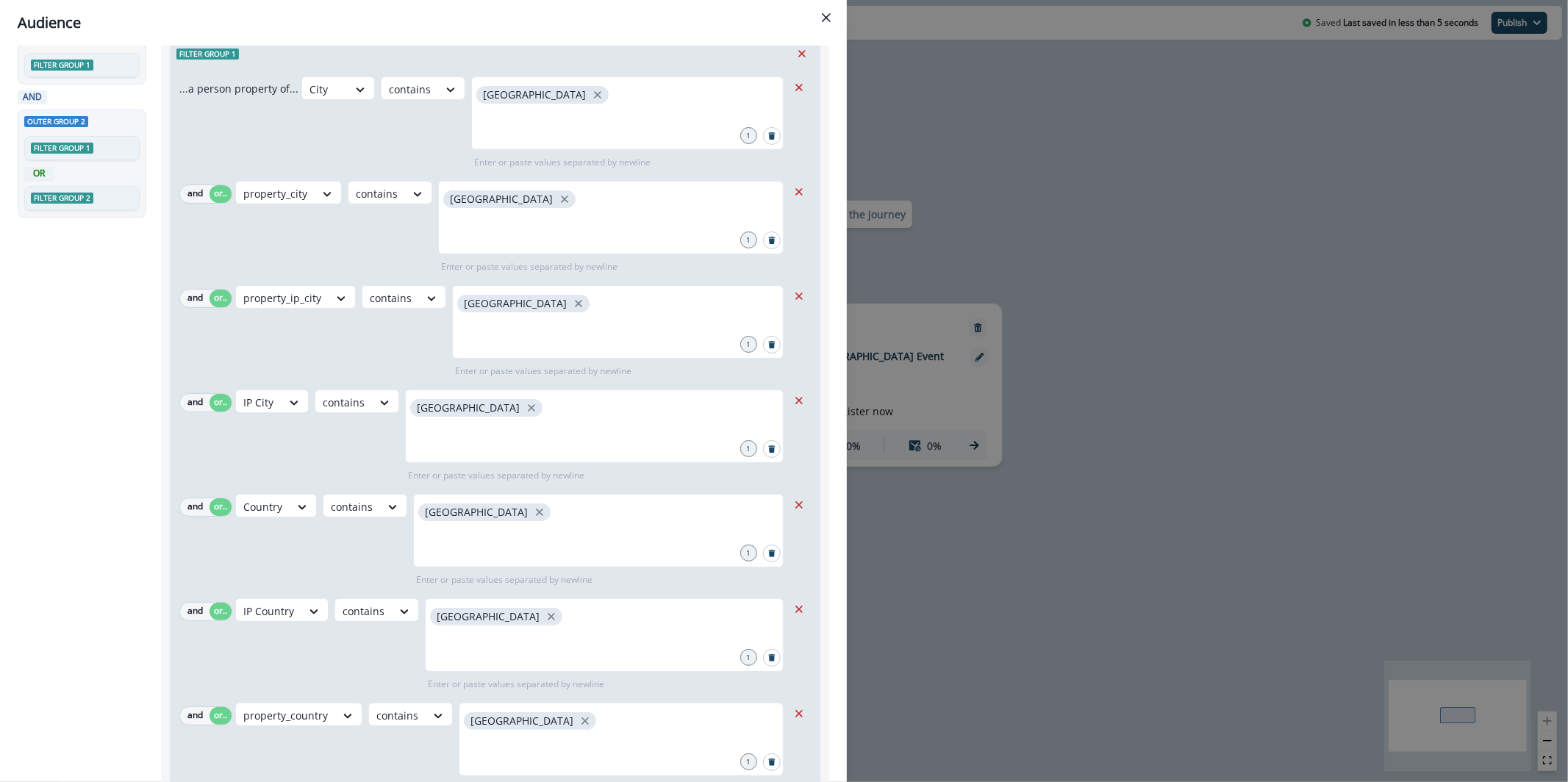
scroll to position [0, 0]
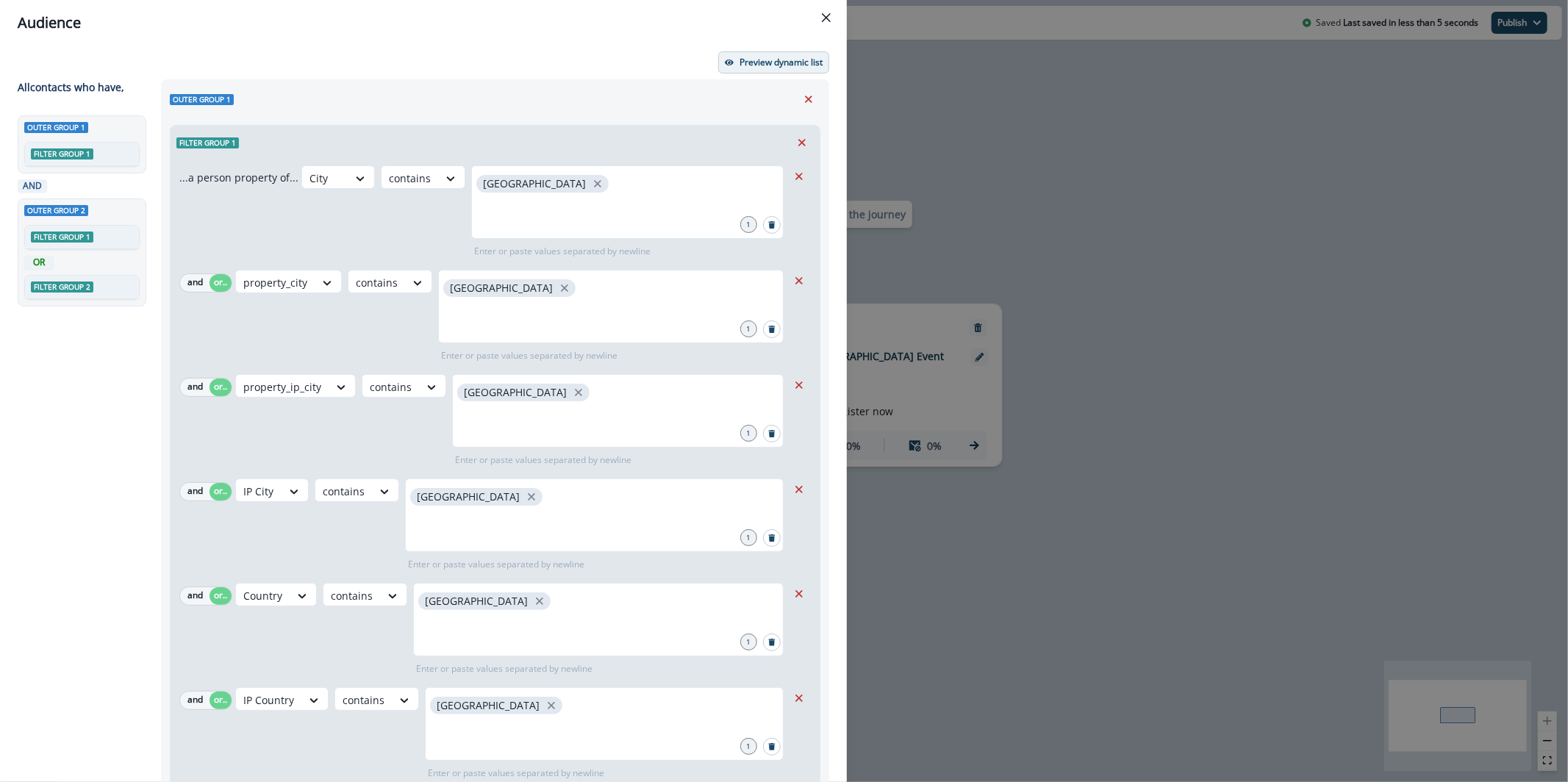
click at [781, 59] on p "Preview dynamic list" at bounding box center [781, 63] width 83 height 10
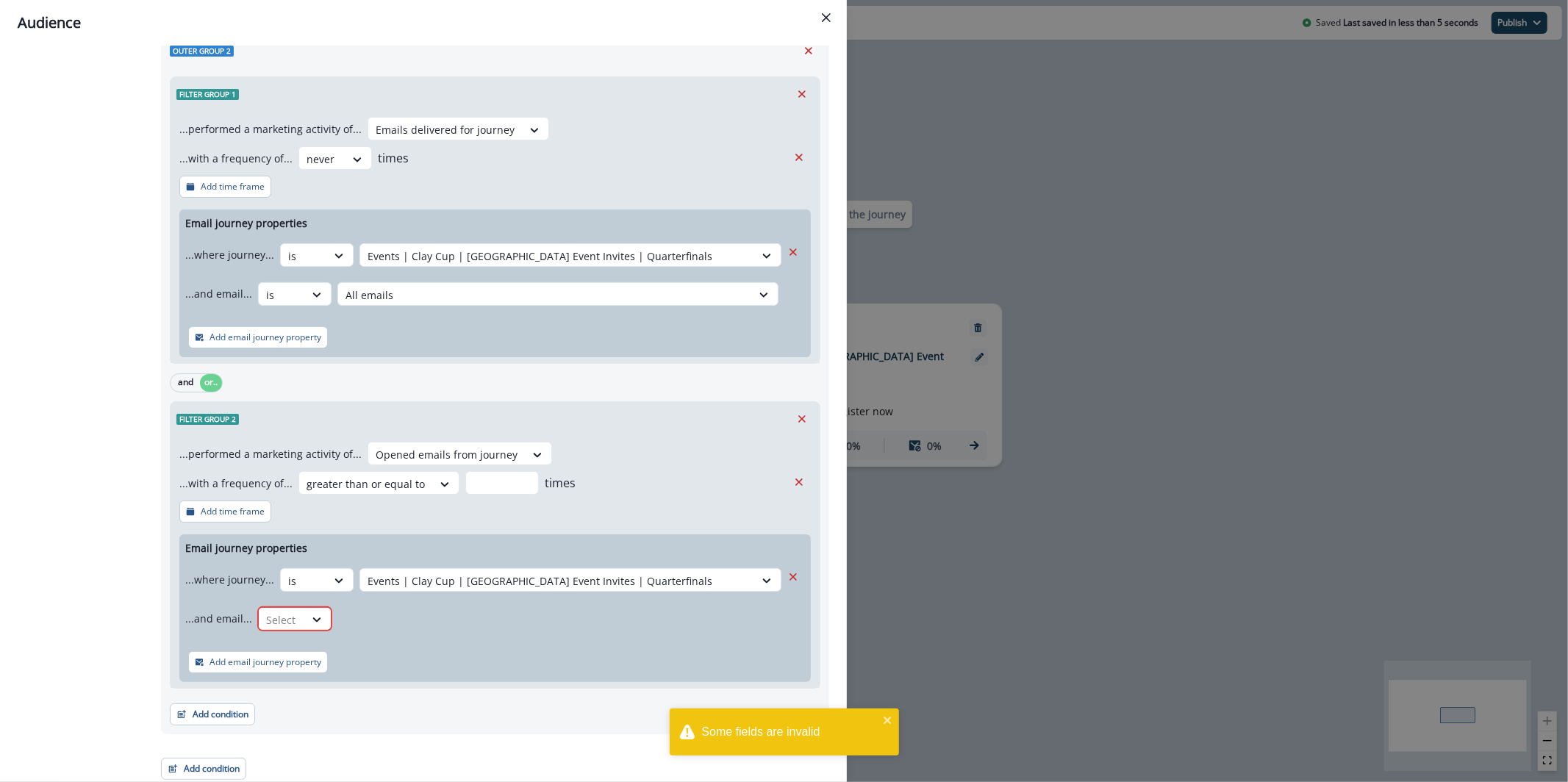
scroll to position [1081, 0]
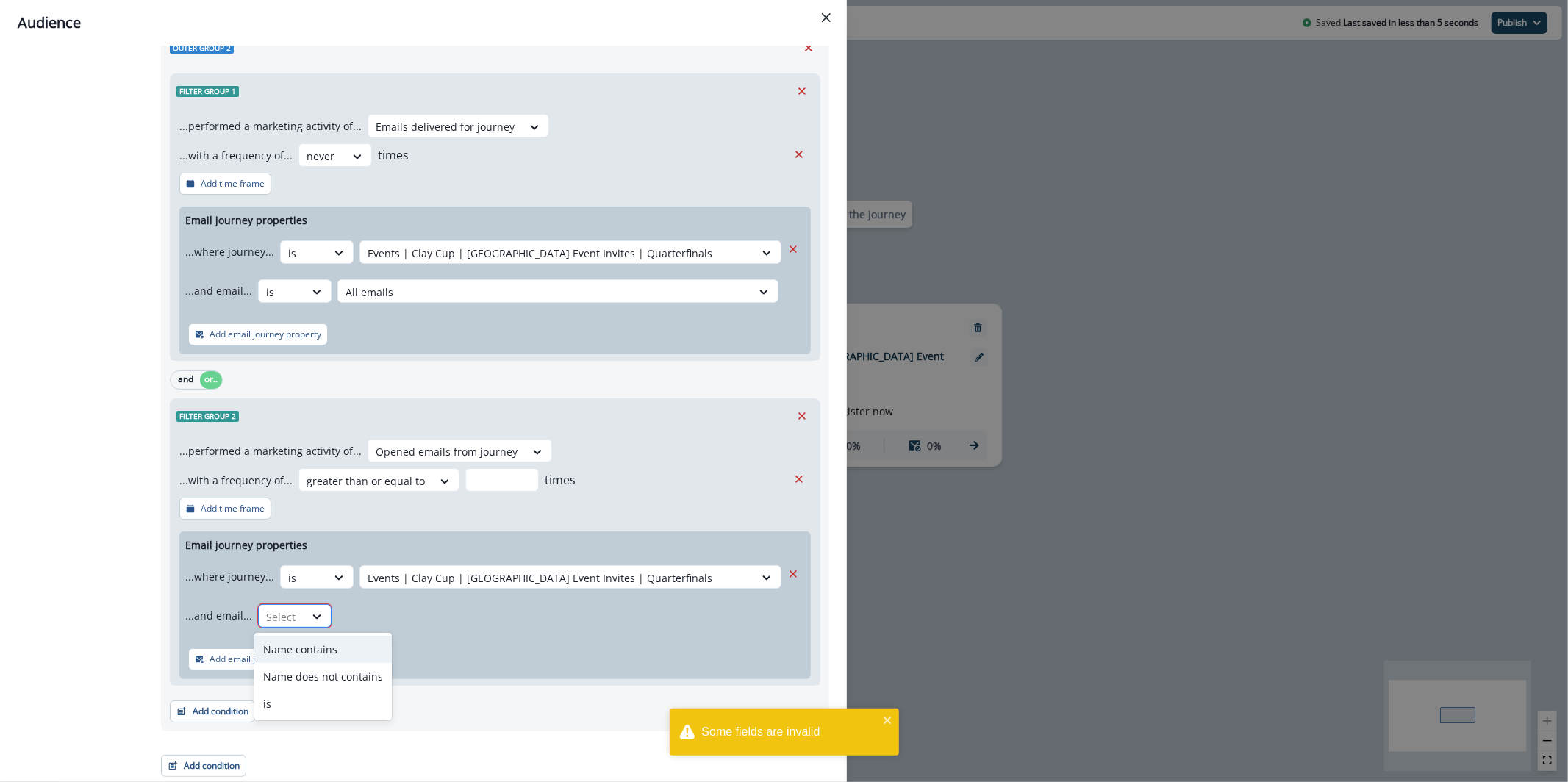
click at [269, 615] on div at bounding box center [281, 616] width 31 height 18
click at [294, 696] on div "is" at bounding box center [324, 704] width 138 height 27
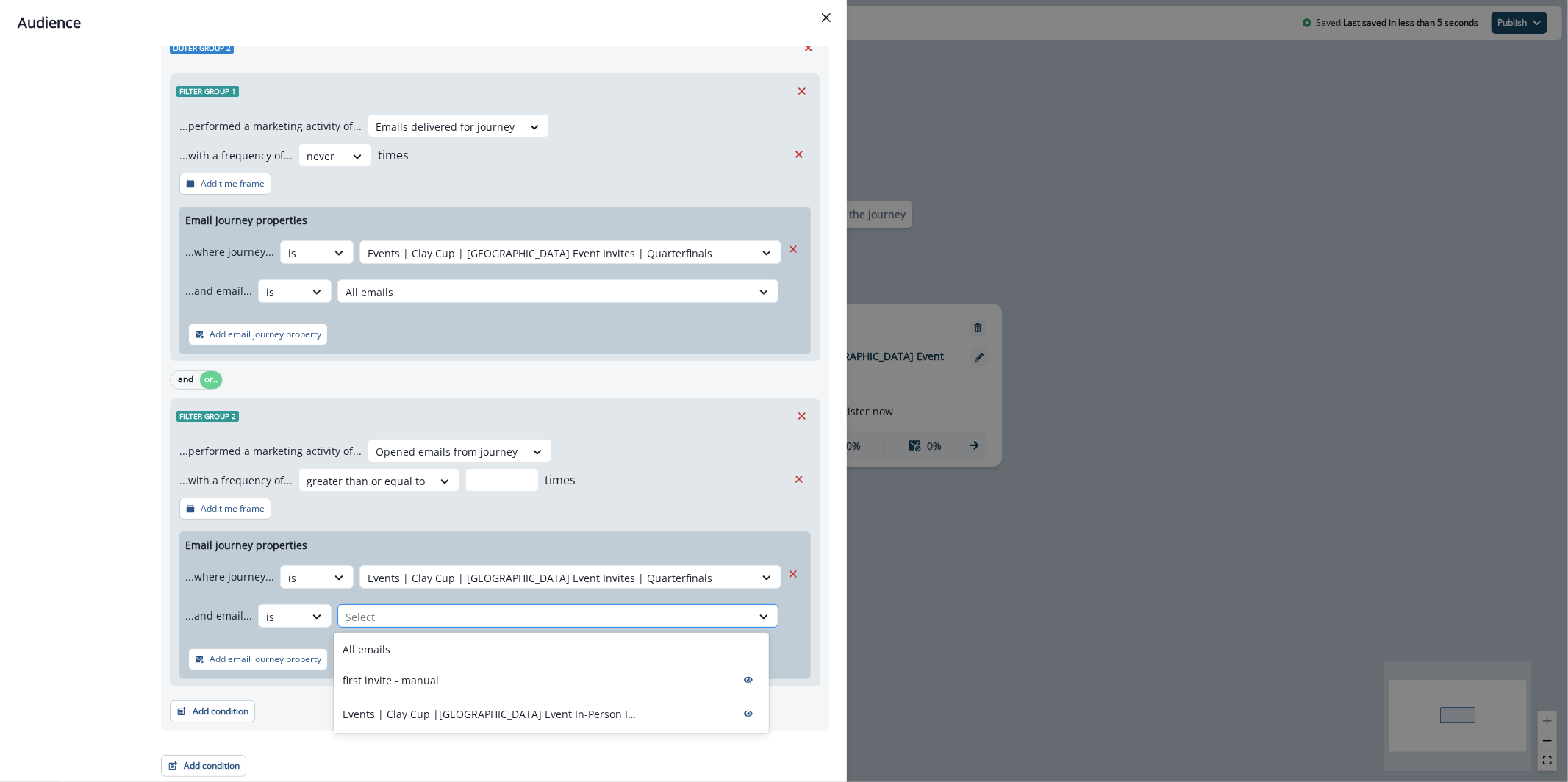
click at [387, 615] on div at bounding box center [544, 616] width 399 height 18
click at [396, 655] on div "All emails" at bounding box center [551, 649] width 435 height 27
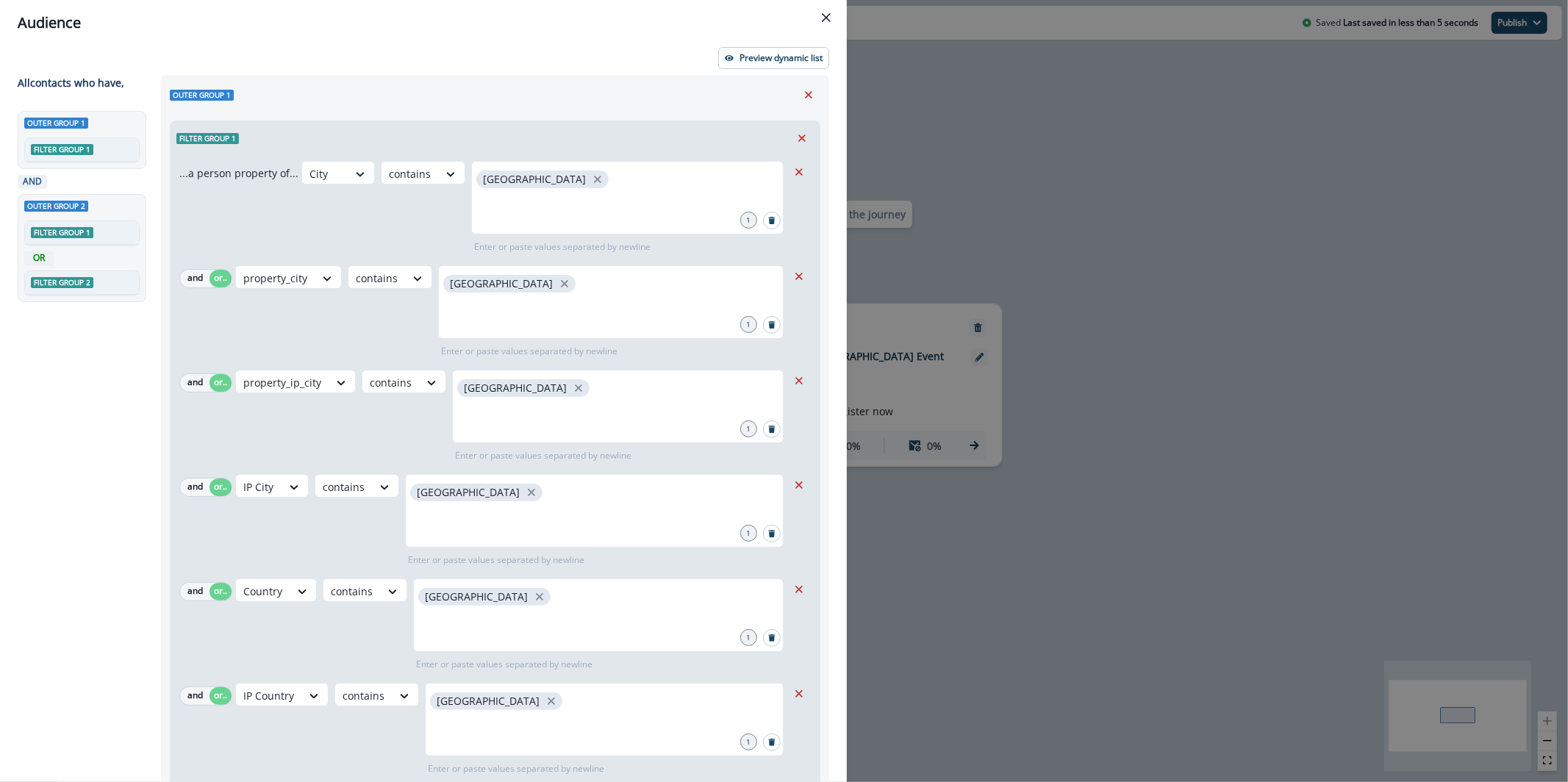
scroll to position [0, 0]
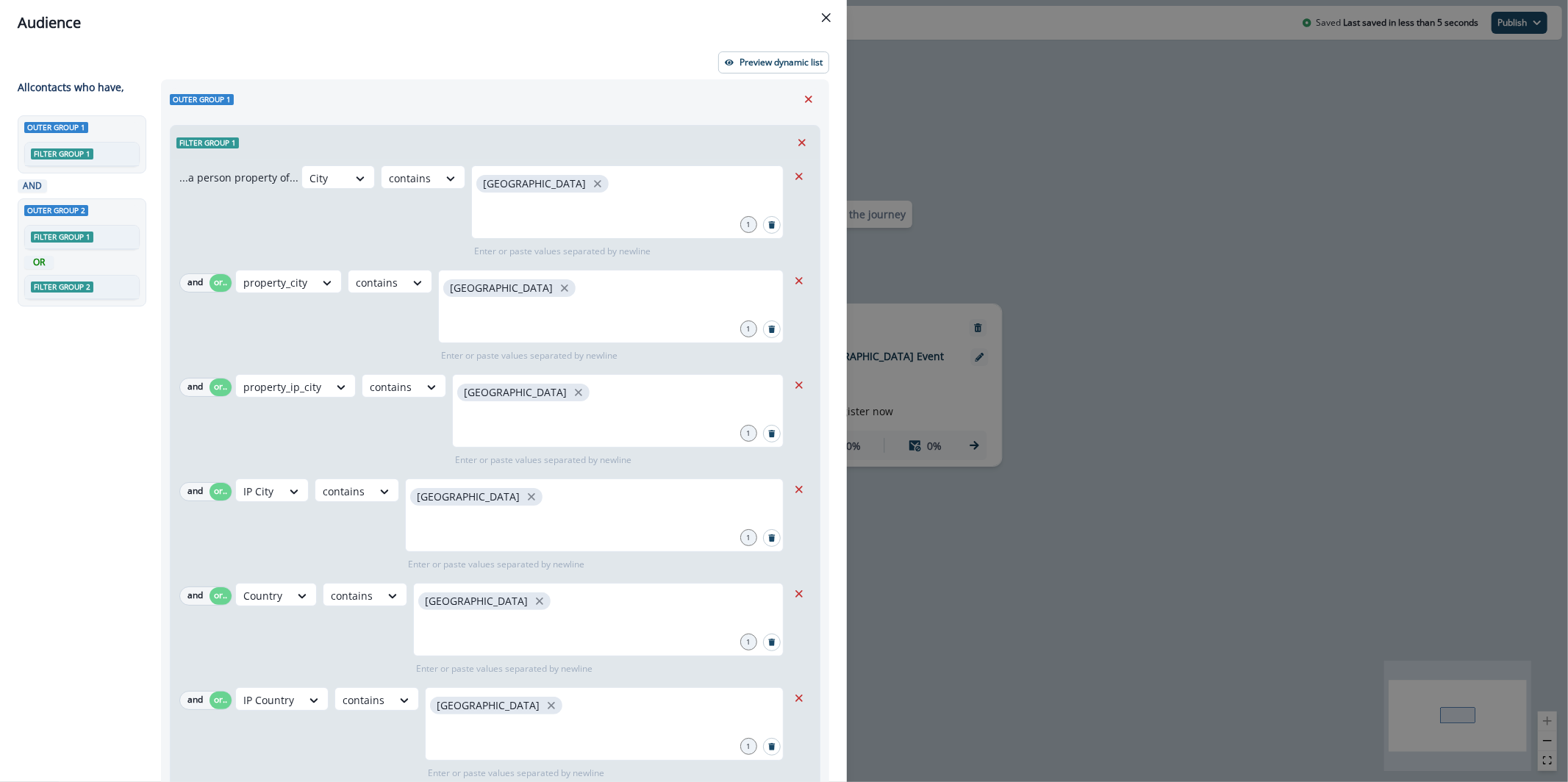
click at [753, 47] on div "Preview dynamic list All contact s who have, Outer group 1 Filter group 1 AND O…" at bounding box center [423, 413] width 847 height 737
click at [753, 75] on div "Preview dynamic list All contact s who have, Outer group 1 Filter group 1 AND O…" at bounding box center [423, 413] width 847 height 737
click at [753, 60] on p "Preview dynamic list" at bounding box center [781, 63] width 83 height 10
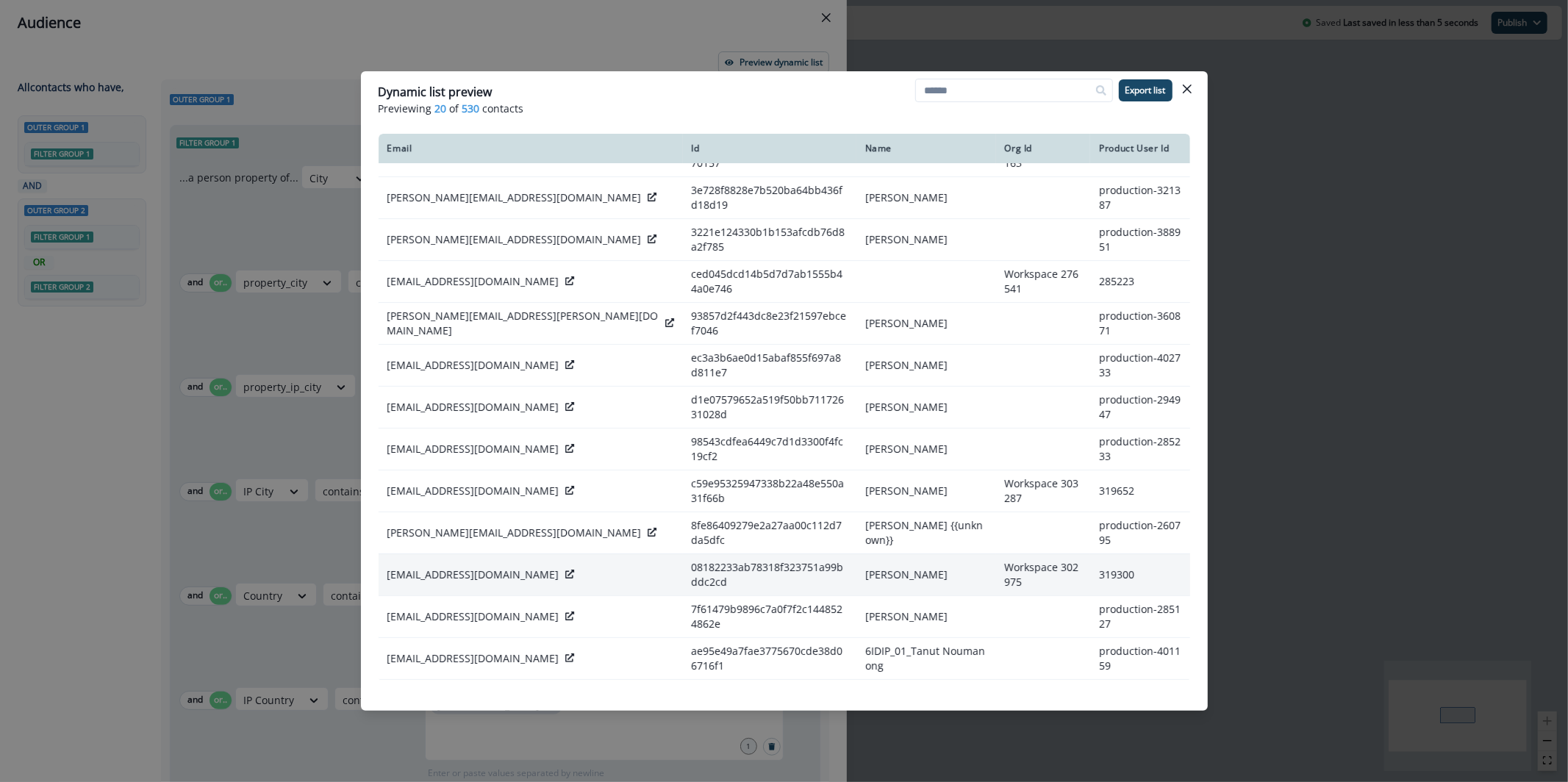
scroll to position [216, 0]
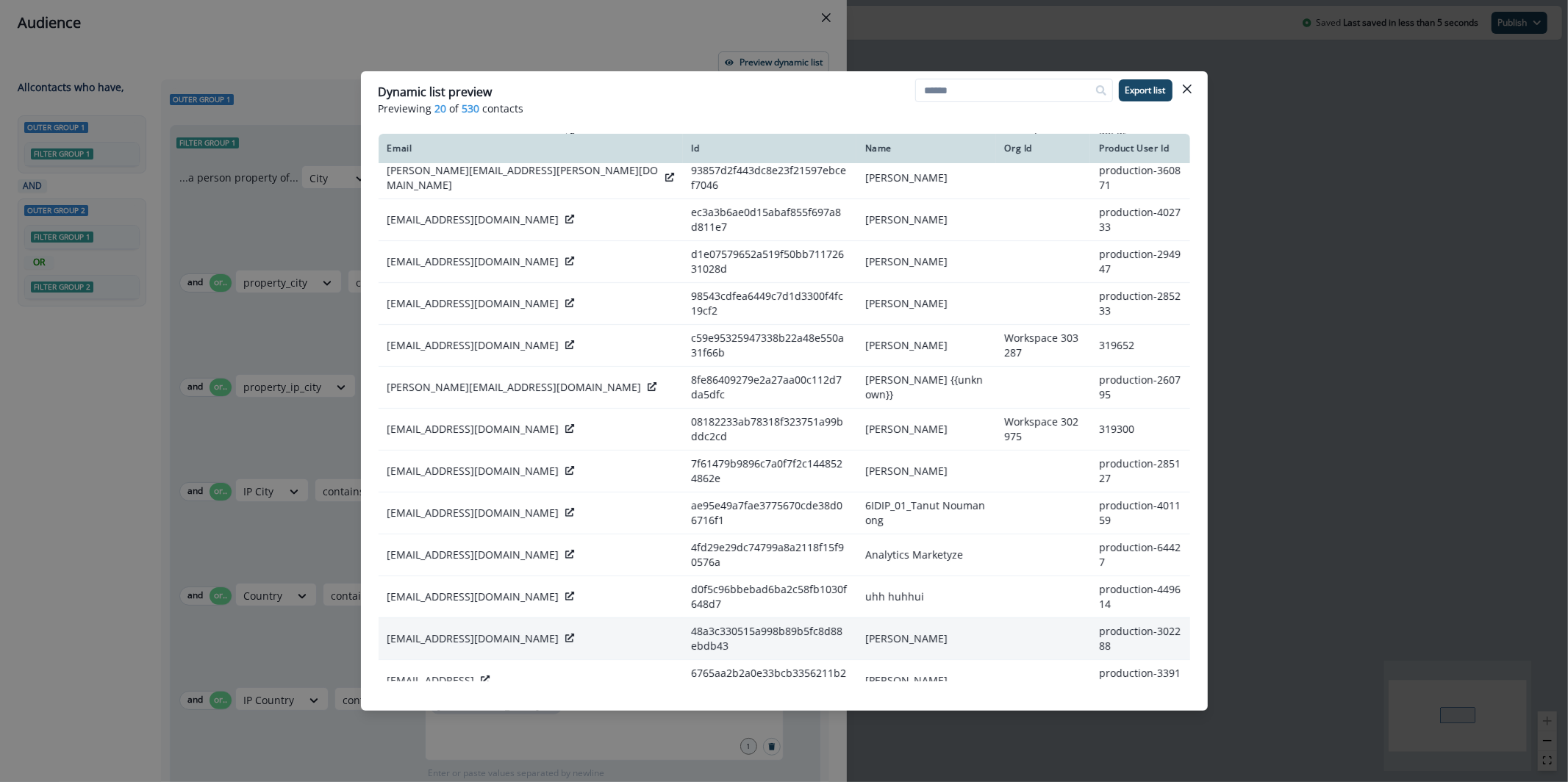
click at [565, 634] on icon at bounding box center [569, 638] width 9 height 9
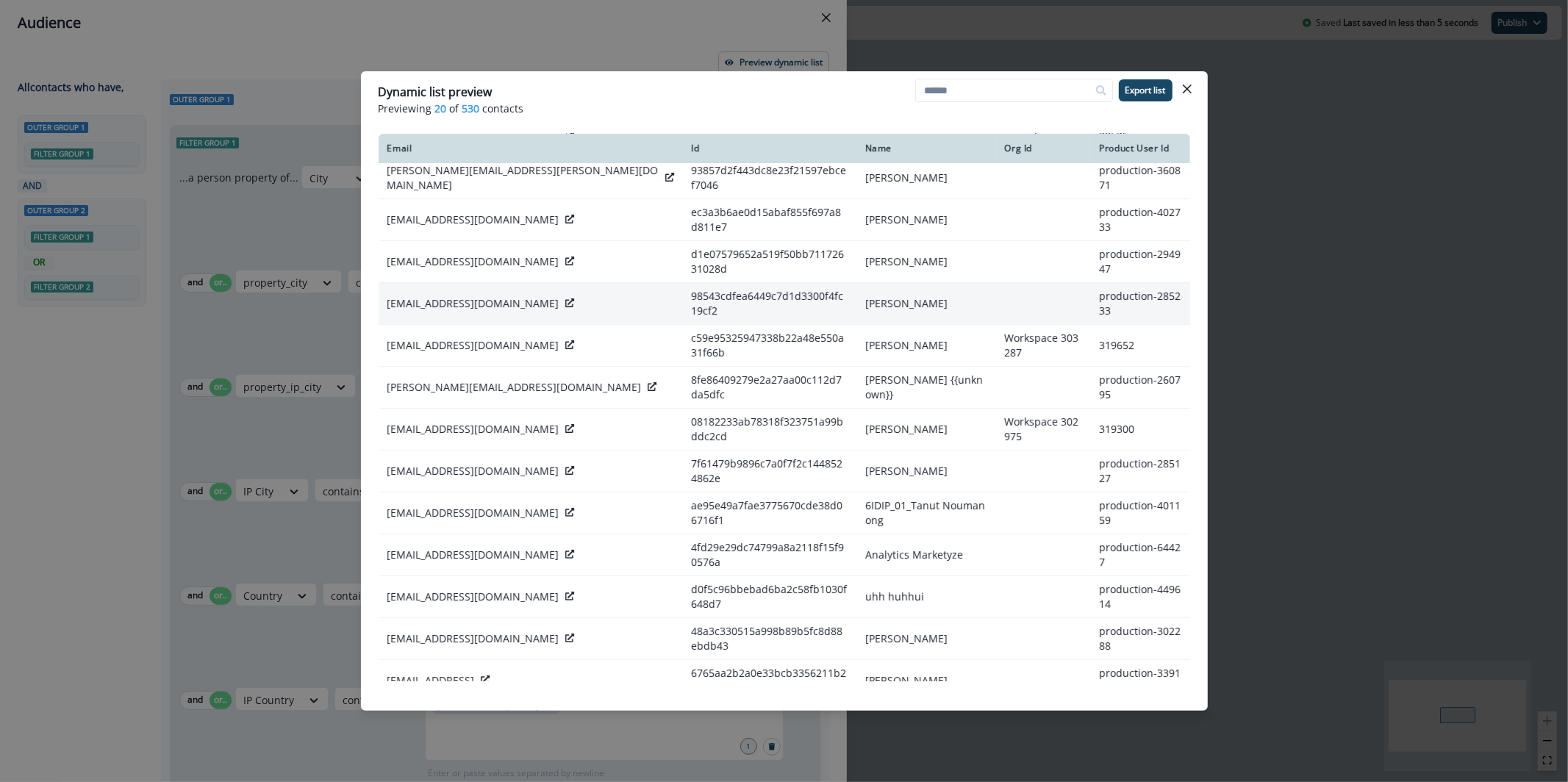
click at [565, 298] on icon at bounding box center [569, 303] width 9 height 9
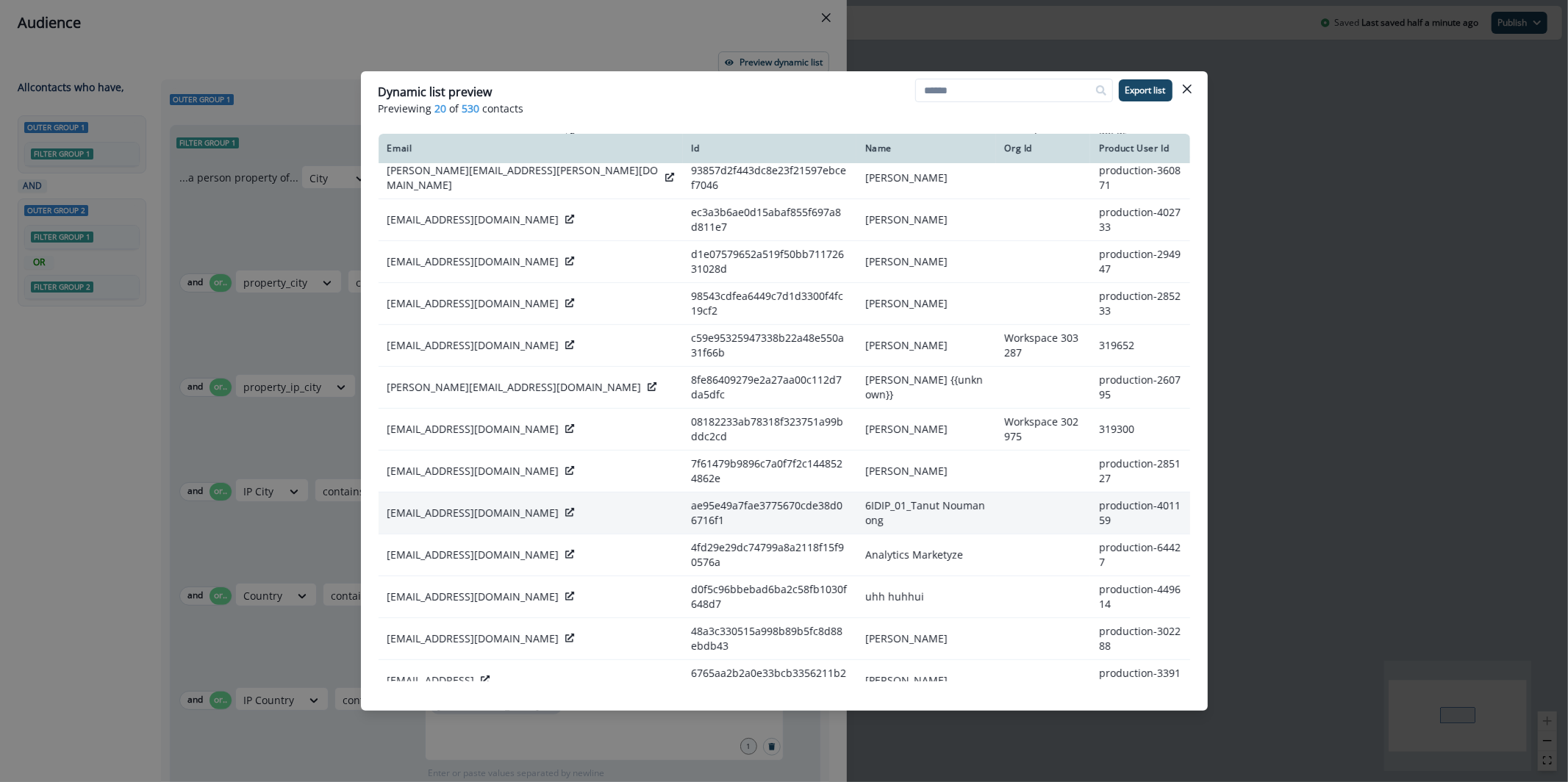
click at [520, 506] on div "[EMAIL_ADDRESS][DOMAIN_NAME]" at bounding box center [530, 513] width 287 height 15
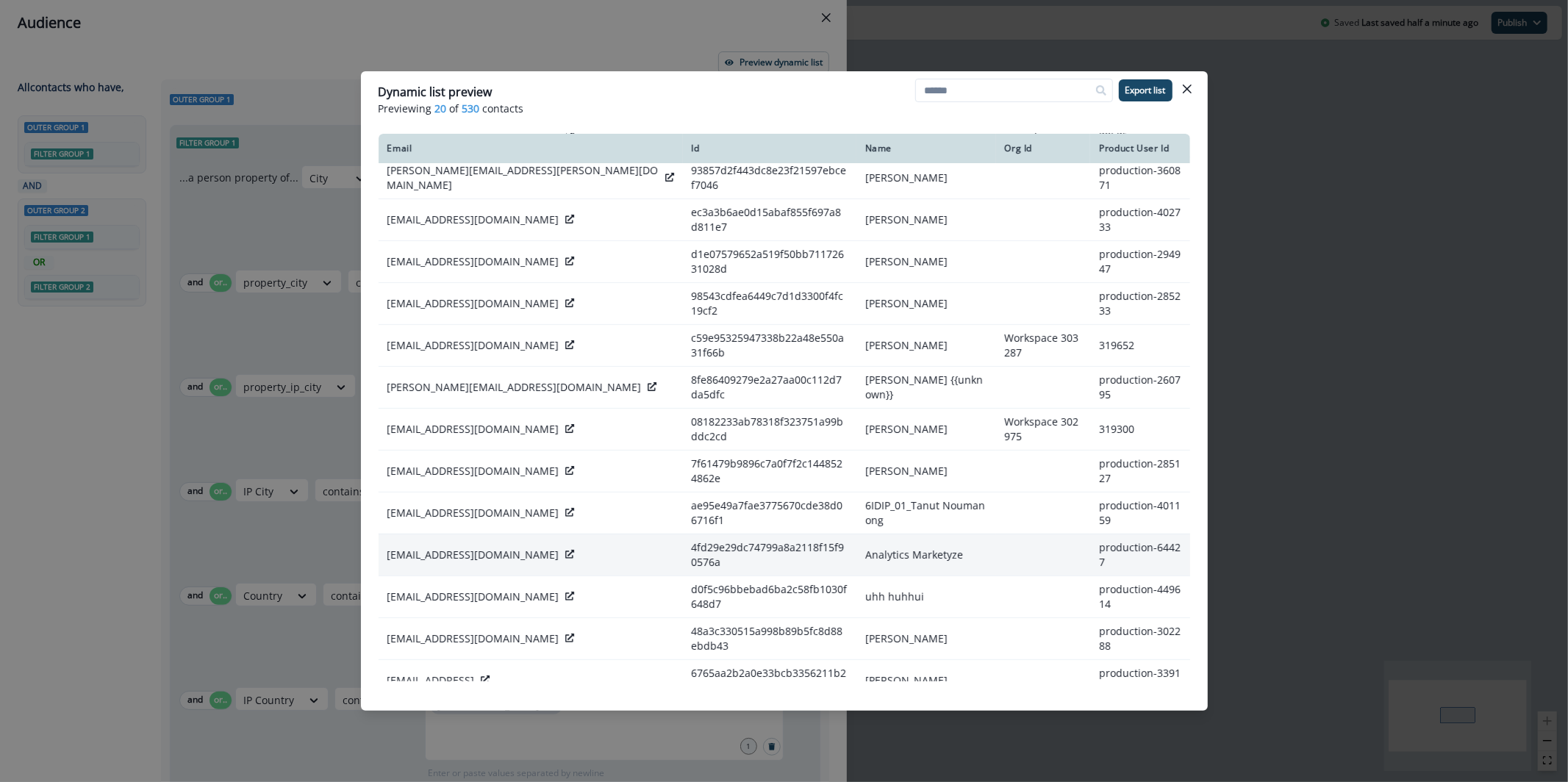
click at [565, 550] on icon at bounding box center [569, 554] width 9 height 9
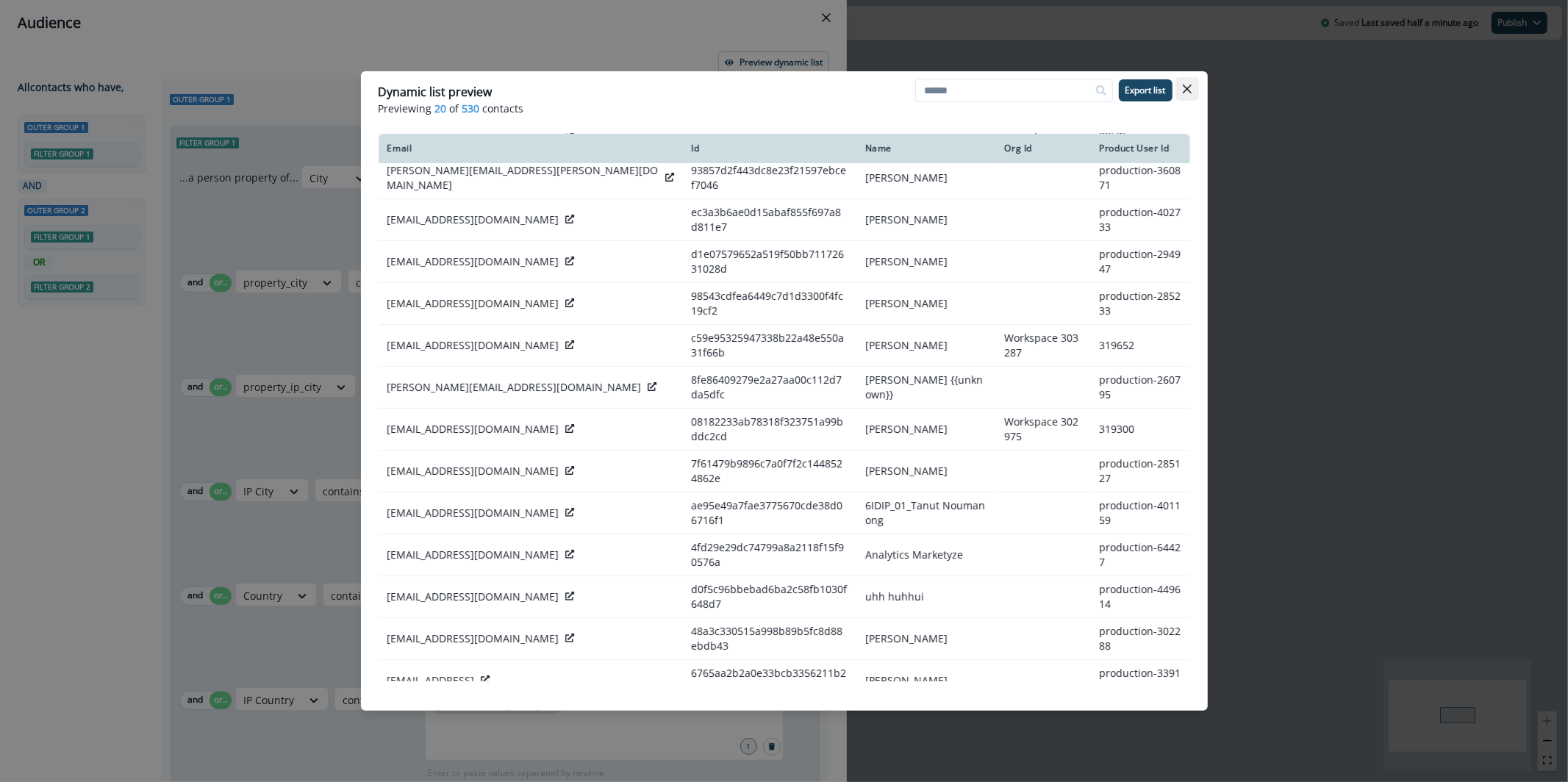
click at [1181, 94] on button "Close" at bounding box center [1187, 89] width 24 height 24
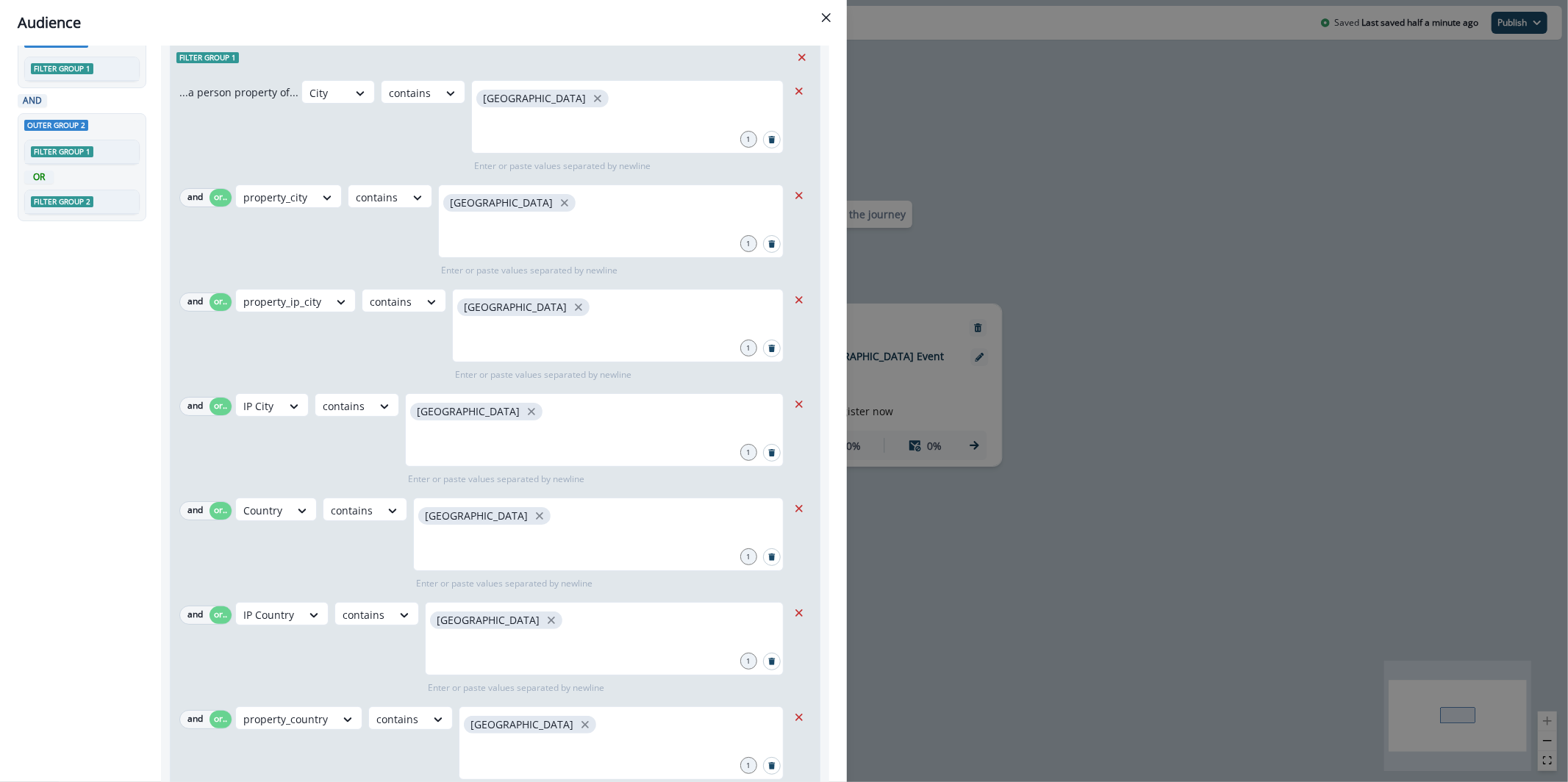
scroll to position [0, 0]
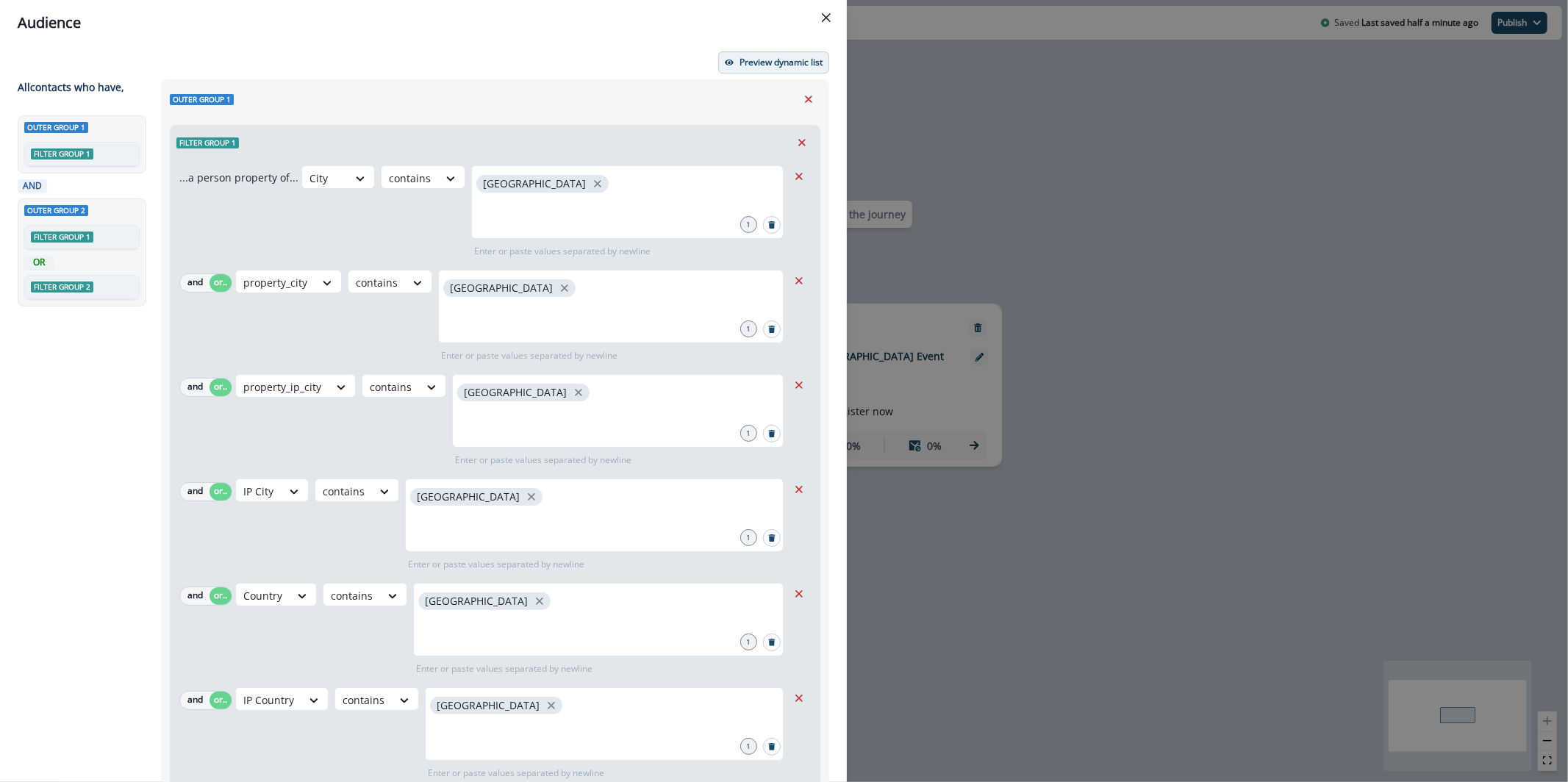
click at [786, 62] on p "Preview dynamic list" at bounding box center [781, 63] width 83 height 10
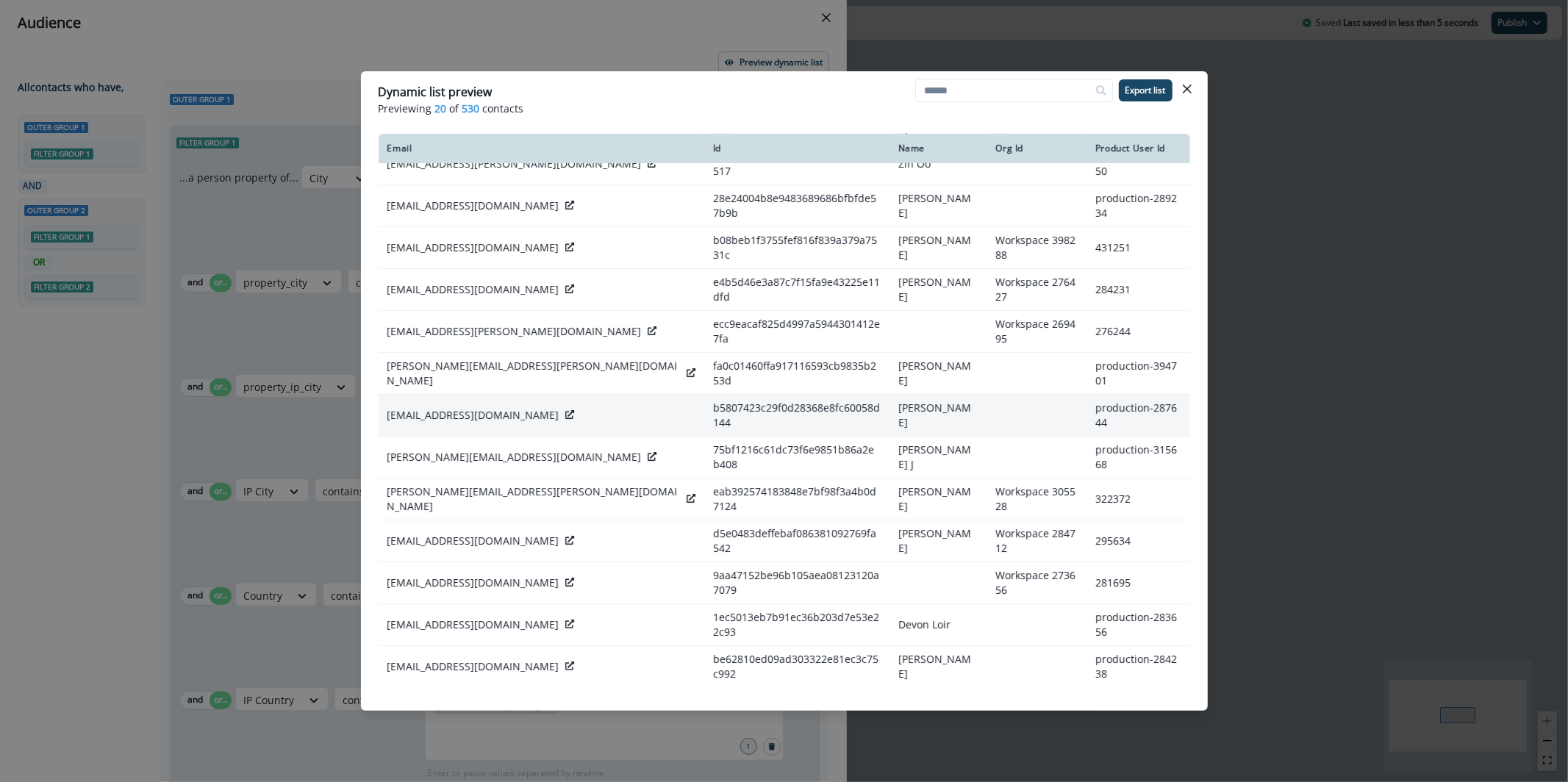
scroll to position [216, 0]
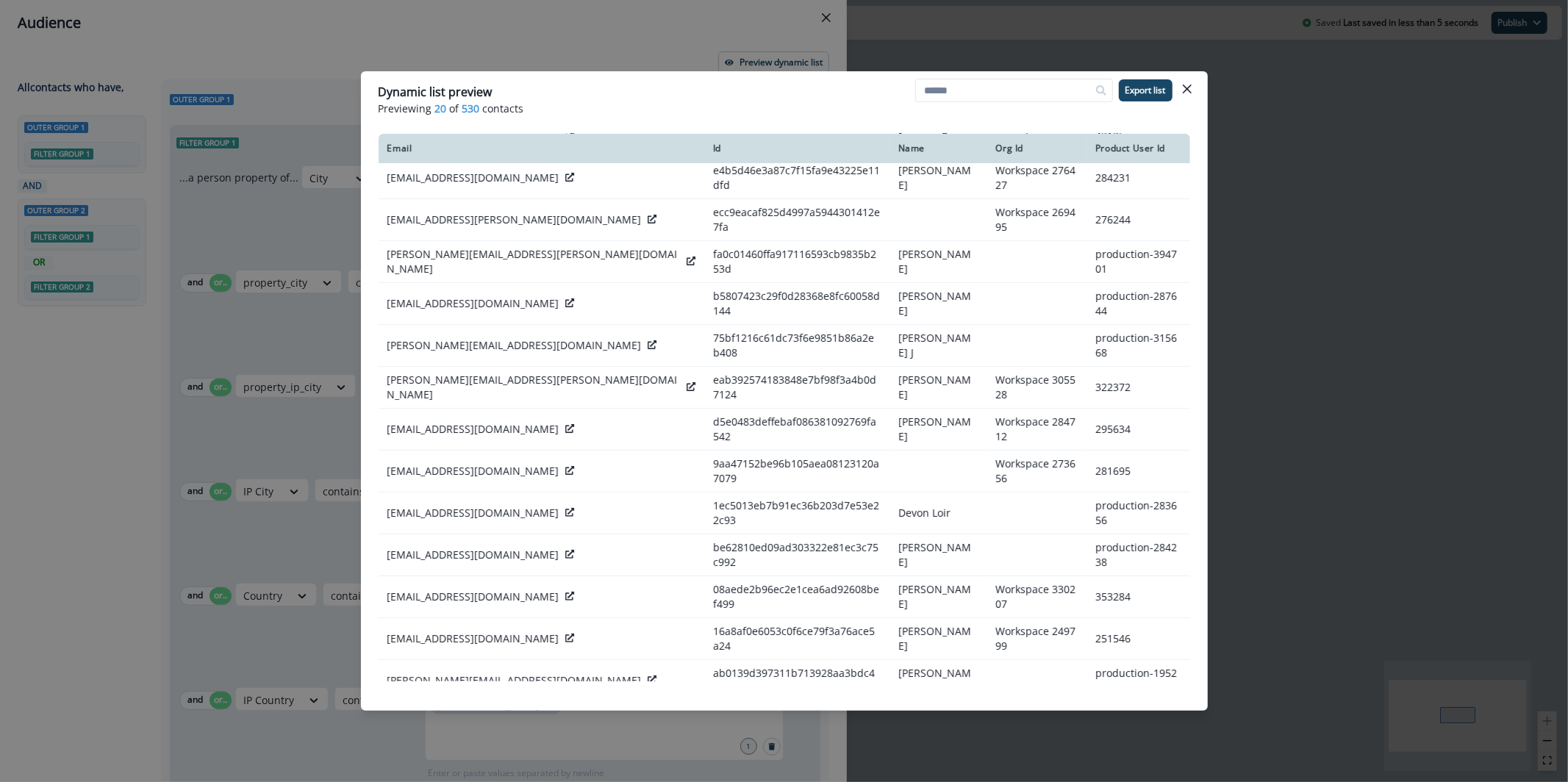
click at [474, 757] on p "somwat@vgi.co.th" at bounding box center [473, 764] width 172 height 15
click at [478, 757] on div "somwat@vgi.co.th" at bounding box center [541, 764] width 308 height 15
click at [565, 759] on icon at bounding box center [569, 764] width 9 height 9
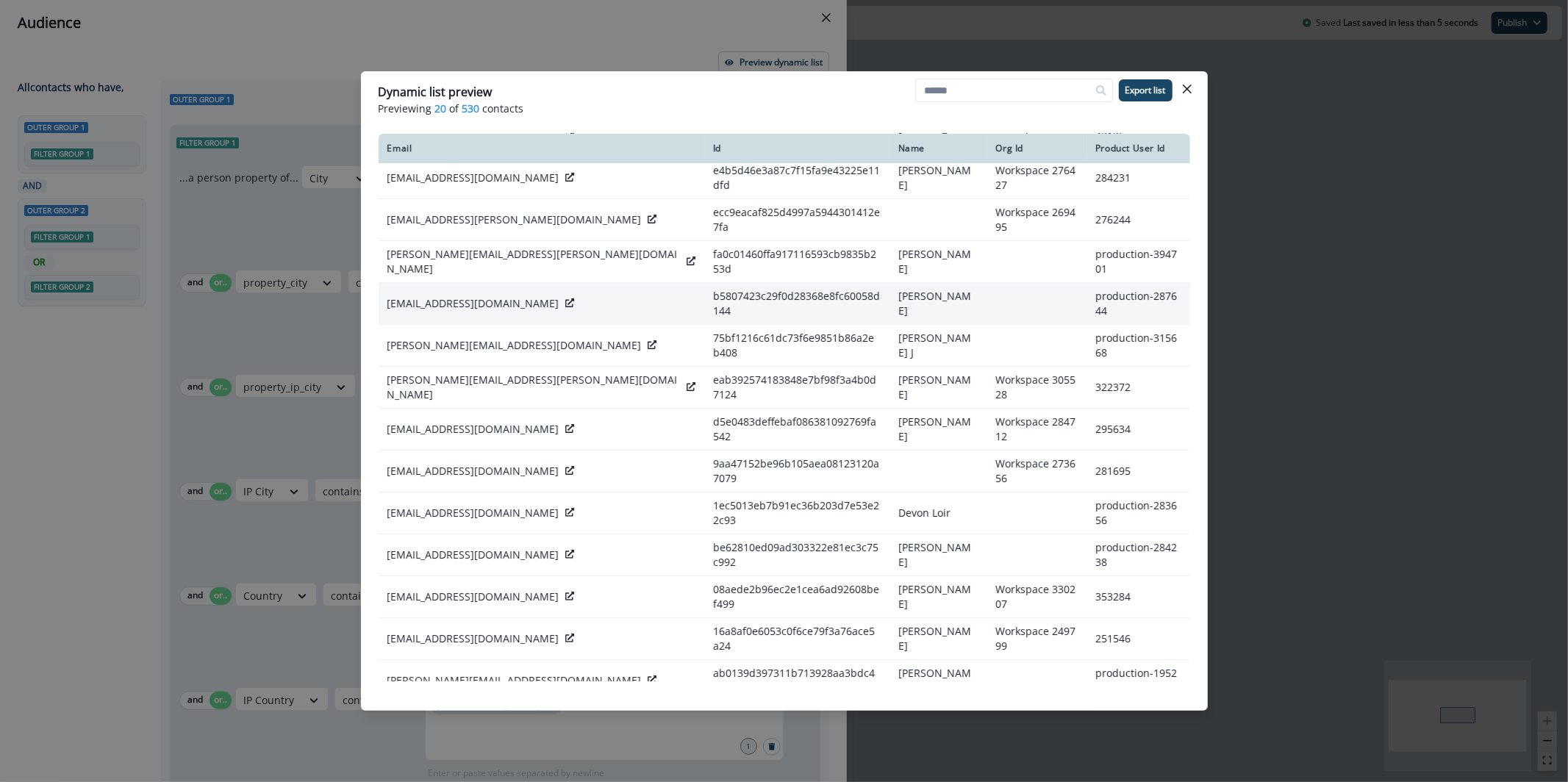
click at [565, 296] on div at bounding box center [569, 303] width 9 height 15
click at [534, 296] on div "accounts@brandaloud.com" at bounding box center [541, 303] width 308 height 15
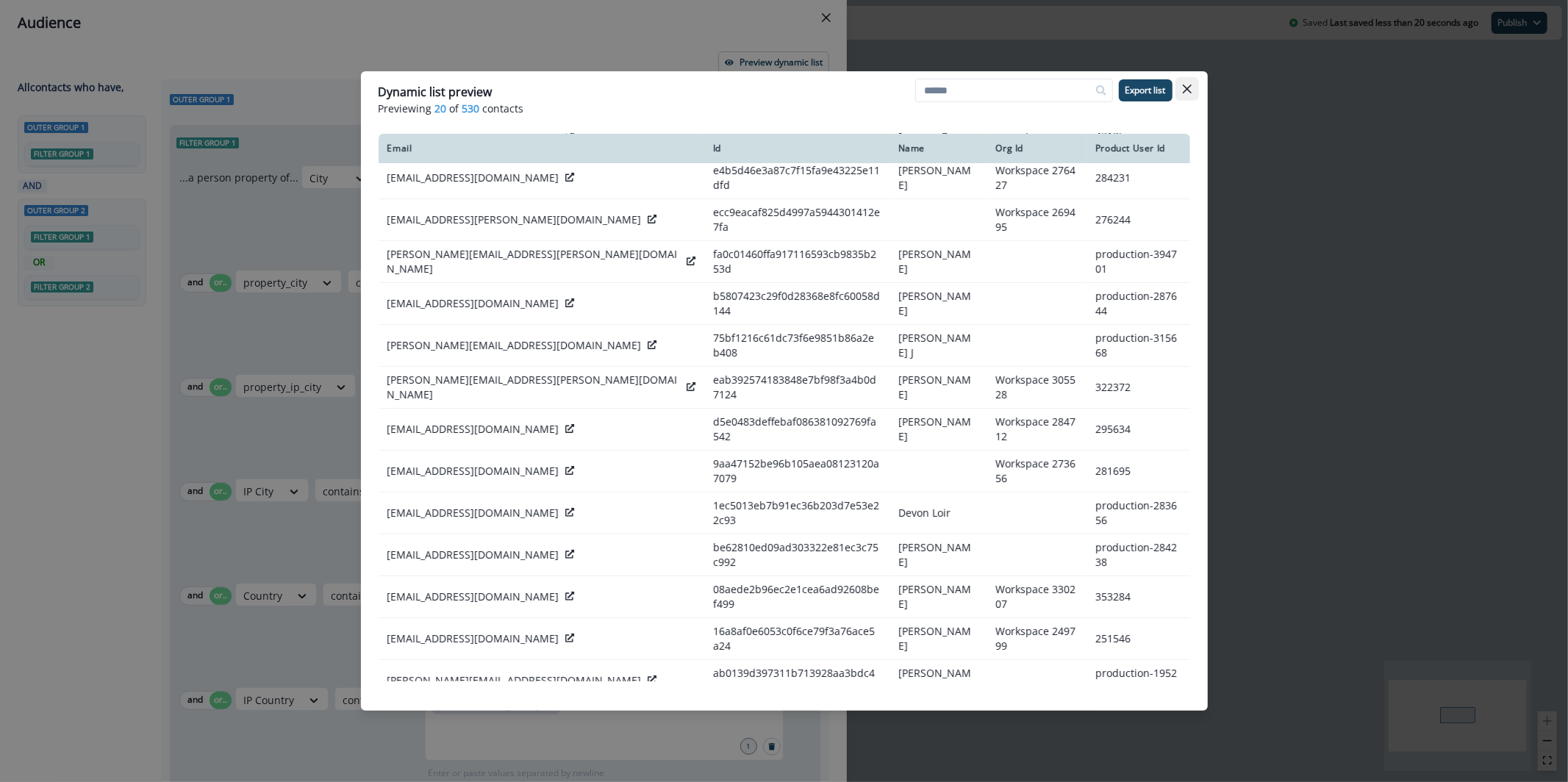
click at [1194, 88] on button "Close" at bounding box center [1187, 89] width 24 height 24
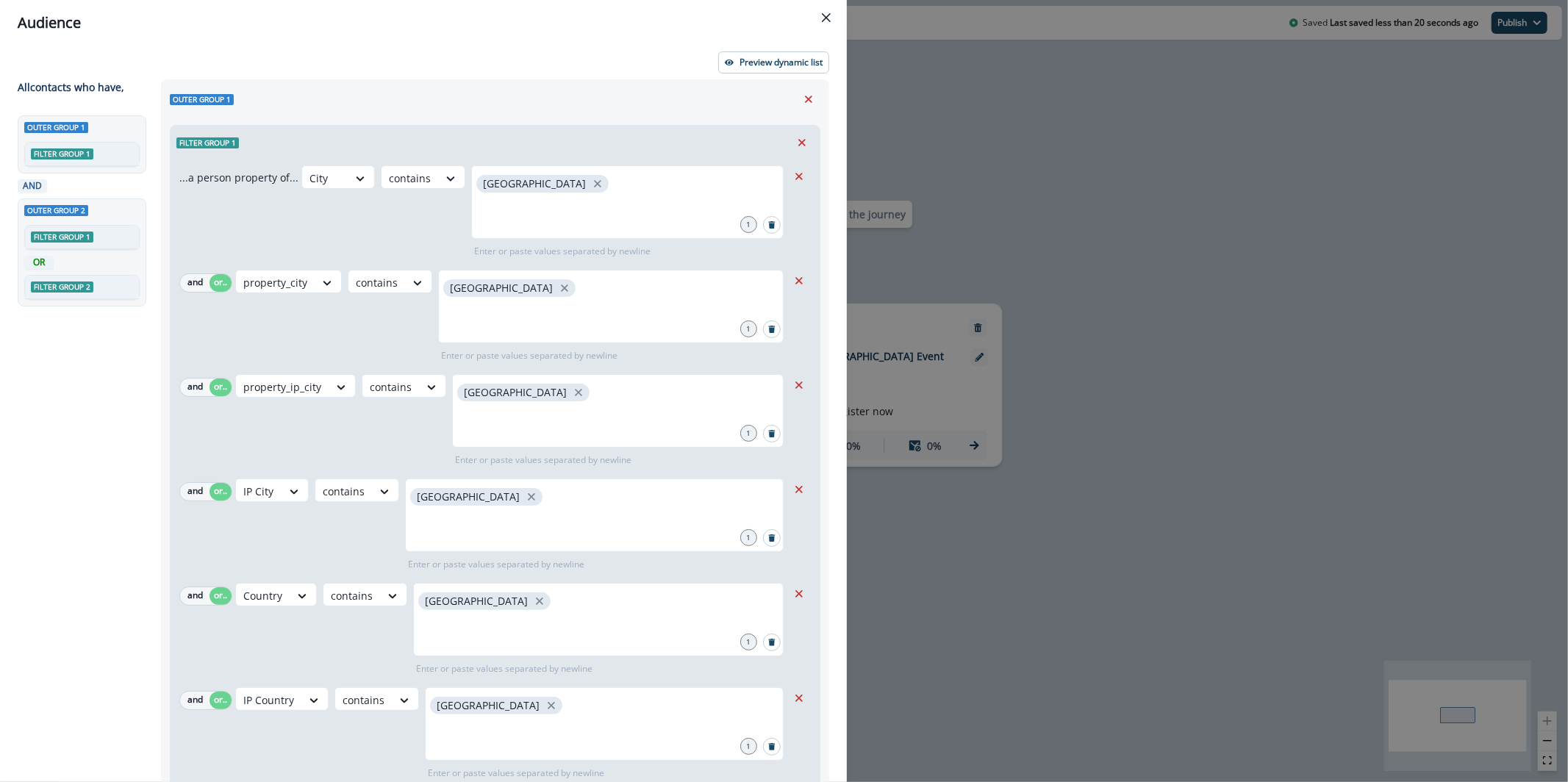
click at [837, 34] on header "Audience" at bounding box center [423, 23] width 847 height 45
click at [835, 33] on header "Audience" at bounding box center [423, 23] width 847 height 45
click at [825, 17] on icon "Close" at bounding box center [827, 17] width 9 height 9
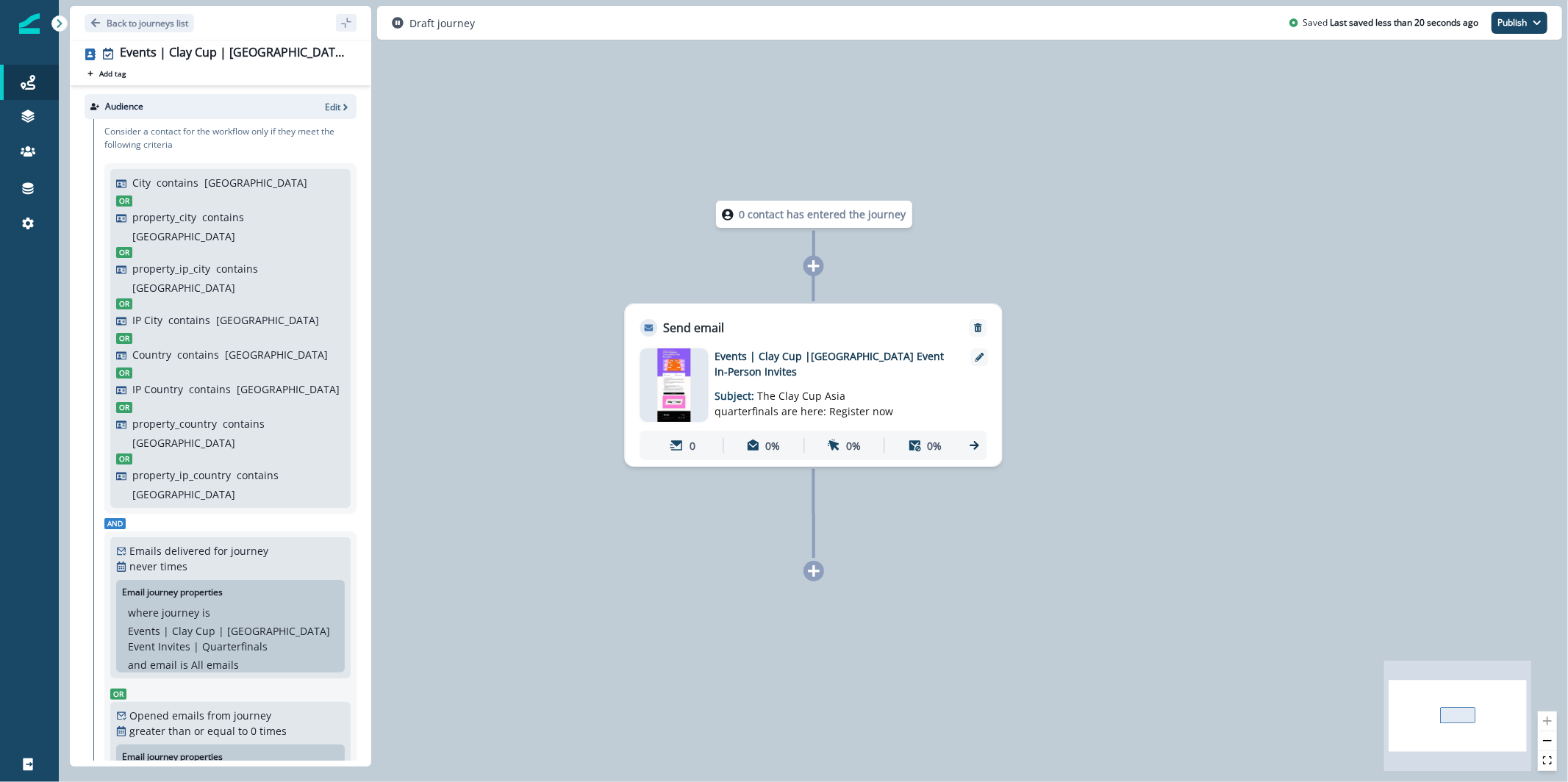
click at [686, 392] on img at bounding box center [674, 385] width 33 height 73
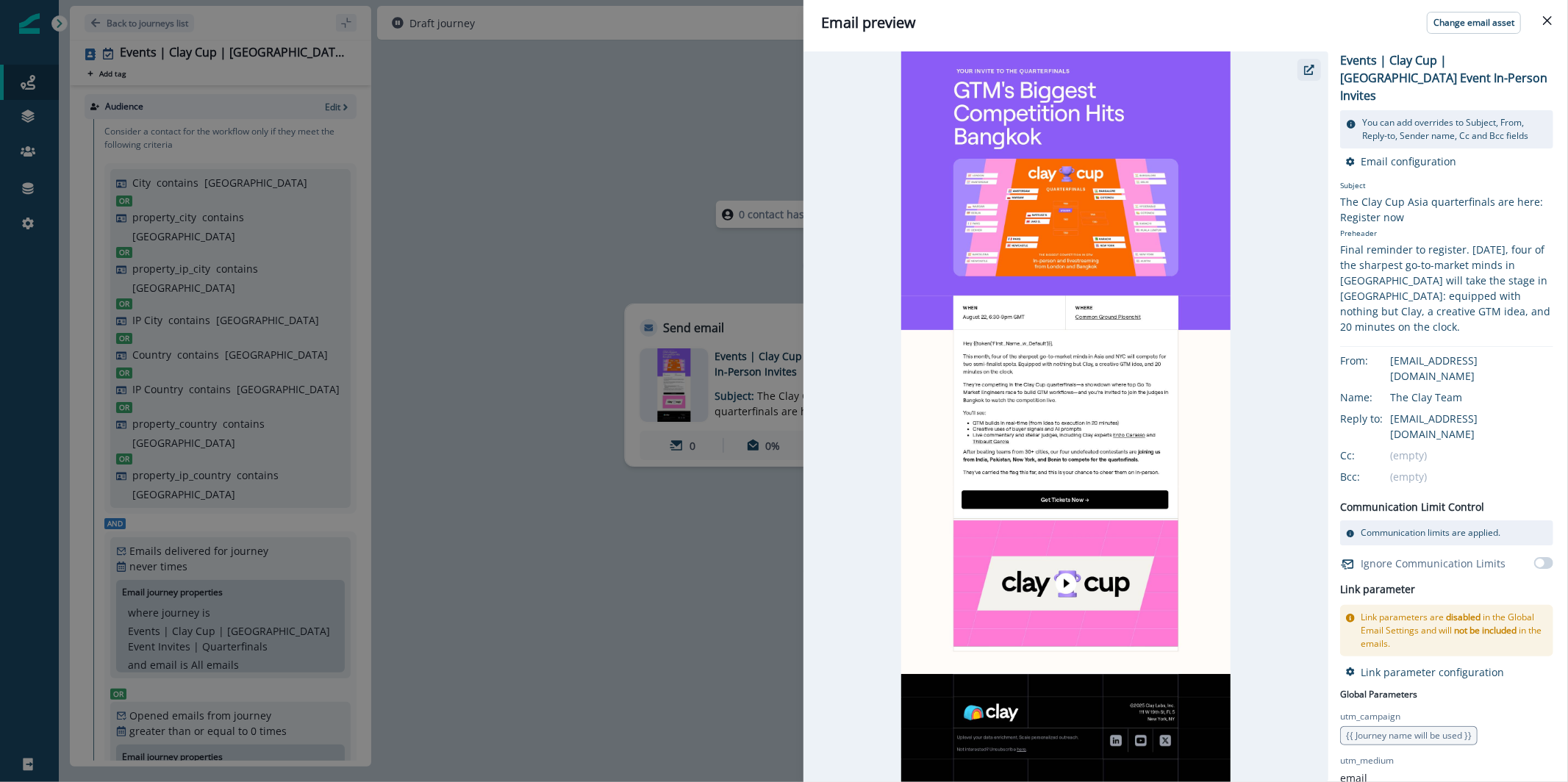
click at [1310, 72] on icon "button" at bounding box center [1310, 70] width 10 height 10
click at [644, 261] on div "Email preview Change email asset Events | Clay Cup |Thailand Event In-Person In…" at bounding box center [784, 391] width 1568 height 782
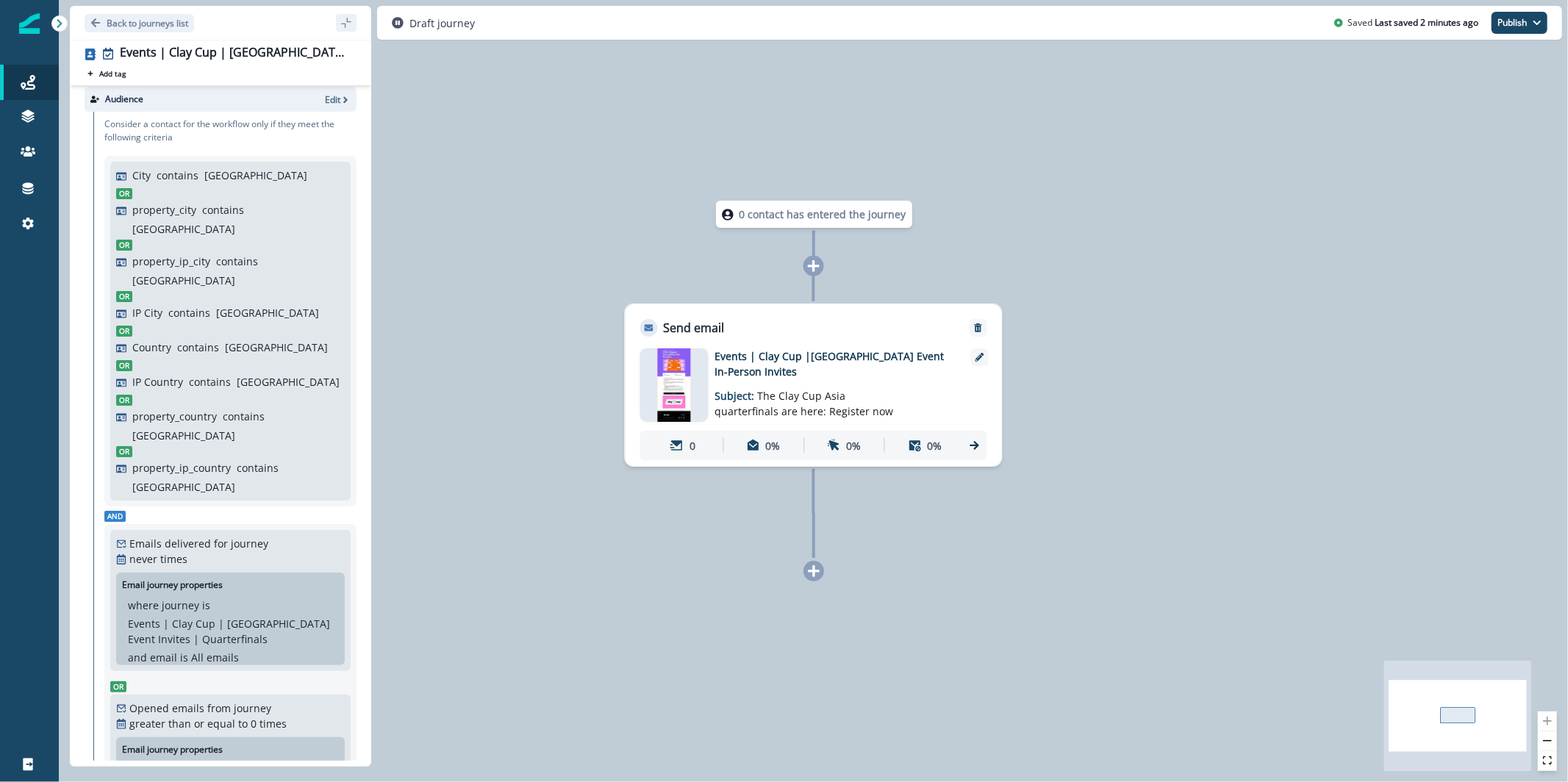
scroll to position [0, 0]
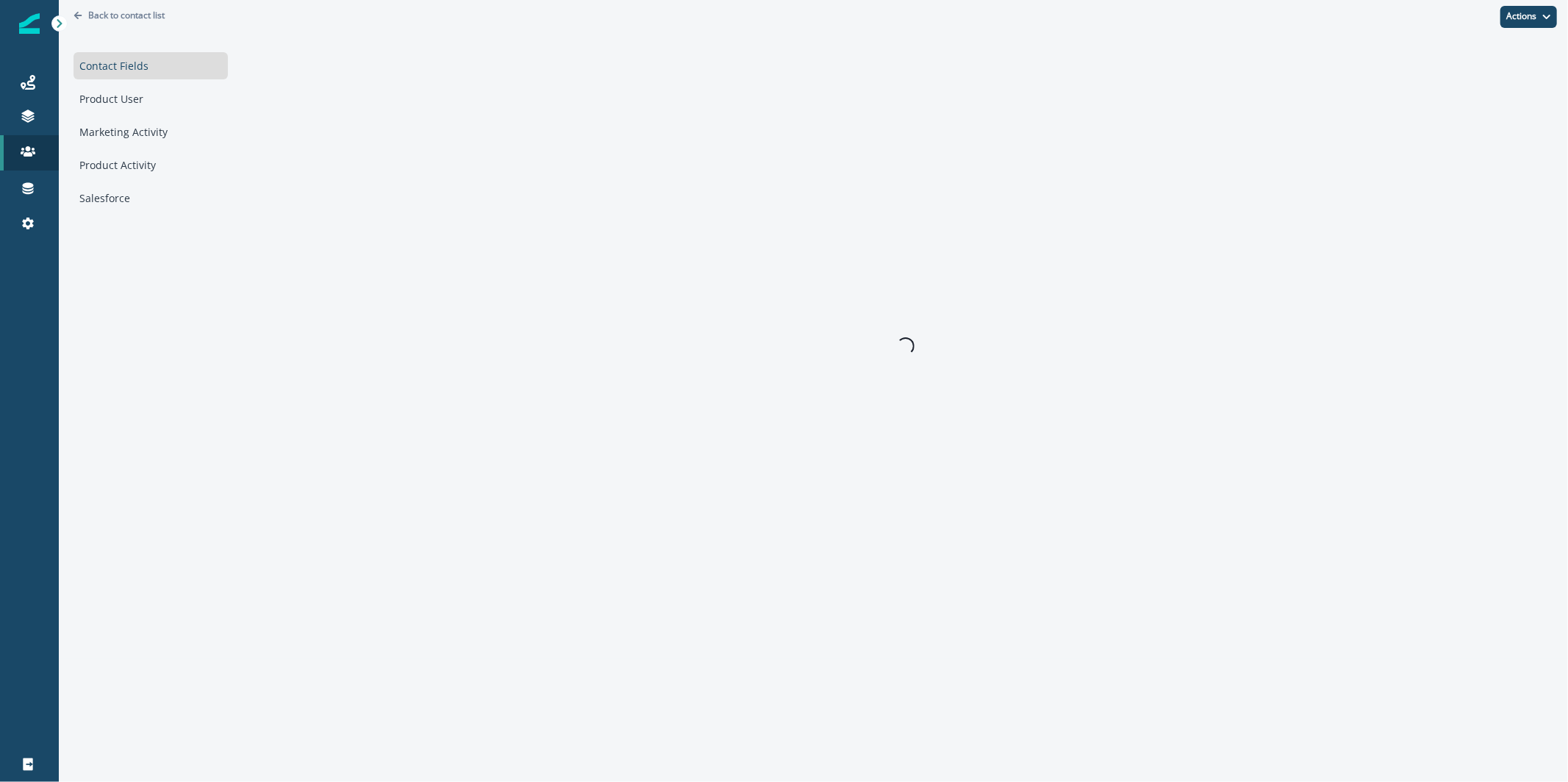
click at [176, 147] on div "Contact Fields Product User Marketing Activity Product Activity Salesforce" at bounding box center [150, 132] width 154 height 160
click at [151, 123] on div "Marketing Activity" at bounding box center [150, 132] width 154 height 27
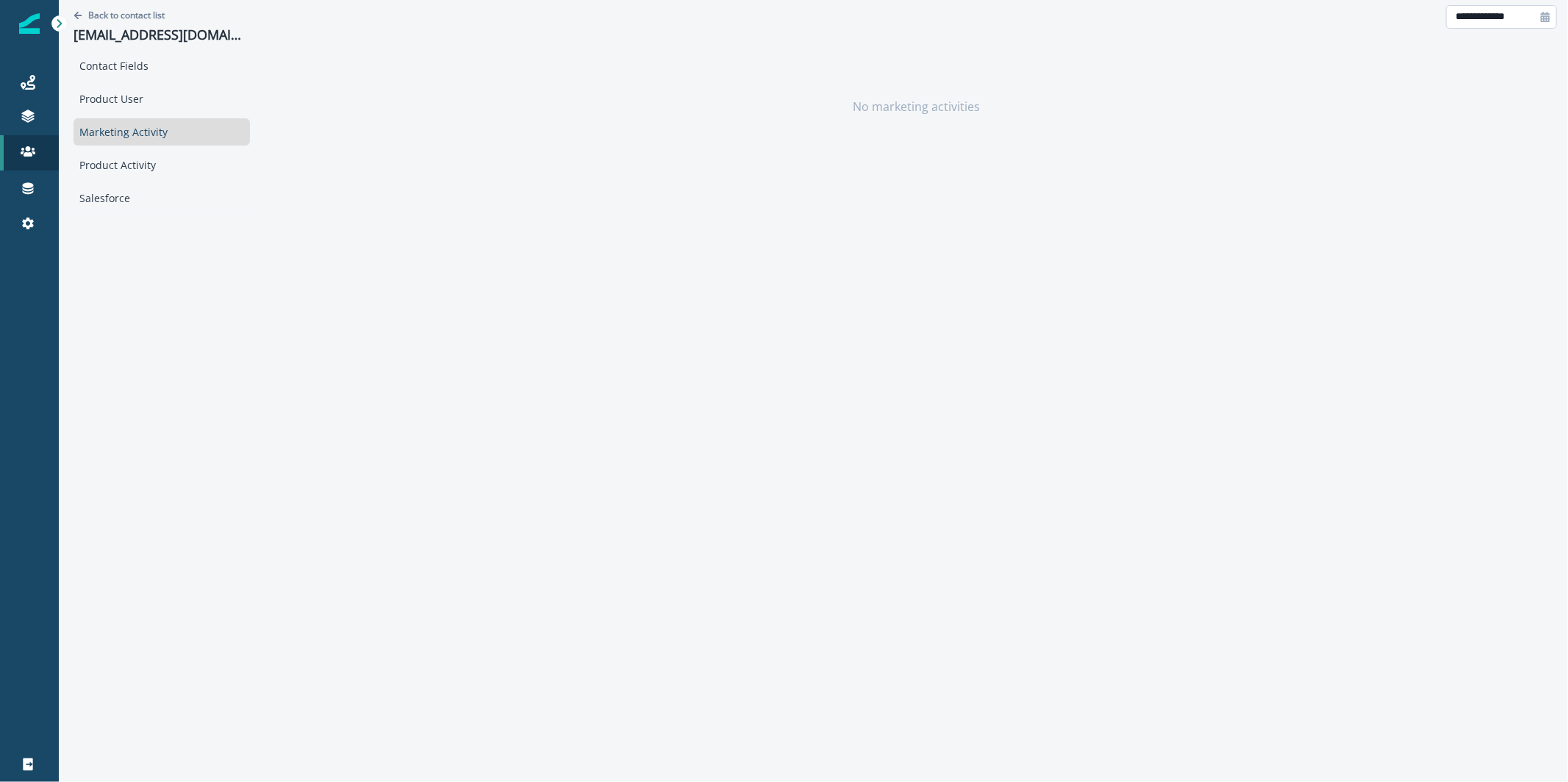
click at [1517, 23] on input "**********" at bounding box center [1501, 17] width 111 height 24
select select "*"
select select "****"
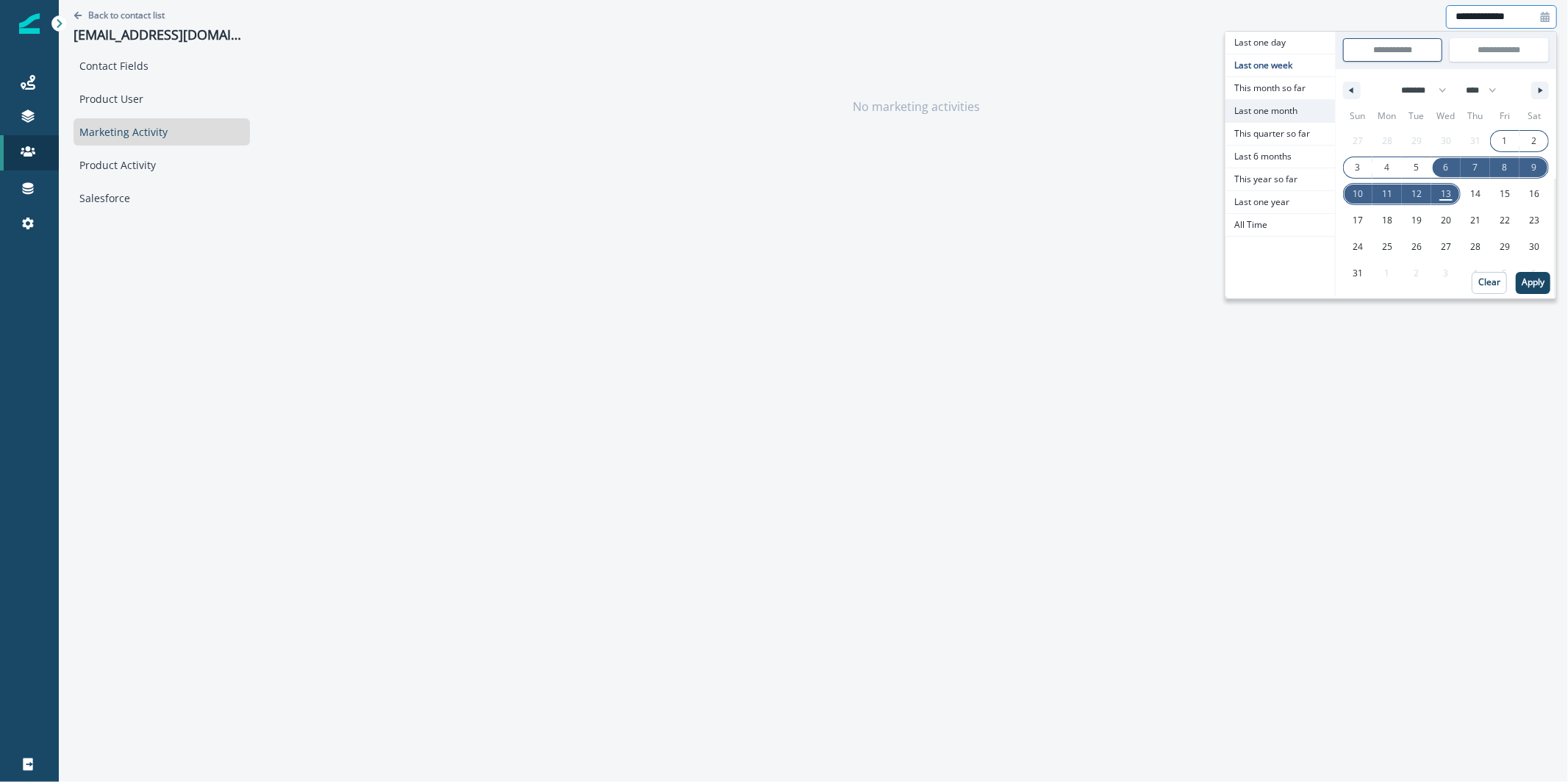
click at [1287, 107] on span "Last one month" at bounding box center [1280, 111] width 110 height 22
type input "**********"
select select "*"
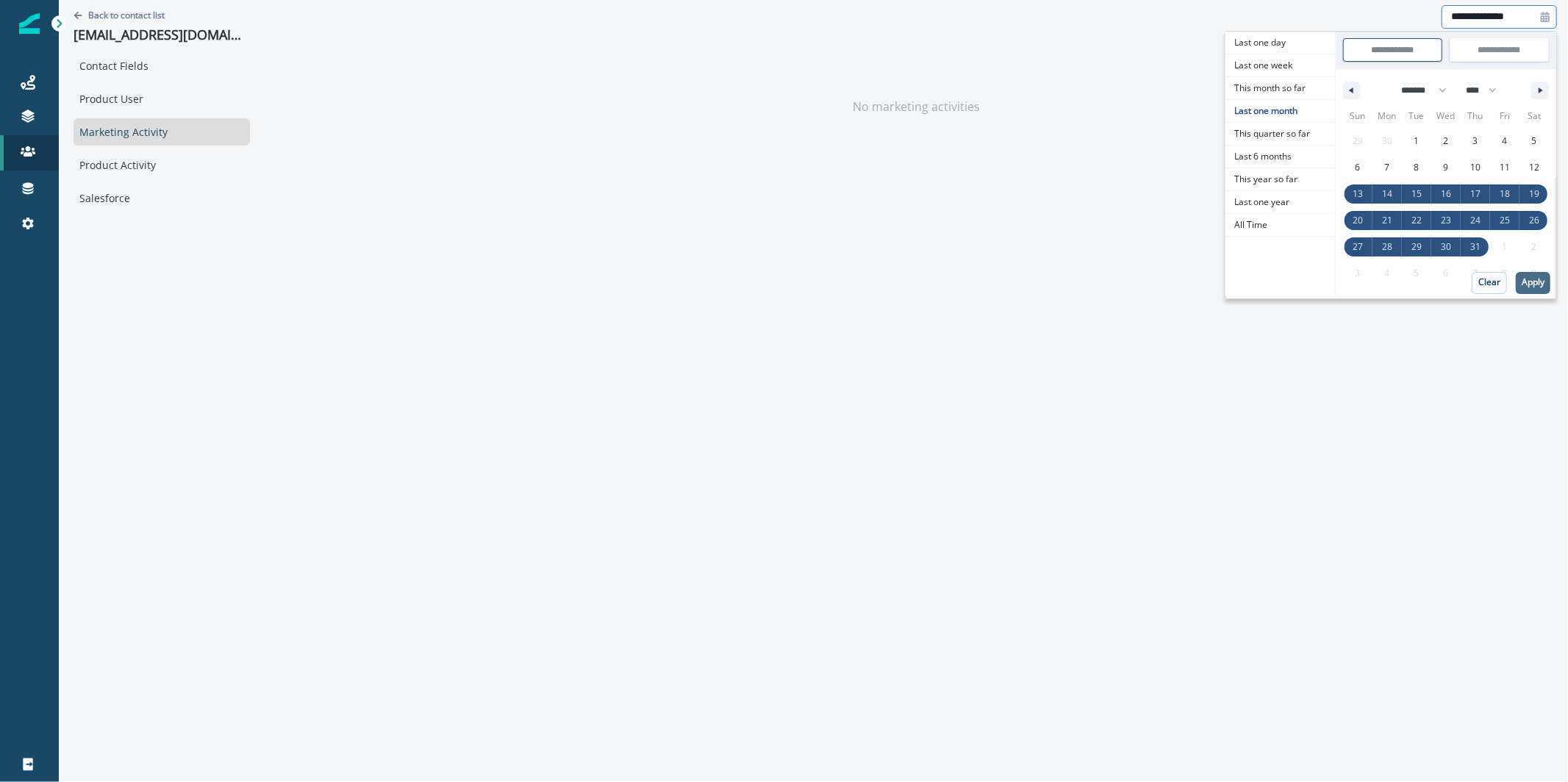
click at [1524, 279] on p "Apply" at bounding box center [1533, 282] width 23 height 10
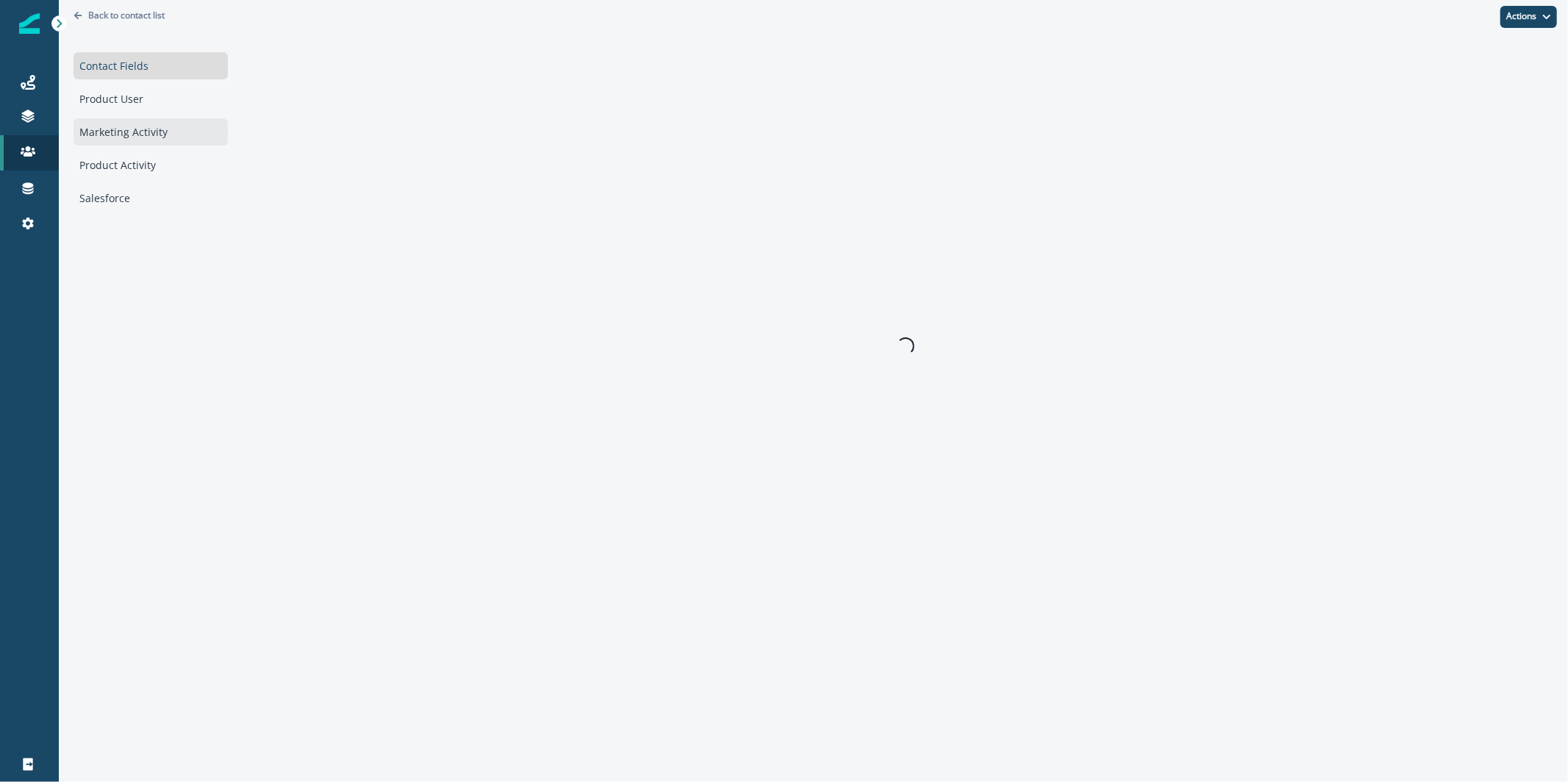
click at [132, 122] on div "Marketing Activity" at bounding box center [150, 132] width 154 height 27
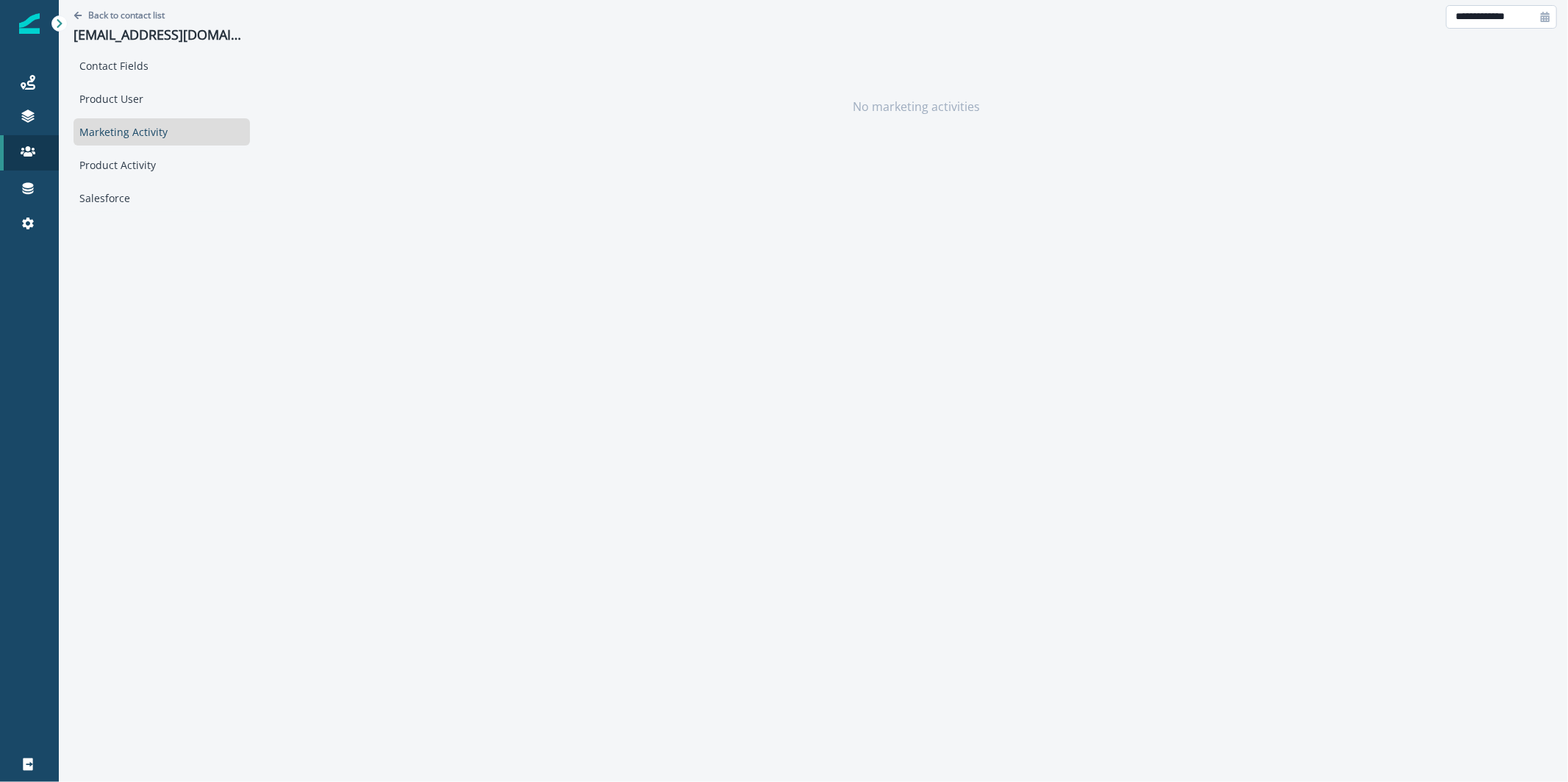
click at [1478, 17] on input "**********" at bounding box center [1501, 17] width 111 height 24
select select "*"
select select "****"
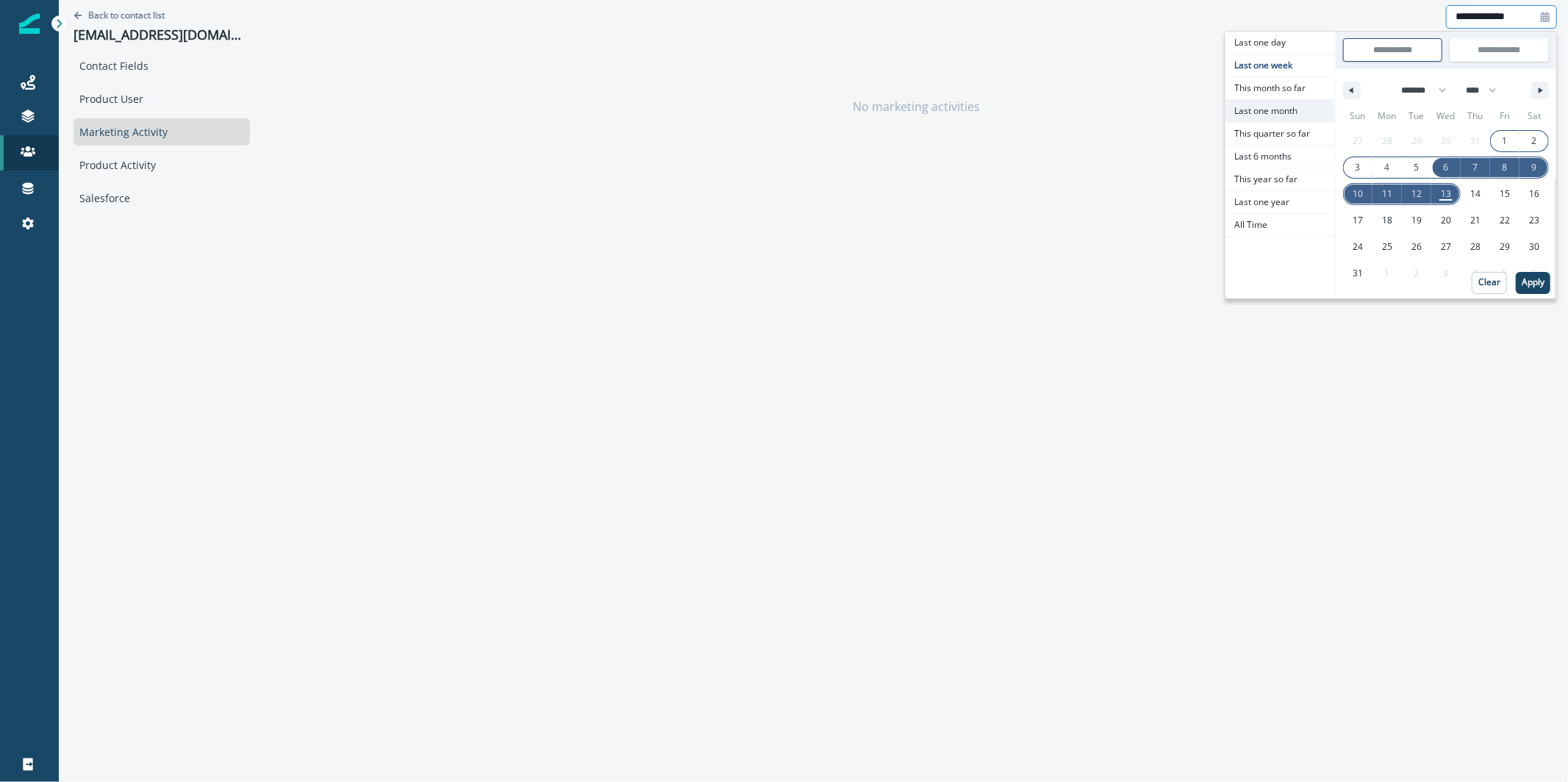
click at [1305, 111] on span "Last one month" at bounding box center [1280, 111] width 110 height 22
type input "**********"
select select "*"
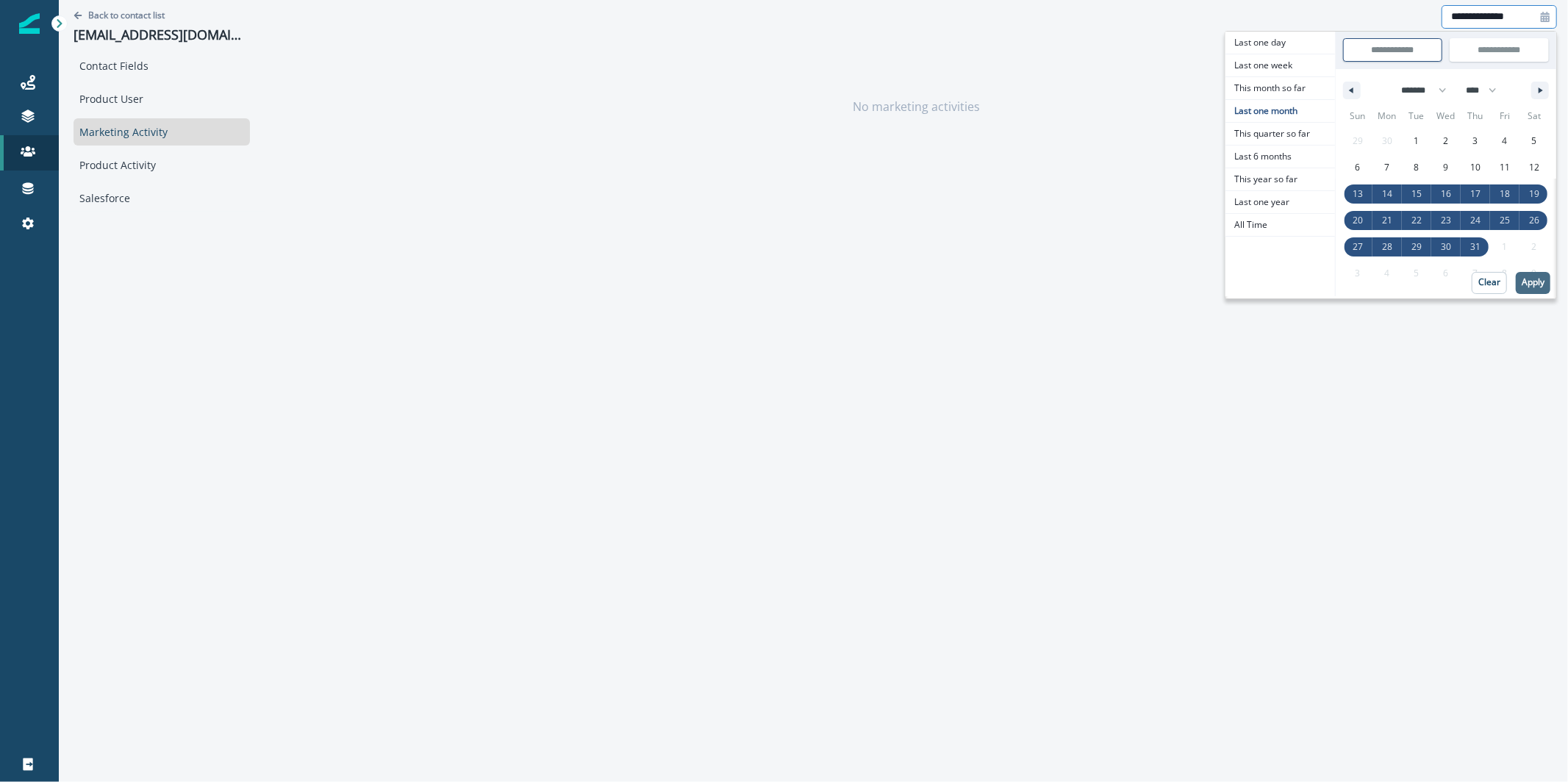
click at [1533, 280] on p "Apply" at bounding box center [1533, 282] width 23 height 10
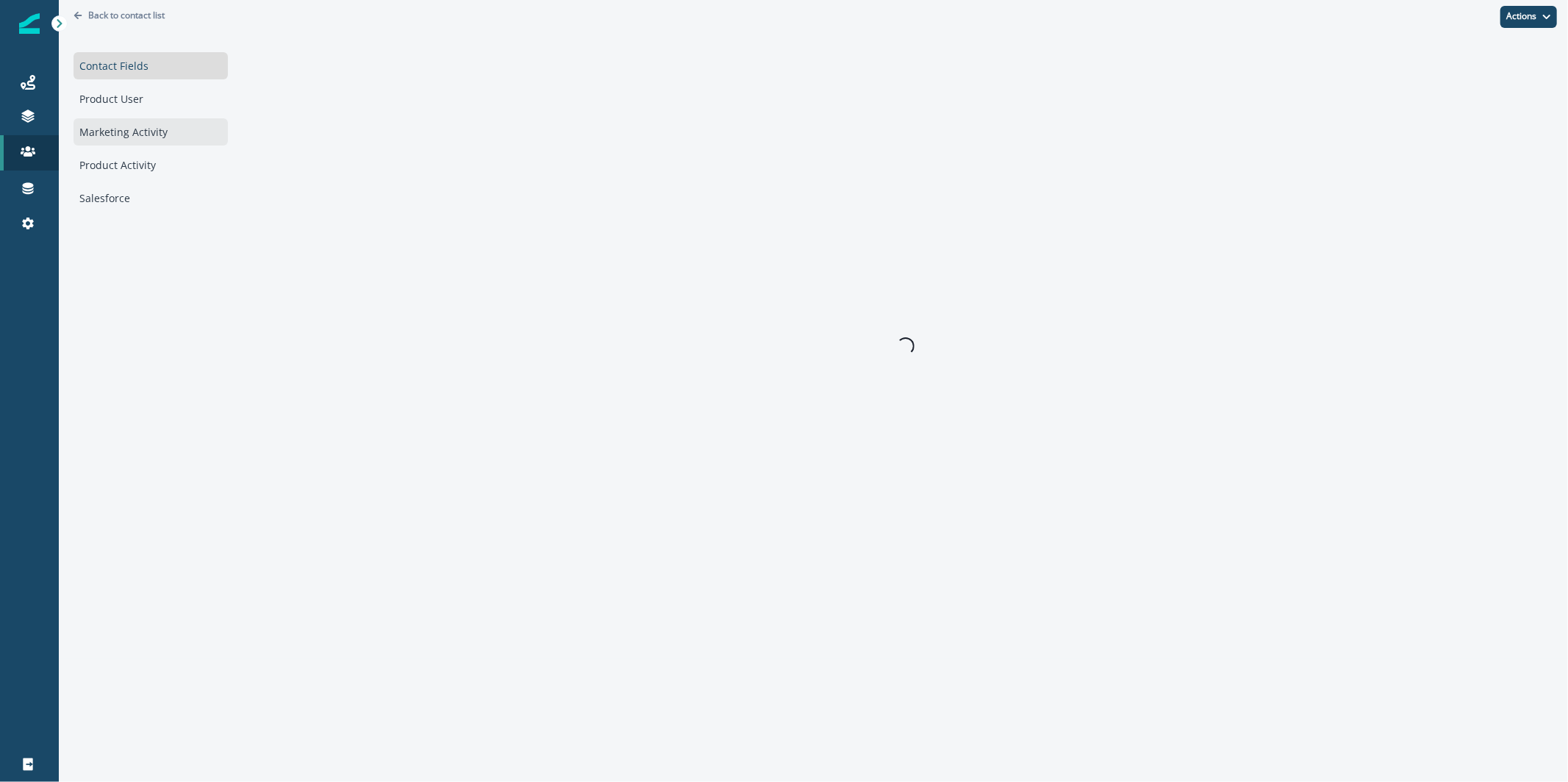
click at [140, 134] on div "Marketing Activity" at bounding box center [150, 132] width 154 height 27
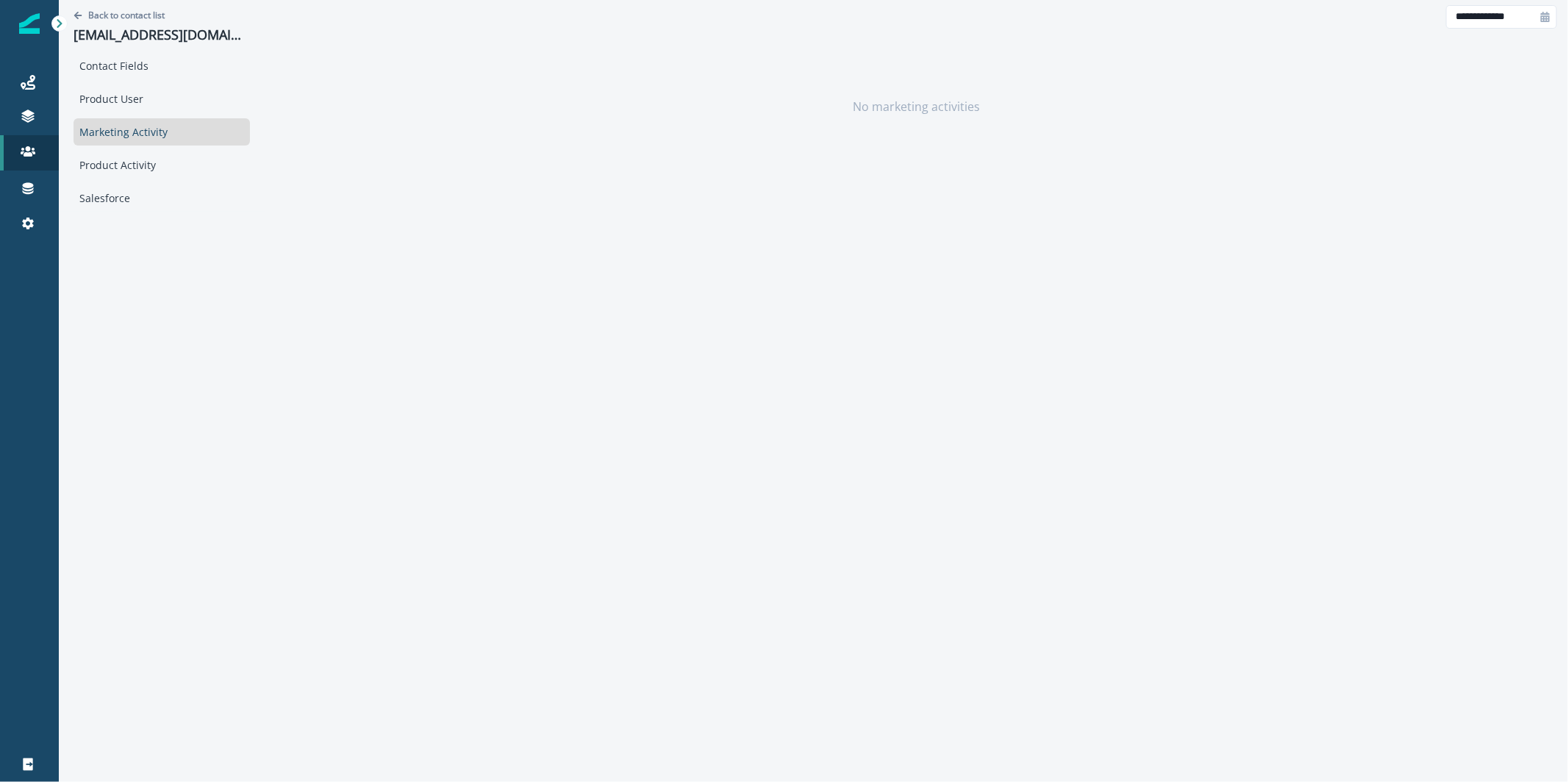
click at [1535, 22] on div at bounding box center [1545, 17] width 24 height 24
select select "*"
select select "****"
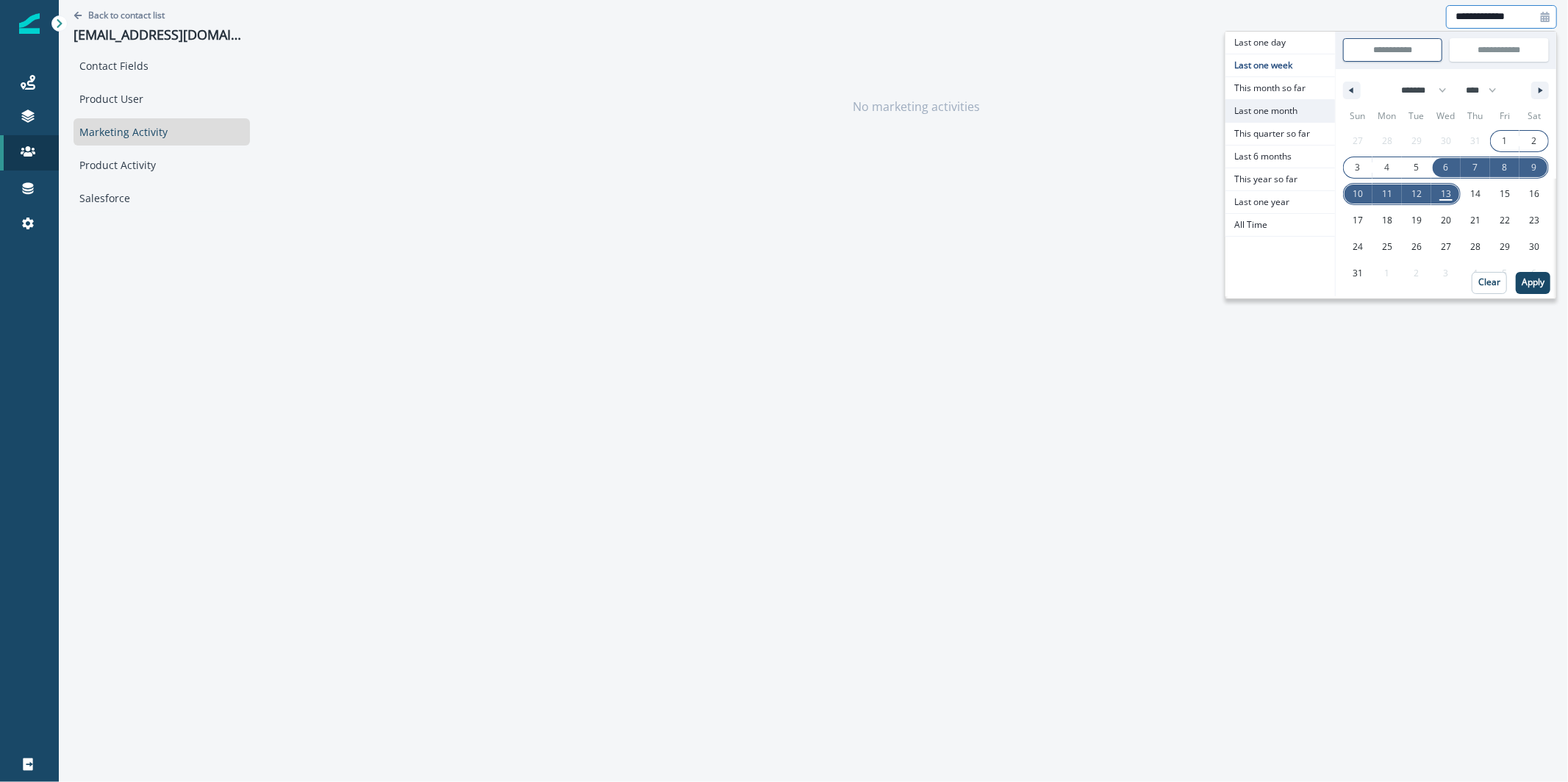
click at [1300, 112] on span "Last one month" at bounding box center [1280, 111] width 110 height 22
type input "**********"
select select "*"
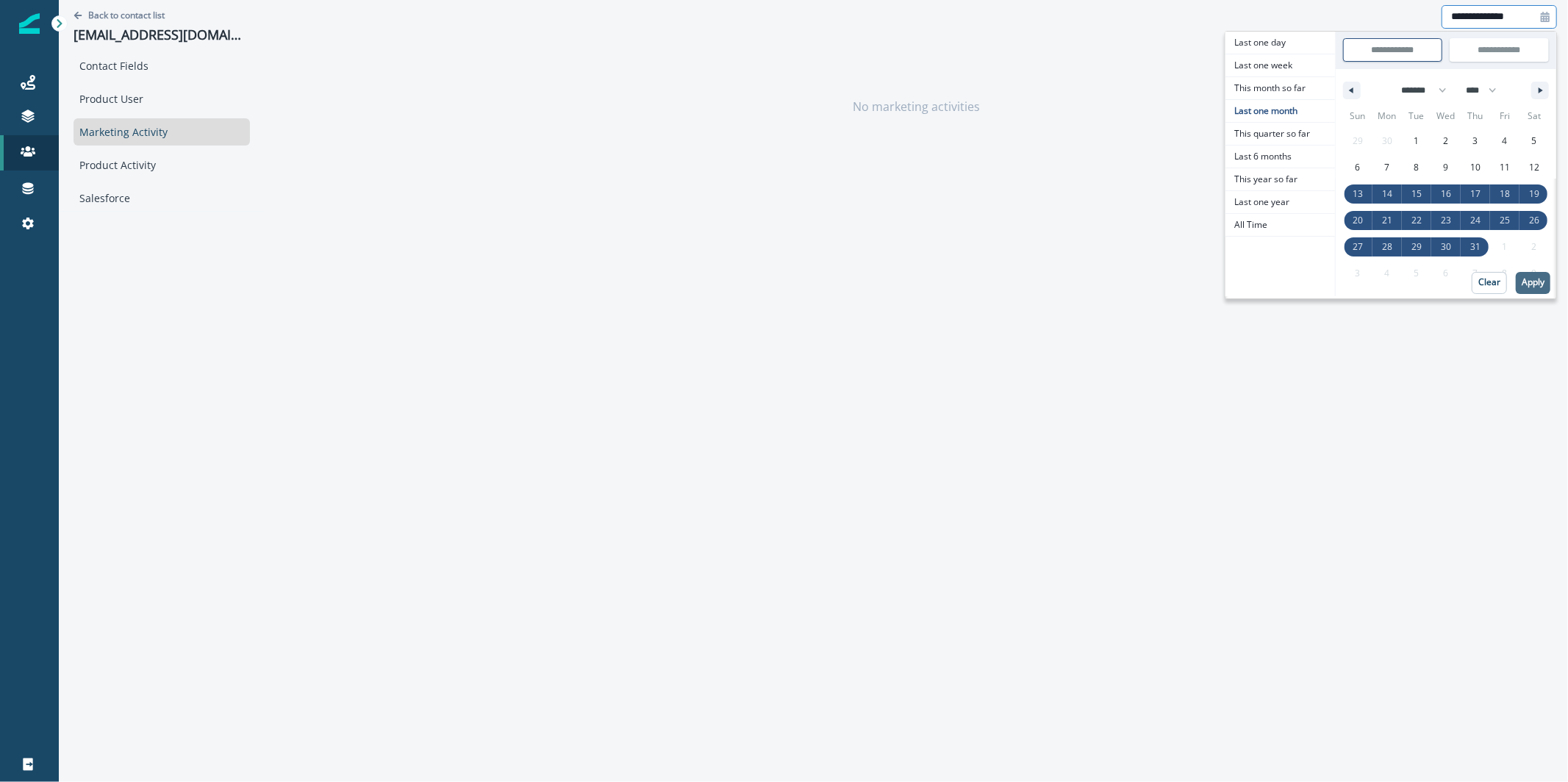
click at [1524, 274] on button "Apply" at bounding box center [1534, 282] width 35 height 22
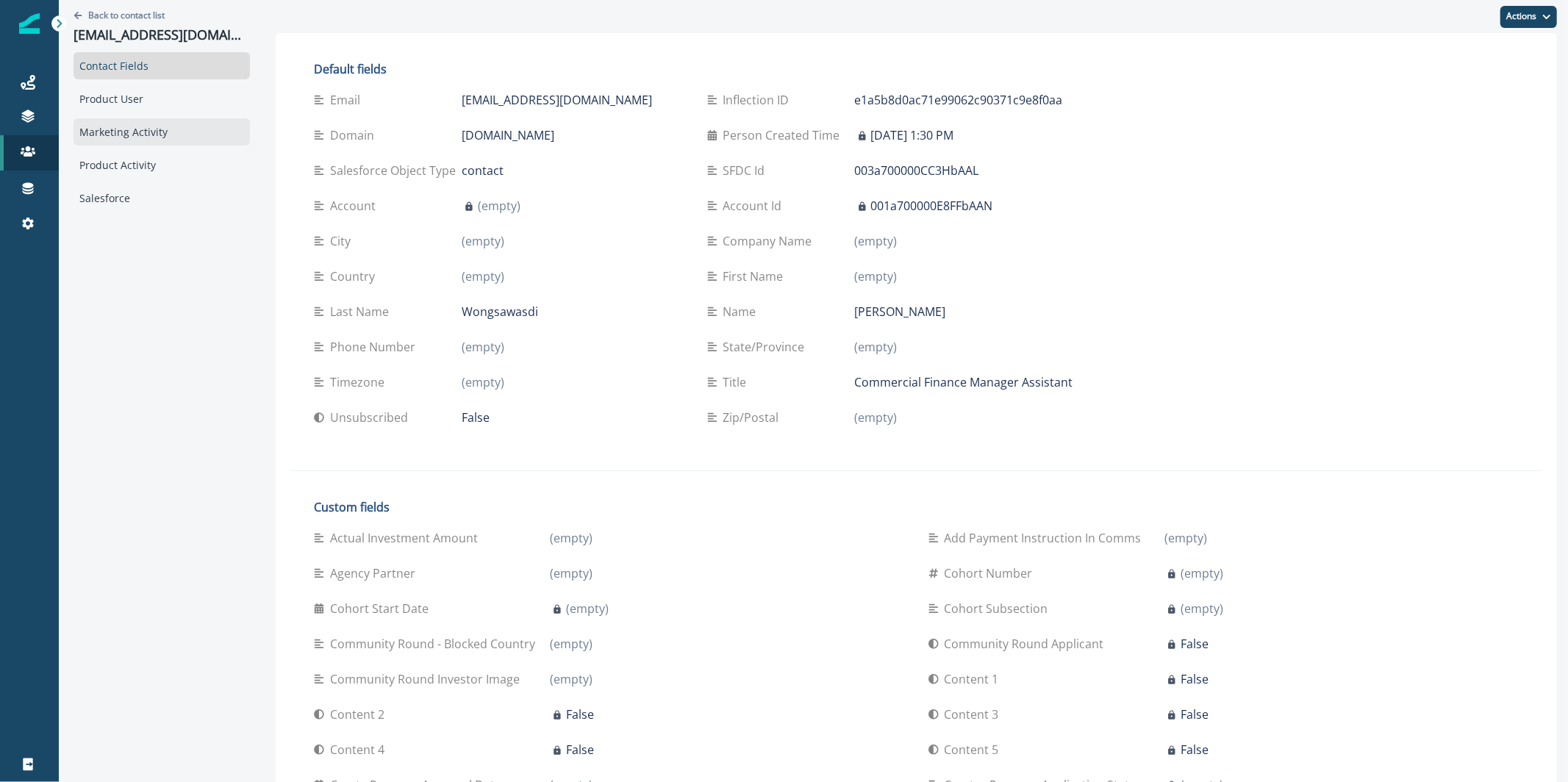
click at [140, 136] on div "Marketing Activity" at bounding box center [161, 132] width 176 height 27
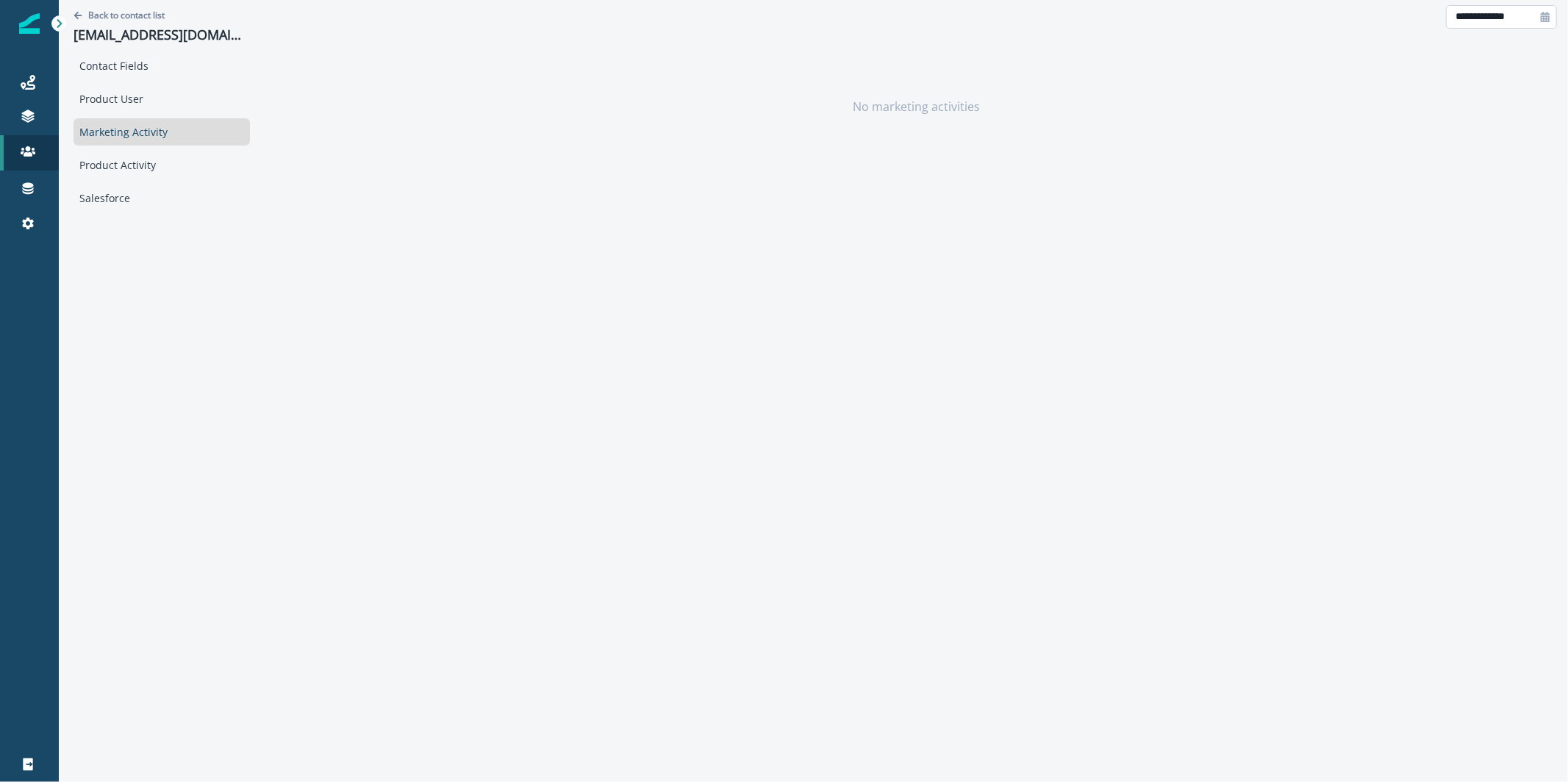
click at [1491, 9] on input "**********" at bounding box center [1501, 17] width 111 height 24
select select "*"
select select "****"
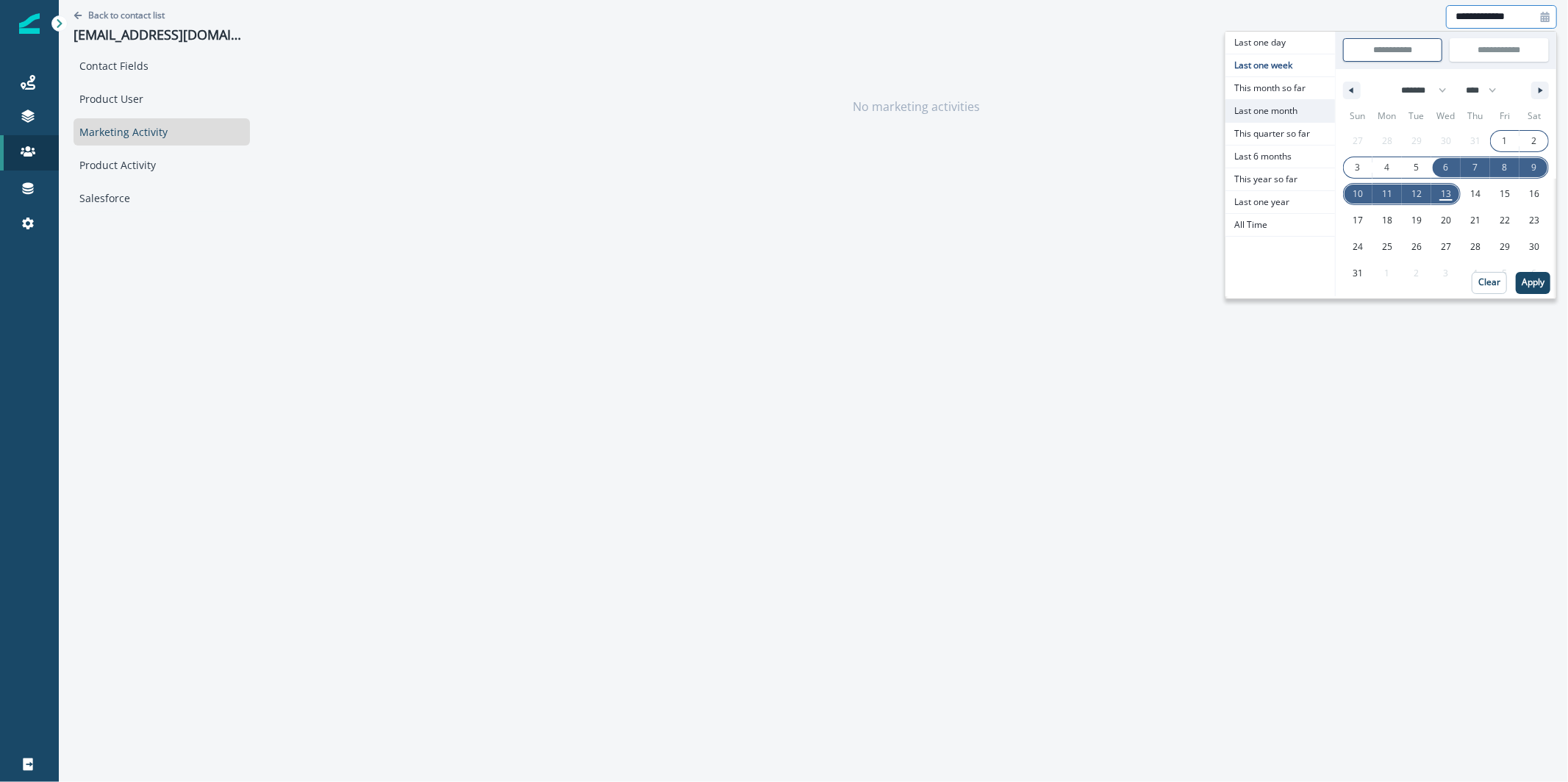
click at [1294, 115] on span "Last one month" at bounding box center [1280, 111] width 110 height 22
type input "**********"
select select "*"
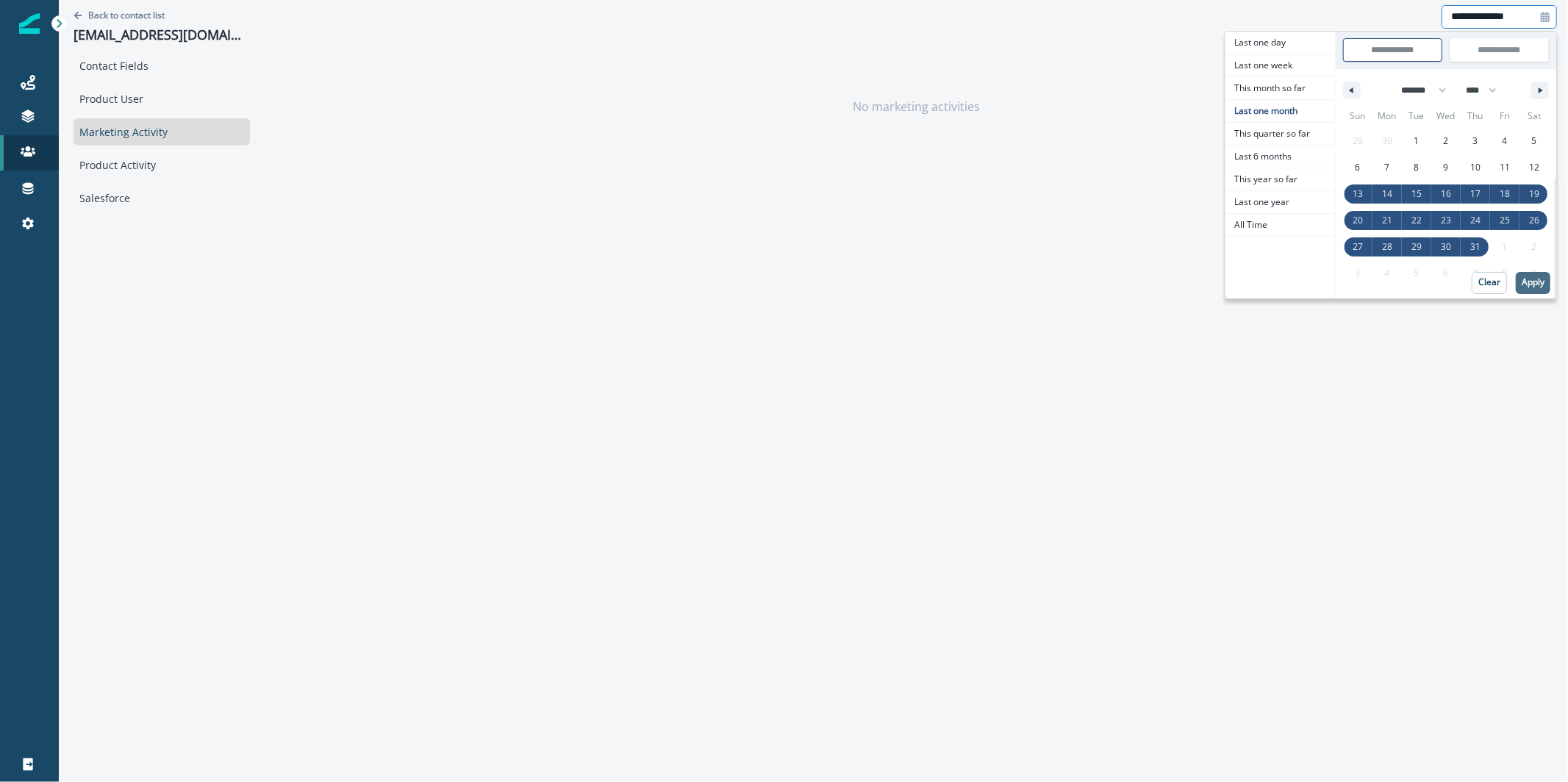
click at [1532, 283] on p "Apply" at bounding box center [1533, 282] width 23 height 10
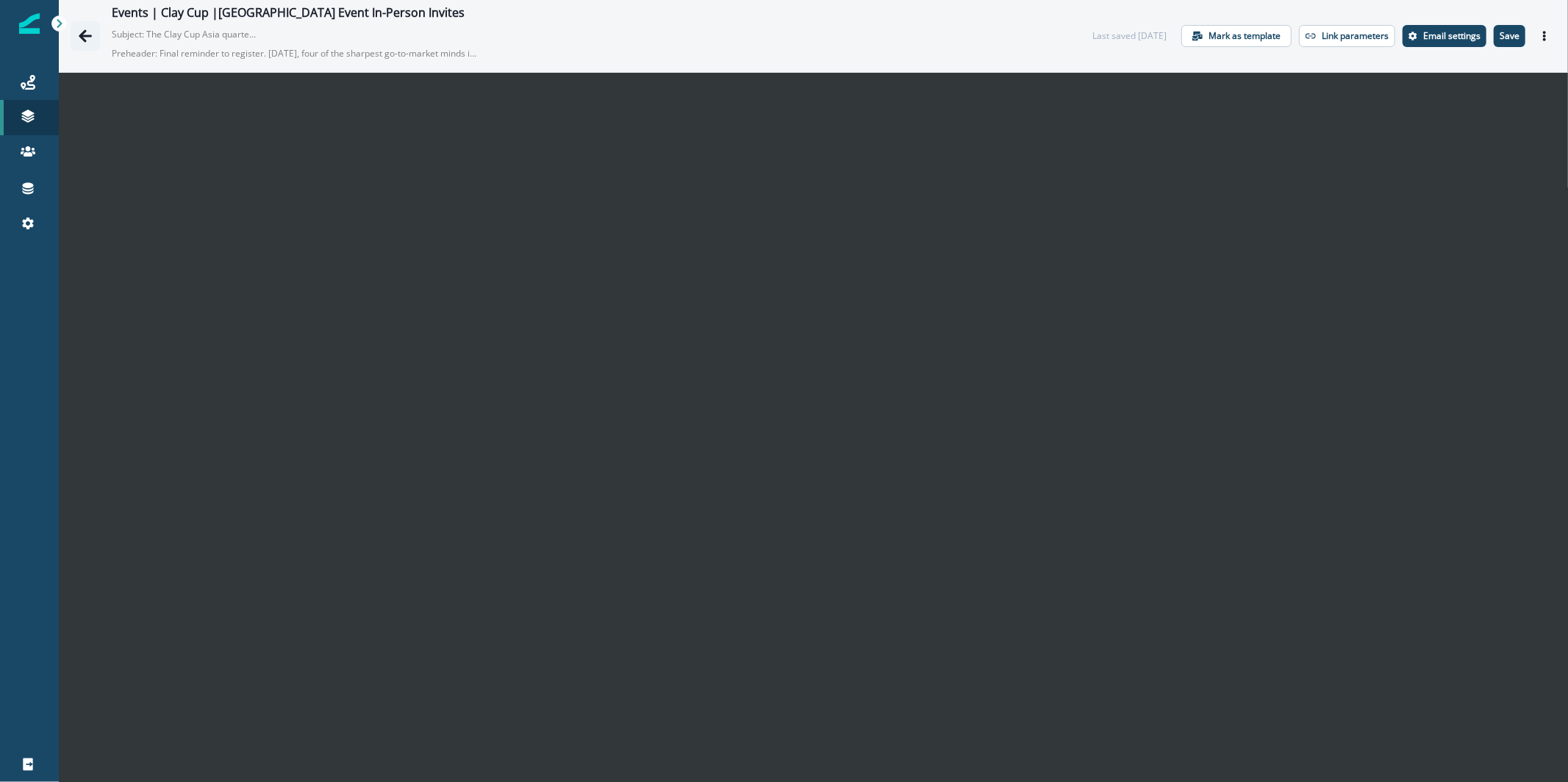
click at [84, 41] on icon "Go back" at bounding box center [85, 36] width 15 height 15
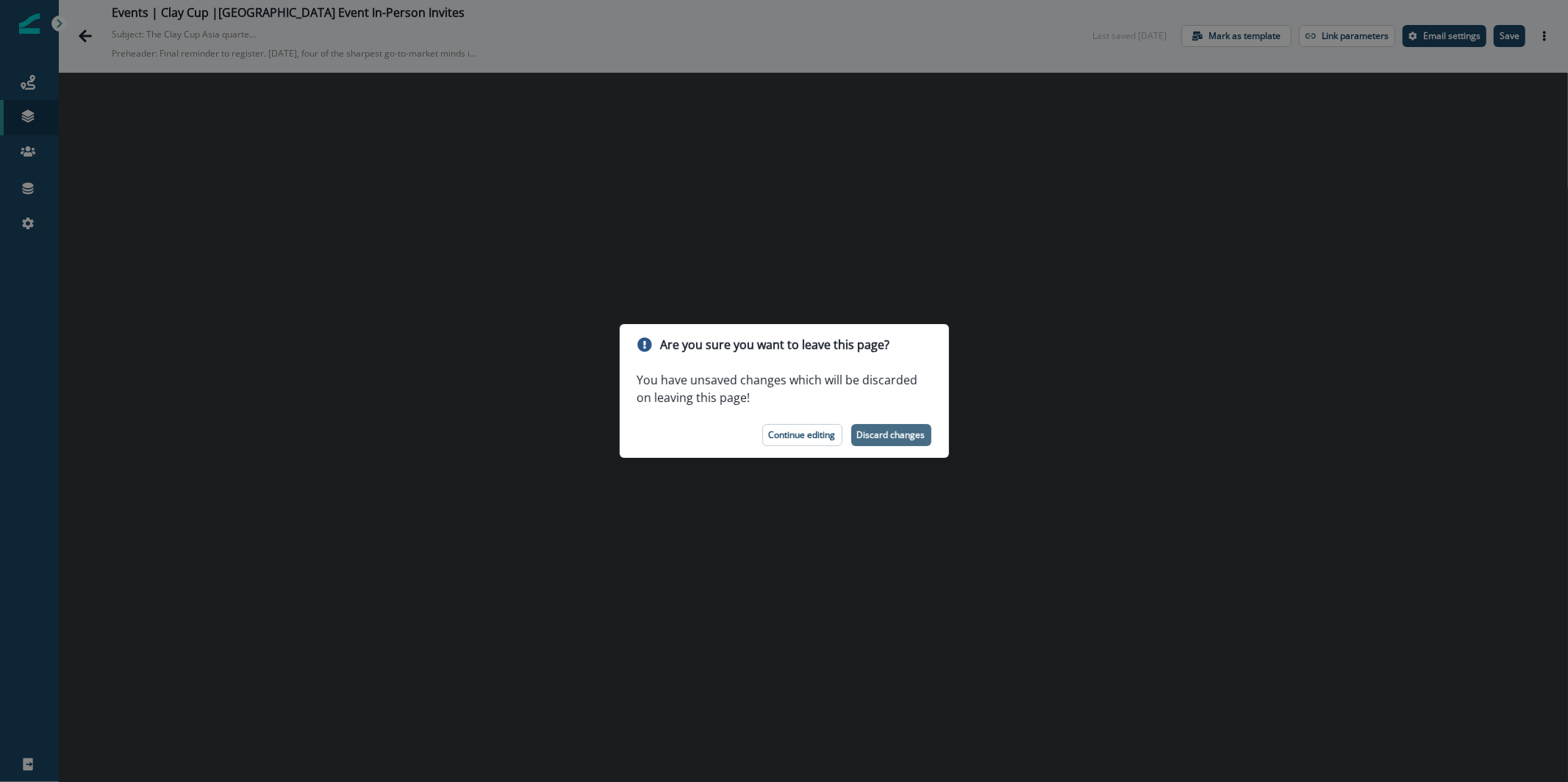
click at [927, 434] on button "Discard changes" at bounding box center [891, 434] width 80 height 22
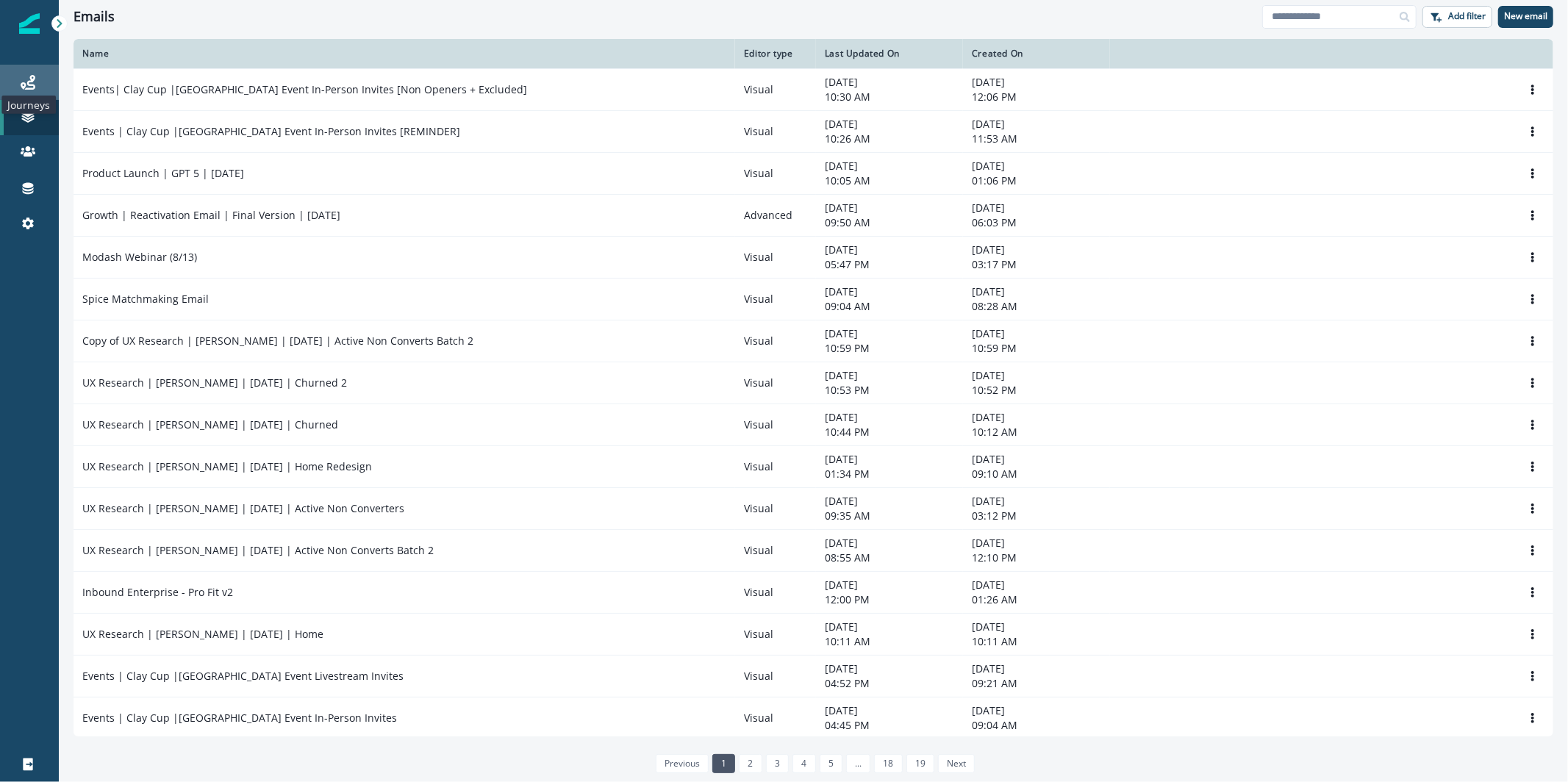
click at [28, 83] on icon at bounding box center [28, 82] width 15 height 15
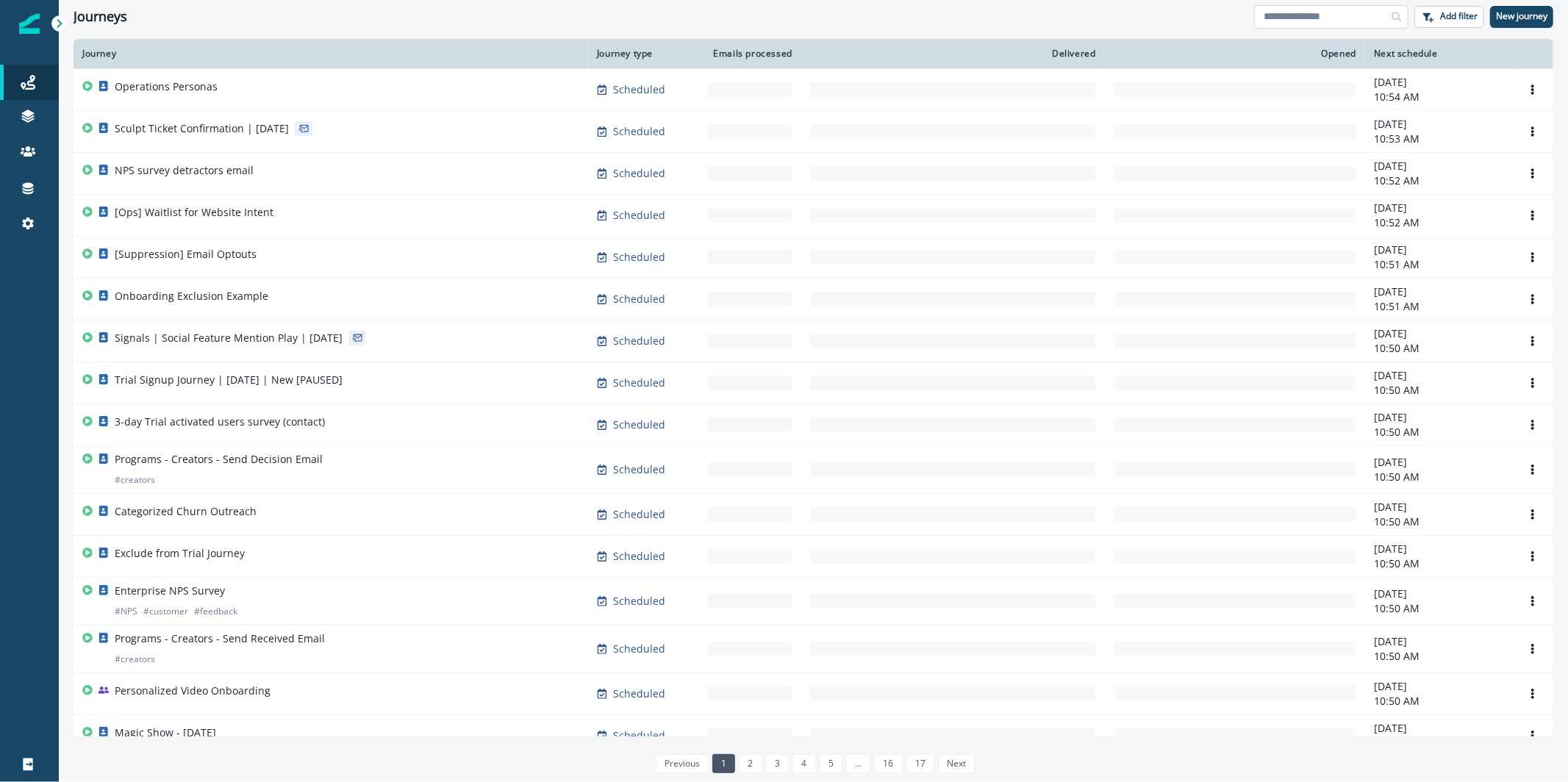
click at [1306, 18] on input at bounding box center [1331, 17] width 154 height 24
type input "********"
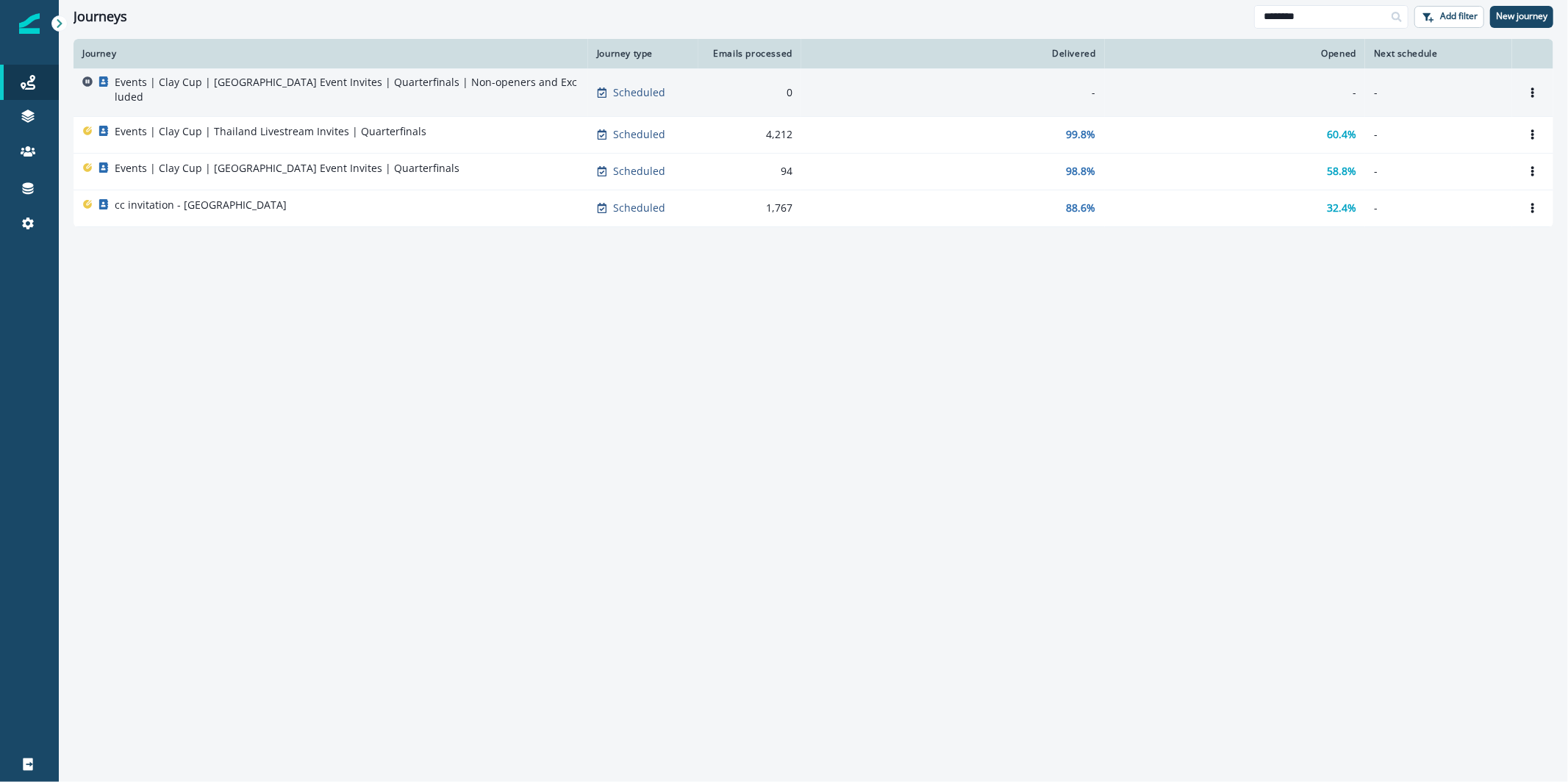
click at [406, 86] on p "Events | Clay Cup | Thailand Event Invites | Quarterfinals | Non-openers and Ex…" at bounding box center [347, 90] width 465 height 30
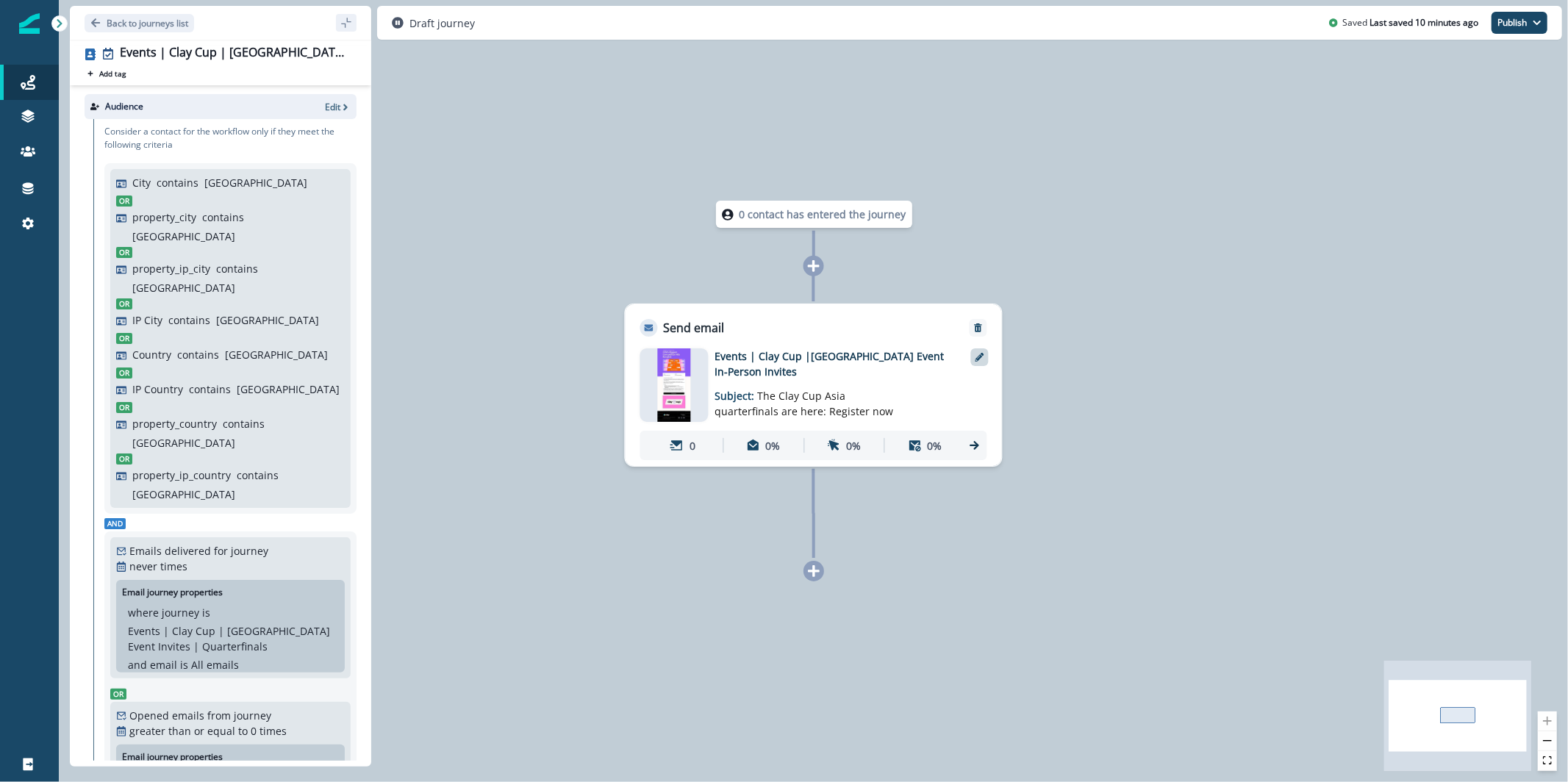
click at [982, 362] on div at bounding box center [980, 357] width 17 height 17
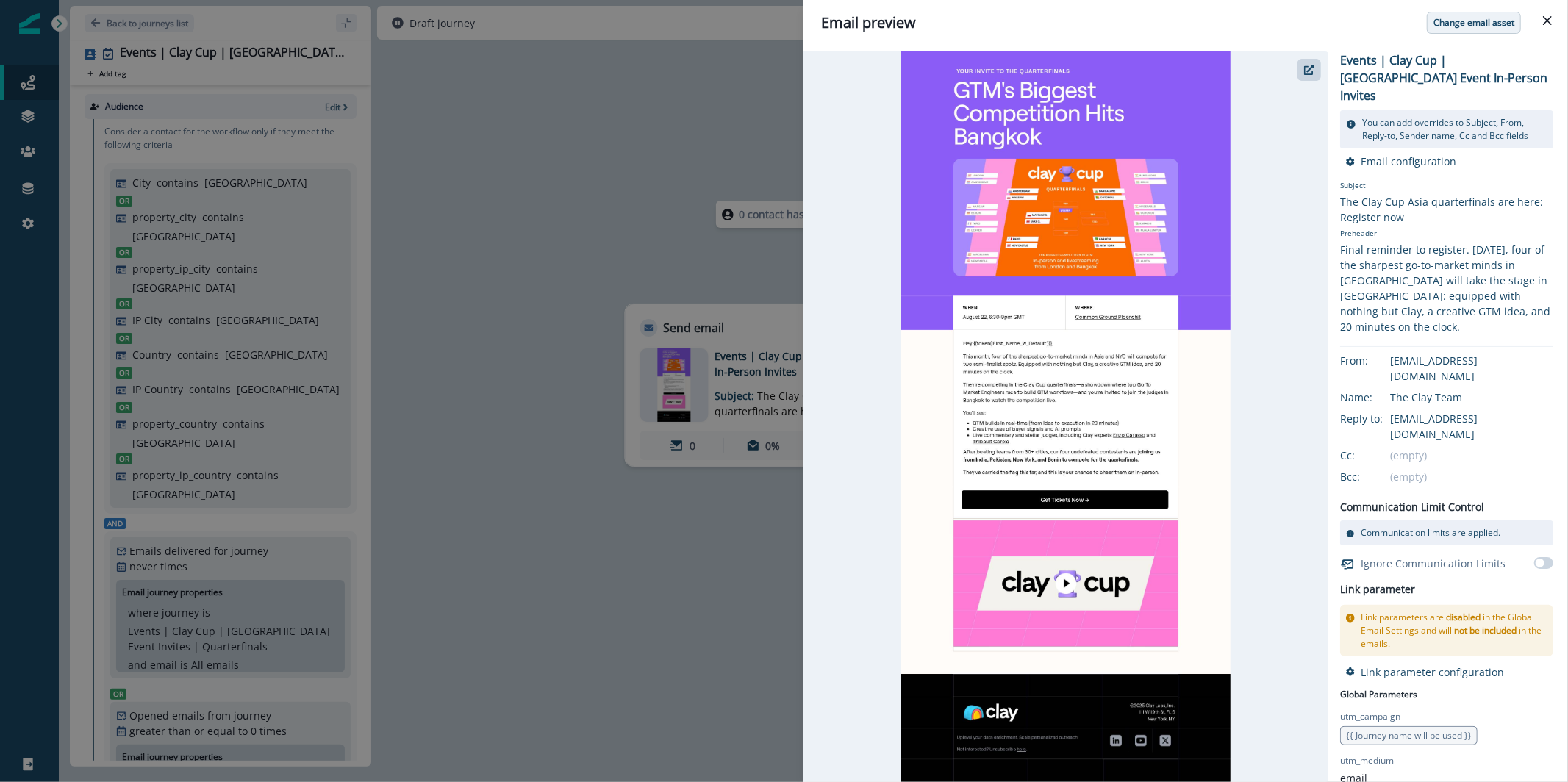
click at [1463, 21] on p "Change email asset" at bounding box center [1474, 23] width 81 height 10
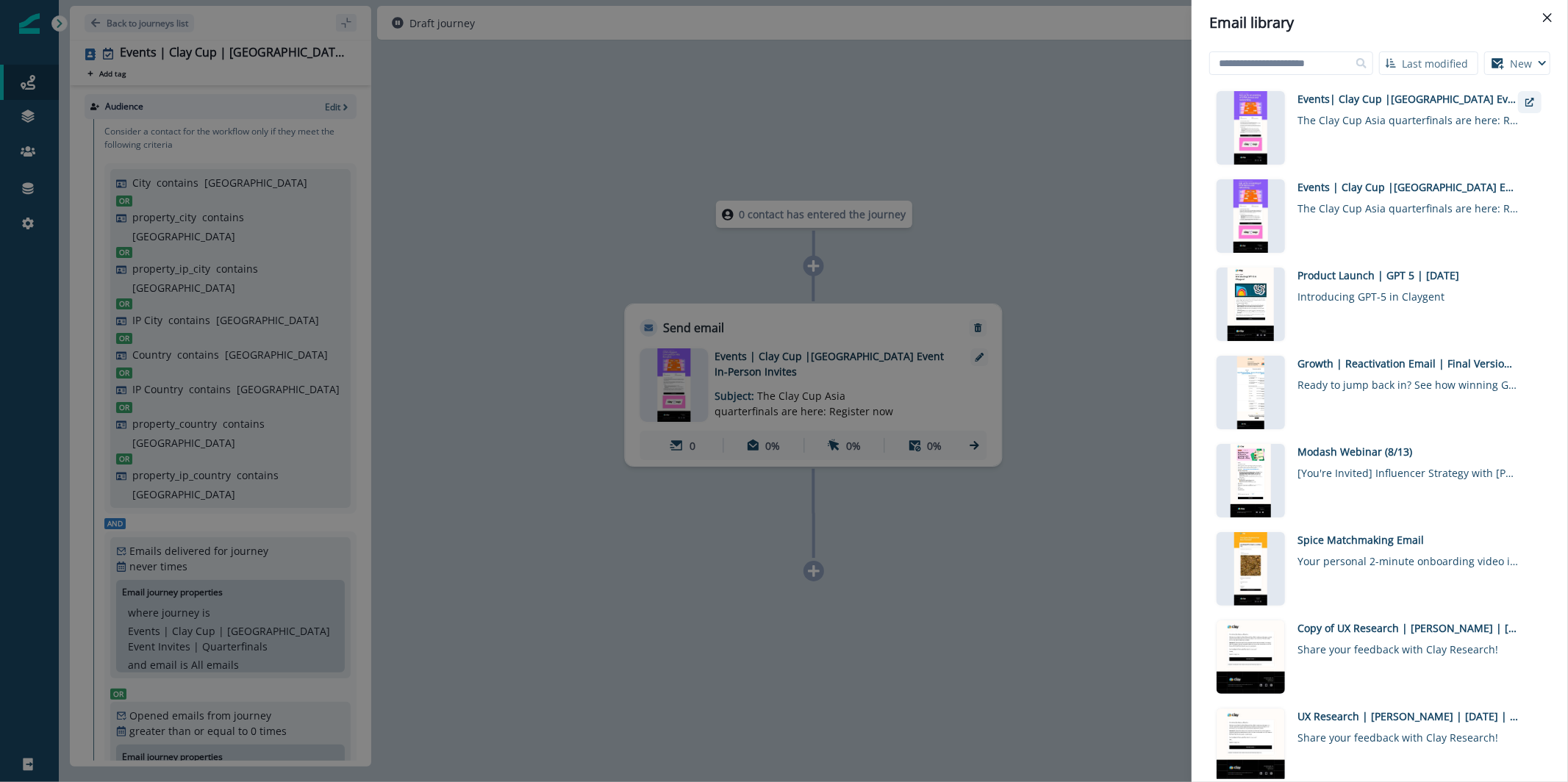
click at [1530, 101] on icon "external-link" at bounding box center [1530, 102] width 9 height 9
click at [1389, 109] on div "The Clay Cup Asia quarterfinals are here: Register now" at bounding box center [1408, 117] width 221 height 21
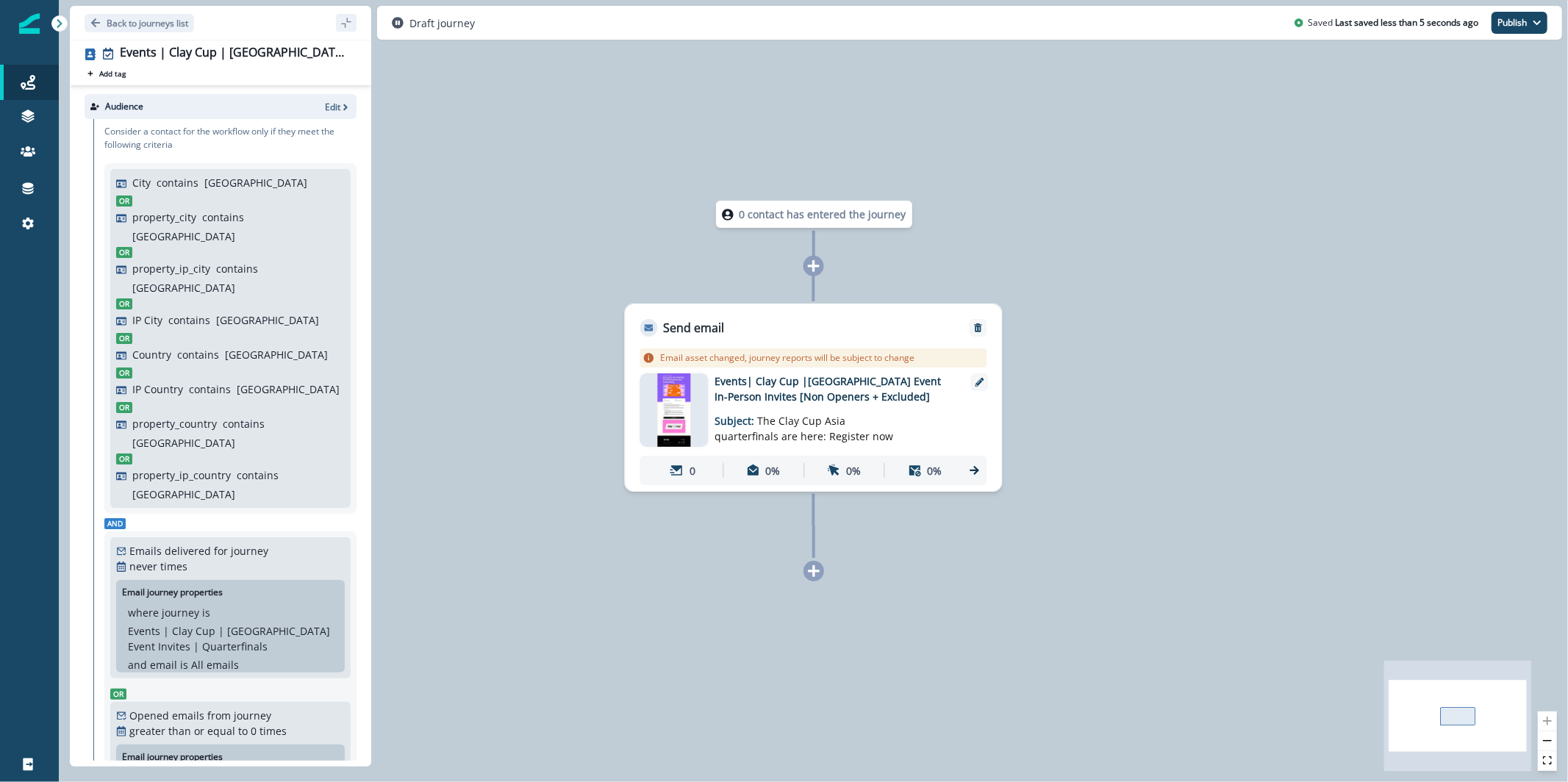
click at [672, 422] on img at bounding box center [674, 410] width 34 height 73
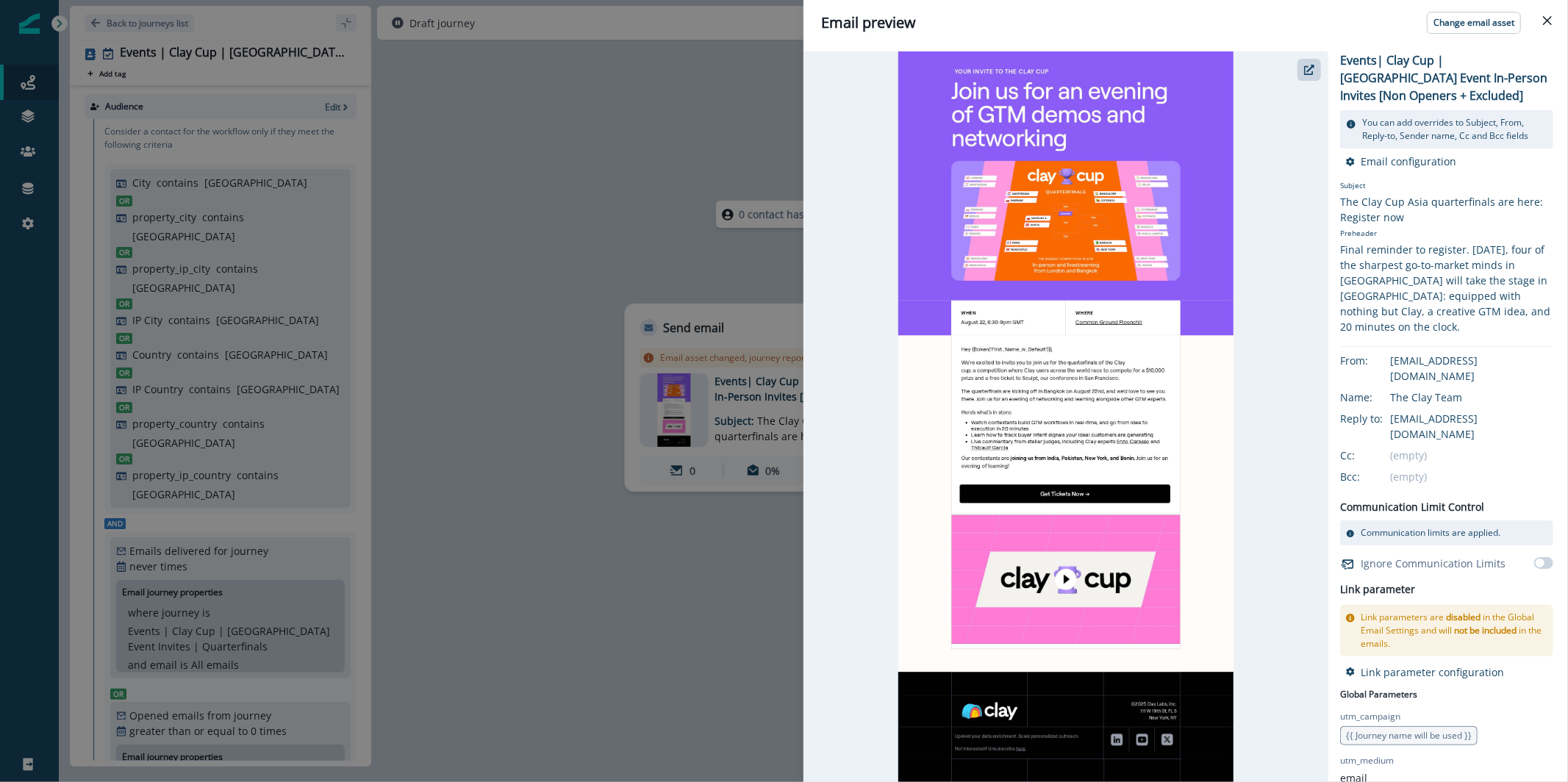
click at [518, 232] on div "Email preview Change email asset Events| Clay Cup |Thailand Event In-Person Inv…" at bounding box center [784, 391] width 1568 height 782
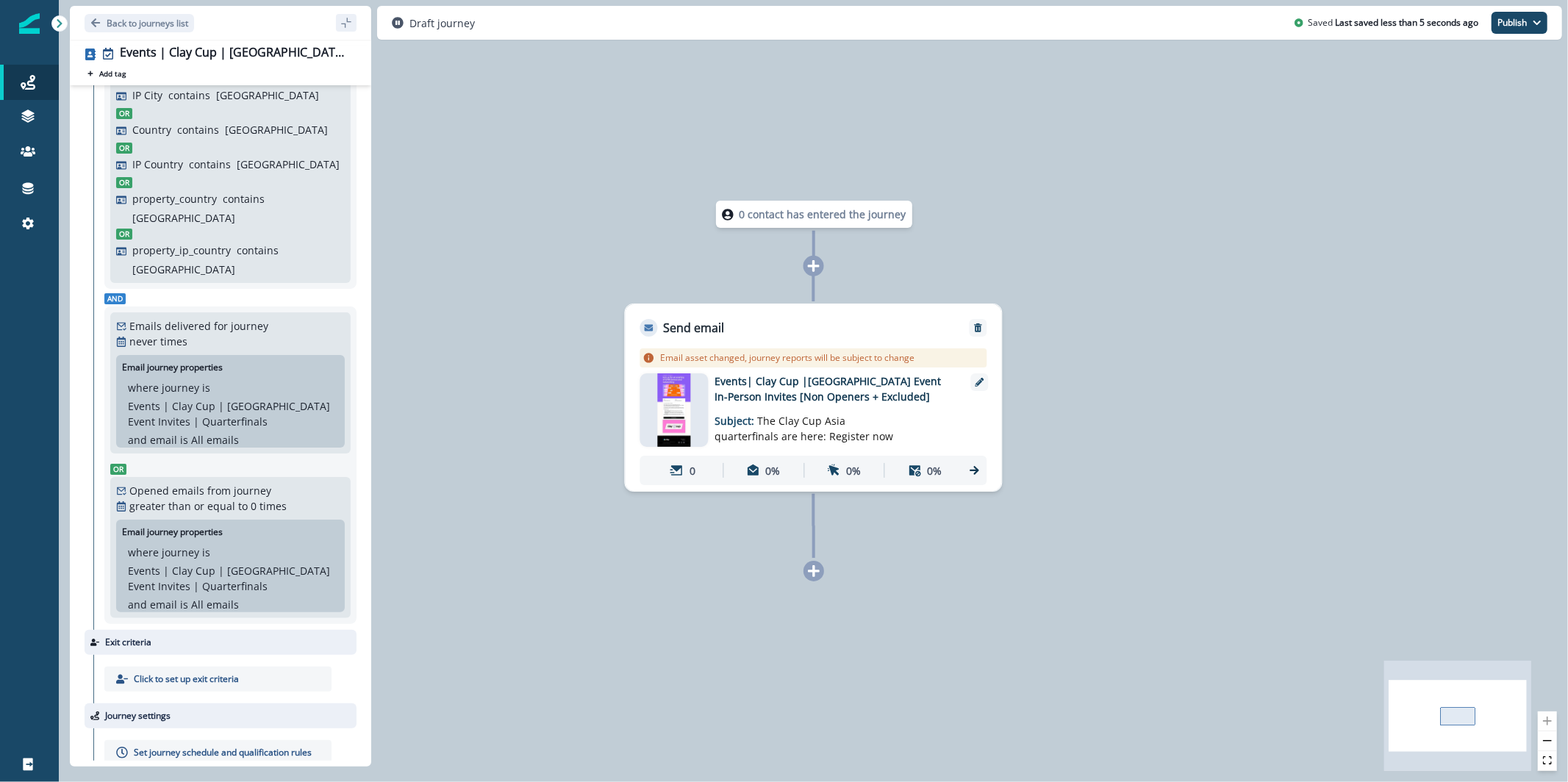
scroll to position [246, 0]
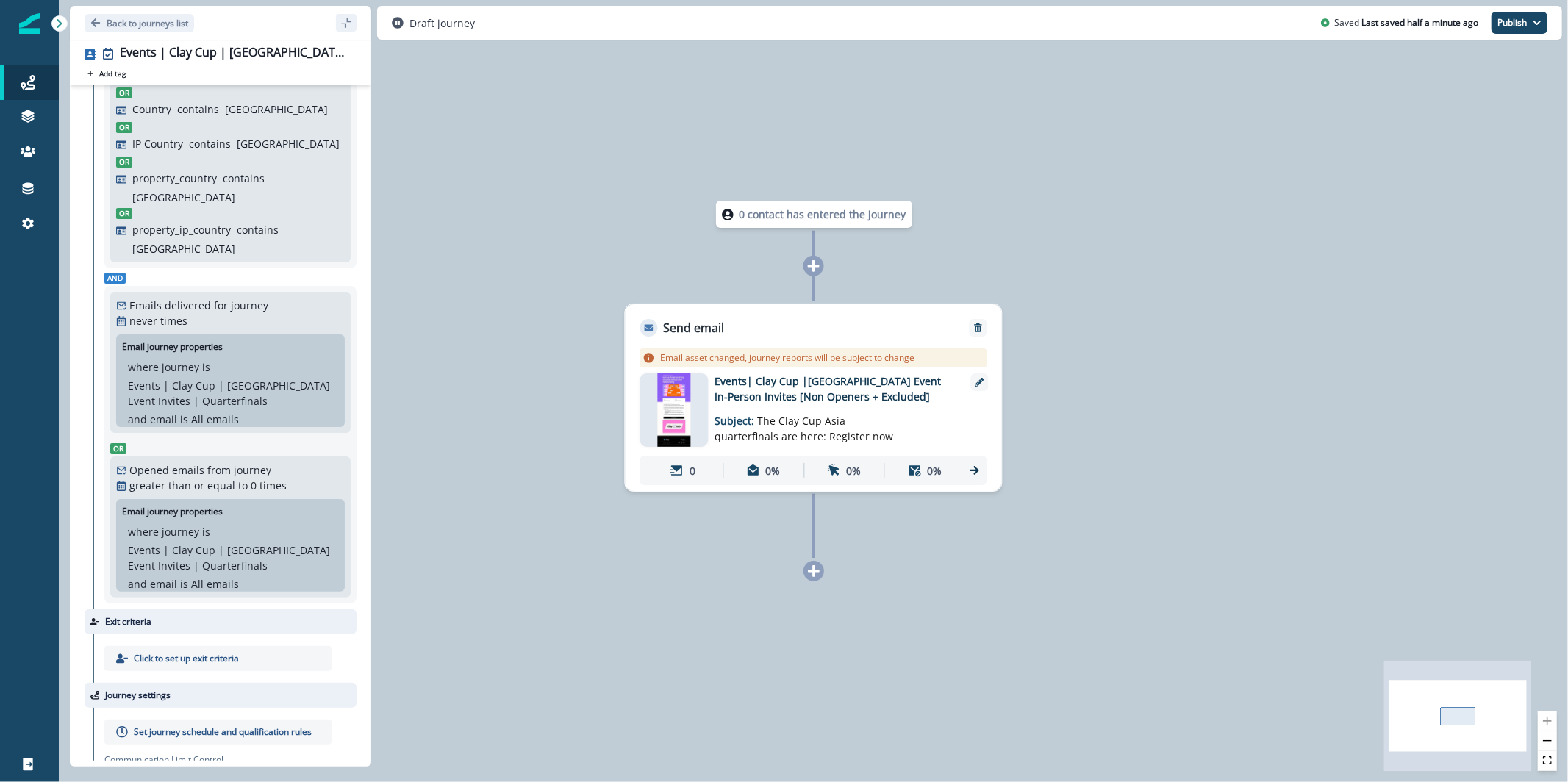
click at [672, 410] on img at bounding box center [674, 410] width 34 height 73
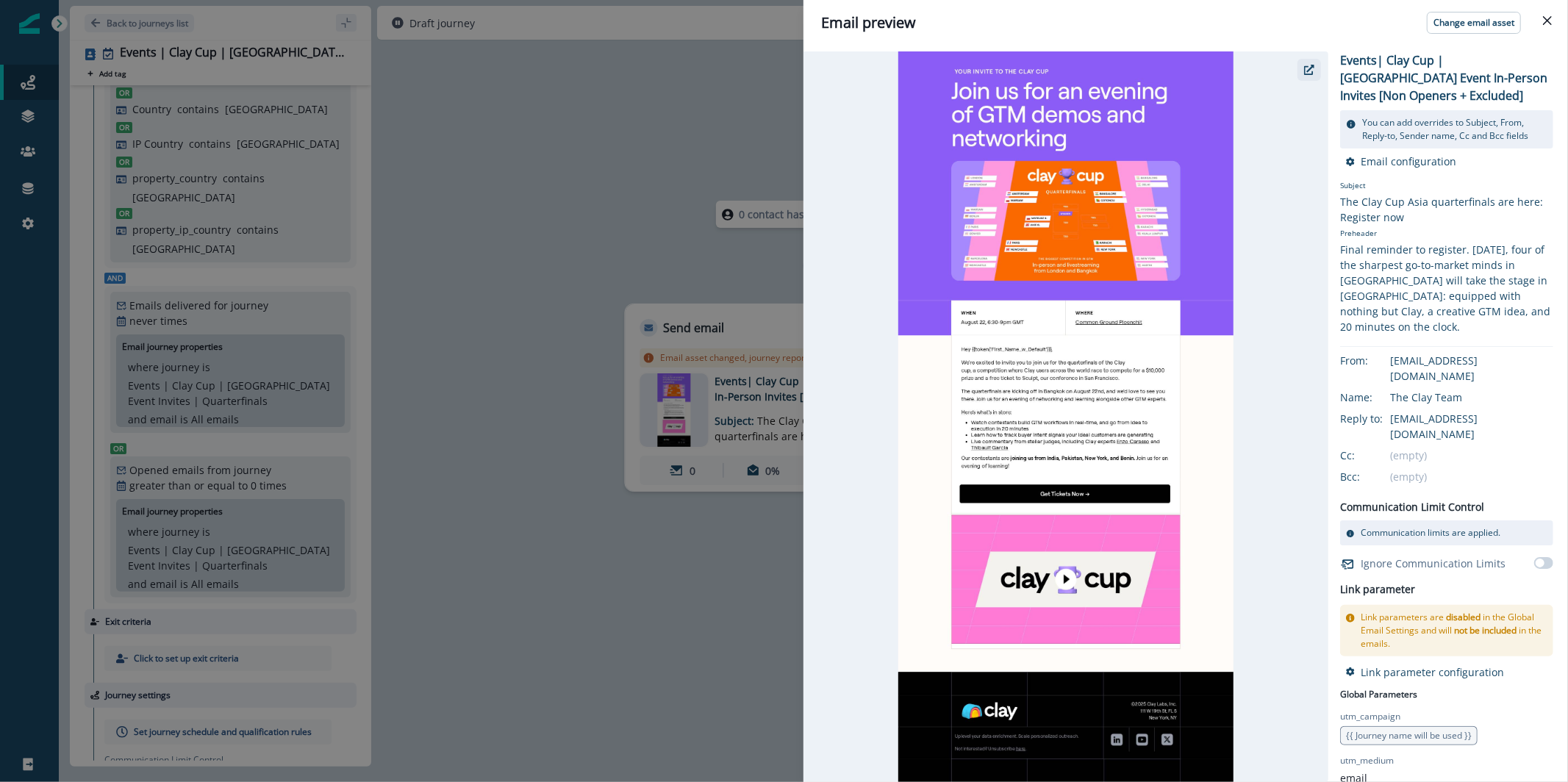
click at [1309, 69] on icon "button" at bounding box center [1310, 70] width 10 height 10
click at [419, 180] on div "Email preview Change email asset Events| Clay Cup |Thailand Event In-Person Inv…" at bounding box center [784, 391] width 1568 height 782
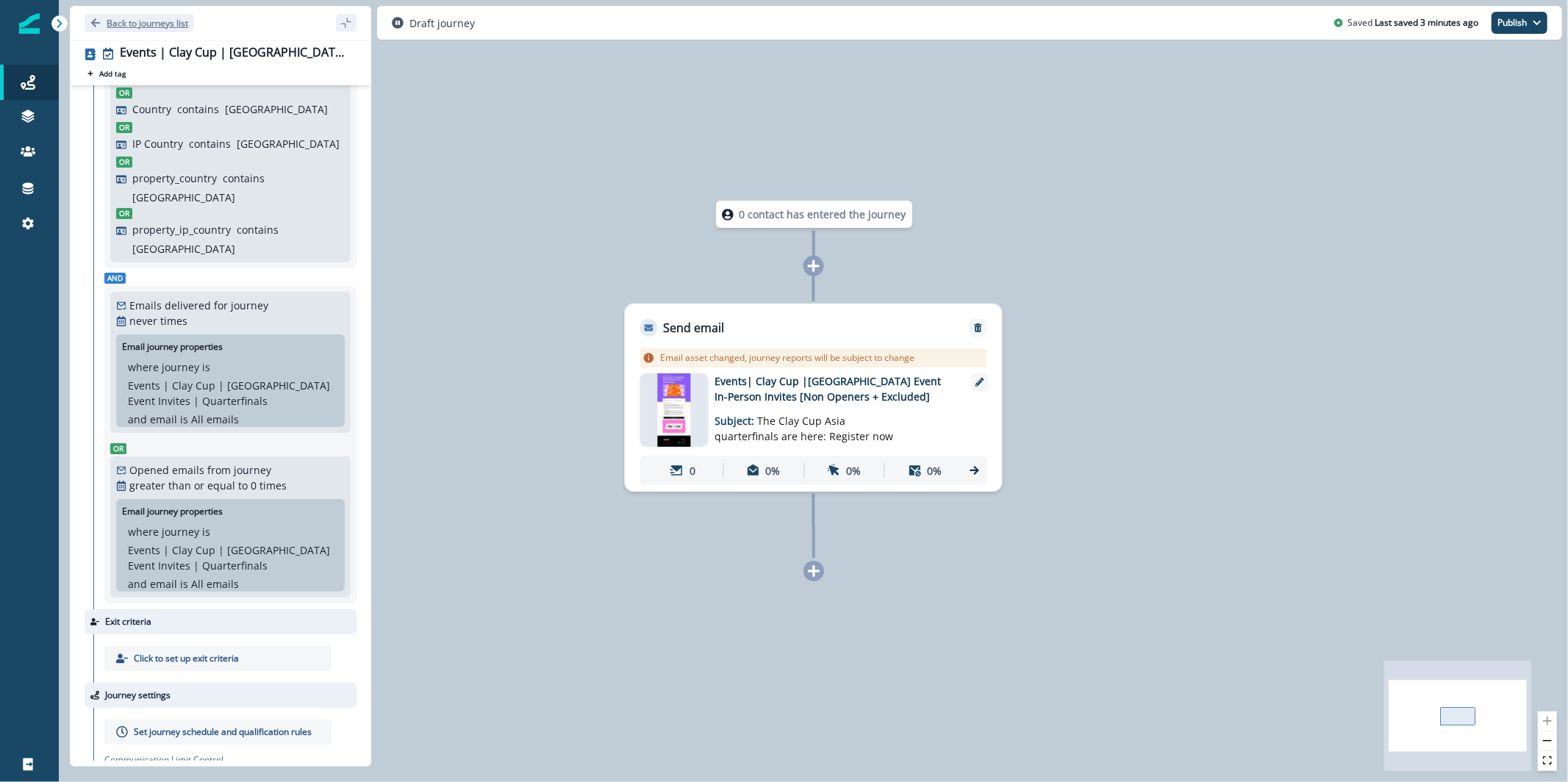
click at [132, 25] on p "Back to journeys list" at bounding box center [147, 23] width 82 height 12
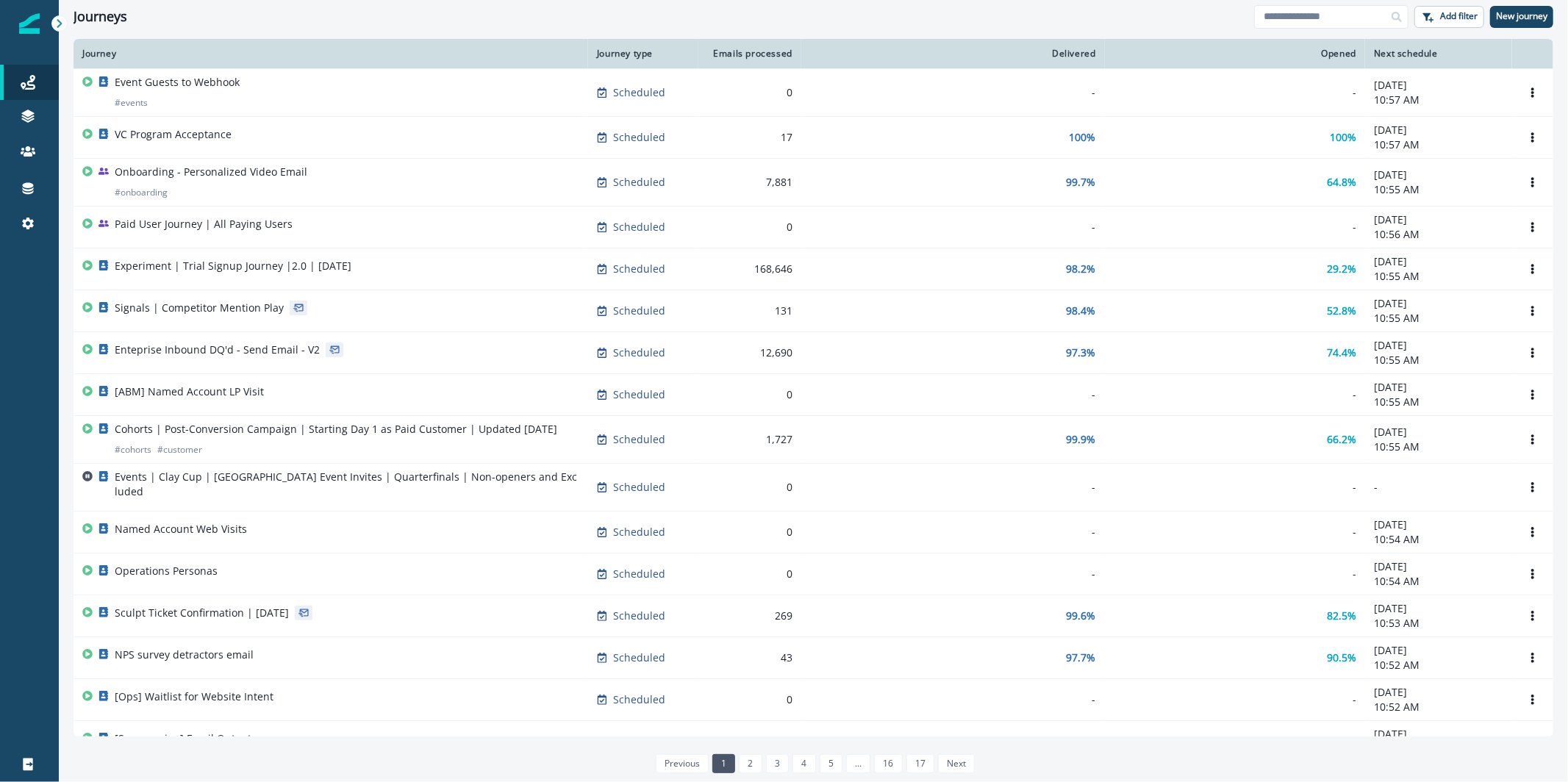
click at [1316, 3] on div "Journeys Add filter New journey" at bounding box center [813, 17] width 1510 height 33
click at [1310, 10] on input at bounding box center [1331, 17] width 154 height 24
type input "**********"
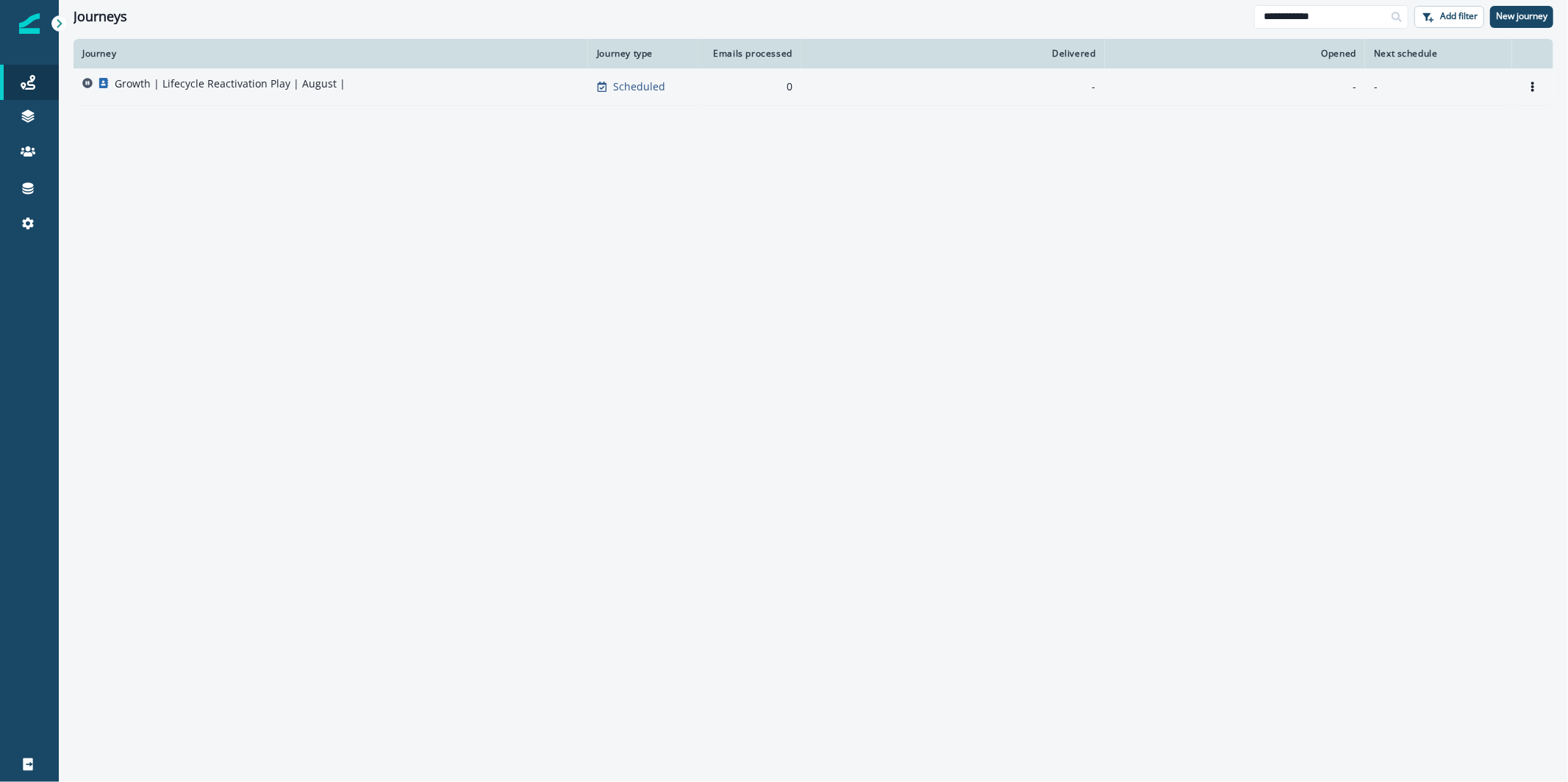
click at [185, 85] on p "Growth | Lifecycle Reactivation Play | August |" at bounding box center [230, 84] width 231 height 15
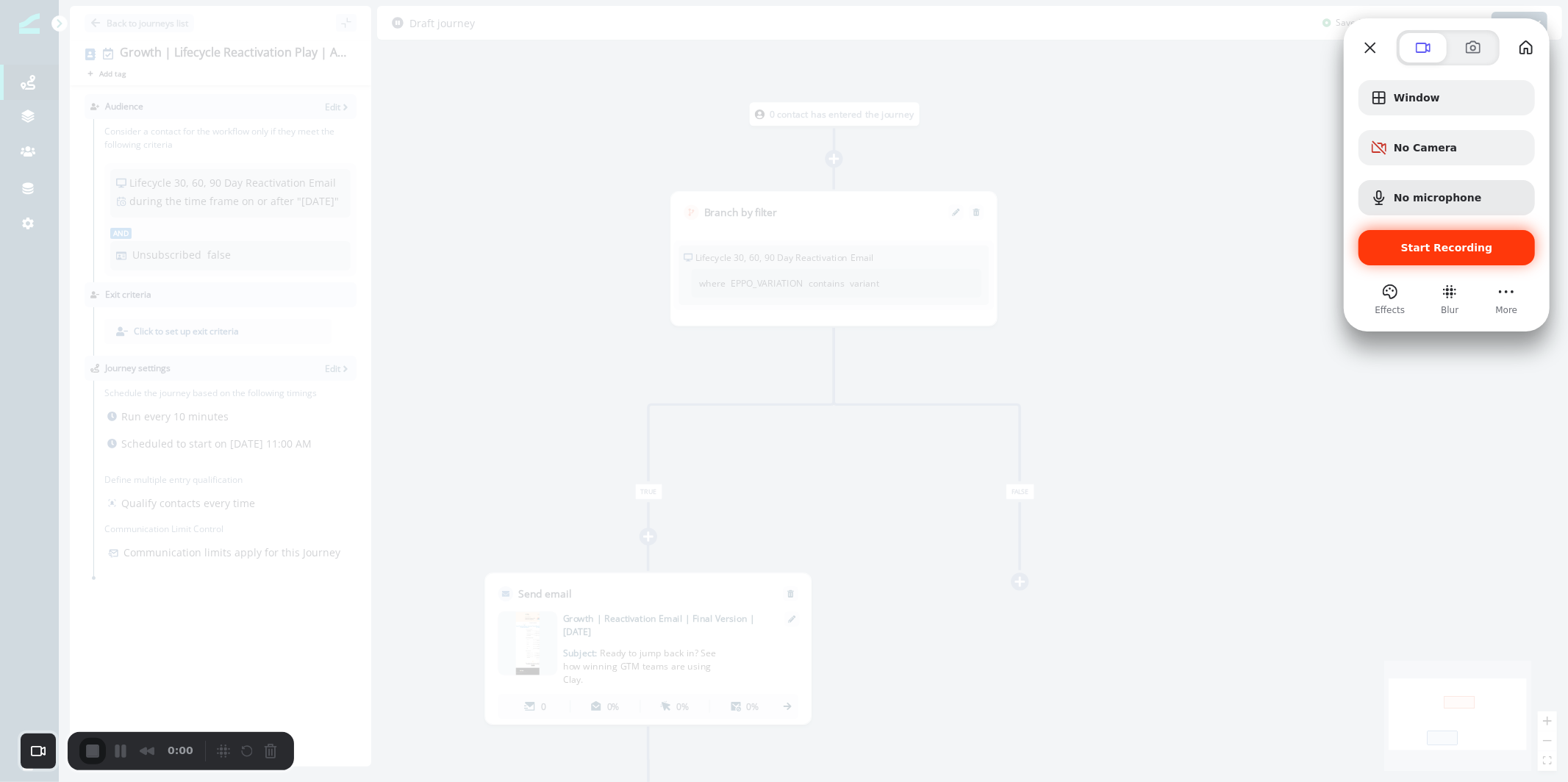
click at [1412, 248] on span "Start Recording" at bounding box center [1447, 247] width 92 height 11
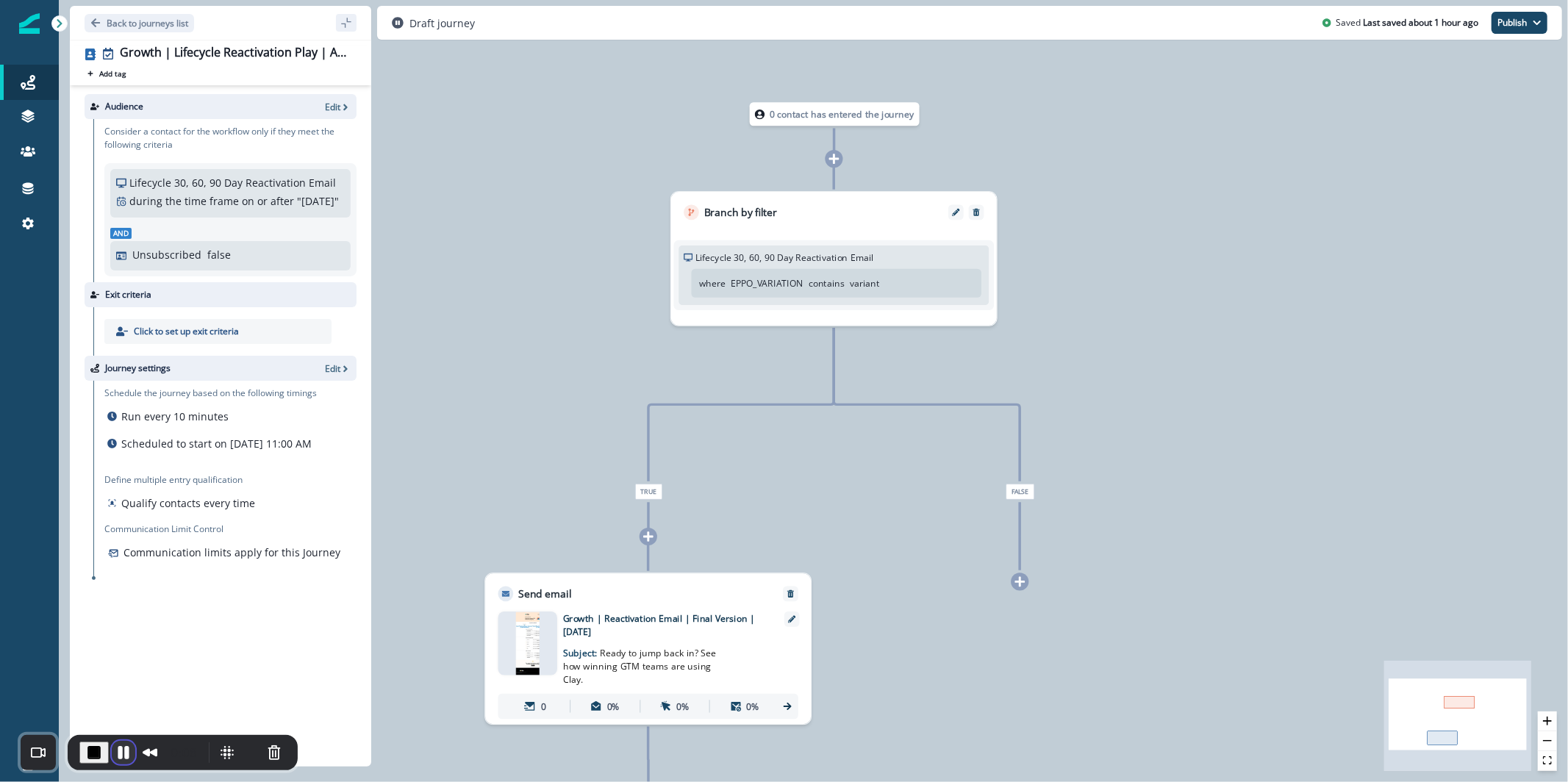
click at [115, 749] on button "Pause Recording" at bounding box center [123, 752] width 24 height 24
click at [329, 108] on p "Edit" at bounding box center [333, 107] width 16 height 12
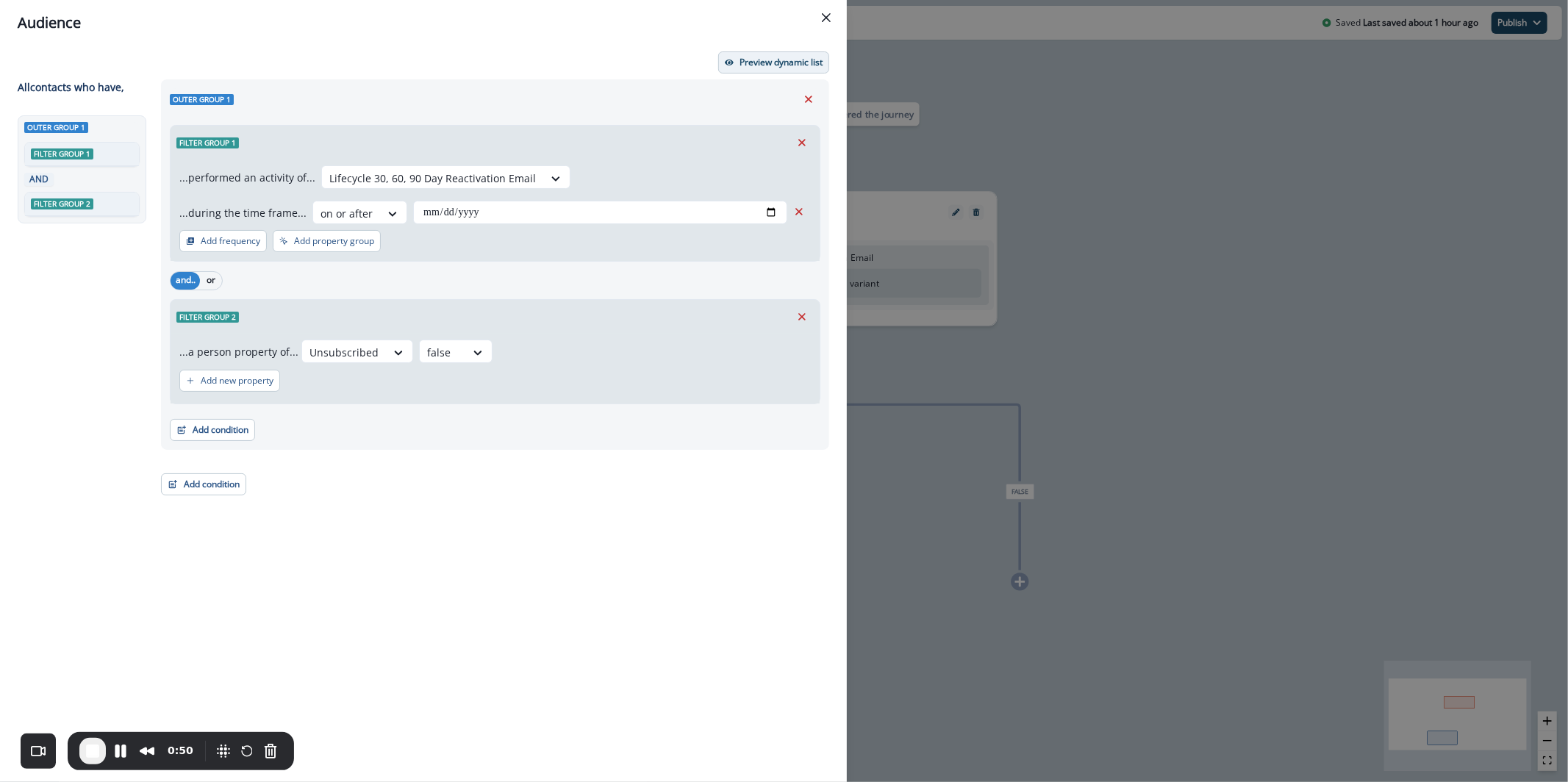
click at [746, 69] on button "Preview dynamic list" at bounding box center [774, 62] width 111 height 22
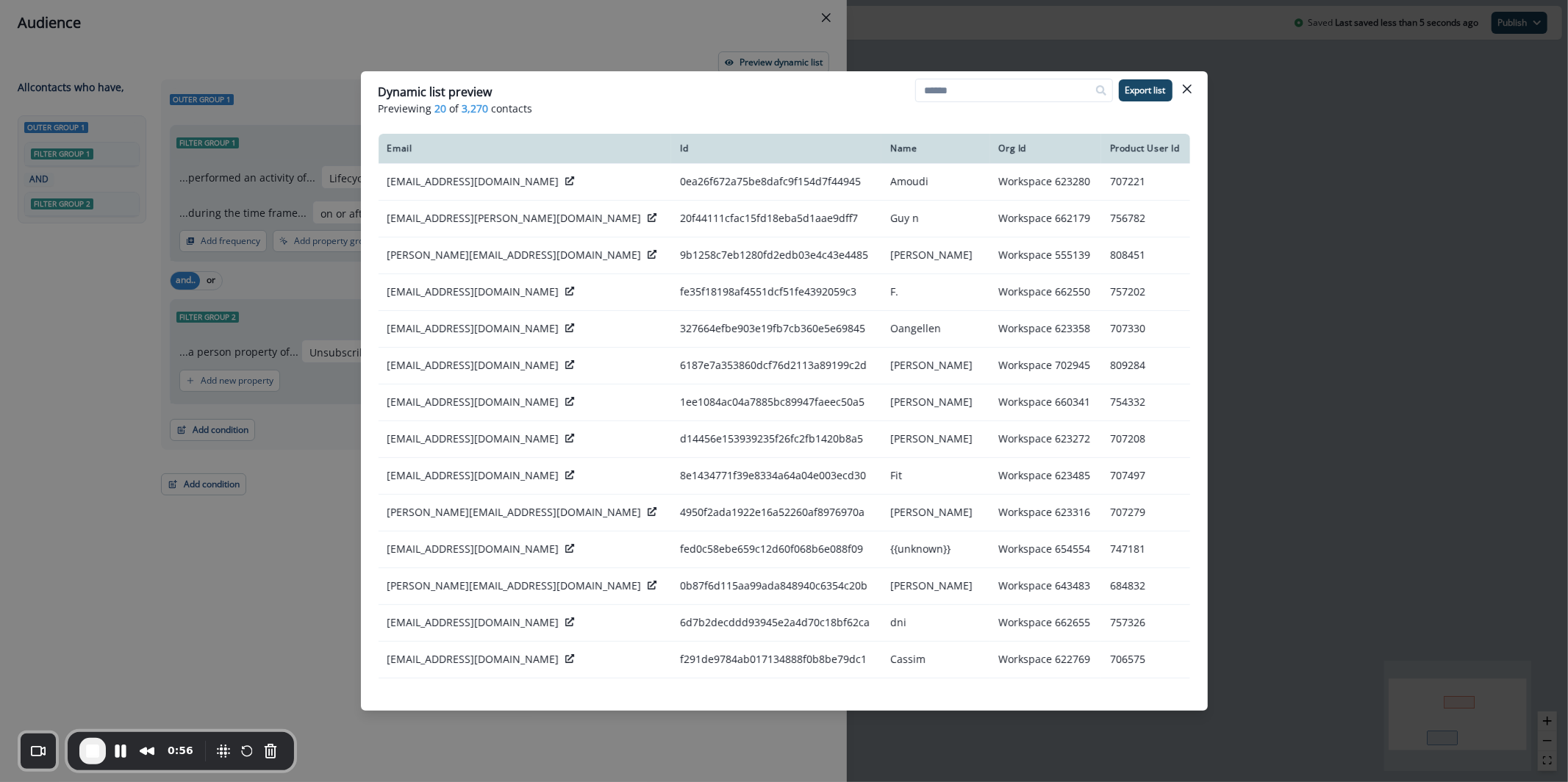
click at [287, 273] on div "Dynamic list preview Previewing 20 of 3,270 contacts Export list Email Id Name …" at bounding box center [784, 391] width 1568 height 782
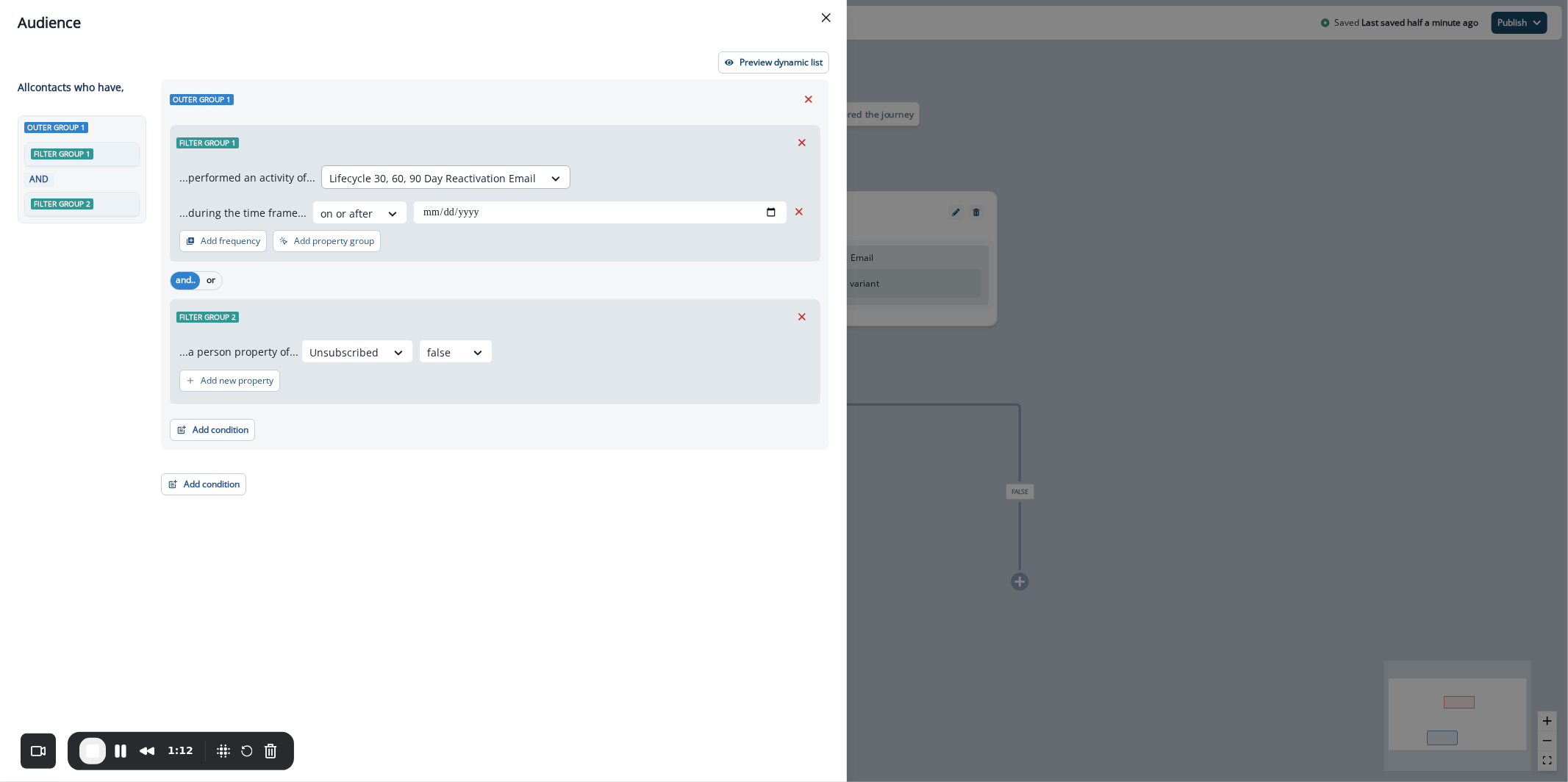
click at [418, 173] on div at bounding box center [433, 178] width 207 height 18
click at [818, 64] on p "Preview dynamic list" at bounding box center [781, 63] width 83 height 10
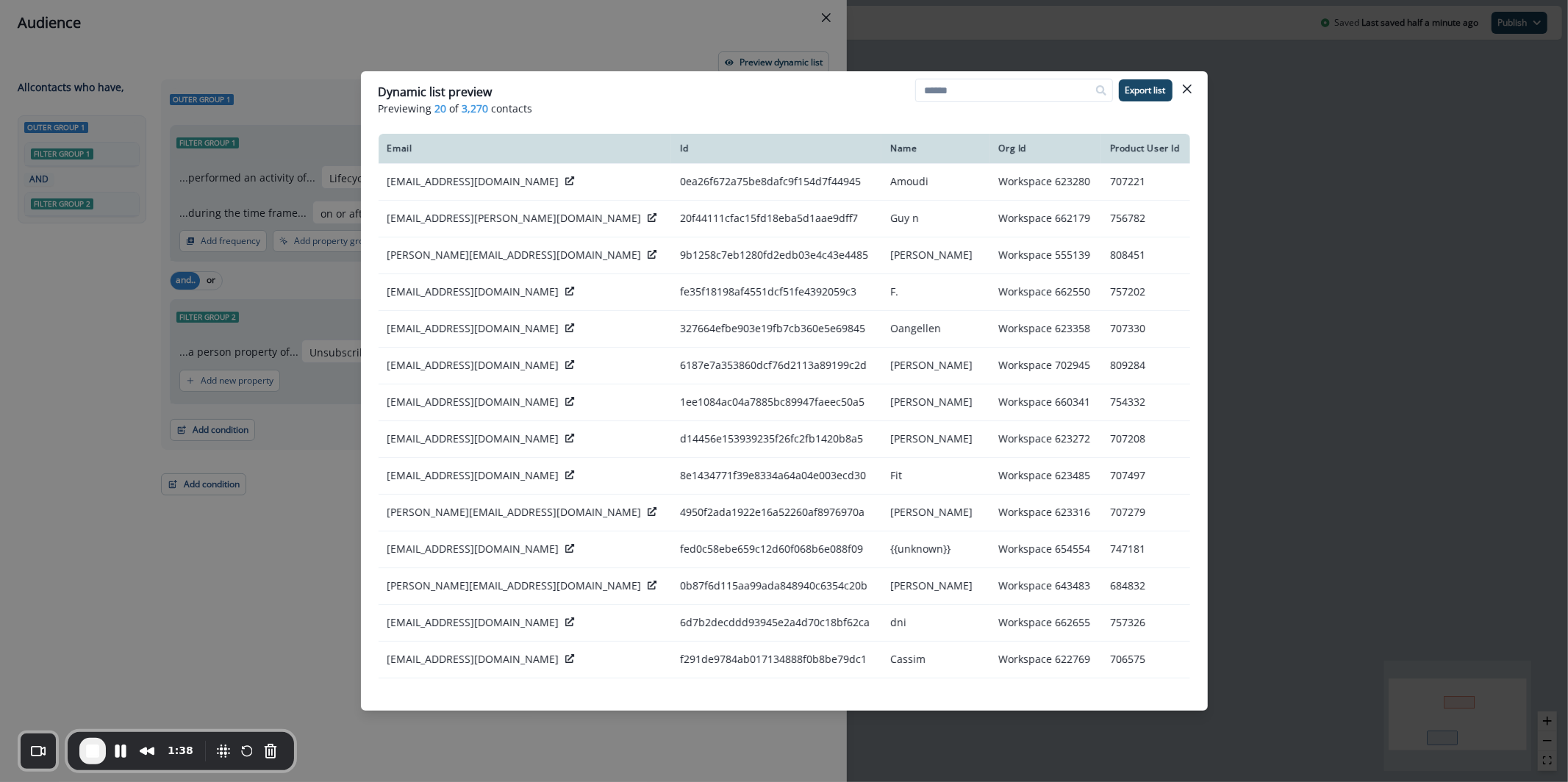
click at [548, 34] on div "Dynamic list preview Previewing 20 of 3,270 contacts Export list Email Id Name …" at bounding box center [784, 391] width 1568 height 782
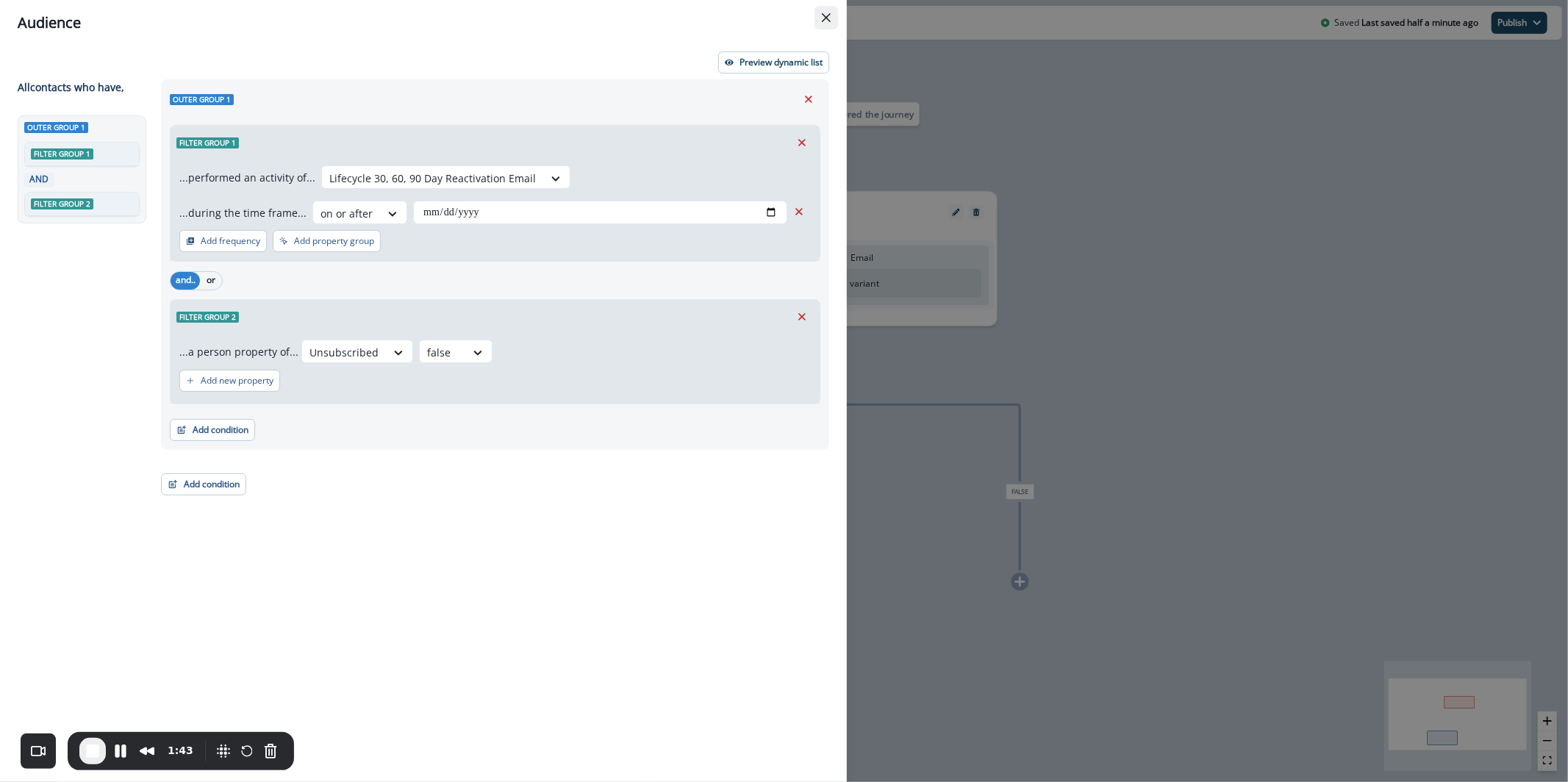
click at [826, 17] on icon "Close" at bounding box center [827, 17] width 9 height 9
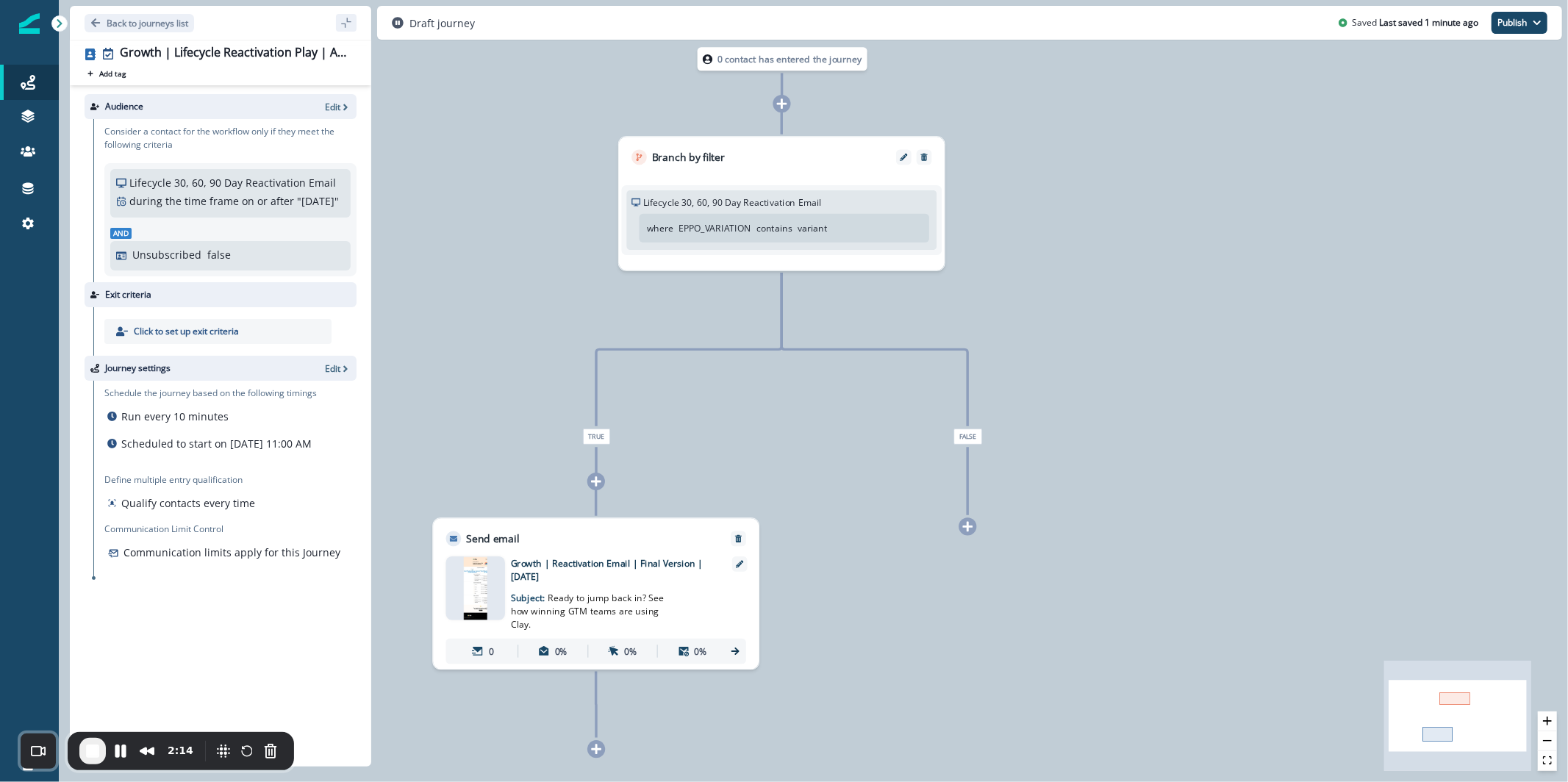
drag, startPoint x: 594, startPoint y: 439, endPoint x: 546, endPoint y: 391, distance: 67.9
click at [544, 387] on div "0 contact has entered the journey Branch by filter Lifecycle 30, 60, 90 Day Rea…" at bounding box center [813, 391] width 1510 height 782
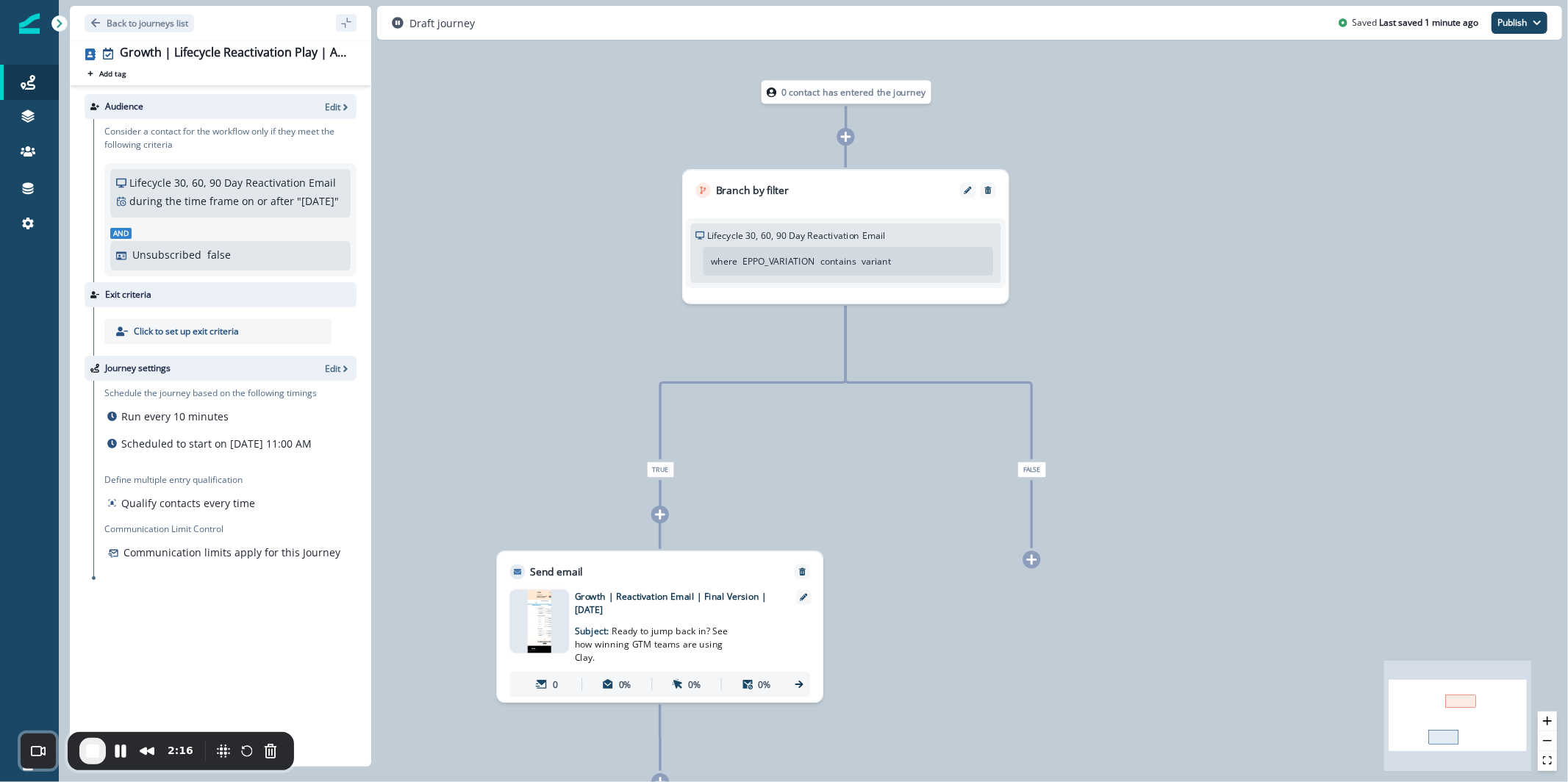
drag, startPoint x: 906, startPoint y: 547, endPoint x: 974, endPoint y: 588, distance: 79.4
click at [974, 588] on div "0 contact has entered the journey Branch by filter Lifecycle 30, 60, 90 Day Rea…" at bounding box center [813, 391] width 1510 height 782
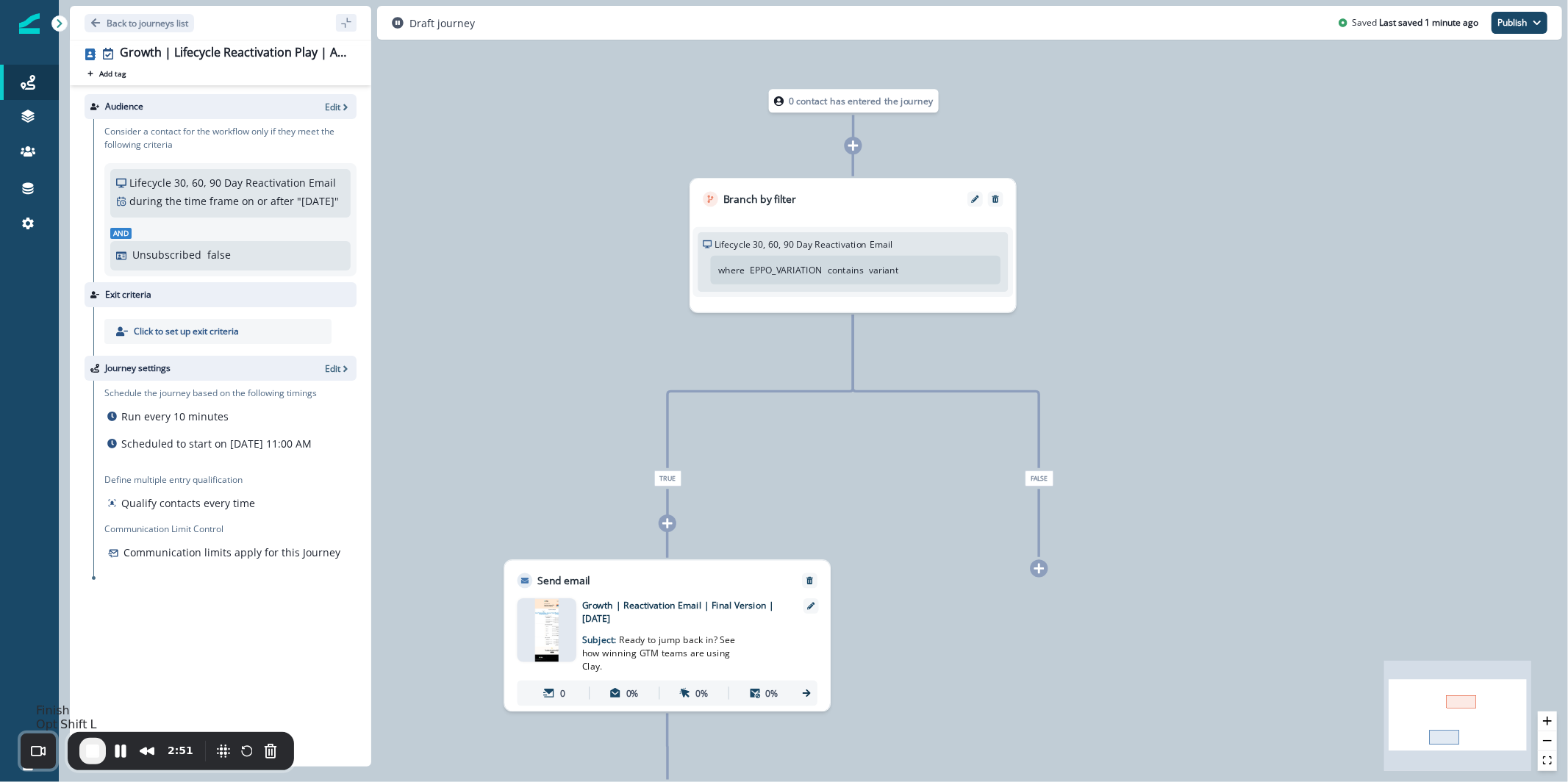
click at [101, 754] on button "End Recording" at bounding box center [92, 751] width 26 height 26
click at [339, 375] on p "Edit" at bounding box center [333, 369] width 16 height 12
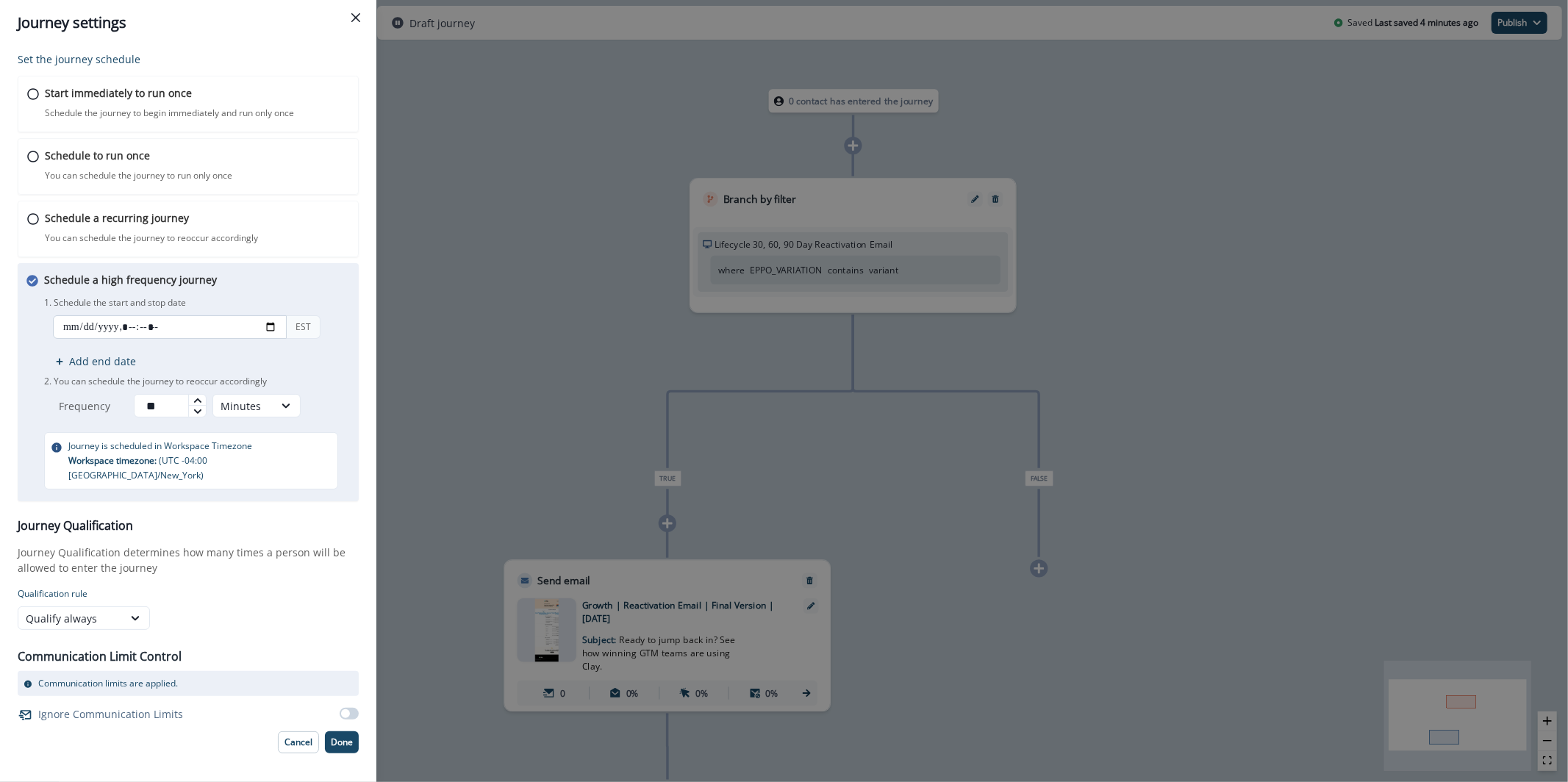
click at [136, 325] on input "datetime-local" at bounding box center [170, 327] width 234 height 24
click at [167, 329] on input "datetime-local" at bounding box center [170, 327] width 234 height 24
click at [129, 325] on input "datetime-local" at bounding box center [170, 327] width 234 height 24
type input "**********"
click at [345, 734] on button "Done" at bounding box center [342, 742] width 34 height 22
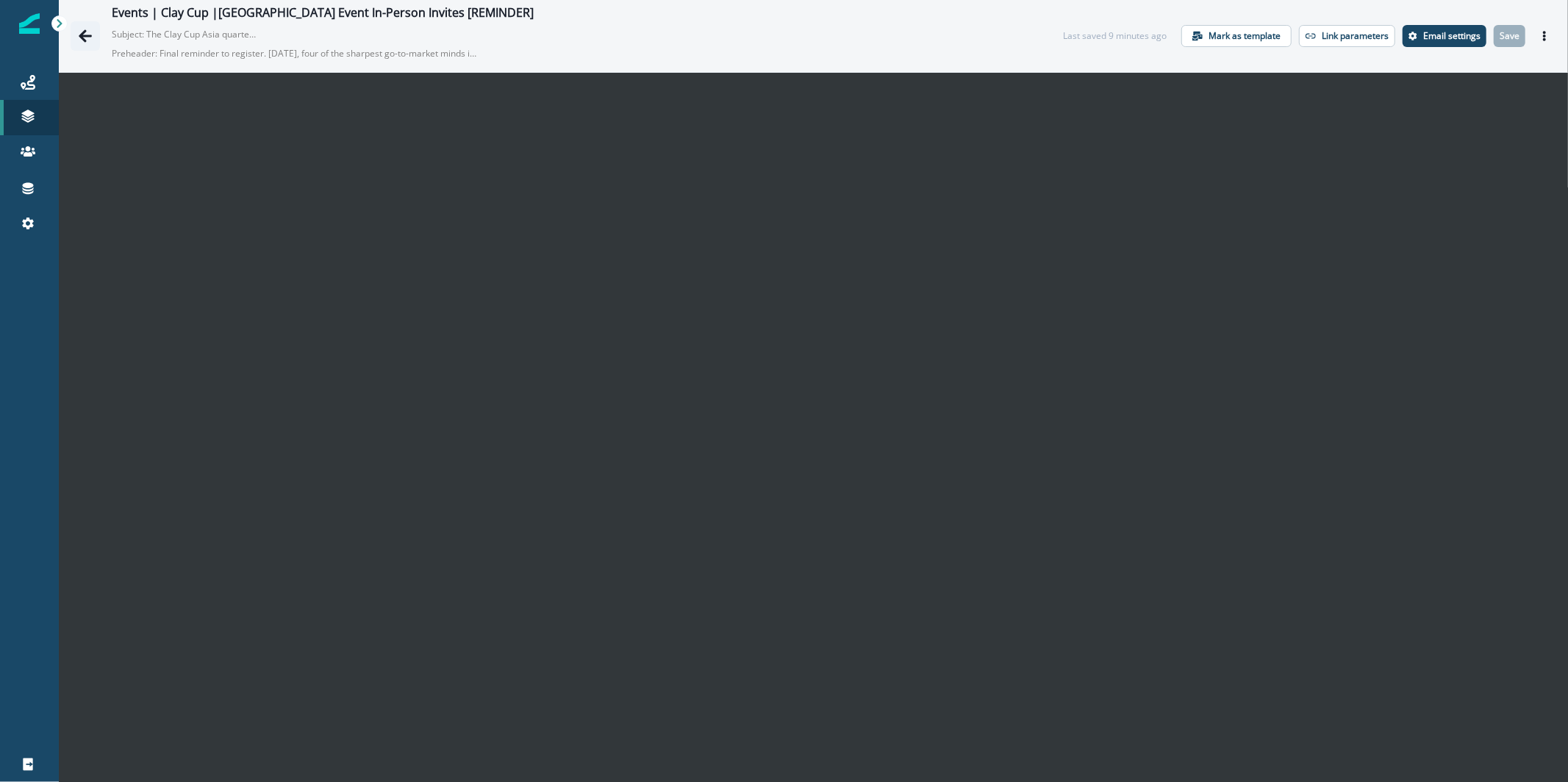
click at [74, 32] on button "Go back" at bounding box center [85, 36] width 30 height 30
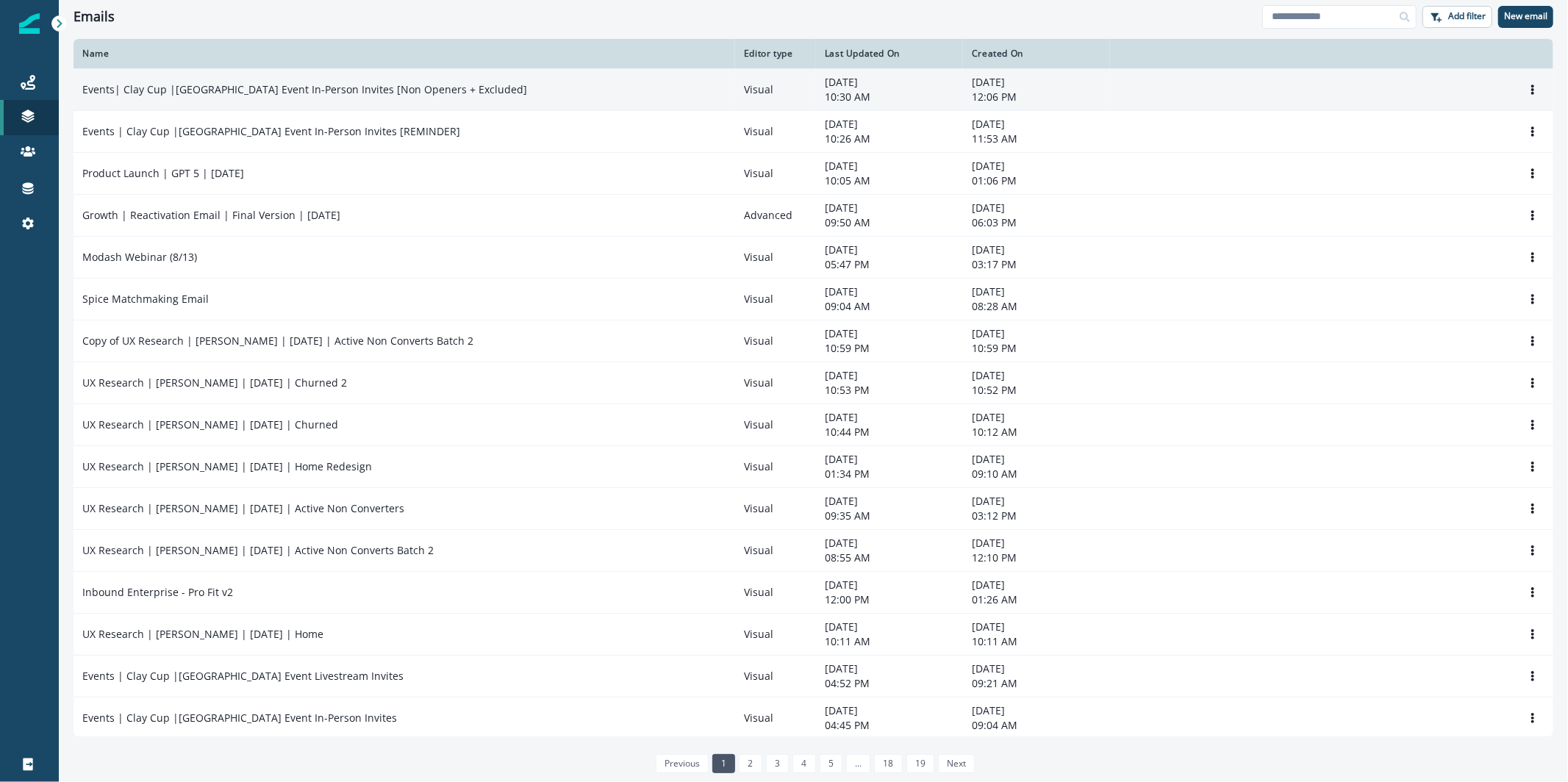
click at [699, 89] on div "Events| Clay Cup |[GEOGRAPHIC_DATA] Event In-Person Invites [Non Openers + Excl…" at bounding box center [404, 89] width 644 height 15
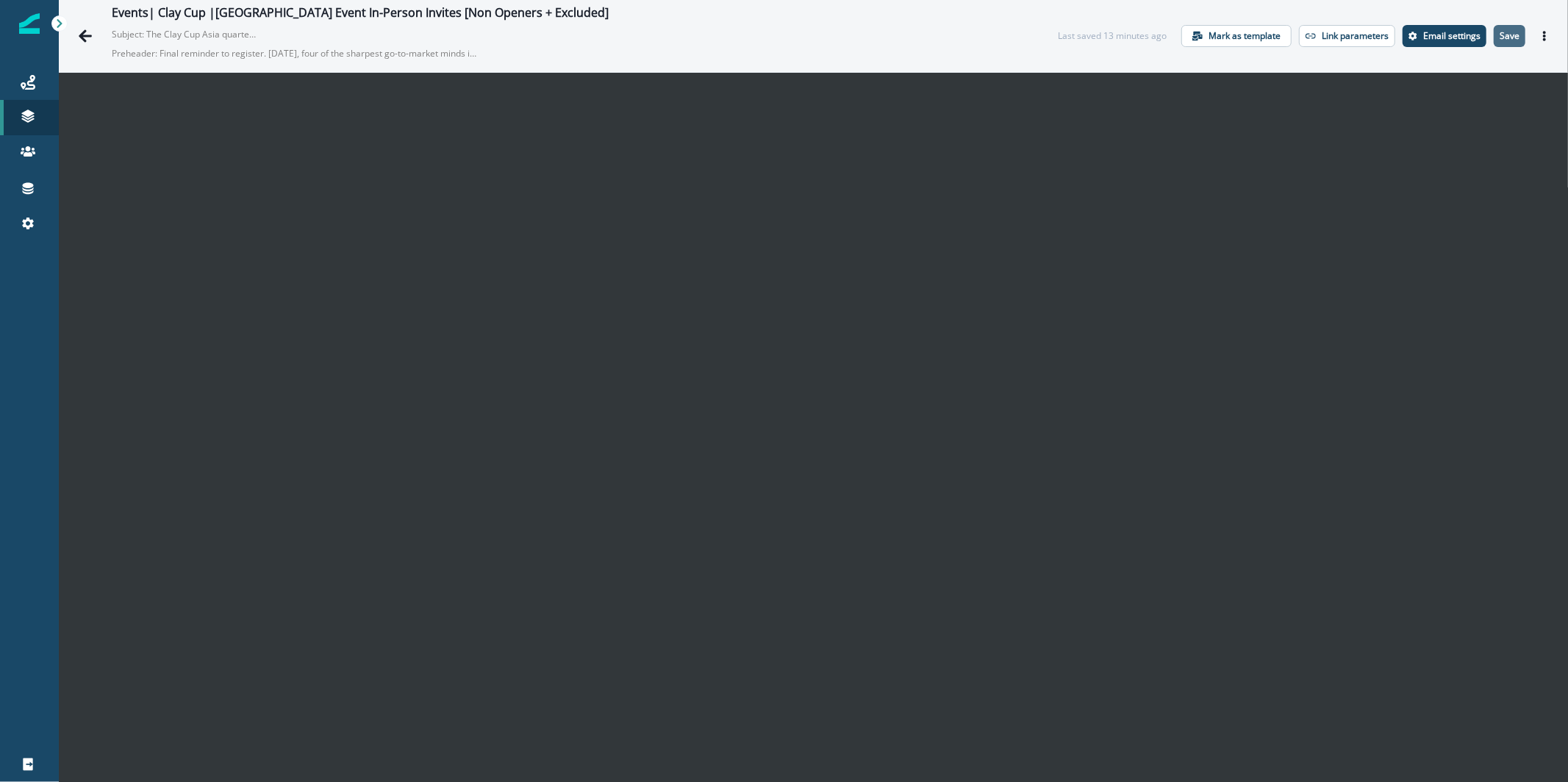
click at [1506, 44] on button "Save" at bounding box center [1510, 36] width 31 height 22
click at [92, 38] on icon "Go back" at bounding box center [85, 36] width 15 height 15
click at [1440, 36] on p "Email settings" at bounding box center [1452, 36] width 58 height 10
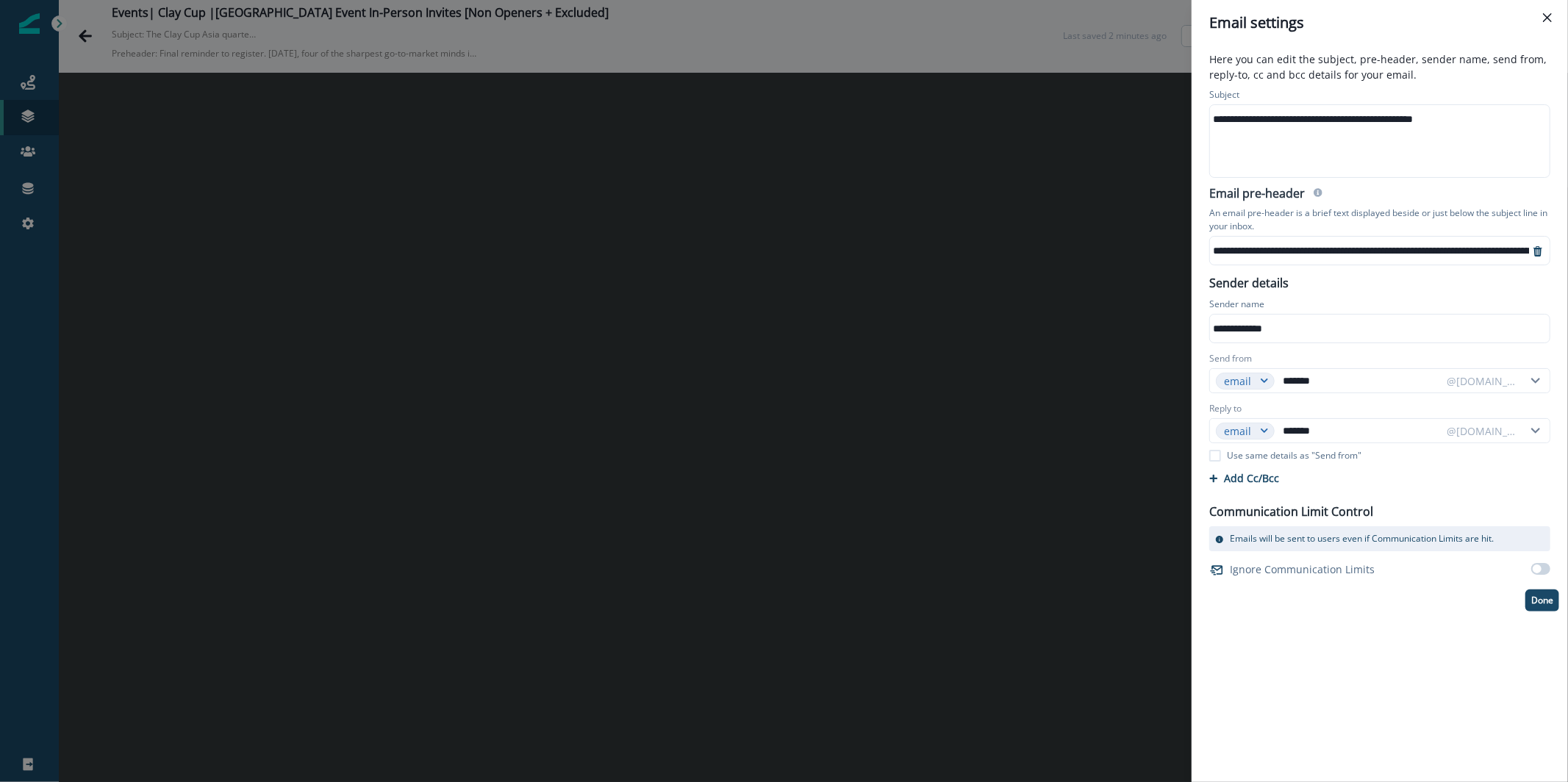
click at [1361, 119] on div "**********" at bounding box center [1379, 119] width 337 height 22
click at [1225, 125] on div "**********" at bounding box center [1379, 119] width 337 height 22
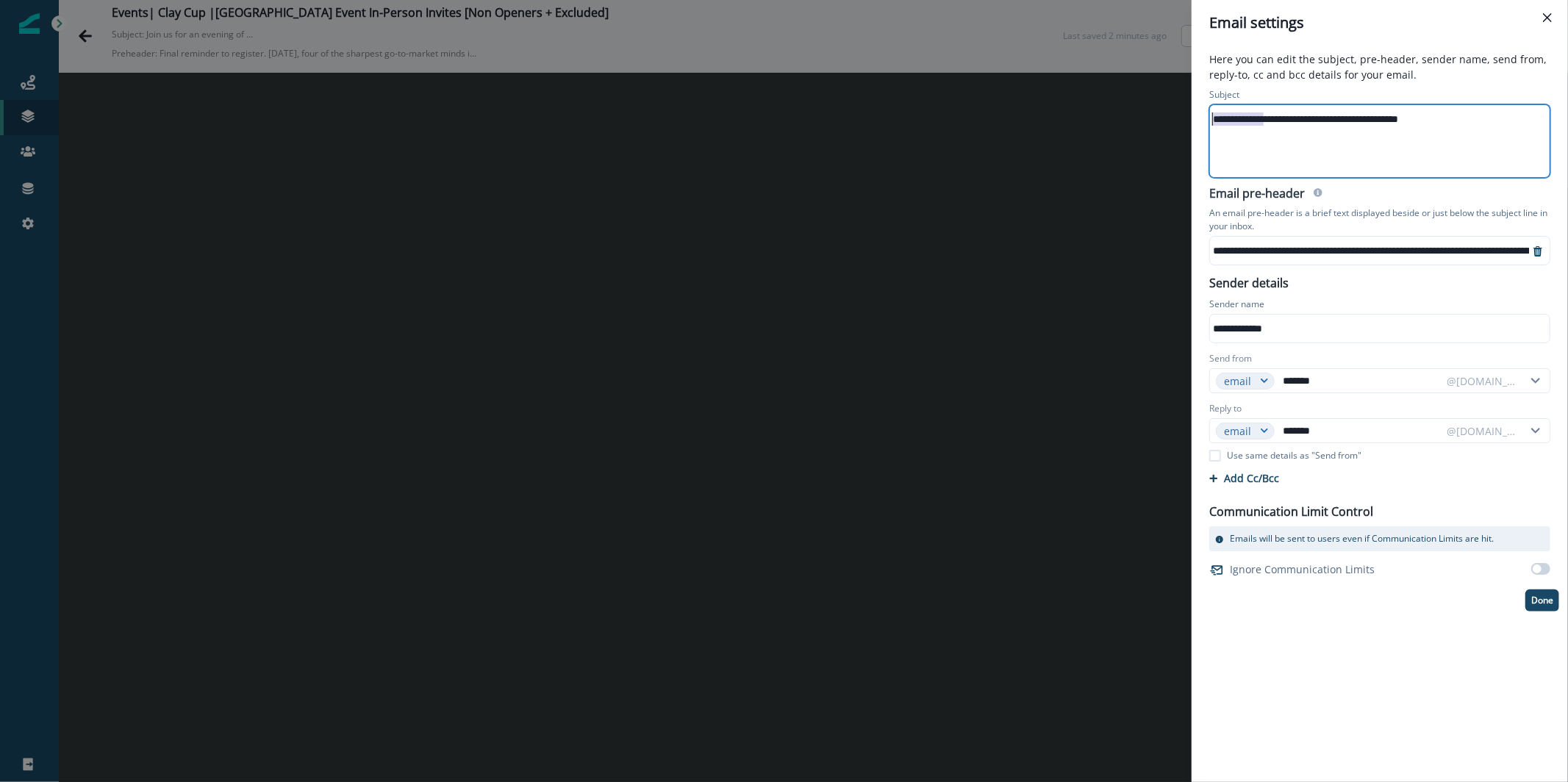
drag, startPoint x: 1263, startPoint y: 119, endPoint x: 1206, endPoint y: 113, distance: 57.3
click at [1206, 113] on div "**********" at bounding box center [1380, 133] width 358 height 96
click at [1535, 602] on p "Done" at bounding box center [1542, 601] width 22 height 10
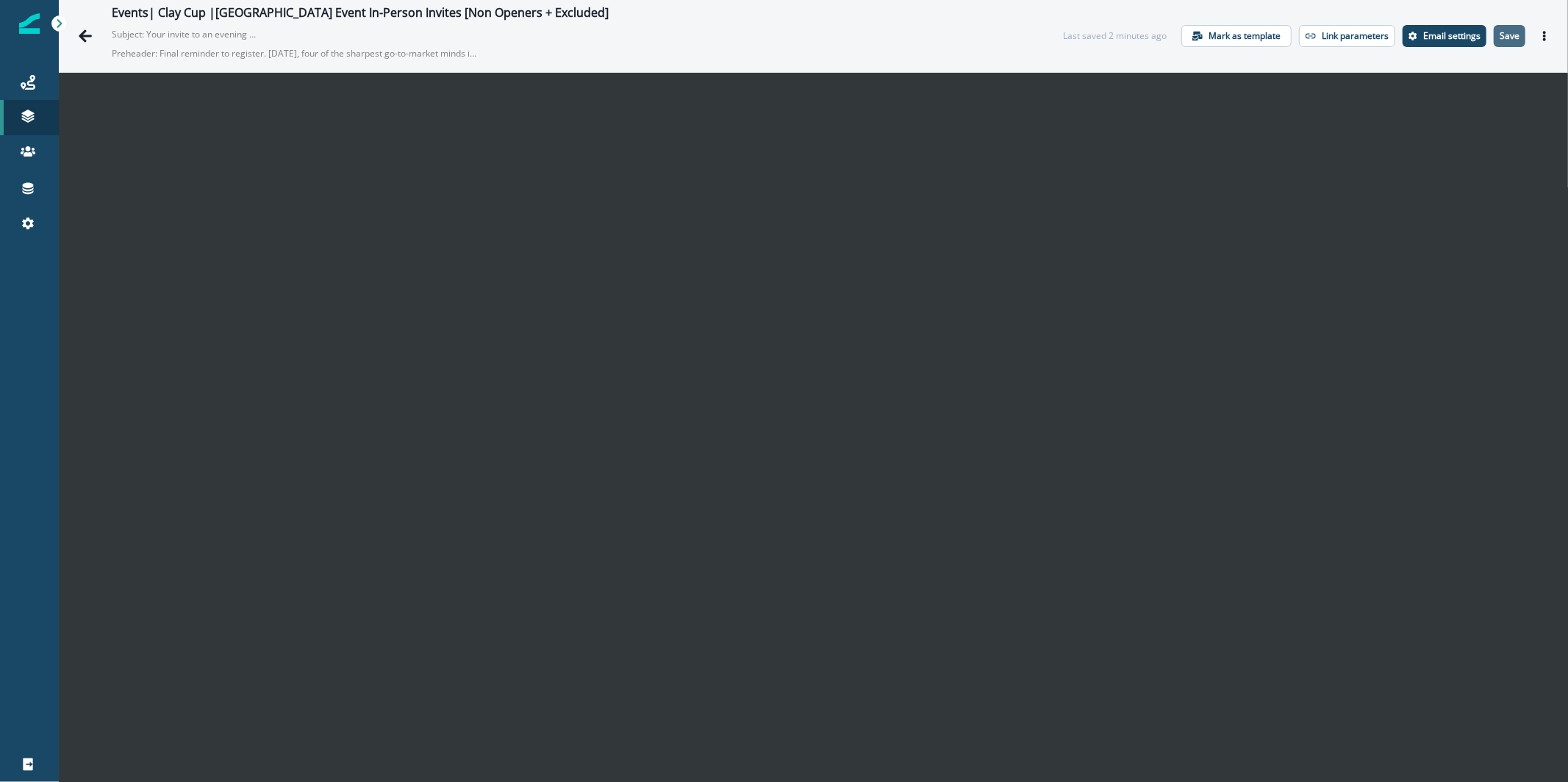
click at [1503, 43] on button "Save" at bounding box center [1510, 36] width 31 height 22
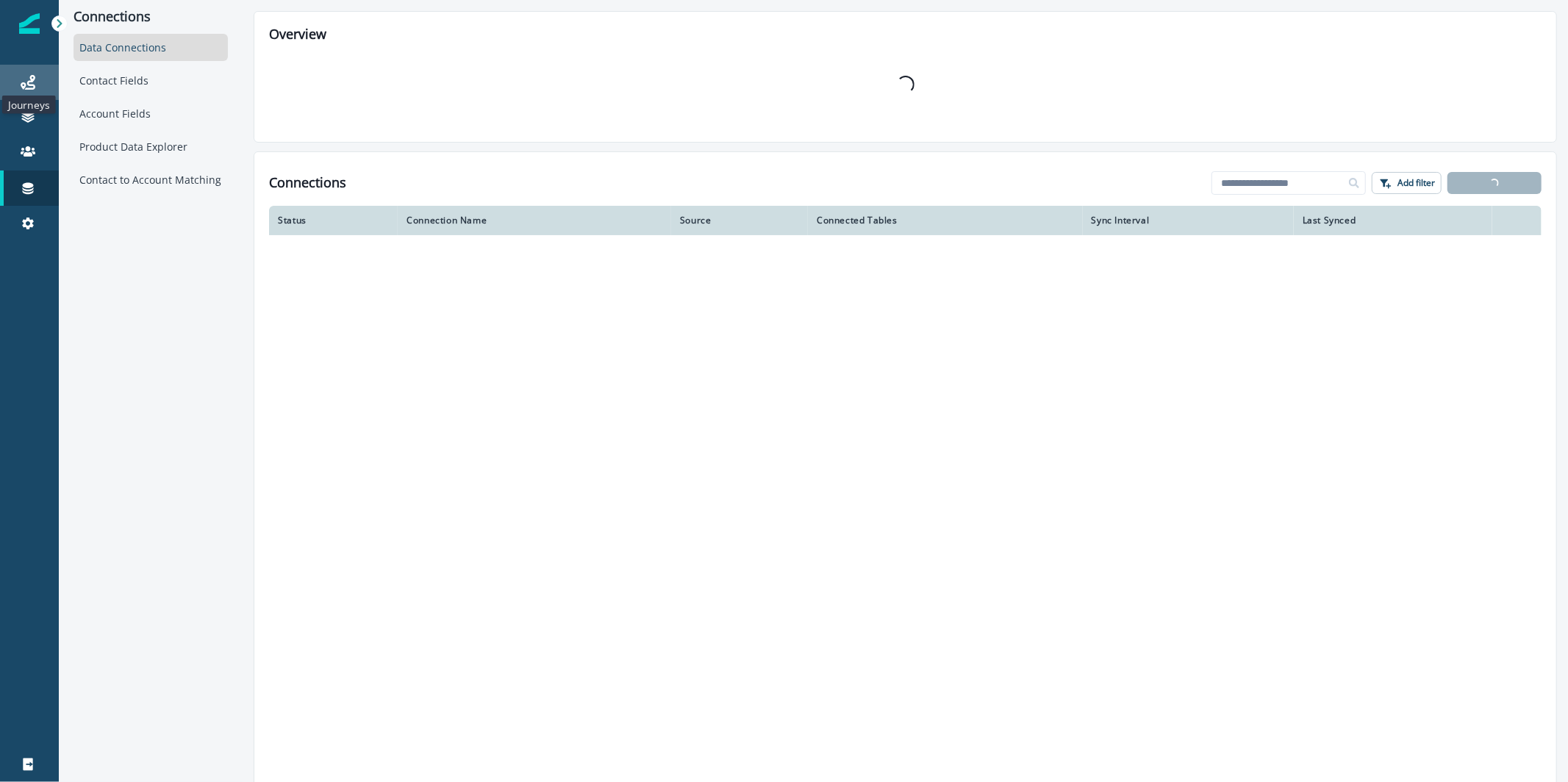
click at [21, 78] on icon at bounding box center [28, 82] width 15 height 15
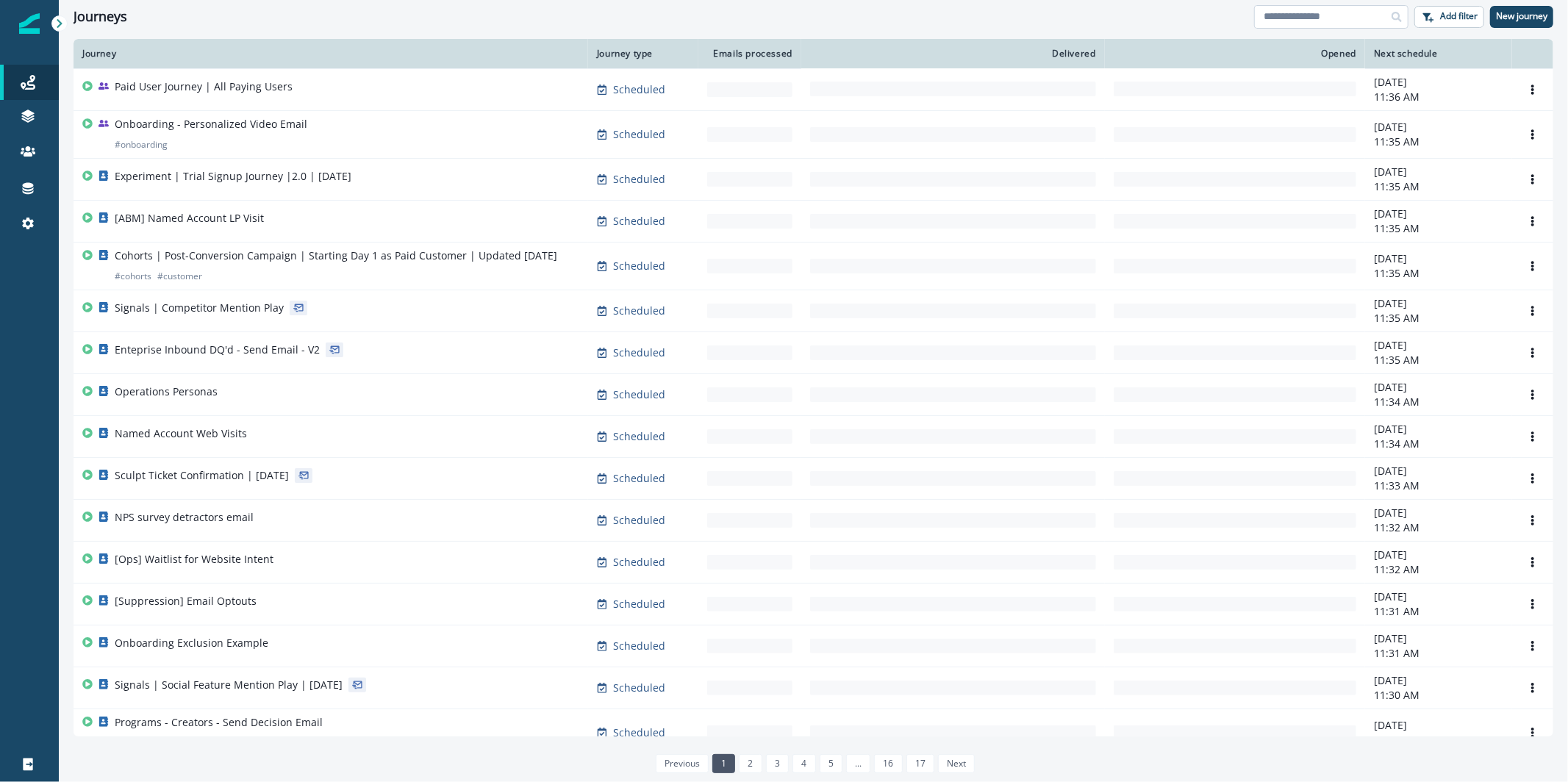
click at [1346, 13] on input at bounding box center [1331, 17] width 154 height 24
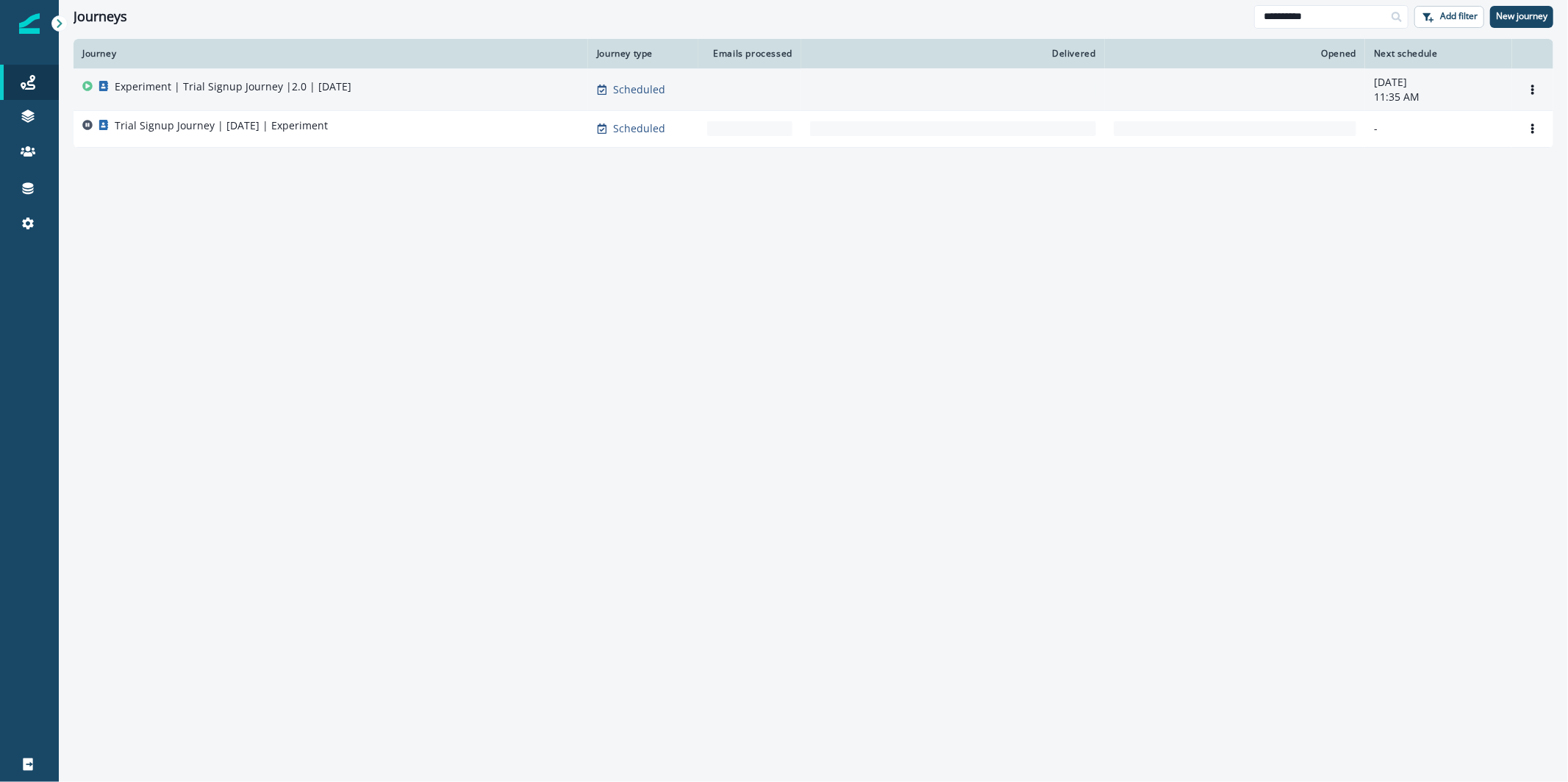
type input "**********"
click at [344, 101] on td "Experiment | Trial Signup Journey |2.0 | [DATE]" at bounding box center [331, 89] width 515 height 42
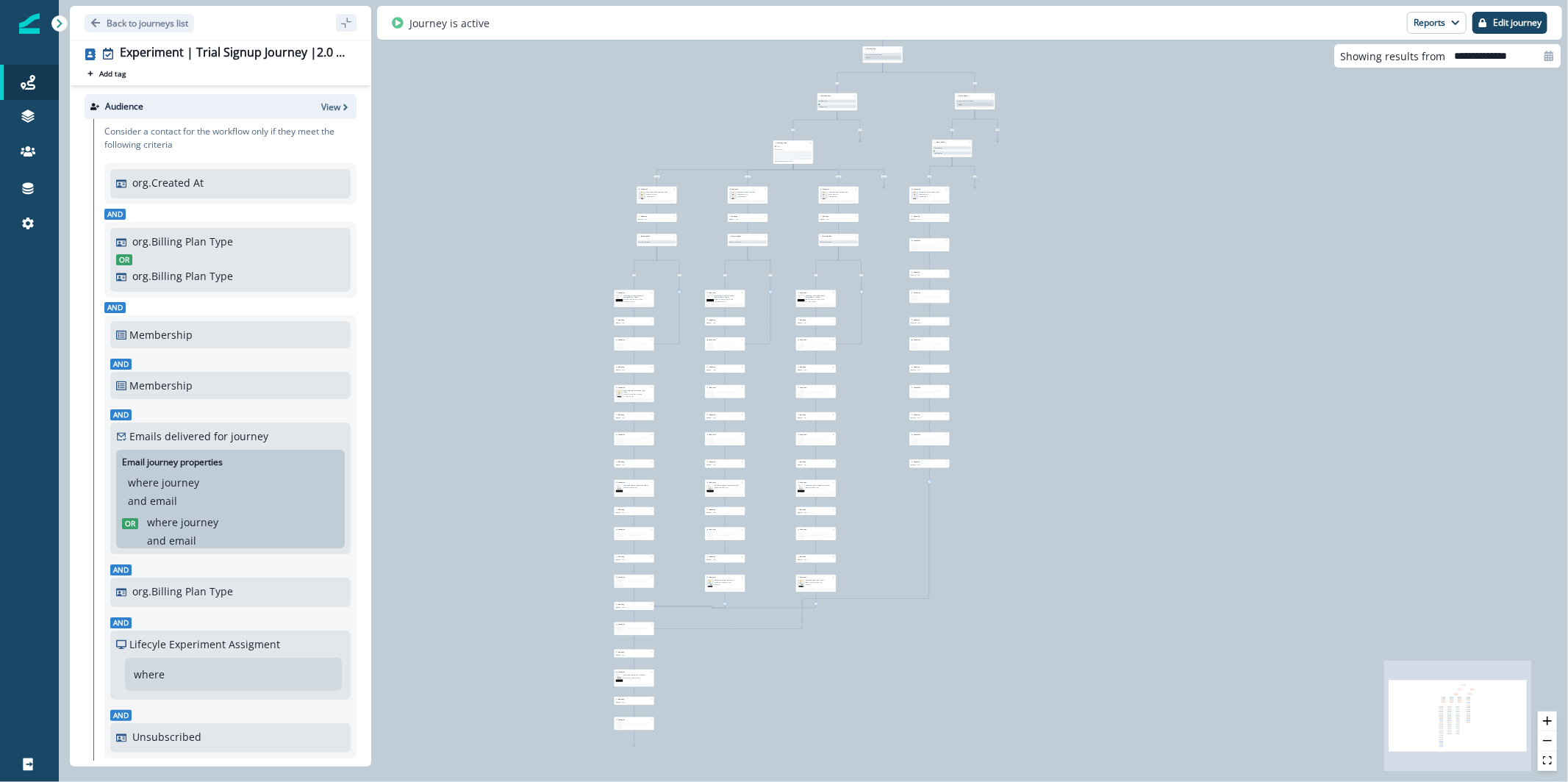
click at [1535, 718] on div "28,913 contacts have entered the journey Branch by filter Lifecyle Experiment A…" at bounding box center [813, 391] width 1510 height 782
click at [1545, 720] on icon "zoom in" at bounding box center [1548, 721] width 9 height 9
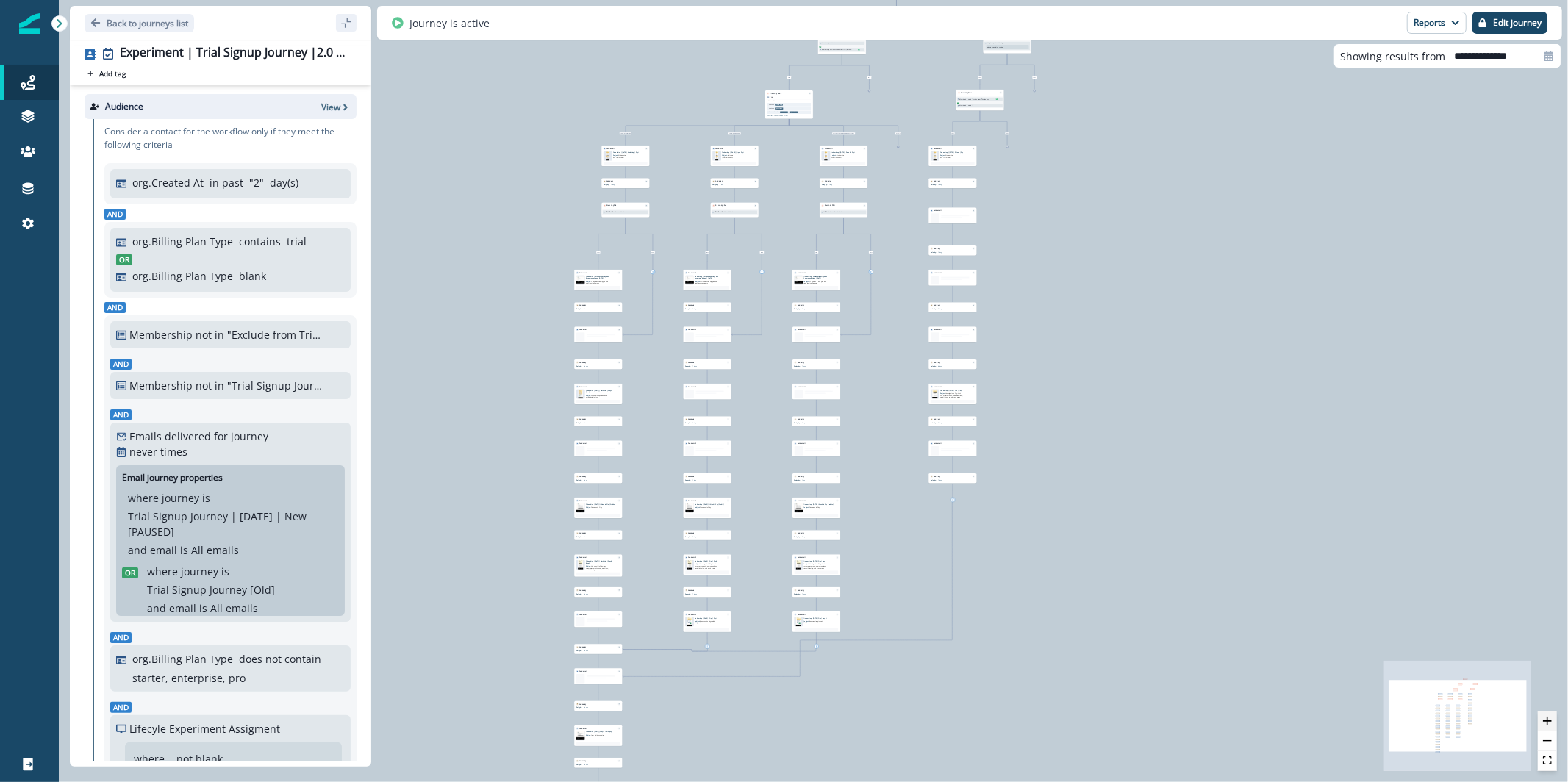
click at [1545, 720] on icon "zoom in" at bounding box center [1548, 721] width 9 height 9
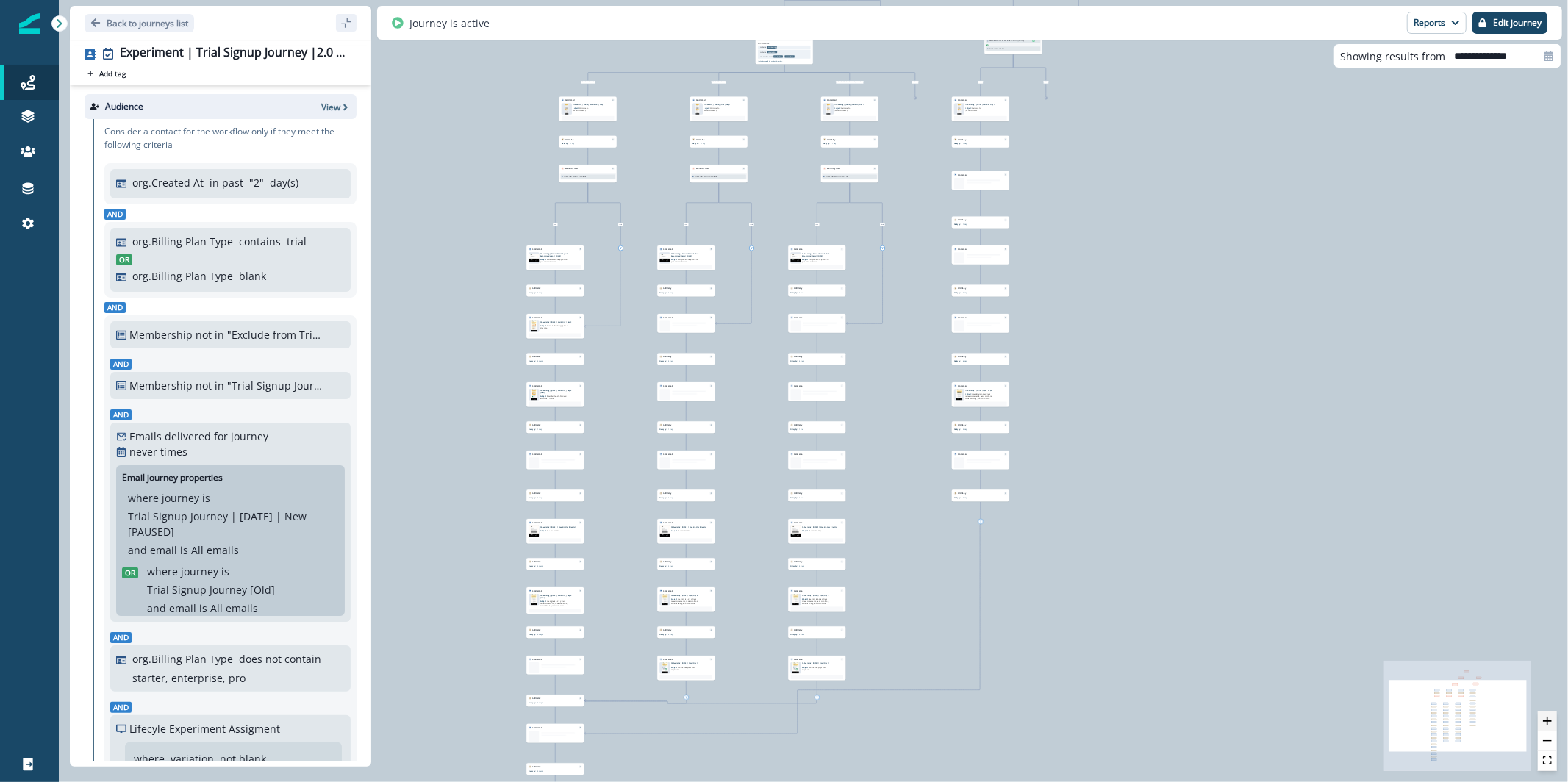
click at [1545, 720] on icon "zoom in" at bounding box center [1548, 721] width 9 height 9
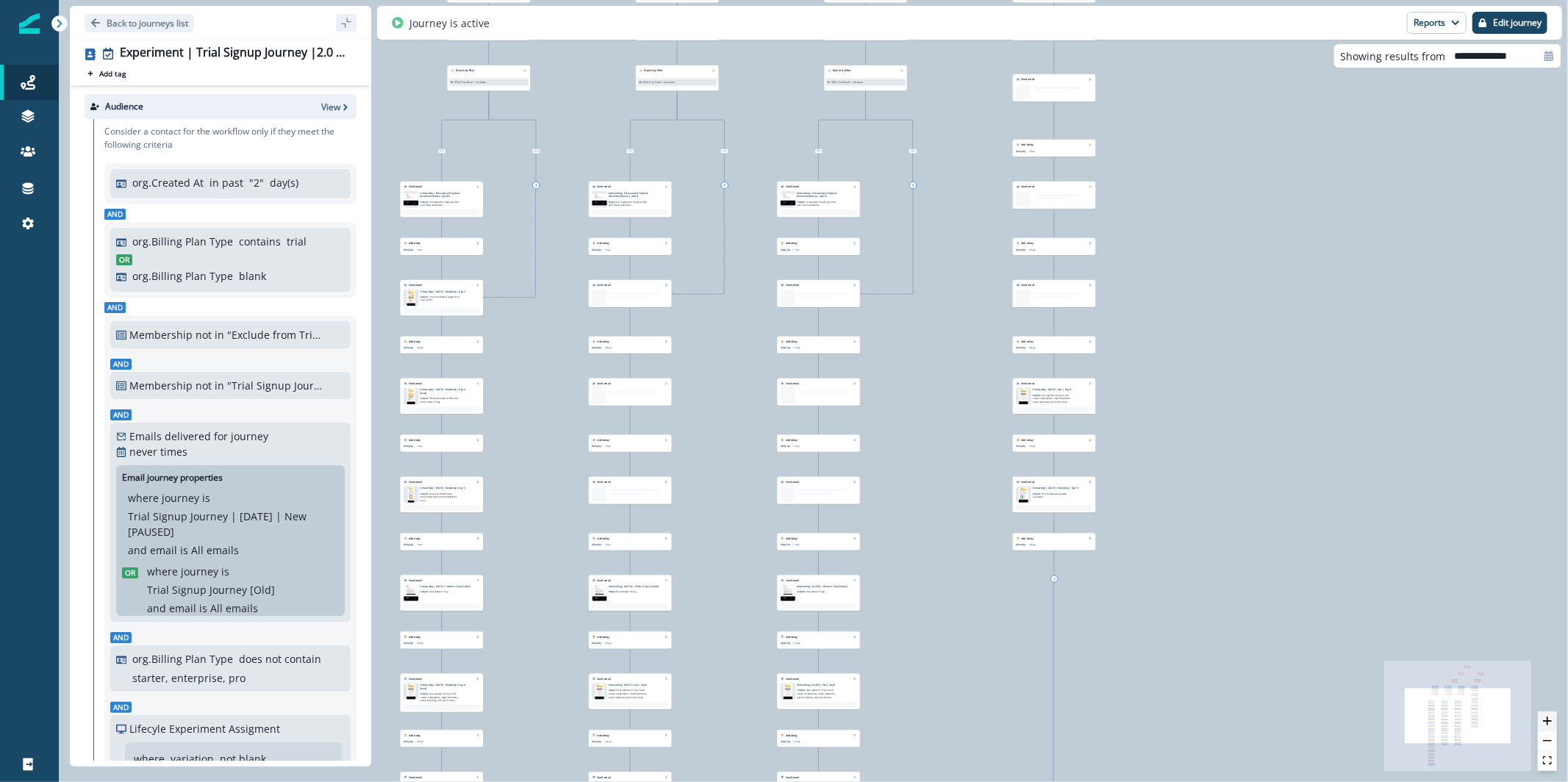
click at [1545, 720] on icon "zoom in" at bounding box center [1548, 721] width 9 height 9
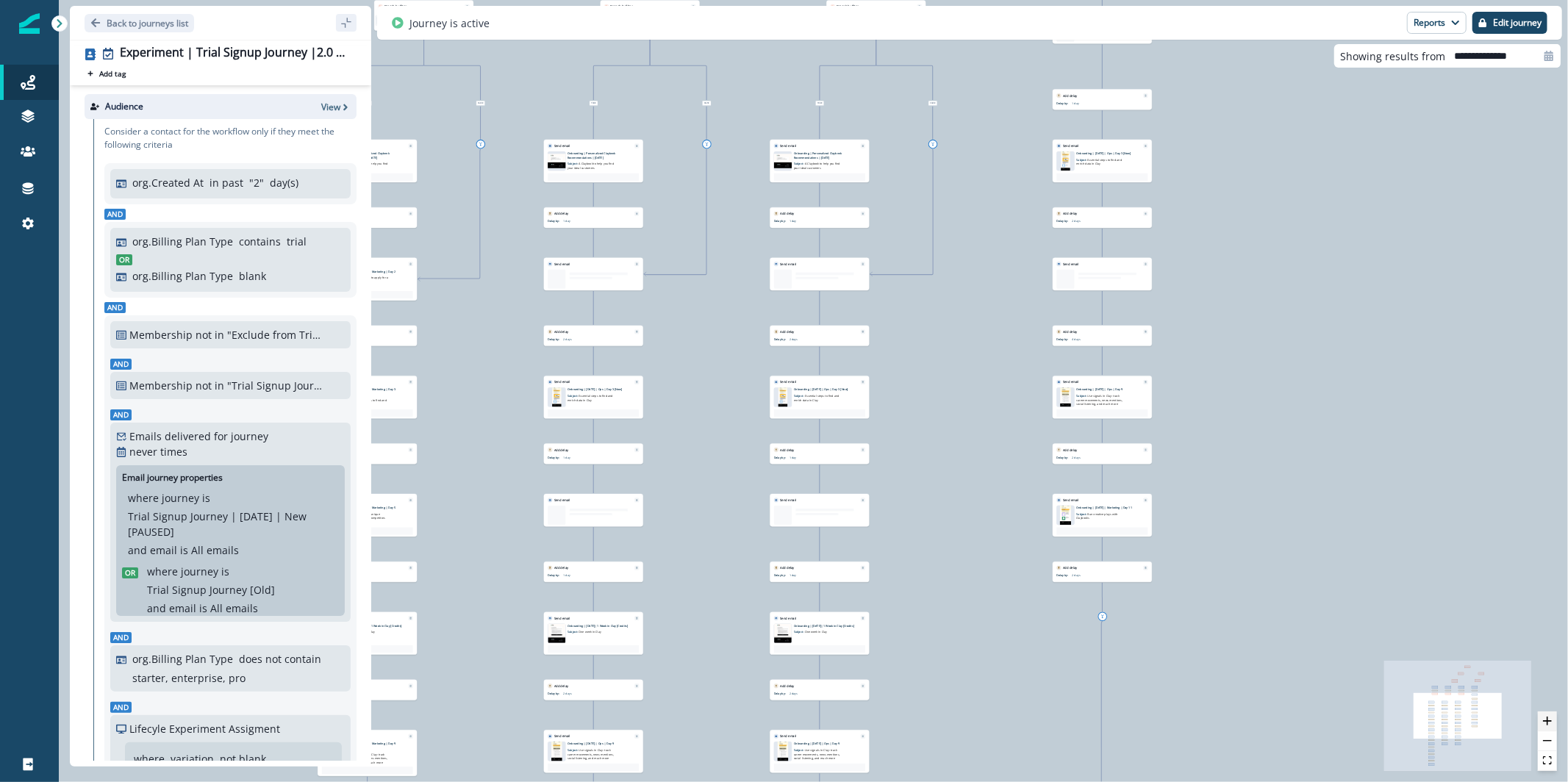
click at [1545, 720] on icon "zoom in" at bounding box center [1548, 721] width 9 height 9
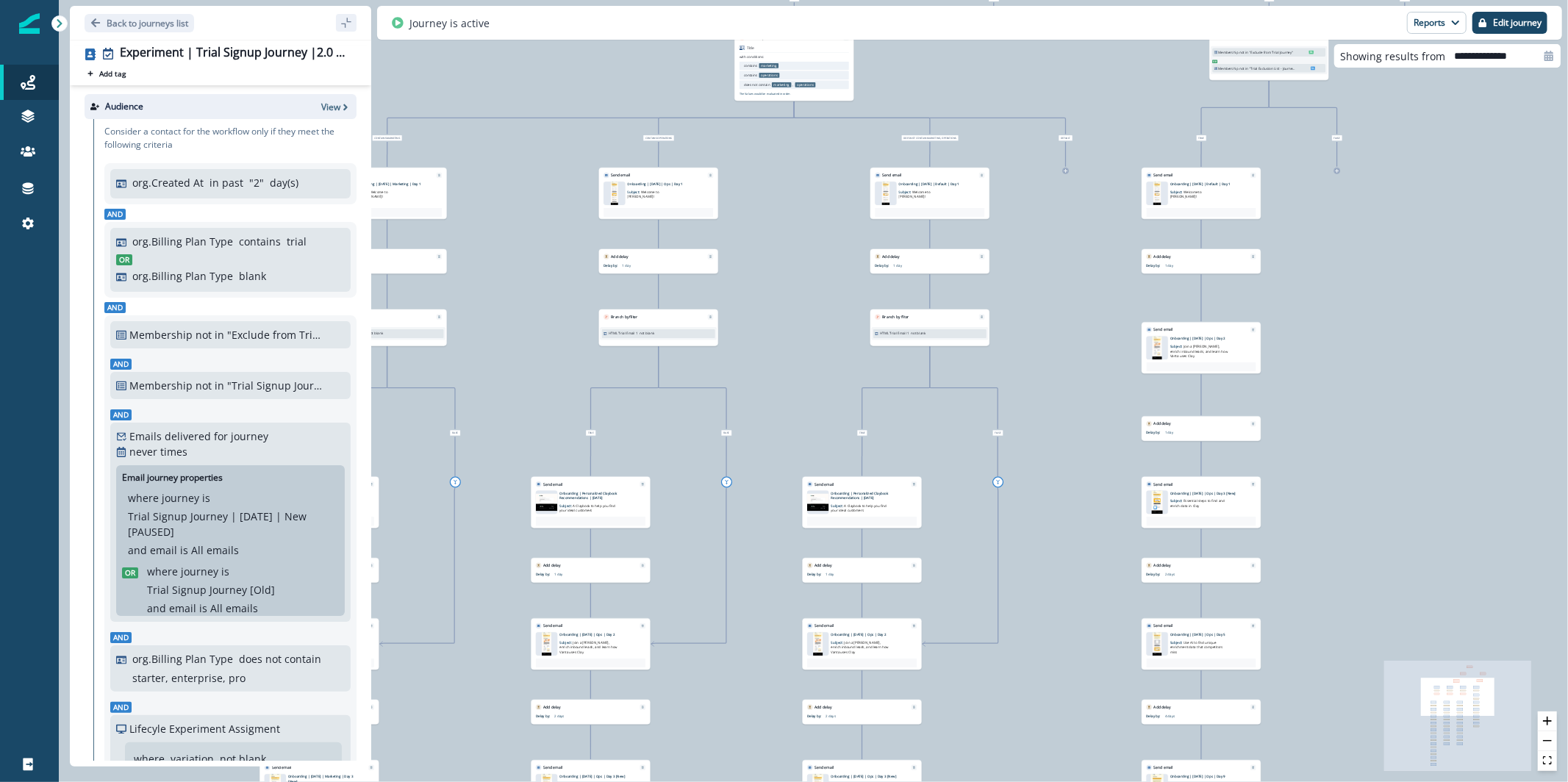
drag, startPoint x: 666, startPoint y: 268, endPoint x: 770, endPoint y: 520, distance: 272.6
click at [707, 655] on div "28,913 contacts have entered the journey Branch by filter Lifecyle Experiment A…" at bounding box center [813, 391] width 1510 height 782
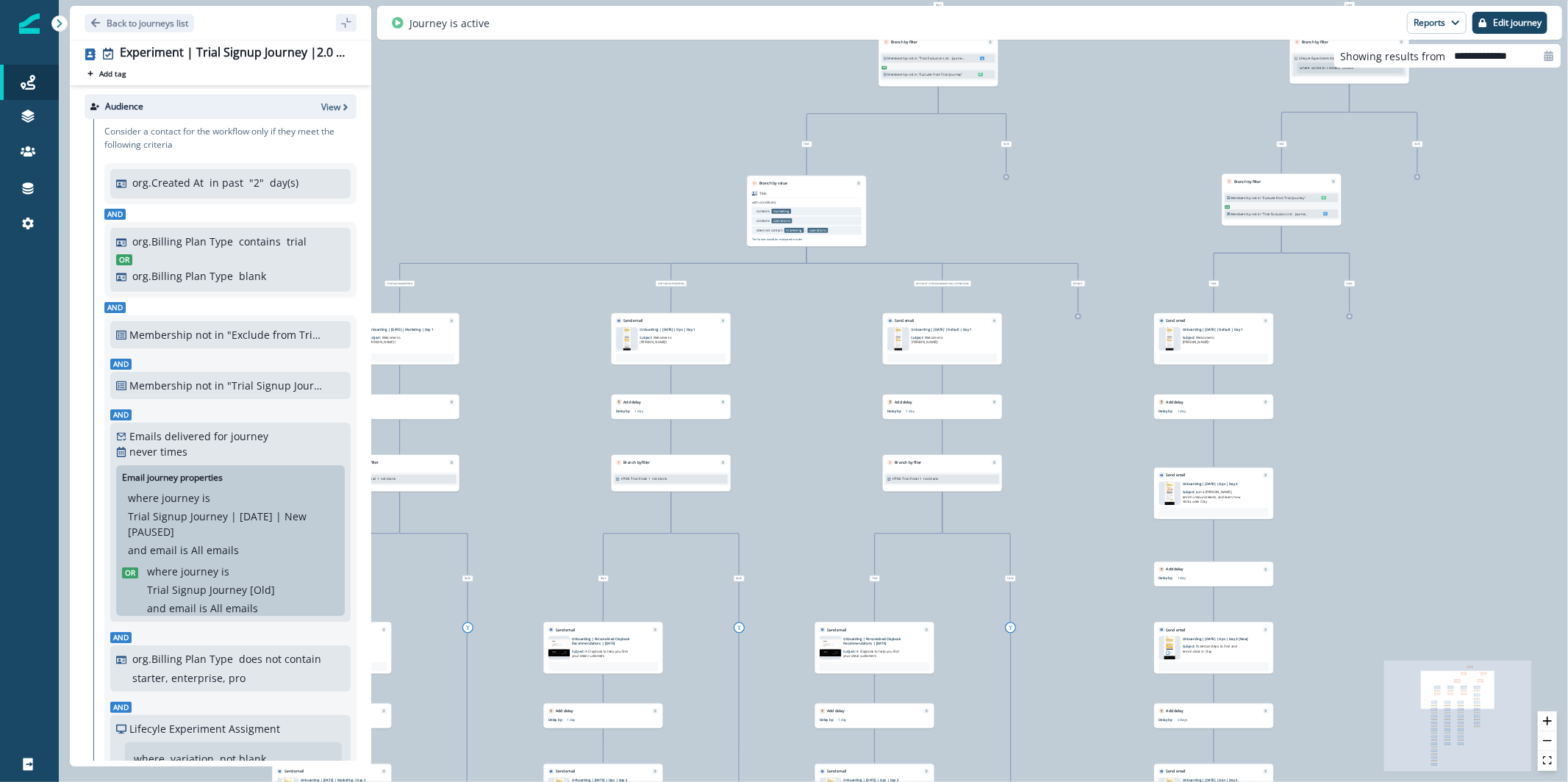
drag, startPoint x: 822, startPoint y: 327, endPoint x: 843, endPoint y: 445, distance: 119.9
click at [843, 445] on div "28,913 contacts have entered the journey Branch by filter Lifecyle Experiment A…" at bounding box center [813, 391] width 1510 height 782
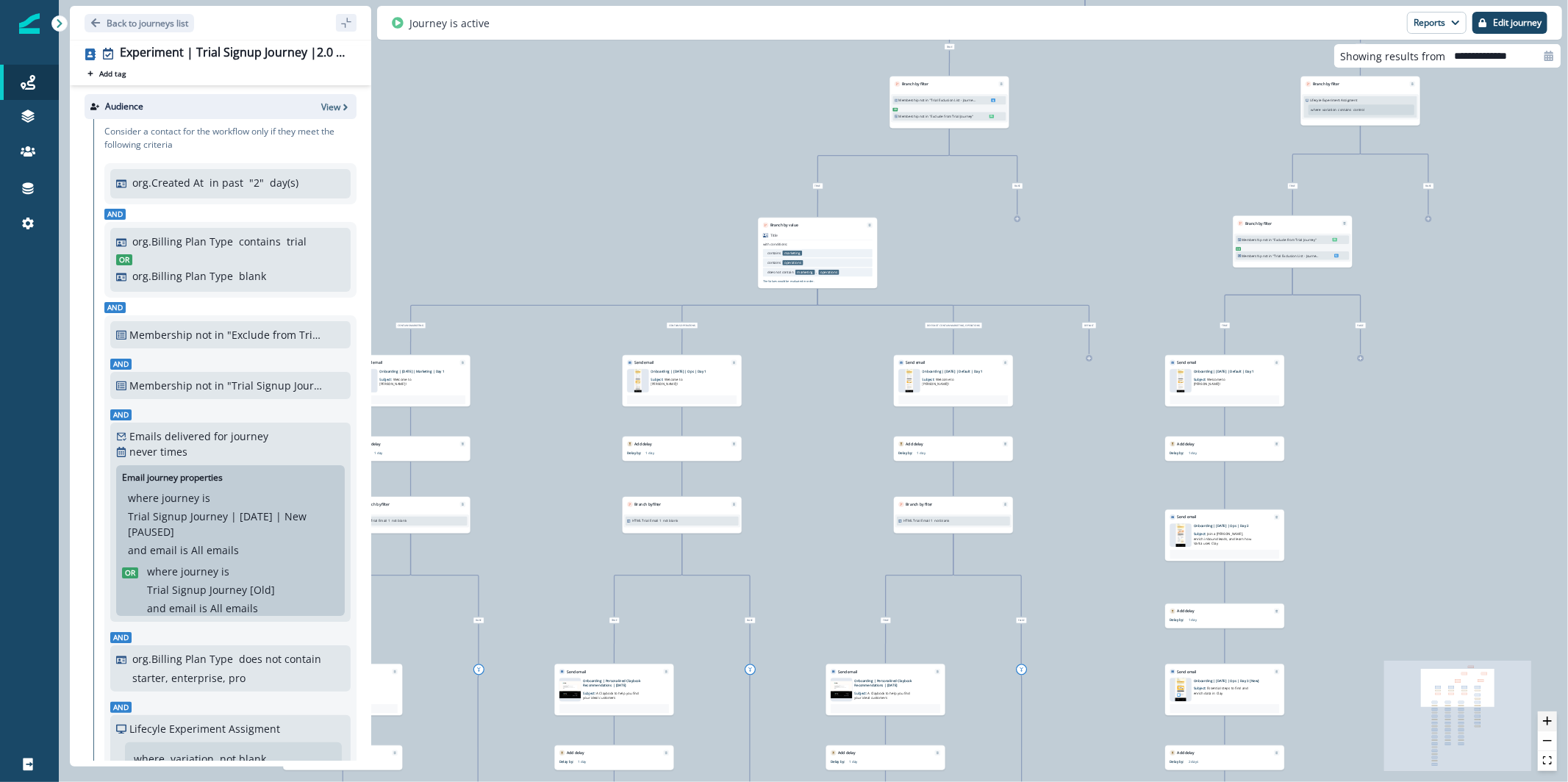
click at [1544, 724] on icon "zoom in" at bounding box center [1548, 721] width 9 height 9
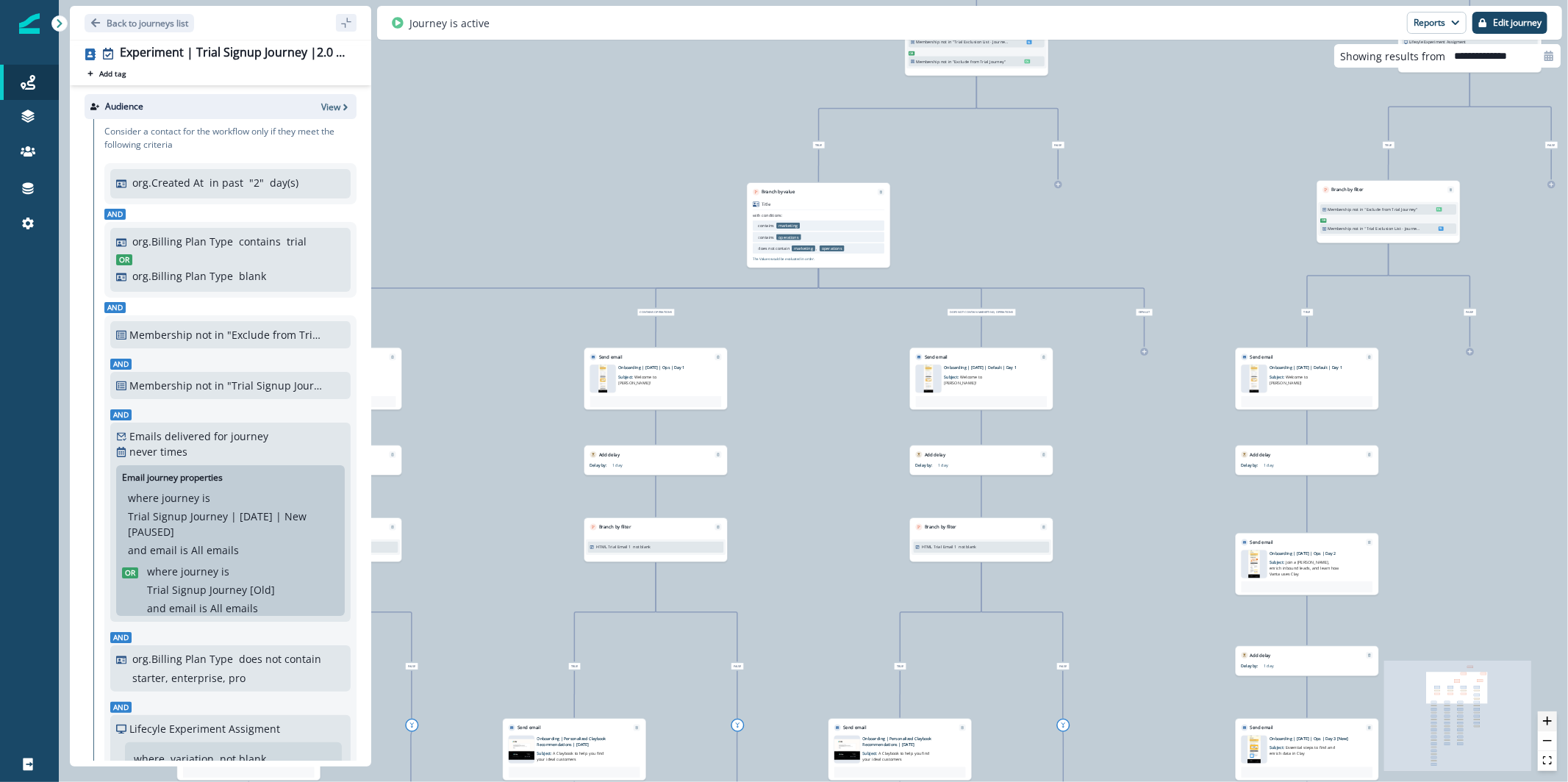
click at [1544, 724] on icon "zoom in" at bounding box center [1548, 721] width 9 height 9
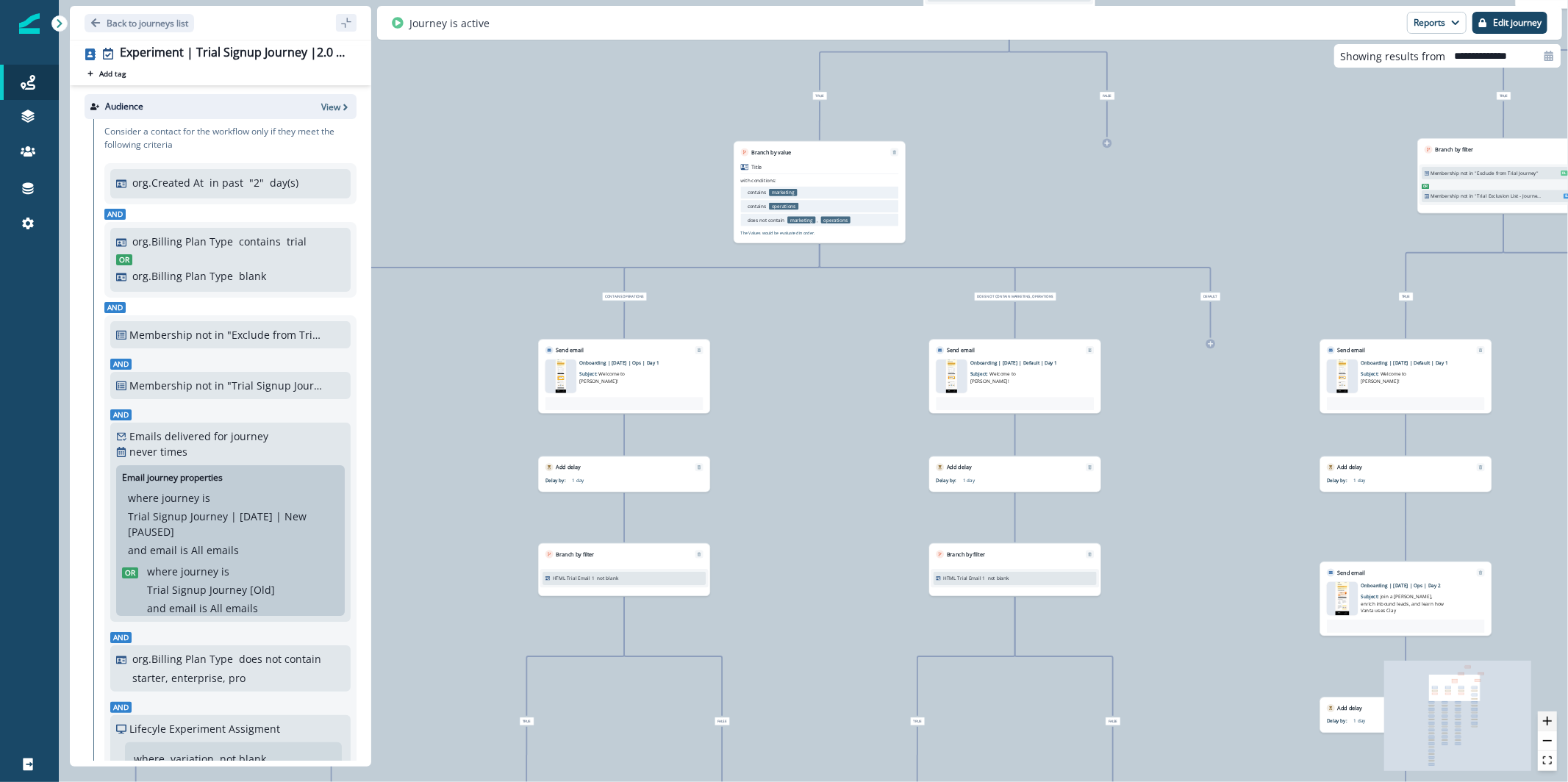
click at [1544, 724] on icon "zoom in" at bounding box center [1548, 721] width 9 height 9
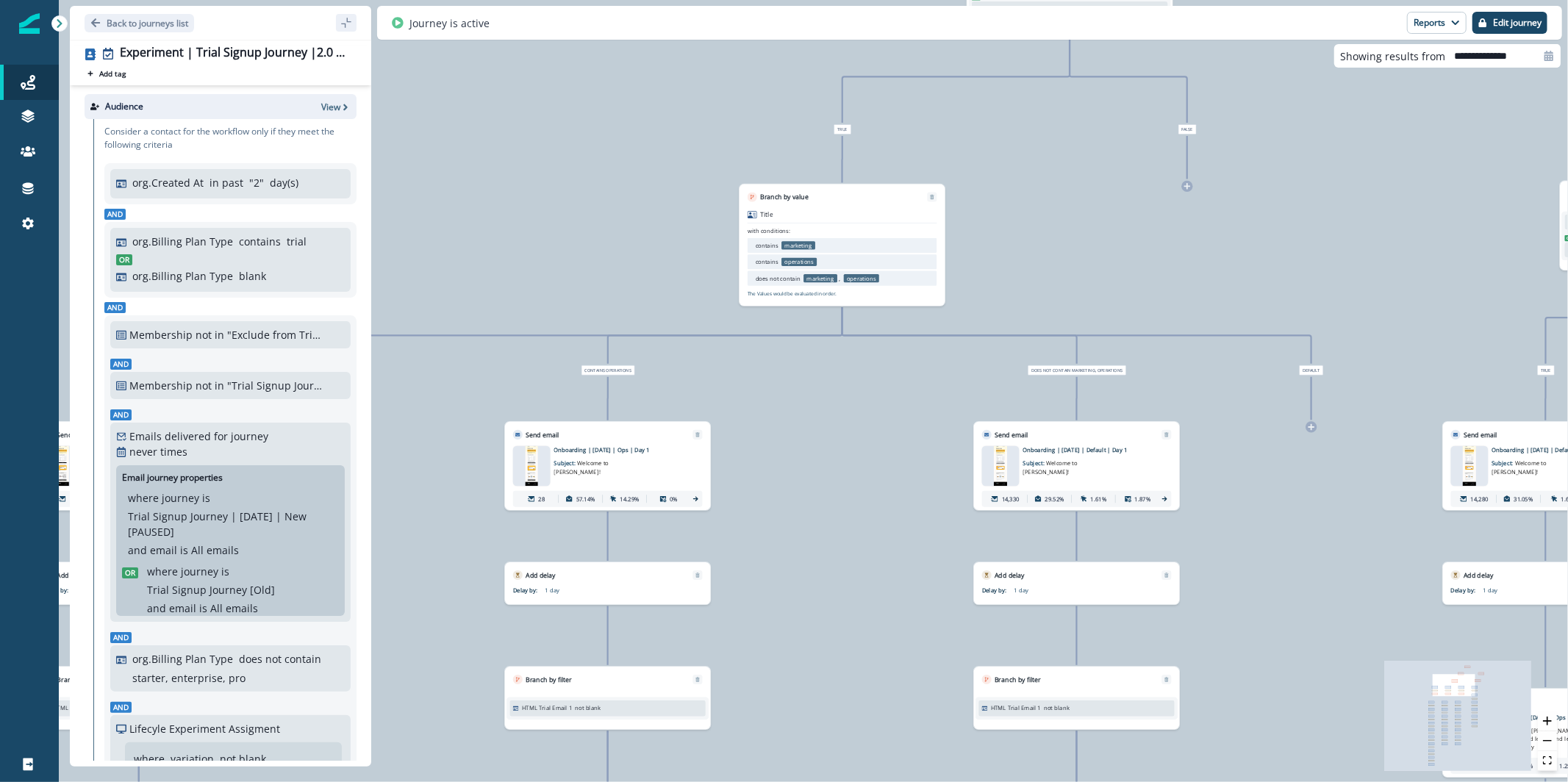
drag, startPoint x: 812, startPoint y: 340, endPoint x: 833, endPoint y: 433, distance: 95.3
click at [833, 433] on div "28,913 contacts have entered the journey Branch by filter Lifecyle Experiment A…" at bounding box center [813, 391] width 1510 height 782
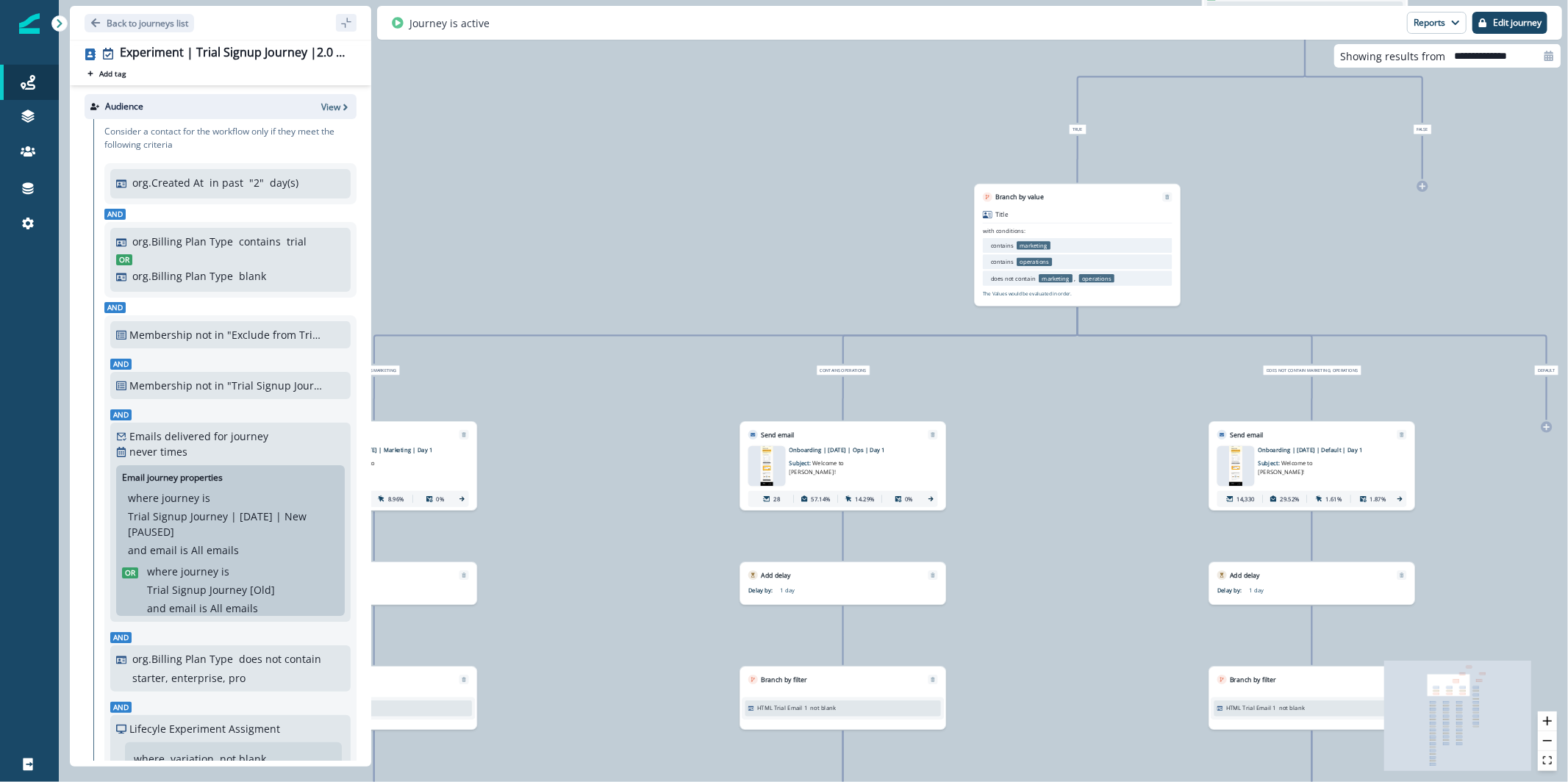
drag, startPoint x: 1169, startPoint y: 398, endPoint x: 1459, endPoint y: 397, distance: 290.0
click at [1458, 397] on div "28,913 contacts have entered the journey Branch by filter Lifecyle Experiment A…" at bounding box center [813, 391] width 1510 height 782
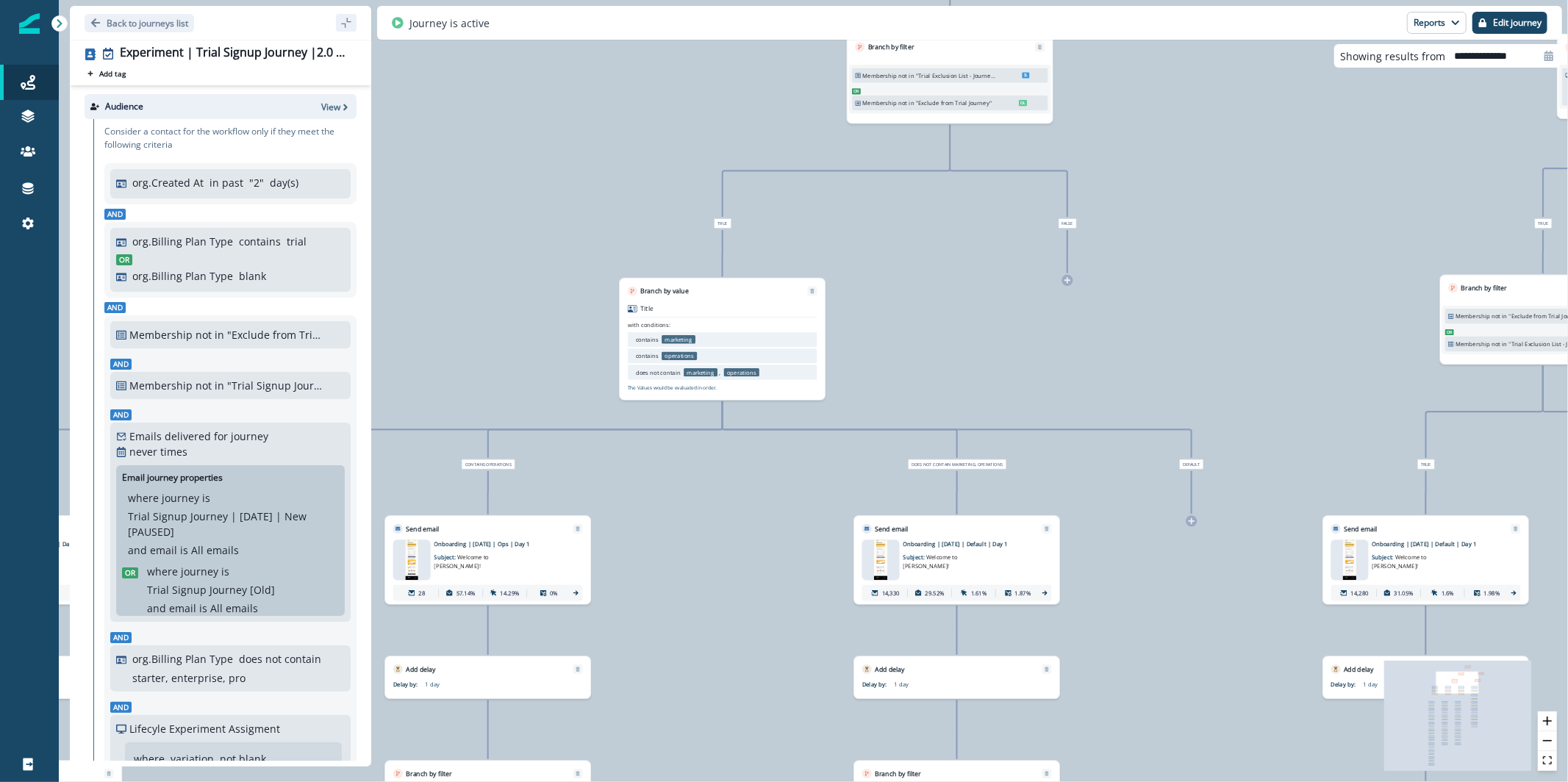
drag, startPoint x: 1141, startPoint y: 452, endPoint x: 732, endPoint y: 548, distance: 420.1
click at [732, 548] on div "28,913 contacts have entered the journey Branch by filter Lifecyle Experiment A…" at bounding box center [813, 391] width 1510 height 782
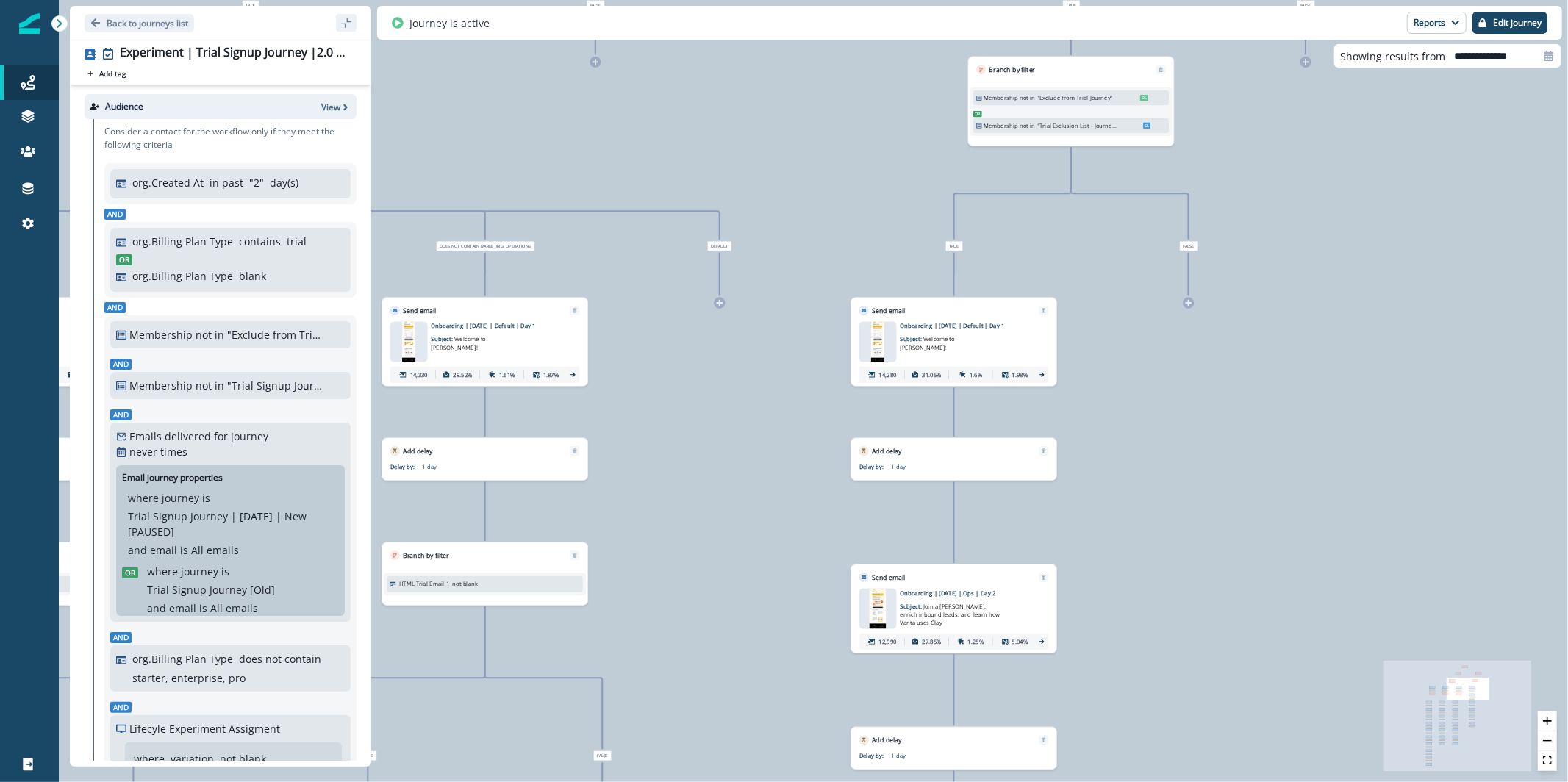
drag, startPoint x: 1307, startPoint y: 561, endPoint x: 828, endPoint y: 305, distance: 543.1
click at [829, 309] on div "28,913 contacts have entered the journey Branch by filter Lifecyle Experiment A…" at bounding box center [813, 391] width 1510 height 782
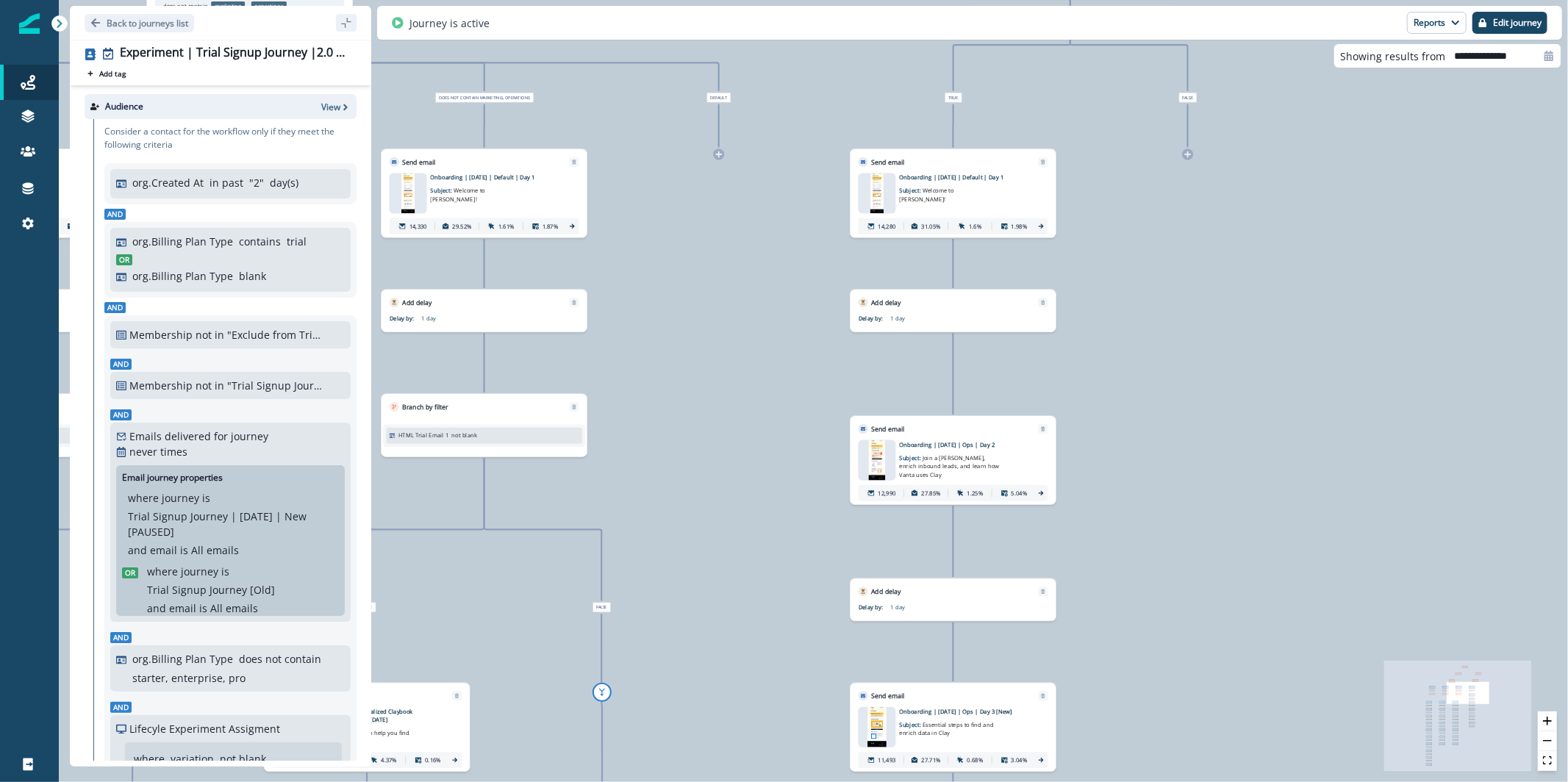
drag, startPoint x: 739, startPoint y: 439, endPoint x: 741, endPoint y: 288, distance: 151.0
click at [741, 288] on div "28,913 contacts have entered the journey Branch by filter Lifecyle Experiment A…" at bounding box center [813, 391] width 1510 height 782
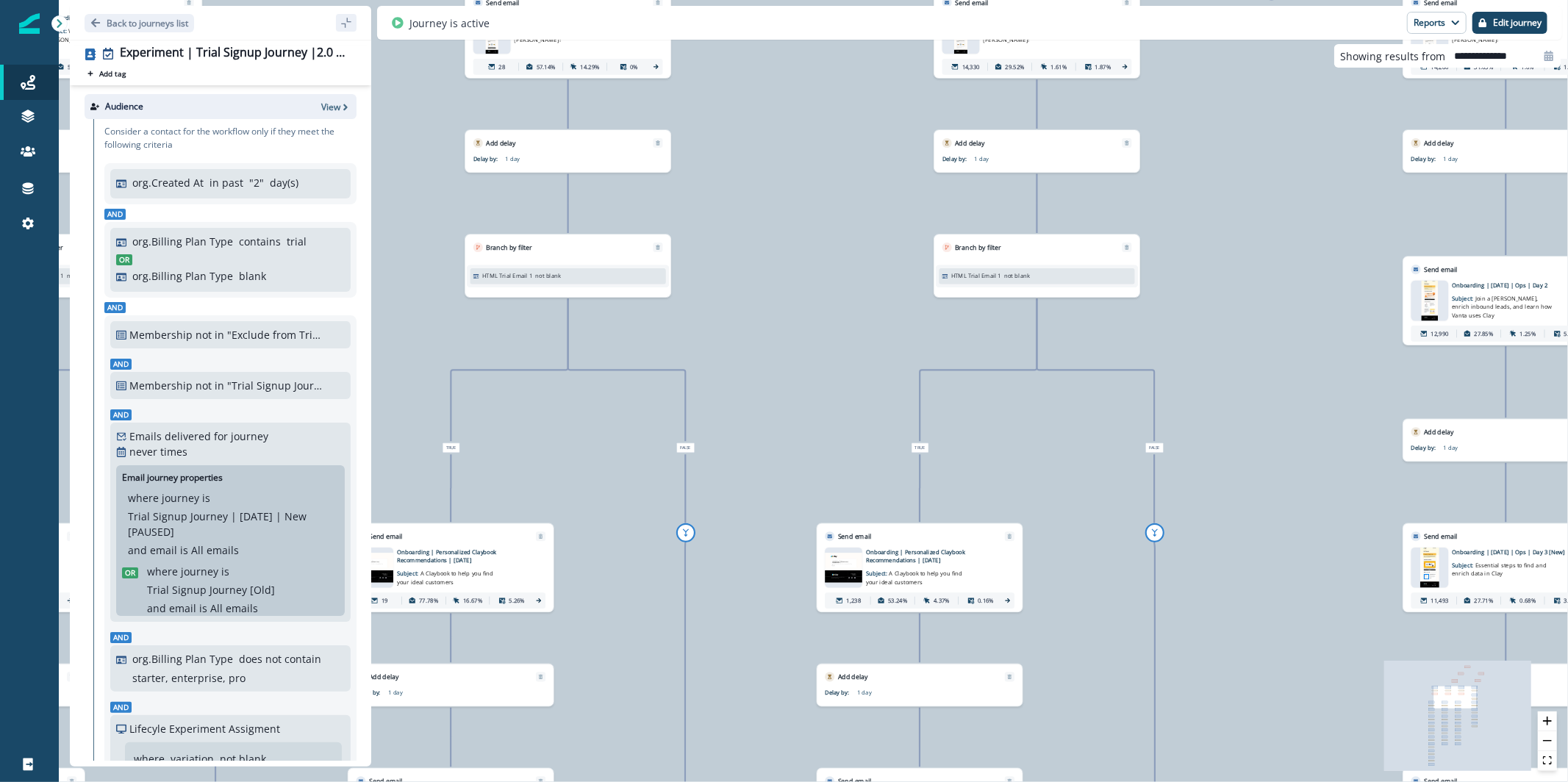
drag, startPoint x: 775, startPoint y: 441, endPoint x: 1353, endPoint y: 319, distance: 590.7
click at [1353, 319] on div "28,913 contacts have entered the journey Branch by filter Lifecyle Experiment A…" at bounding box center [813, 391] width 1510 height 782
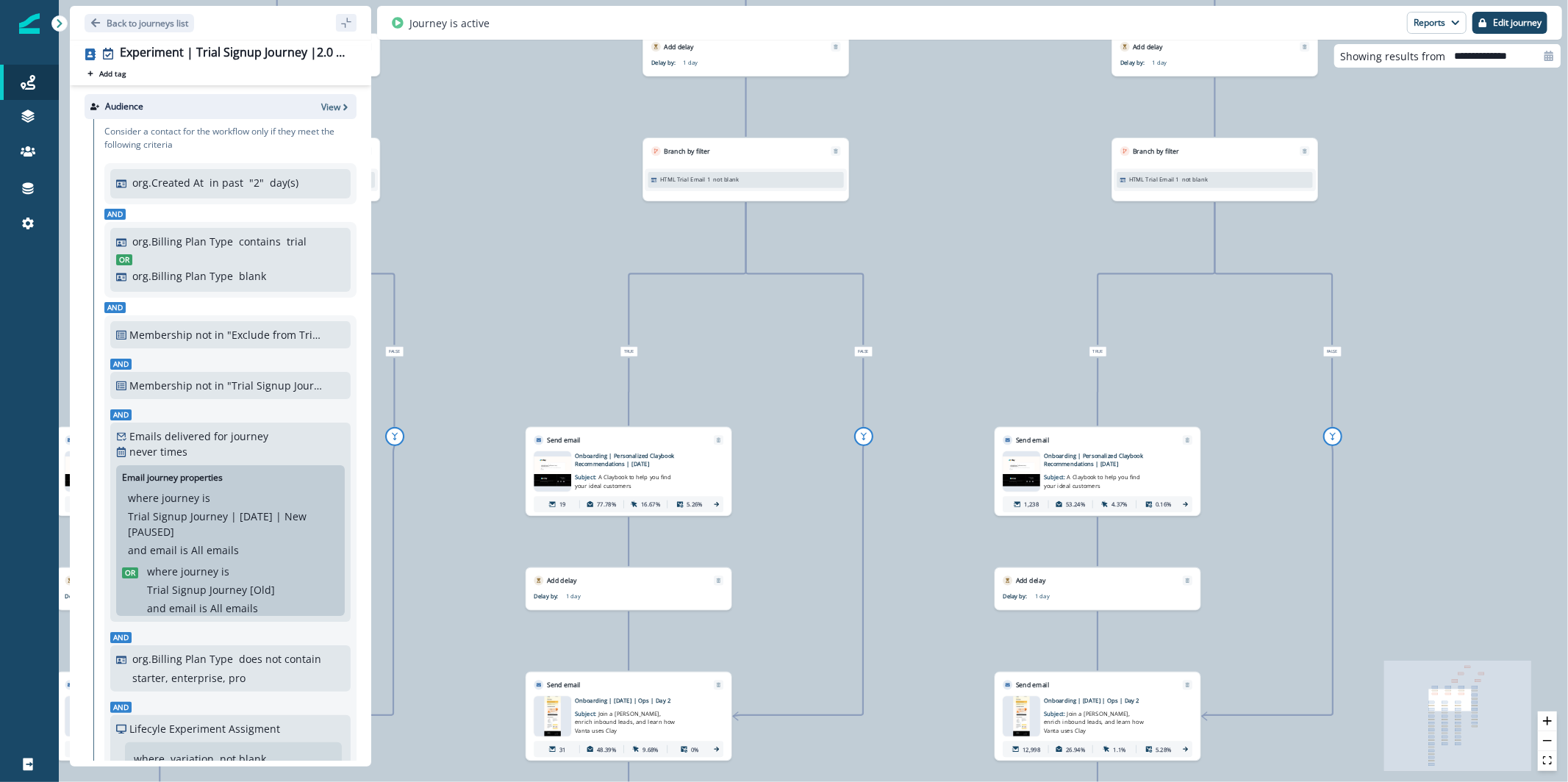
drag, startPoint x: 809, startPoint y: 476, endPoint x: 981, endPoint y: 372, distance: 201.0
click at [981, 372] on div "28,913 contacts have entered the journey Branch by filter Lifecyle Experiment A…" at bounding box center [813, 391] width 1510 height 782
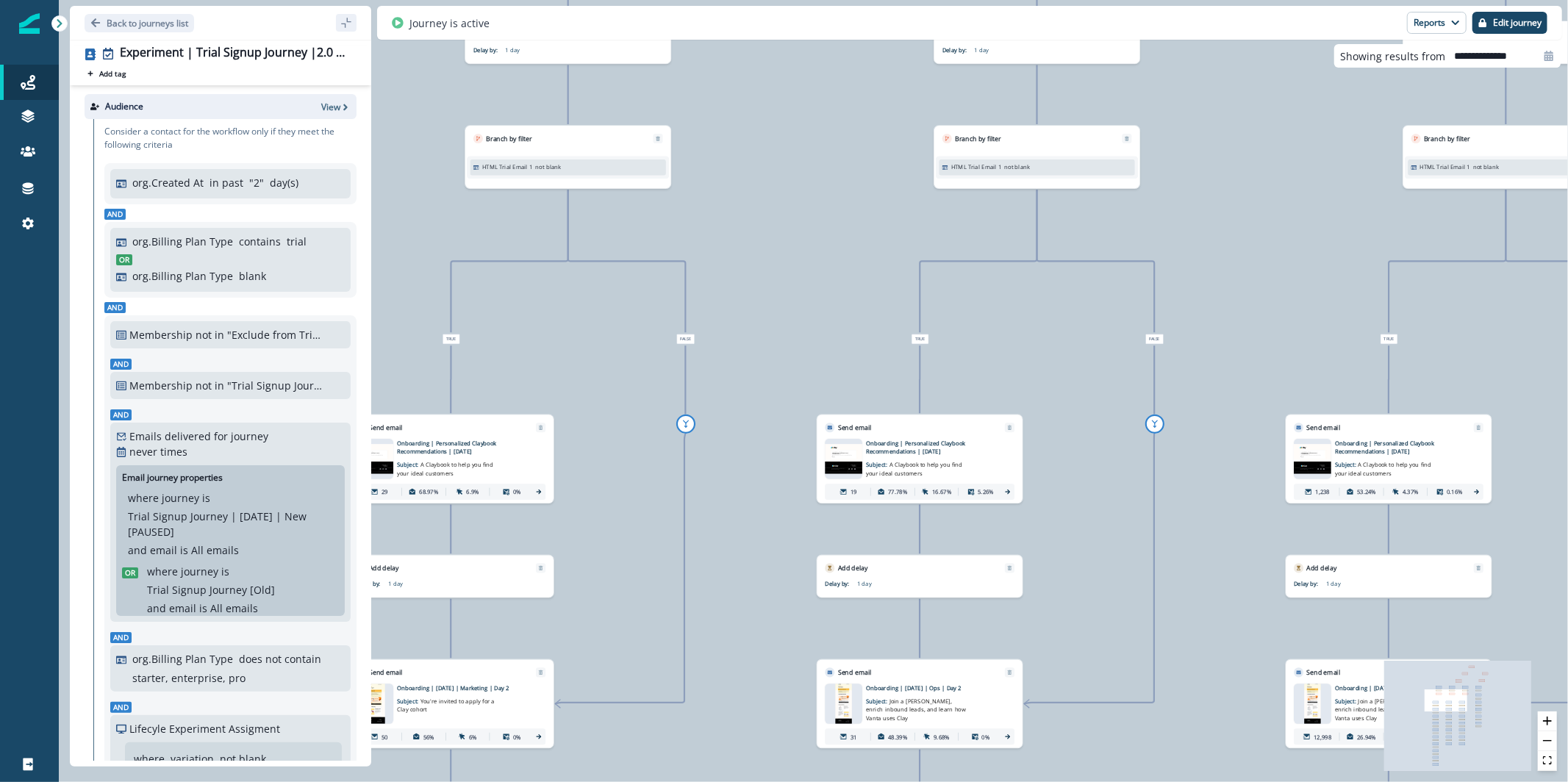
drag, startPoint x: 866, startPoint y: 419, endPoint x: 1142, endPoint y: 413, distance: 276.1
click at [1142, 415] on div at bounding box center [1155, 425] width 101 height 19
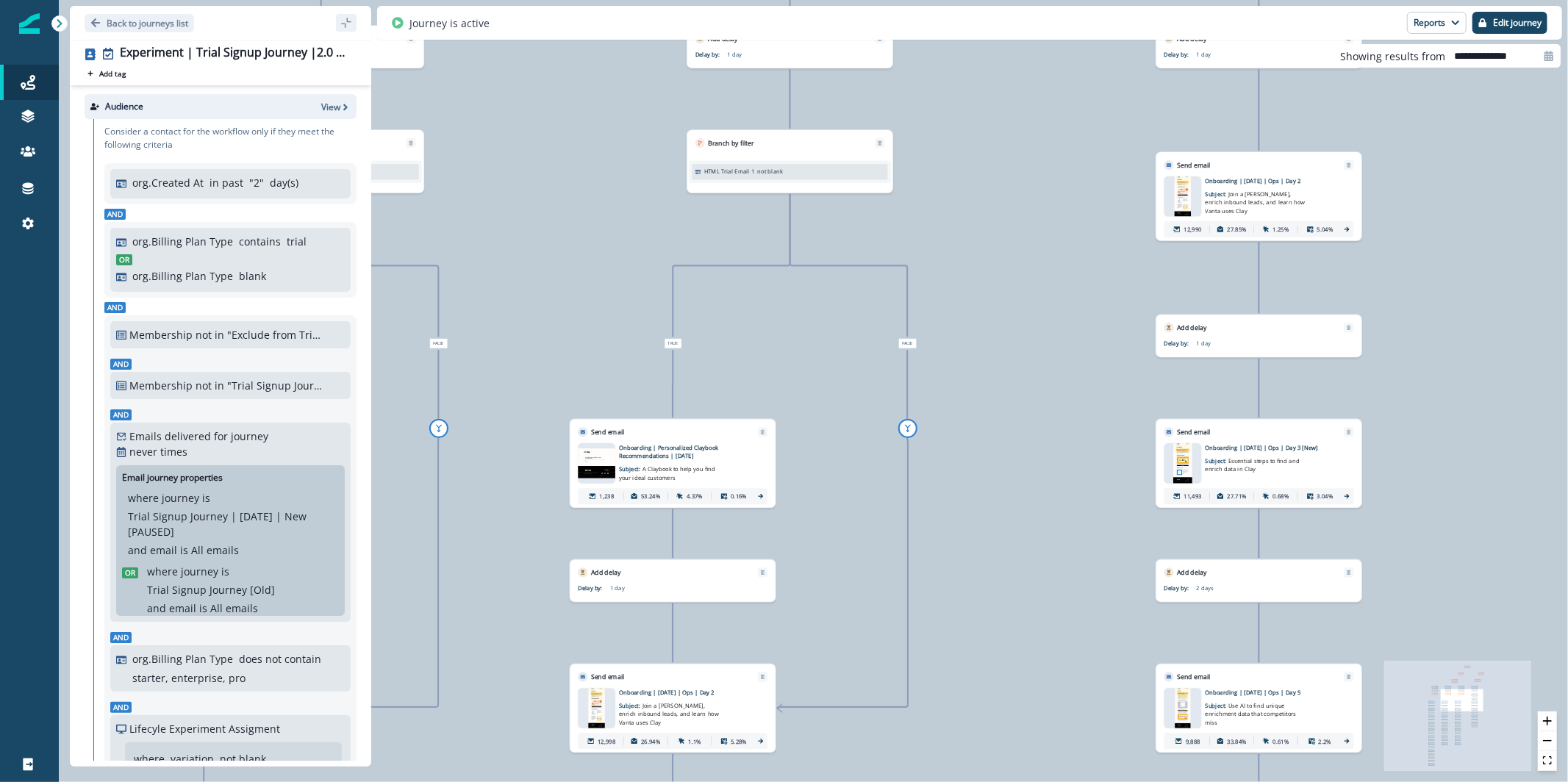
drag, startPoint x: 1123, startPoint y: 449, endPoint x: 337, endPoint y: 452, distance: 786.0
click at [337, 452] on div "Back to journeys list Experiment | Trial Signup Journey |2.0 | July 2025 Add ta…" at bounding box center [813, 391] width 1510 height 782
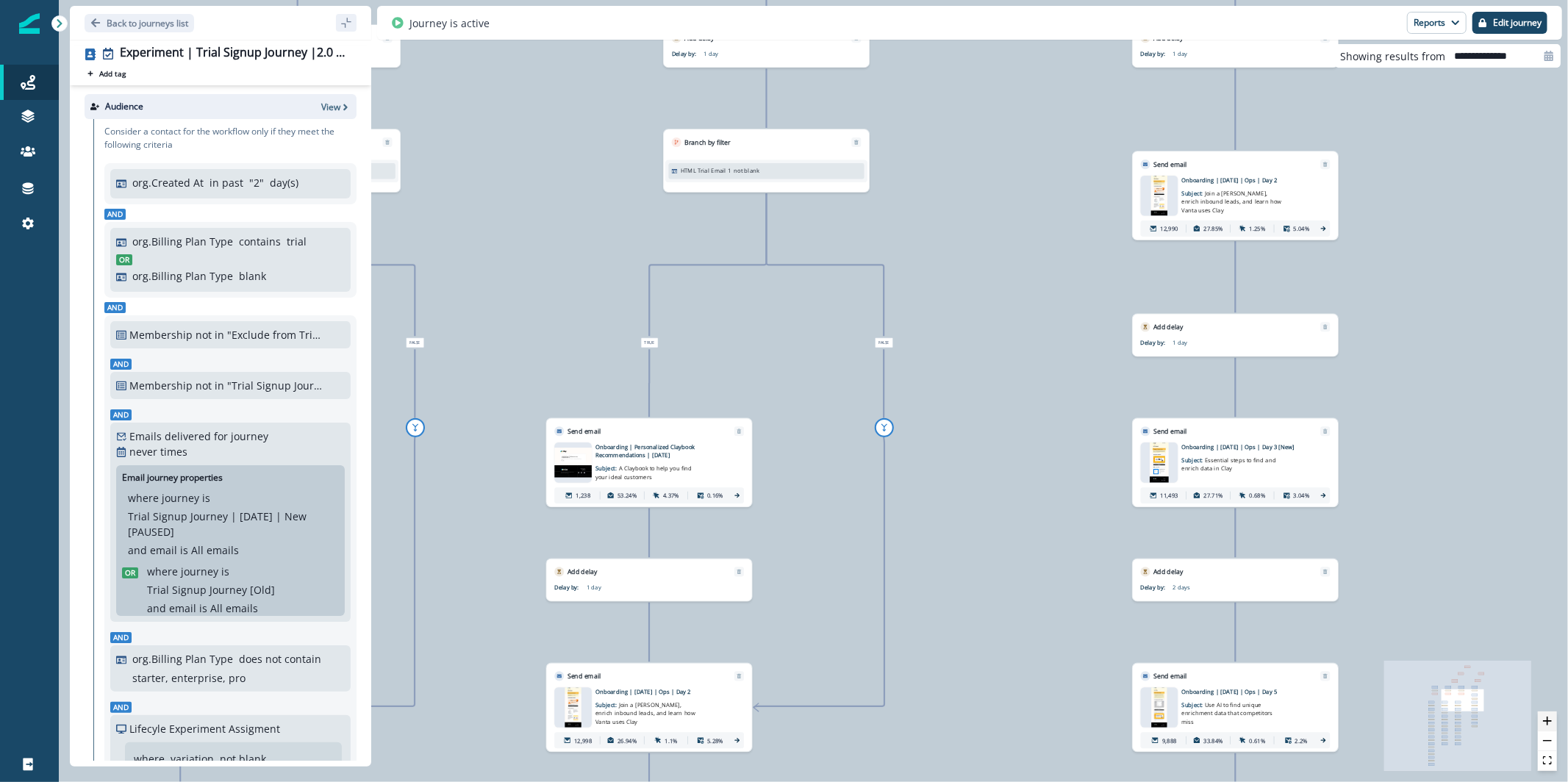
click at [1546, 724] on icon "zoom in" at bounding box center [1548, 721] width 9 height 9
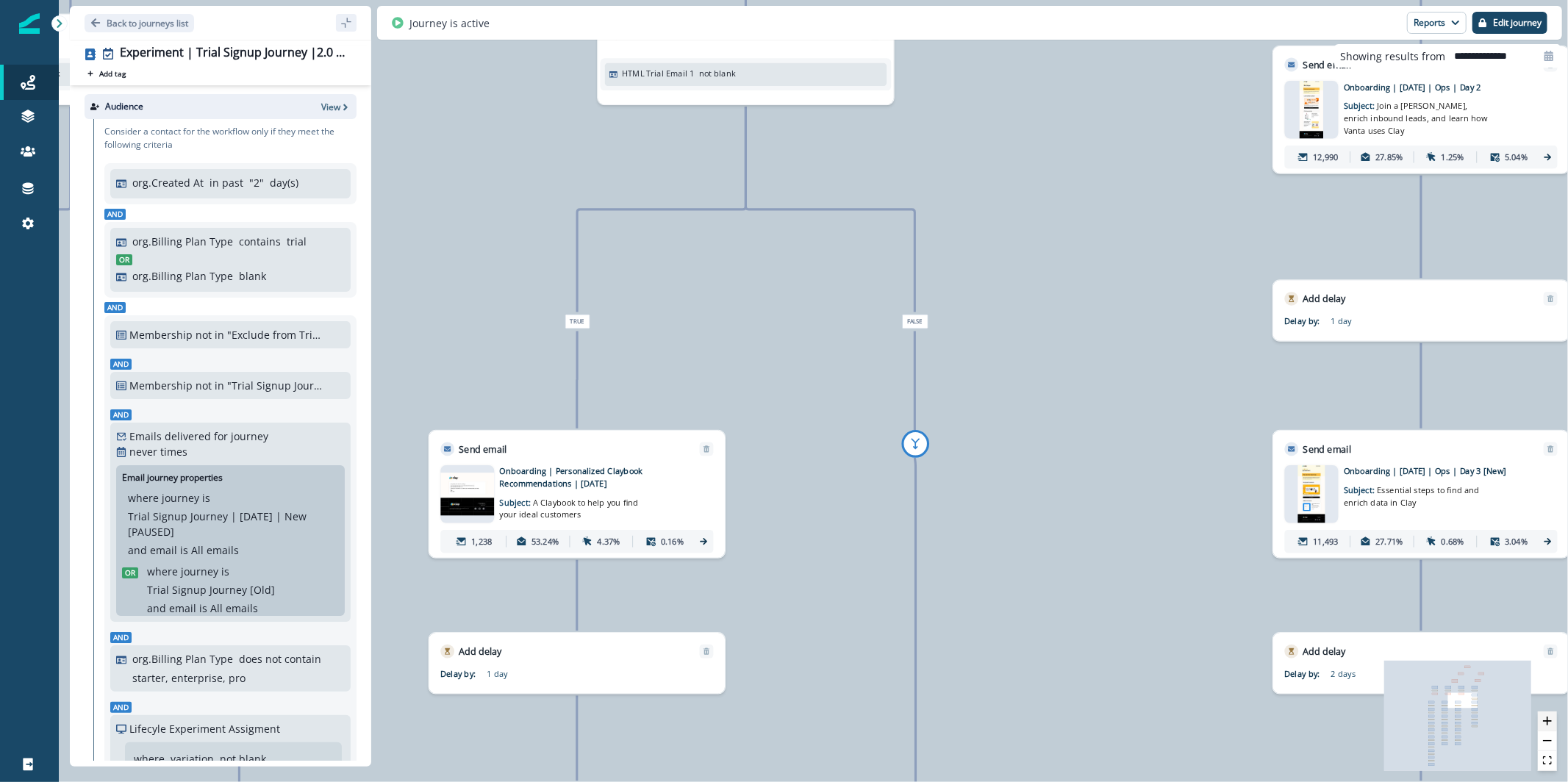
click at [1546, 724] on icon "zoom in" at bounding box center [1548, 721] width 9 height 9
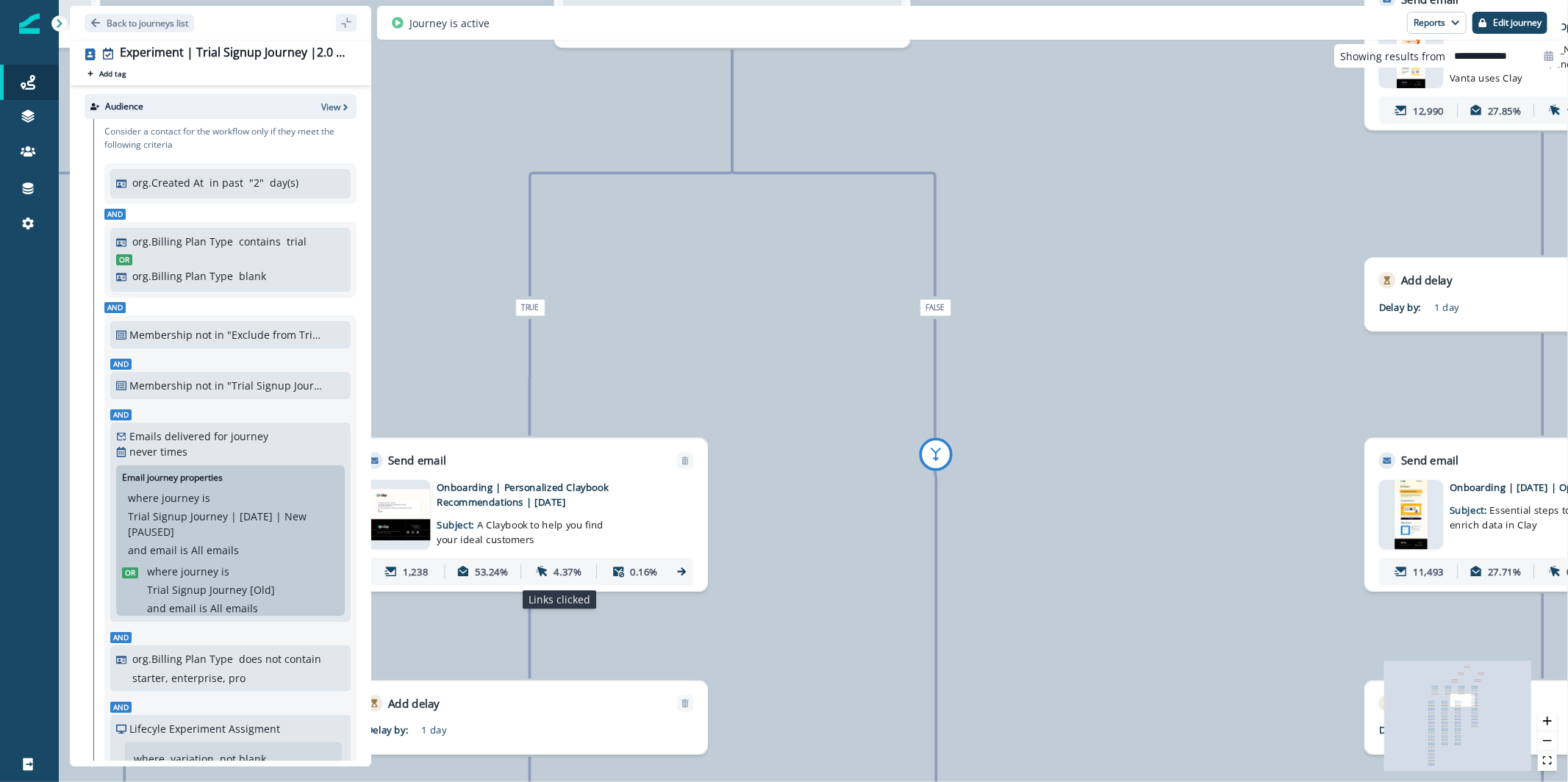
click at [550, 570] on div "4.37%" at bounding box center [559, 572] width 70 height 26
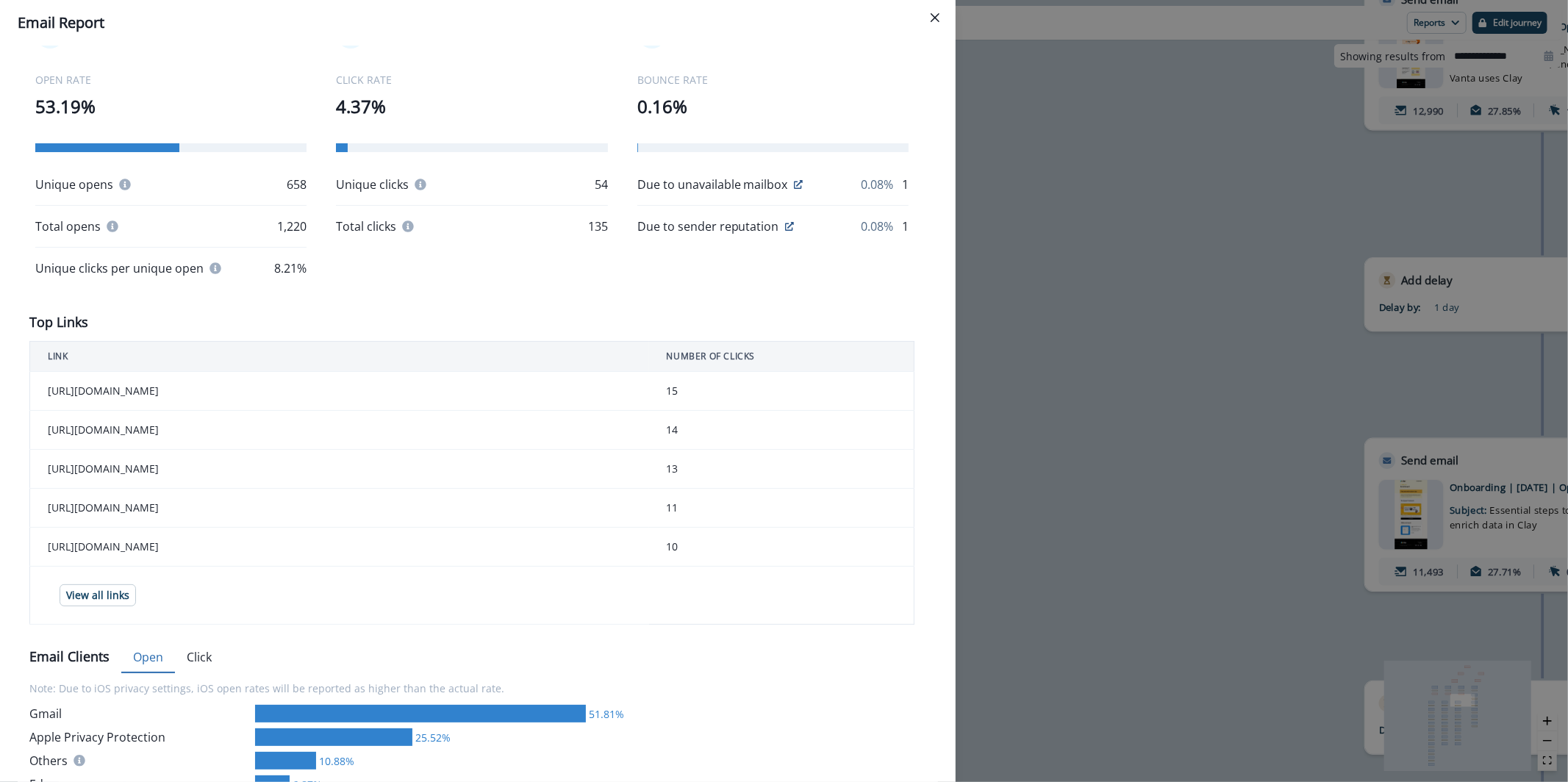
scroll to position [288, 0]
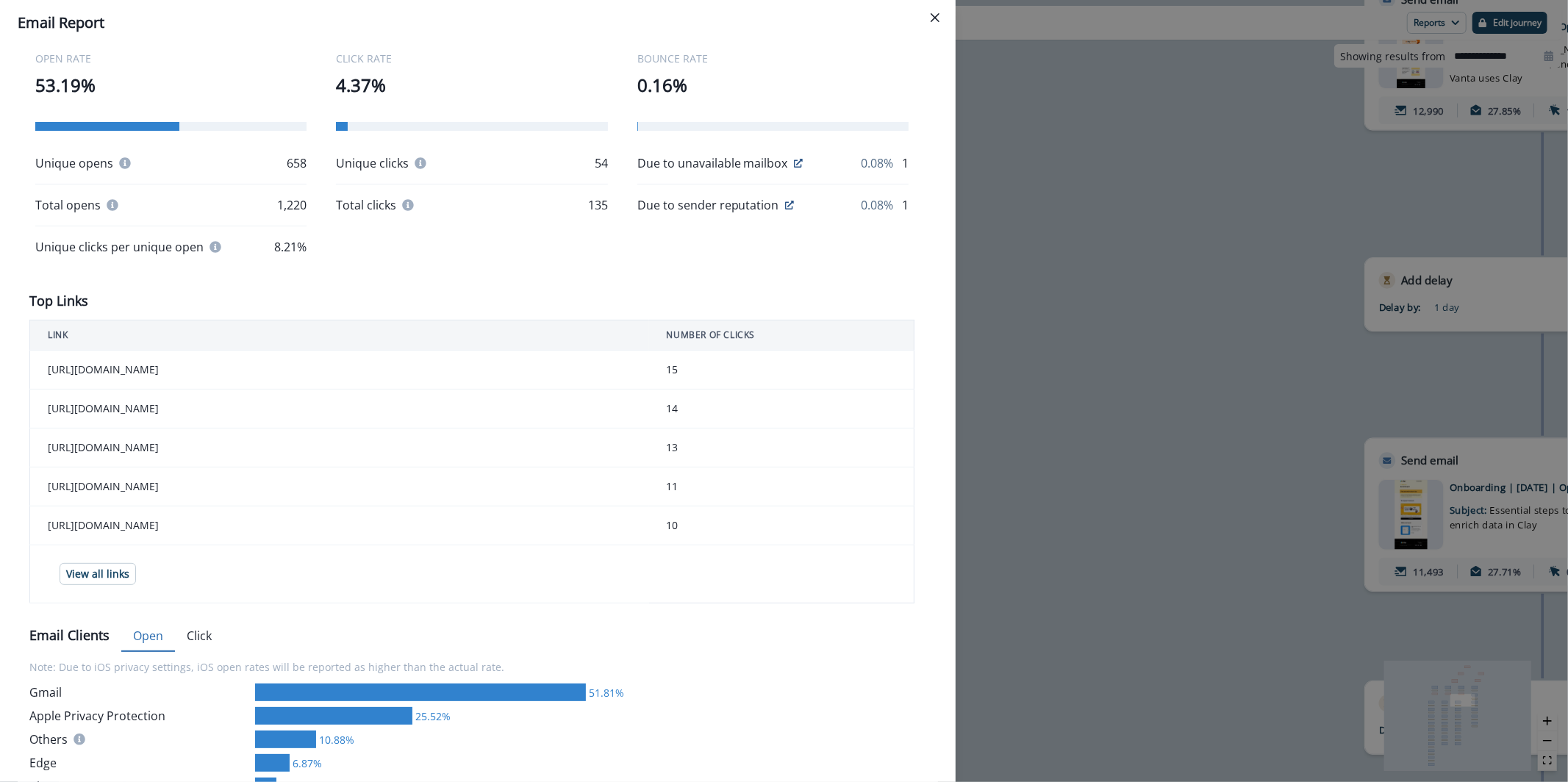
click at [1196, 420] on div "**********" at bounding box center [784, 391] width 1568 height 782
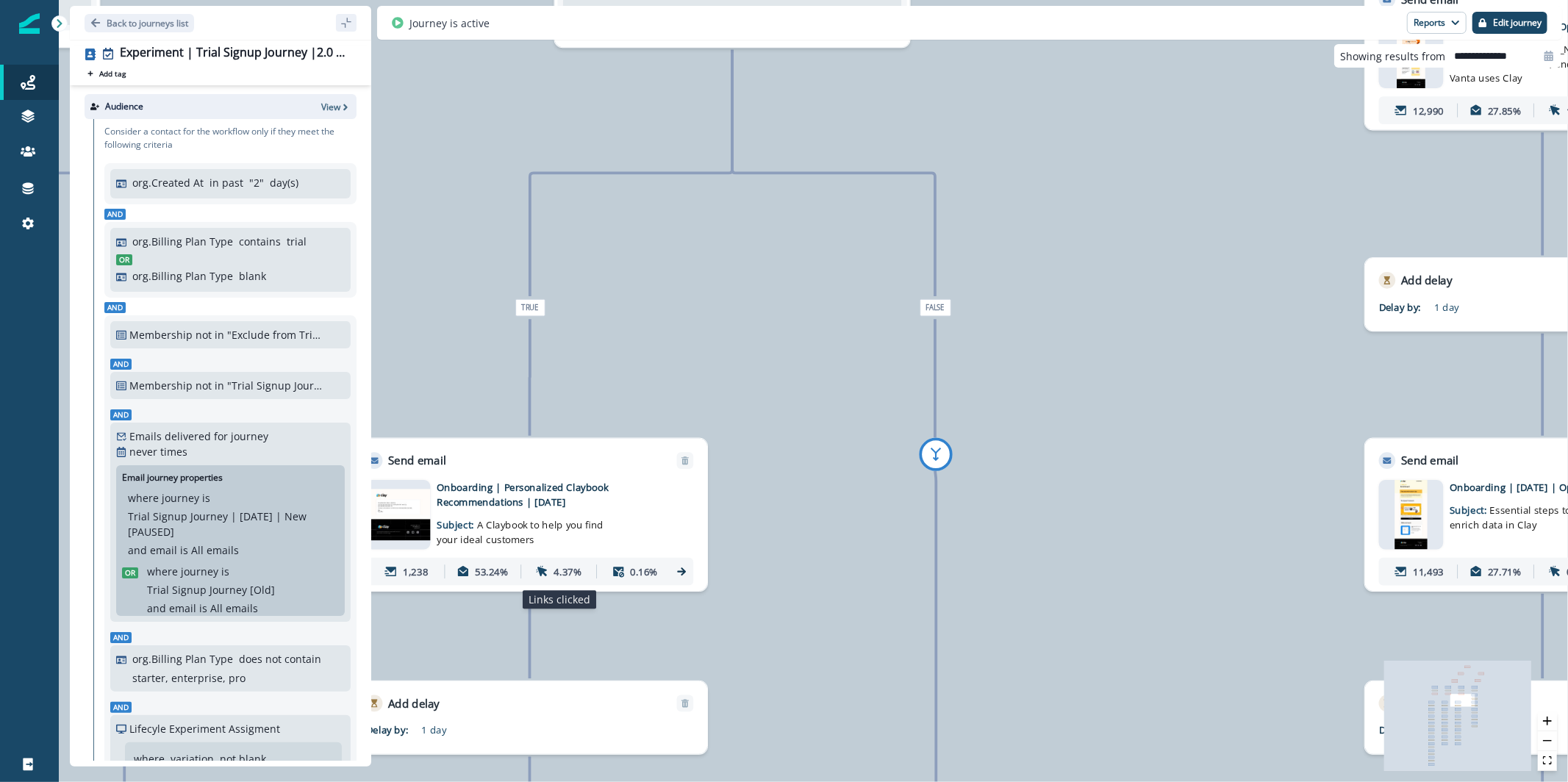
click at [552, 572] on div "4.37%" at bounding box center [559, 572] width 70 height 26
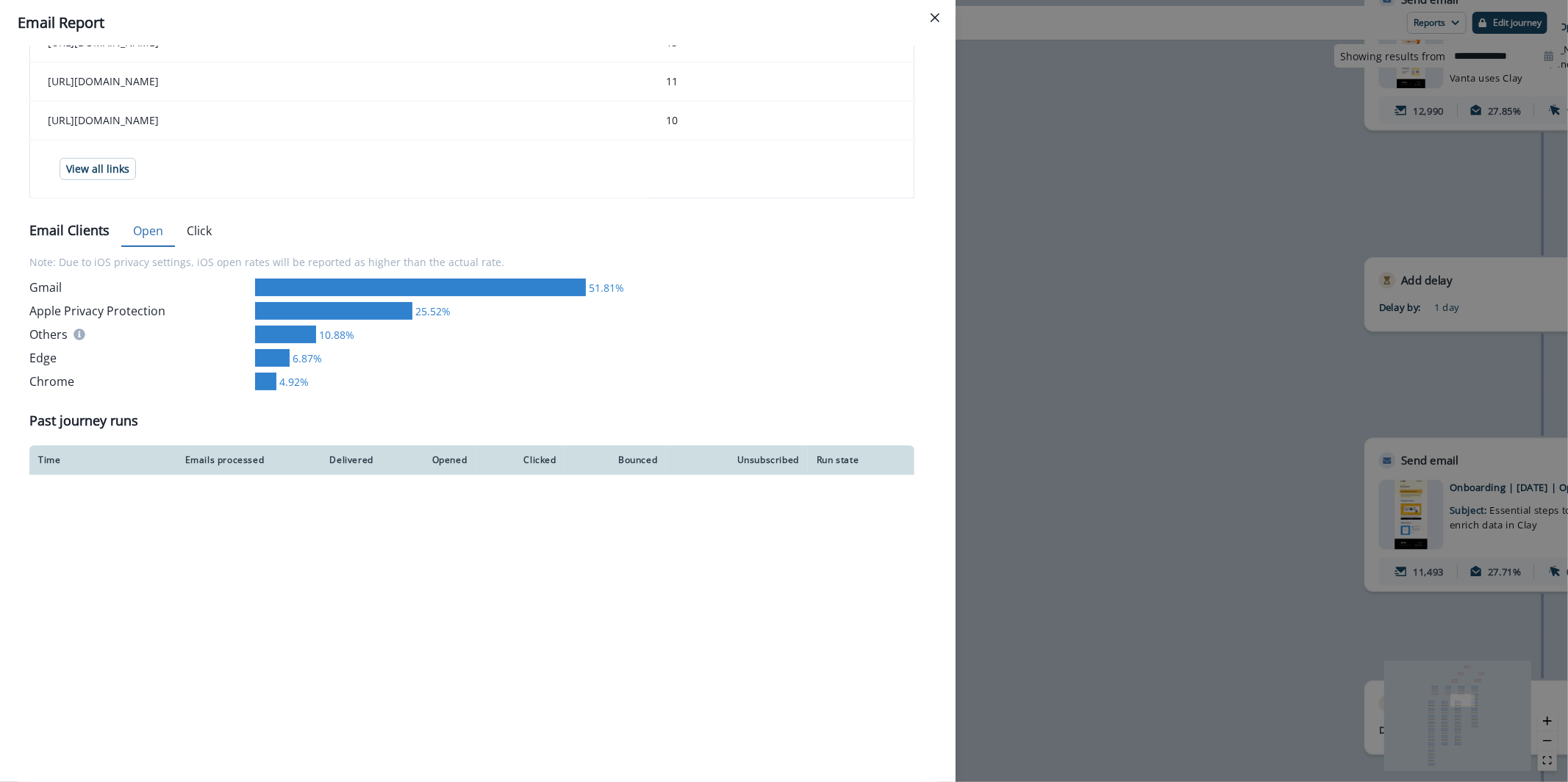
scroll to position [880, 0]
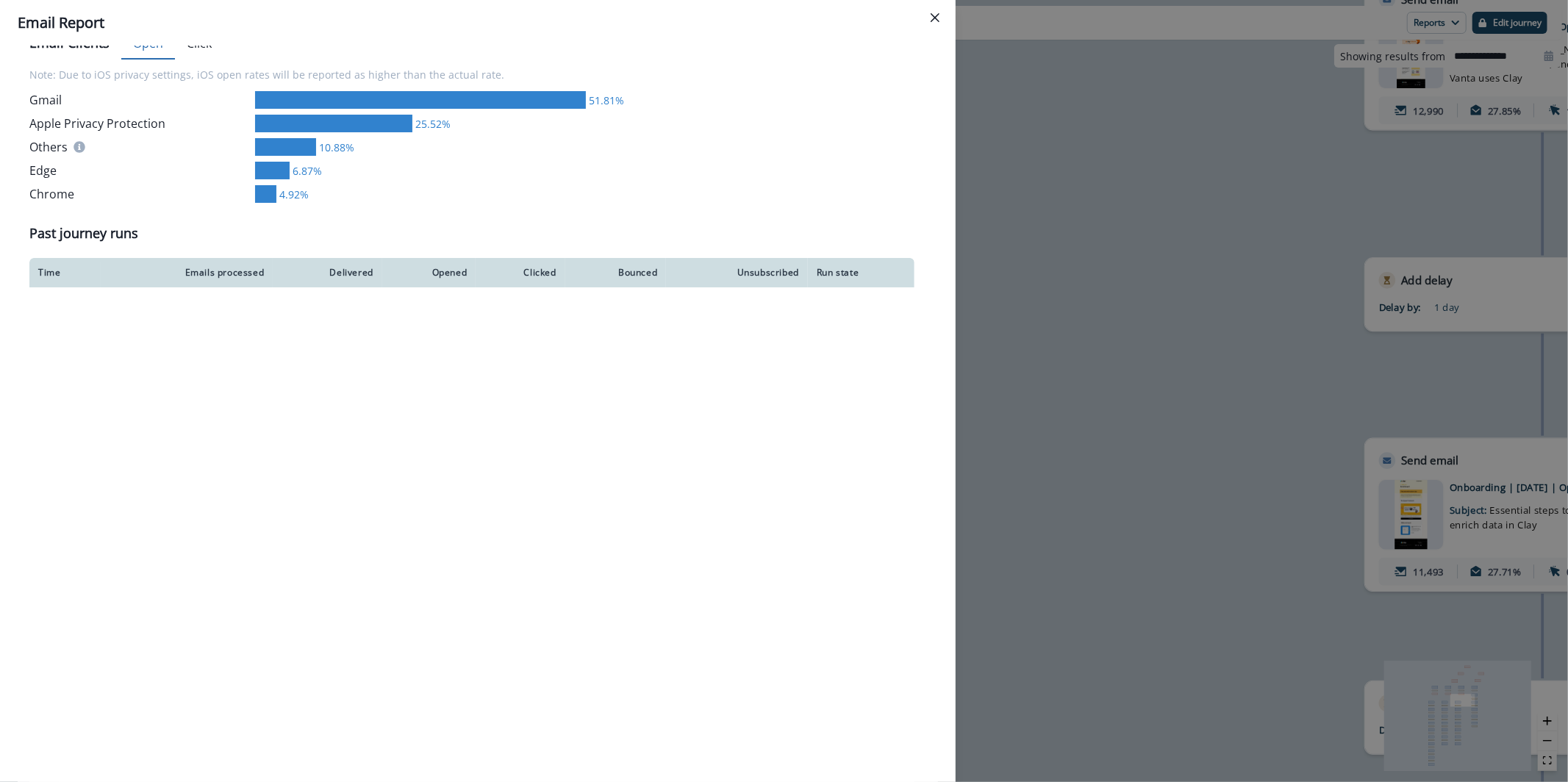
click at [1207, 378] on div "**********" at bounding box center [784, 391] width 1568 height 782
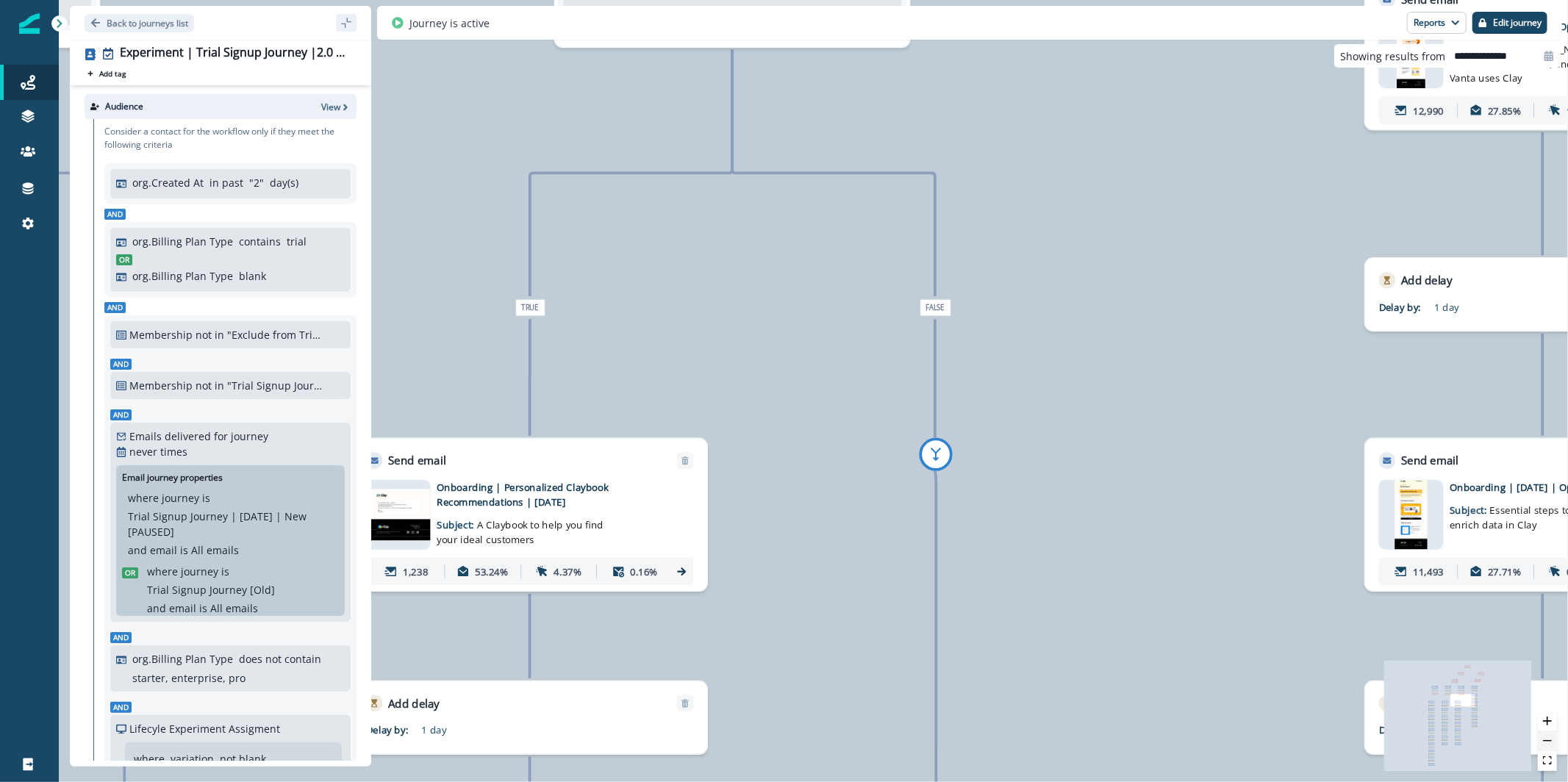
click at [1545, 738] on button "zoom out" at bounding box center [1548, 741] width 19 height 20
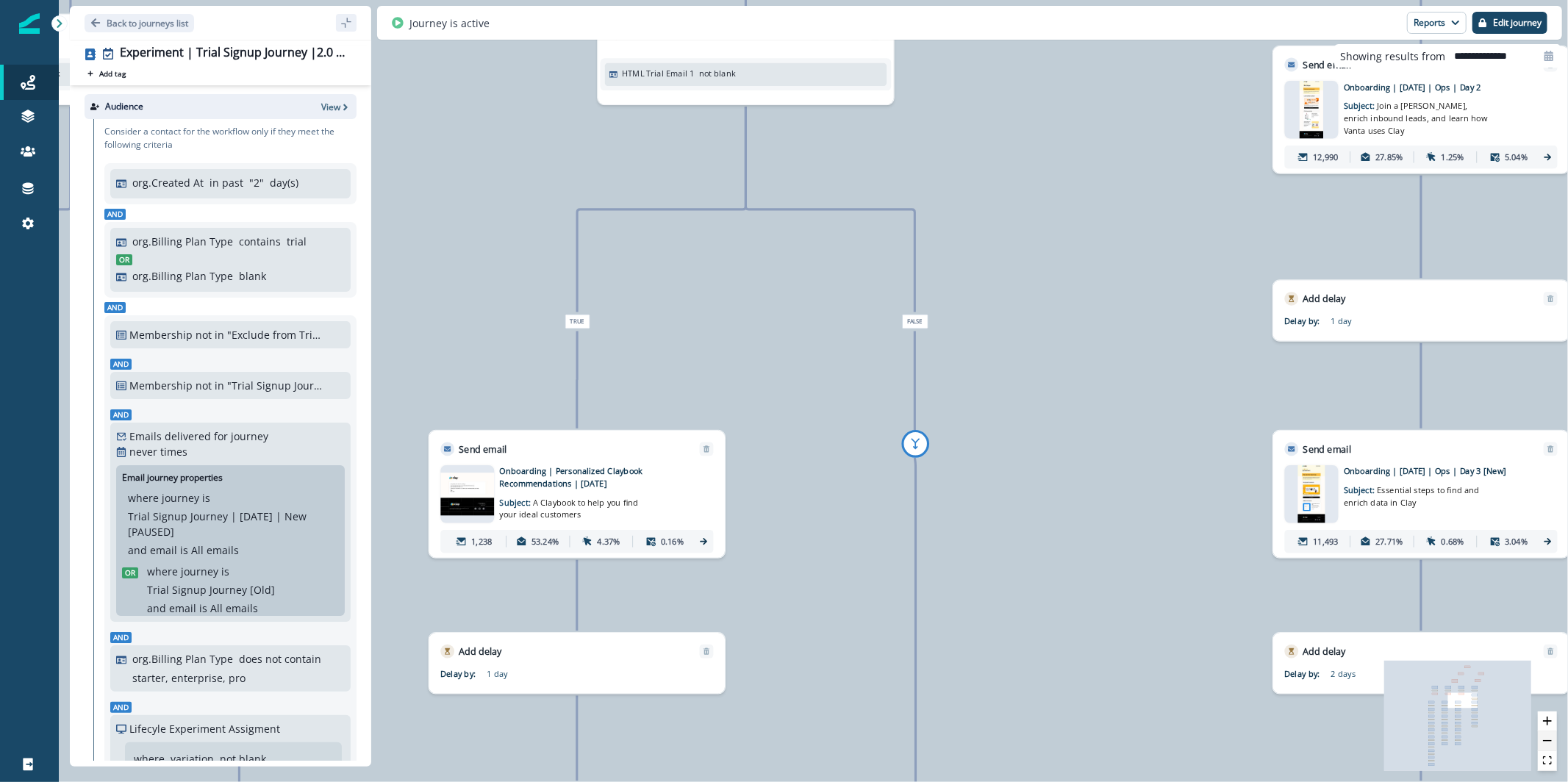
click at [1545, 738] on button "zoom out" at bounding box center [1548, 741] width 19 height 20
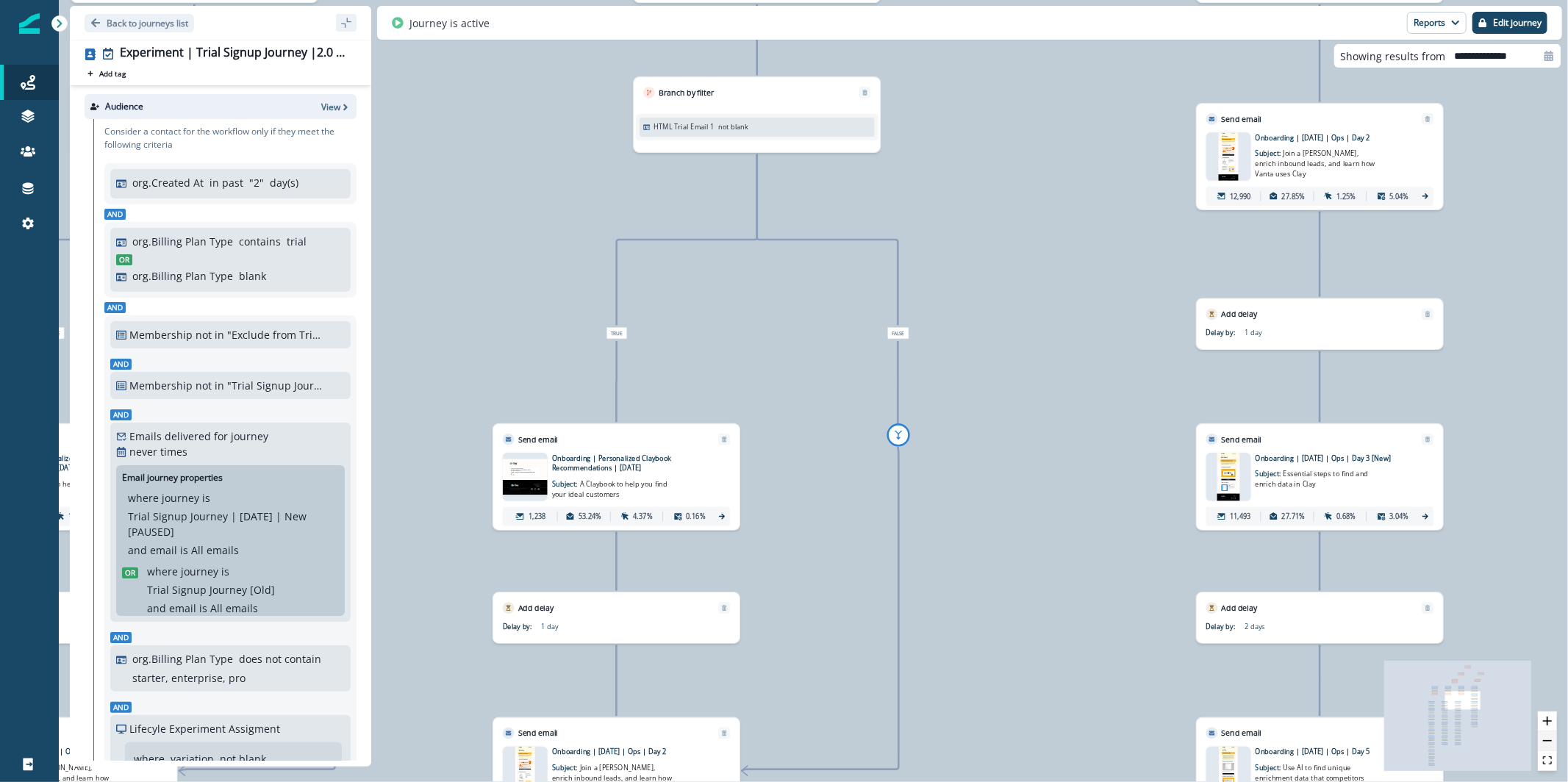
click at [1545, 738] on button "zoom out" at bounding box center [1548, 741] width 19 height 20
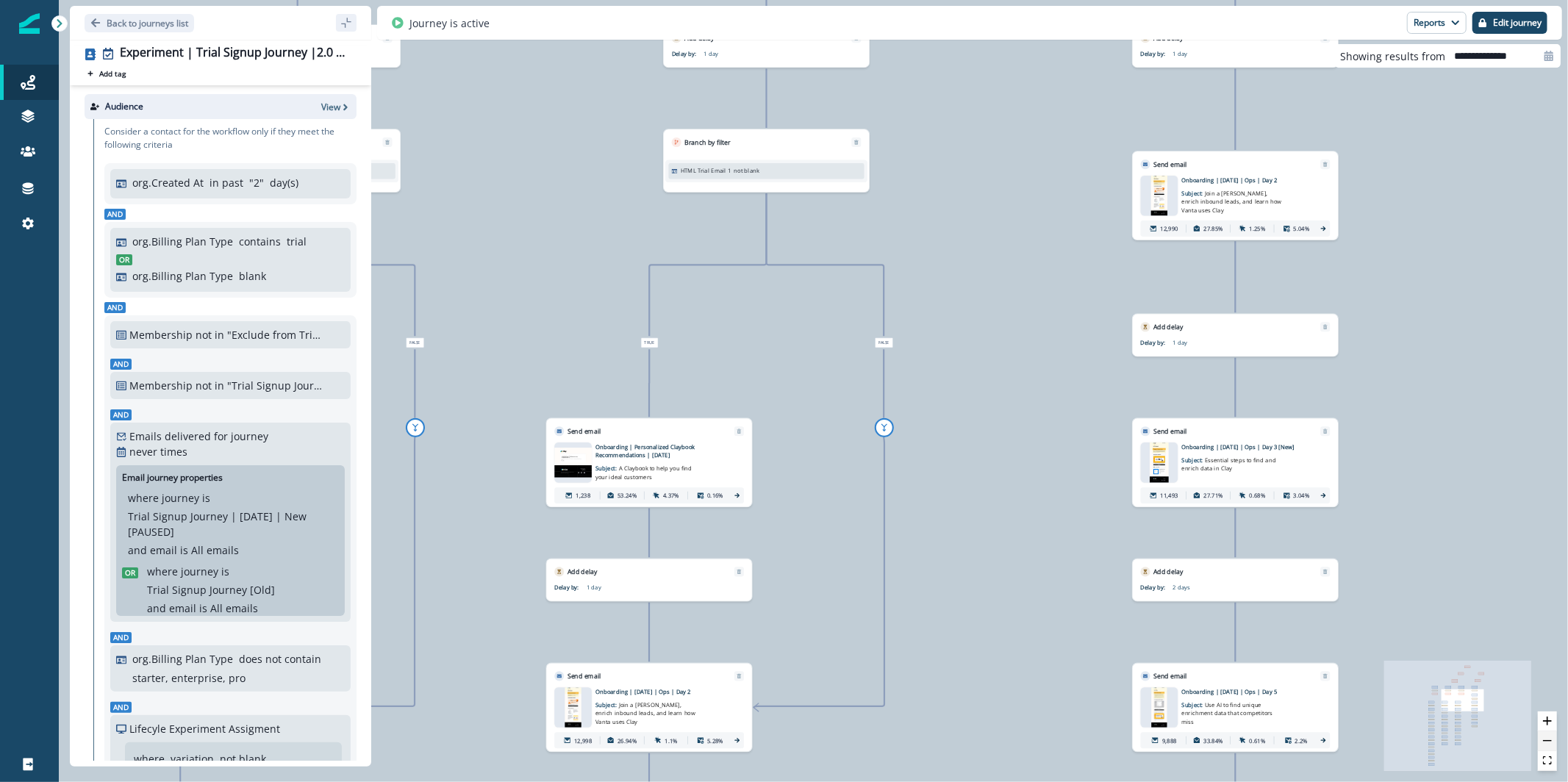
click at [1545, 738] on button "zoom out" at bounding box center [1548, 741] width 19 height 20
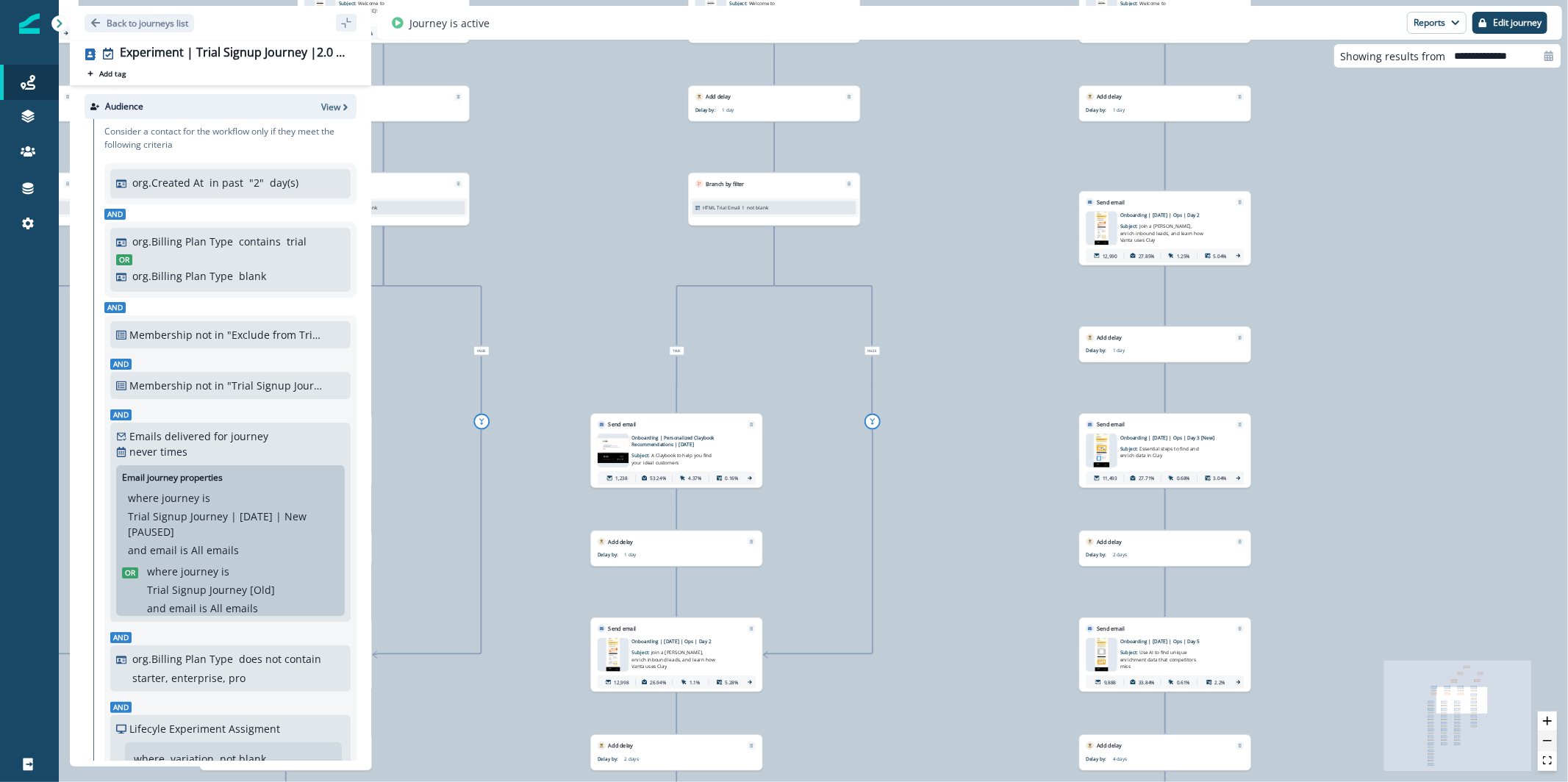
click at [1545, 738] on button "zoom out" at bounding box center [1548, 741] width 19 height 20
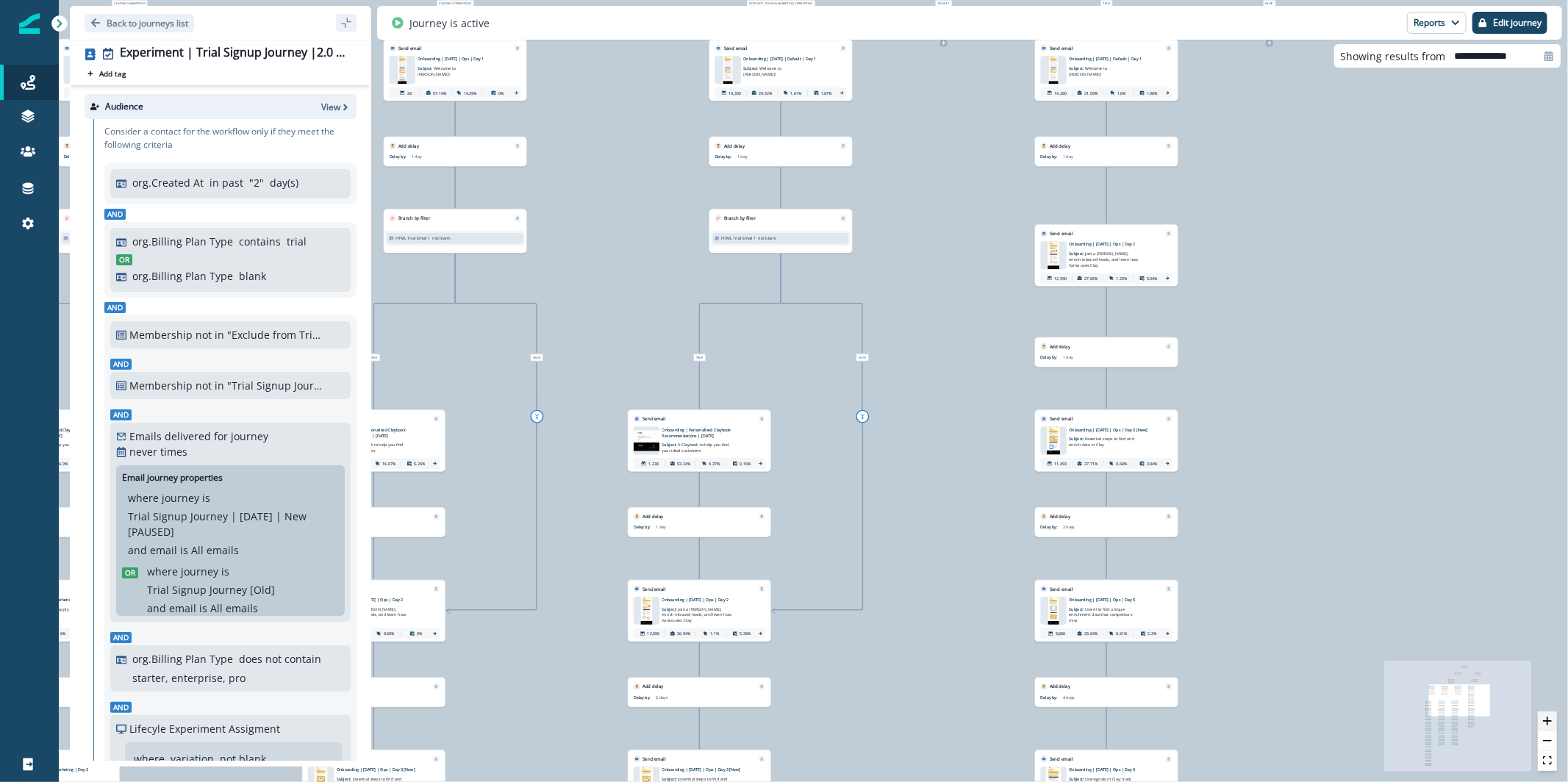
click at [1547, 724] on icon "zoom in" at bounding box center [1548, 721] width 9 height 9
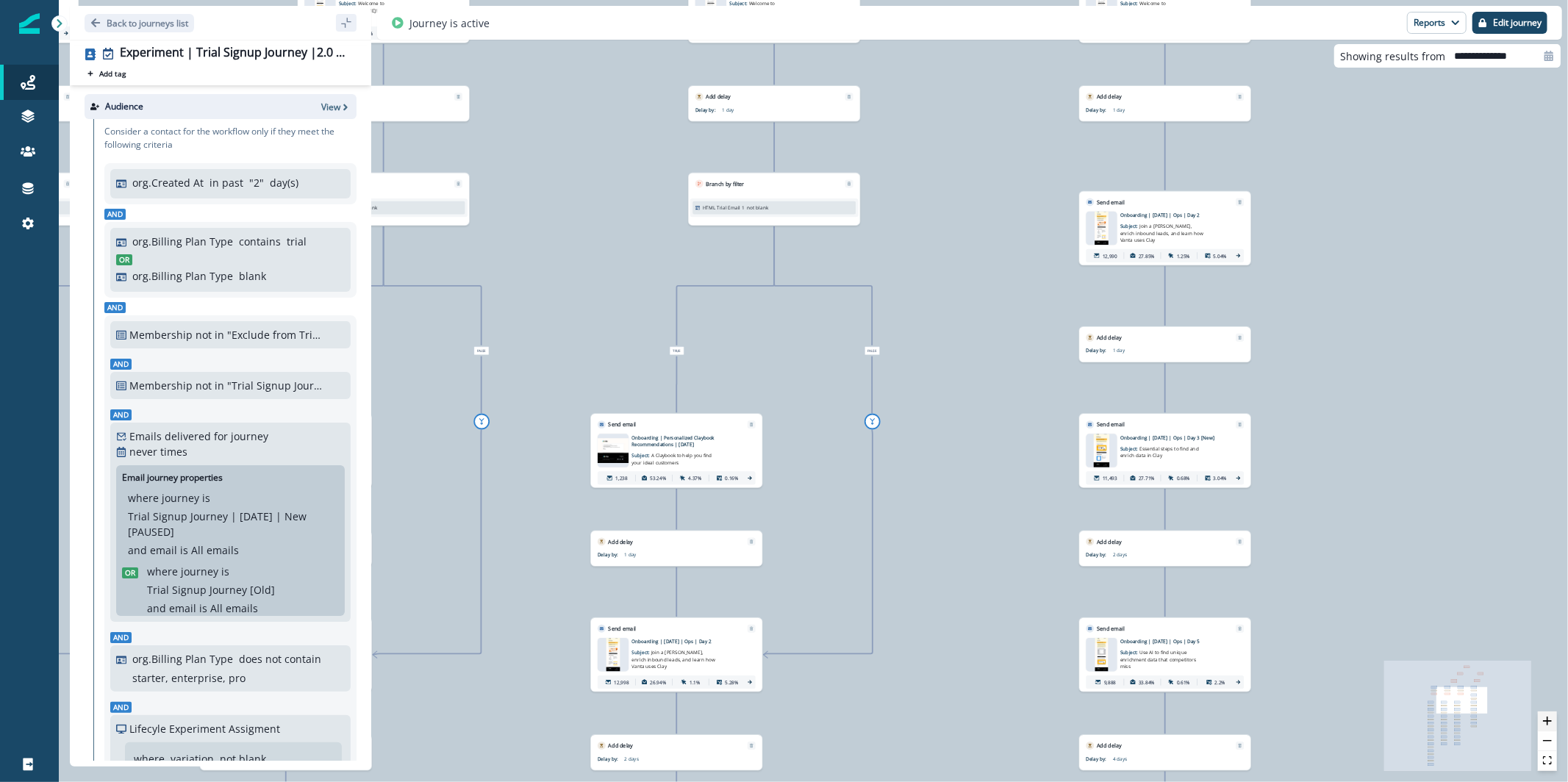
click at [1546, 724] on icon "zoom in" at bounding box center [1548, 721] width 9 height 9
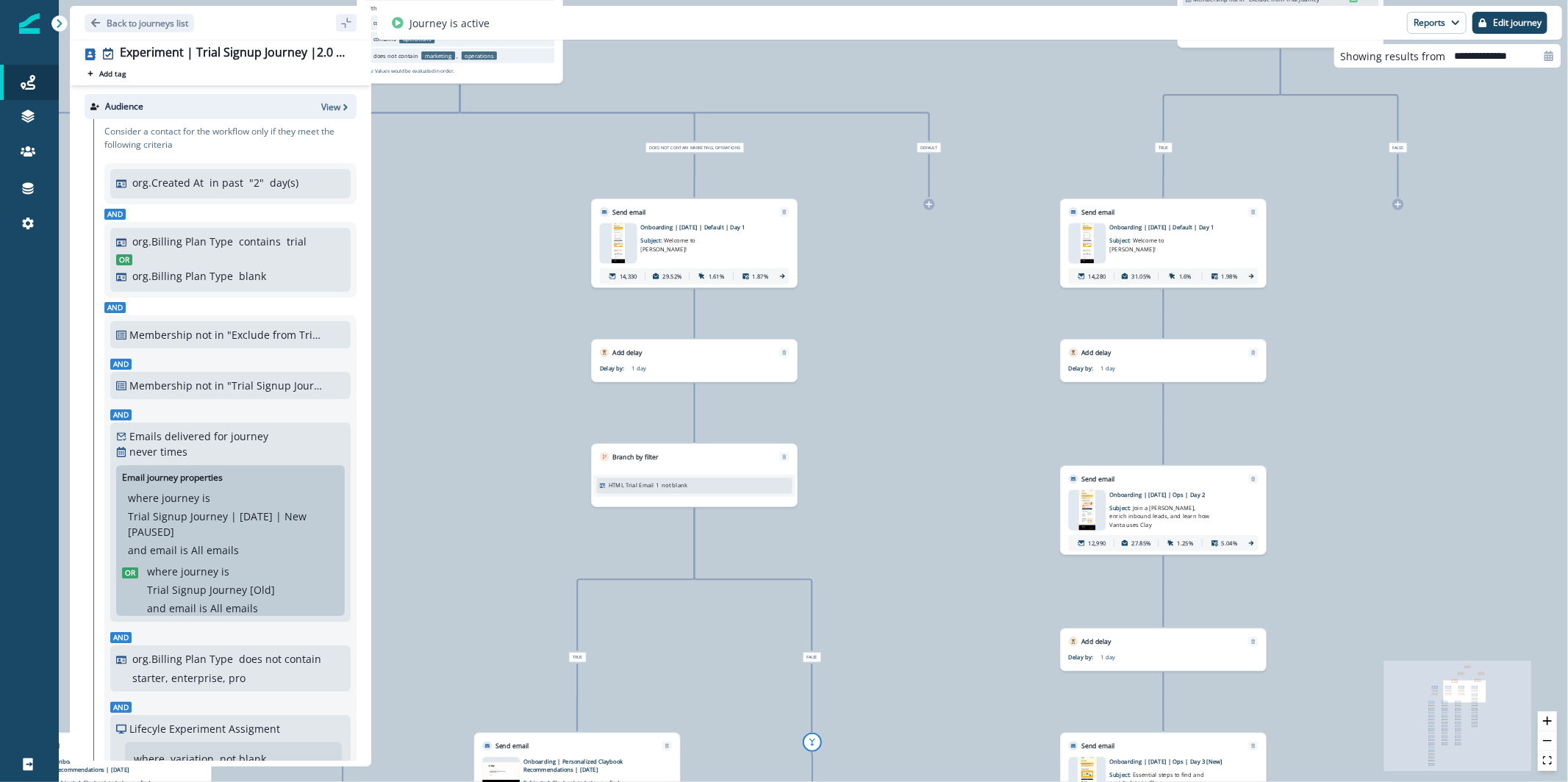
drag, startPoint x: 1046, startPoint y: 289, endPoint x: 973, endPoint y: 602, distance: 321.4
click at [973, 602] on div "28,913 contacts have entered the journey Branch by filter Lifecyle Experiment A…" at bounding box center [813, 391] width 1510 height 782
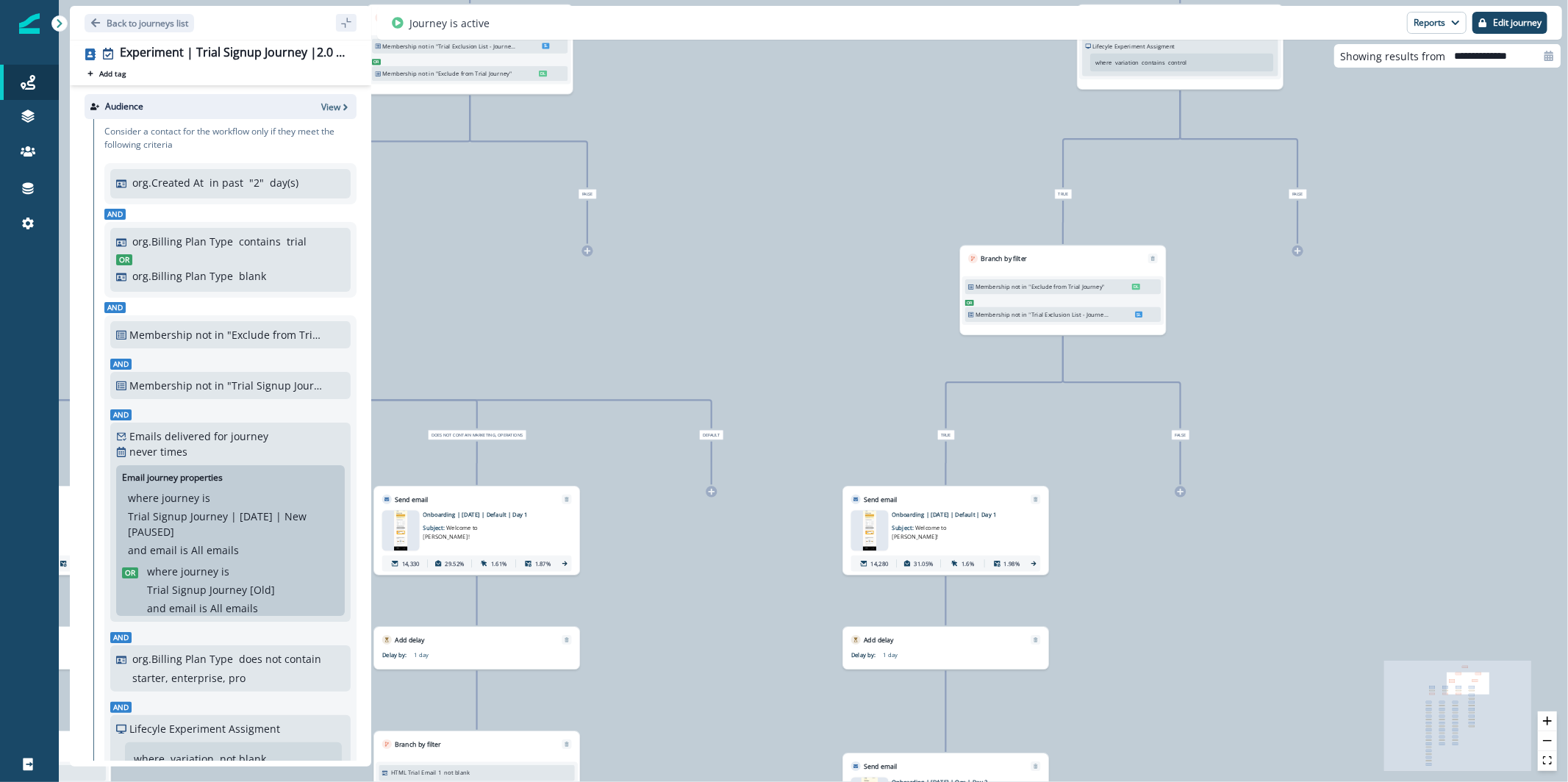
drag, startPoint x: 1032, startPoint y: 279, endPoint x: 808, endPoint y: 574, distance: 370.4
click at [808, 574] on div "28,913 contacts have entered the journey Branch by filter Lifecyle Experiment A…" at bounding box center [813, 391] width 1510 height 782
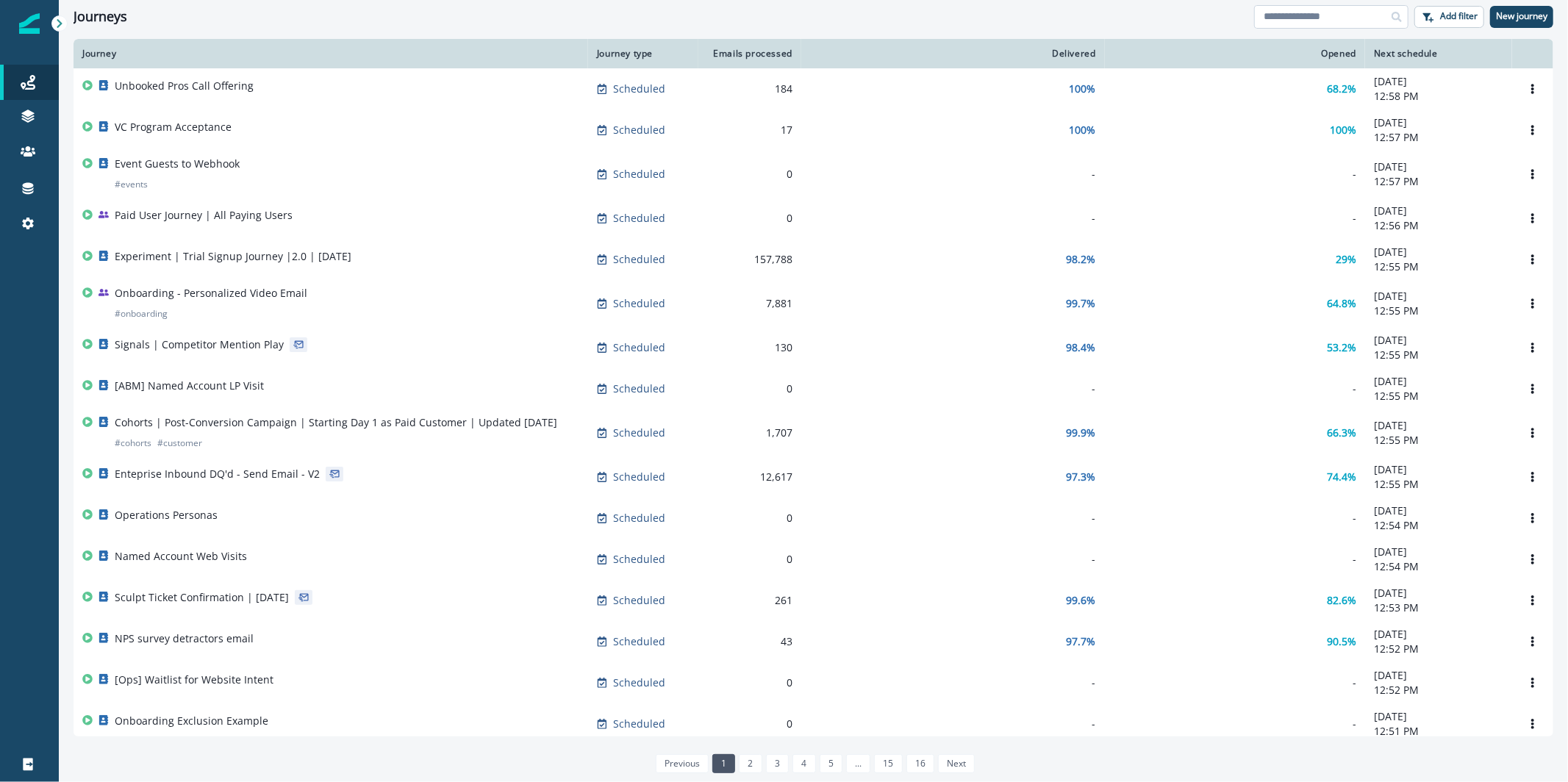
click at [1292, 19] on input at bounding box center [1331, 17] width 154 height 24
type input "**********"
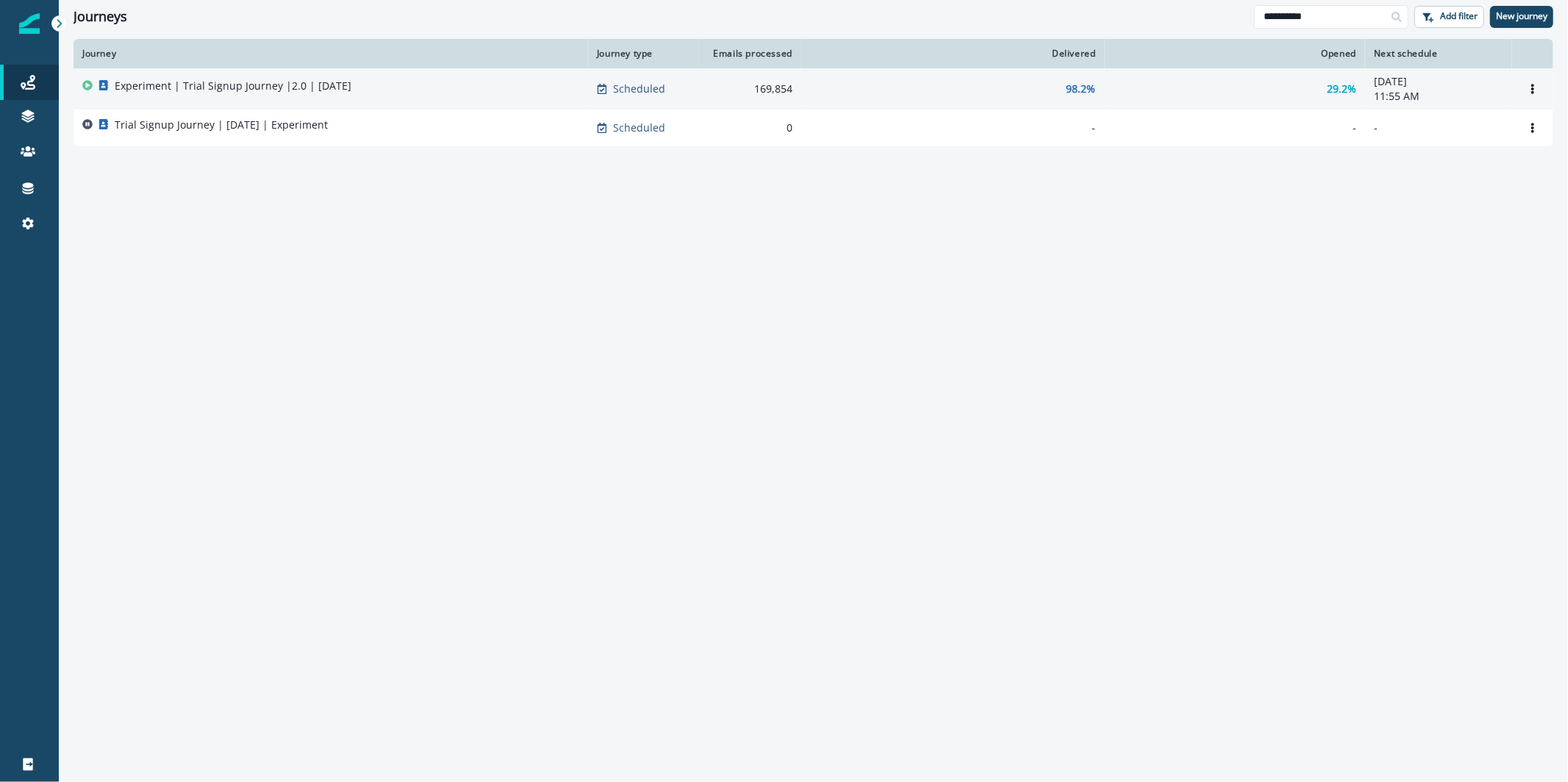
click at [249, 105] on td "Experiment | Trial Signup Journey |2.0 | [DATE]" at bounding box center [331, 88] width 515 height 41
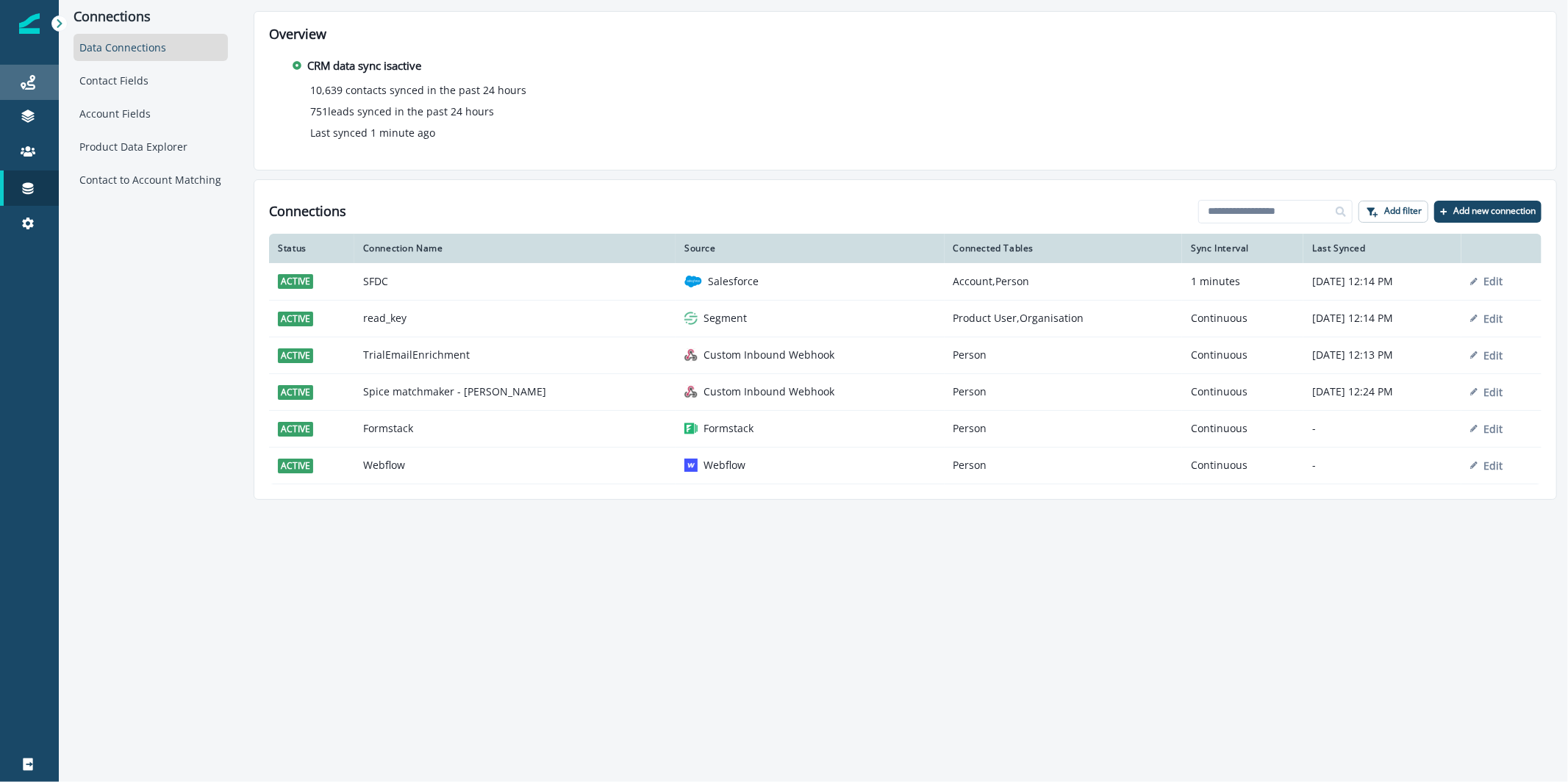
click at [38, 69] on link "Journeys" at bounding box center [29, 82] width 58 height 35
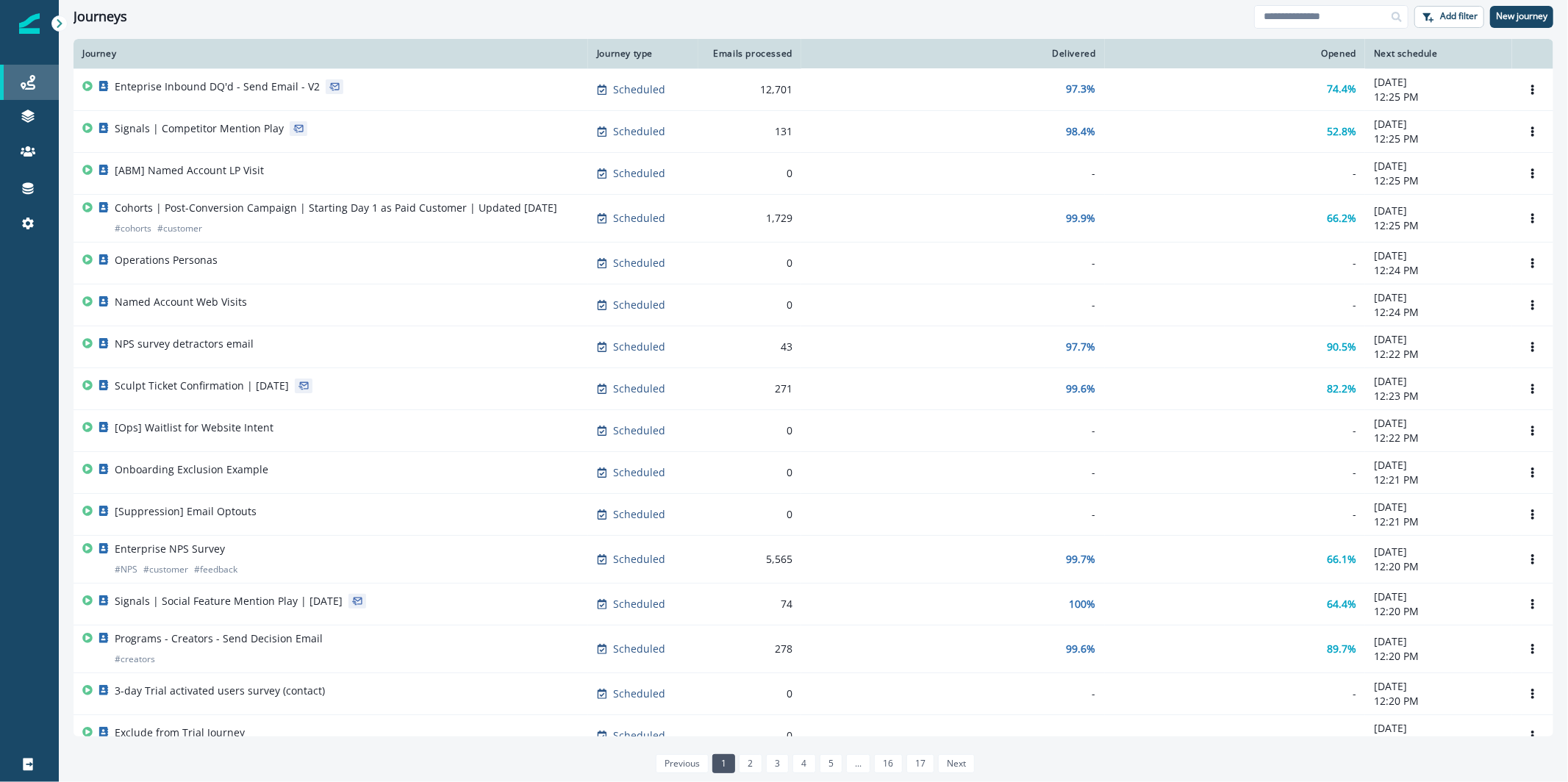
click at [40, 74] on div "Journeys" at bounding box center [30, 82] width 47 height 17
click at [1350, 21] on input at bounding box center [1331, 17] width 154 height 24
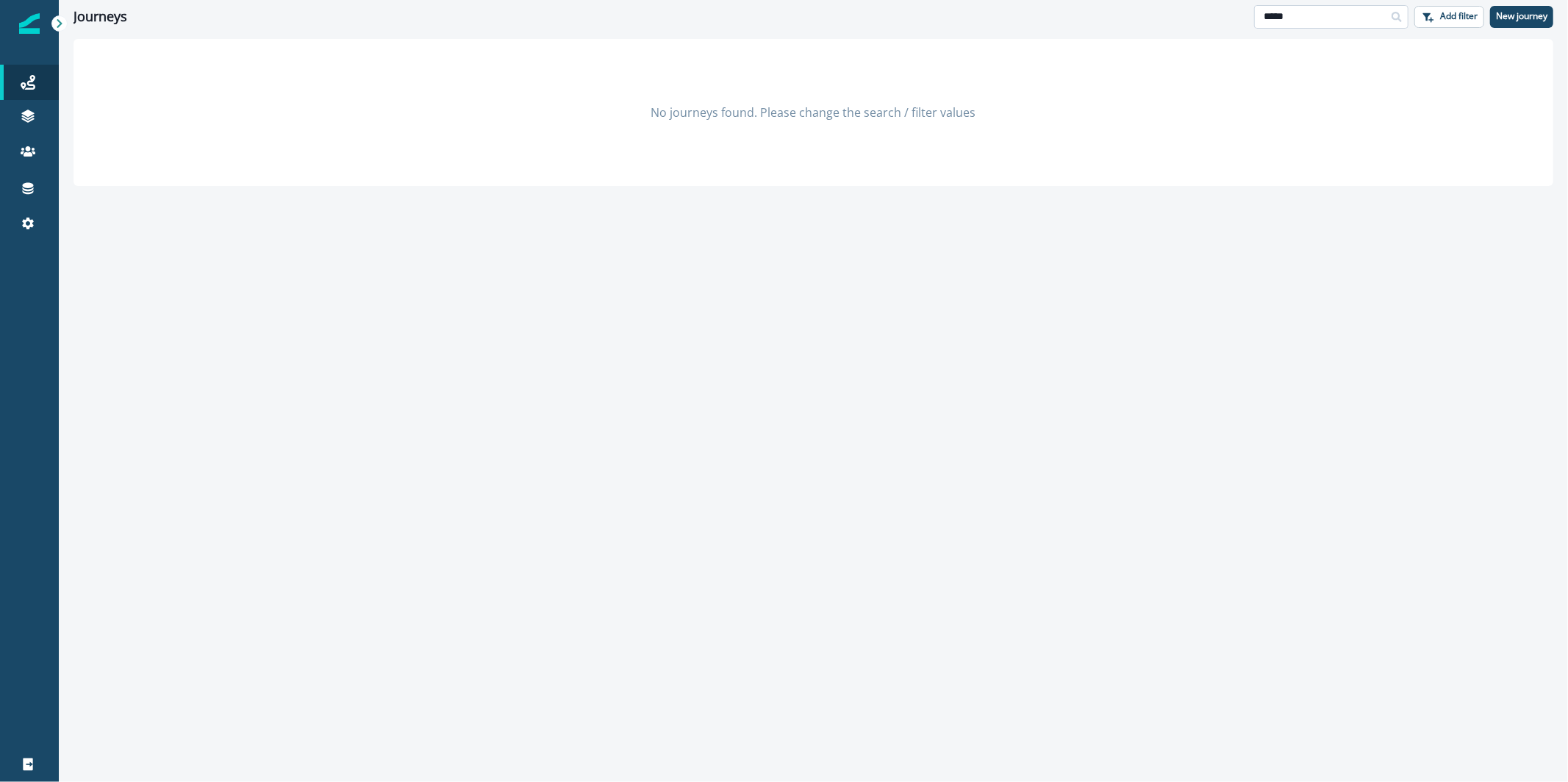
click at [1283, 8] on input "*****" at bounding box center [1331, 17] width 154 height 24
click at [1285, 10] on input "*****" at bounding box center [1331, 17] width 154 height 24
type input "*****"
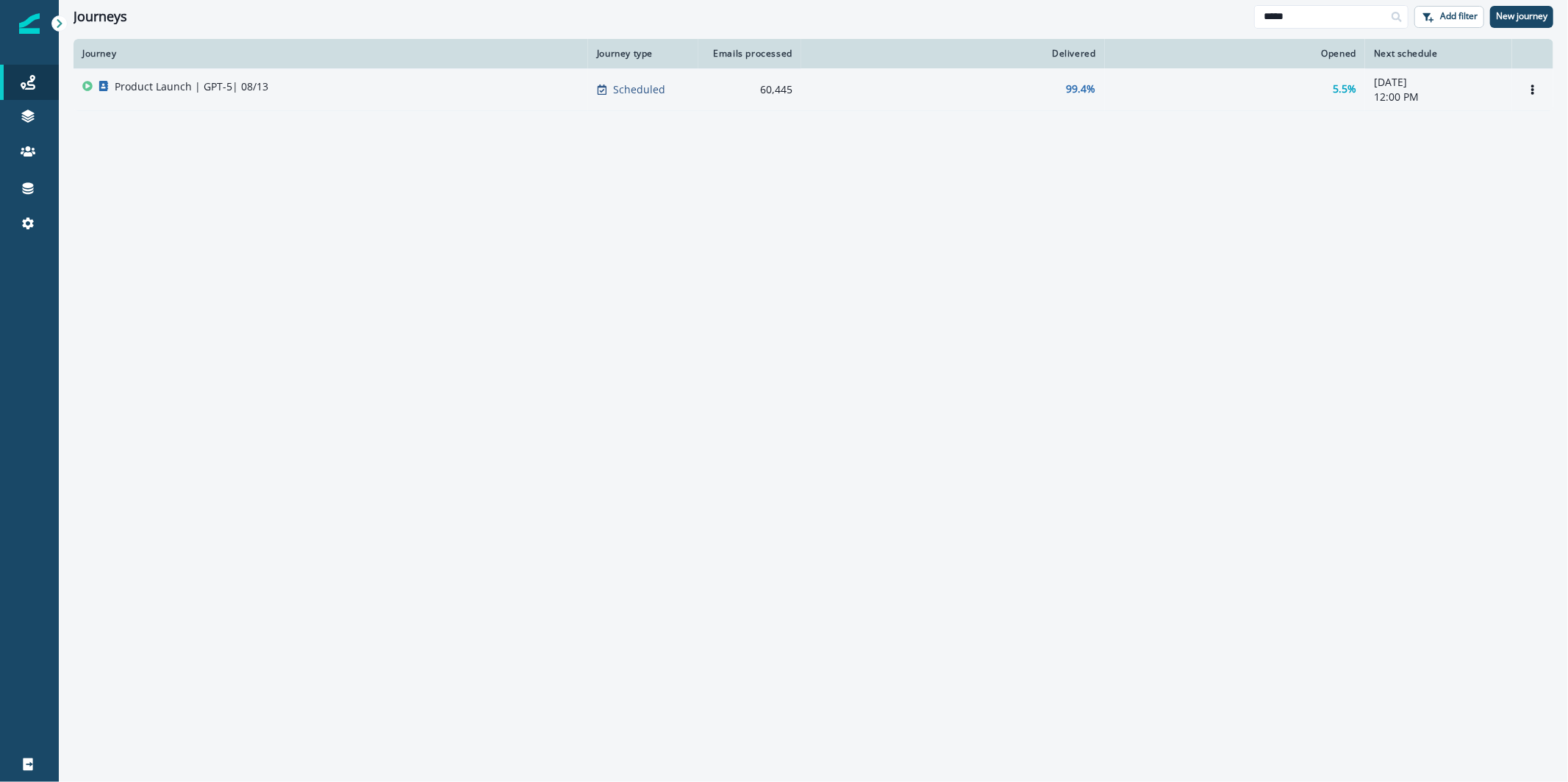
click at [392, 76] on td "Product Launch | GPT-5| 08/13" at bounding box center [331, 89] width 515 height 42
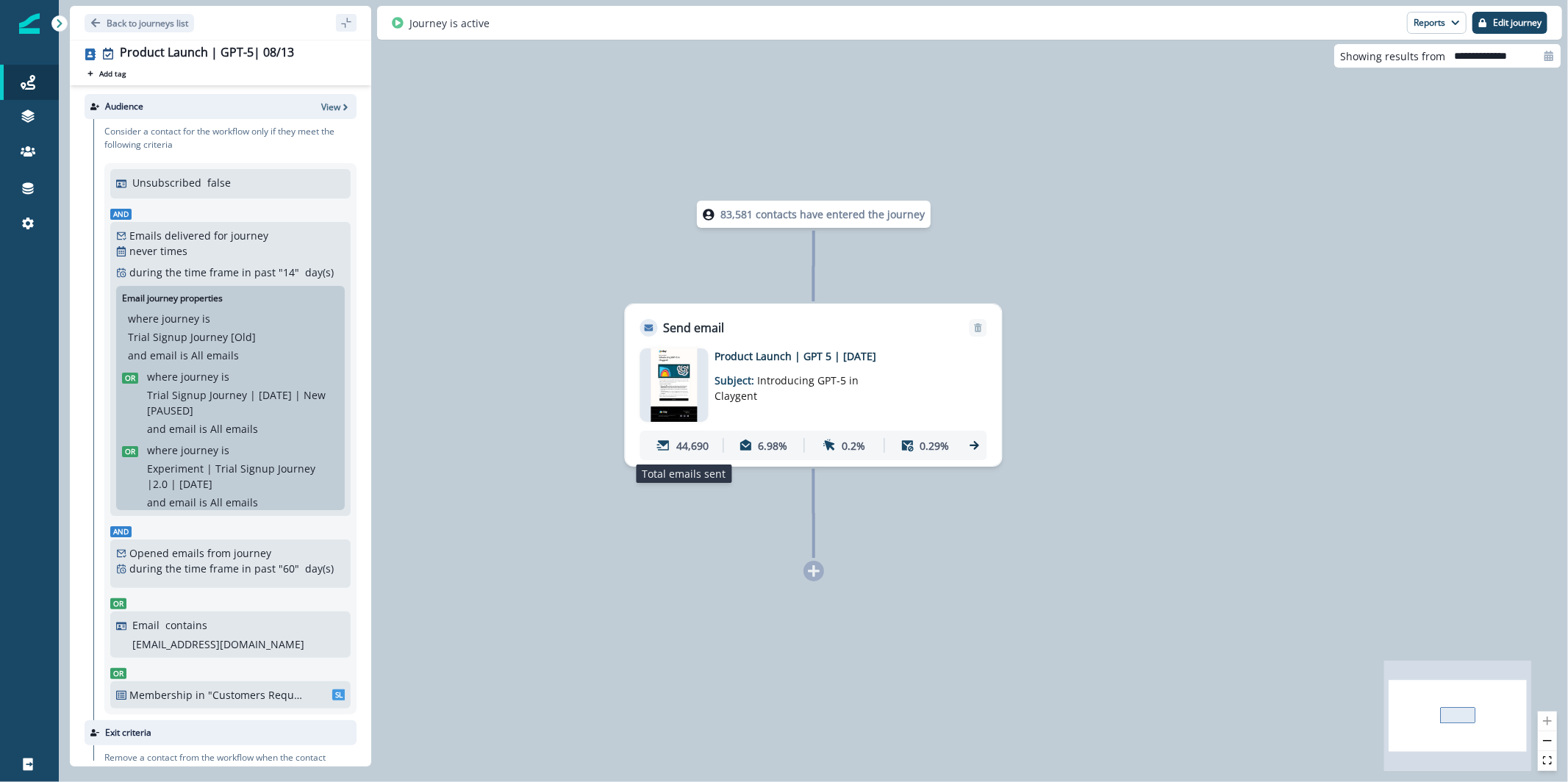
click at [688, 452] on p "44,690" at bounding box center [692, 446] width 32 height 16
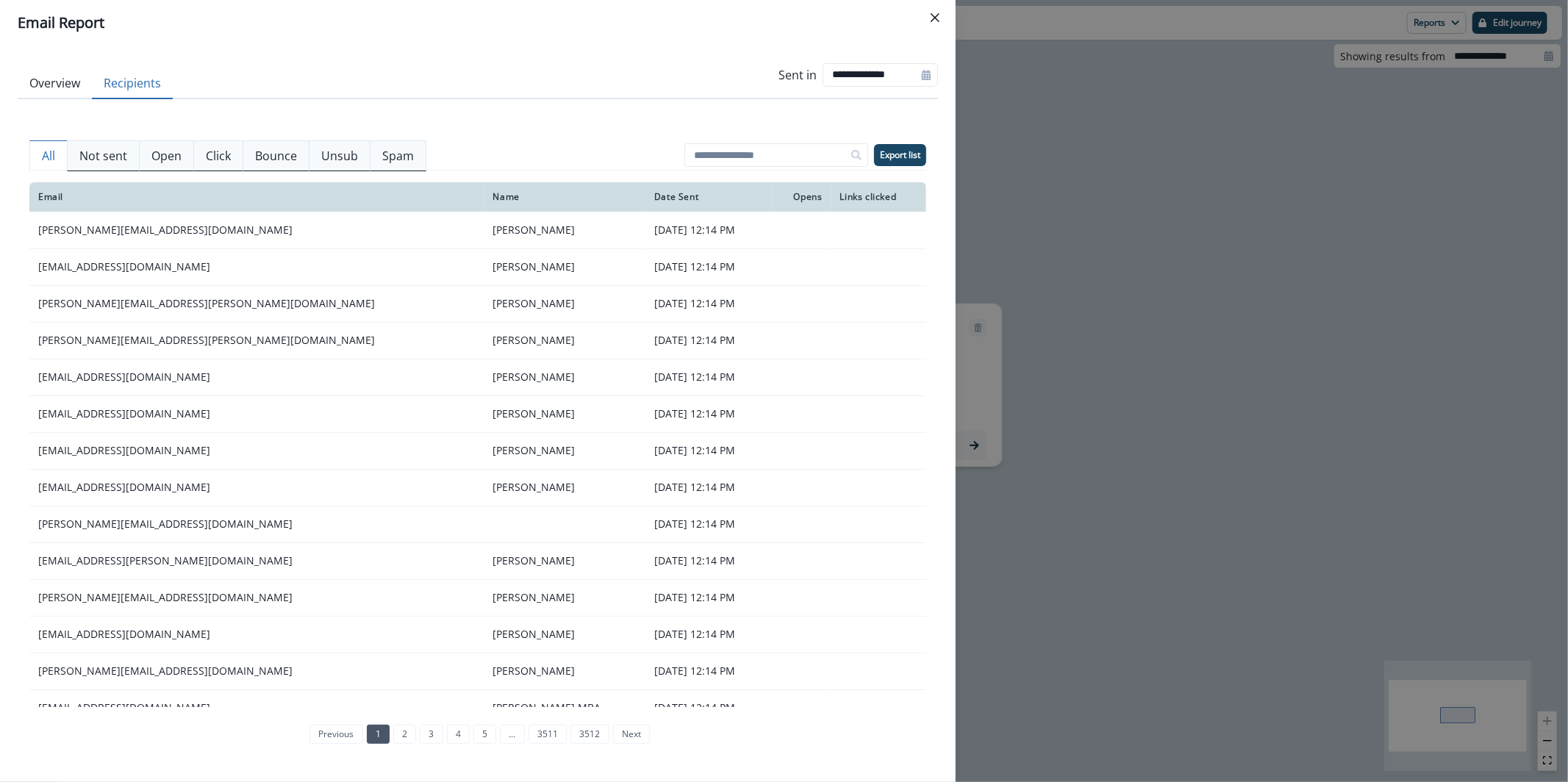
click at [153, 89] on button "Recipients" at bounding box center [132, 83] width 81 height 31
click at [1182, 406] on div "**********" at bounding box center [784, 391] width 1568 height 782
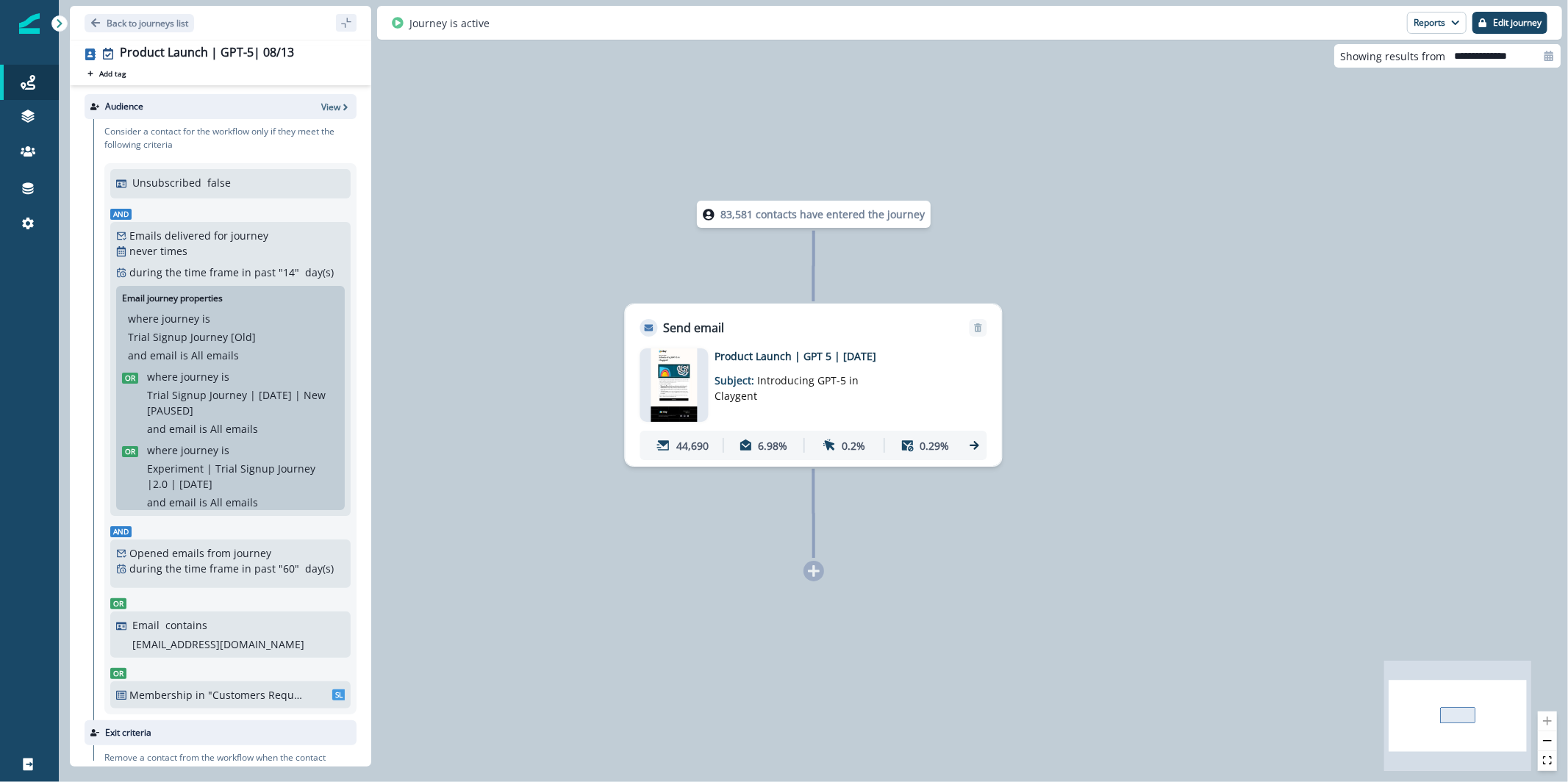
click at [668, 391] on img at bounding box center [674, 385] width 47 height 73
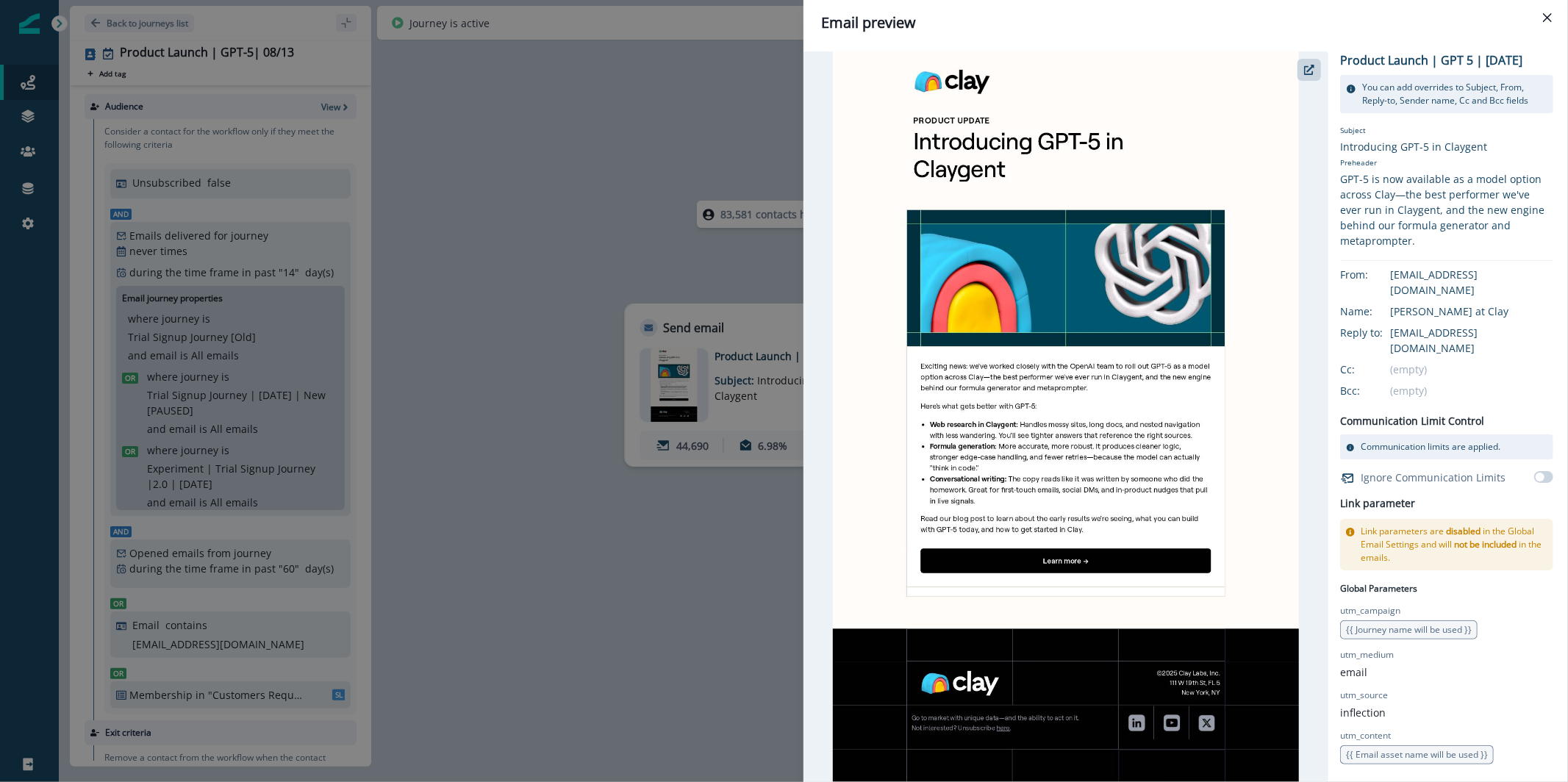
click at [522, 228] on div "Email preview Product Launch | GPT 5 | [DATE] You can add overrides to Subject,…" at bounding box center [784, 391] width 1568 height 782
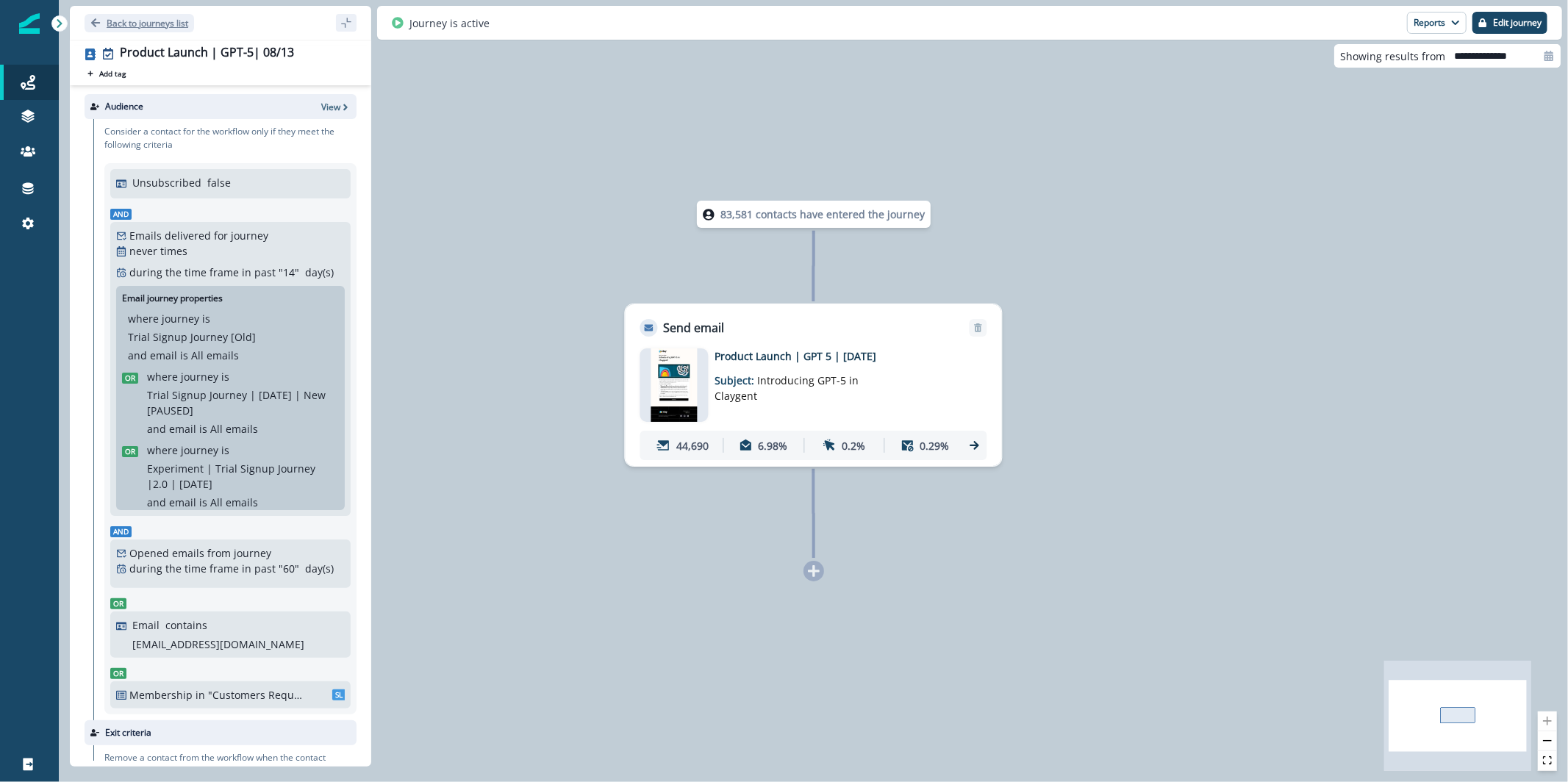
click at [162, 27] on p "Back to journeys list" at bounding box center [147, 23] width 82 height 12
